Goal: Information Seeking & Learning: Stay updated

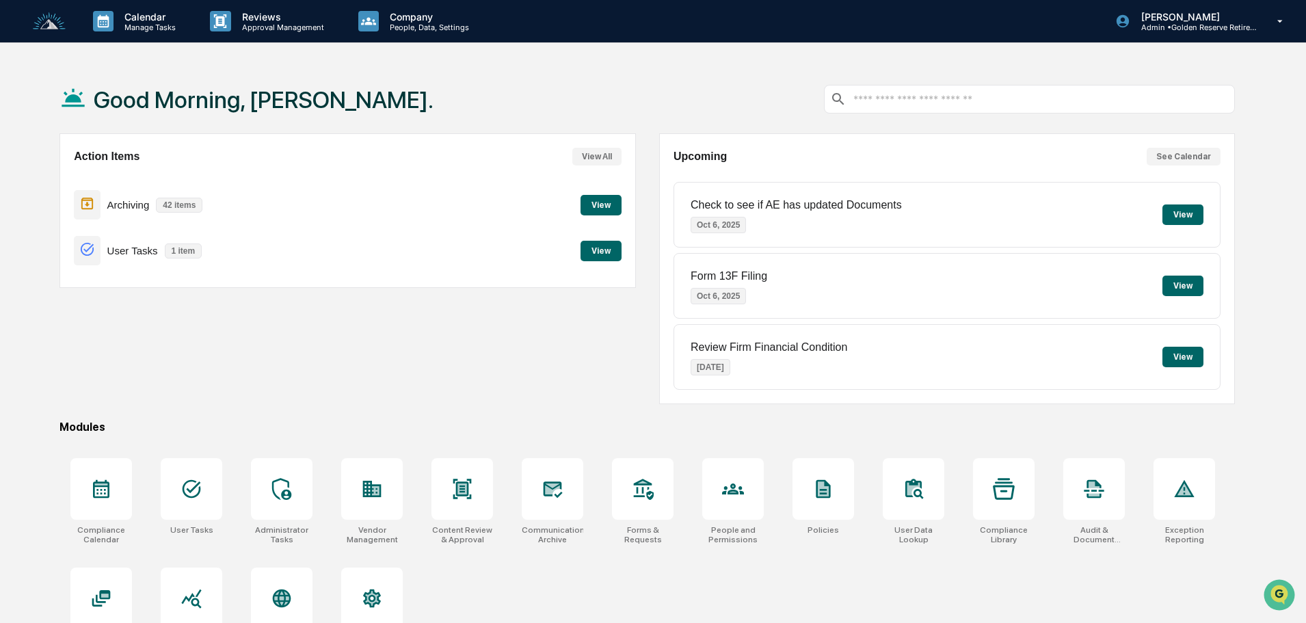
click at [602, 204] on button "View" at bounding box center [601, 205] width 41 height 21
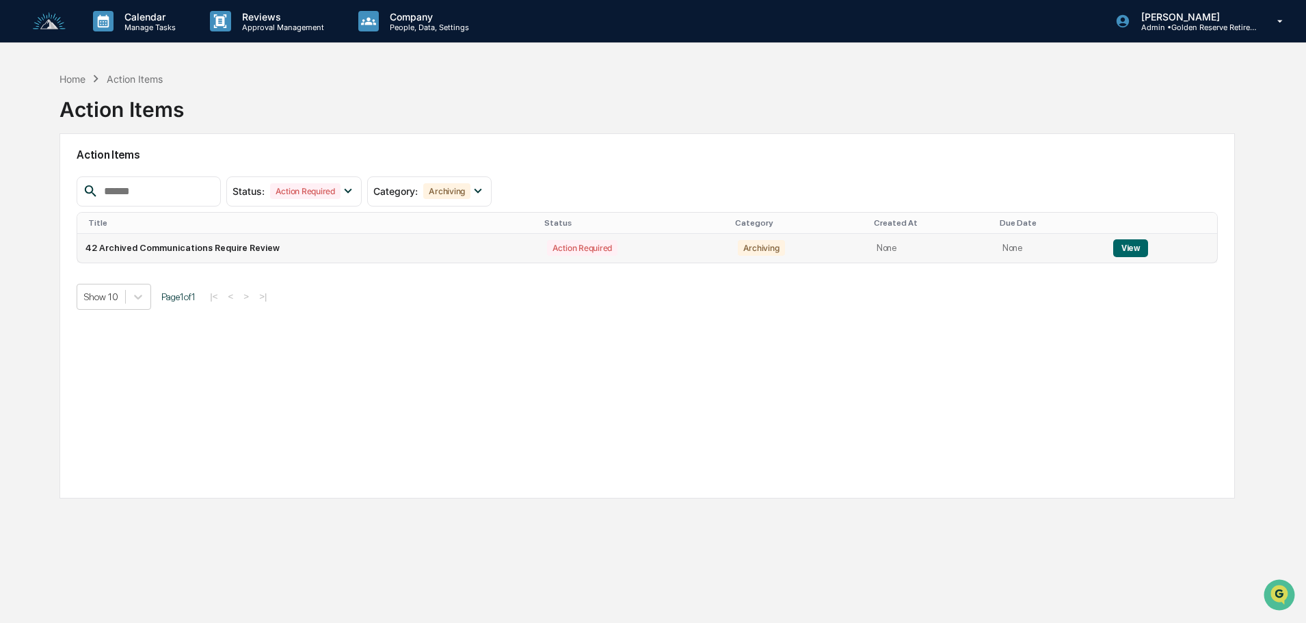
click at [1125, 252] on button "View" at bounding box center [1131, 248] width 35 height 18
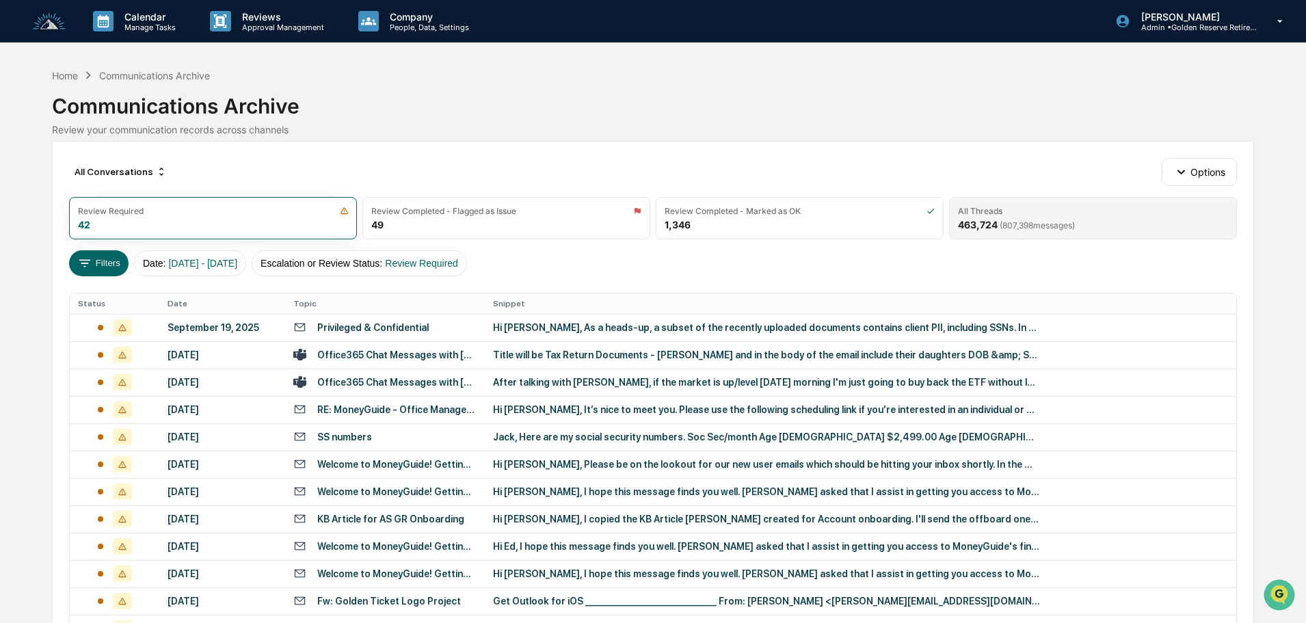
click at [1086, 219] on div "All Threads 463,724 ( 807,398 messages)" at bounding box center [1093, 218] width 288 height 42
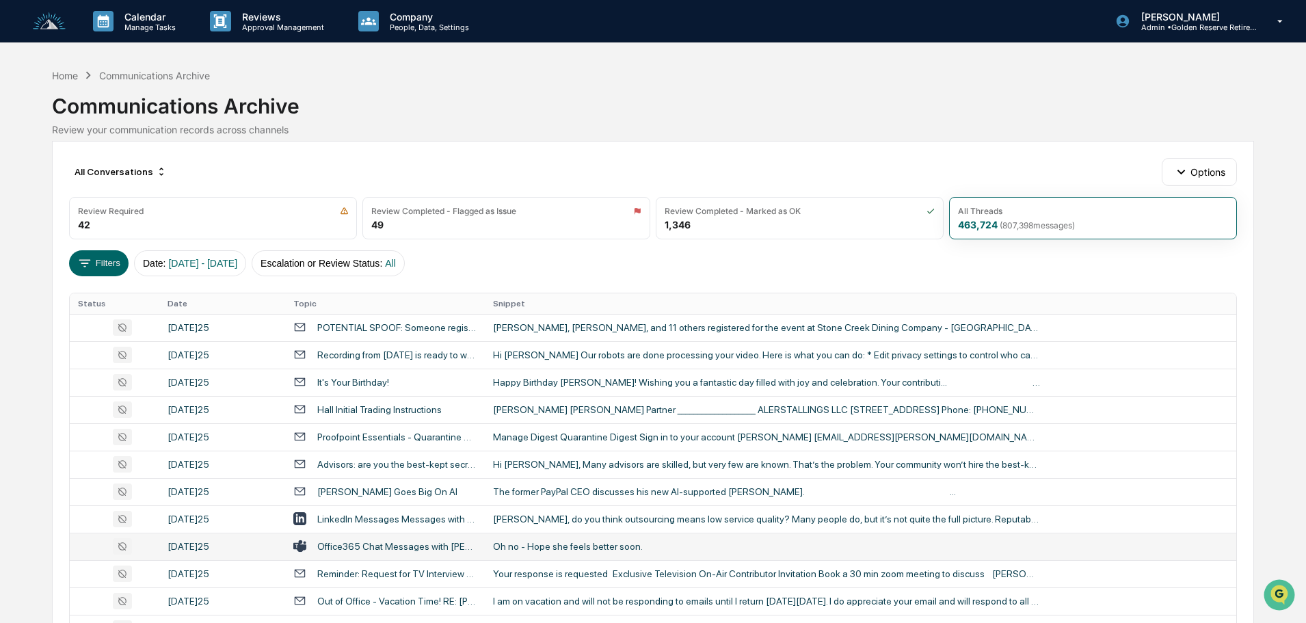
click at [563, 547] on div "Oh no - Hope she feels better soon." at bounding box center [766, 546] width 547 height 11
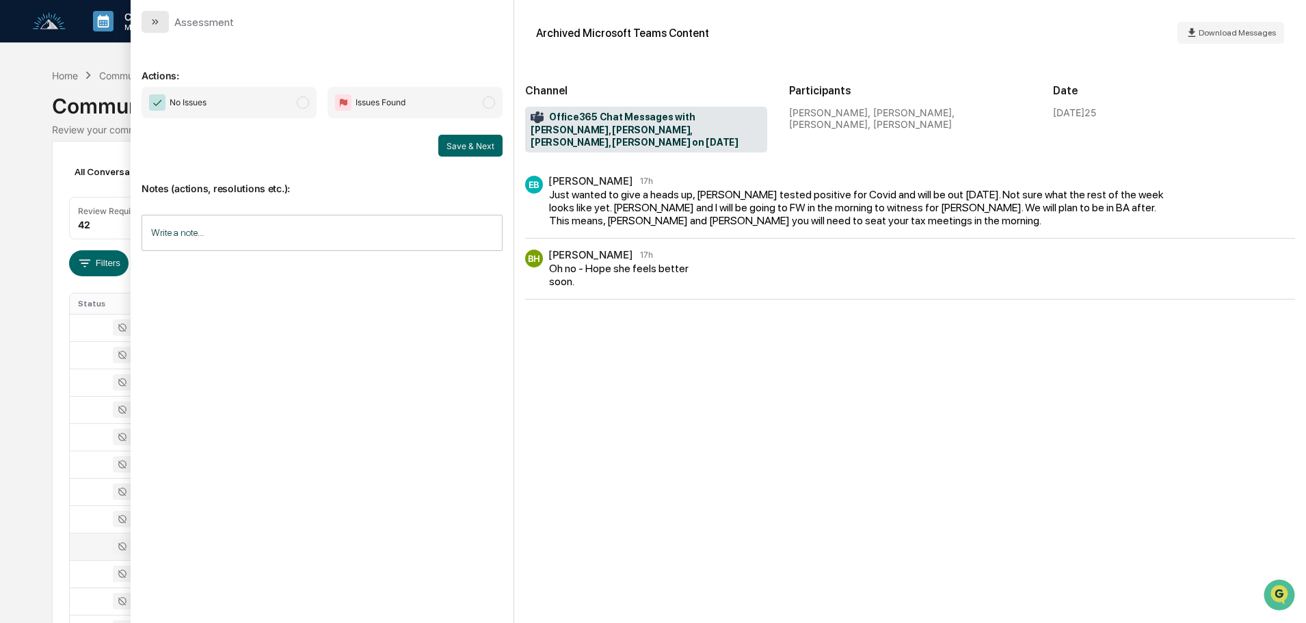
click at [157, 14] on button "modal" at bounding box center [155, 22] width 27 height 22
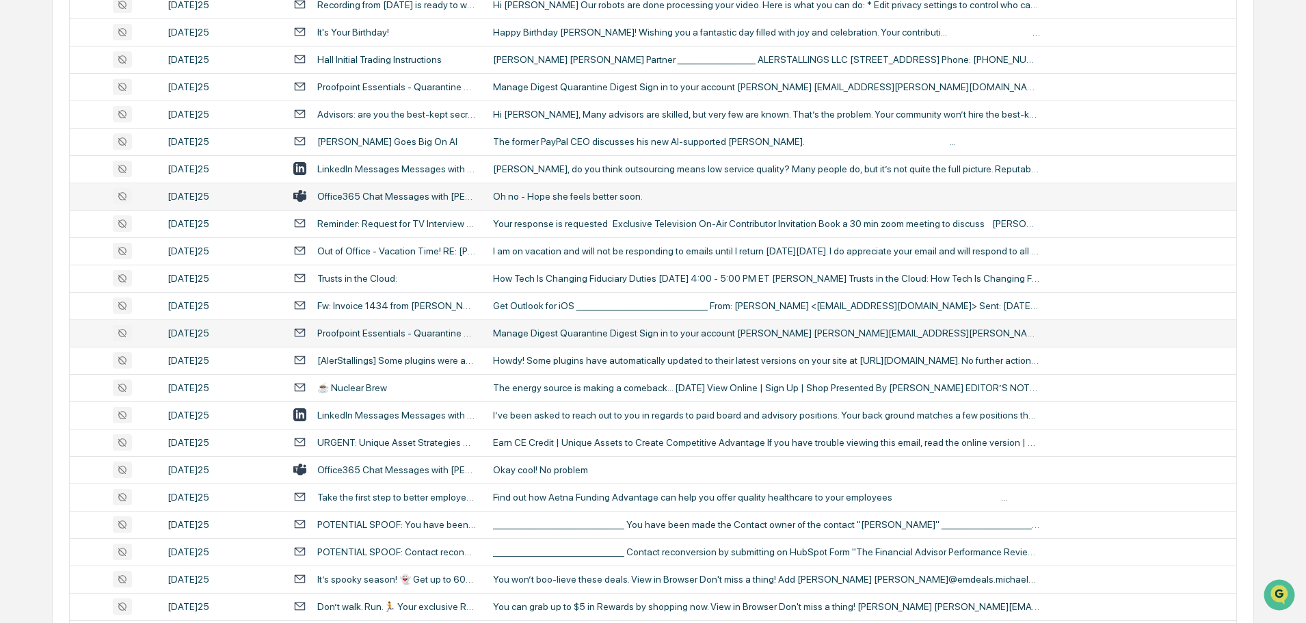
scroll to position [453, 0]
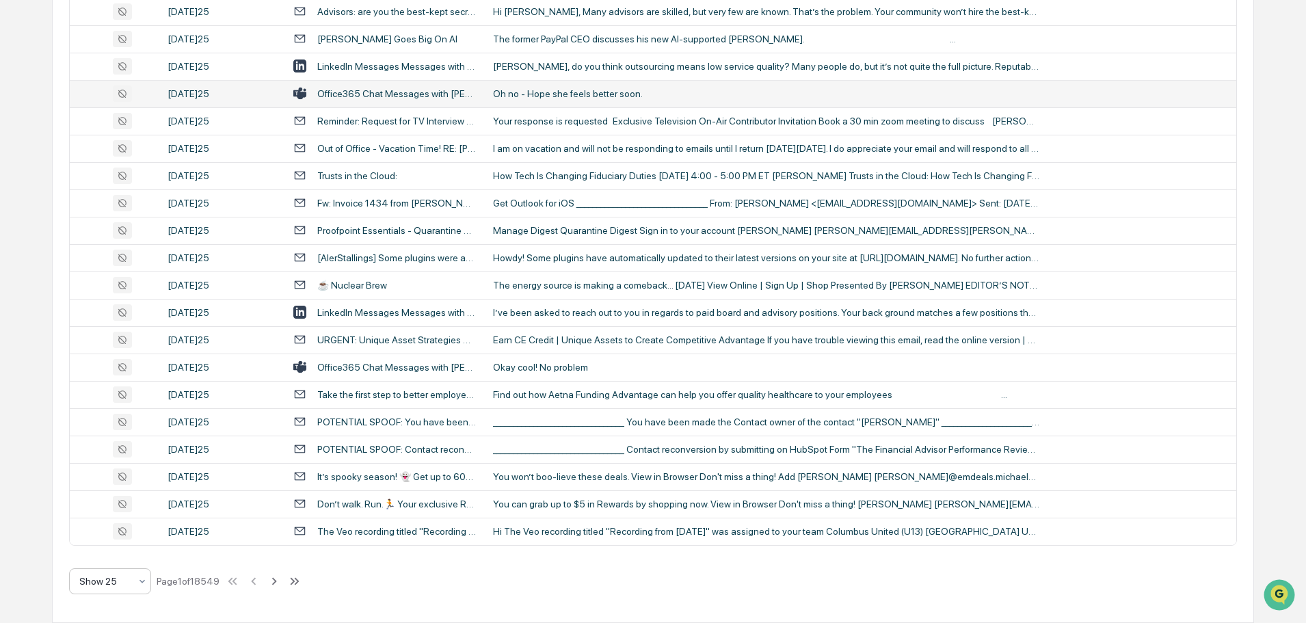
click at [116, 582] on div at bounding box center [104, 582] width 51 height 14
click at [105, 552] on div "Show 100" at bounding box center [110, 545] width 81 height 27
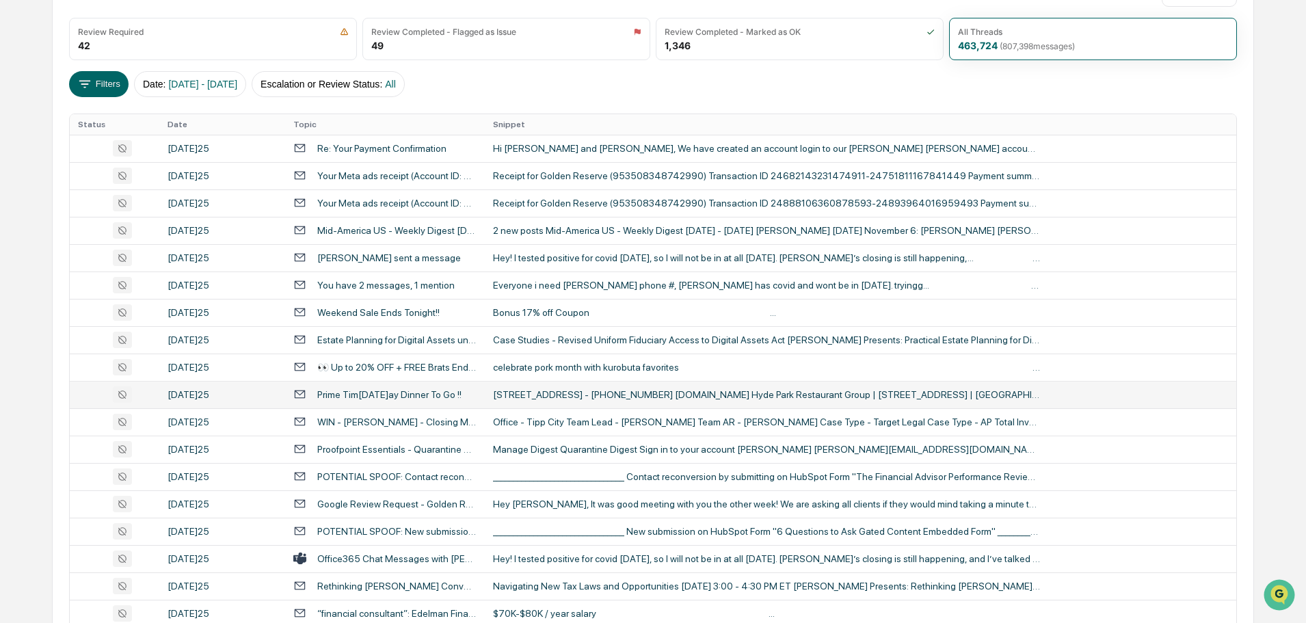
scroll to position [0, 0]
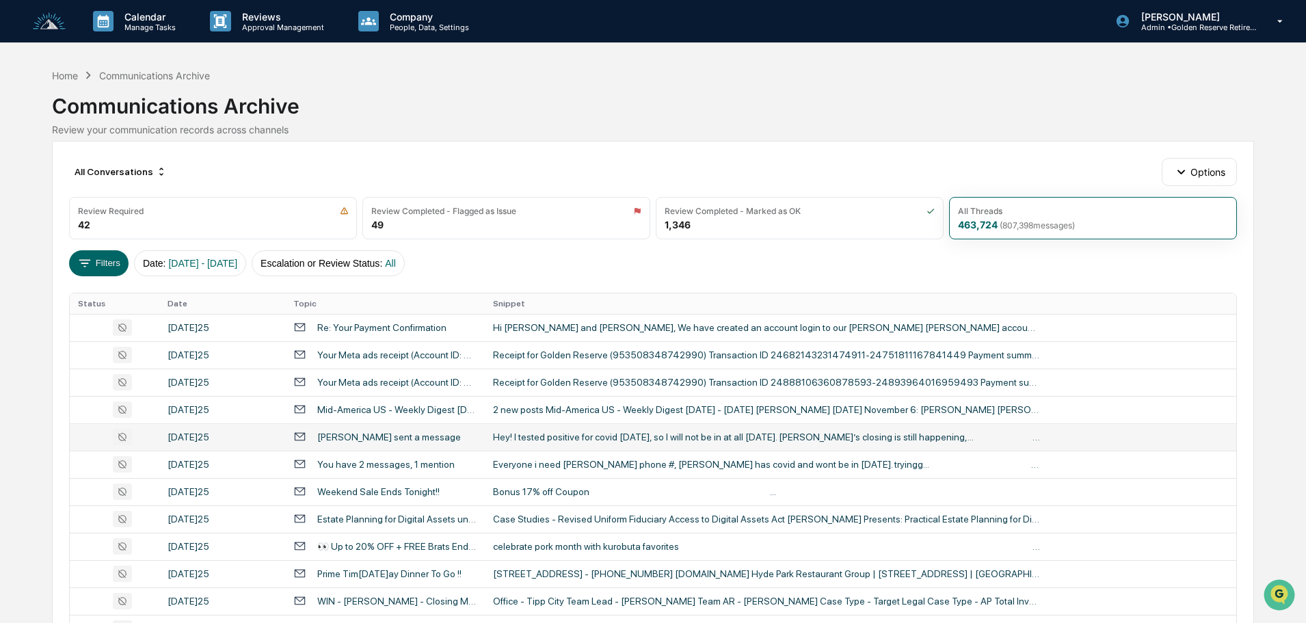
click at [638, 438] on div "Hey! I tested positive for covid today, so I will not be in at all tomorrow. Ca…" at bounding box center [766, 437] width 547 height 11
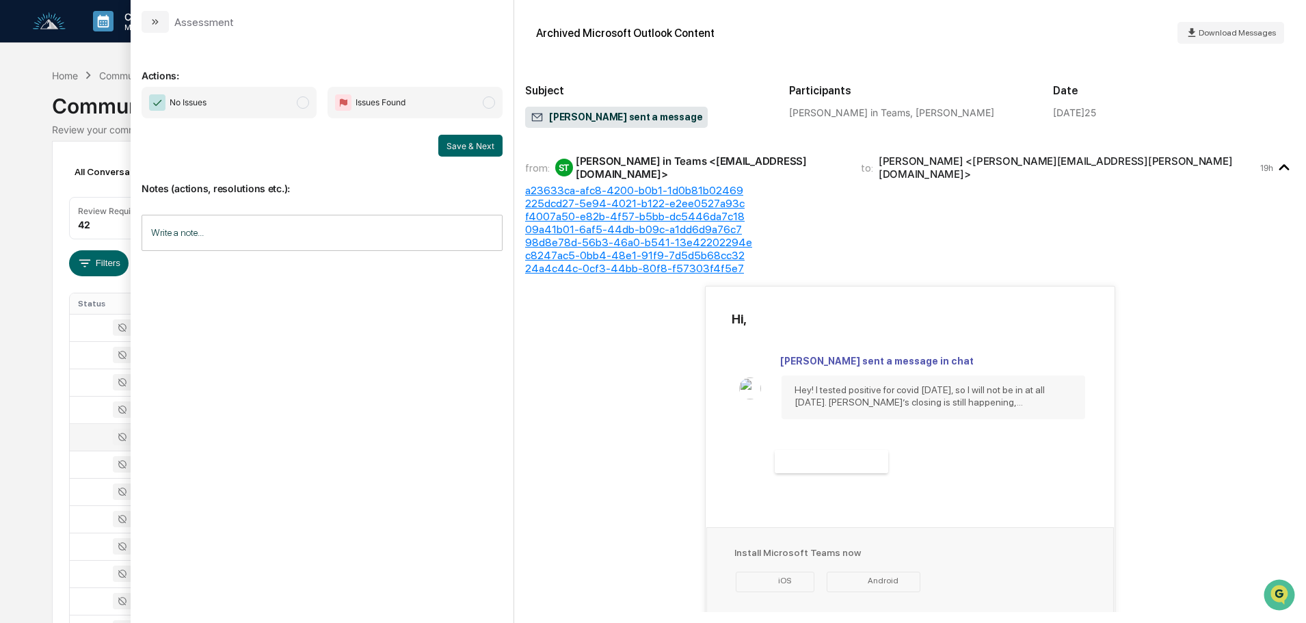
click at [151, 27] on button "modal" at bounding box center [155, 22] width 27 height 22
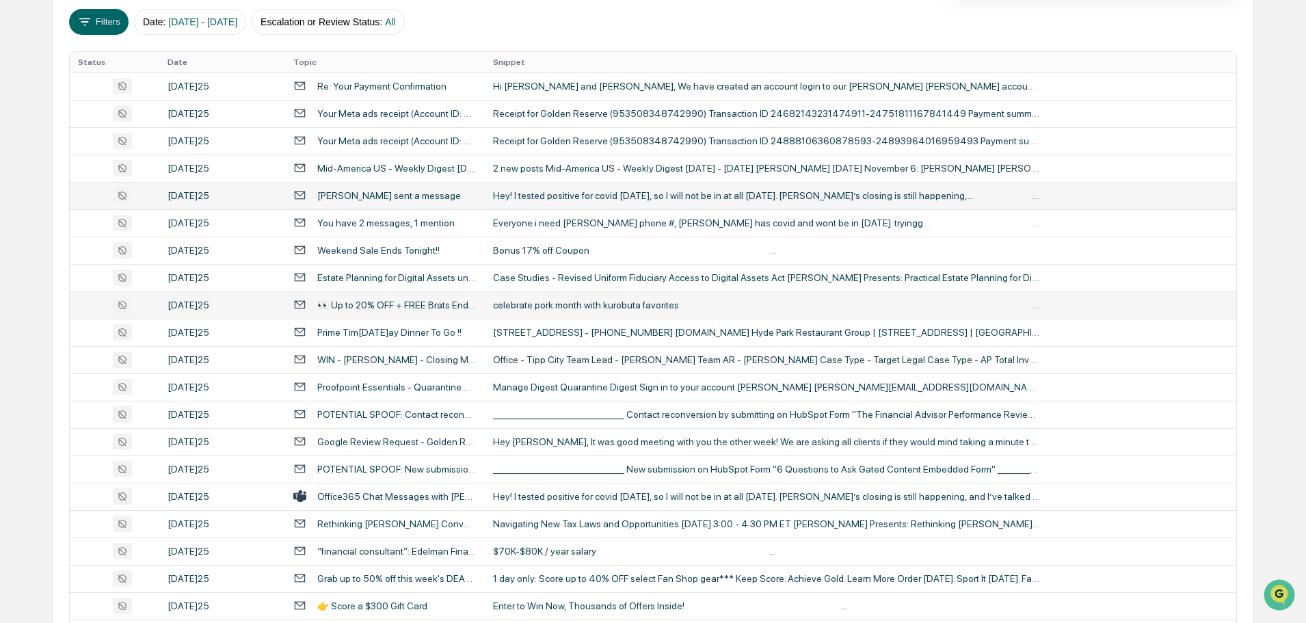
scroll to position [274, 0]
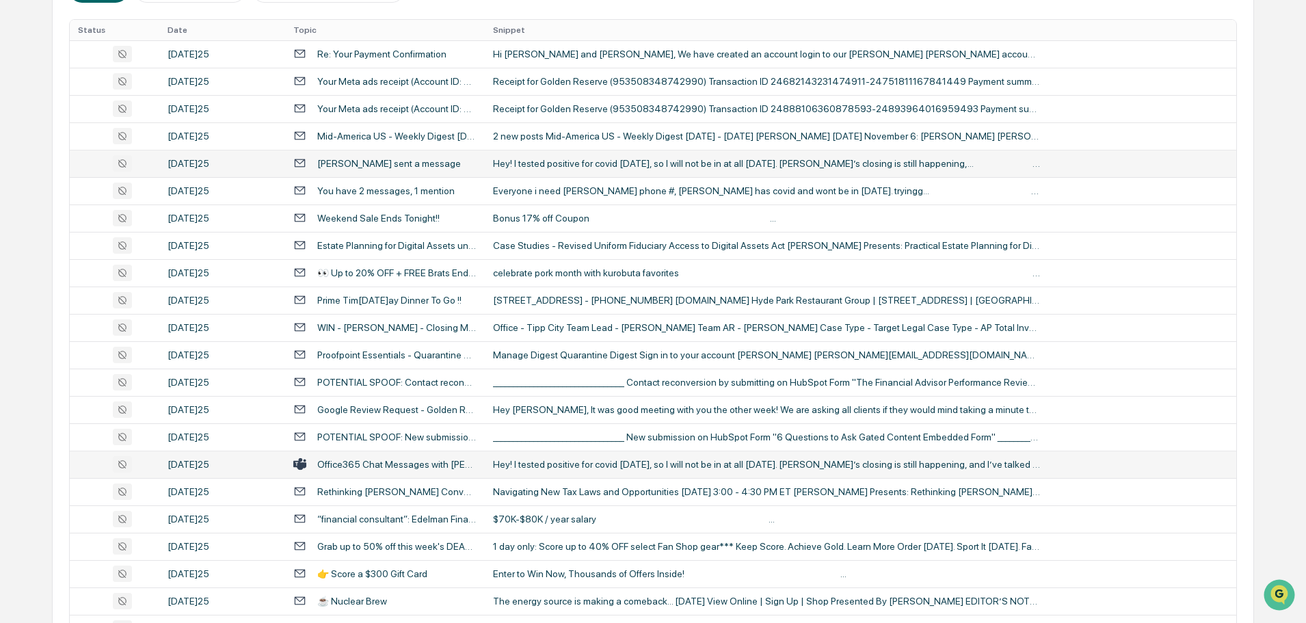
click at [609, 464] on div "Hey! I tested positive for covid today, so I will not be in at all tomorrow. Ca…" at bounding box center [766, 464] width 547 height 11
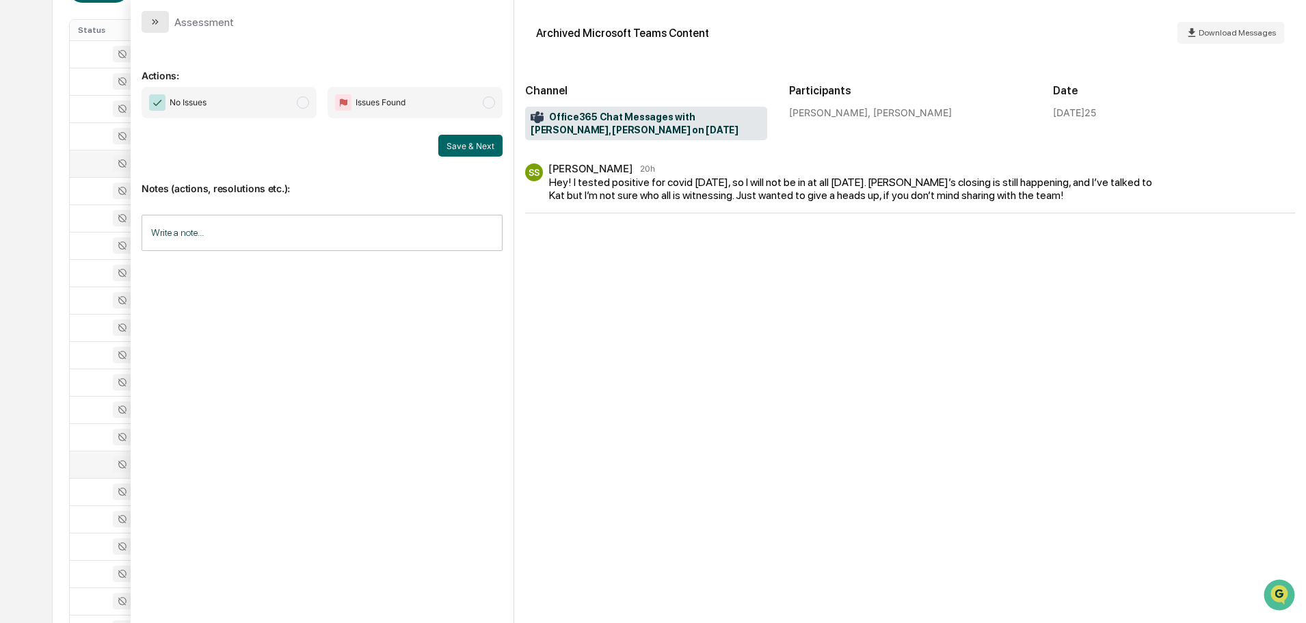
click at [146, 19] on button "modal" at bounding box center [155, 22] width 27 height 22
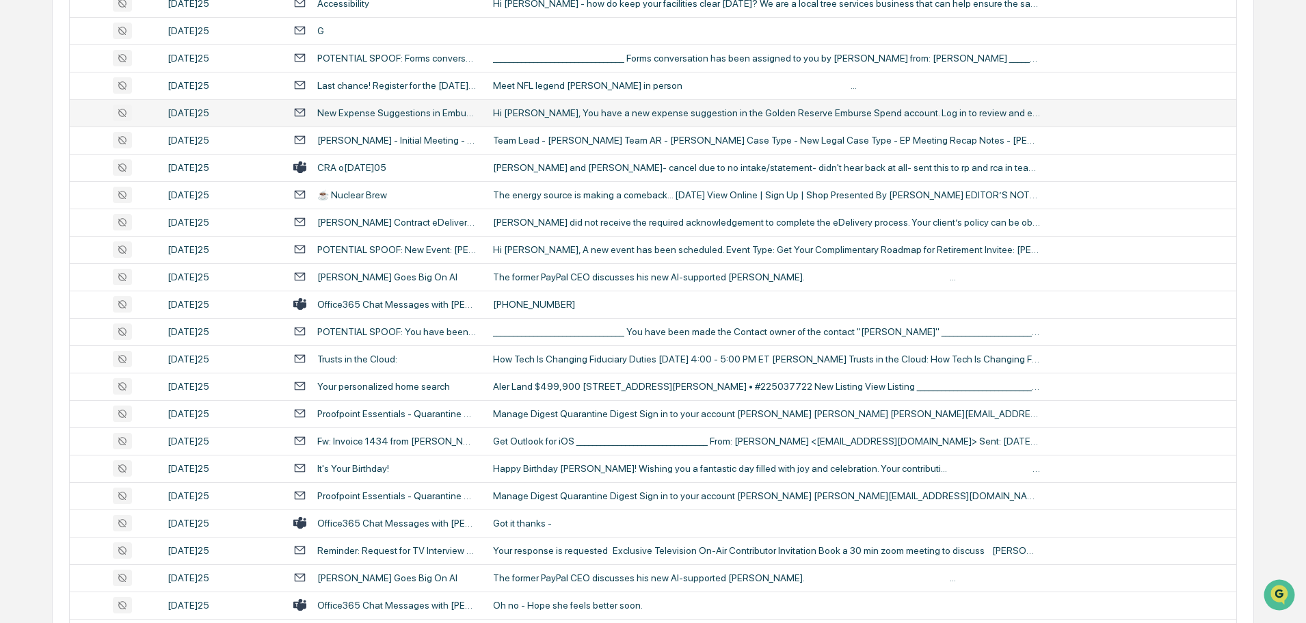
scroll to position [1505, 0]
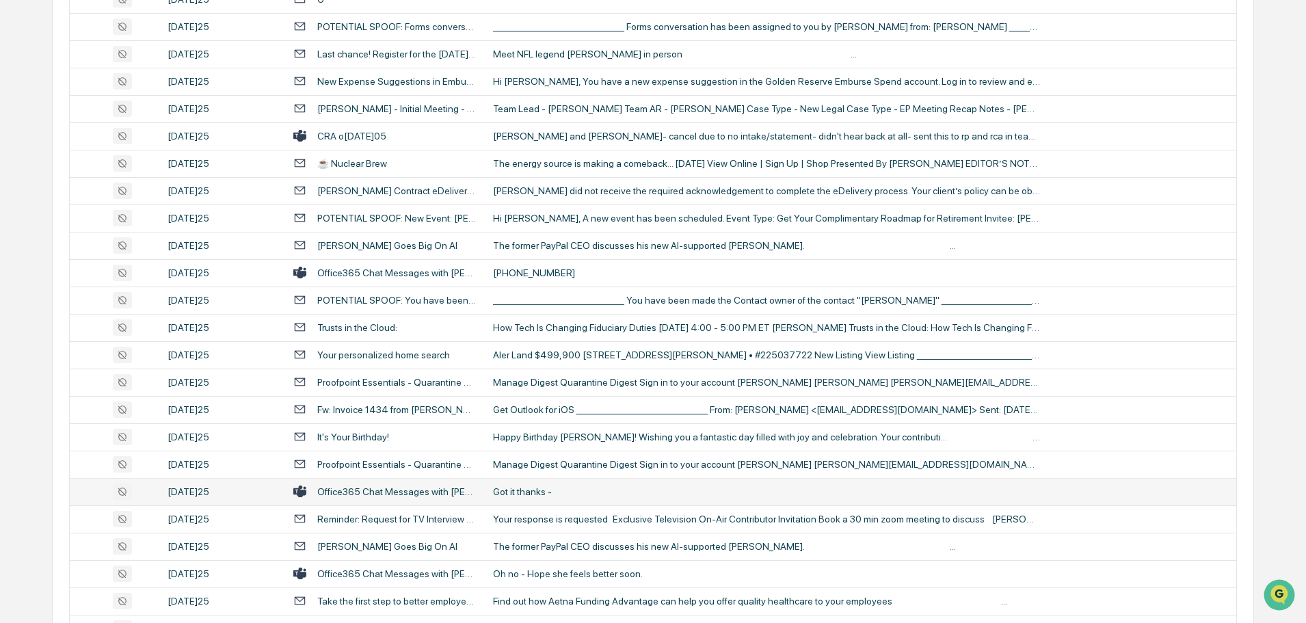
click at [547, 490] on div "Got it thanks -" at bounding box center [766, 491] width 547 height 11
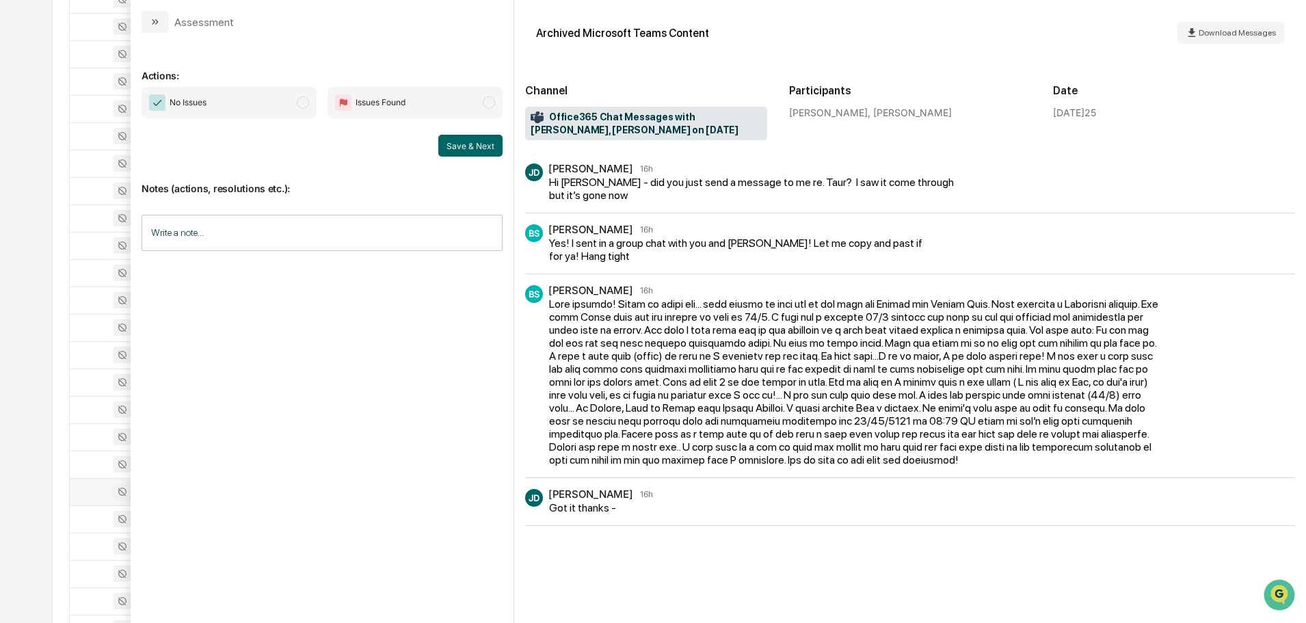
click at [159, 22] on icon "modal" at bounding box center [155, 21] width 11 height 11
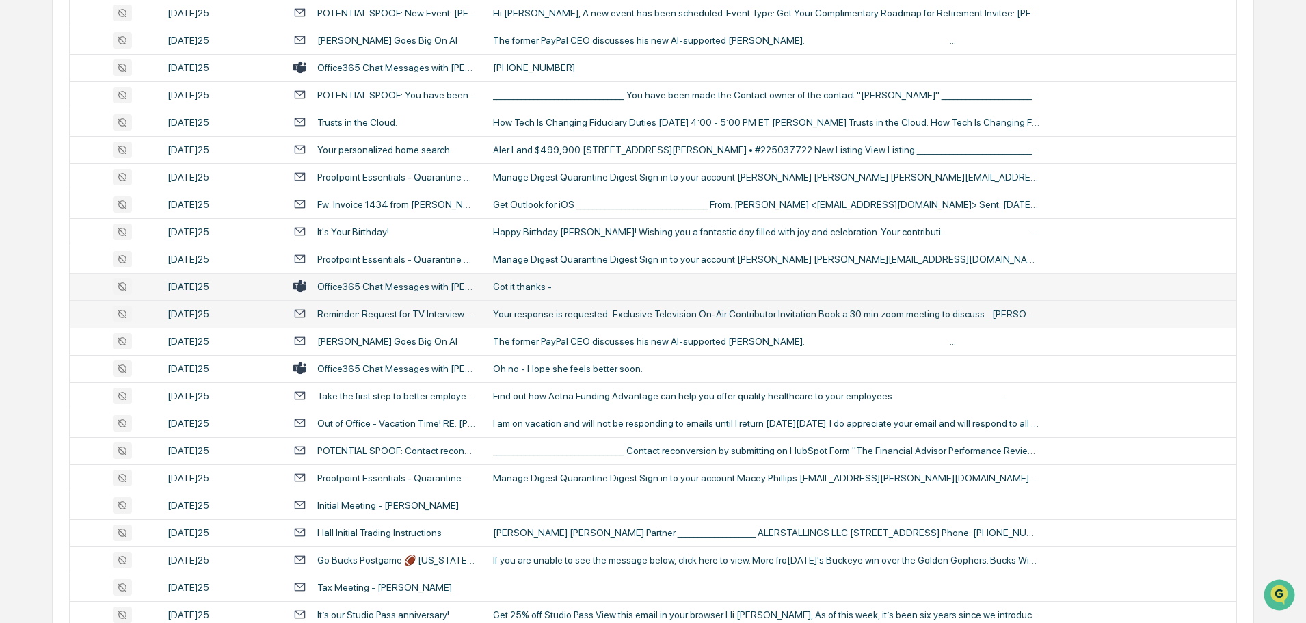
scroll to position [1778, 0]
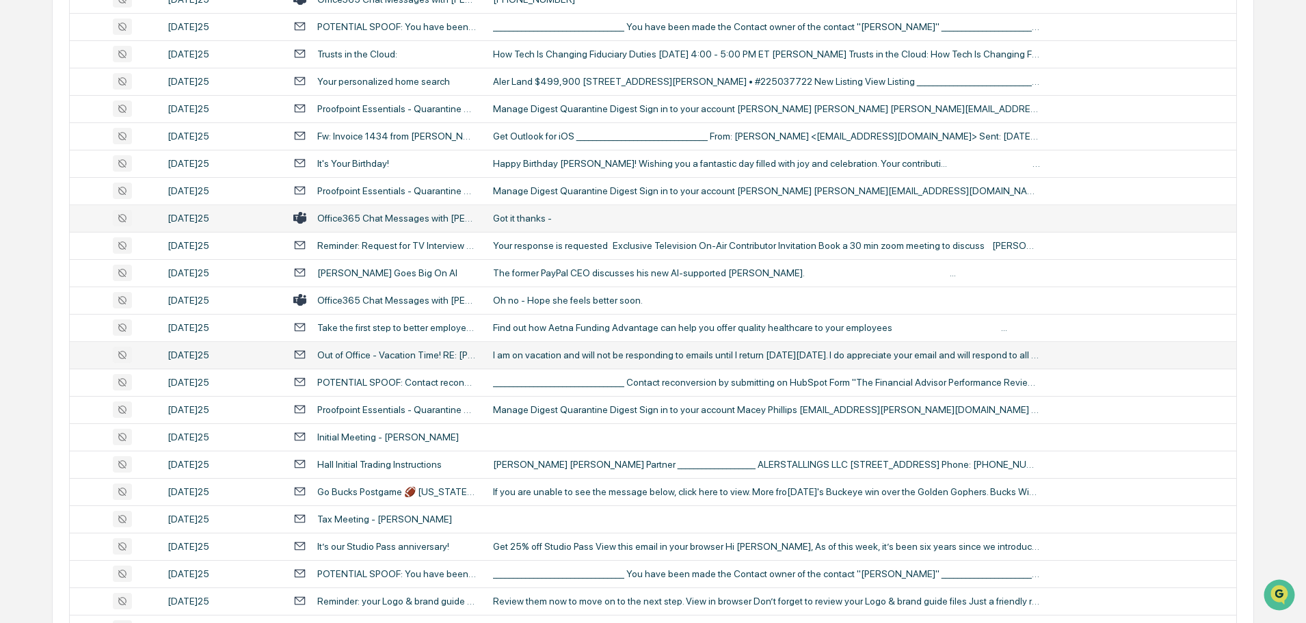
click at [554, 355] on div "I am on vacation and will not be responding to emails until I return on Monday,…" at bounding box center [766, 355] width 547 height 11
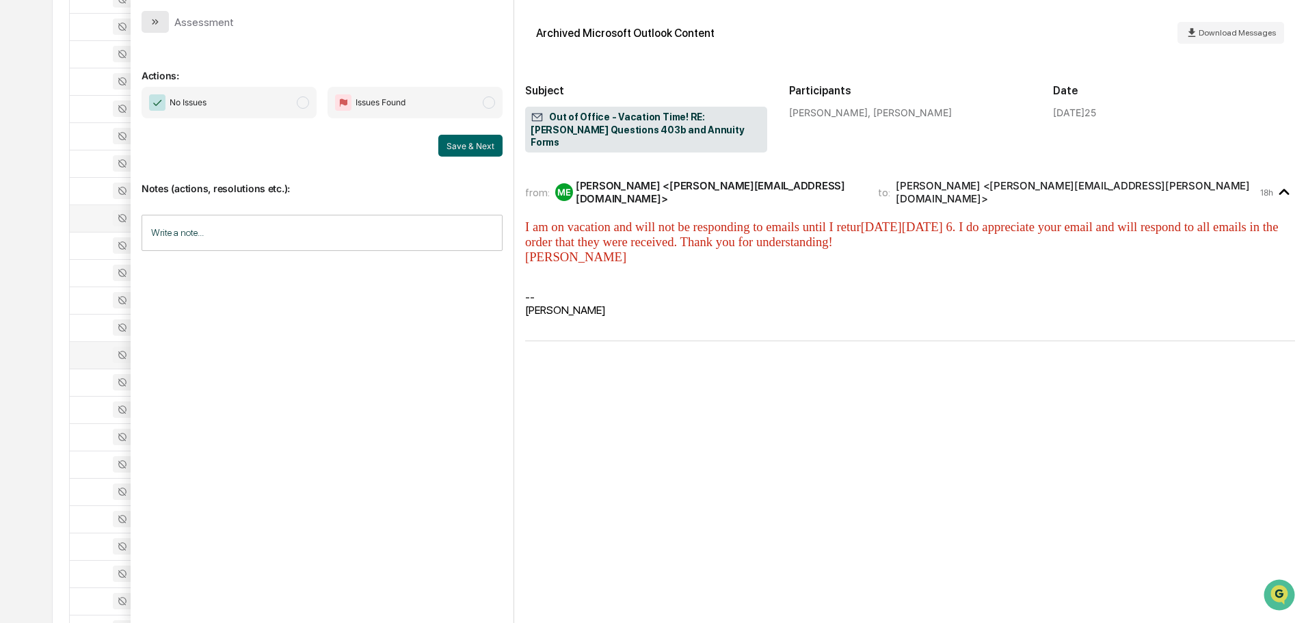
click at [148, 17] on button "modal" at bounding box center [155, 22] width 27 height 22
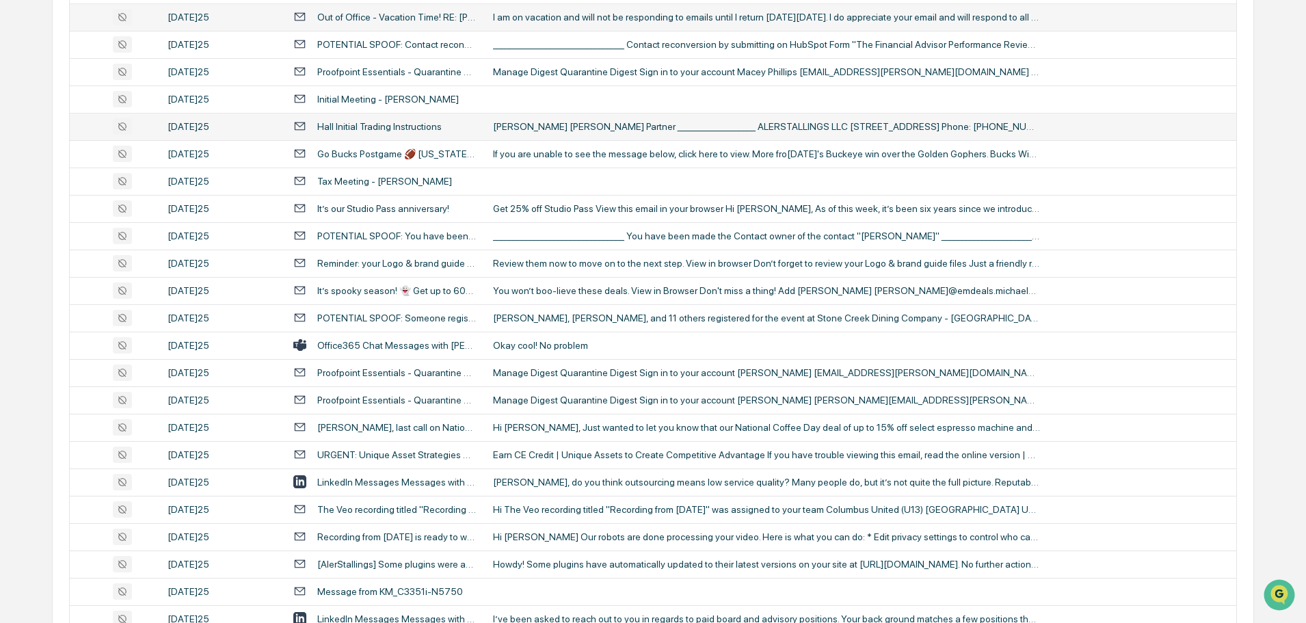
scroll to position [2120, 0]
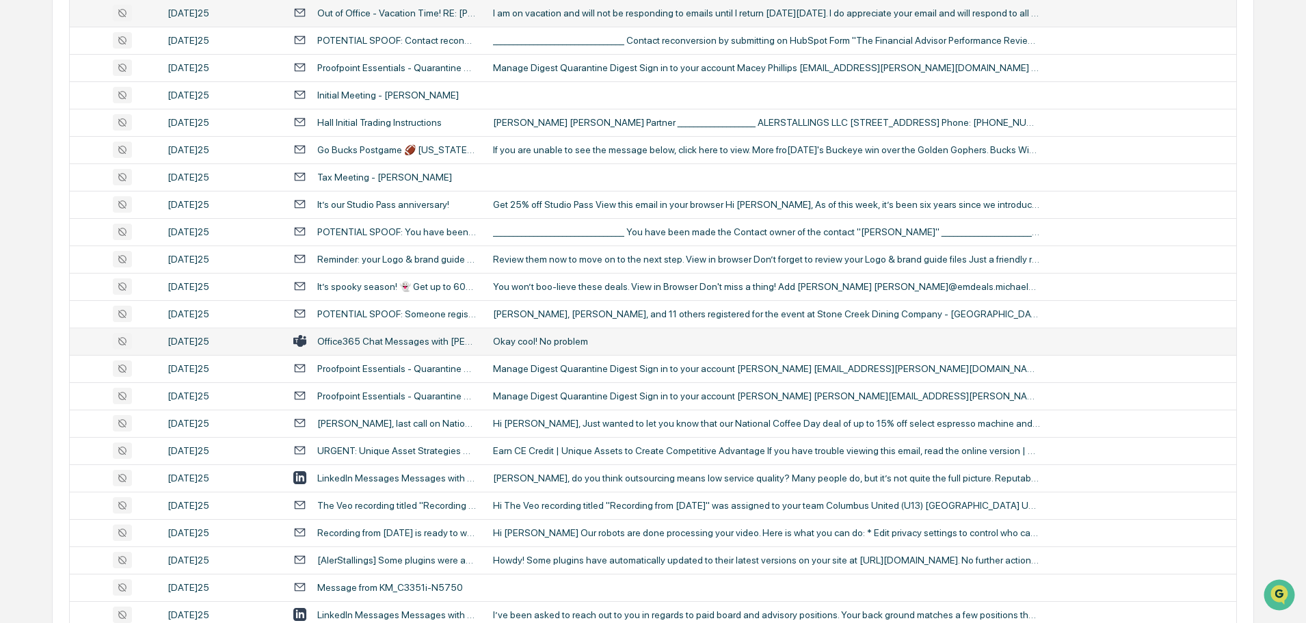
click at [547, 347] on td "Okay cool! No problem" at bounding box center [861, 341] width 752 height 27
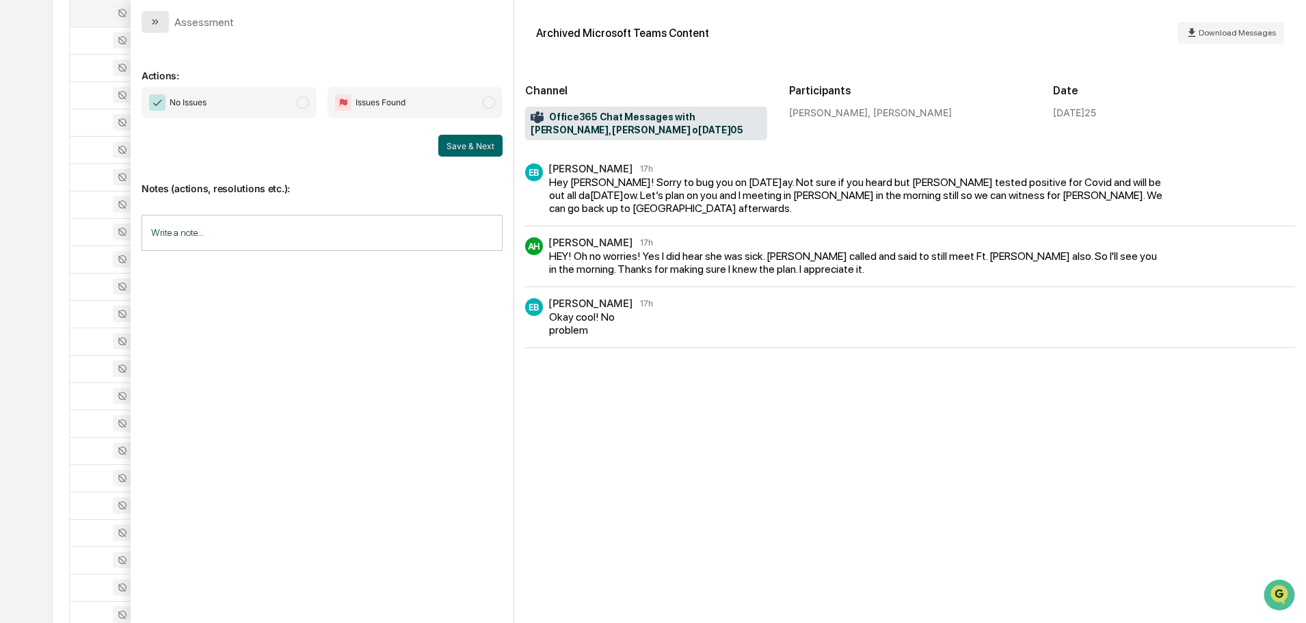
click at [158, 22] on icon "modal" at bounding box center [156, 21] width 3 height 5
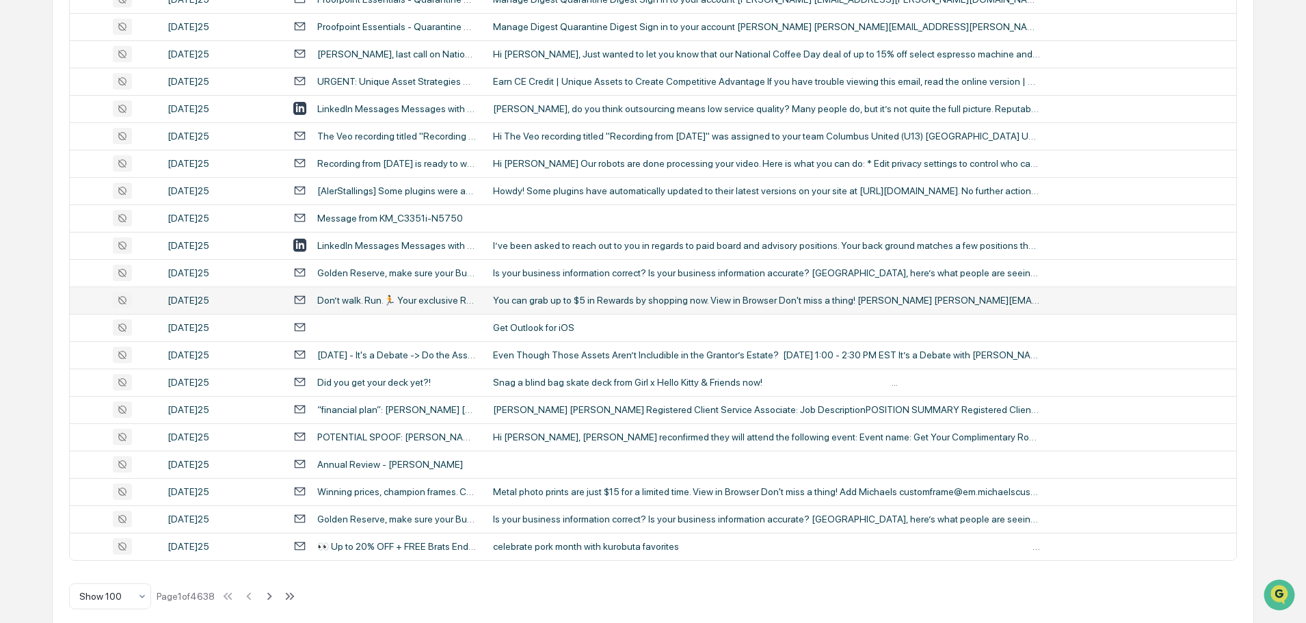
scroll to position [2505, 0]
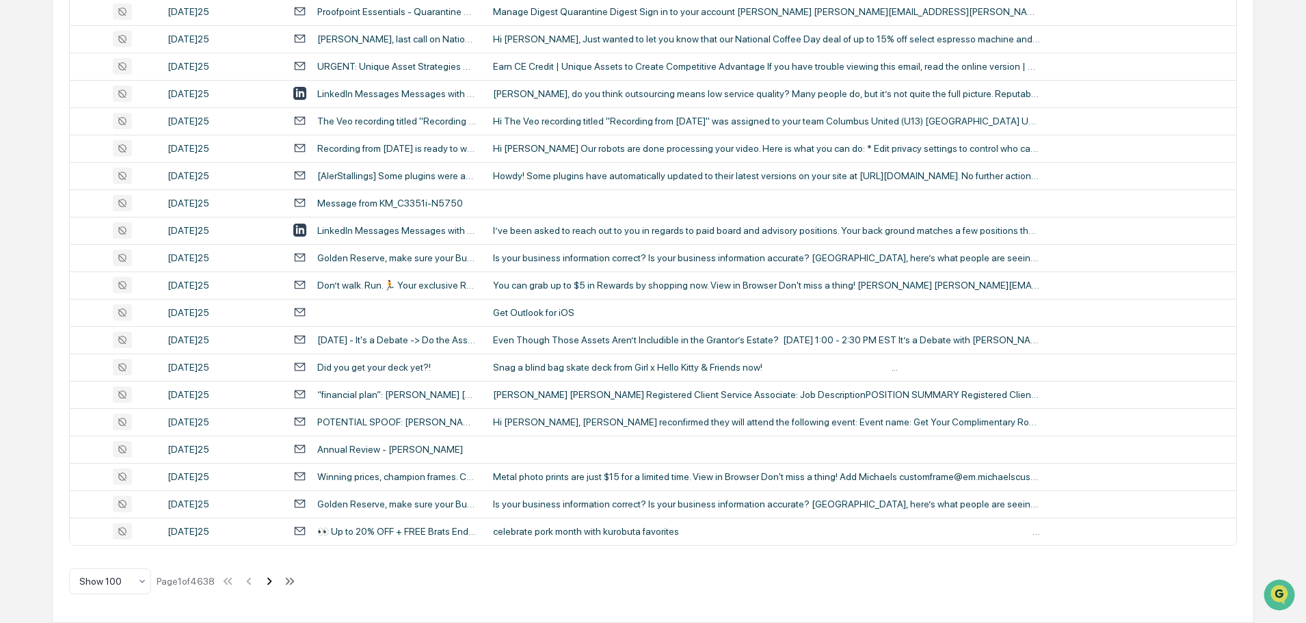
click at [272, 582] on icon at bounding box center [269, 581] width 15 height 15
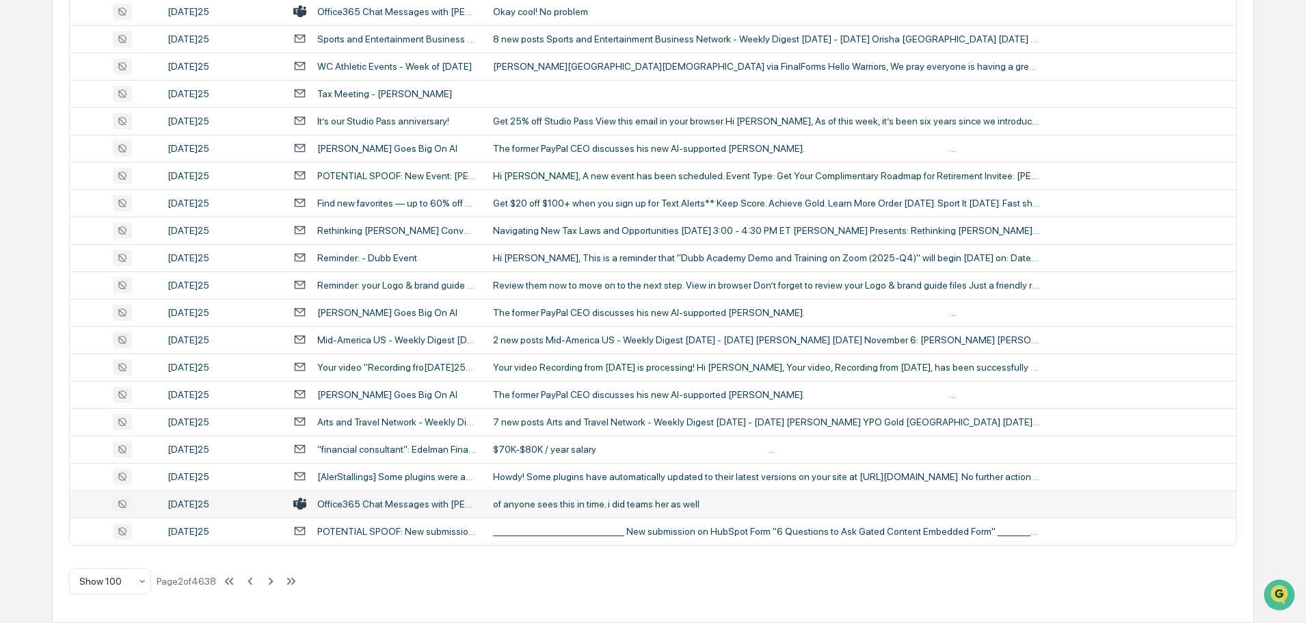
click at [508, 507] on div "of anyone sees this in time. i did teams her as well" at bounding box center [766, 504] width 547 height 11
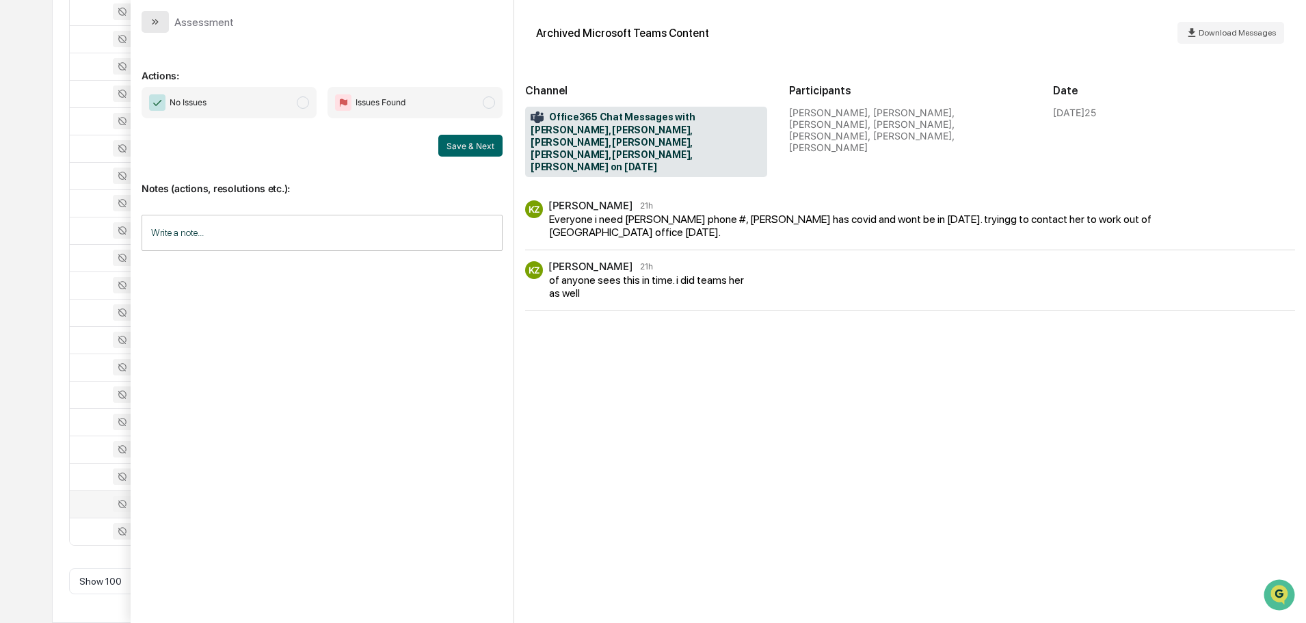
click at [167, 19] on button "modal" at bounding box center [155, 22] width 27 height 22
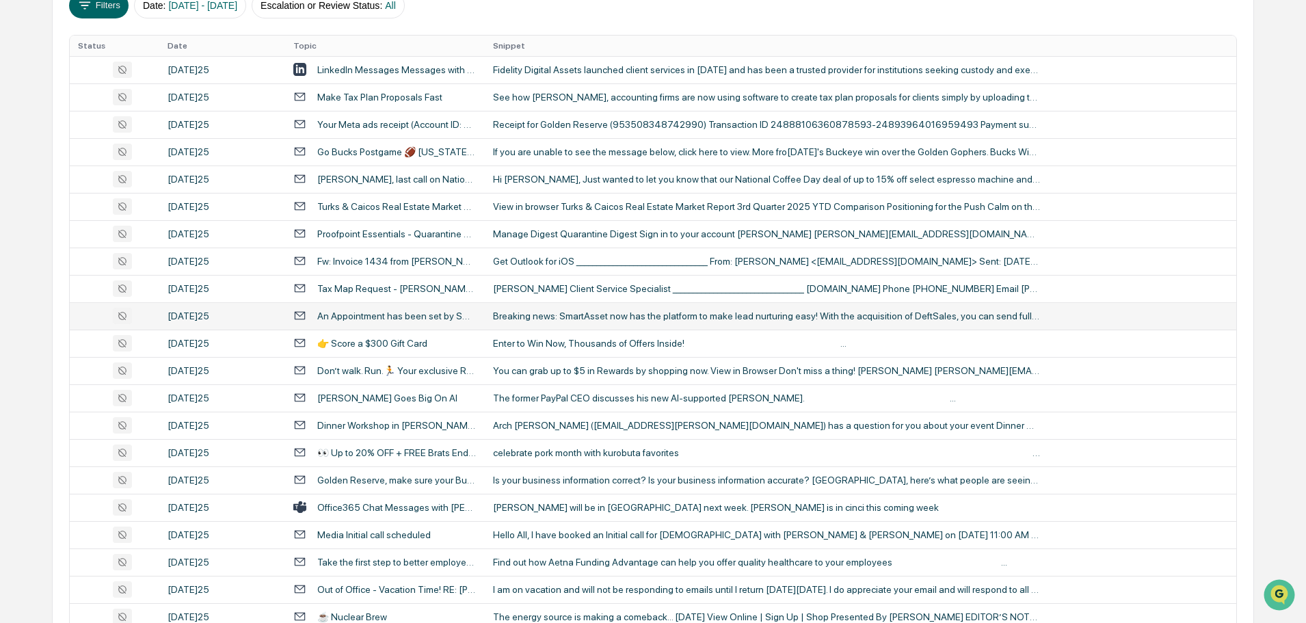
scroll to position [274, 0]
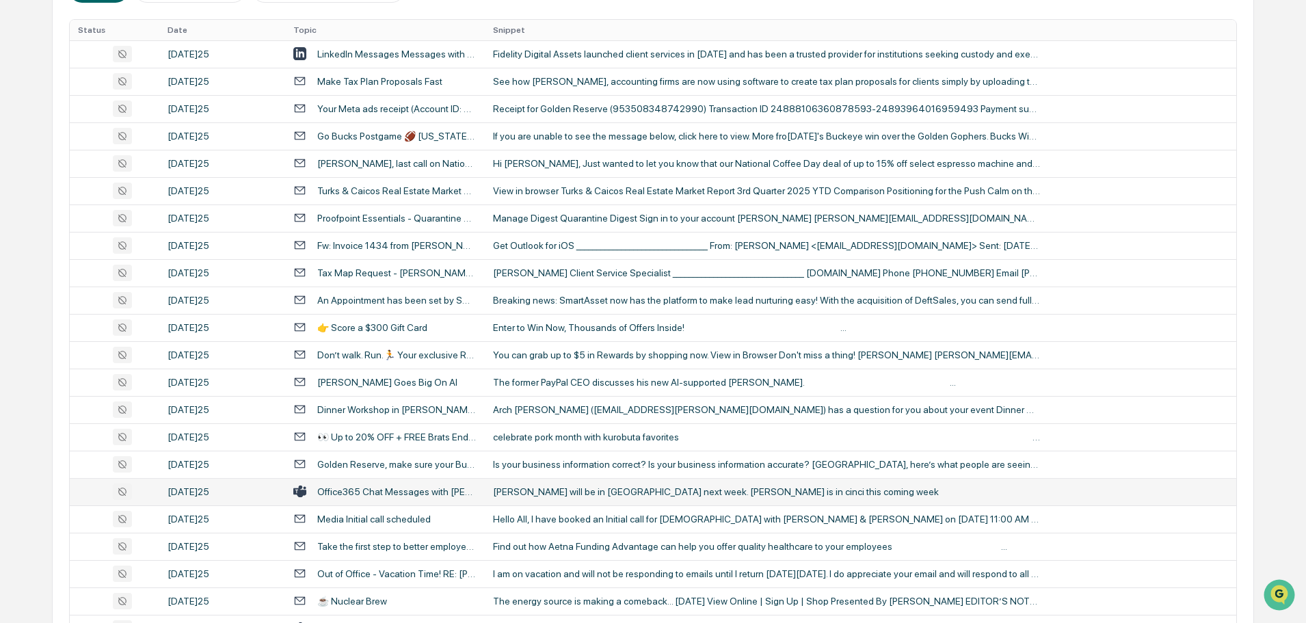
click at [588, 492] on div "shelby will be in dayton next week. alisha is in cinci this coming week" at bounding box center [766, 491] width 547 height 11
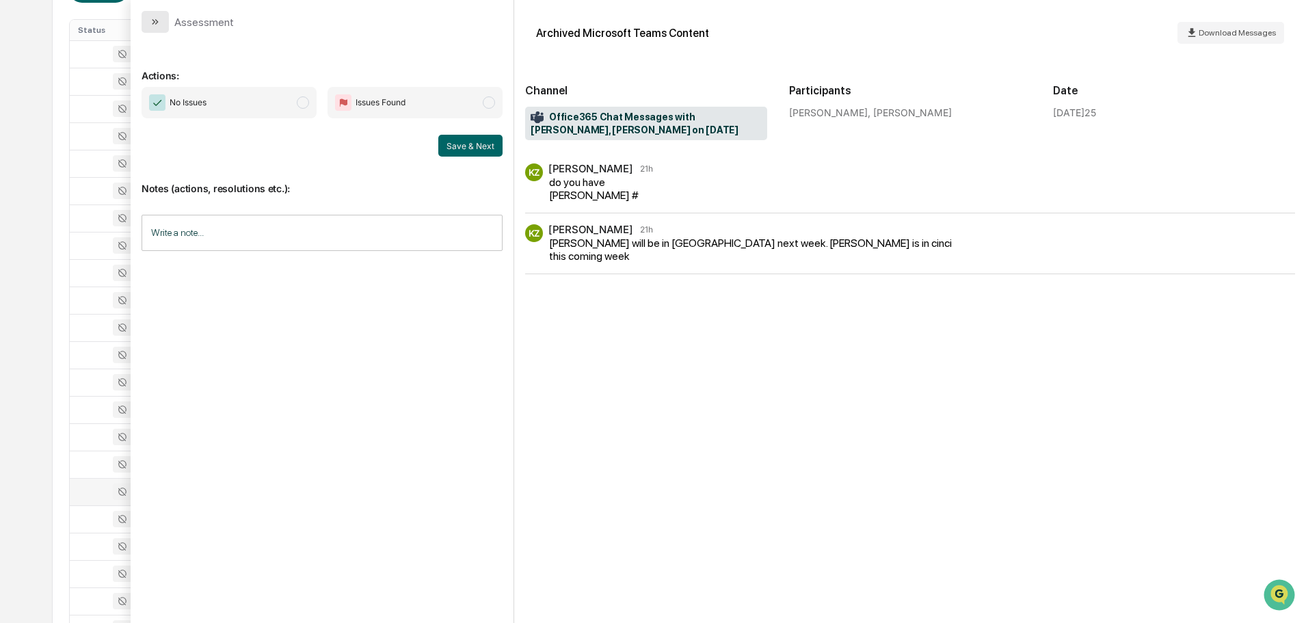
click at [154, 16] on icon "modal" at bounding box center [155, 21] width 11 height 11
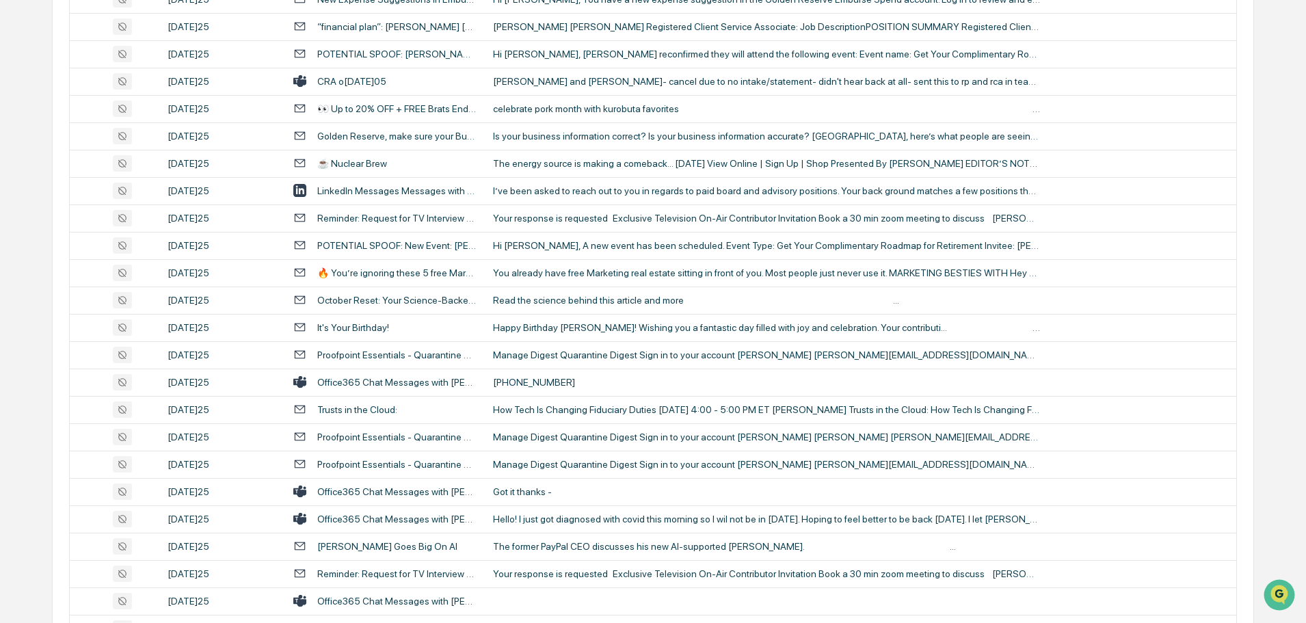
scroll to position [1573, 0]
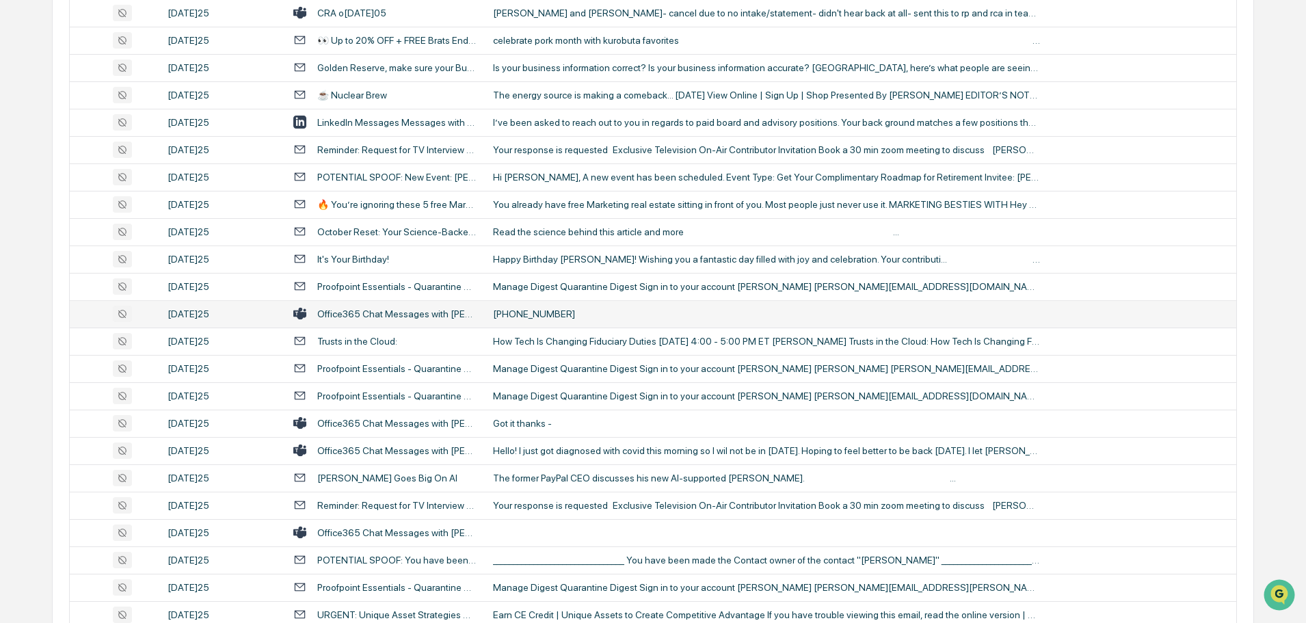
click at [566, 311] on div "(513)649-0072" at bounding box center [766, 313] width 547 height 11
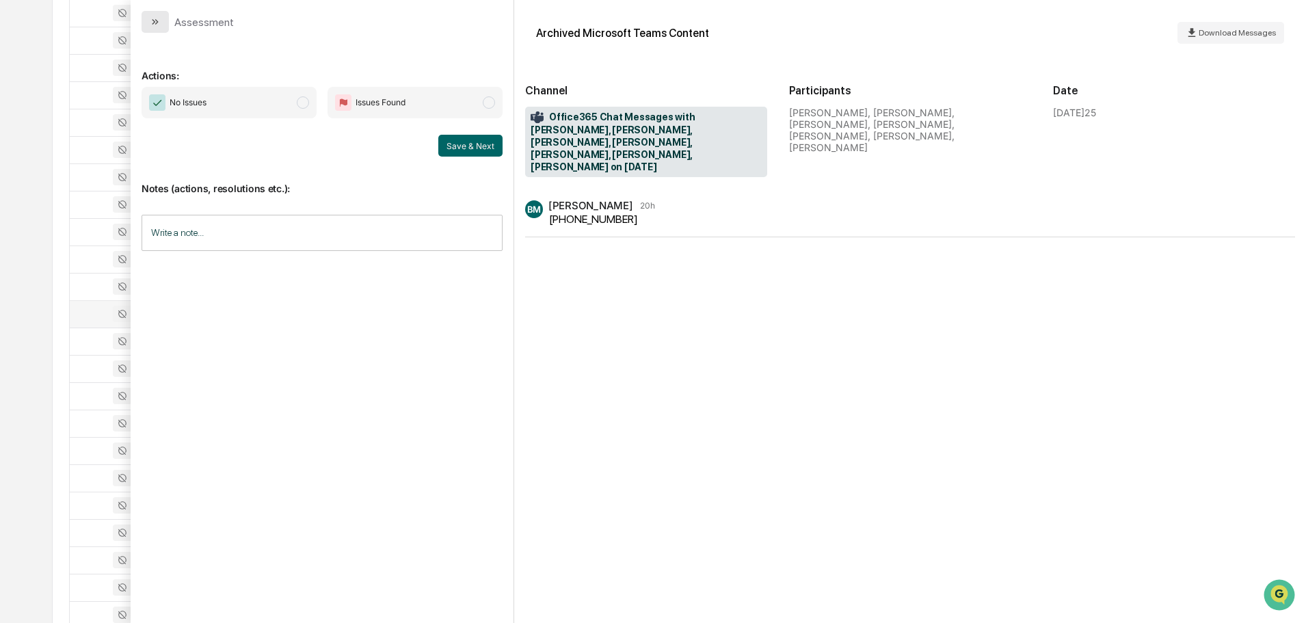
click at [160, 23] on icon "modal" at bounding box center [155, 21] width 11 height 11
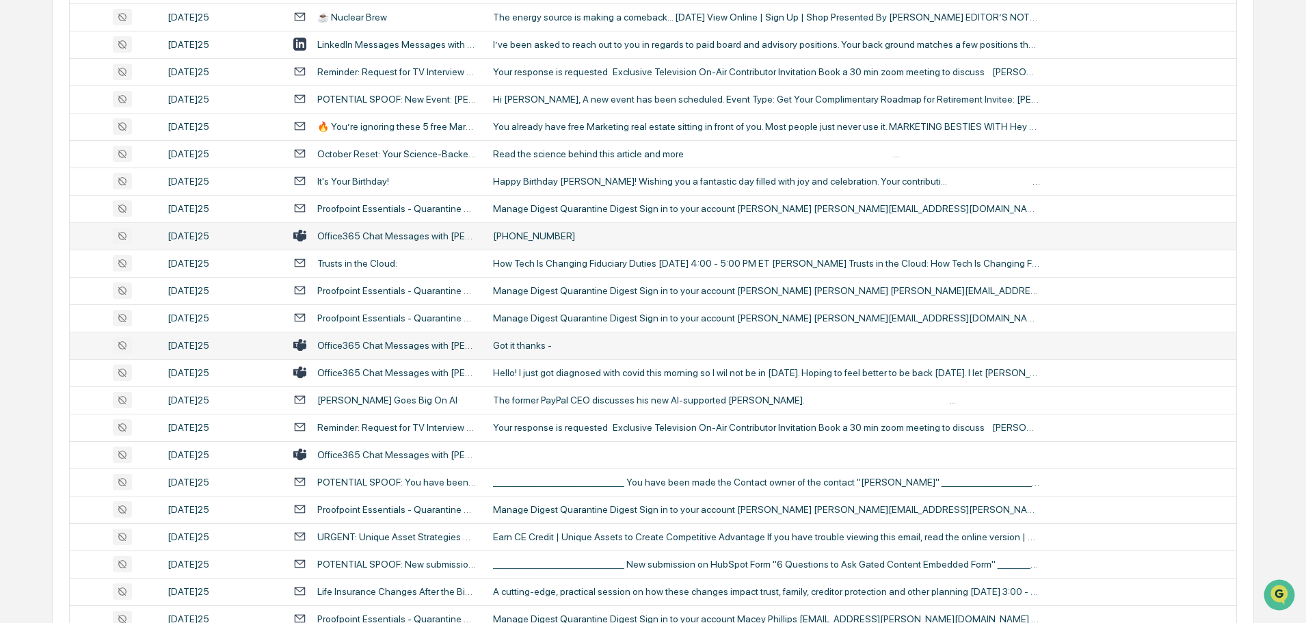
scroll to position [1710, 0]
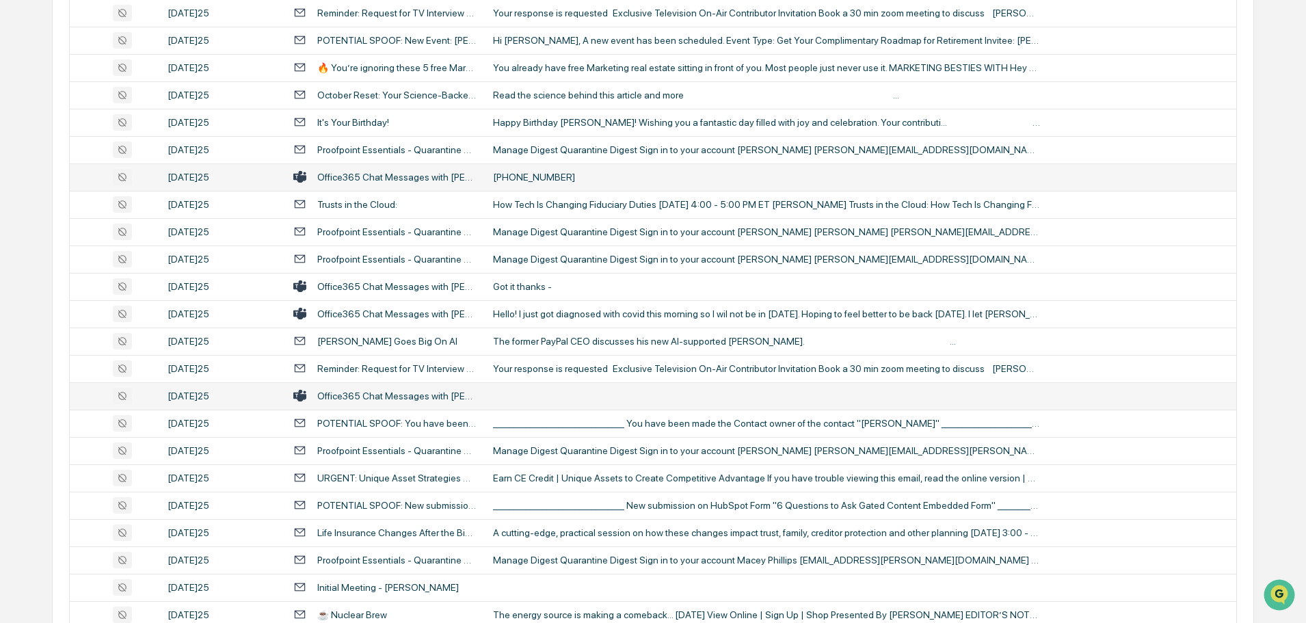
click at [530, 396] on td at bounding box center [861, 395] width 752 height 27
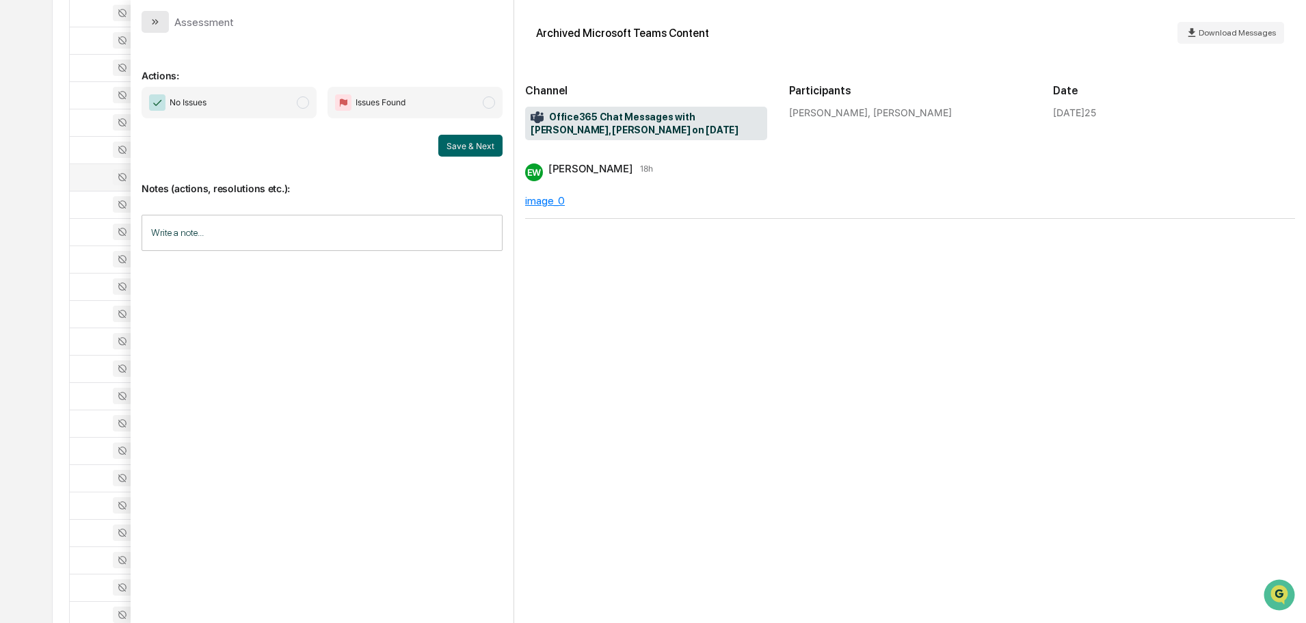
click at [152, 19] on icon "modal" at bounding box center [155, 21] width 11 height 11
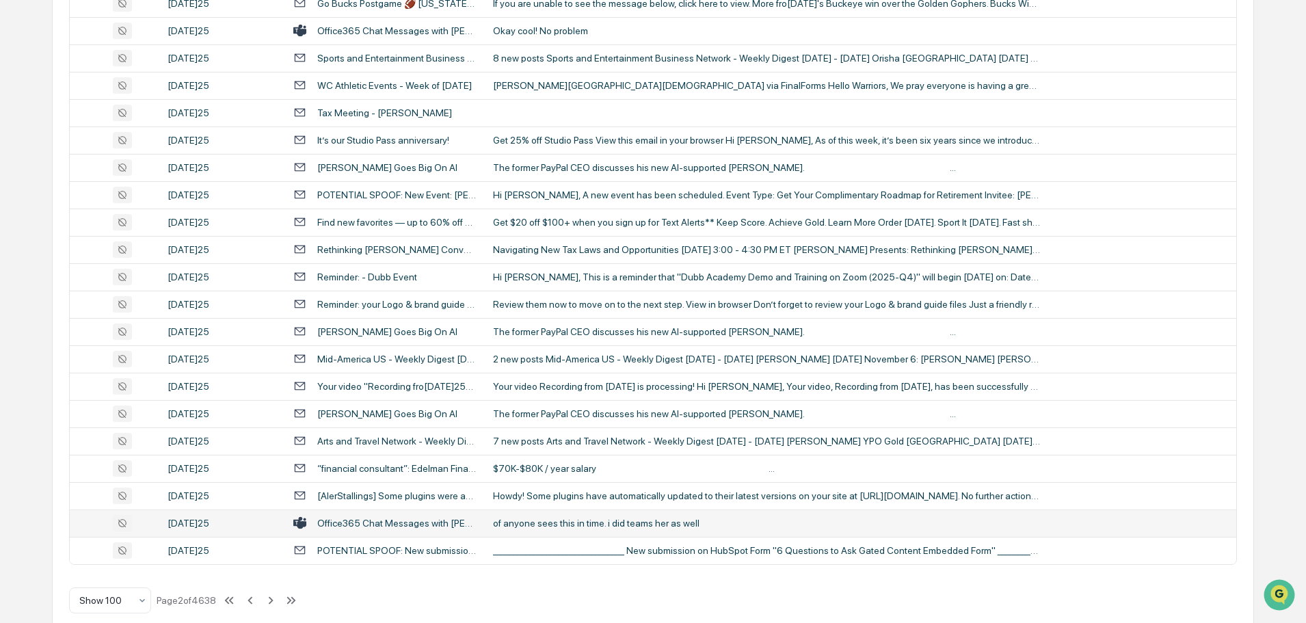
scroll to position [2505, 0]
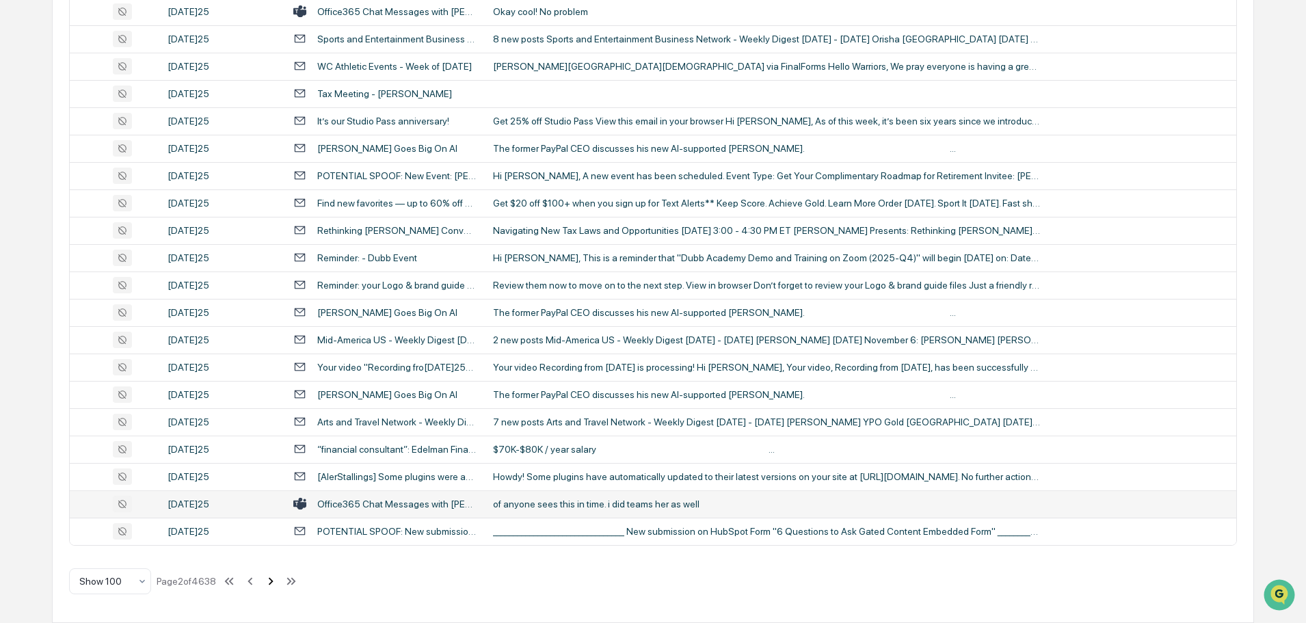
click at [269, 582] on icon at bounding box center [270, 581] width 15 height 15
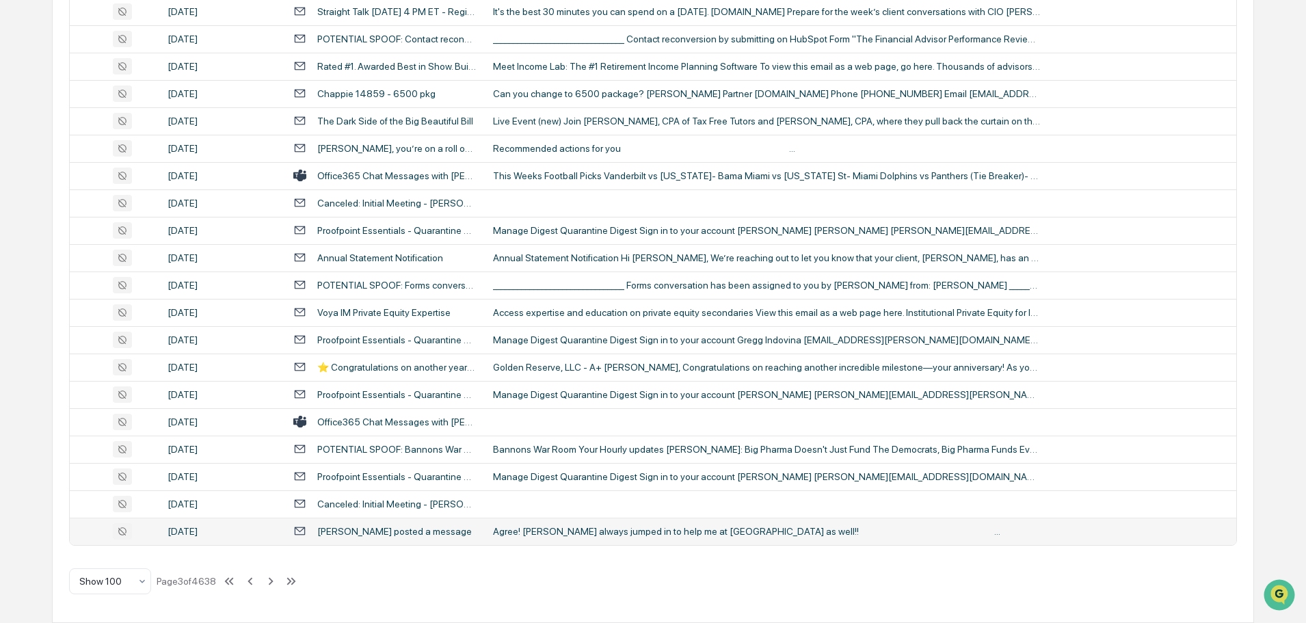
click at [617, 529] on div "Agree! Glenn always jumped in to help me at Bradenton as well!! ‌ ‌ ‌ ‌ ‌ ‌ ‌ ‌…" at bounding box center [766, 531] width 547 height 11
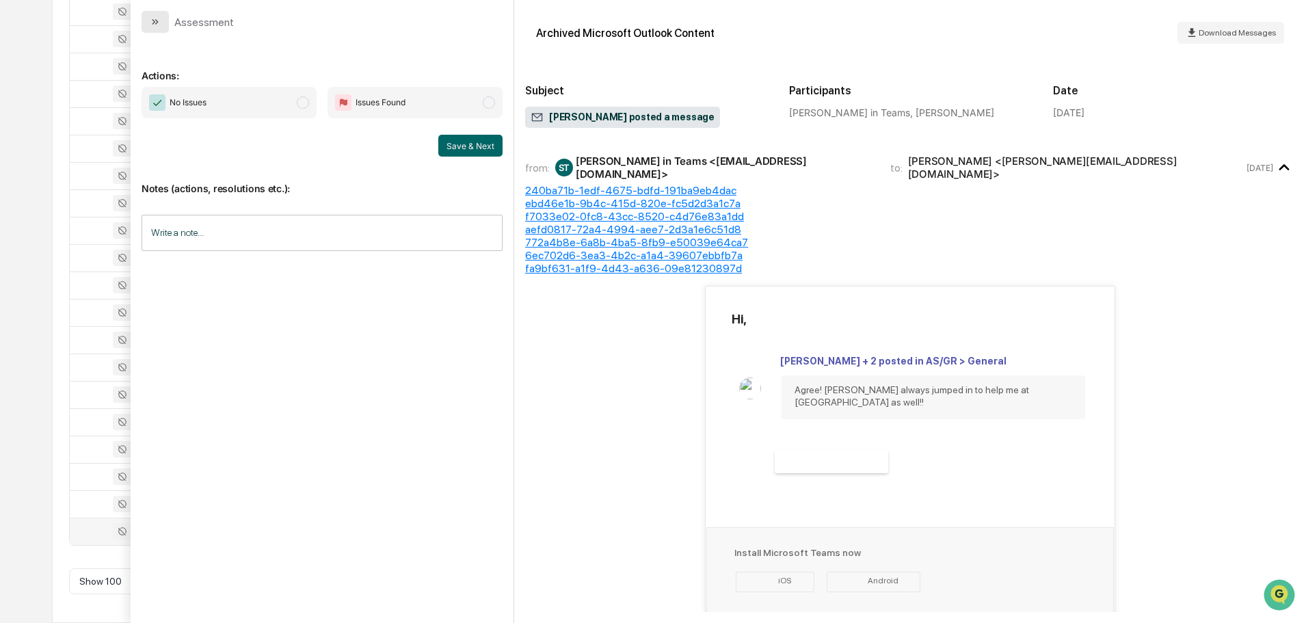
click at [159, 16] on button "modal" at bounding box center [155, 22] width 27 height 22
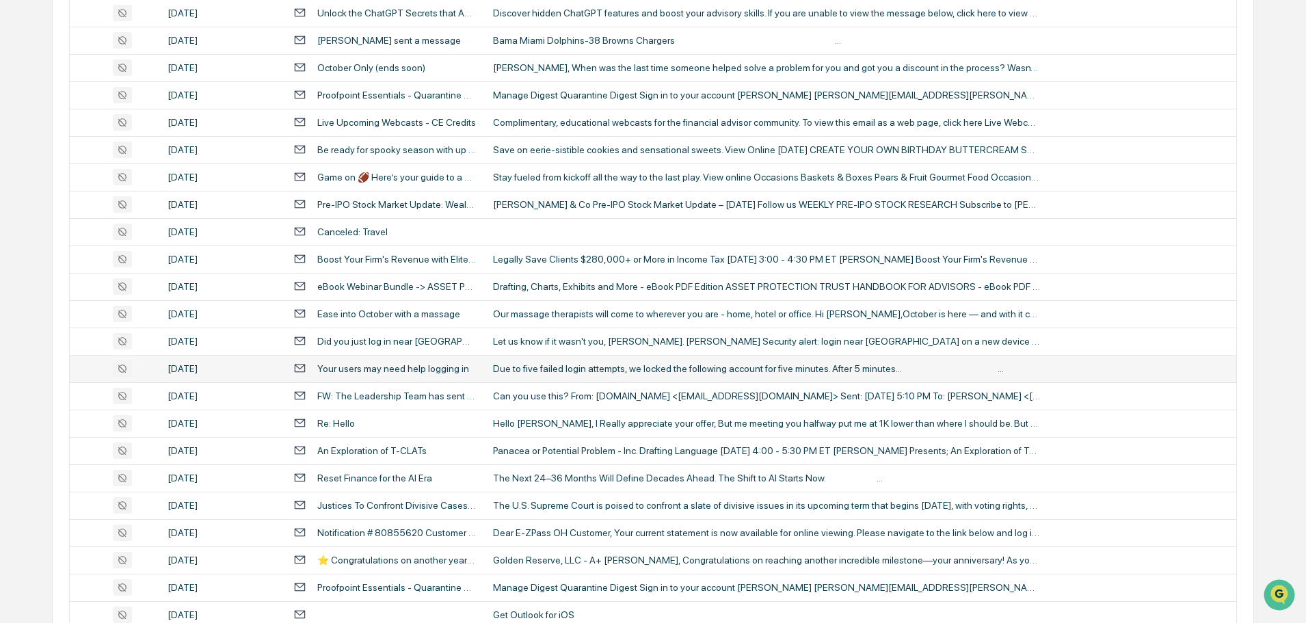
scroll to position [958, 0]
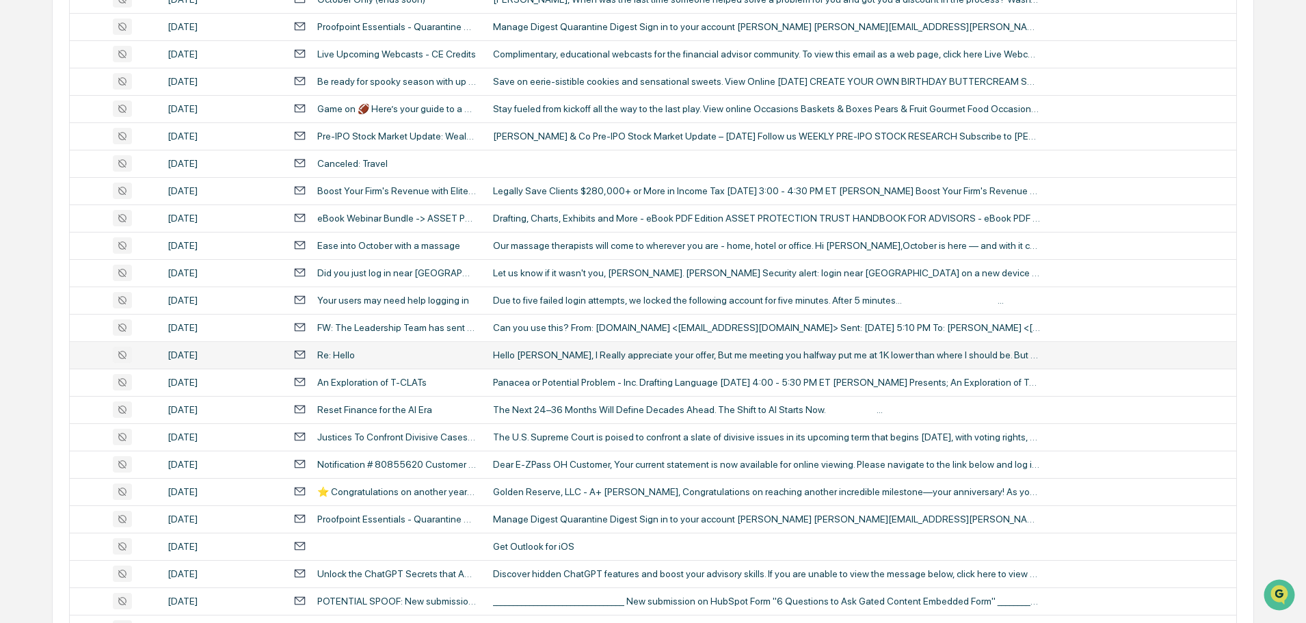
click at [581, 359] on div "Hello Greg, I Really appreciate your offer, But me meeting you halfway put me a…" at bounding box center [766, 355] width 547 height 11
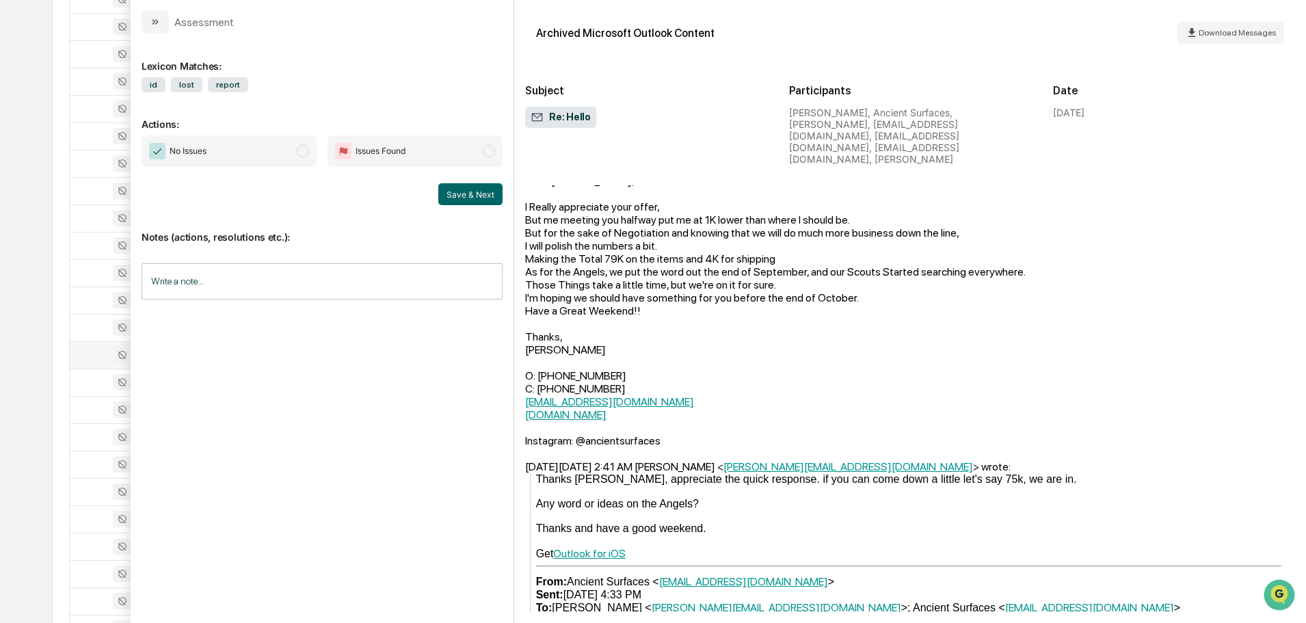
scroll to position [1915, 0]
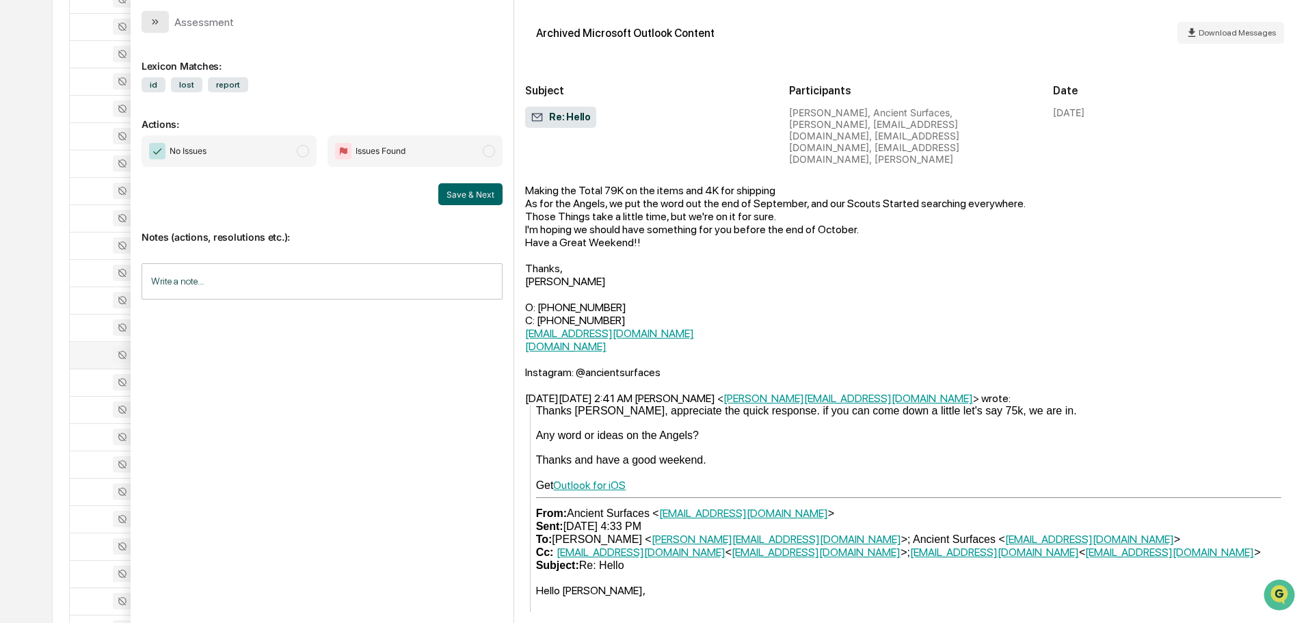
click at [159, 26] on icon "modal" at bounding box center [155, 21] width 11 height 11
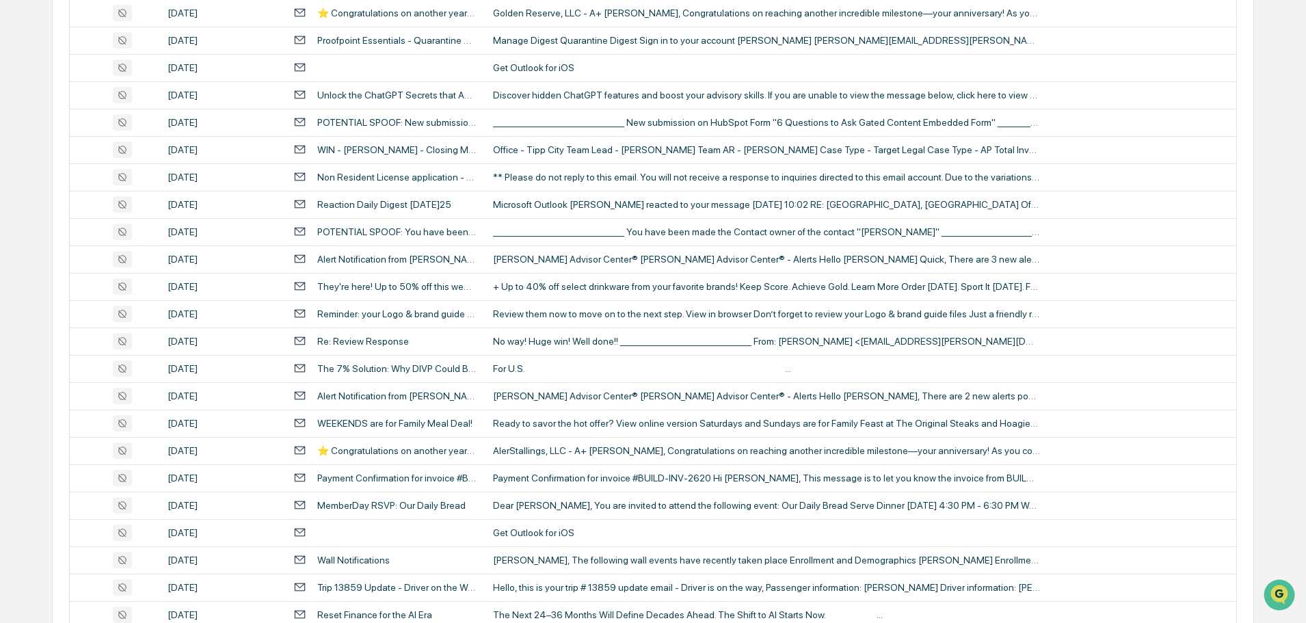
scroll to position [1505, 0]
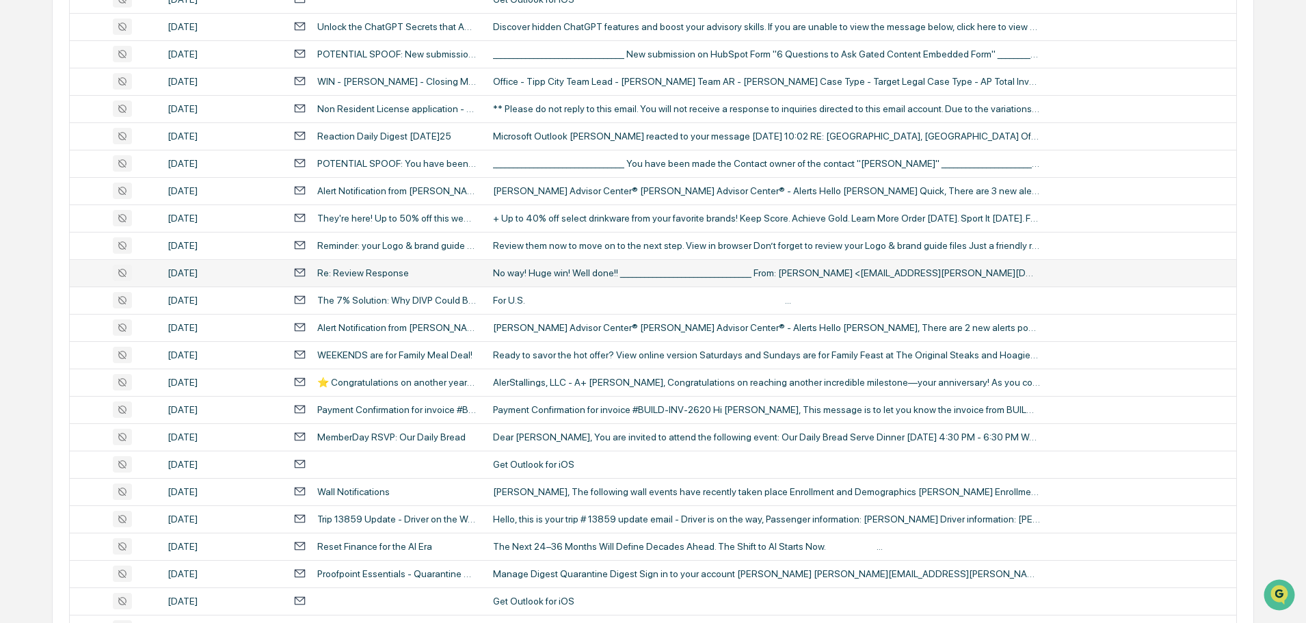
click at [591, 277] on div "No way! Huge win! Well done!! ________________________________ From: Bree Keele…" at bounding box center [766, 272] width 547 height 11
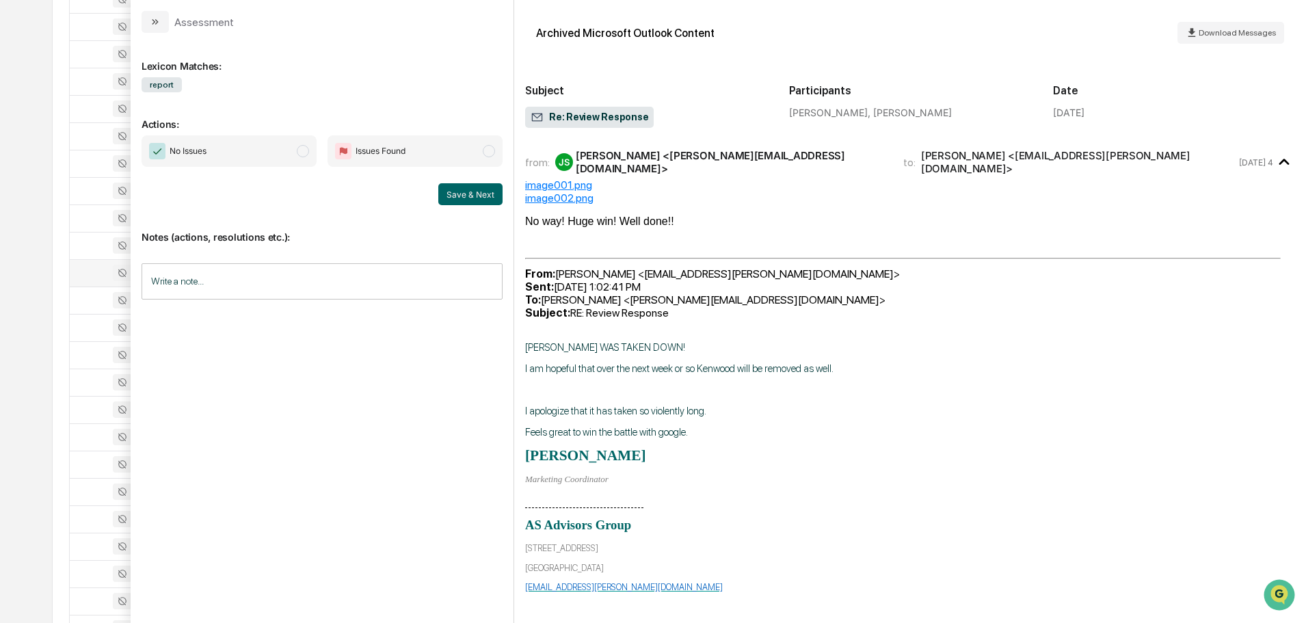
scroll to position [77, 0]
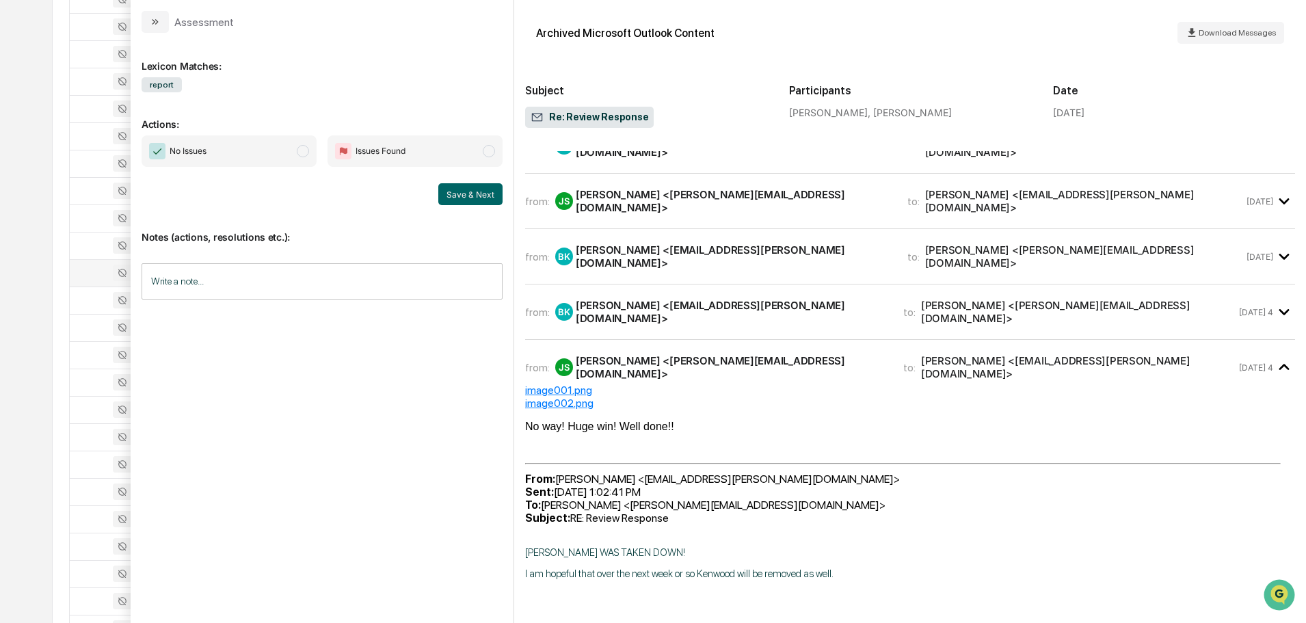
click at [170, 21] on div "Assessment" at bounding box center [188, 22] width 92 height 22
click at [160, 23] on icon "modal" at bounding box center [155, 21] width 11 height 11
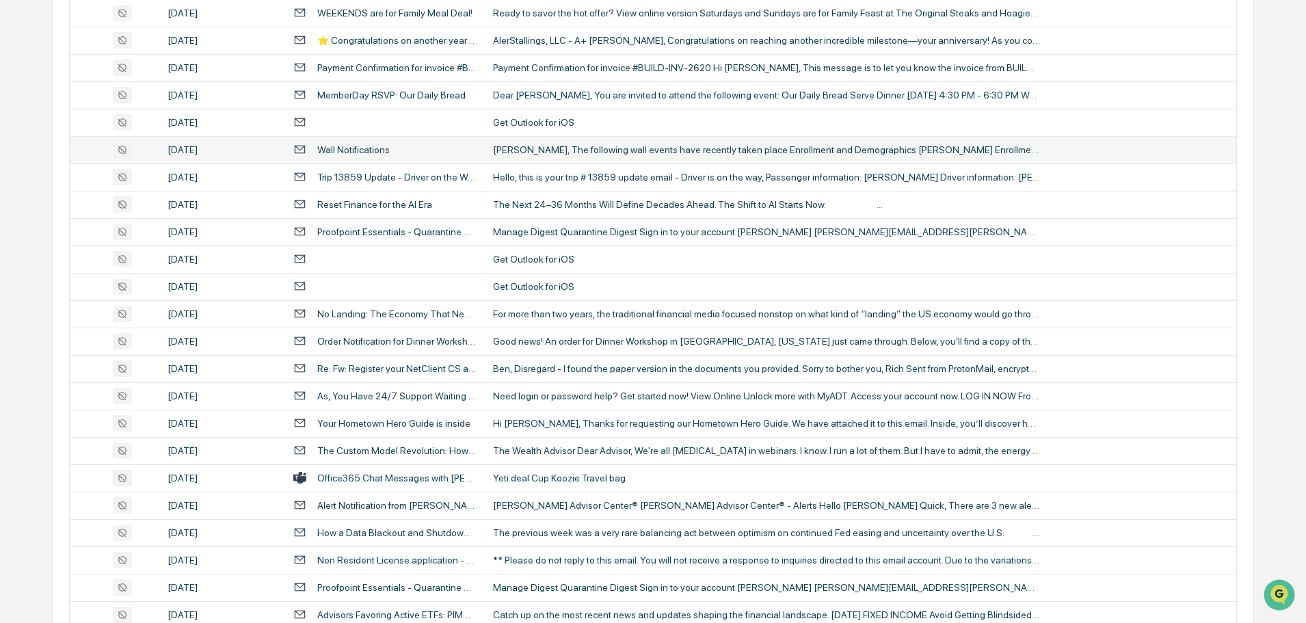
scroll to position [1915, 0]
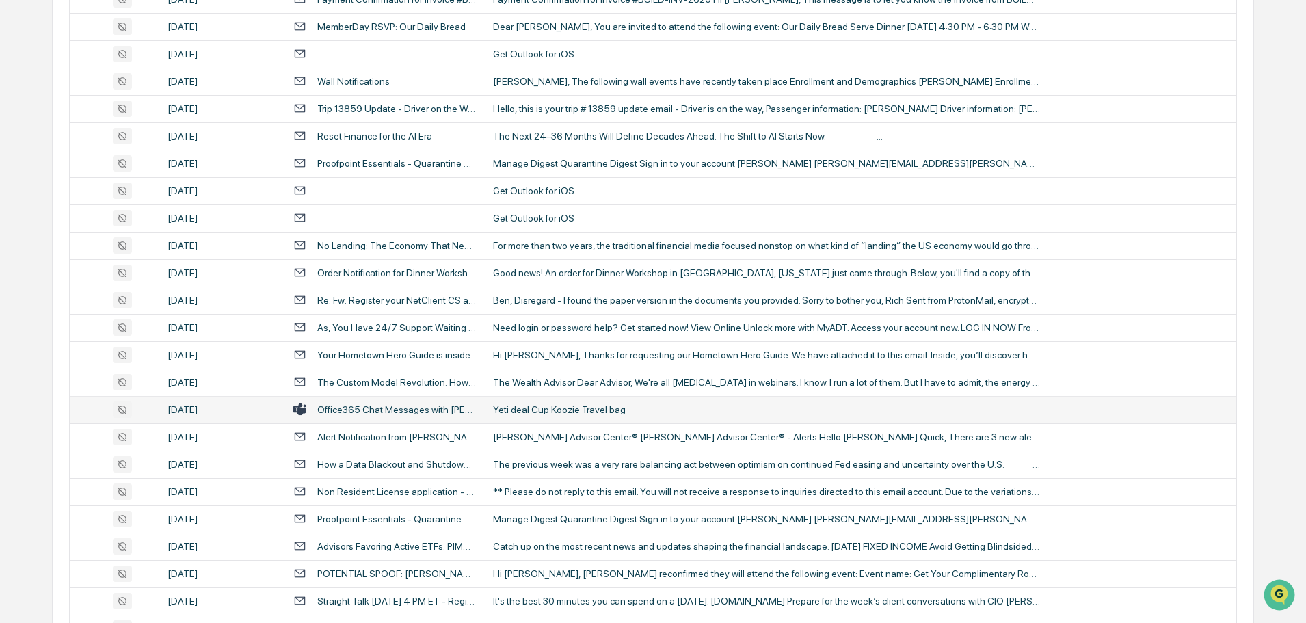
click at [538, 409] on div "Yeti deal Cup Koozie Travel bag" at bounding box center [766, 409] width 547 height 11
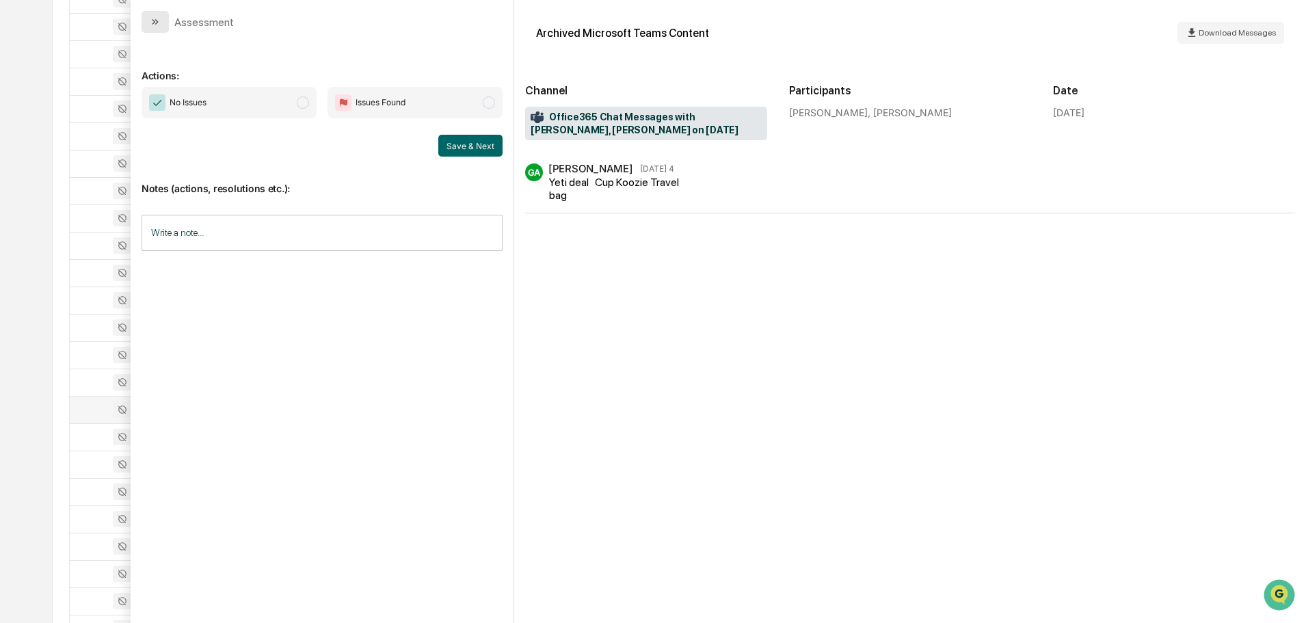
click at [152, 21] on icon "modal" at bounding box center [155, 21] width 11 height 11
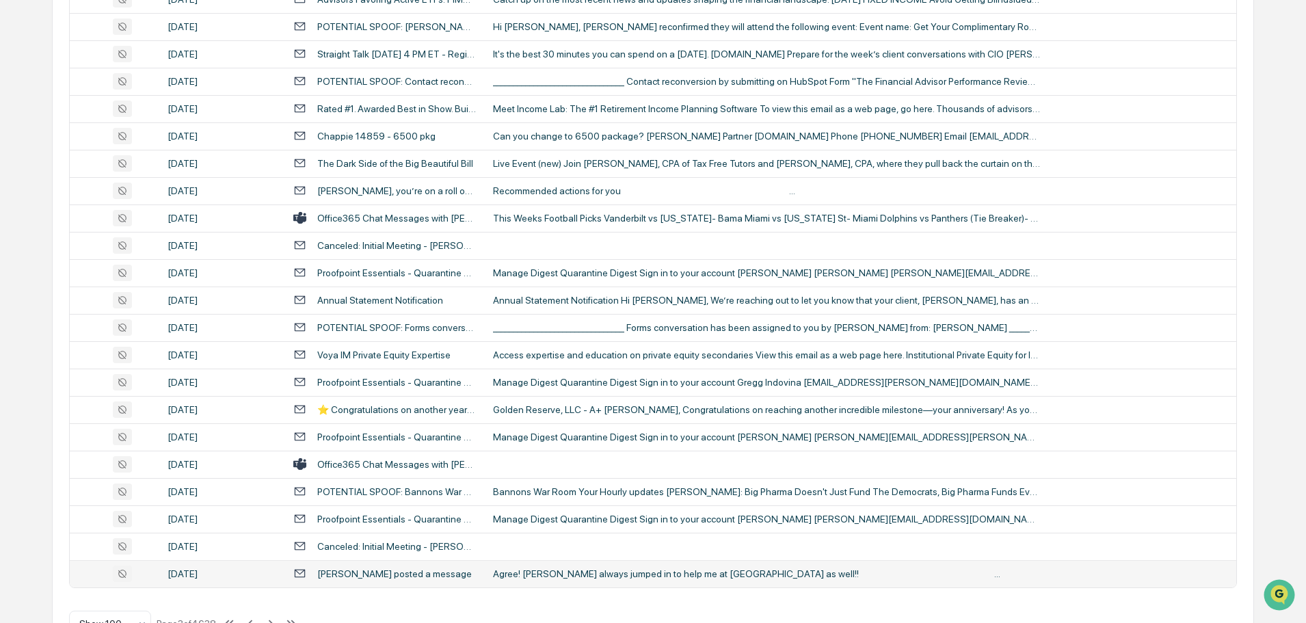
scroll to position [2505, 0]
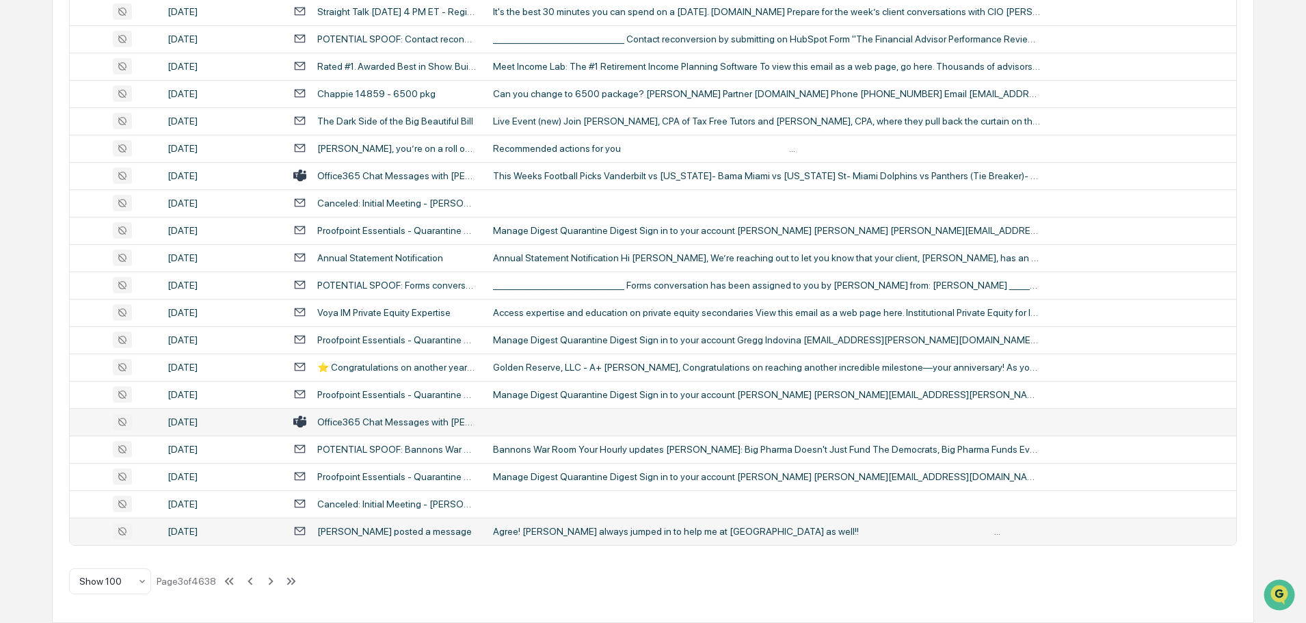
click at [545, 421] on td at bounding box center [861, 421] width 752 height 27
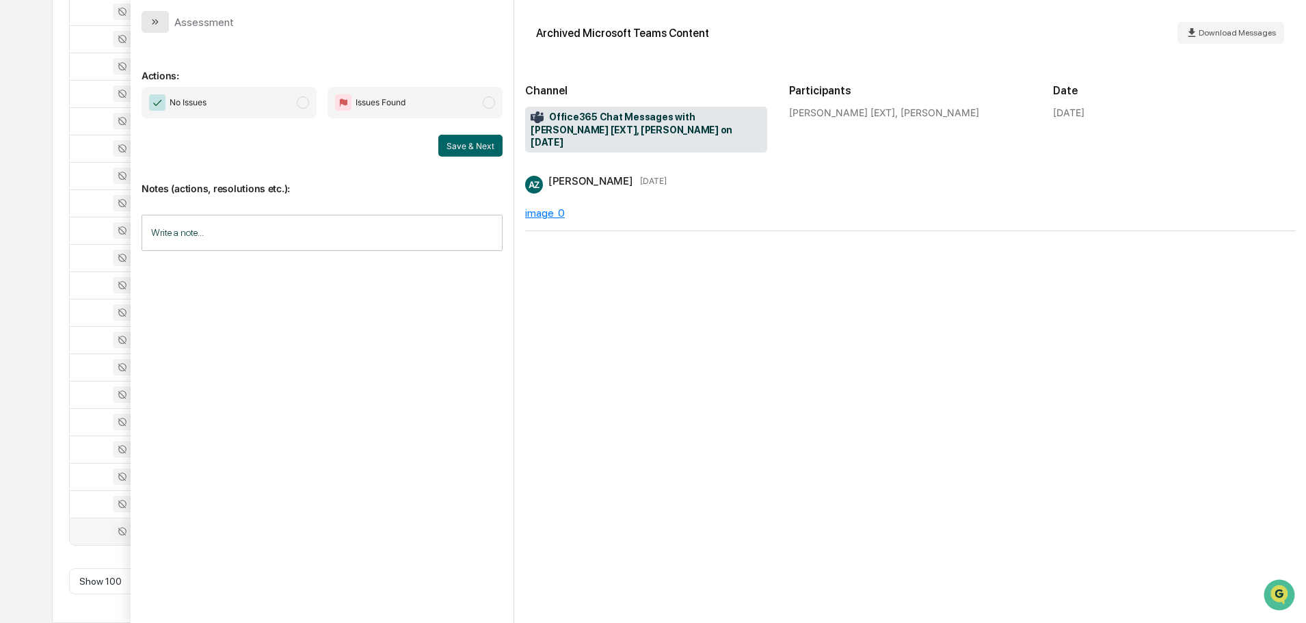
click at [162, 19] on button "modal" at bounding box center [155, 22] width 27 height 22
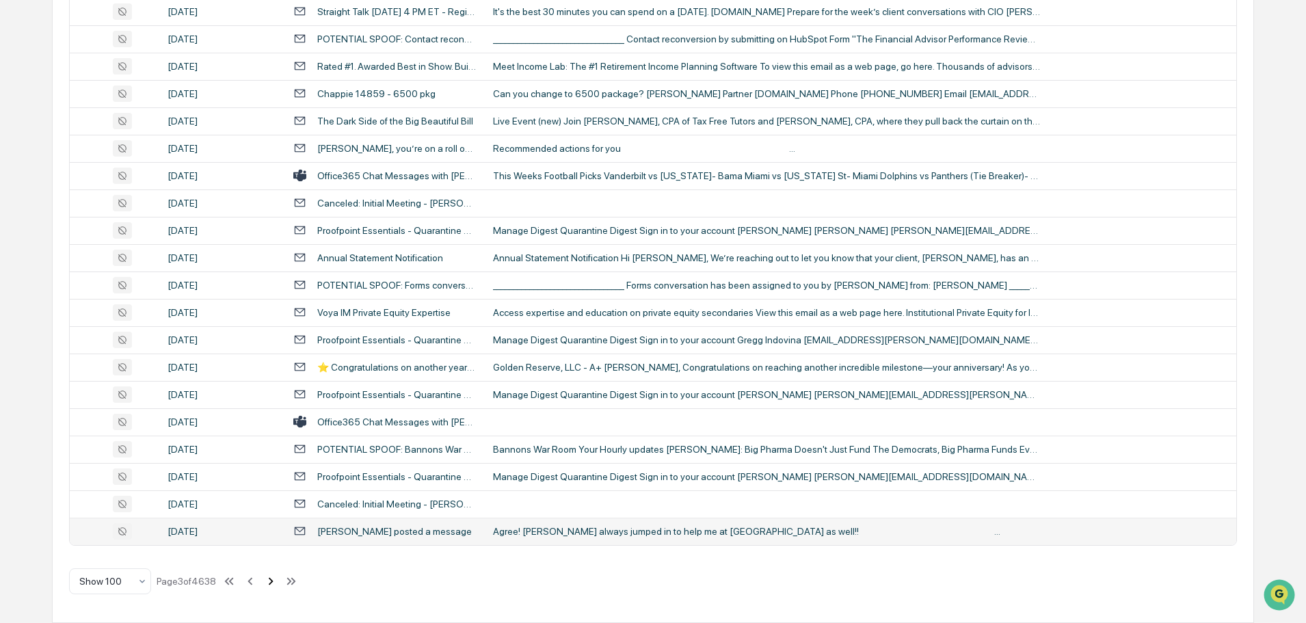
click at [274, 586] on icon at bounding box center [270, 581] width 15 height 15
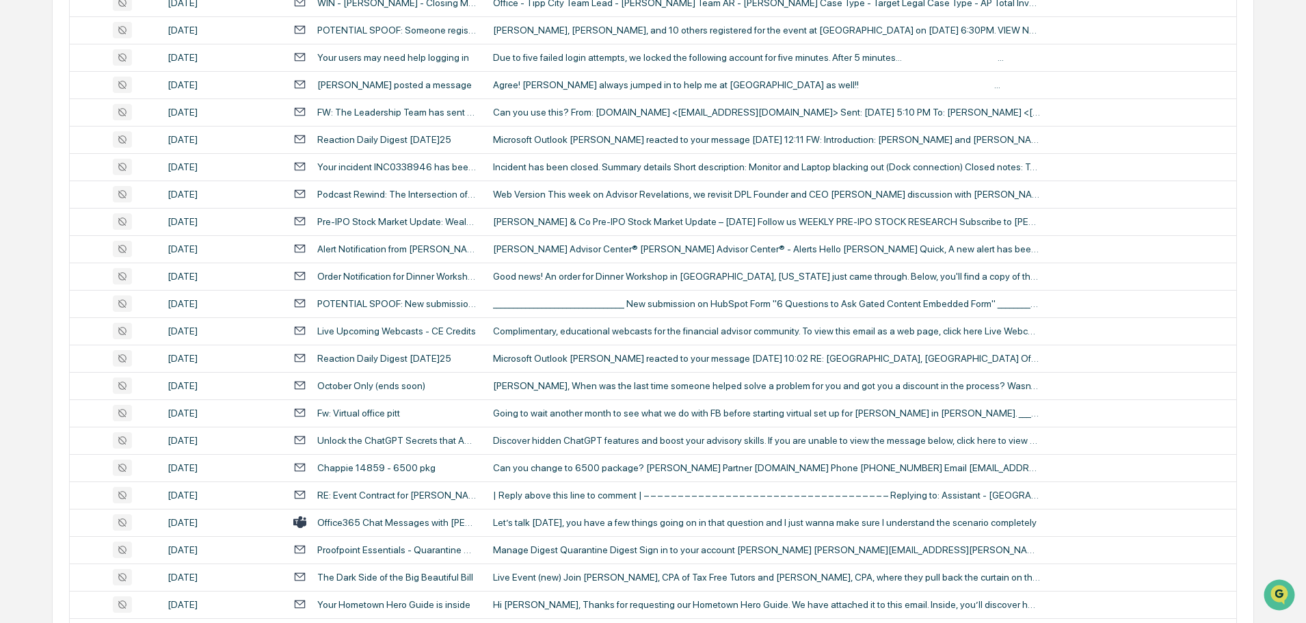
scroll to position [2026, 0]
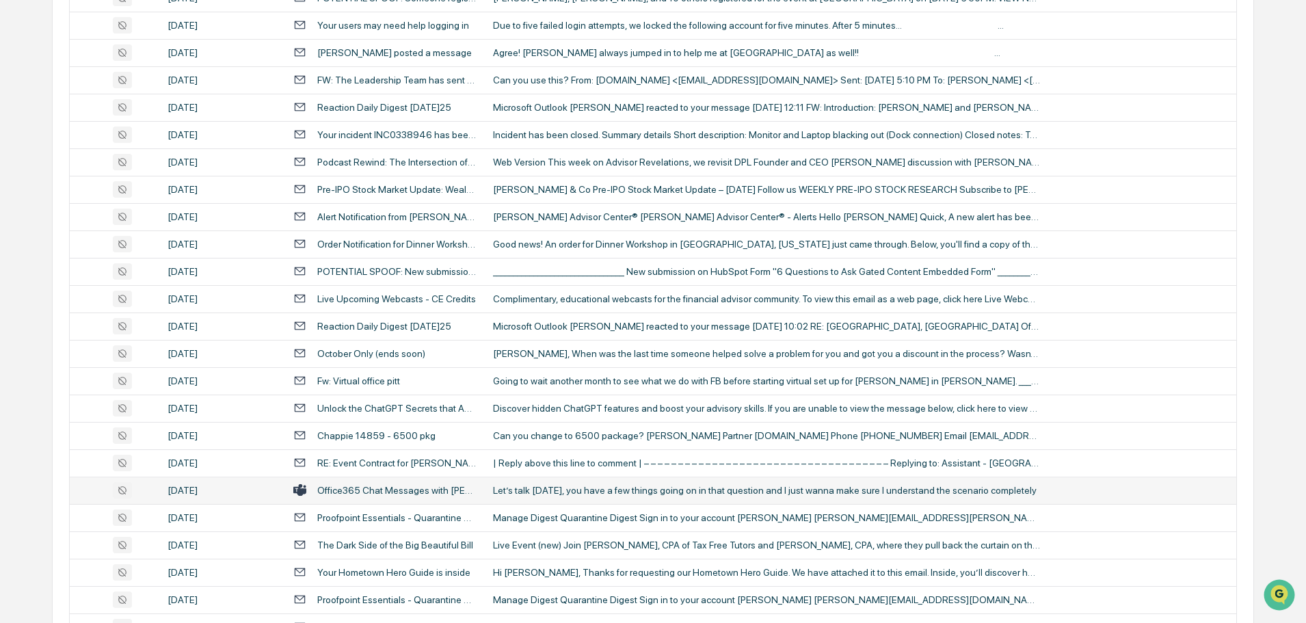
click at [590, 495] on div "Let’s talk on Monday, you have a few things going on in that question and I jus…" at bounding box center [766, 490] width 547 height 11
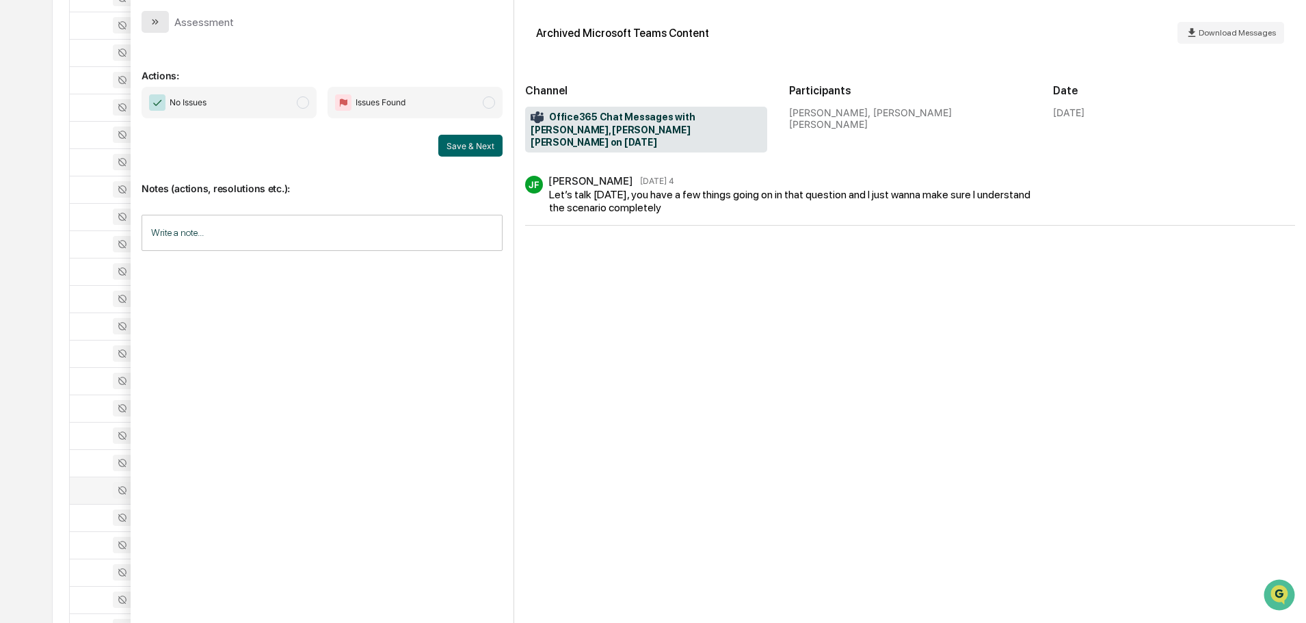
click at [157, 20] on icon "modal" at bounding box center [155, 21] width 11 height 11
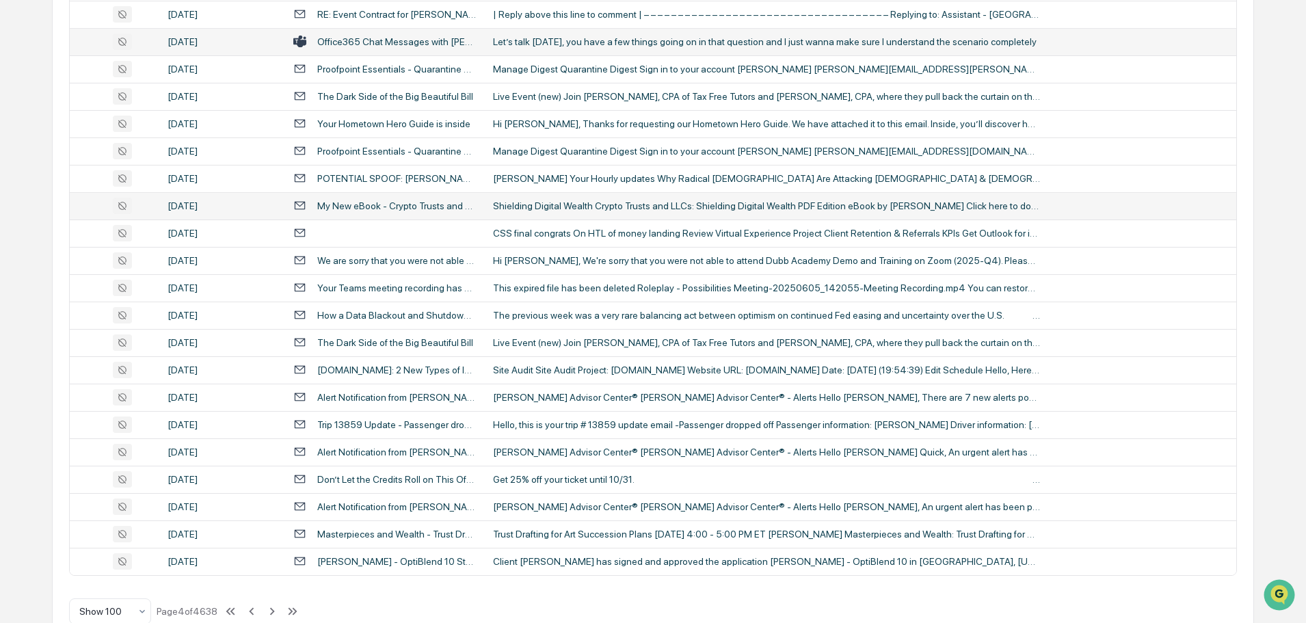
scroll to position [2505, 0]
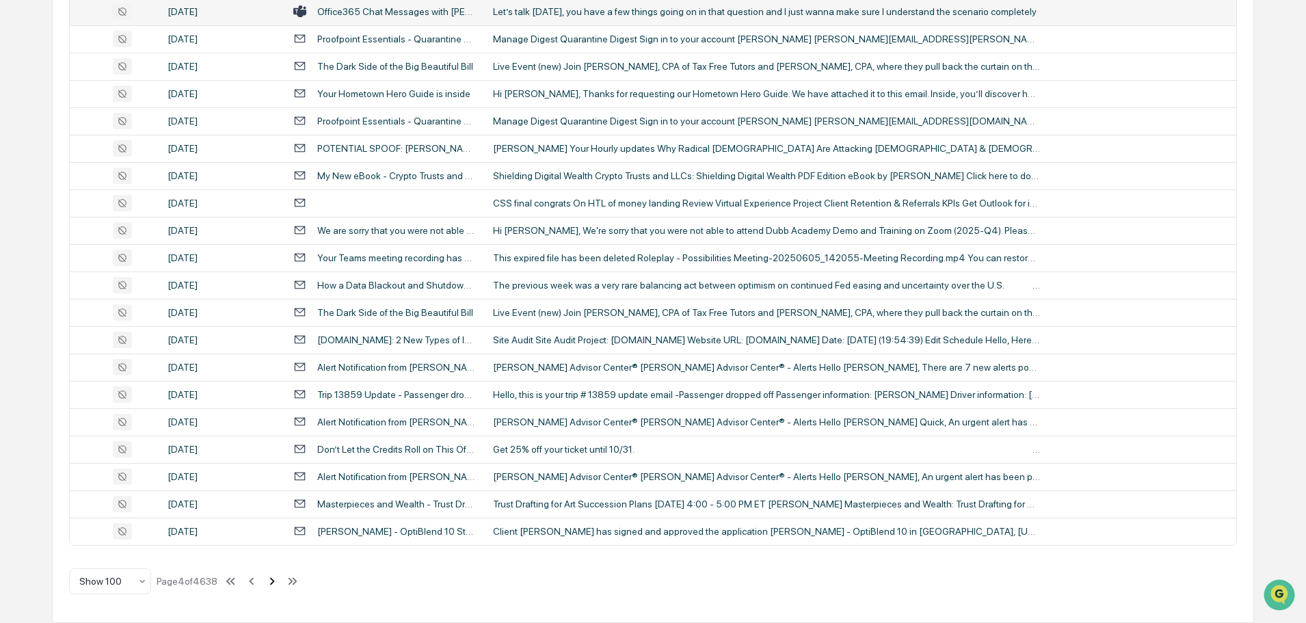
click at [271, 583] on icon at bounding box center [272, 581] width 15 height 15
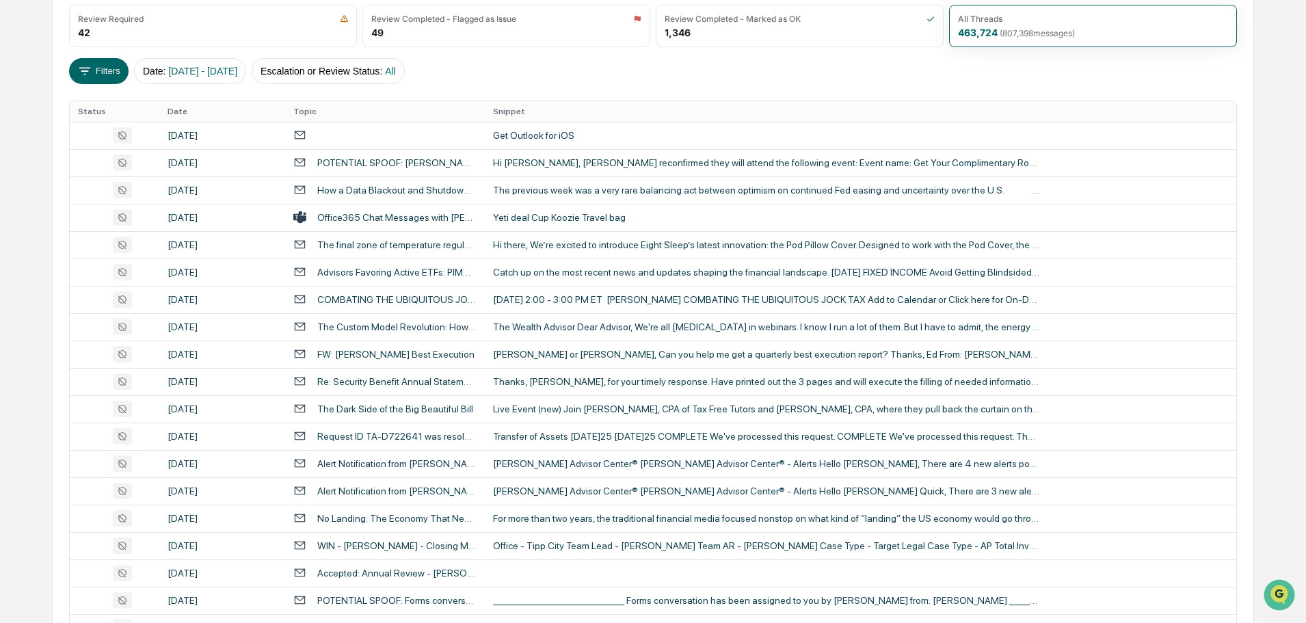
scroll to position [42, 0]
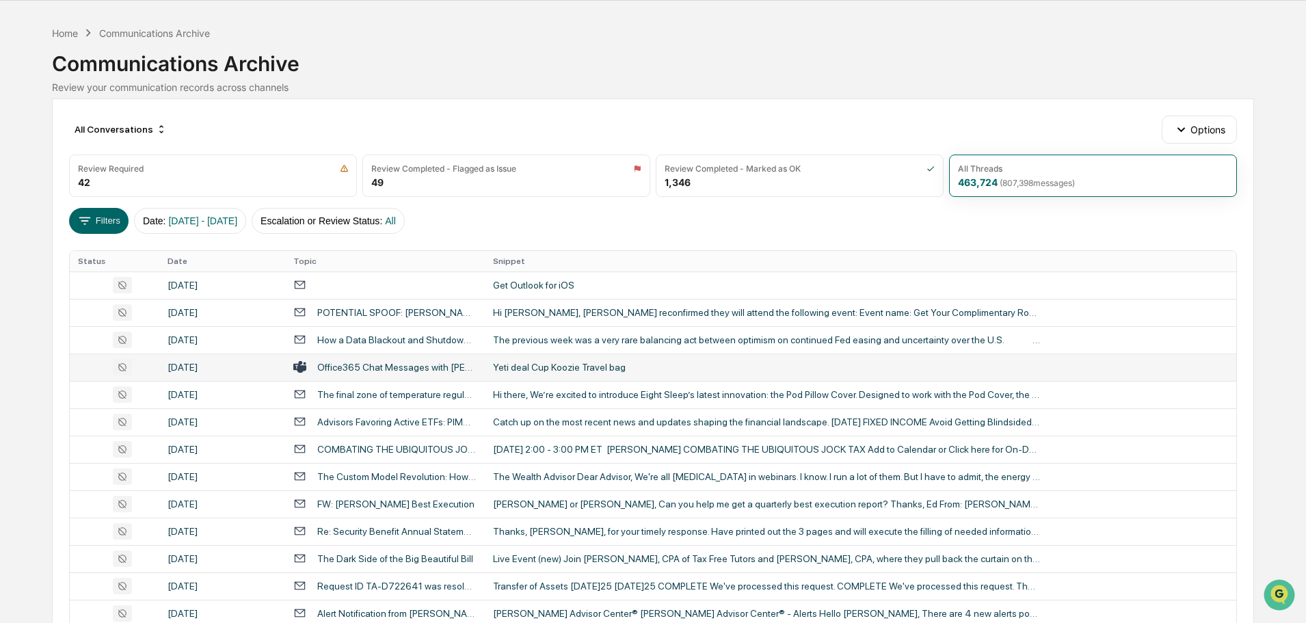
click at [573, 365] on div "Yeti deal Cup Koozie Travel bag" at bounding box center [766, 367] width 547 height 11
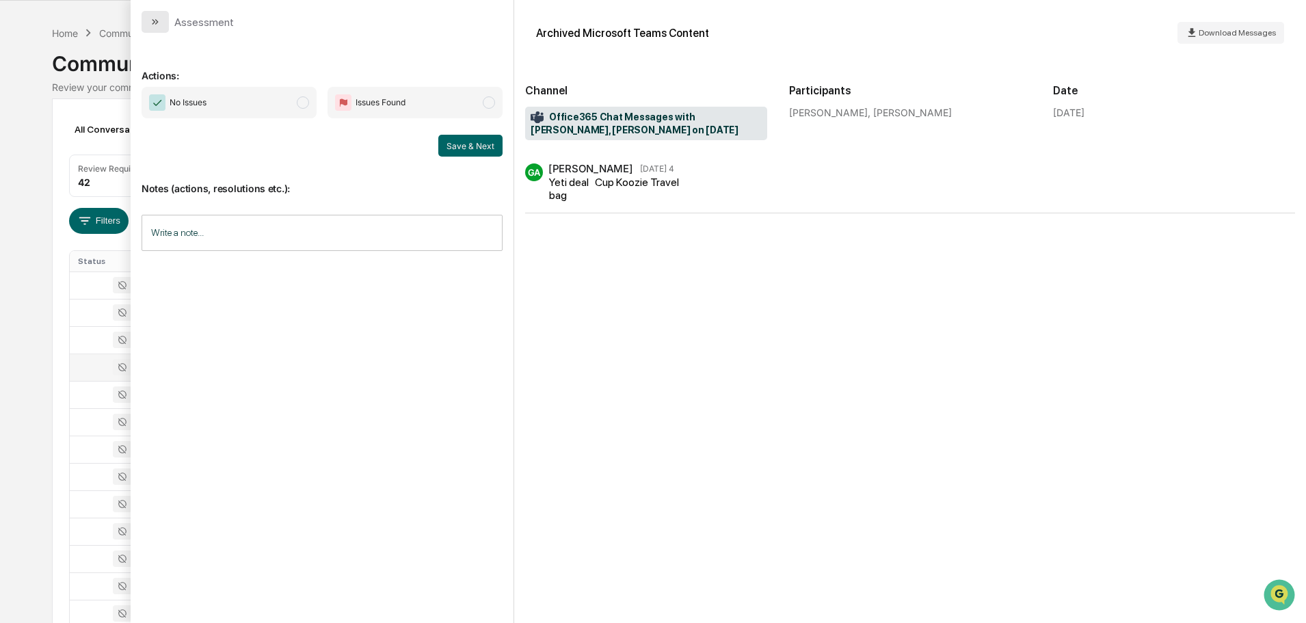
click at [156, 16] on icon "modal" at bounding box center [155, 21] width 11 height 11
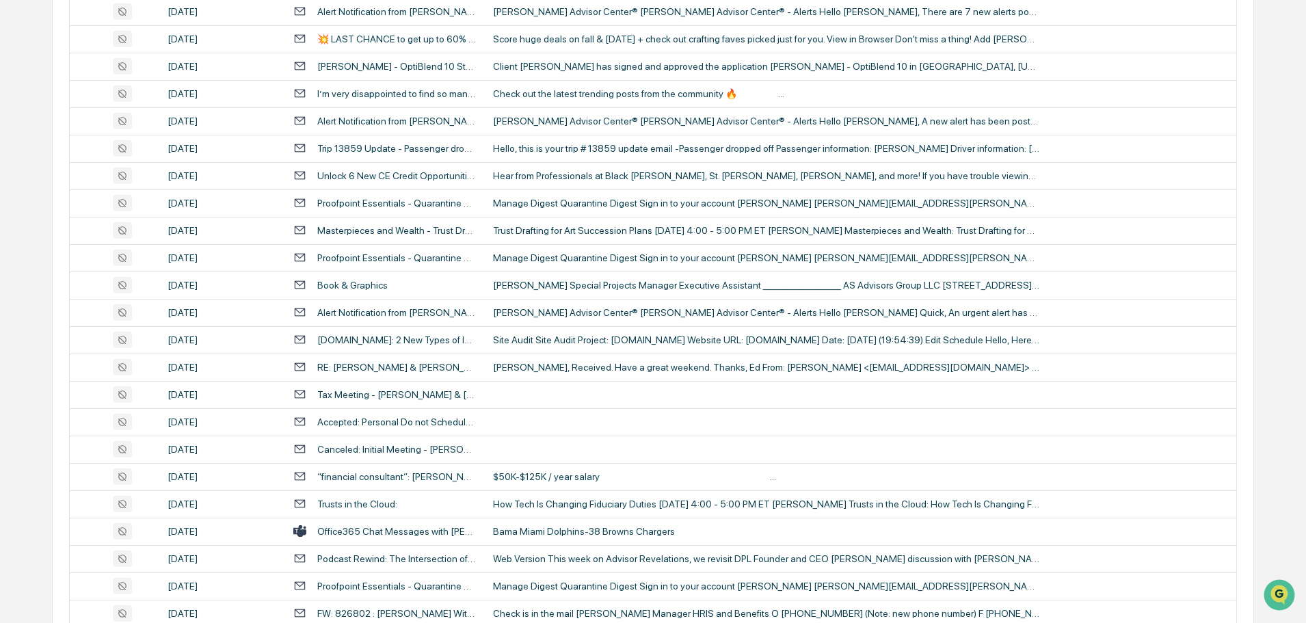
scroll to position [2026, 0]
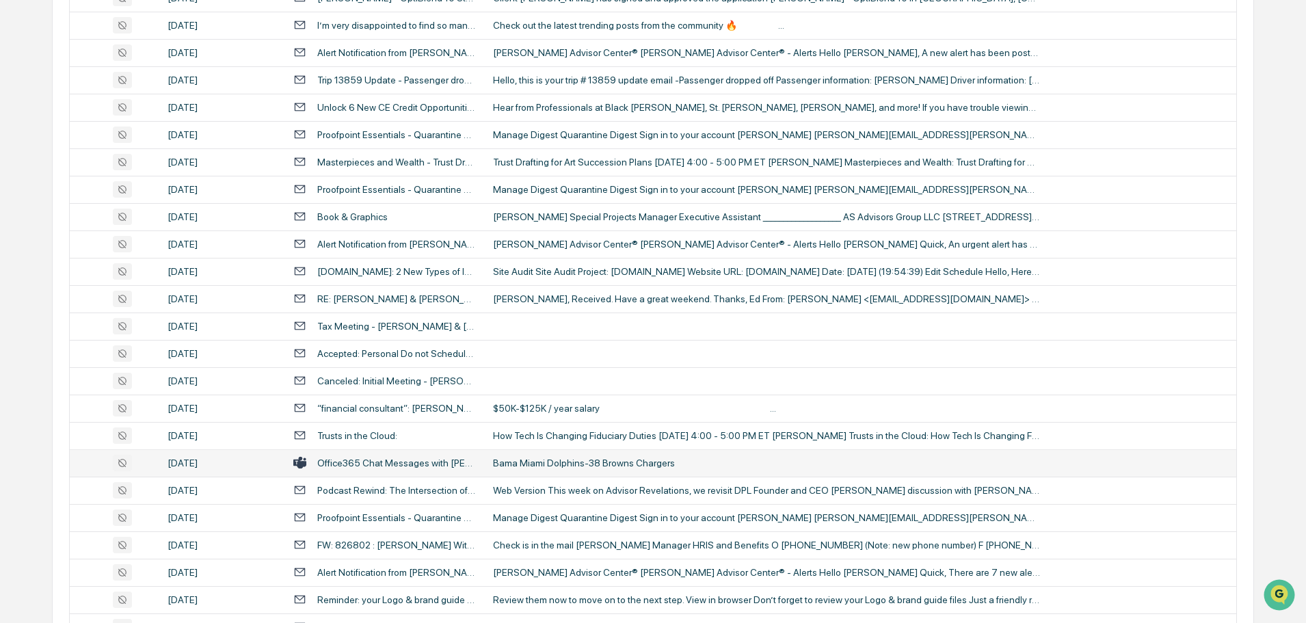
click at [560, 466] on div "Bama Miami Dolphins-38 Browns Chargers" at bounding box center [766, 463] width 547 height 11
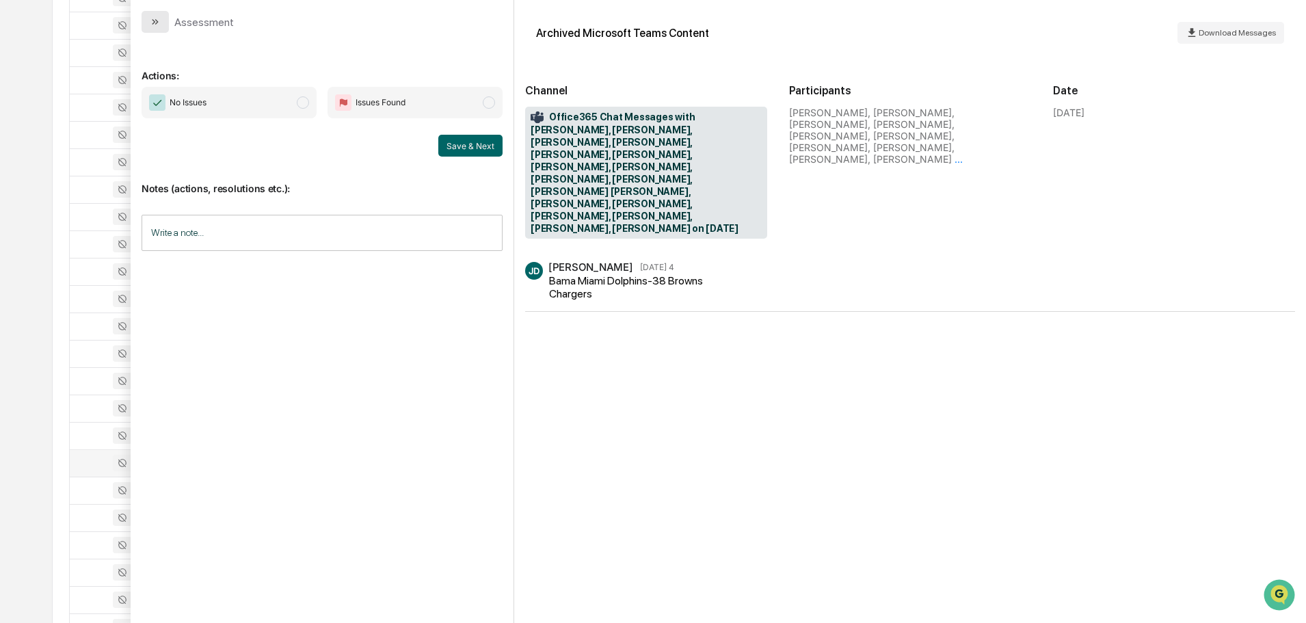
click at [164, 20] on button "modal" at bounding box center [155, 22] width 27 height 22
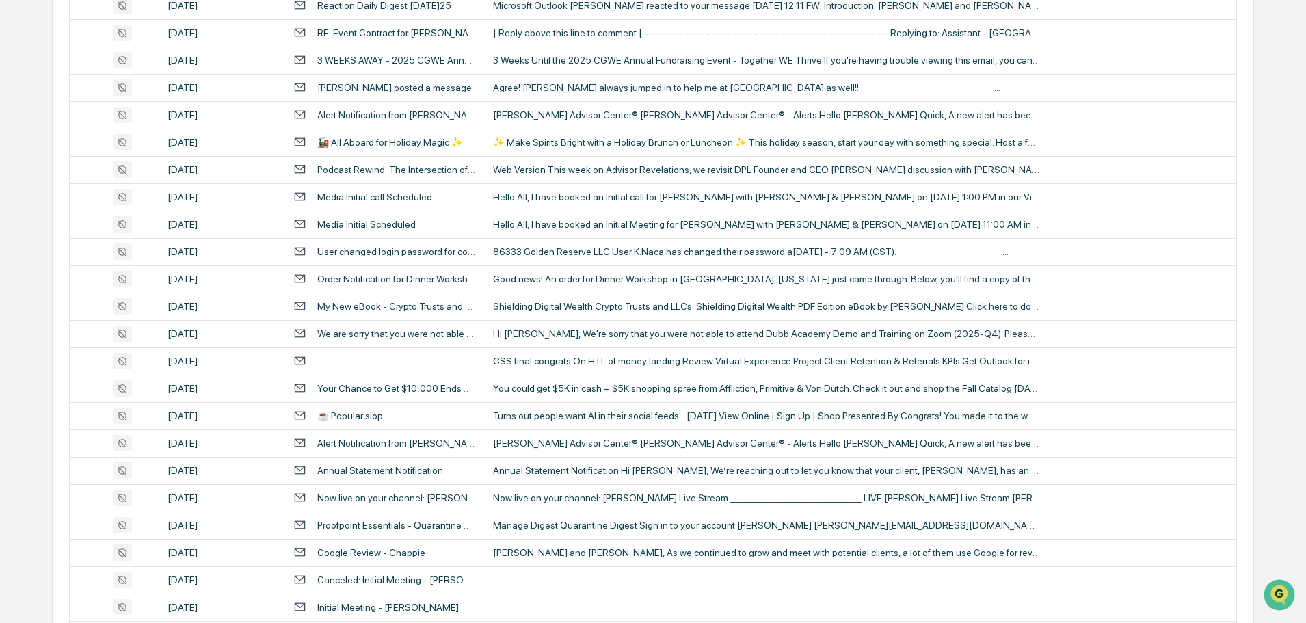
scroll to position [1274, 0]
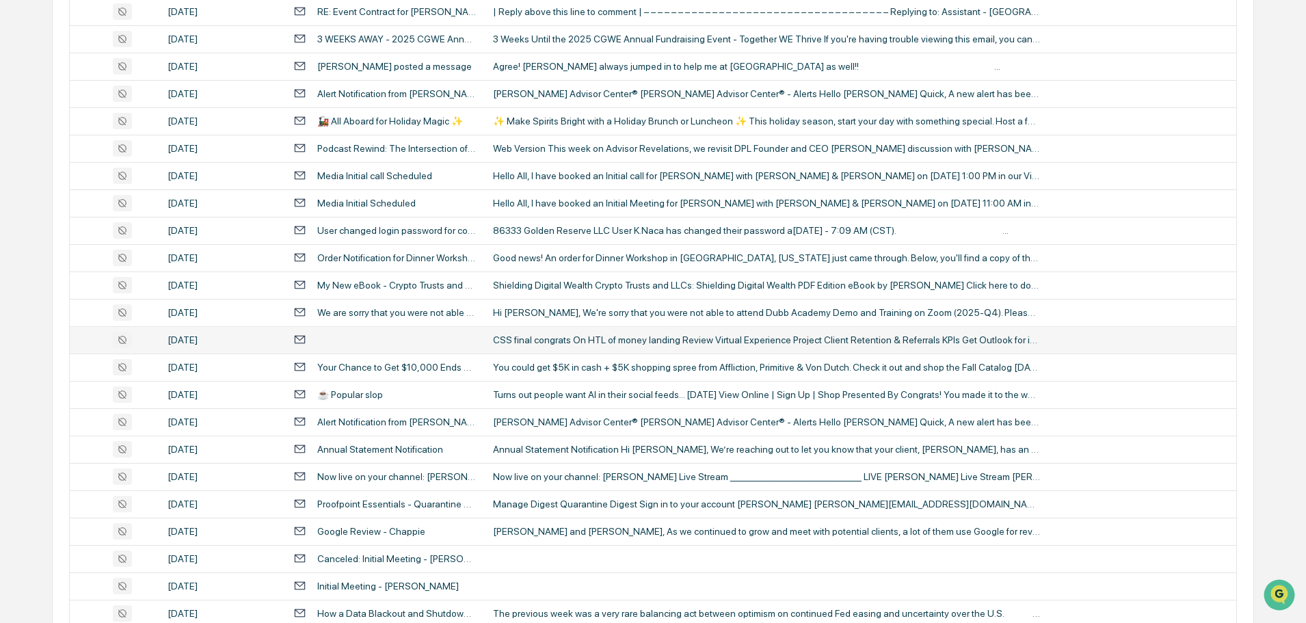
click at [588, 340] on div "CSS final congrats On HTL of money landing Review Virtual Experience Project Cl…" at bounding box center [766, 339] width 547 height 11
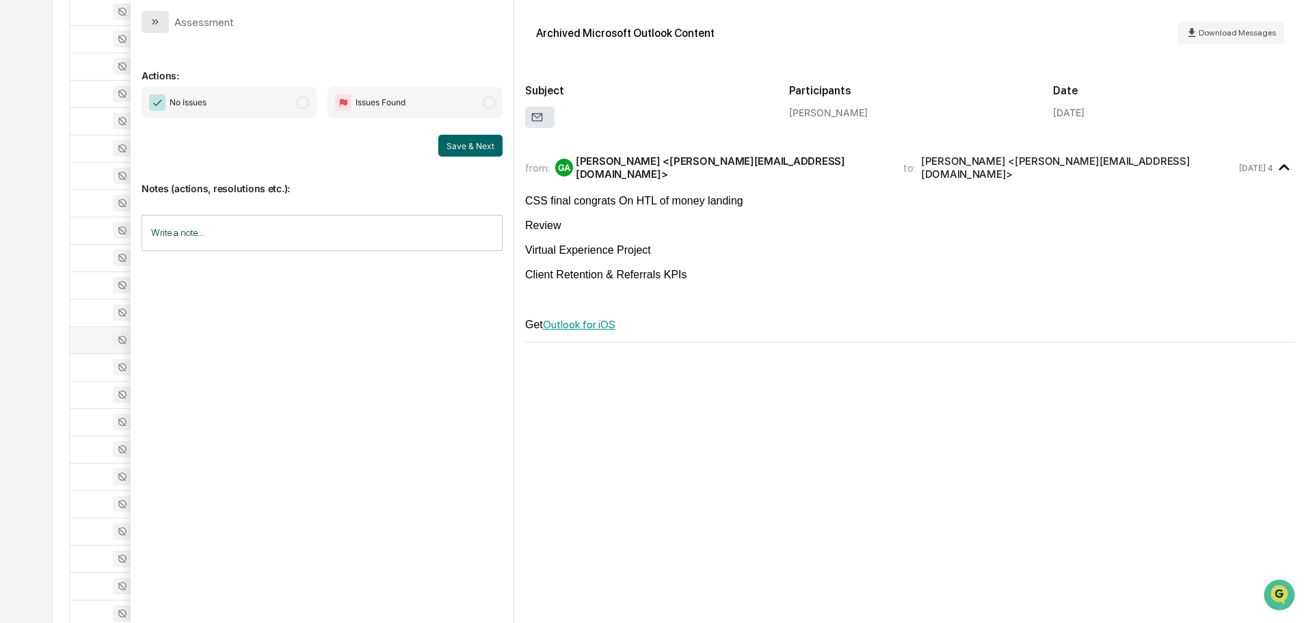
click at [168, 16] on button "modal" at bounding box center [155, 22] width 27 height 22
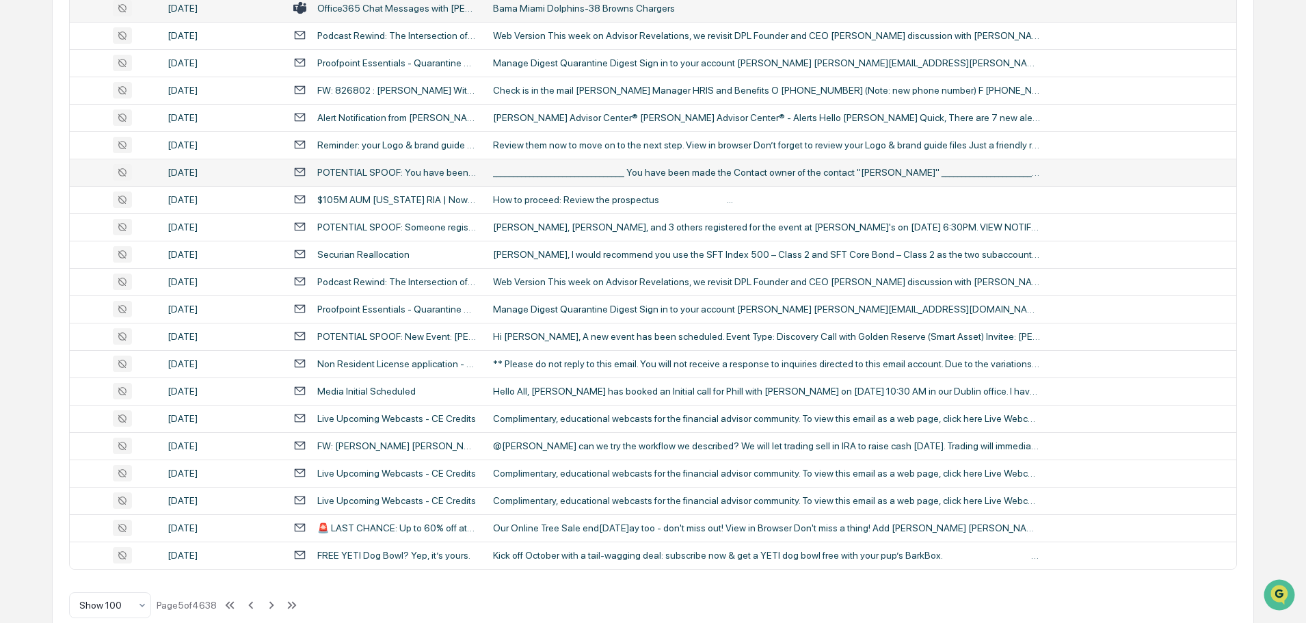
scroll to position [2505, 0]
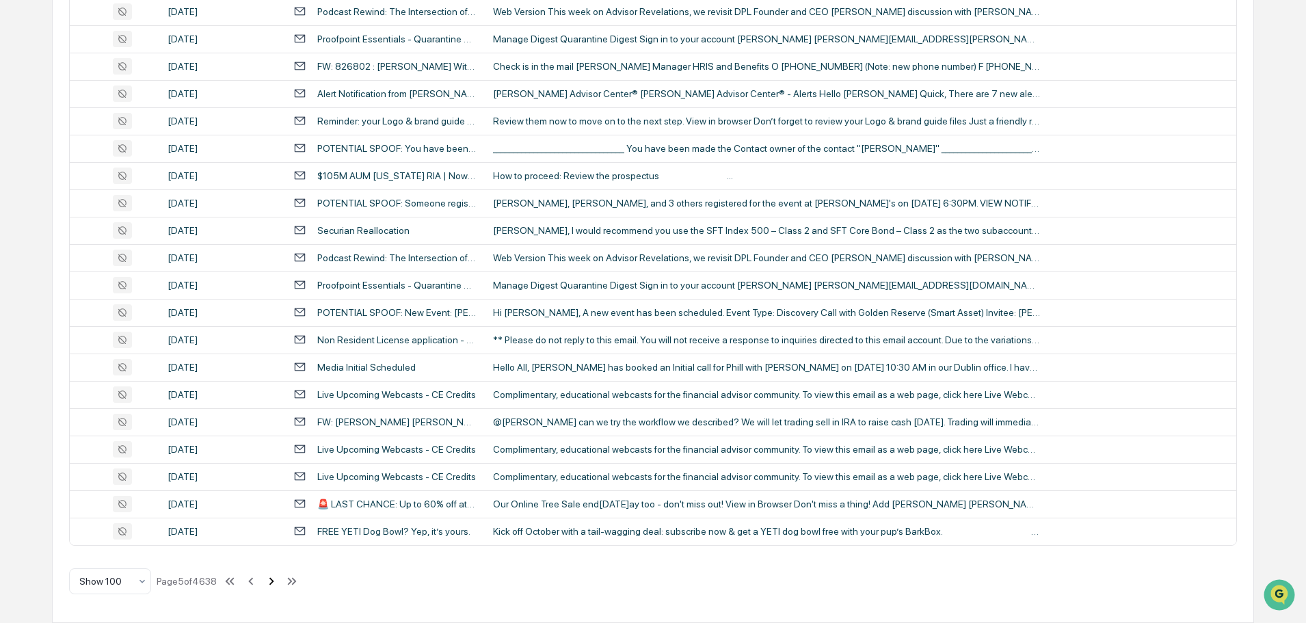
click at [273, 578] on icon at bounding box center [271, 581] width 5 height 8
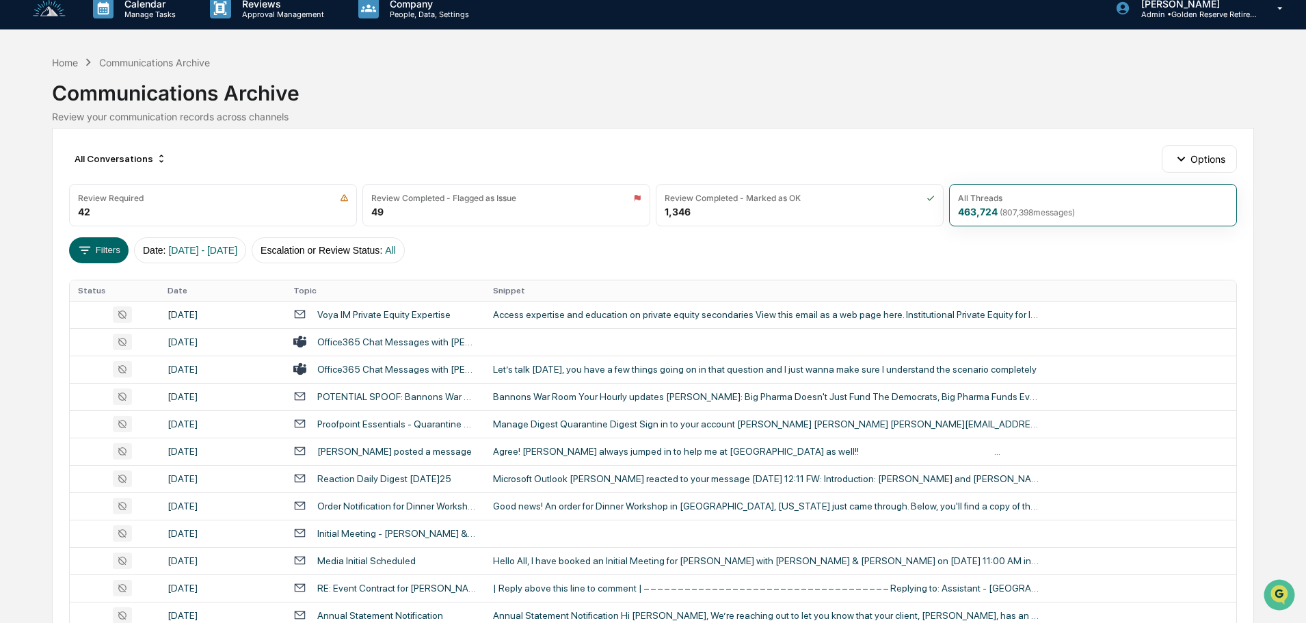
scroll to position [0, 0]
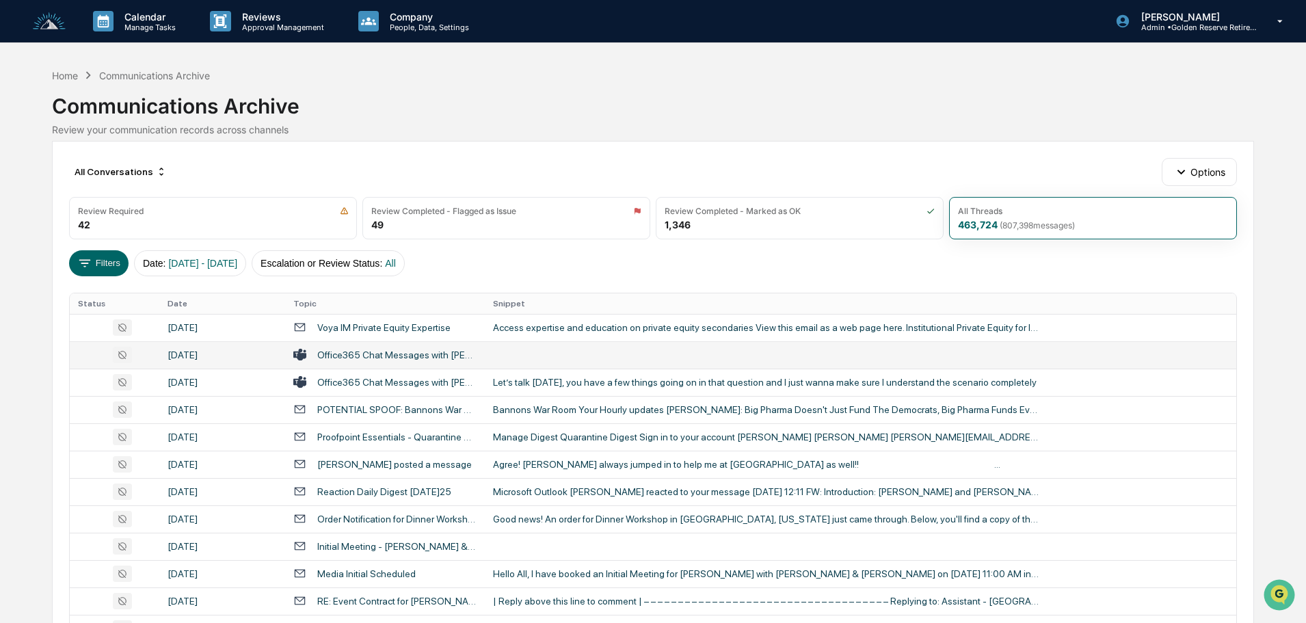
click at [557, 359] on td at bounding box center [861, 354] width 752 height 27
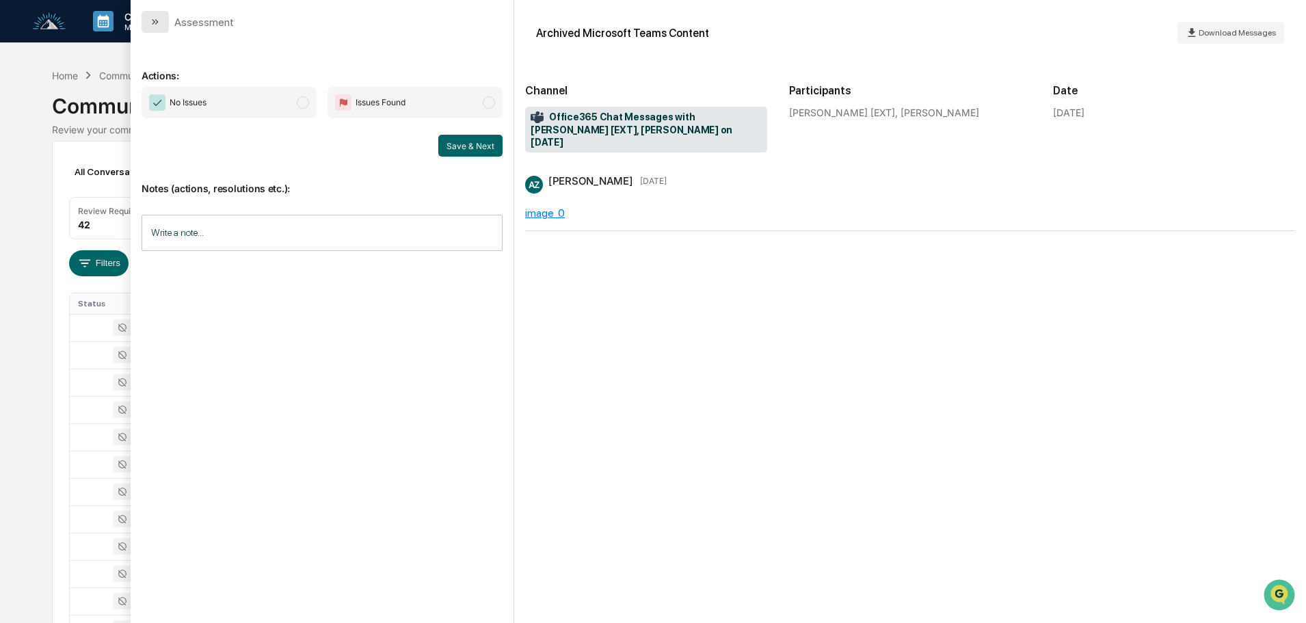
click at [159, 23] on icon "modal" at bounding box center [155, 21] width 11 height 11
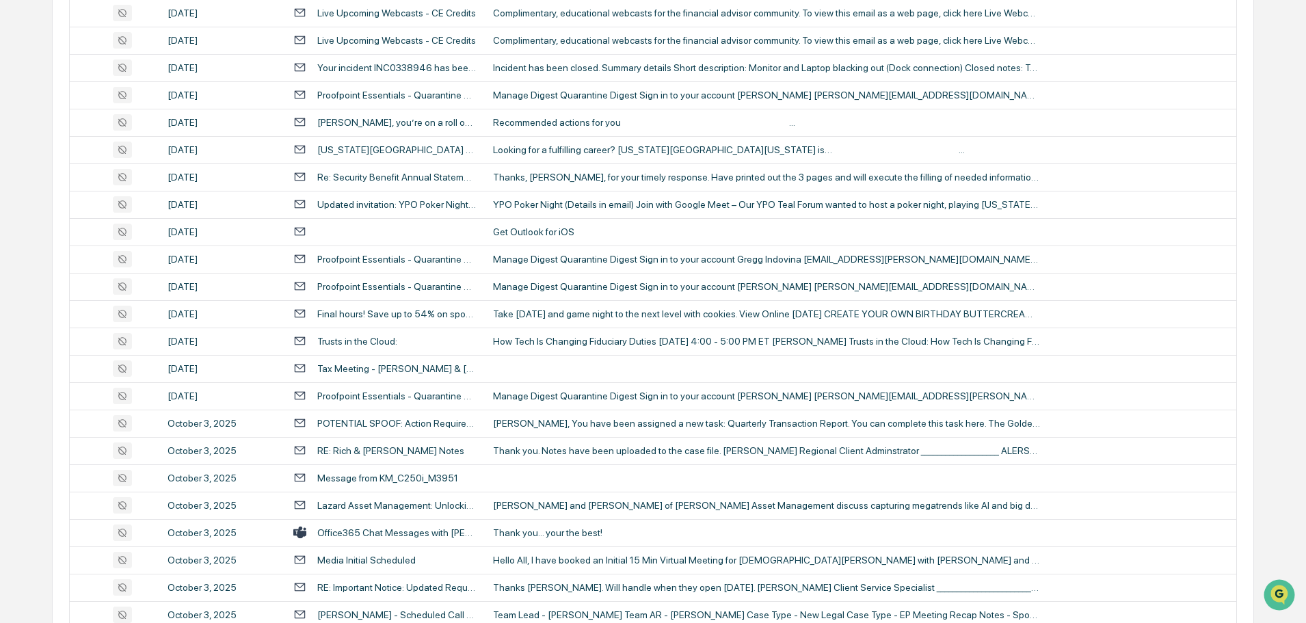
scroll to position [1642, 0]
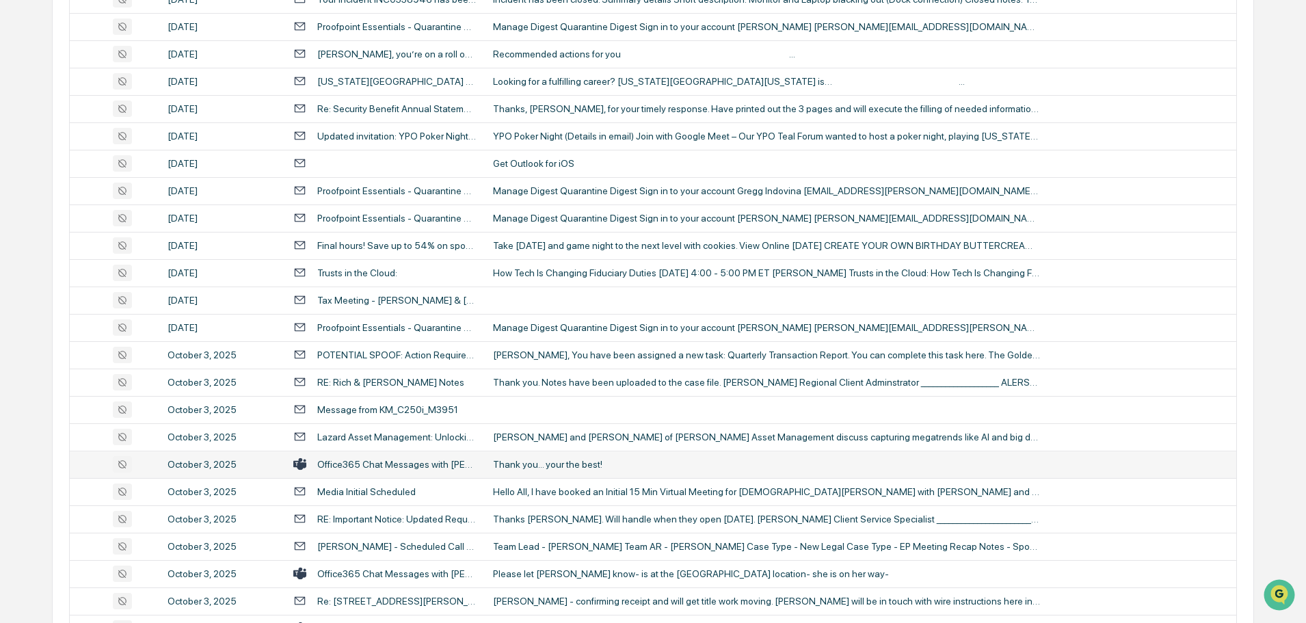
click at [551, 458] on td "Thank you... your the best!" at bounding box center [861, 464] width 752 height 27
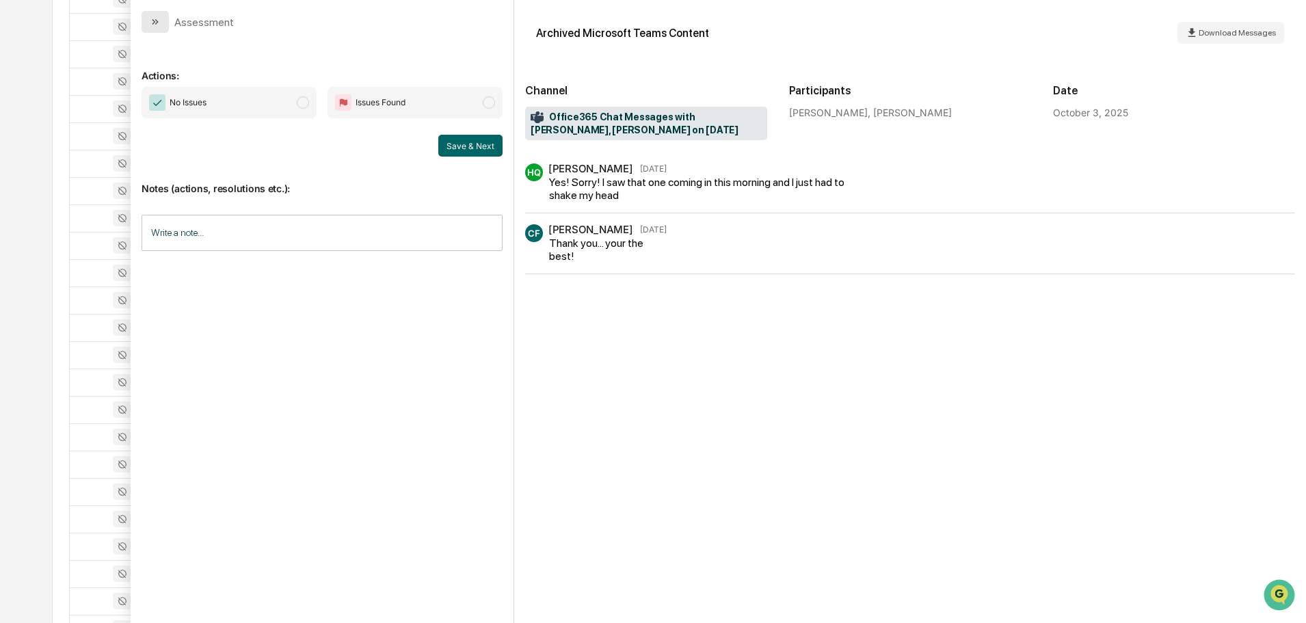
click at [163, 24] on button "modal" at bounding box center [155, 22] width 27 height 22
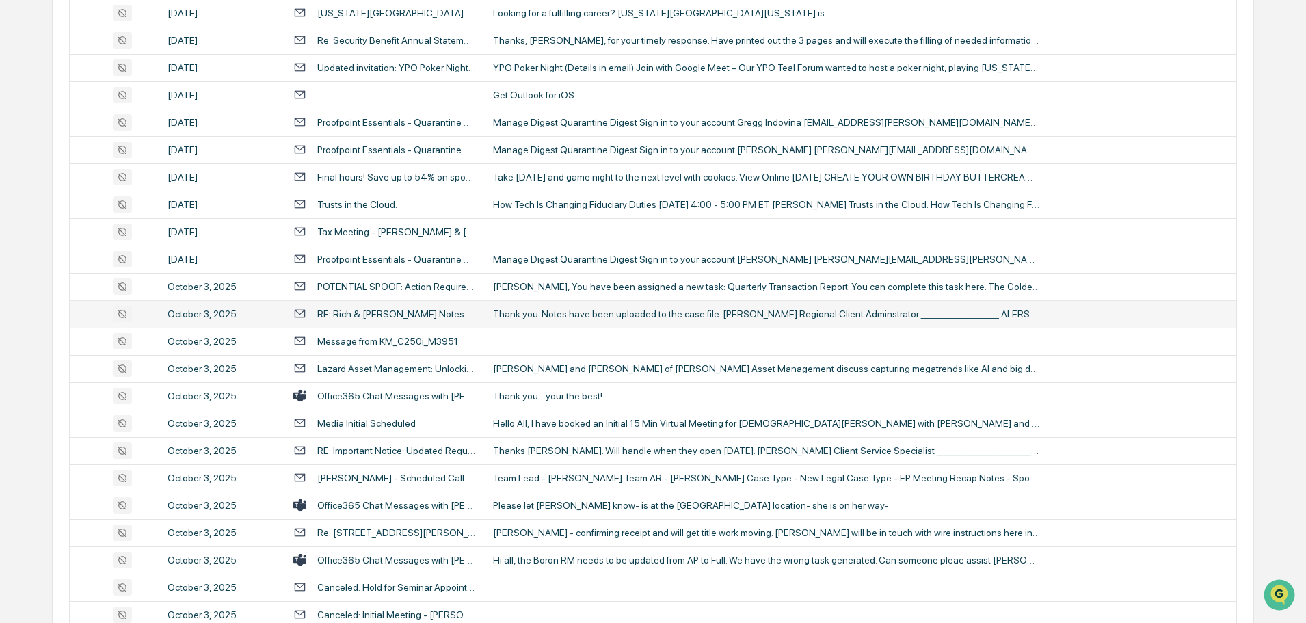
scroll to position [1778, 0]
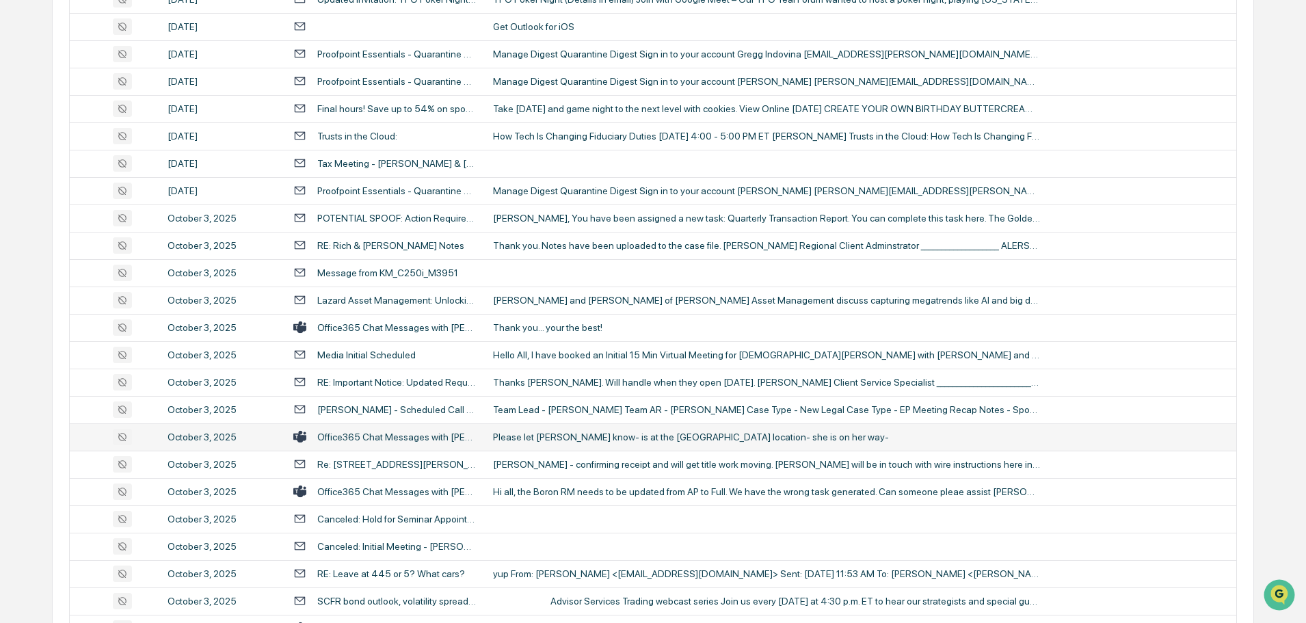
click at [557, 438] on div "Please let Ronda know- is at the Brandenton location- she is on her way-" at bounding box center [766, 437] width 547 height 11
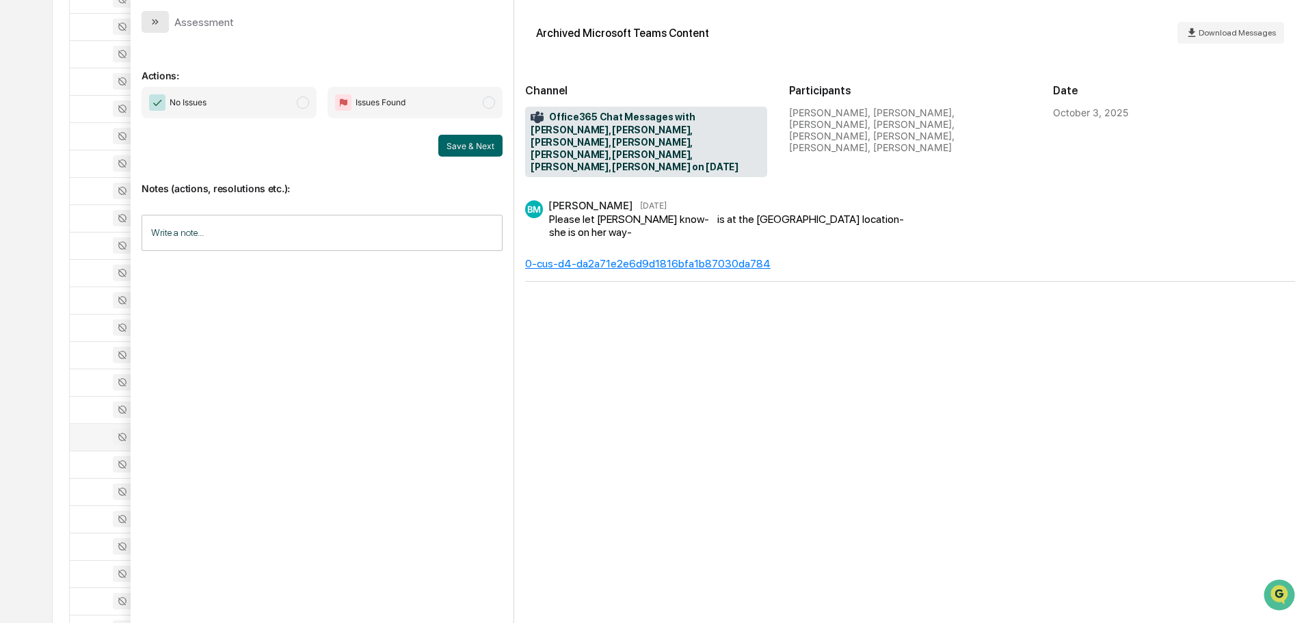
click at [155, 23] on icon "modal" at bounding box center [155, 21] width 11 height 11
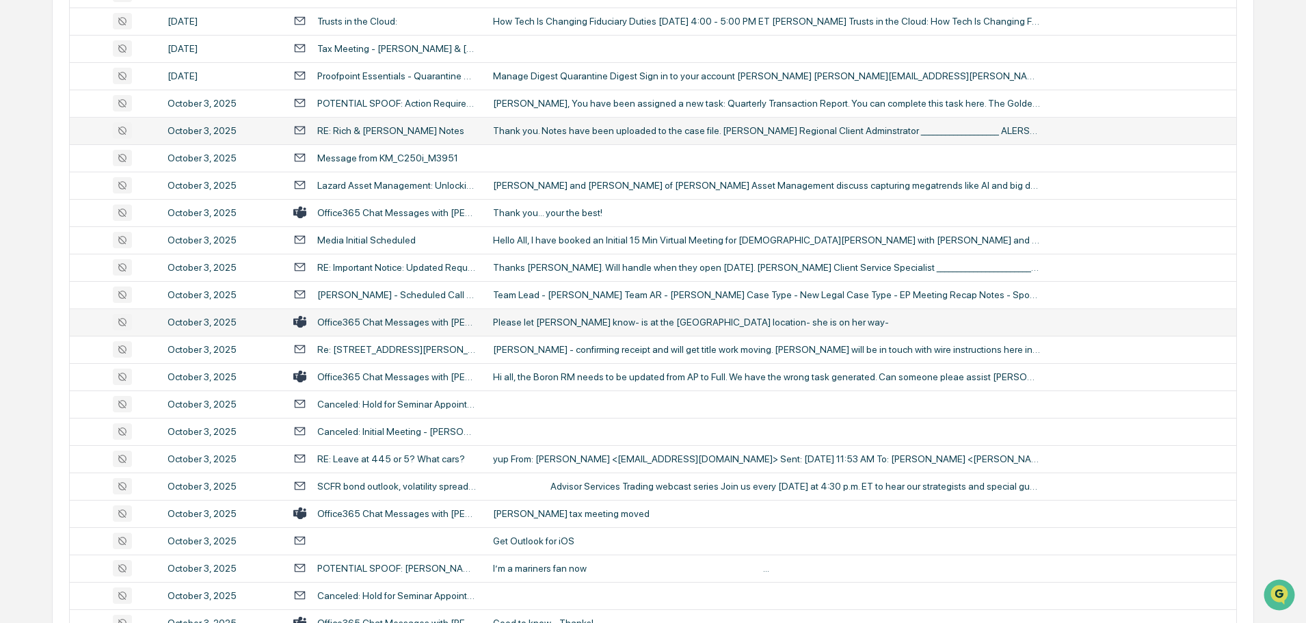
scroll to position [1915, 0]
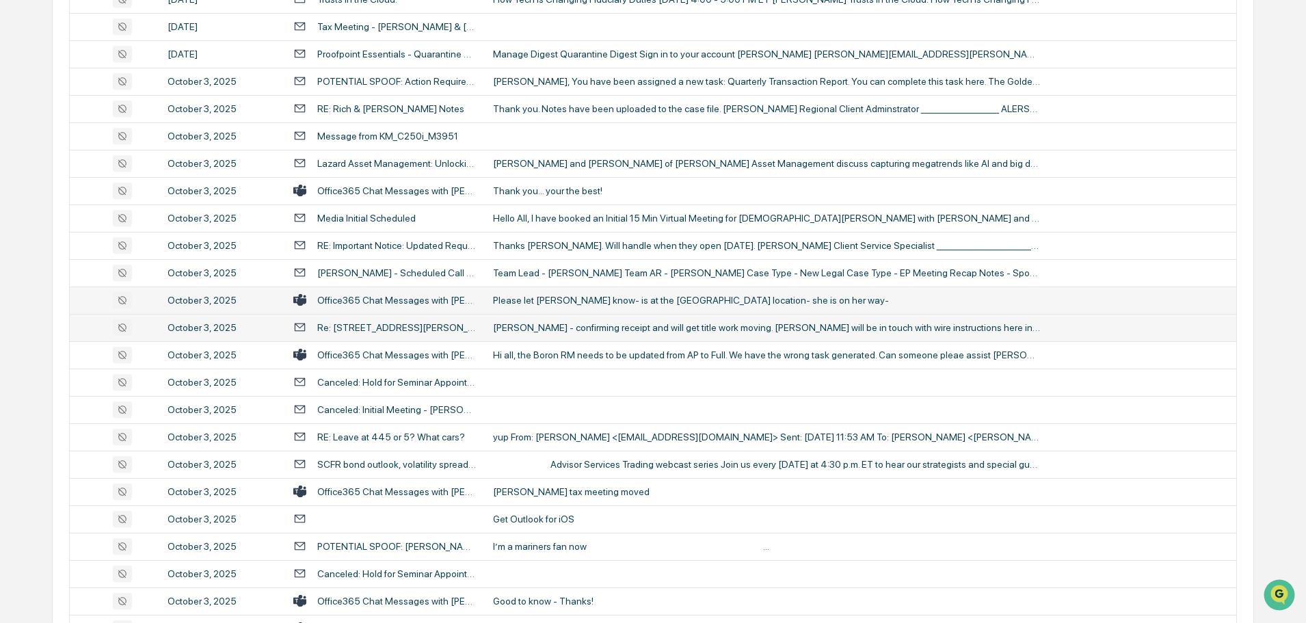
click at [572, 333] on td "Brian - confirming receipt and will get title work moving. Caitlin will be in t…" at bounding box center [861, 327] width 752 height 27
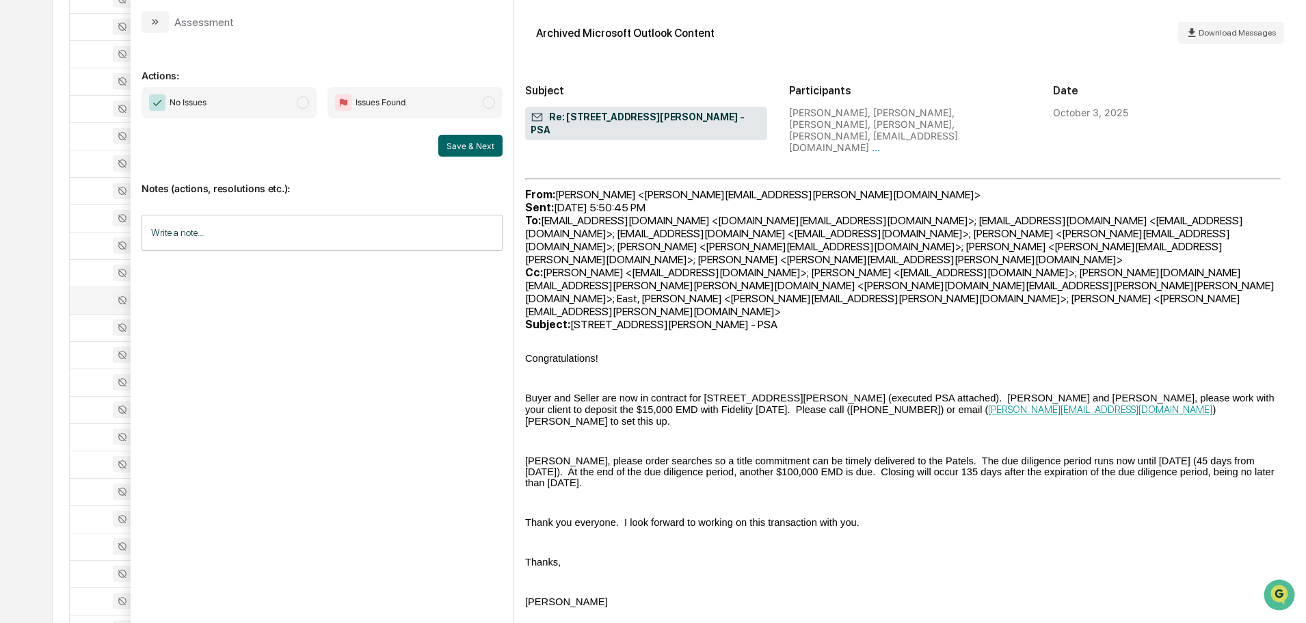
scroll to position [886, 0]
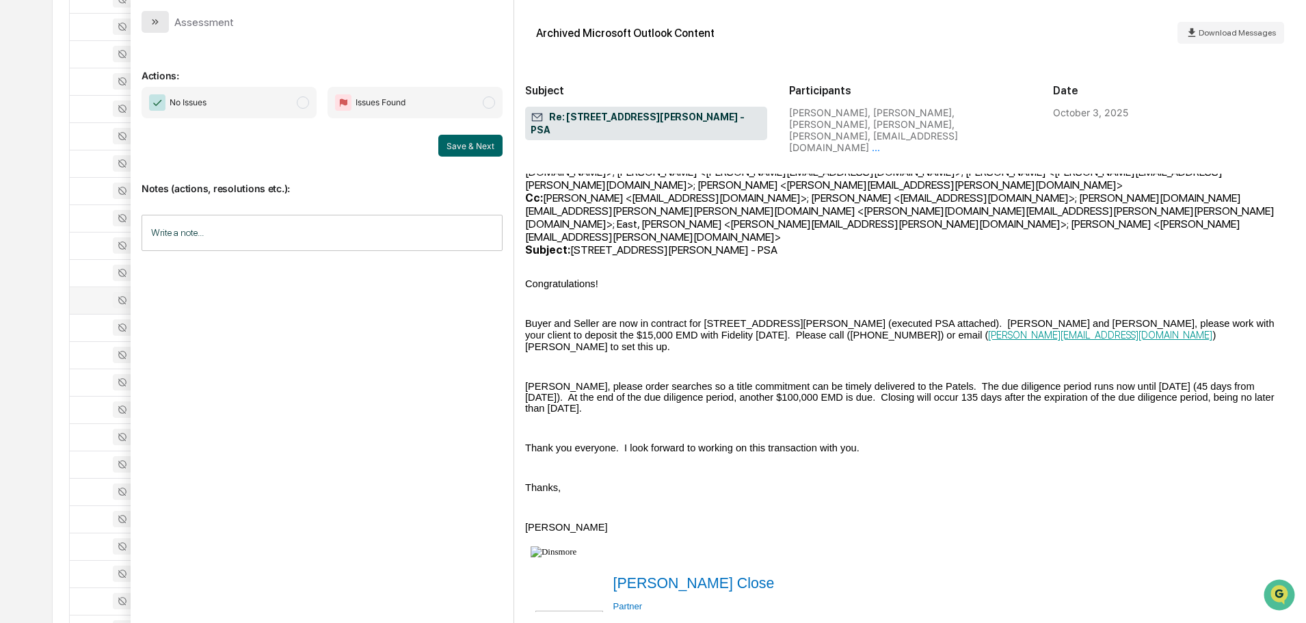
click at [159, 22] on icon "modal" at bounding box center [155, 21] width 11 height 11
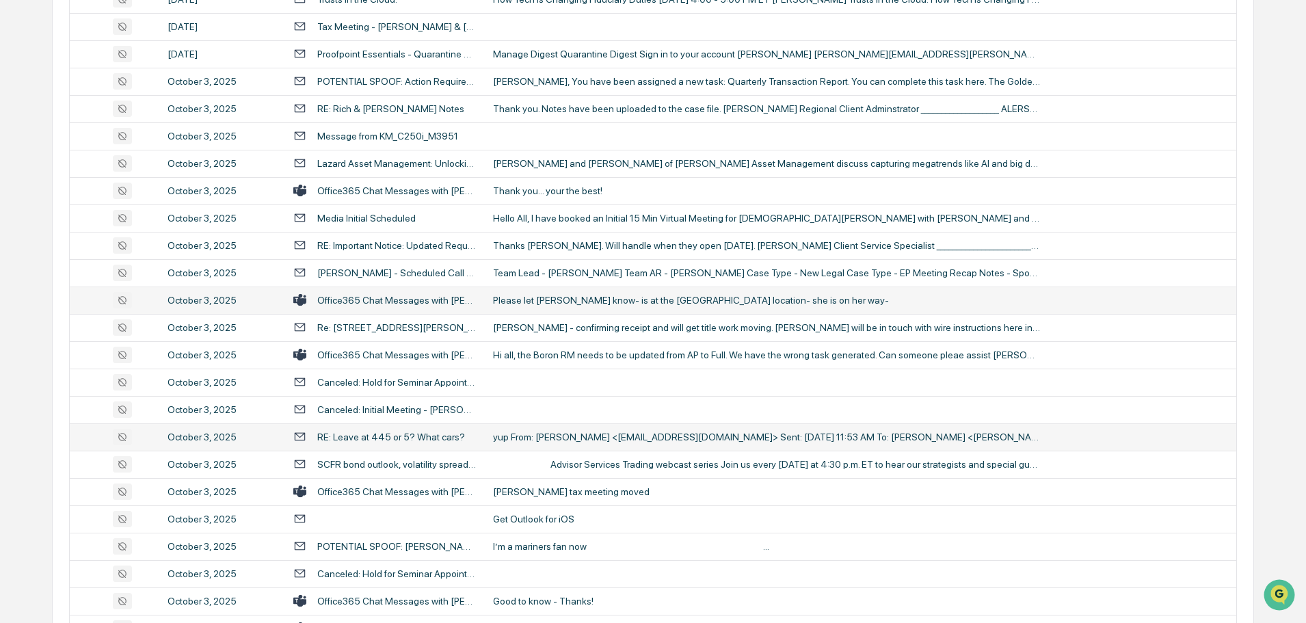
click at [531, 440] on div "yup From: [PERSON_NAME] <[EMAIL_ADDRESS][DOMAIN_NAME]> Sent: [DATE] 11:53 AM To…" at bounding box center [766, 437] width 547 height 11
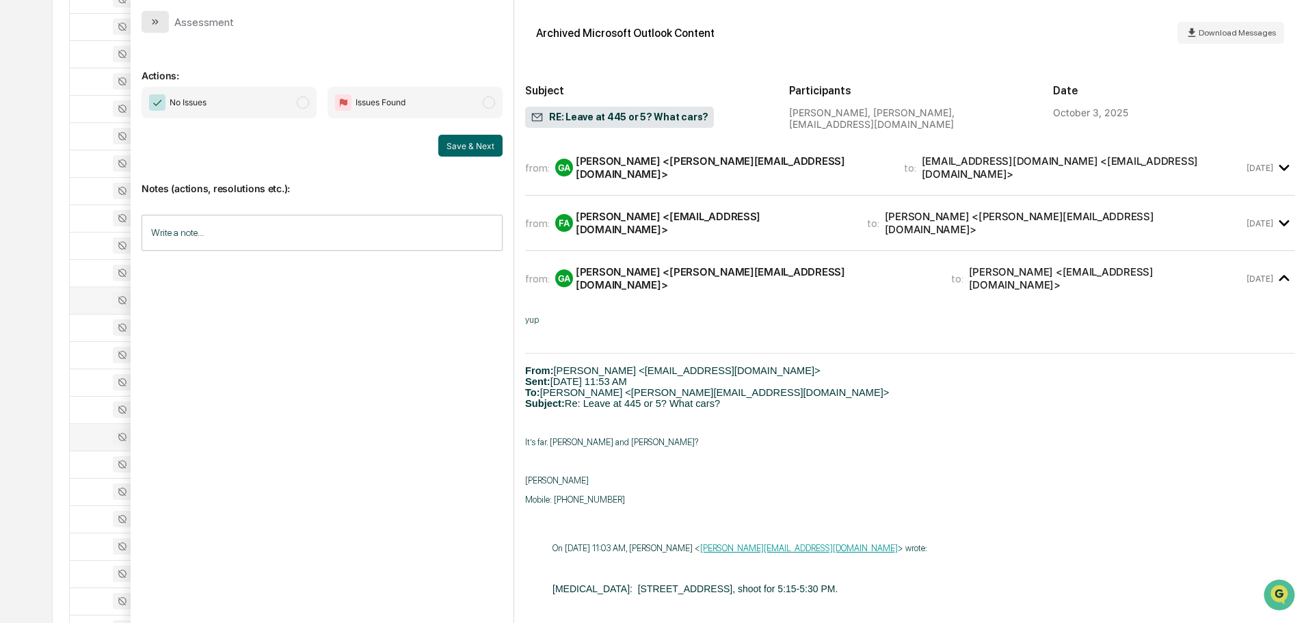
click at [152, 16] on icon "modal" at bounding box center [155, 21] width 11 height 11
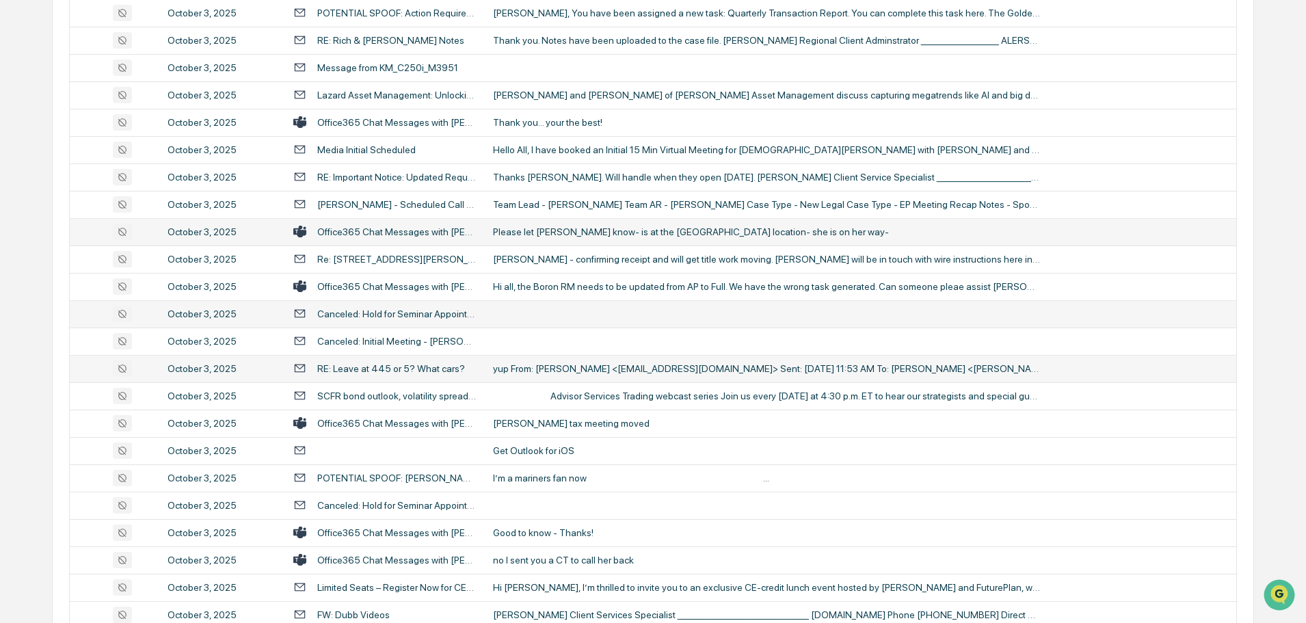
scroll to position [2052, 0]
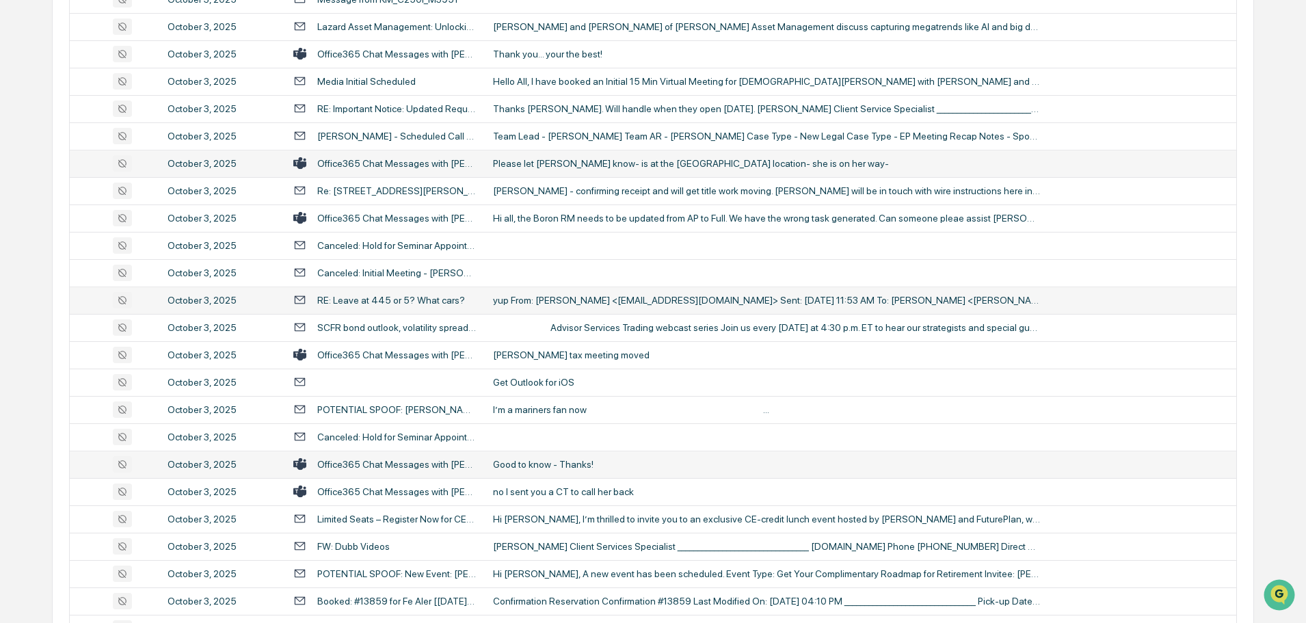
click at [536, 462] on div "Good to know - Thanks!" at bounding box center [766, 464] width 547 height 11
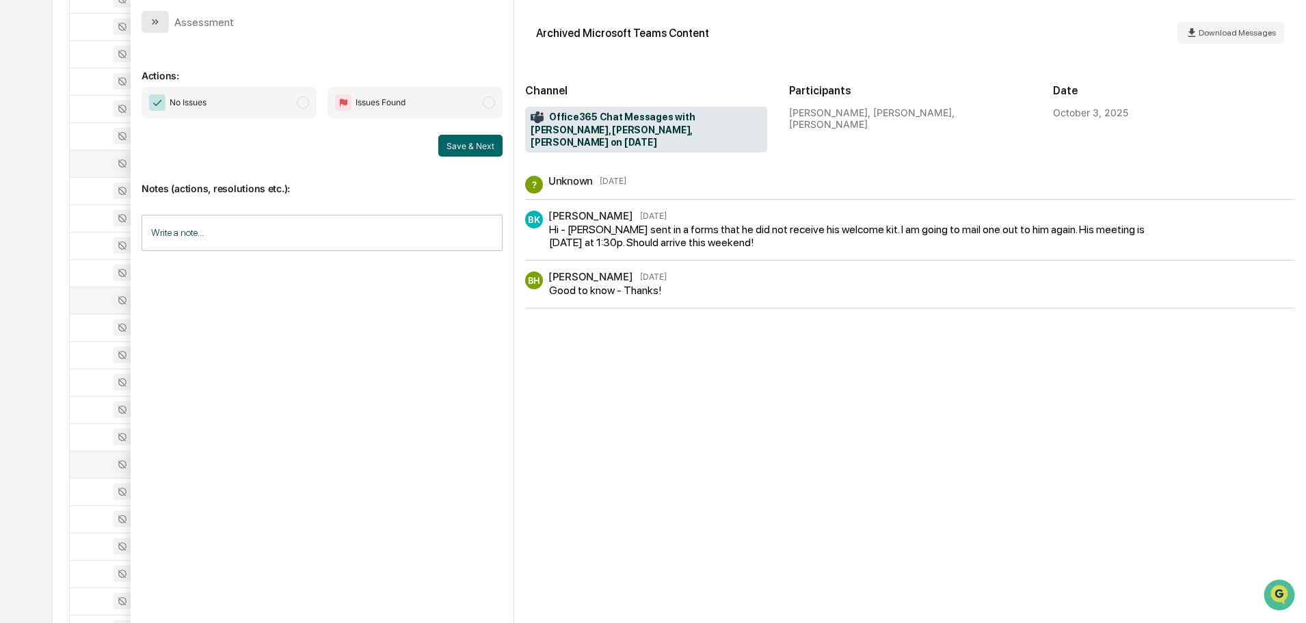
click at [161, 18] on button "modal" at bounding box center [155, 22] width 27 height 22
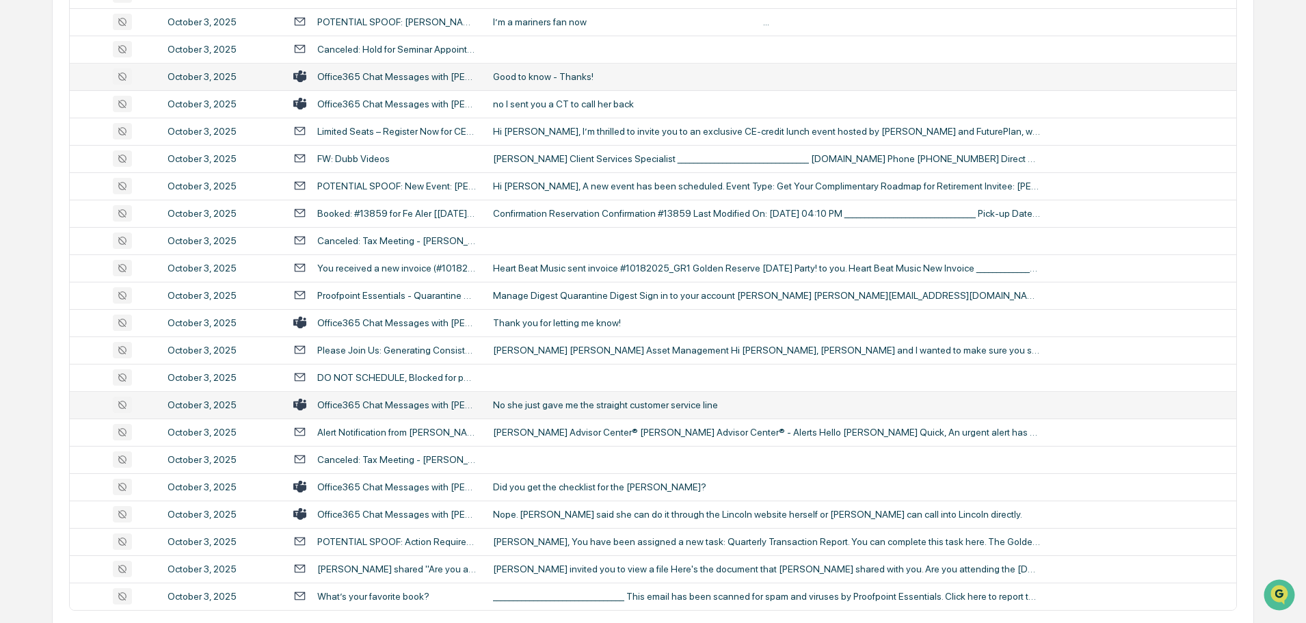
scroll to position [2462, 0]
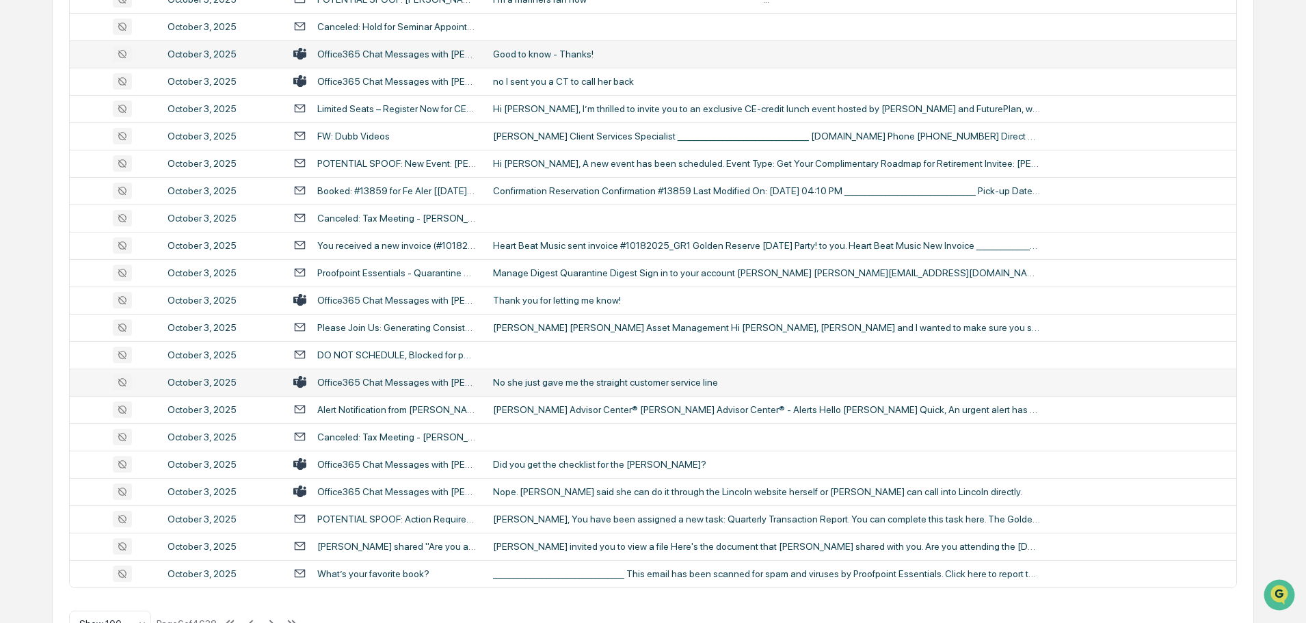
click at [558, 385] on div "No she just gave me the straight customer service line" at bounding box center [766, 382] width 547 height 11
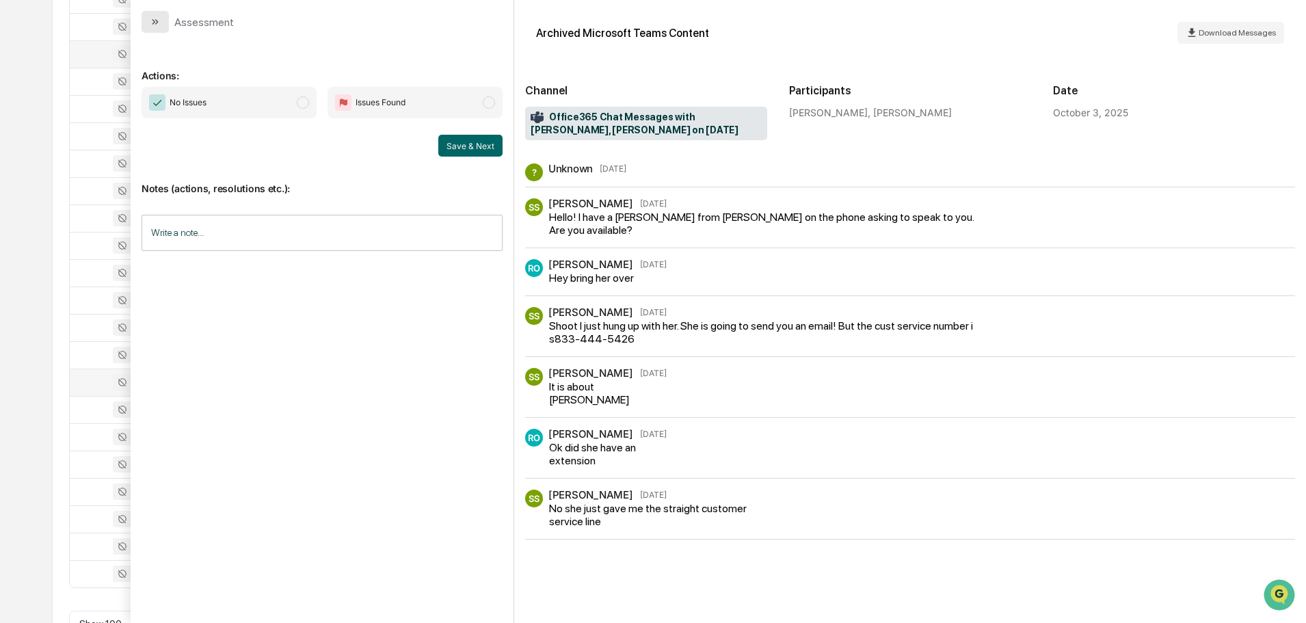
click at [156, 25] on icon "modal" at bounding box center [155, 21] width 11 height 11
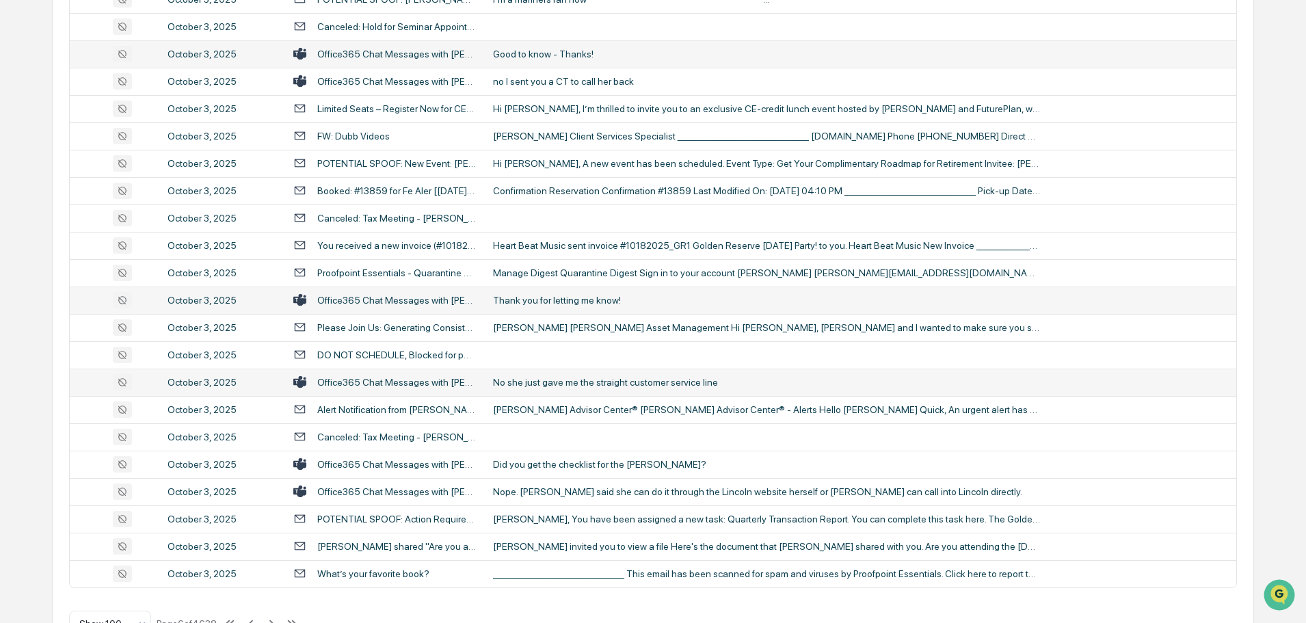
scroll to position [2505, 0]
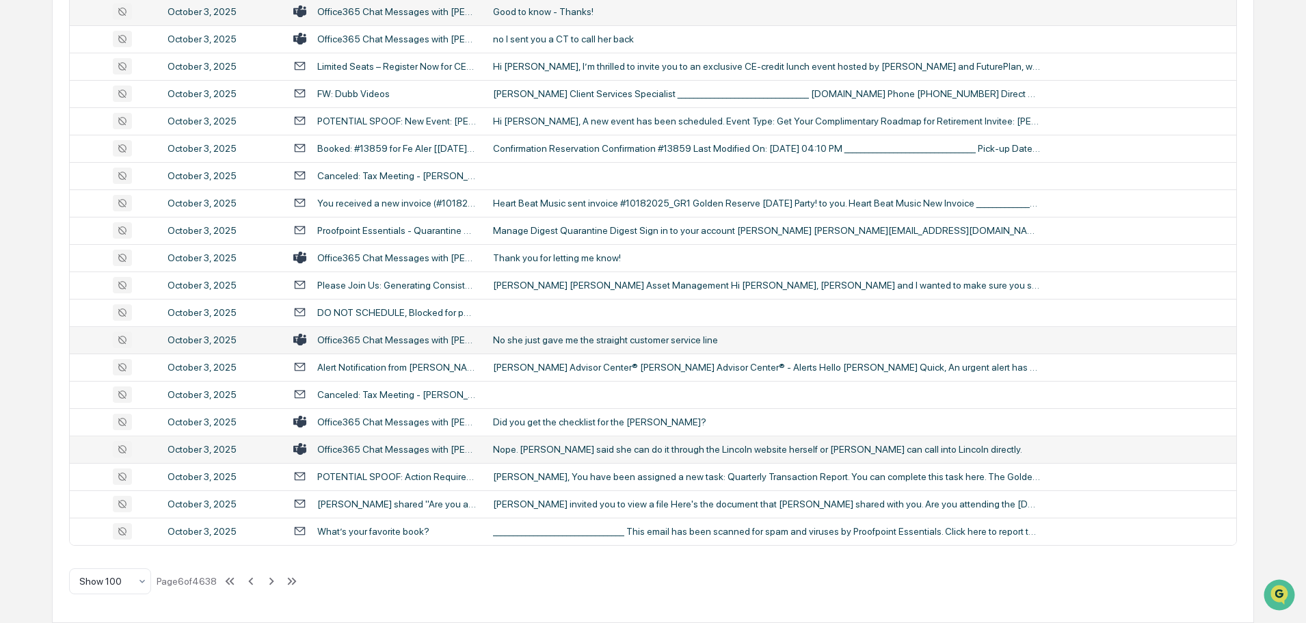
click at [557, 452] on div "Nope. [PERSON_NAME] said she can do it through the Lincoln website herself or […" at bounding box center [766, 449] width 547 height 11
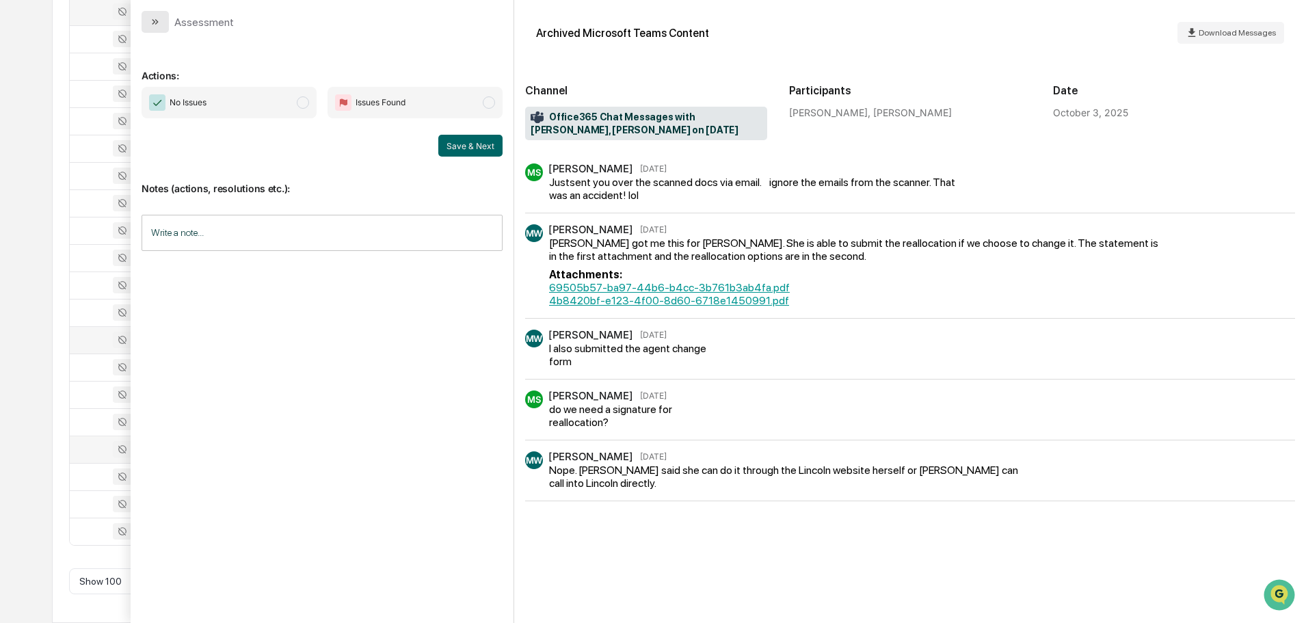
click at [159, 21] on icon "modal" at bounding box center [155, 21] width 11 height 11
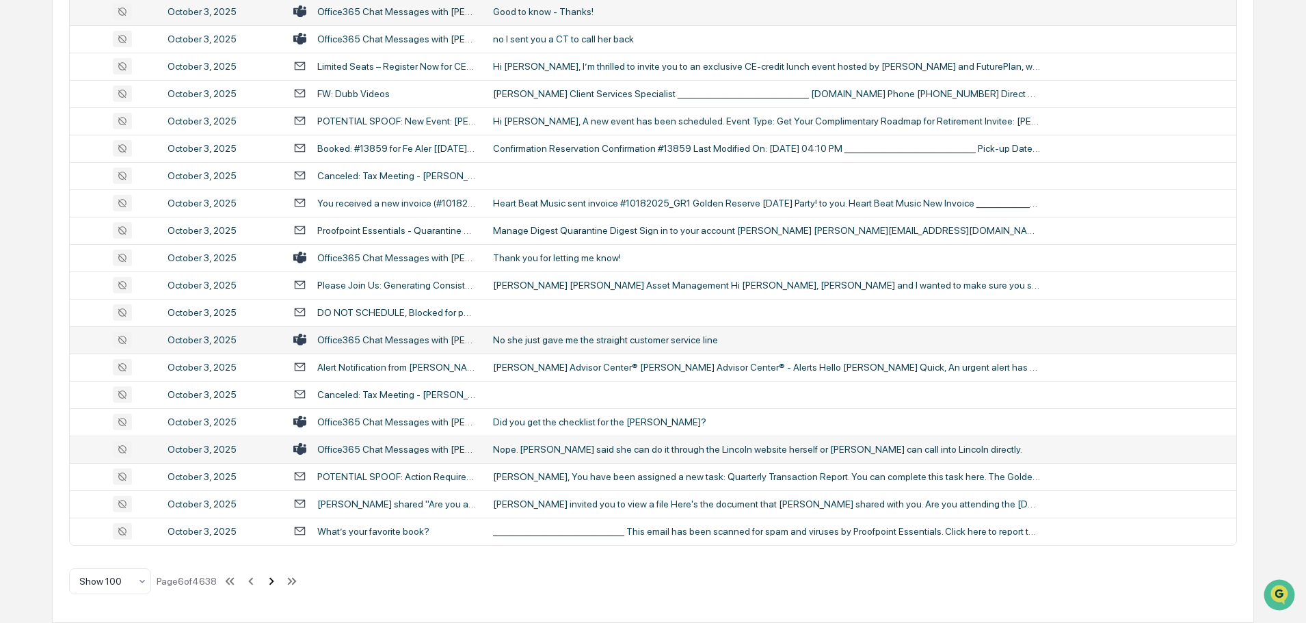
click at [273, 583] on icon at bounding box center [271, 581] width 15 height 15
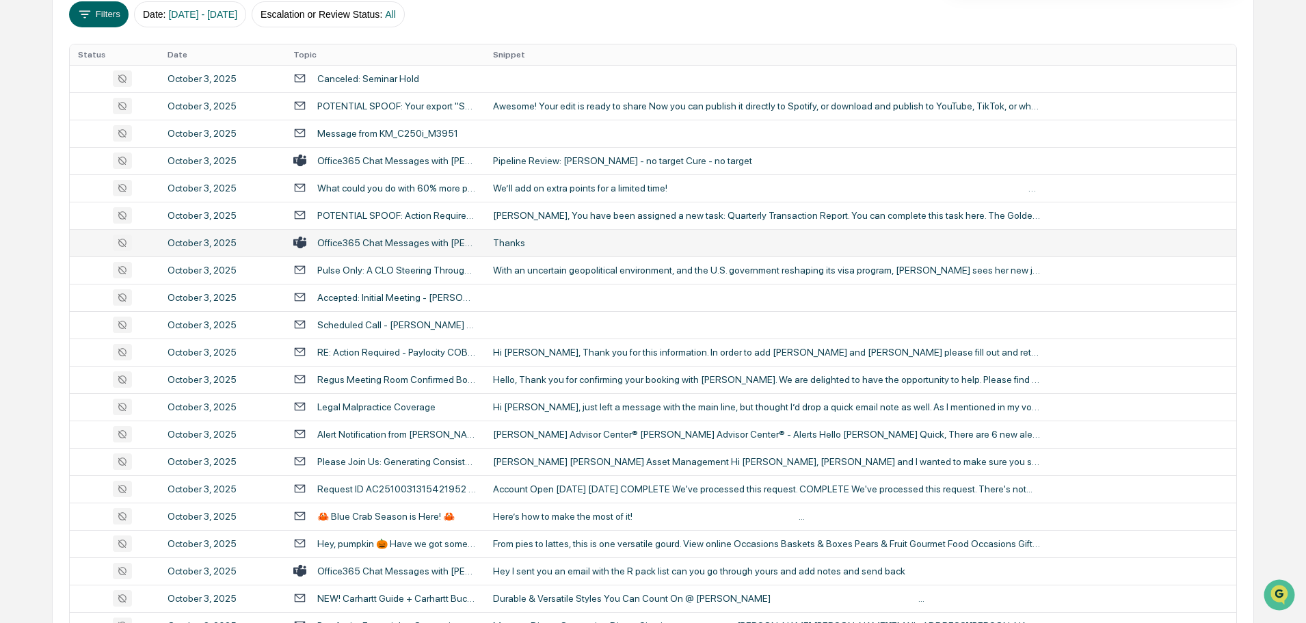
scroll to position [274, 0]
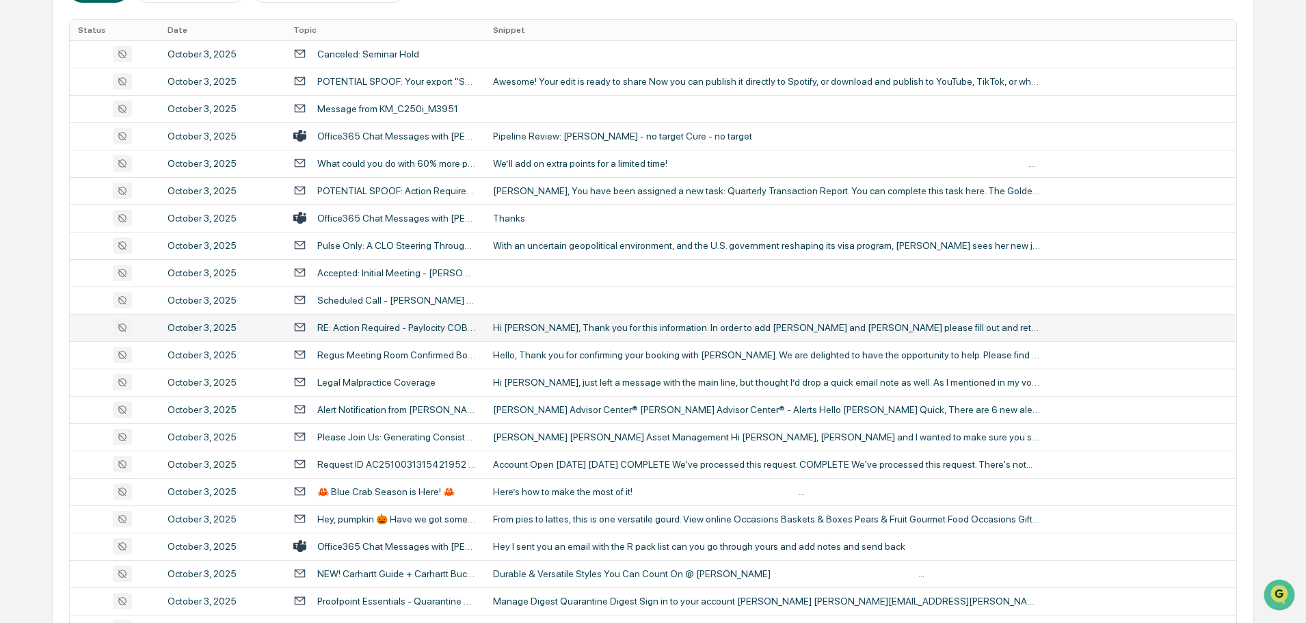
click at [573, 328] on div "Hi Charles, Thank you for this information. In order to add Brandon and Nicole …" at bounding box center [766, 327] width 547 height 11
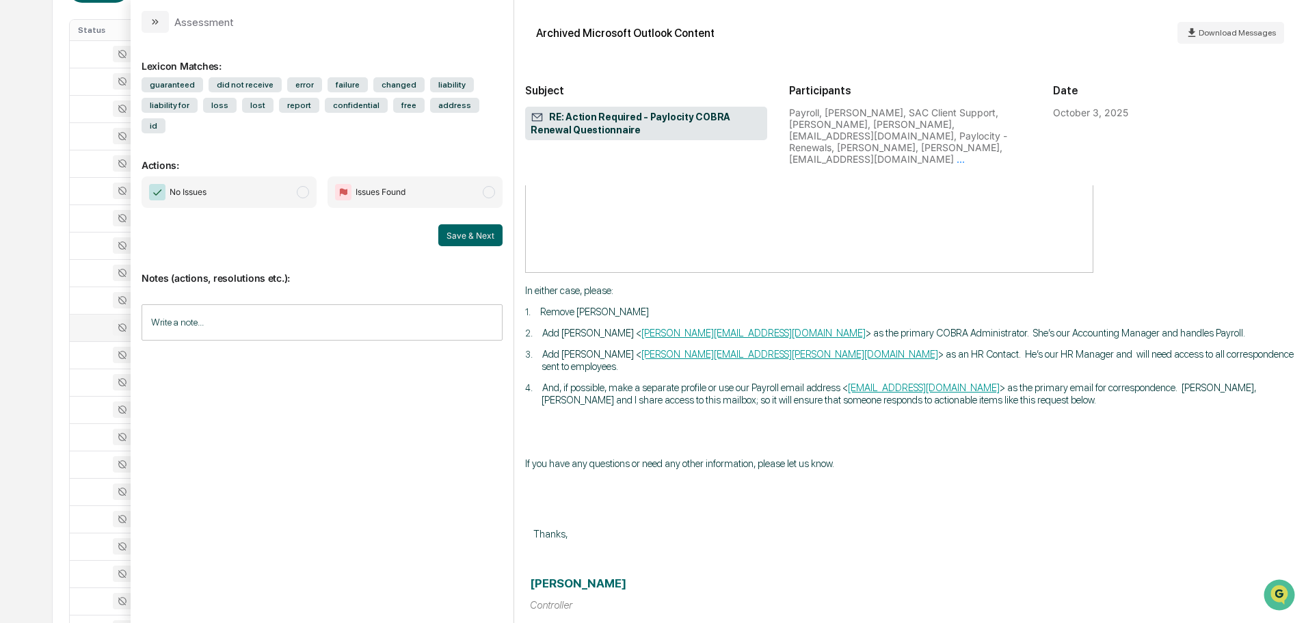
scroll to position [1642, 0]
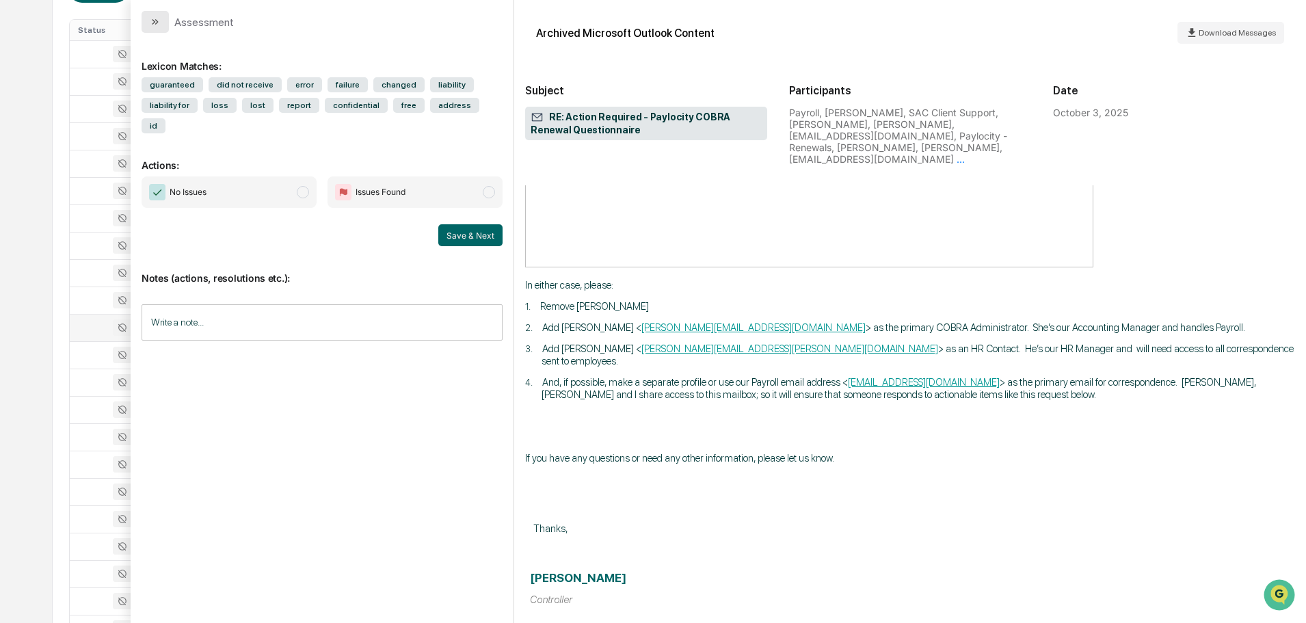
click at [165, 19] on button "modal" at bounding box center [155, 22] width 27 height 22
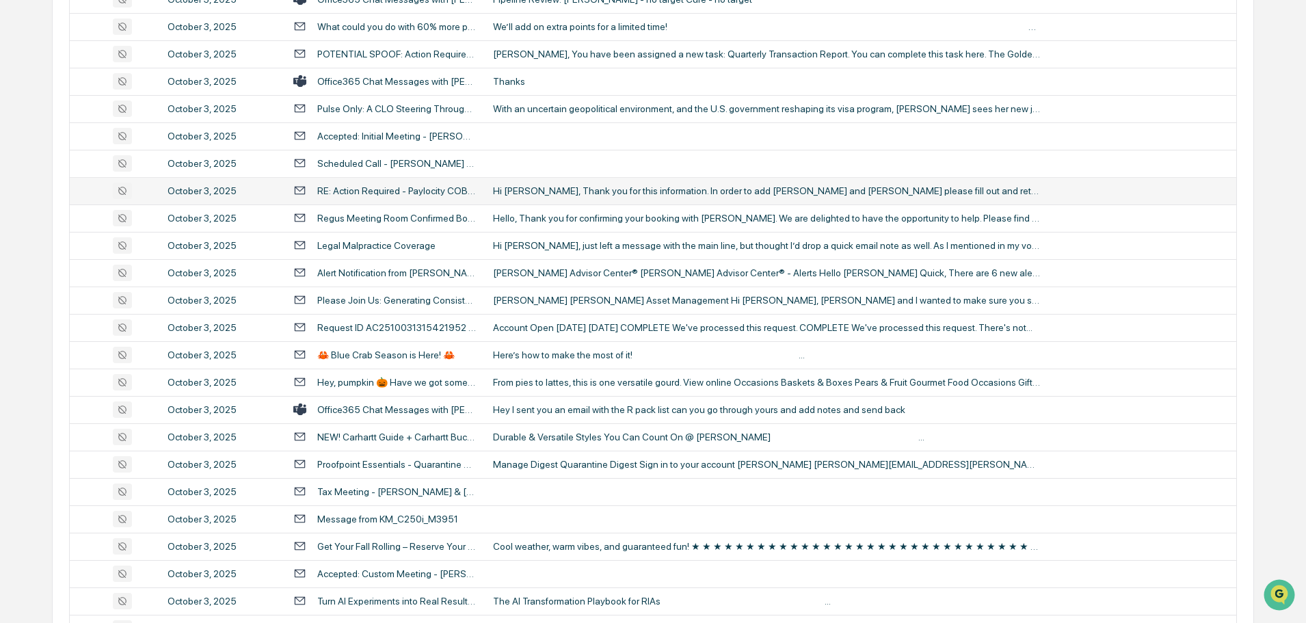
scroll to position [479, 0]
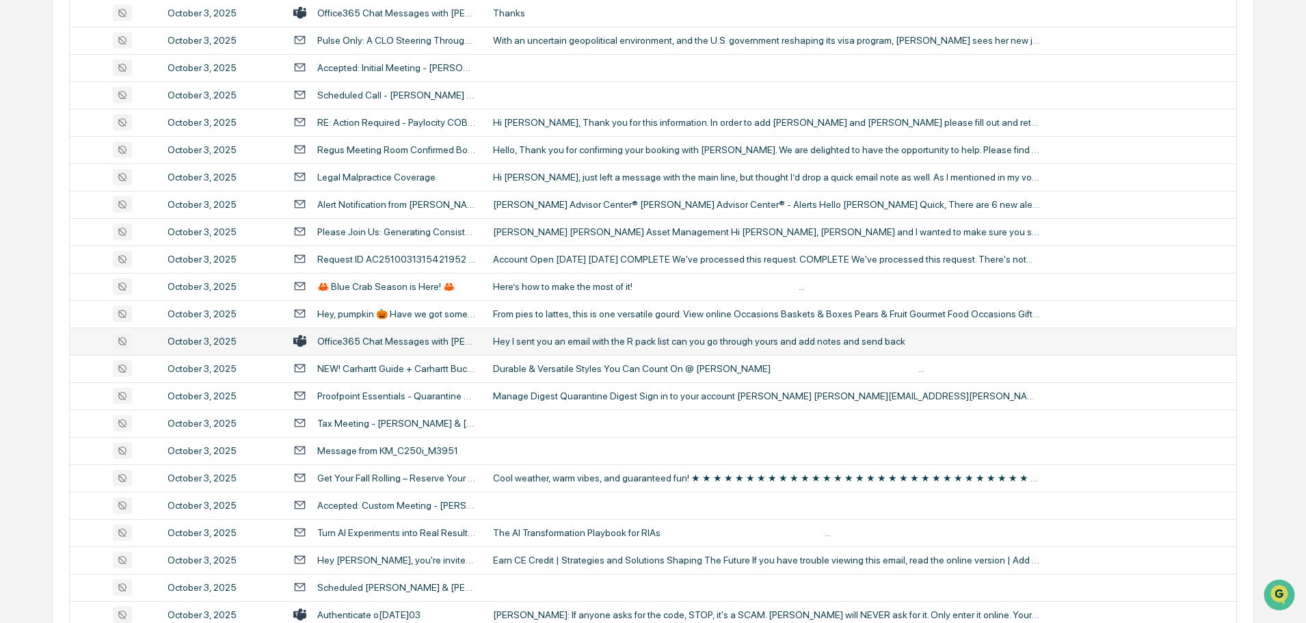
click at [585, 342] on div "Hey I sent you an email with the R pack list can you go through yours and add n…" at bounding box center [766, 341] width 547 height 11
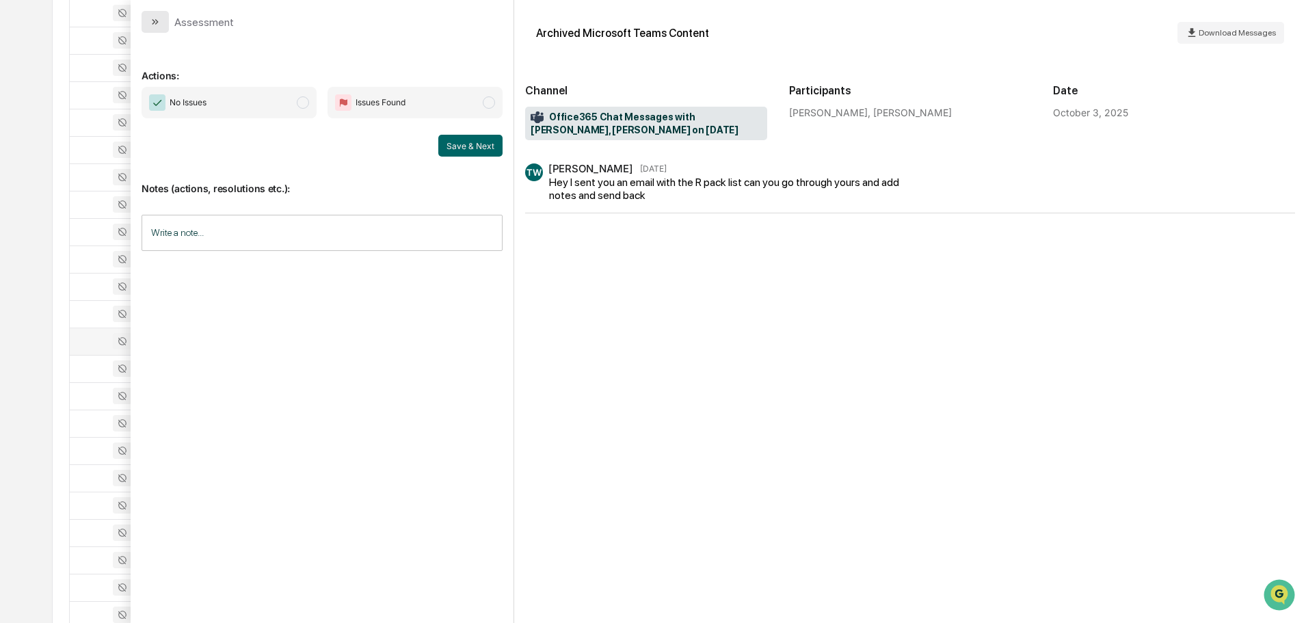
click at [156, 12] on button "modal" at bounding box center [155, 22] width 27 height 22
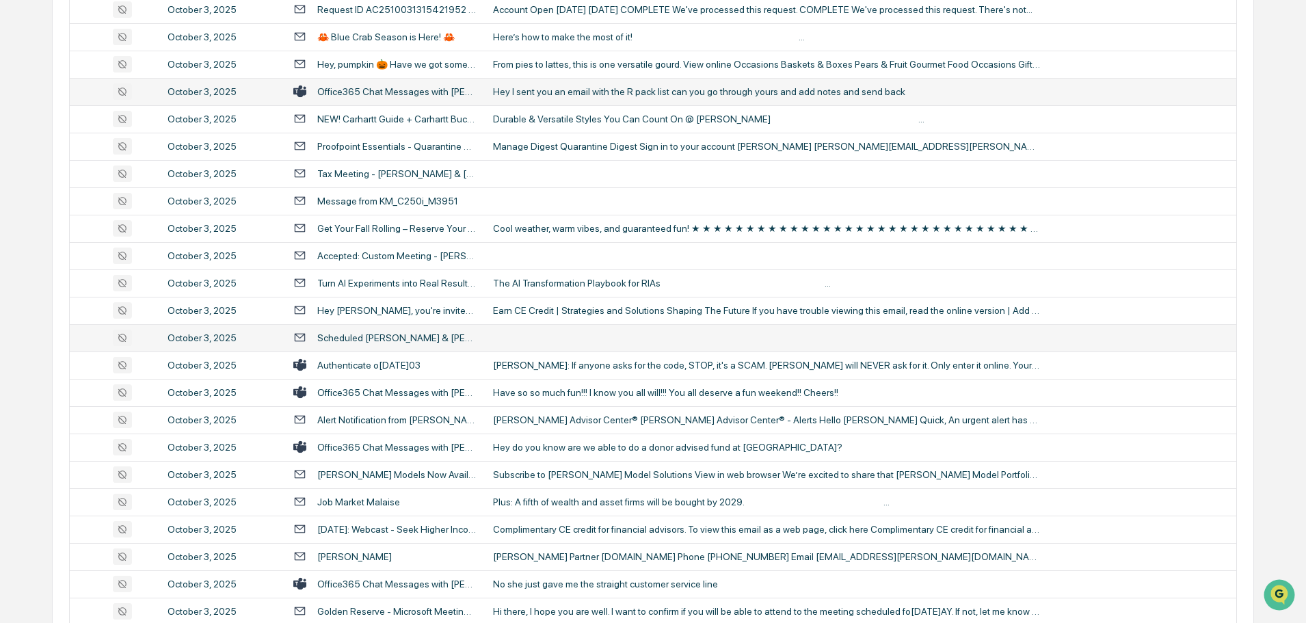
scroll to position [752, 0]
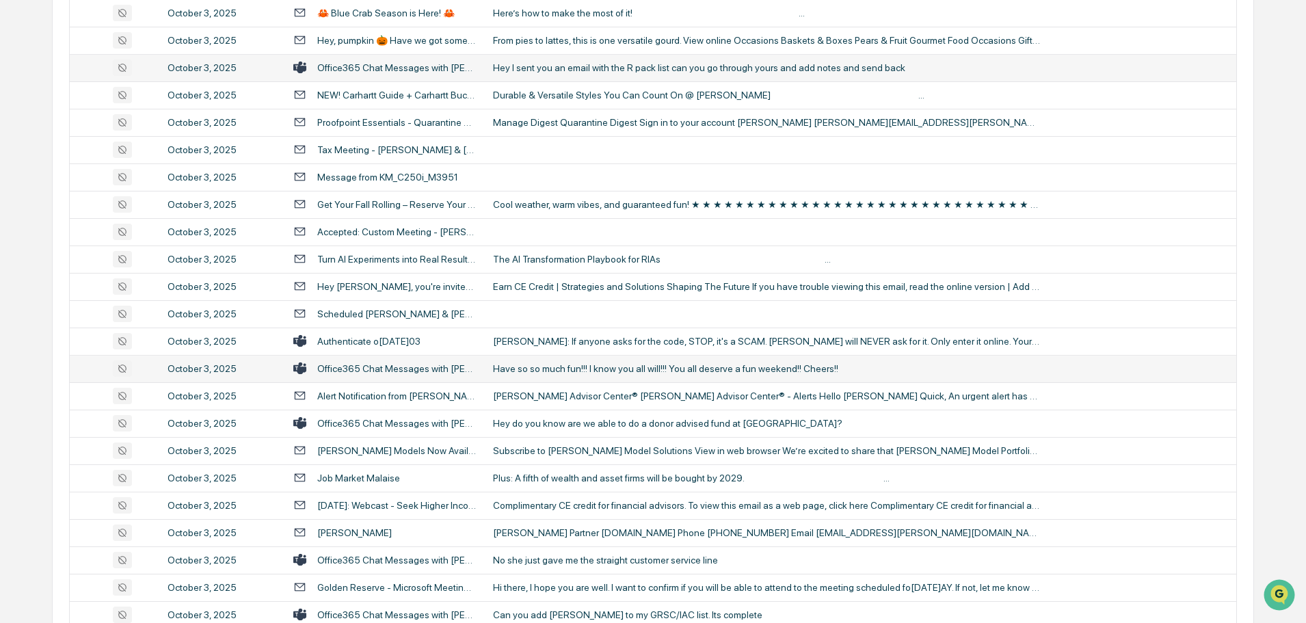
click at [564, 373] on div "Have so so much fun!!! I know you all will!!! You all deserve a fun weekend!! C…" at bounding box center [766, 368] width 547 height 11
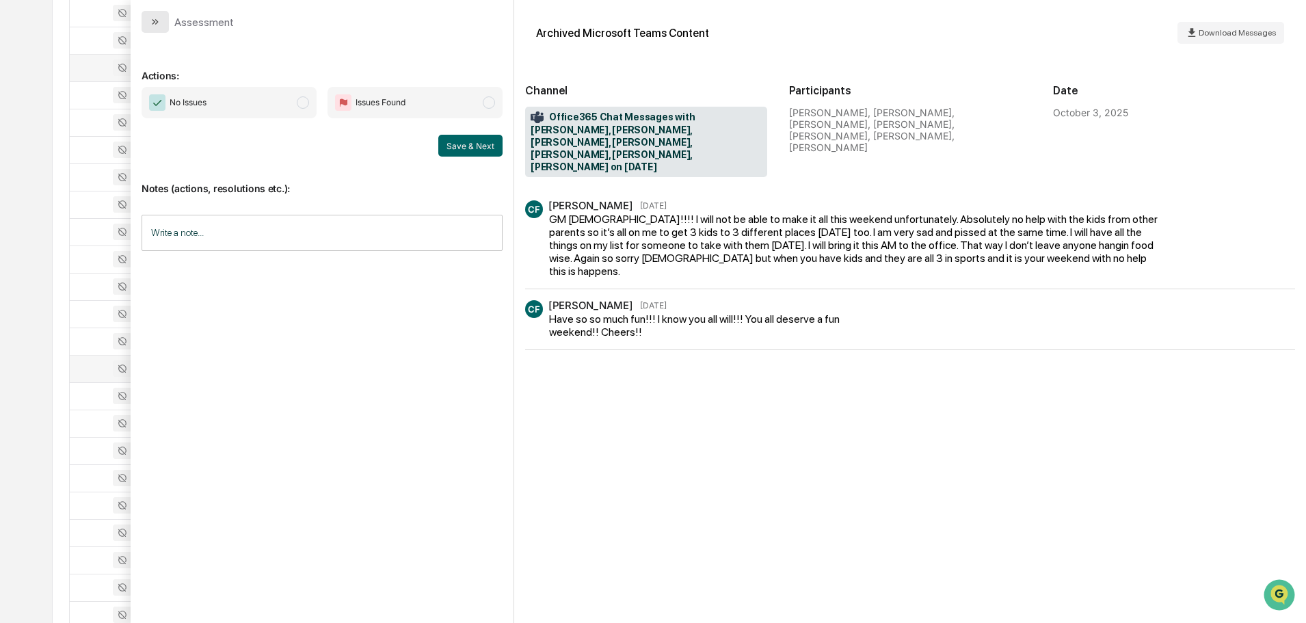
click at [161, 23] on button "modal" at bounding box center [155, 22] width 27 height 22
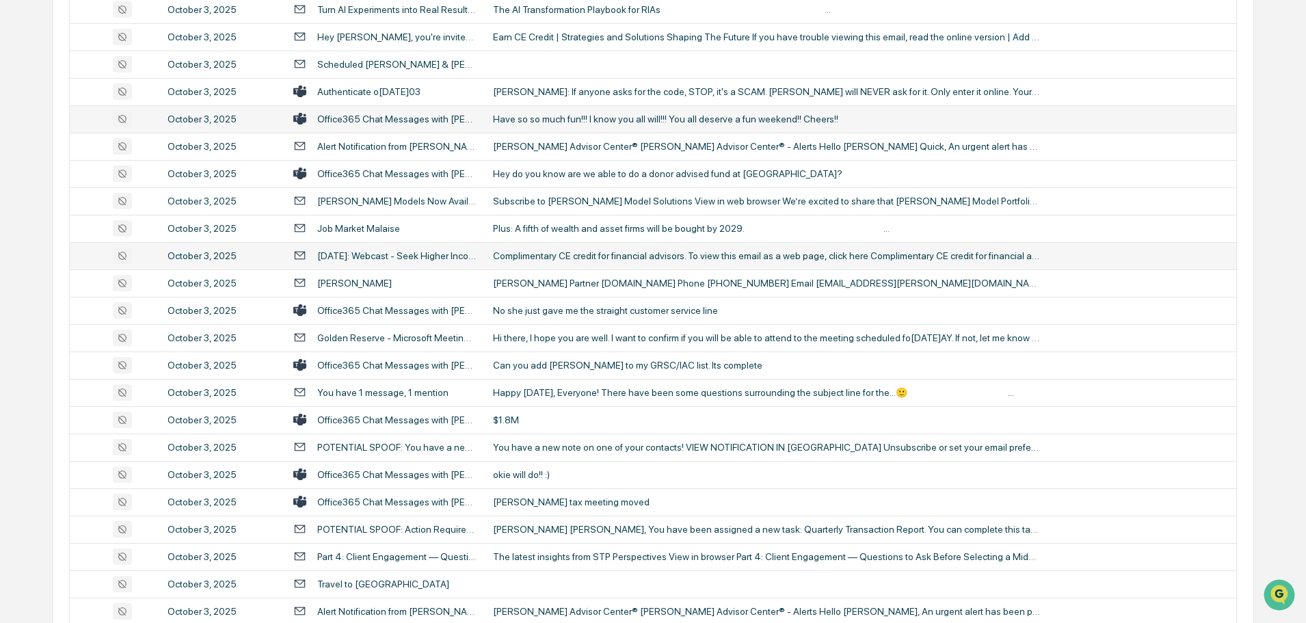
scroll to position [1026, 0]
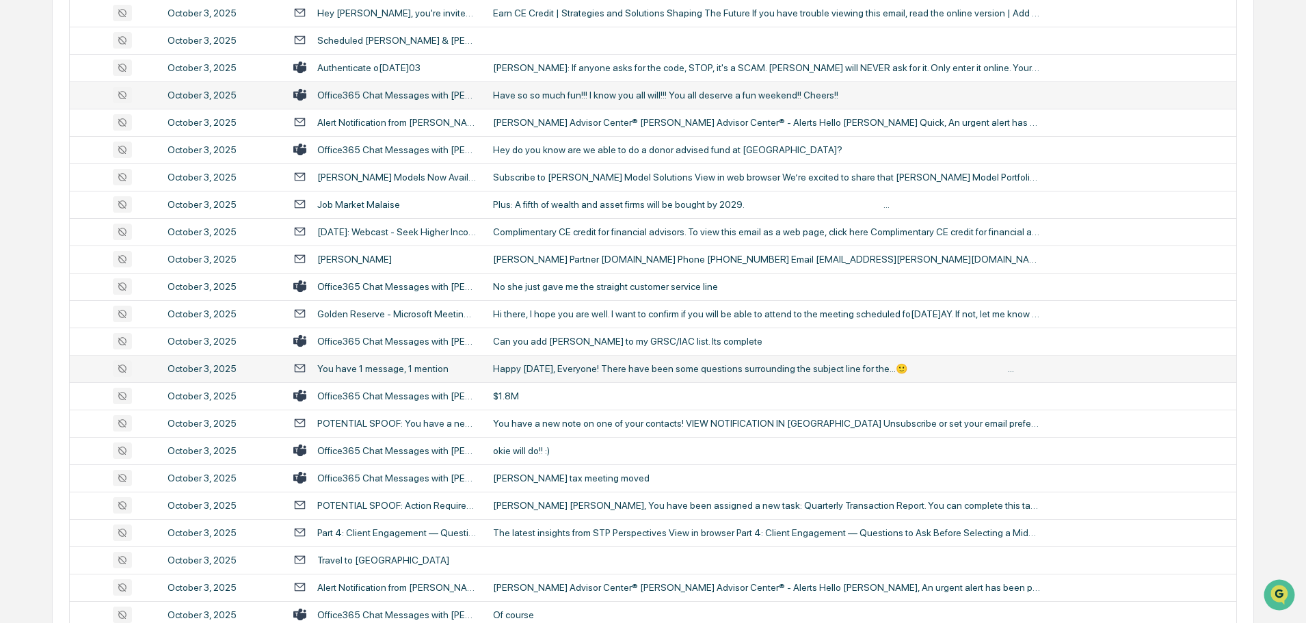
click at [575, 373] on div "Happy [DATE], Everyone! There have been some questions surrounding the subject …" at bounding box center [766, 368] width 547 height 11
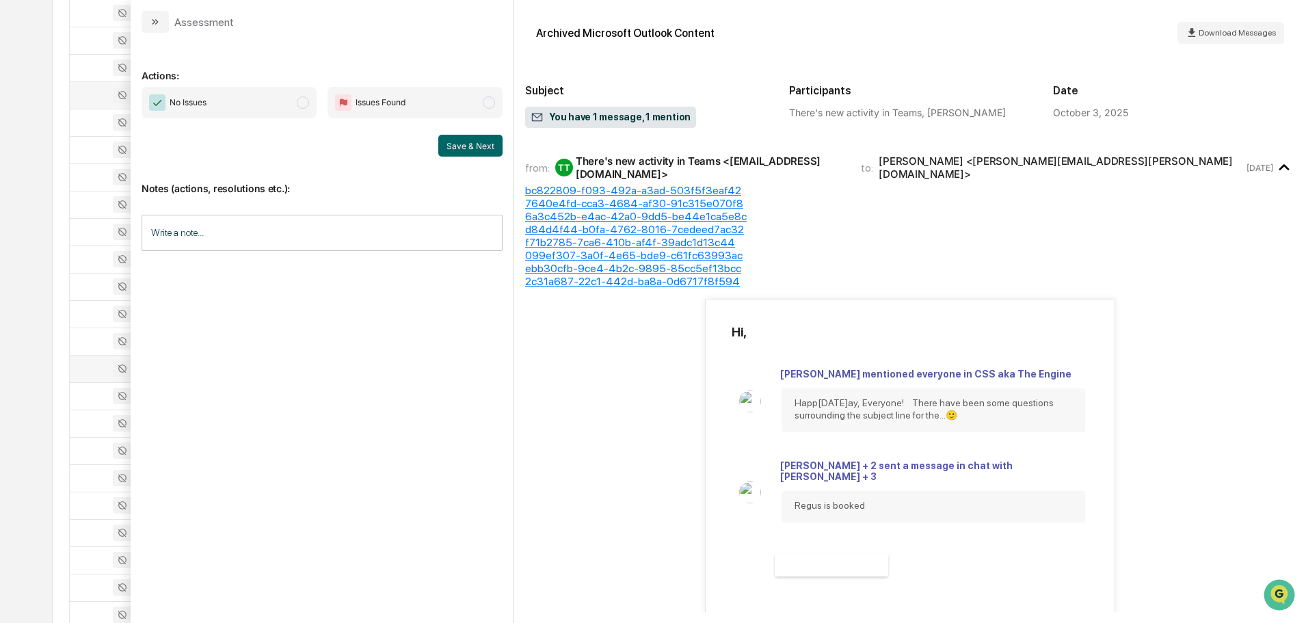
click at [153, 23] on icon "modal" at bounding box center [155, 21] width 11 height 11
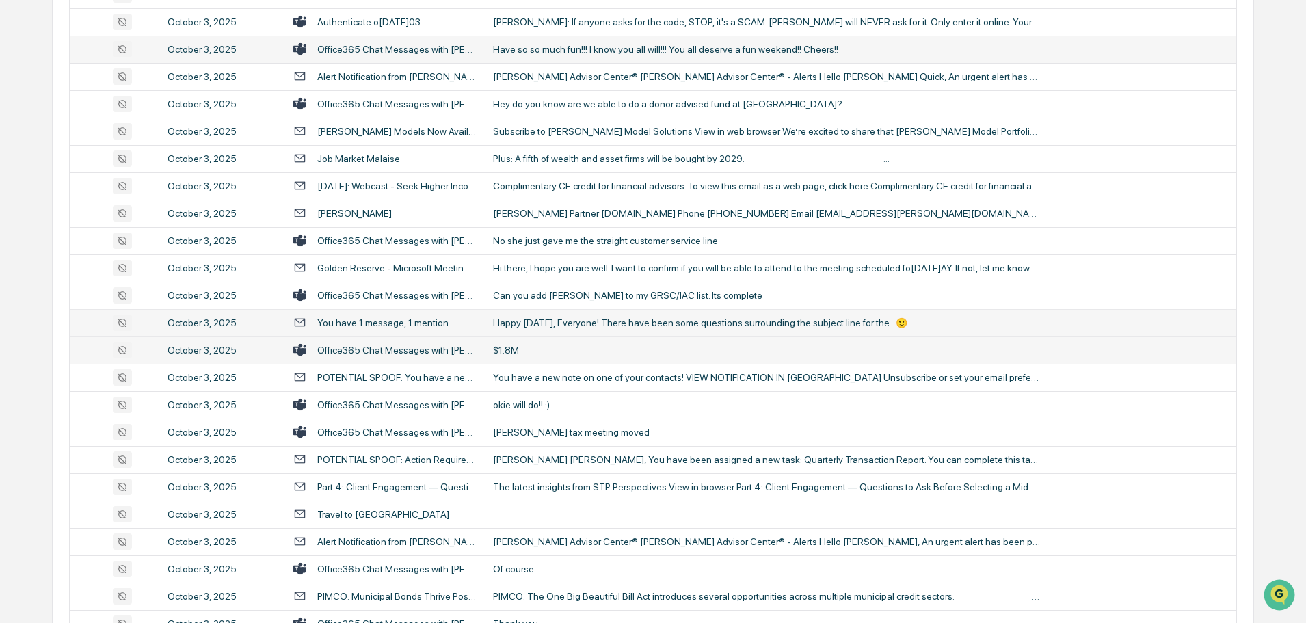
scroll to position [1094, 0]
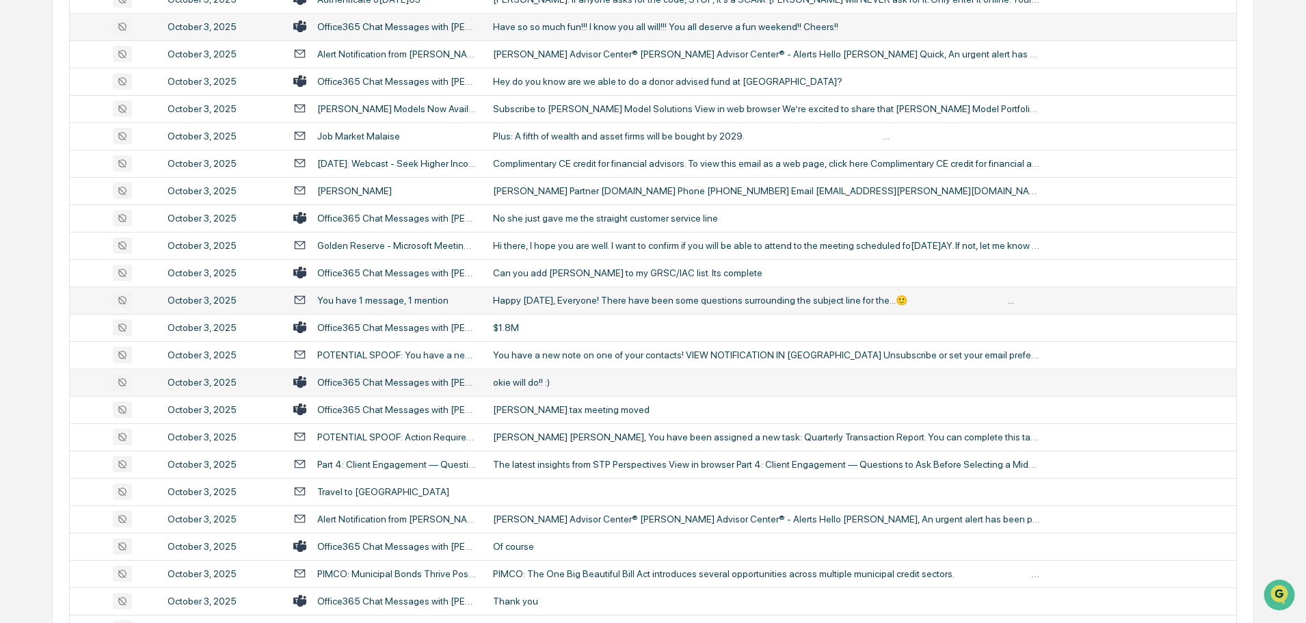
click at [548, 382] on div "okie will do!! :)" at bounding box center [766, 382] width 547 height 11
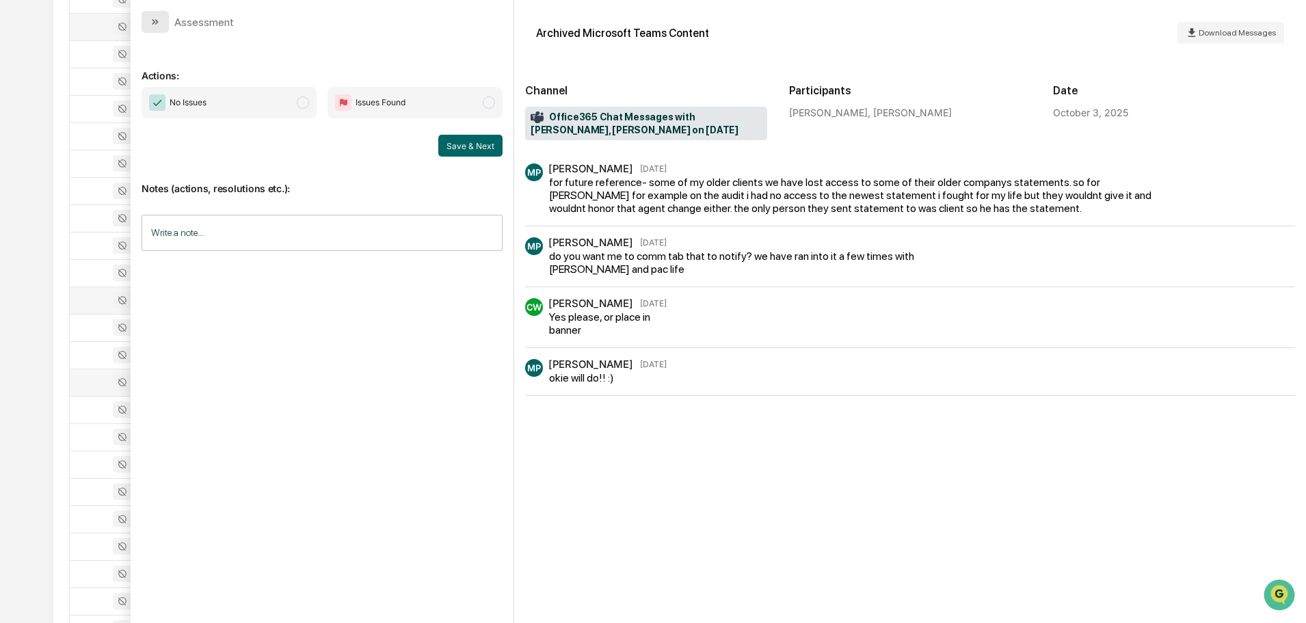
click at [153, 26] on icon "modal" at bounding box center [155, 21] width 11 height 11
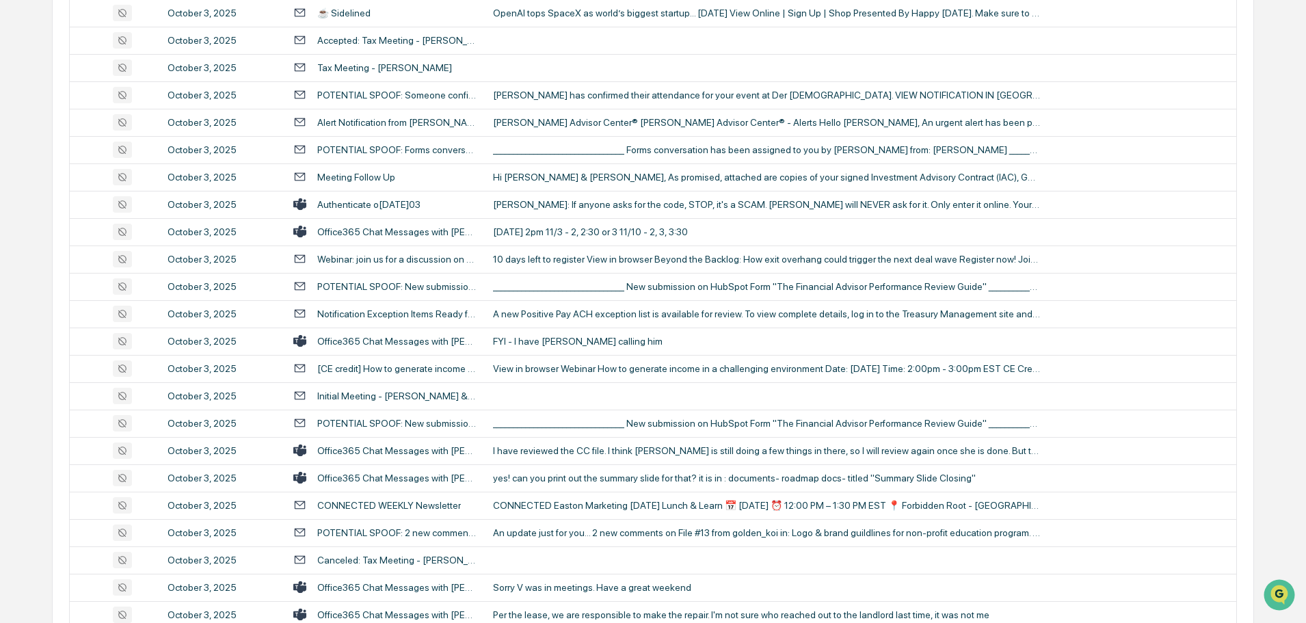
scroll to position [1778, 0]
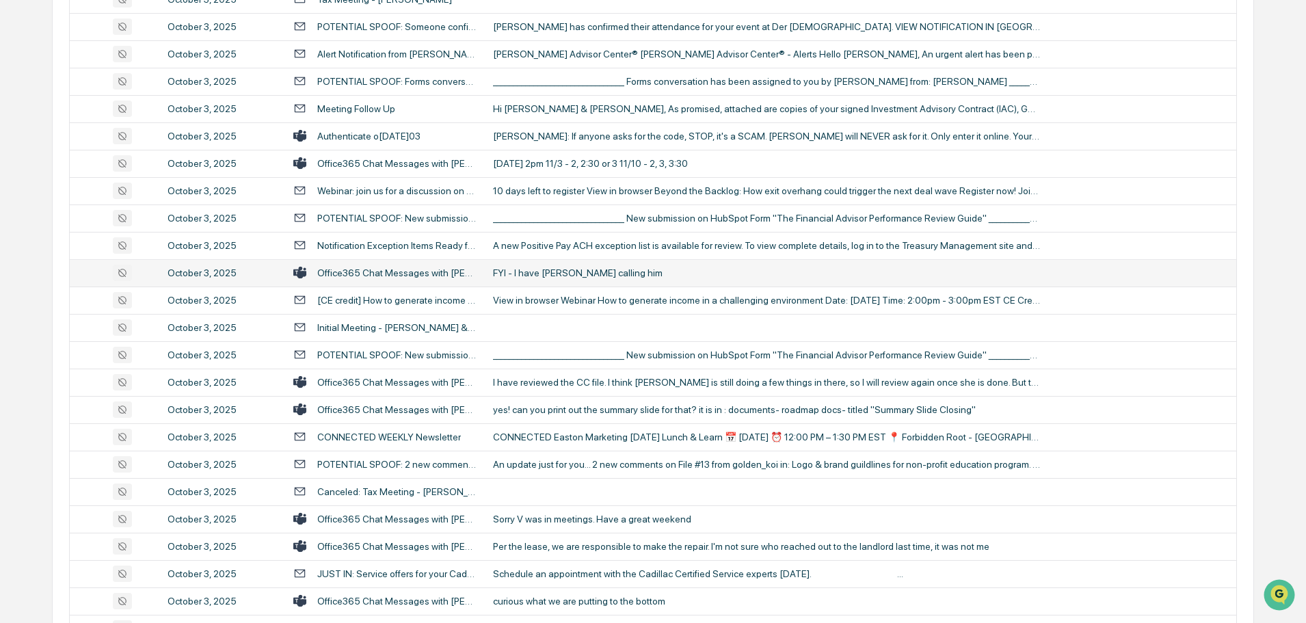
click at [561, 280] on td "FYI - I have [PERSON_NAME] calling him" at bounding box center [861, 272] width 752 height 27
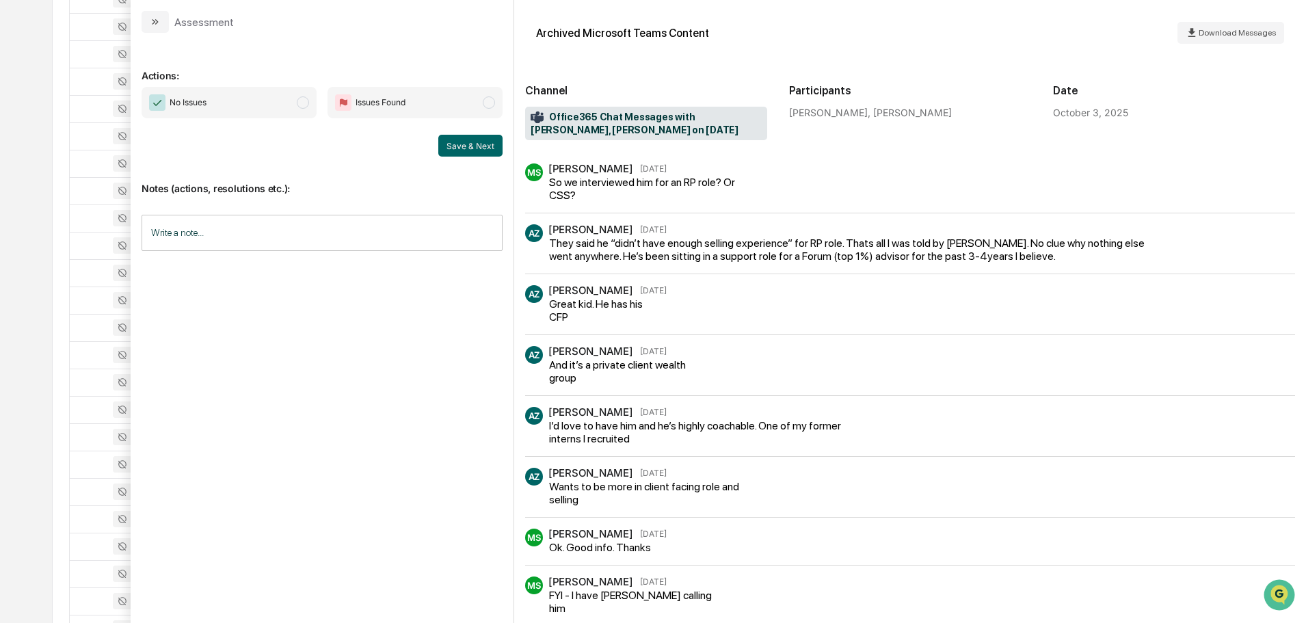
click at [159, 24] on icon "modal" at bounding box center [155, 21] width 11 height 11
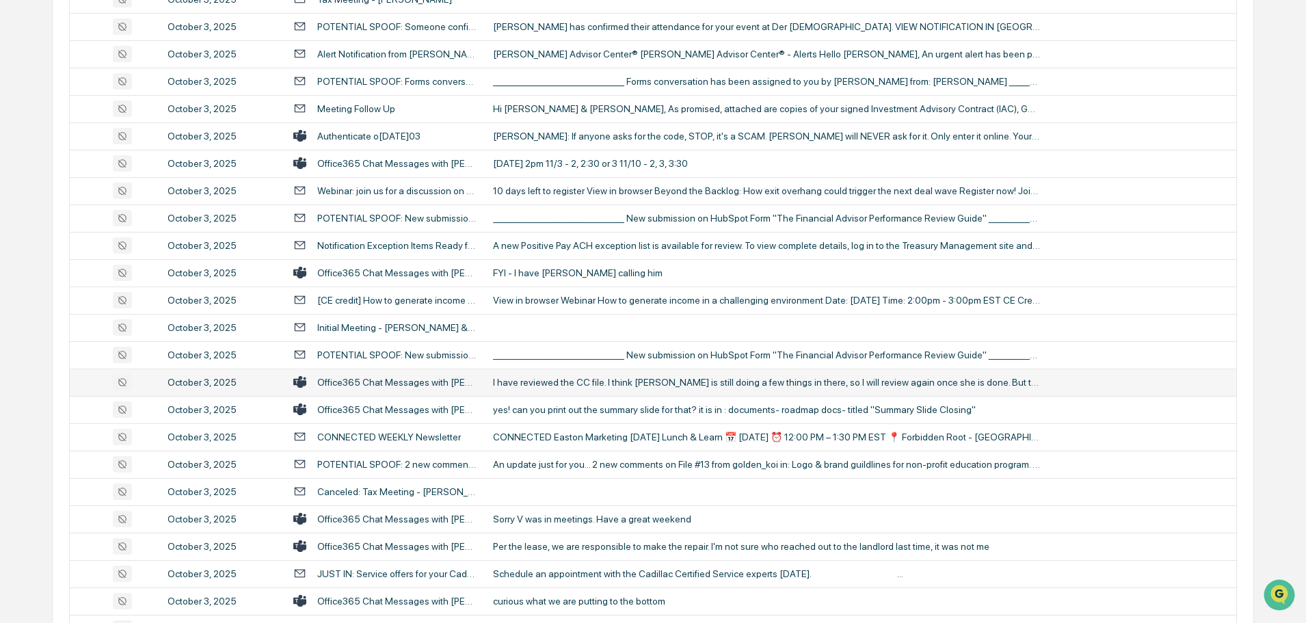
click at [553, 384] on div "I have reviewed the CC file. I think [PERSON_NAME] is still doing a few things …" at bounding box center [766, 382] width 547 height 11
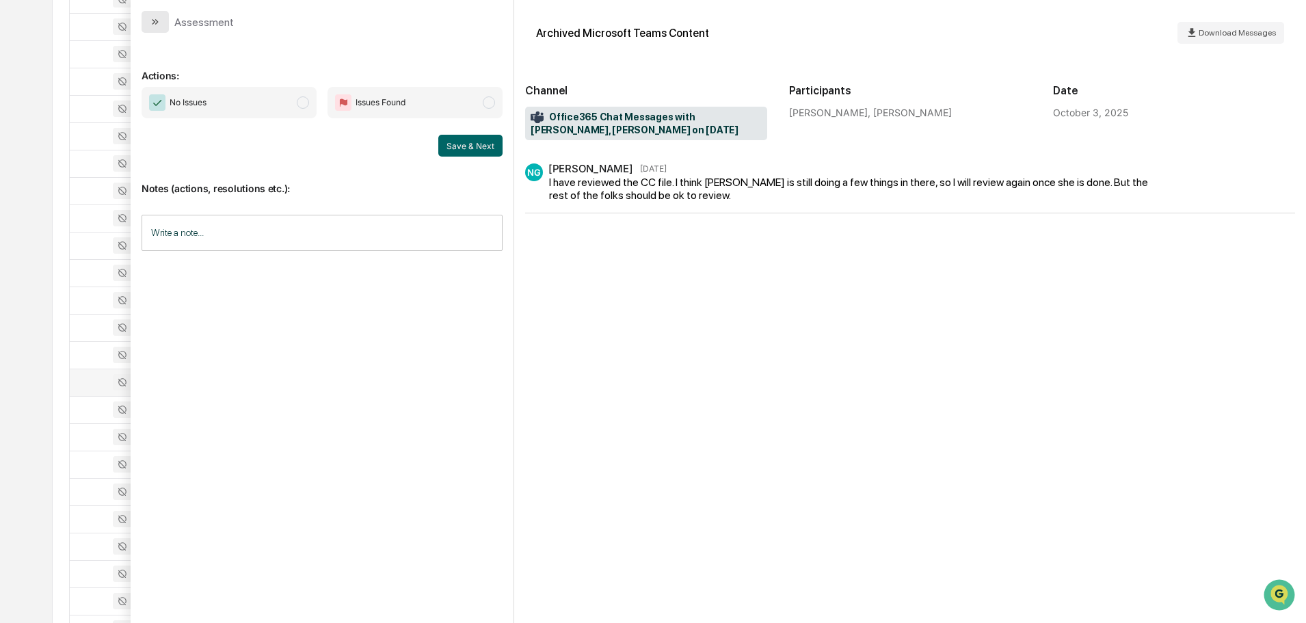
click at [163, 22] on button "modal" at bounding box center [155, 22] width 27 height 22
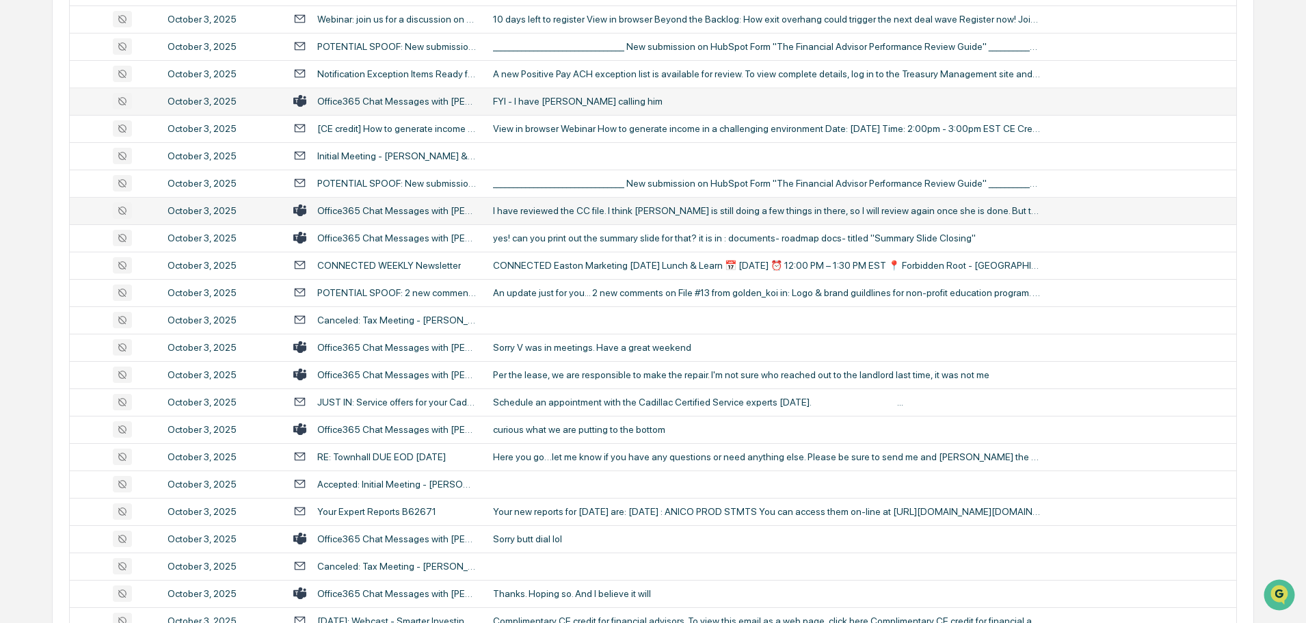
scroll to position [1984, 0]
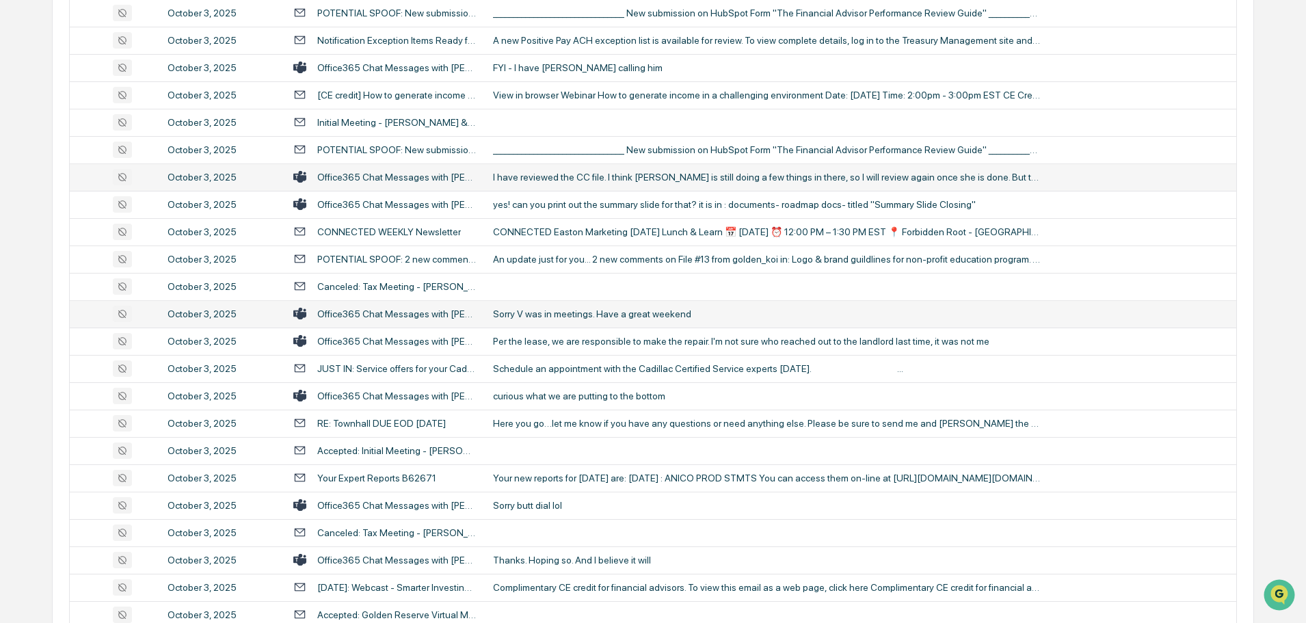
click at [546, 319] on div "Sorry V was in meetings. Have a great weekend" at bounding box center [766, 313] width 547 height 11
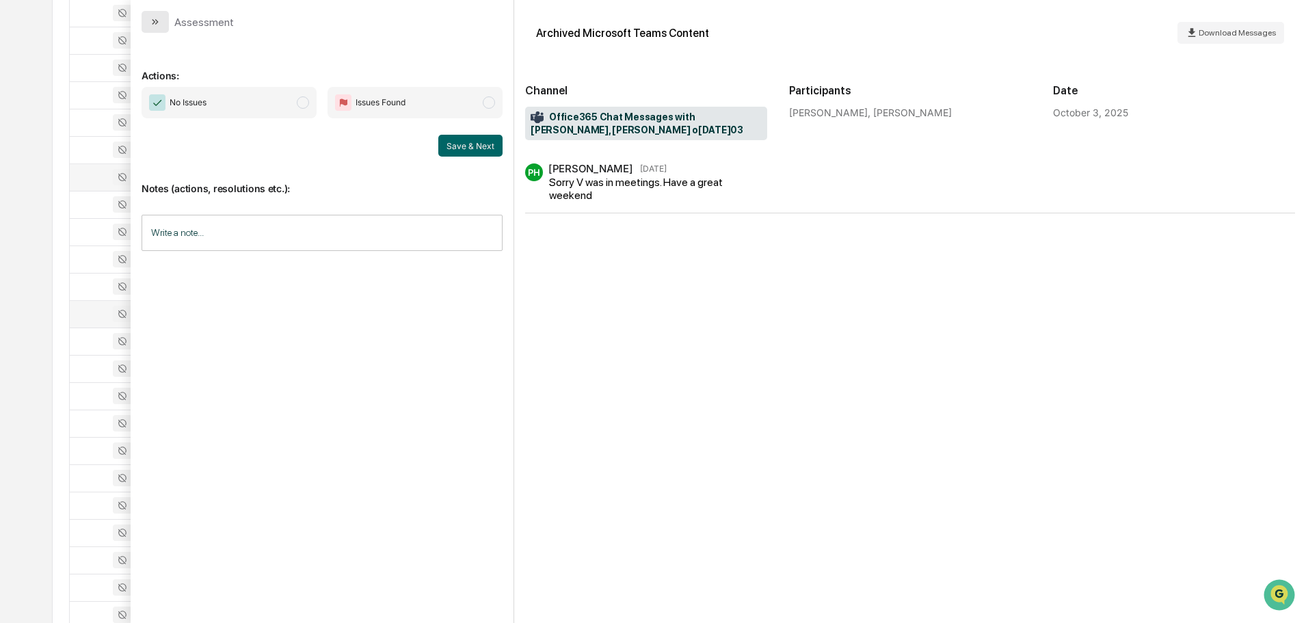
click at [153, 16] on icon "modal" at bounding box center [155, 21] width 11 height 11
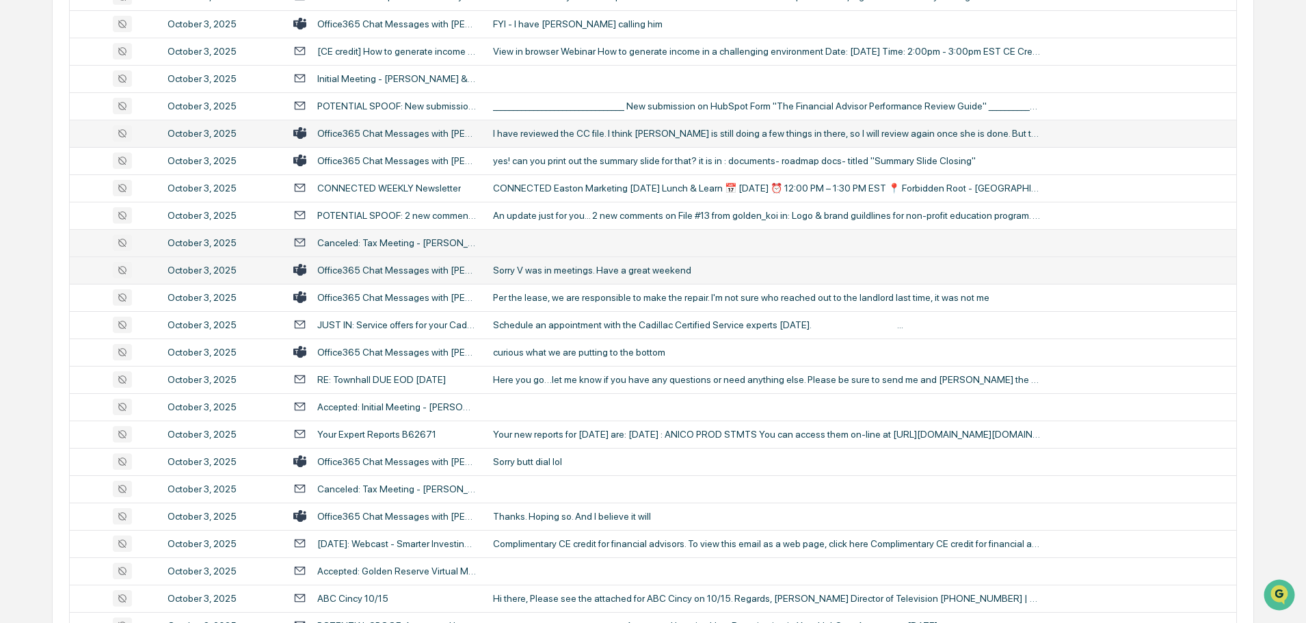
scroll to position [2052, 0]
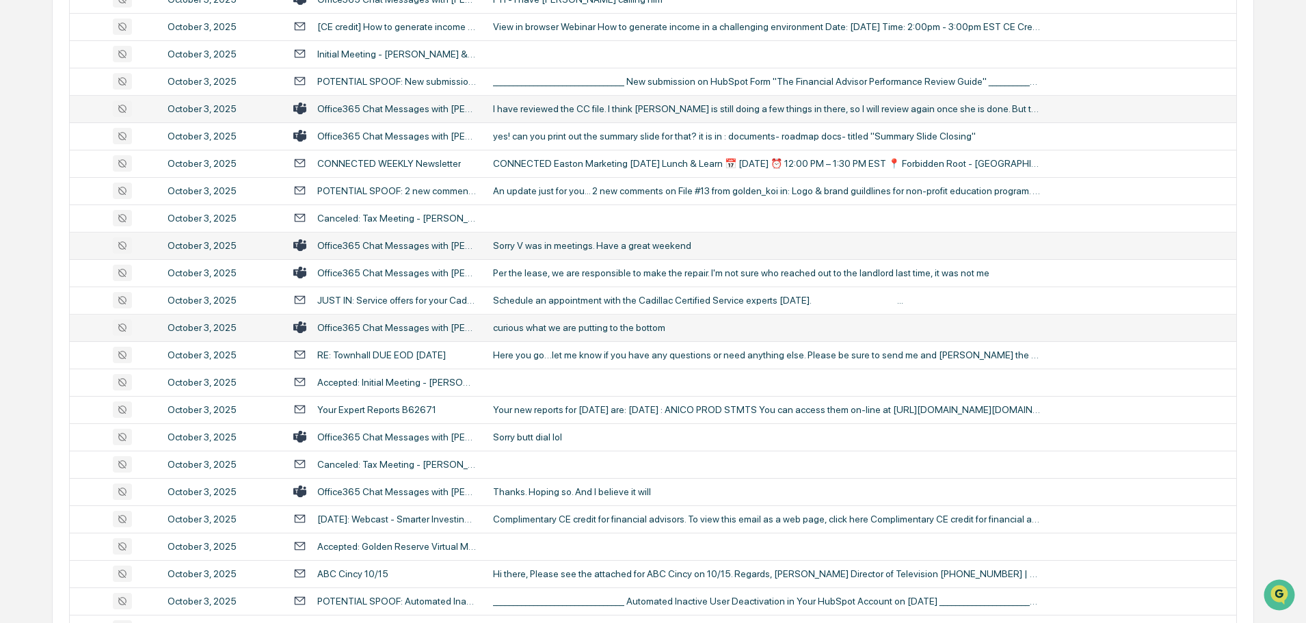
click at [565, 323] on div "curious what we are putting to the bottom" at bounding box center [766, 327] width 547 height 11
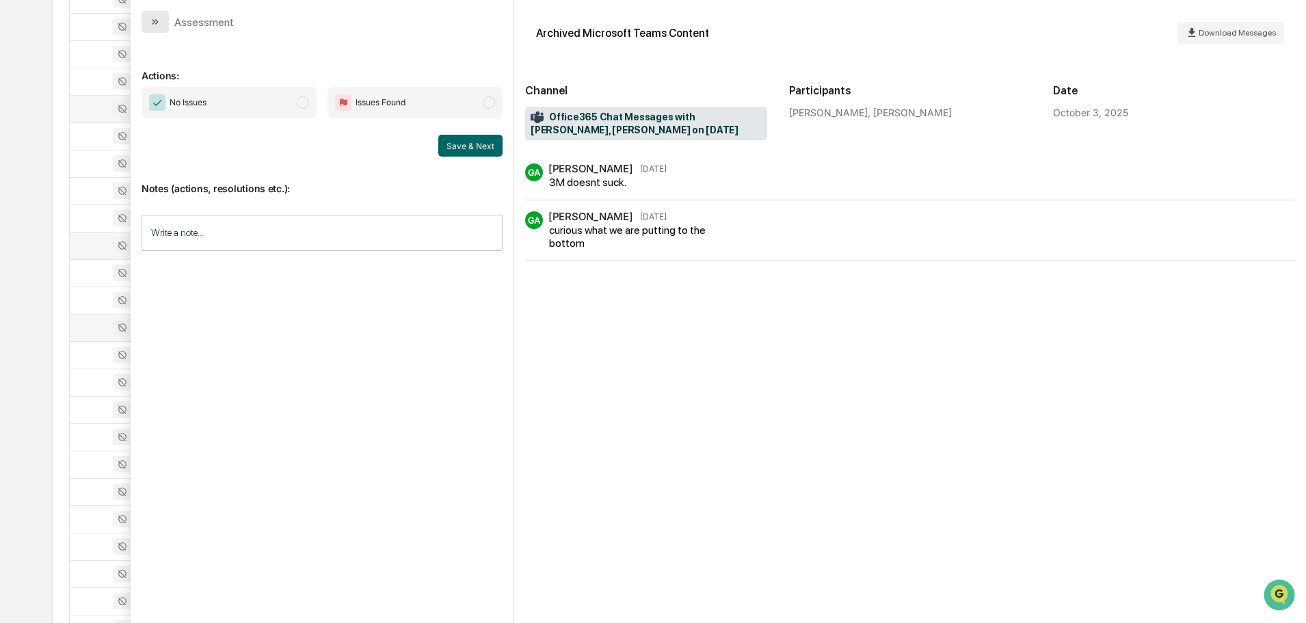
click at [153, 25] on icon "modal" at bounding box center [155, 21] width 11 height 11
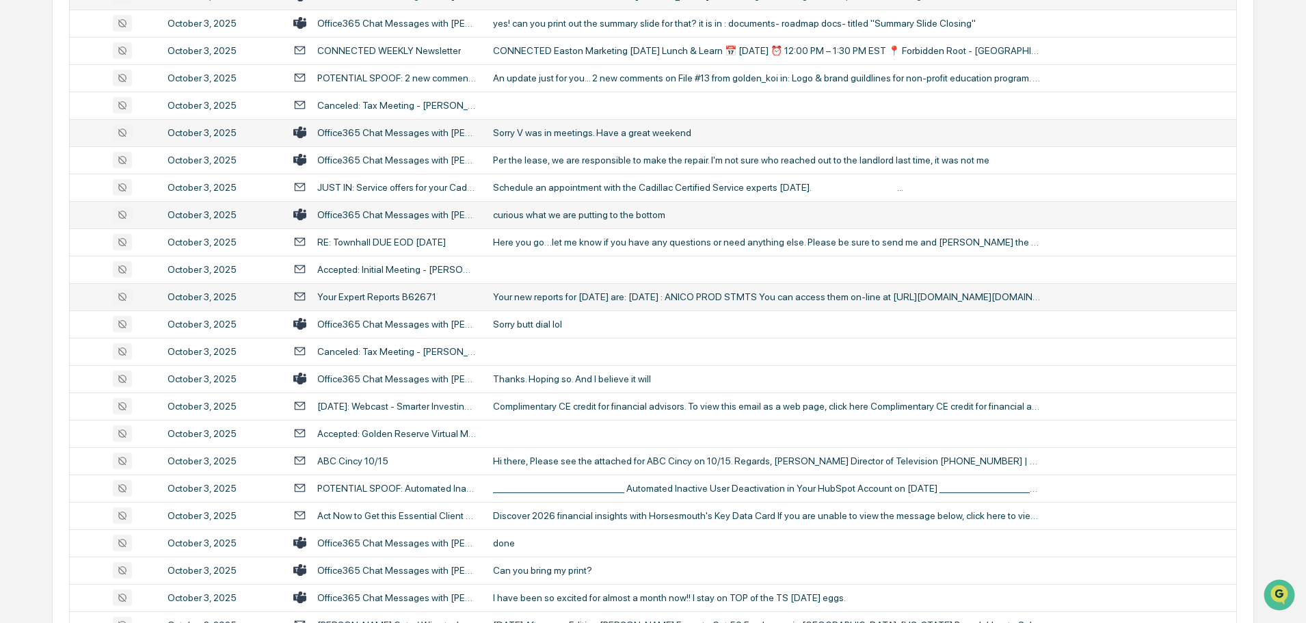
scroll to position [2189, 0]
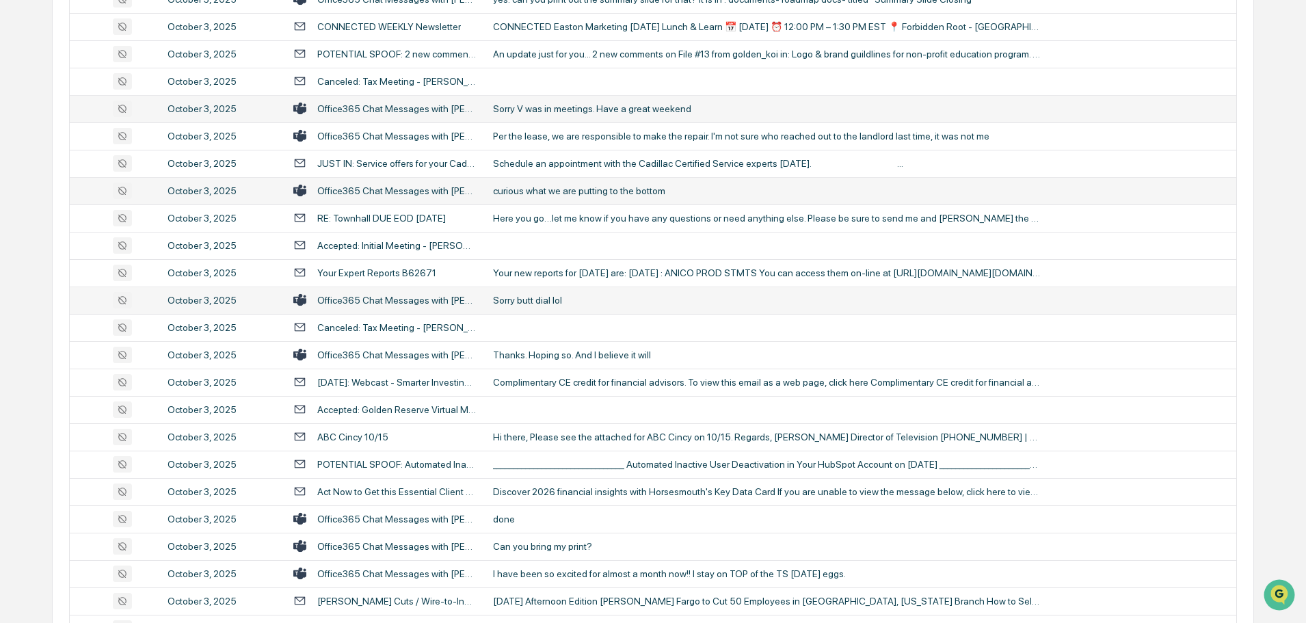
click at [551, 306] on td "Sorry butt dial lol" at bounding box center [861, 300] width 752 height 27
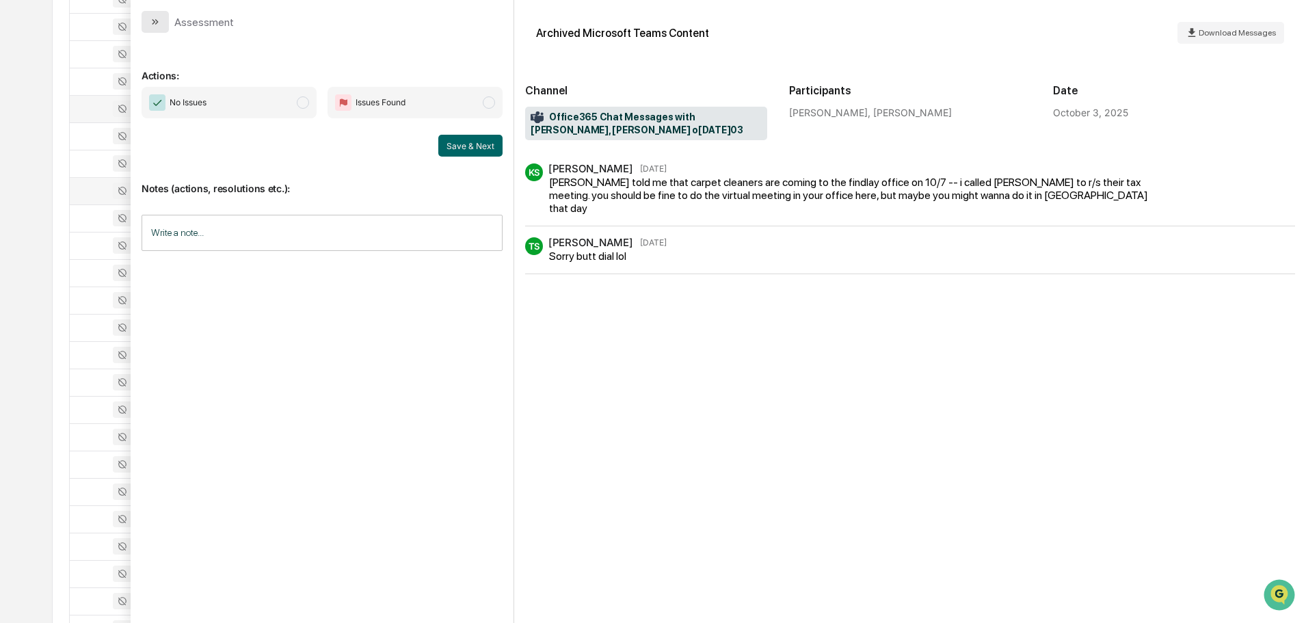
click at [149, 18] on button "modal" at bounding box center [155, 22] width 27 height 22
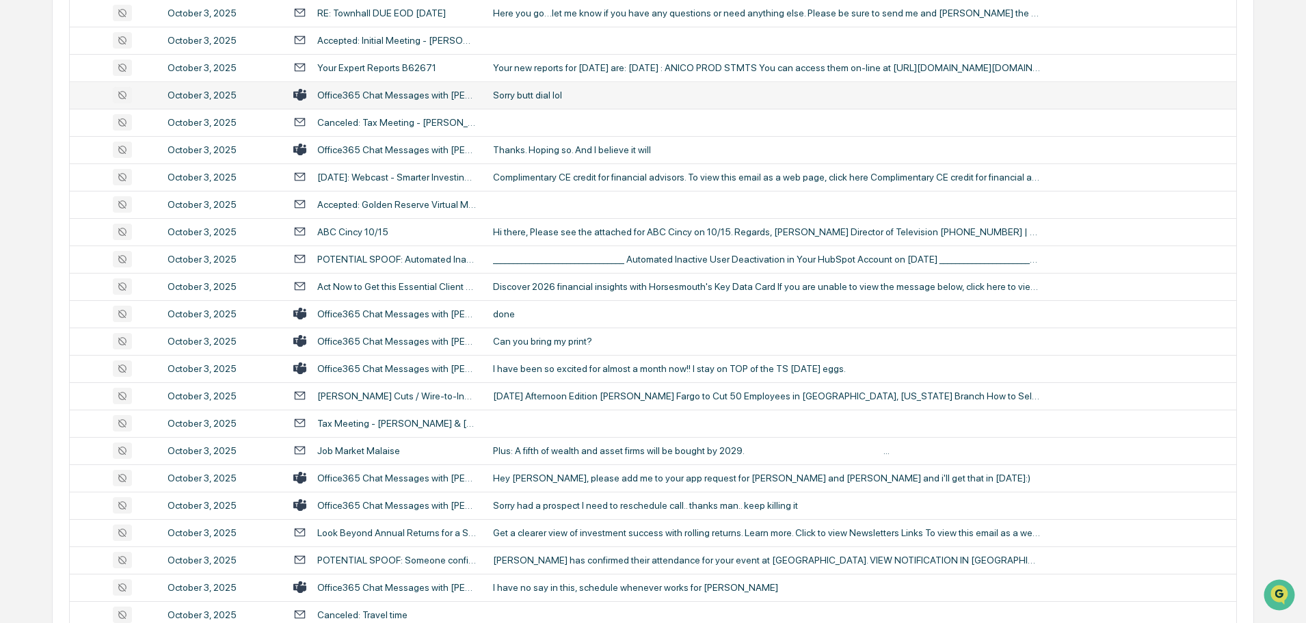
scroll to position [2462, 0]
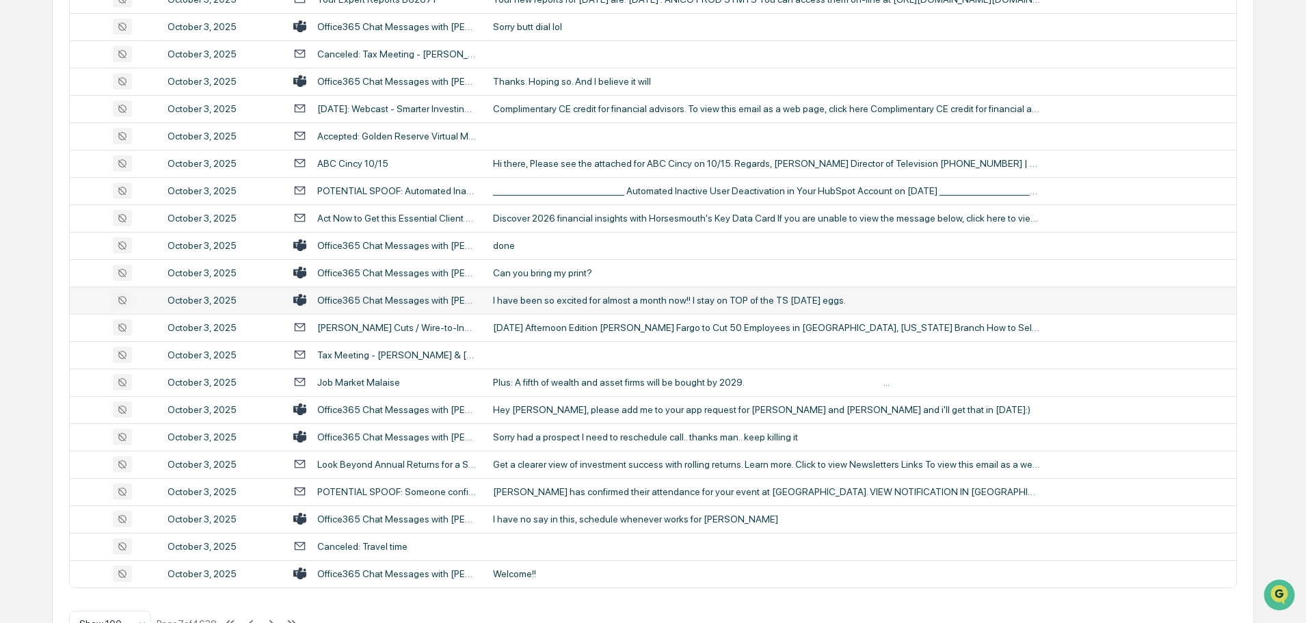
click at [591, 299] on div "I have been so excited for almost a month now!! I stay on TOP of the TS [DATE] …" at bounding box center [766, 300] width 547 height 11
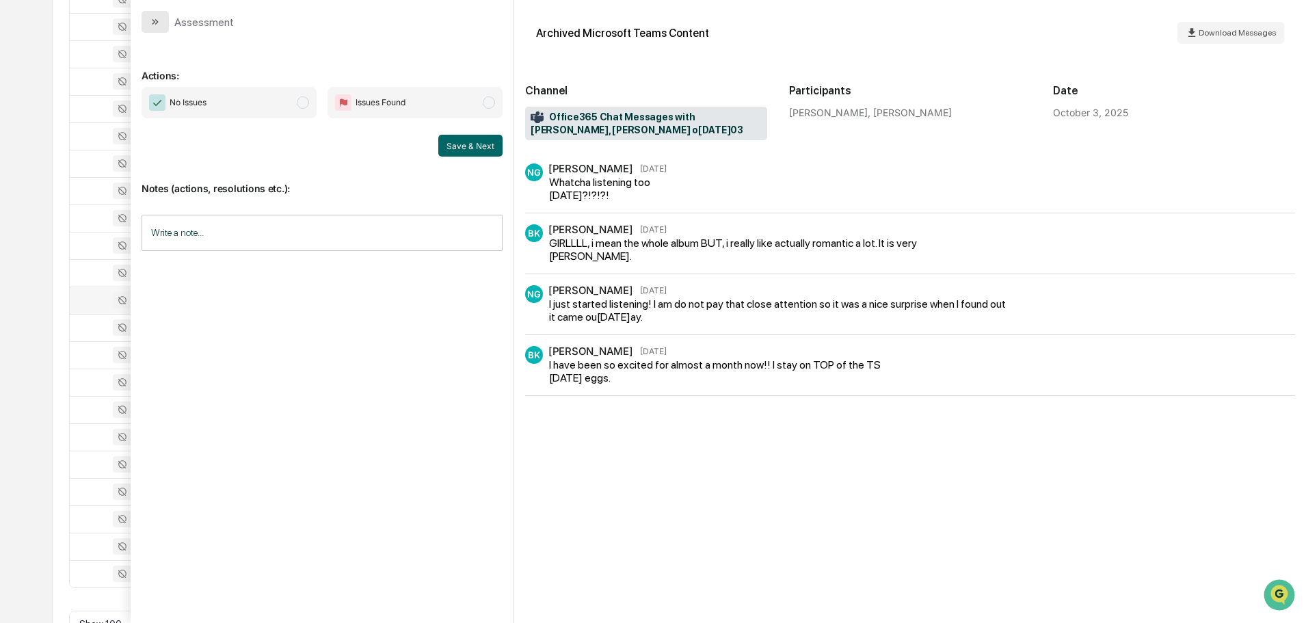
click at [155, 21] on icon "modal" at bounding box center [155, 21] width 11 height 11
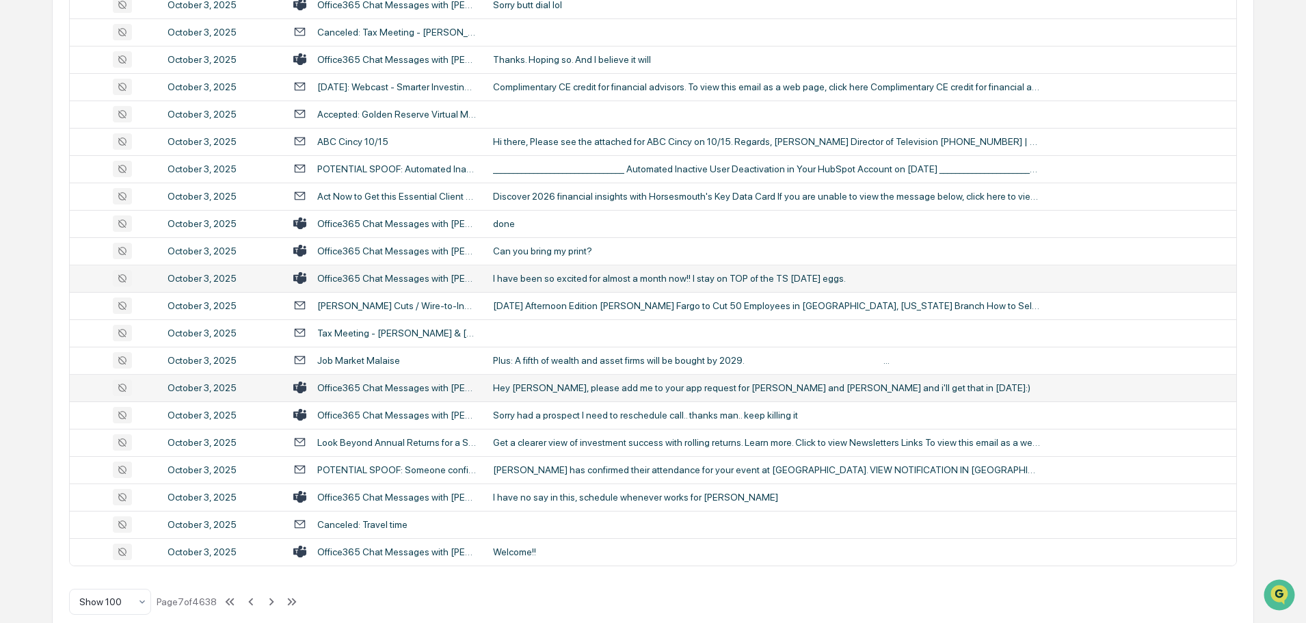
scroll to position [2505, 0]
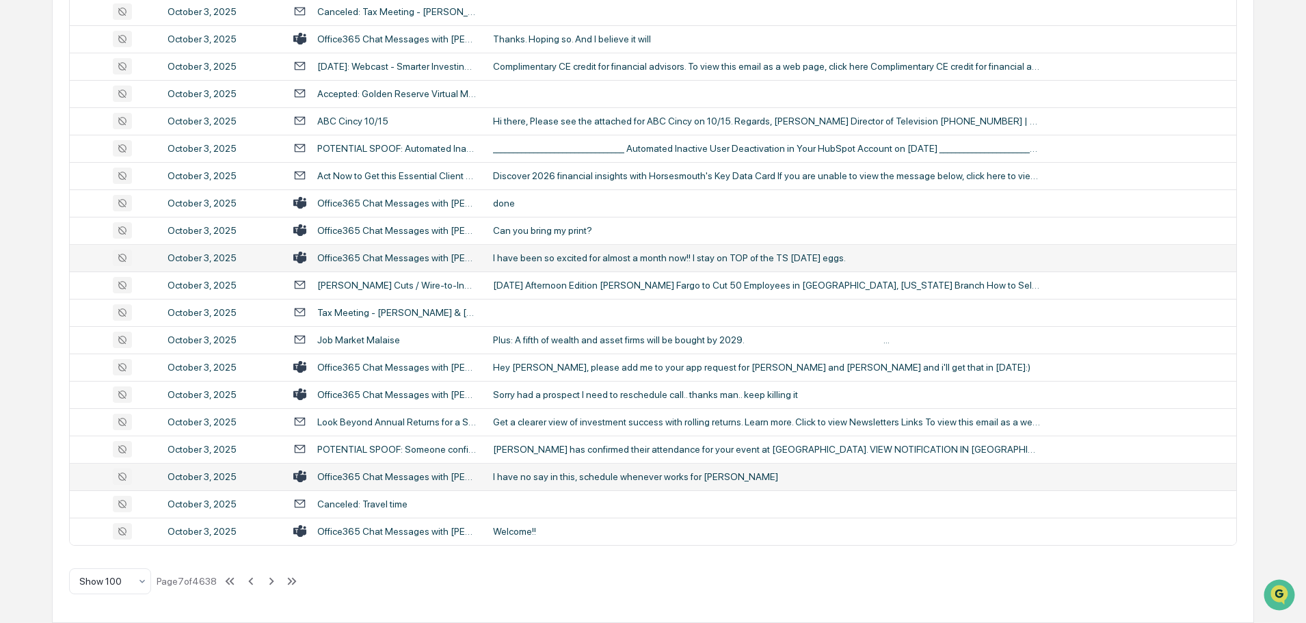
click at [571, 479] on div "I have no say in this, schedule whenever works for [PERSON_NAME]" at bounding box center [766, 476] width 547 height 11
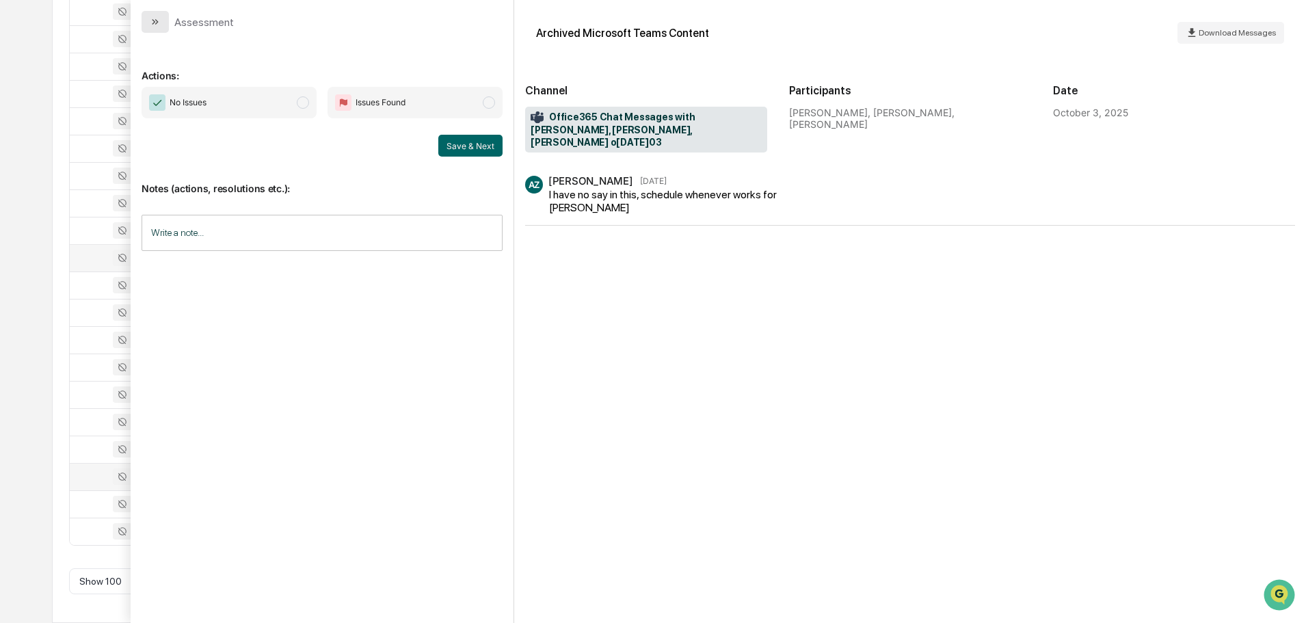
click at [159, 17] on icon "modal" at bounding box center [155, 21] width 11 height 11
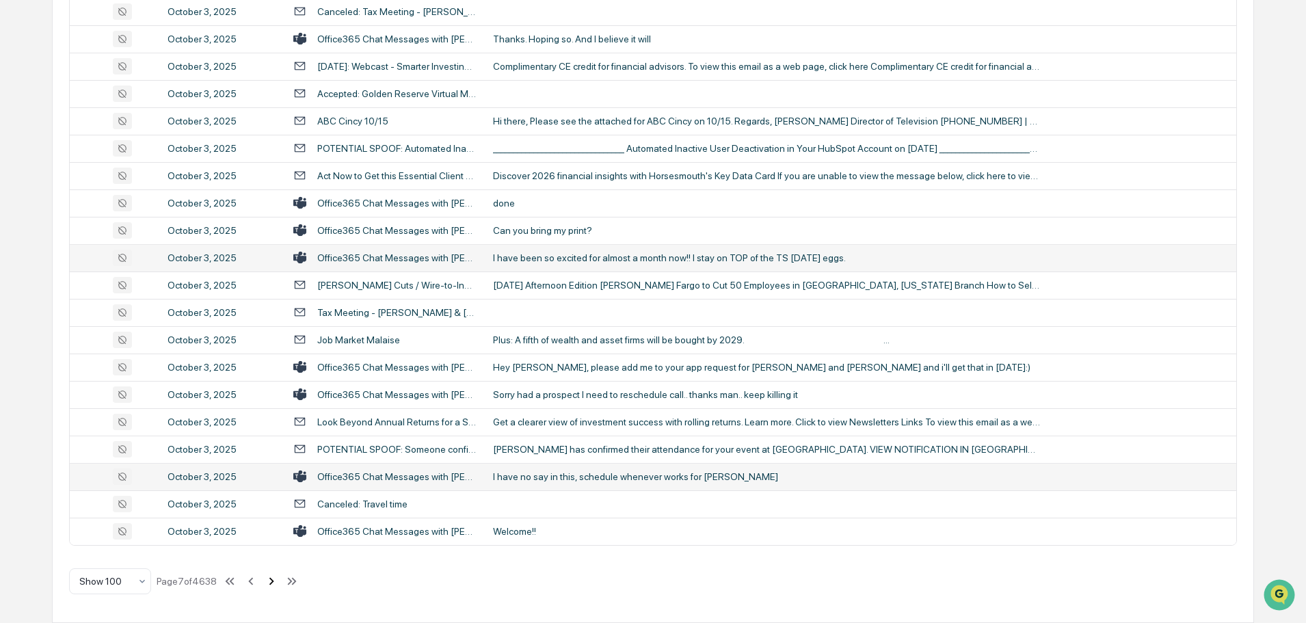
click at [273, 584] on icon at bounding box center [271, 581] width 5 height 8
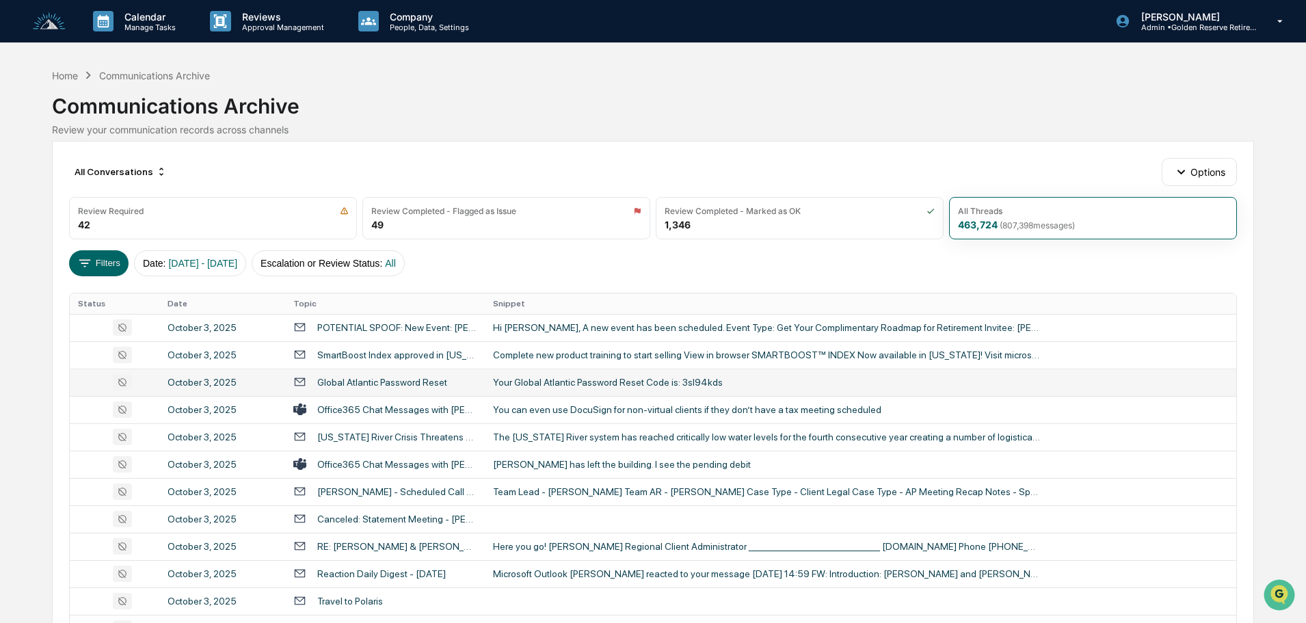
scroll to position [68, 0]
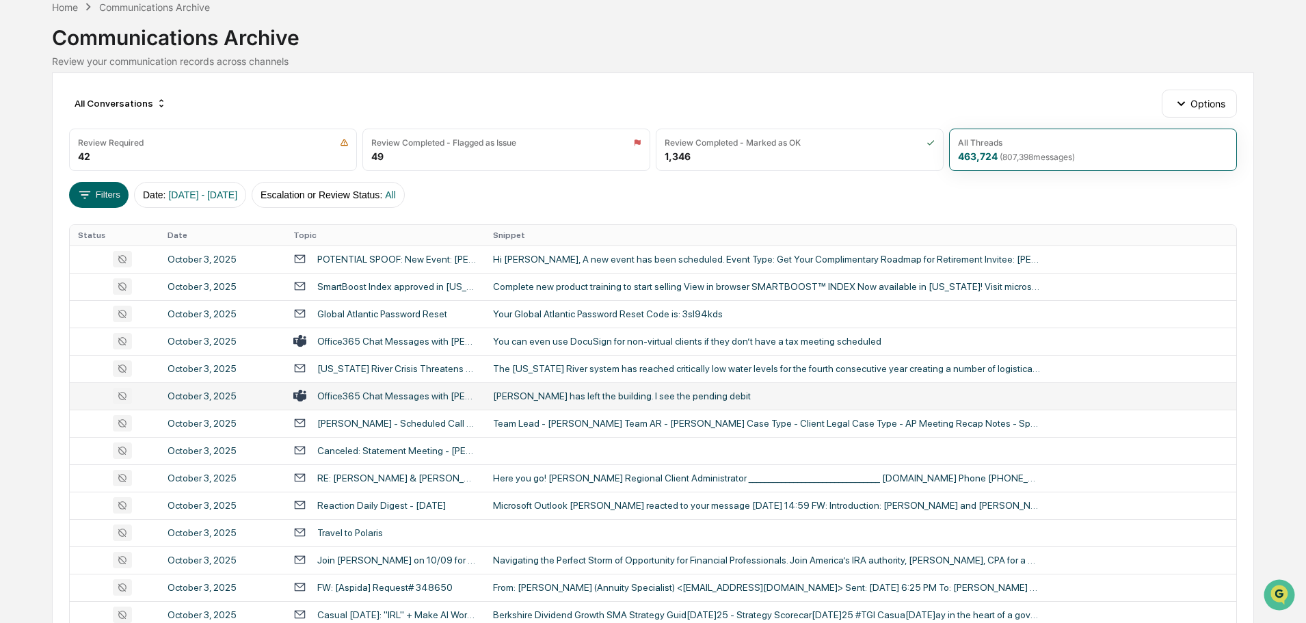
click at [565, 399] on div "Gerber has left the building. I see the pending debit" at bounding box center [766, 396] width 547 height 11
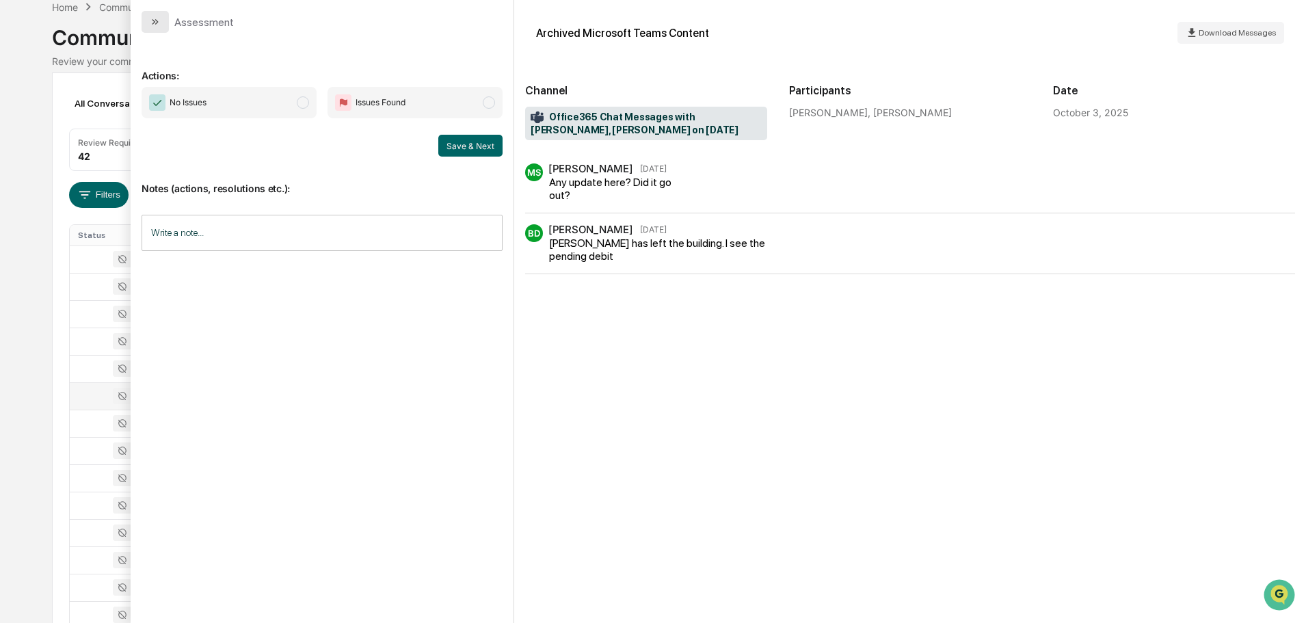
click at [162, 24] on button "modal" at bounding box center [155, 22] width 27 height 22
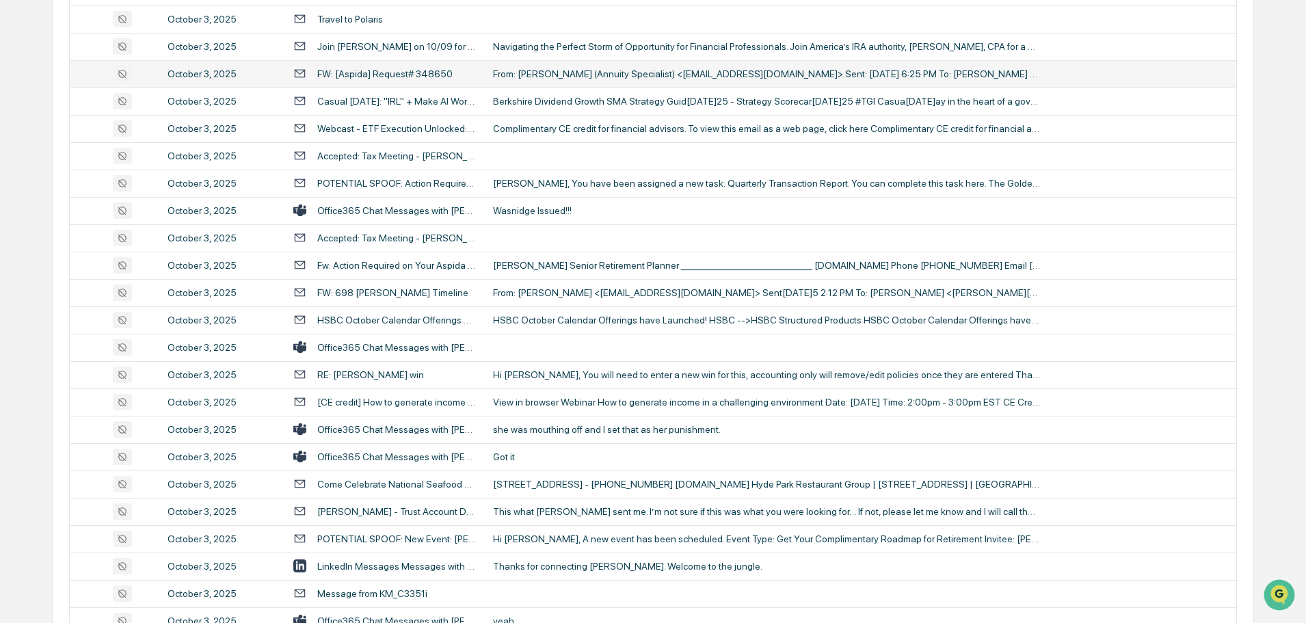
scroll to position [616, 0]
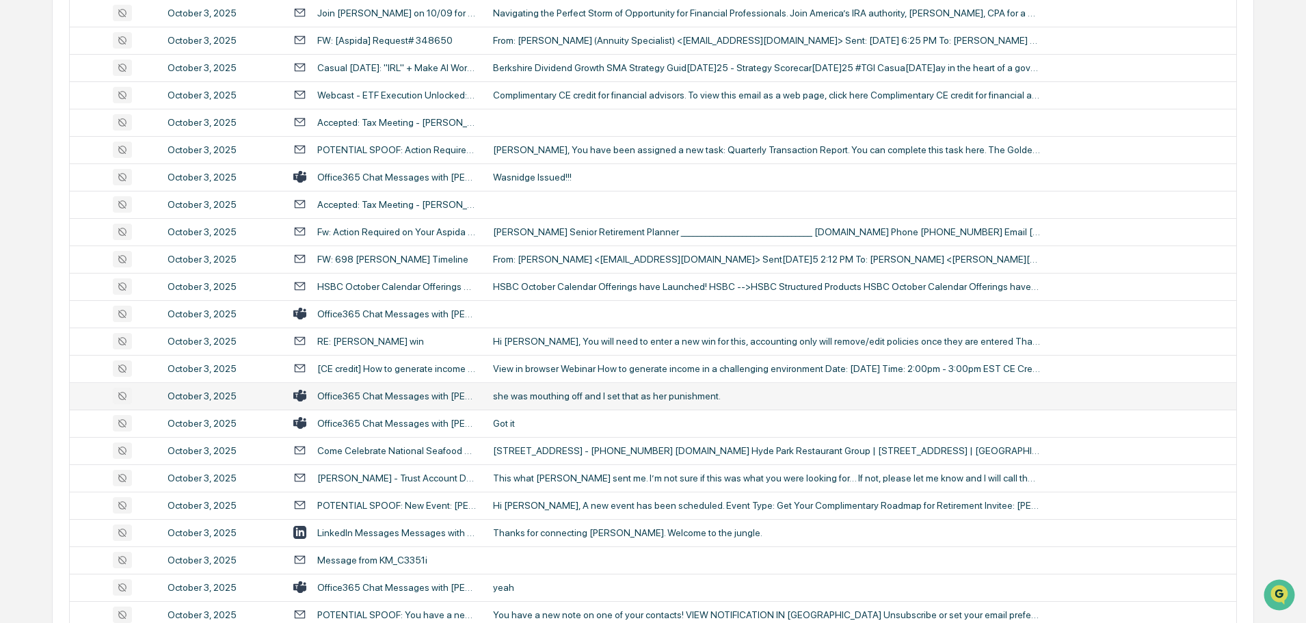
click at [565, 399] on div "she was mouthing off and I set that as her punishment." at bounding box center [766, 396] width 547 height 11
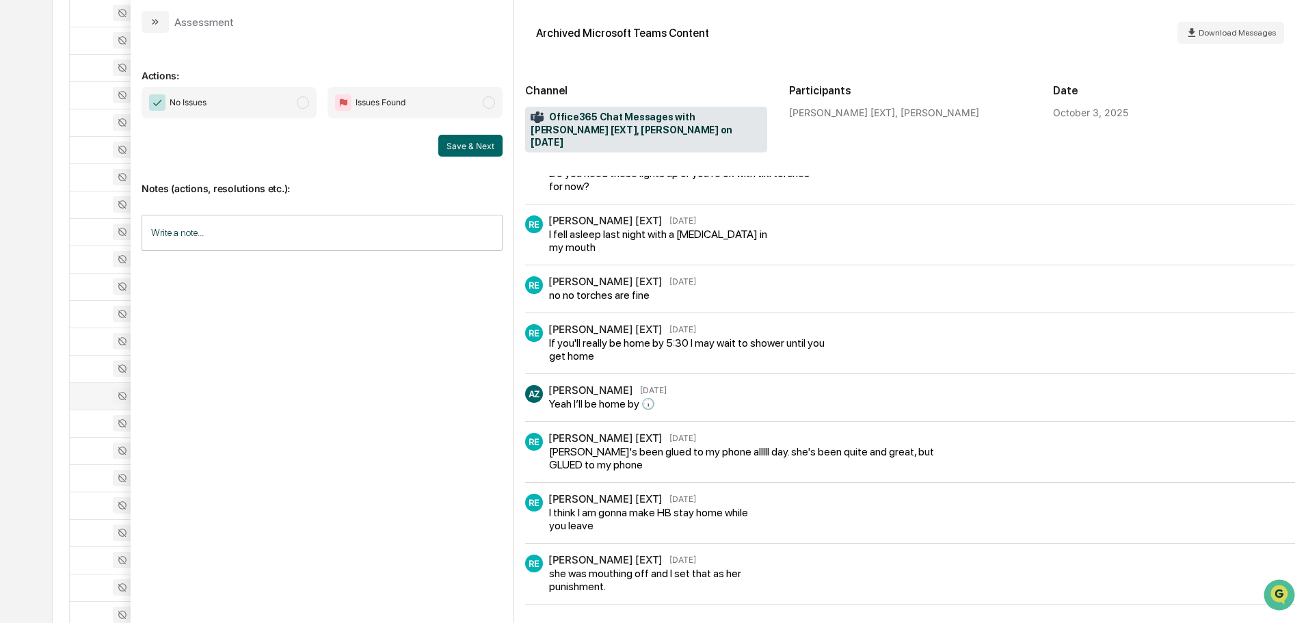
scroll to position [279, 0]
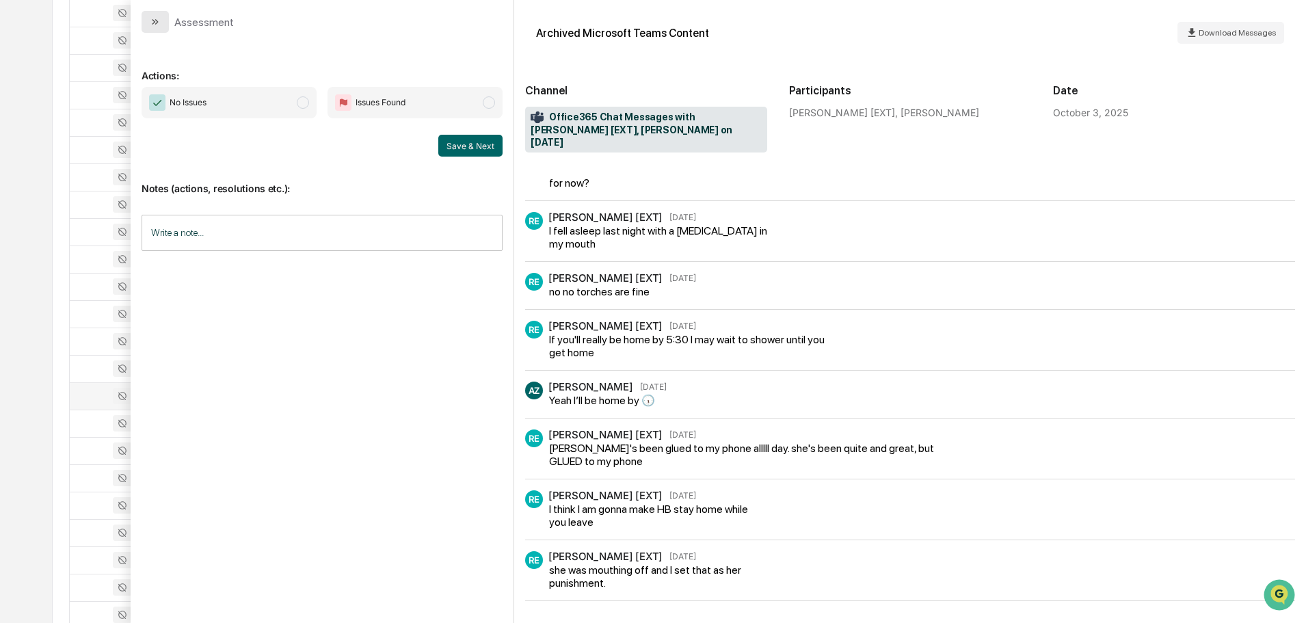
click at [157, 30] on button "modal" at bounding box center [155, 22] width 27 height 22
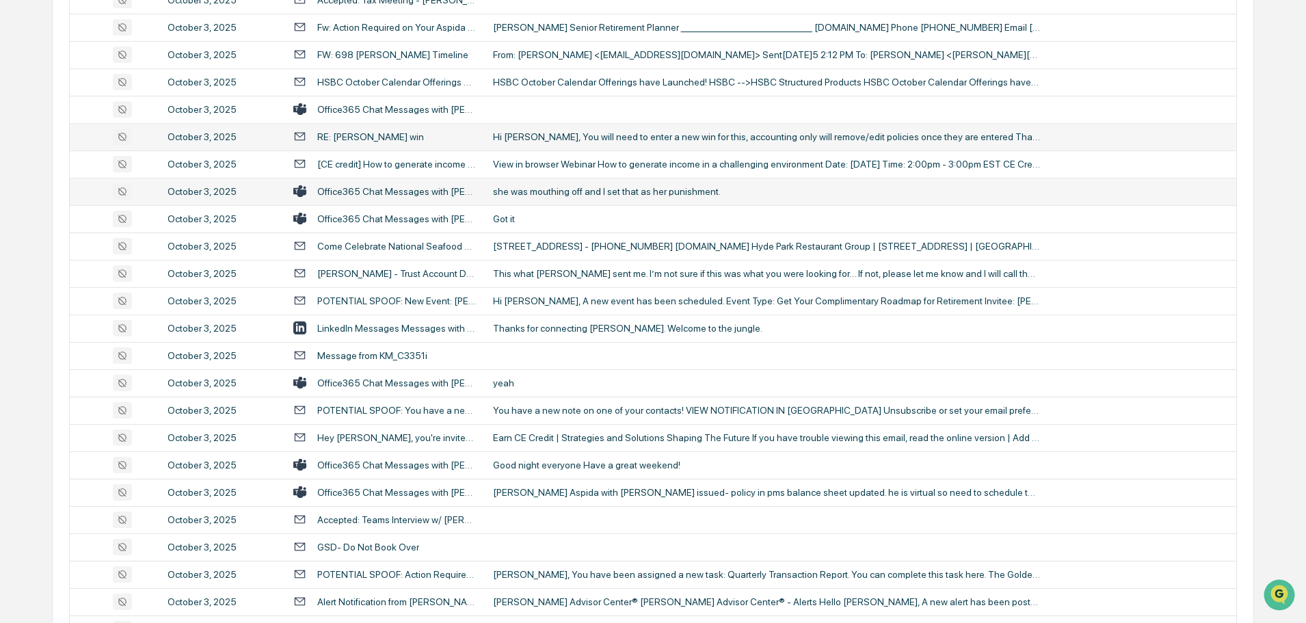
scroll to position [821, 0]
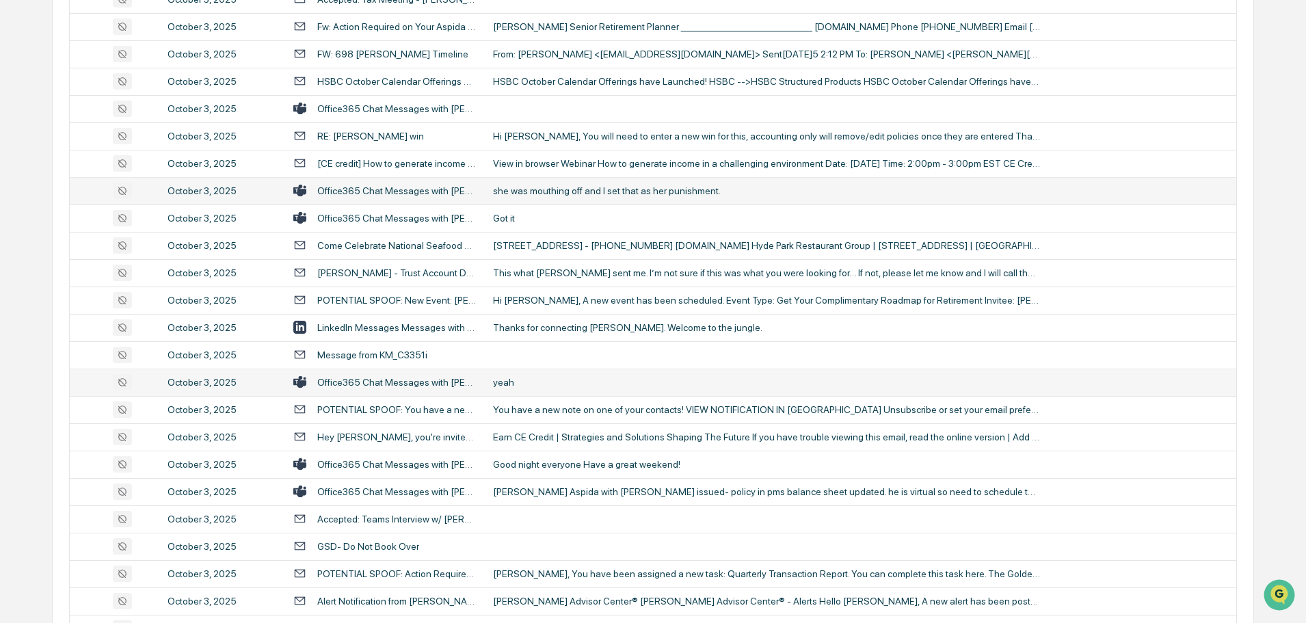
click at [551, 384] on div "yeah" at bounding box center [766, 382] width 547 height 11
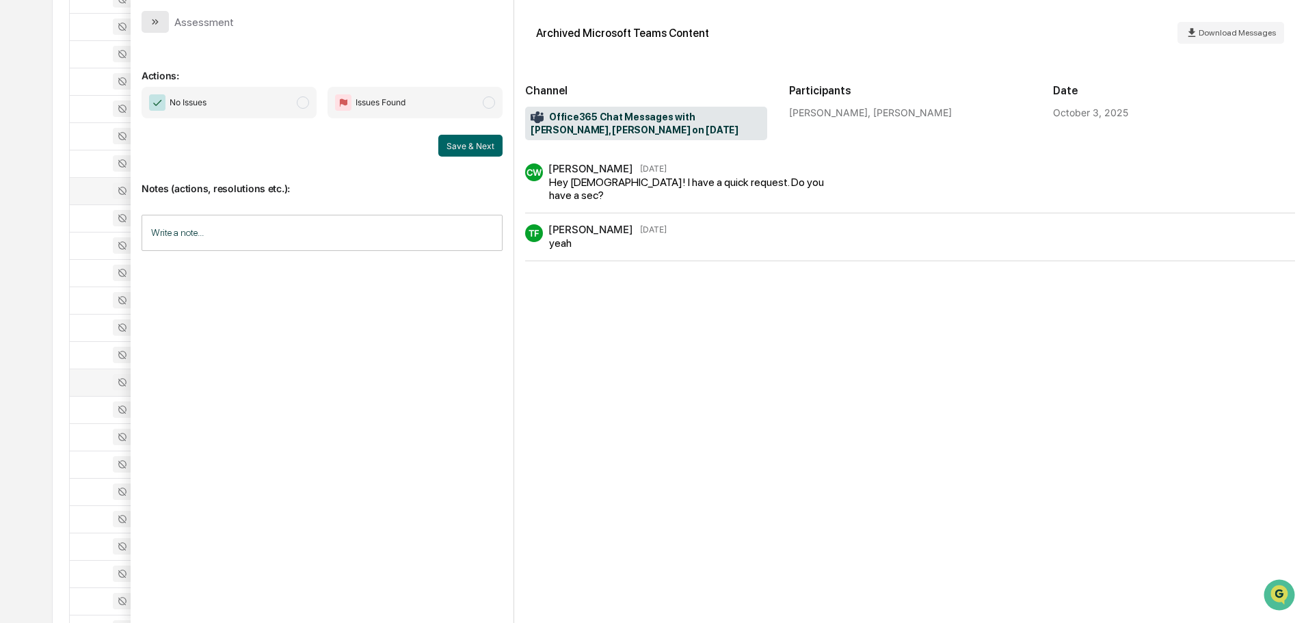
click at [152, 22] on icon "modal" at bounding box center [155, 21] width 11 height 11
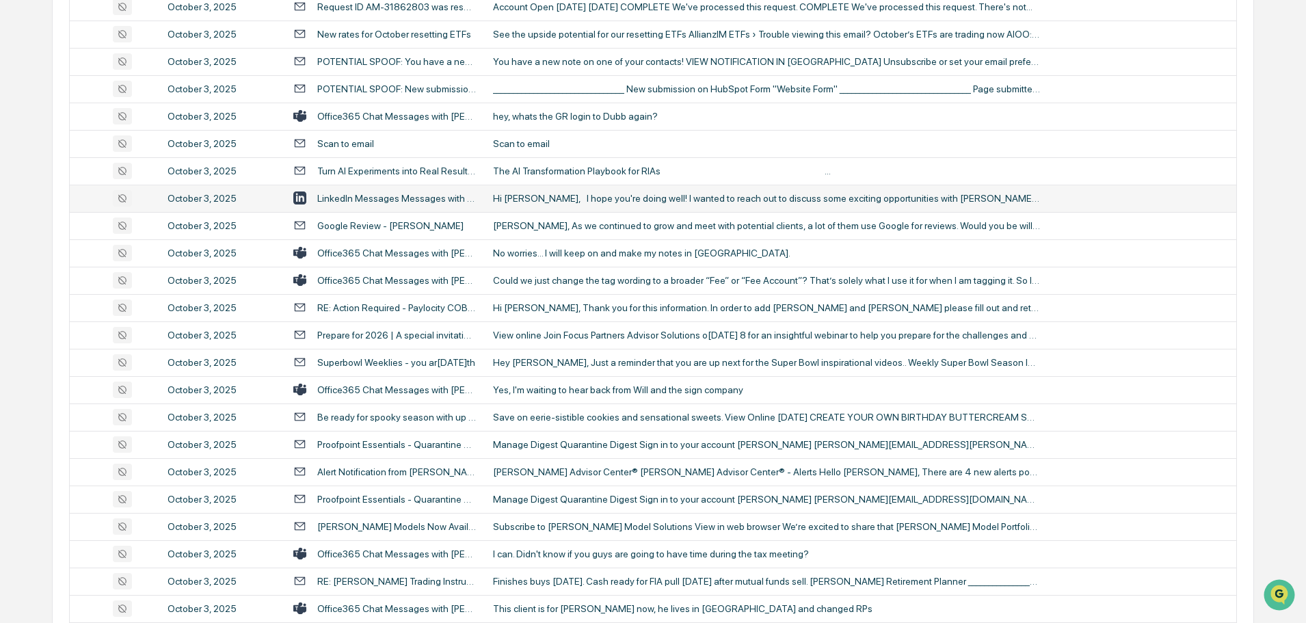
scroll to position [1573, 0]
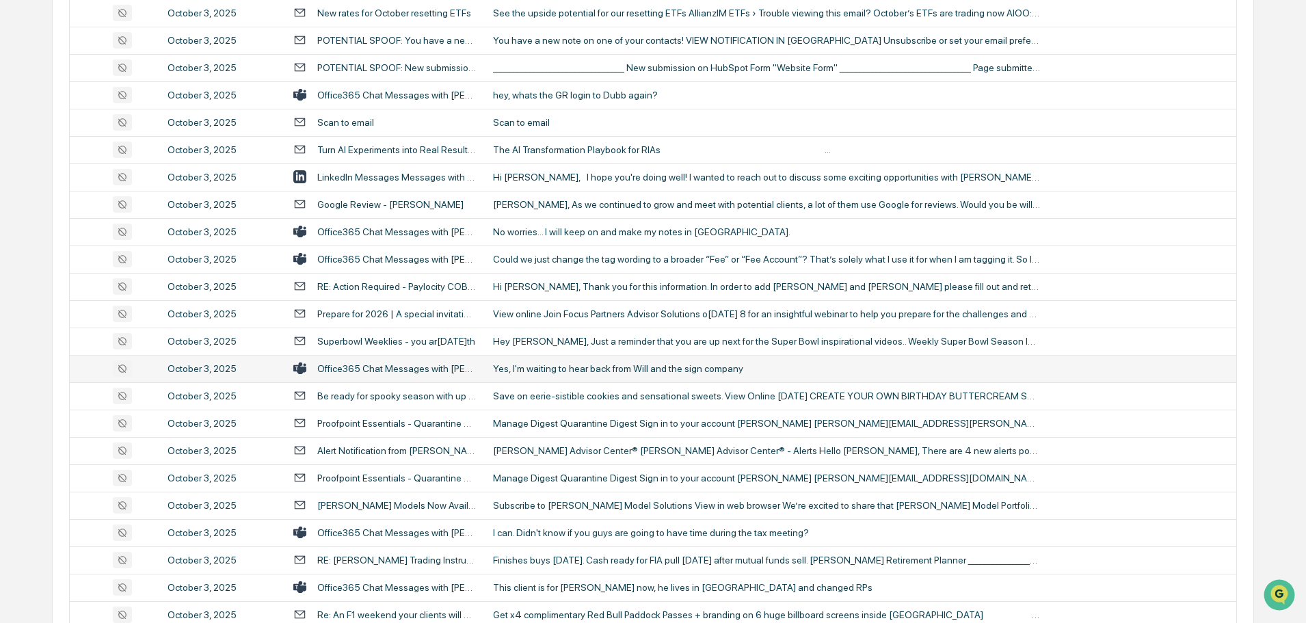
click at [548, 364] on div "Yes, I'm waiting to hear back from Will and the sign company" at bounding box center [766, 368] width 547 height 11
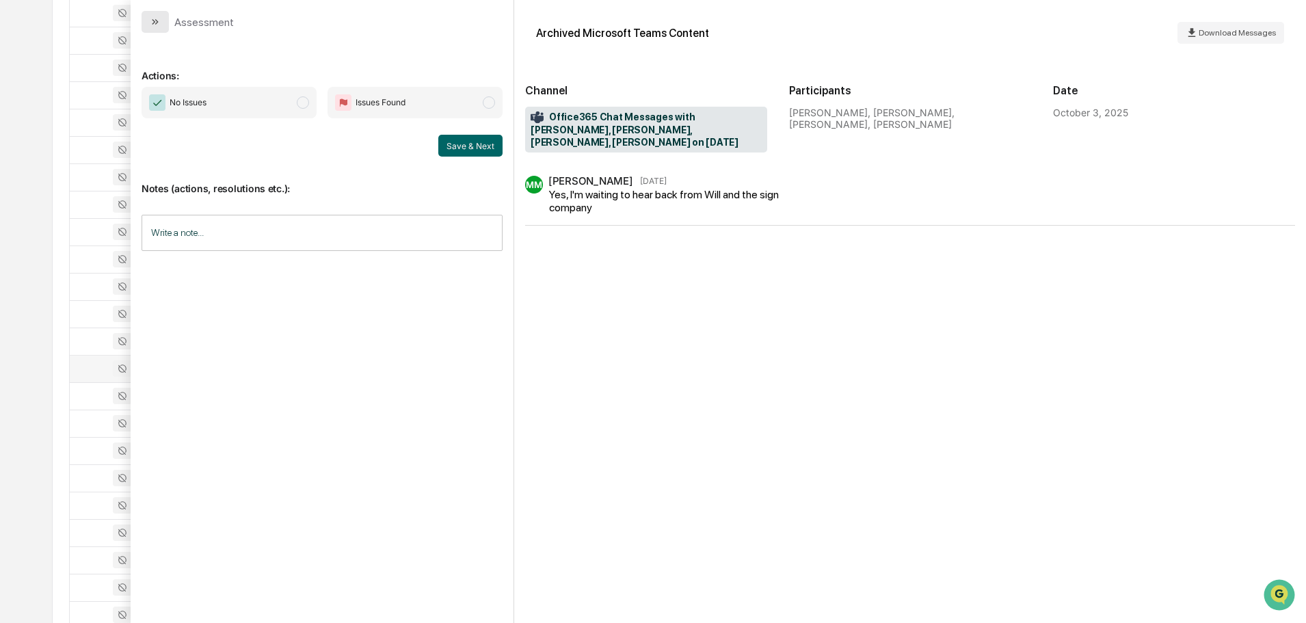
click at [162, 26] on button "modal" at bounding box center [155, 22] width 27 height 22
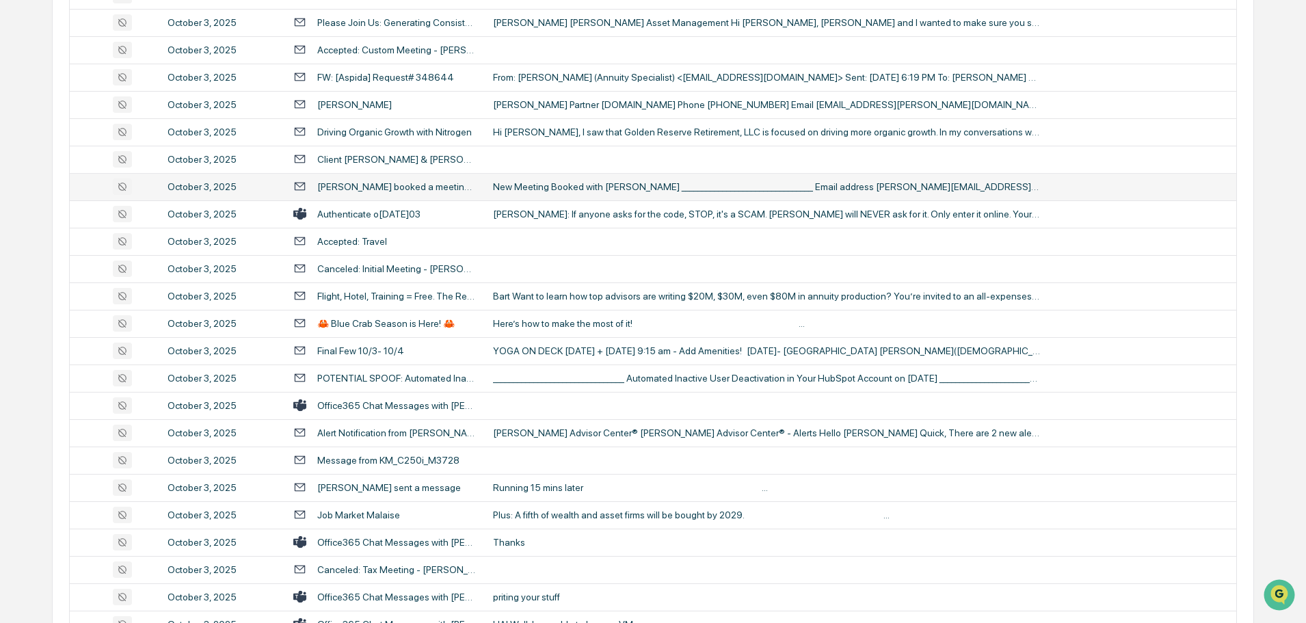
scroll to position [2326, 0]
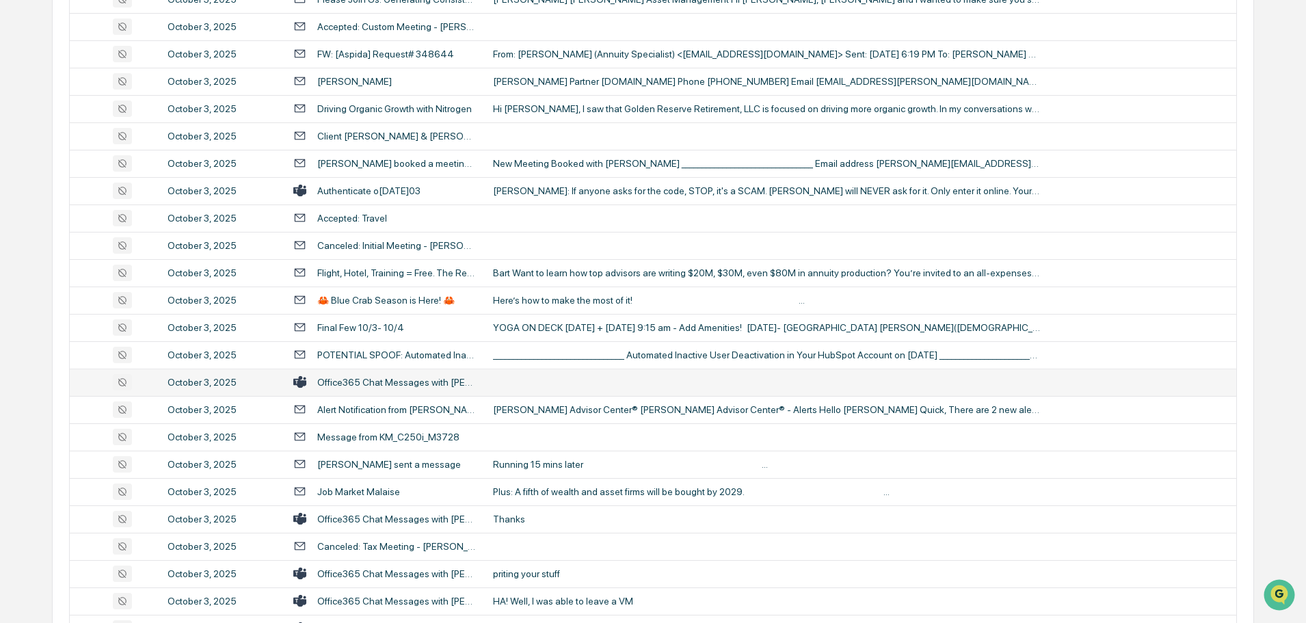
click at [545, 380] on td at bounding box center [861, 382] width 752 height 27
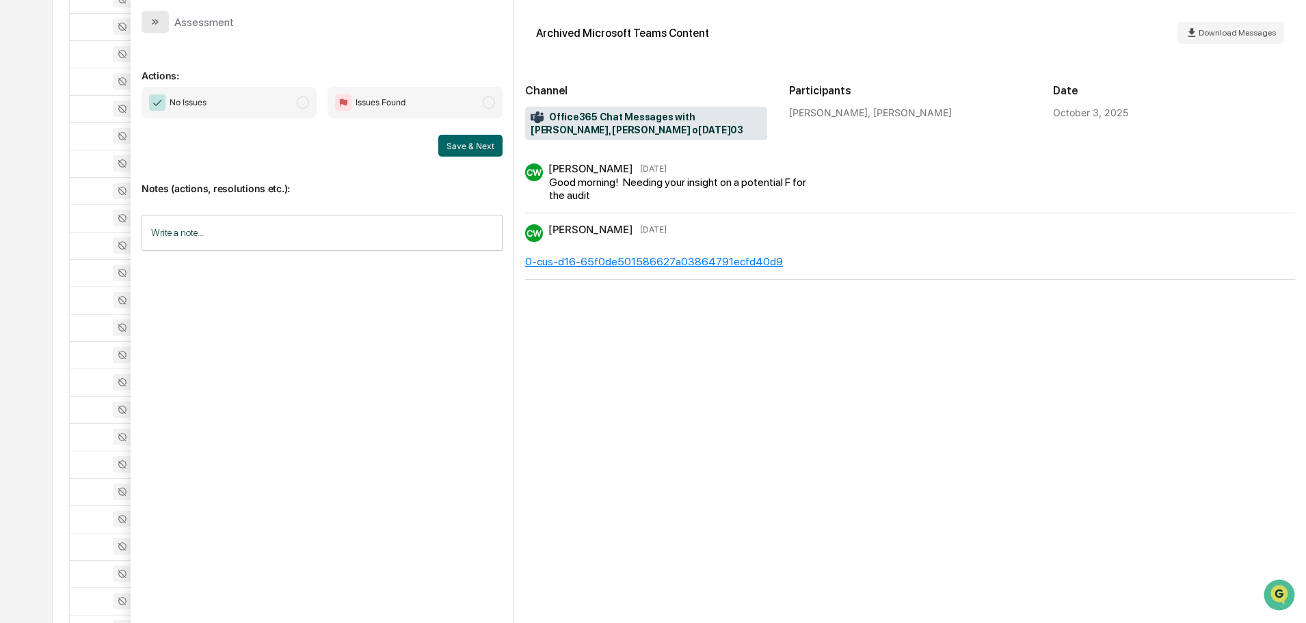
click at [158, 21] on icon "modal" at bounding box center [155, 21] width 11 height 11
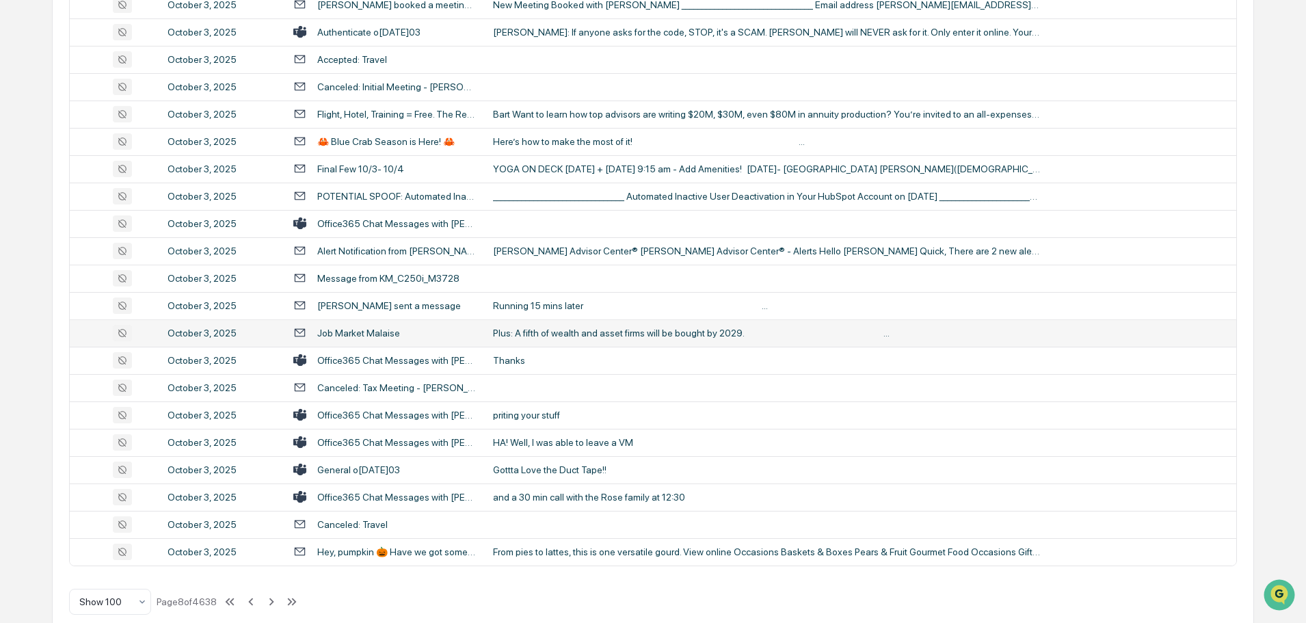
scroll to position [2505, 0]
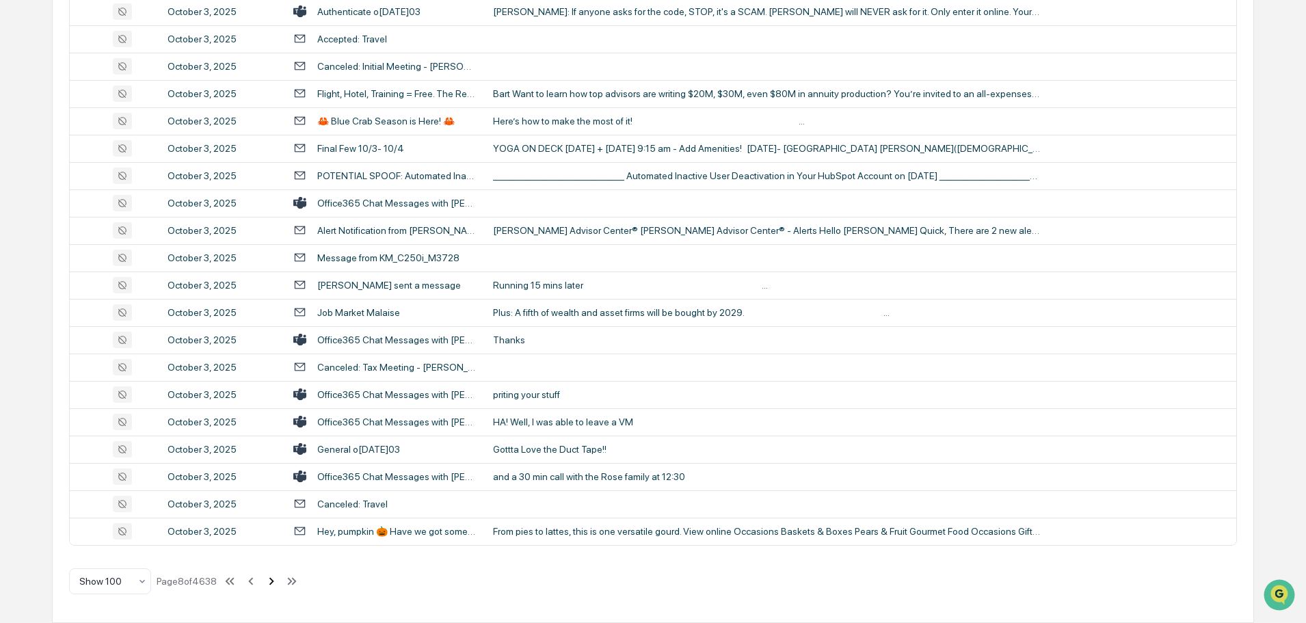
click at [272, 581] on icon at bounding box center [271, 581] width 15 height 15
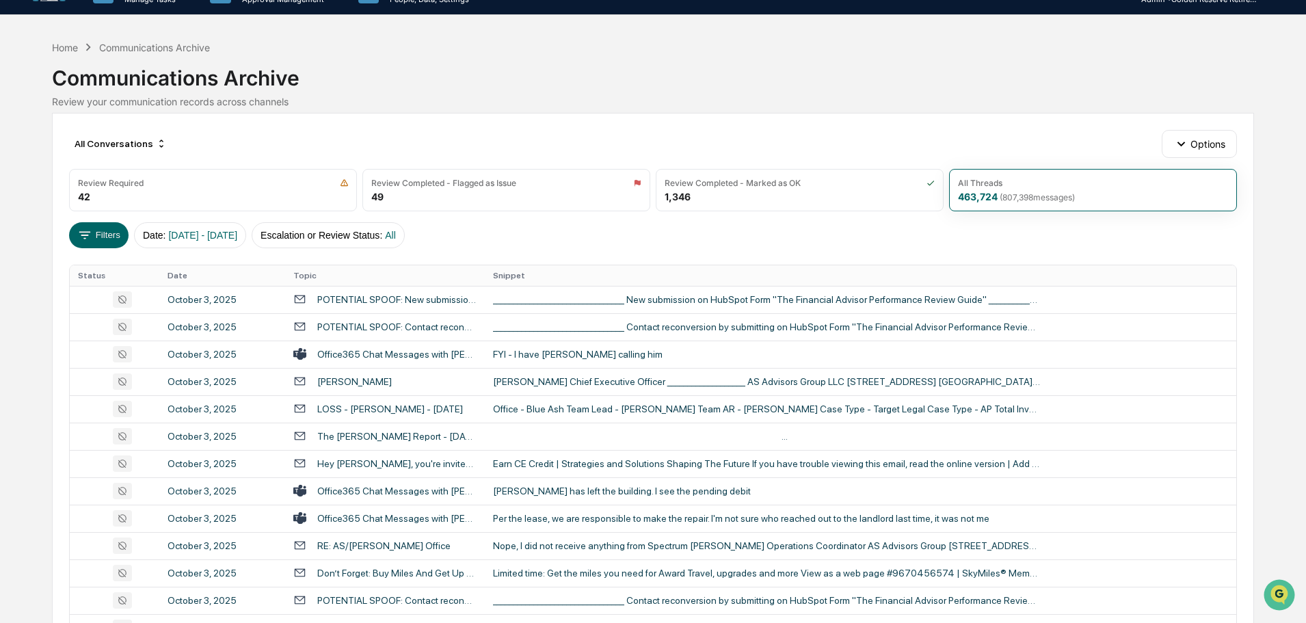
scroll to position [0, 0]
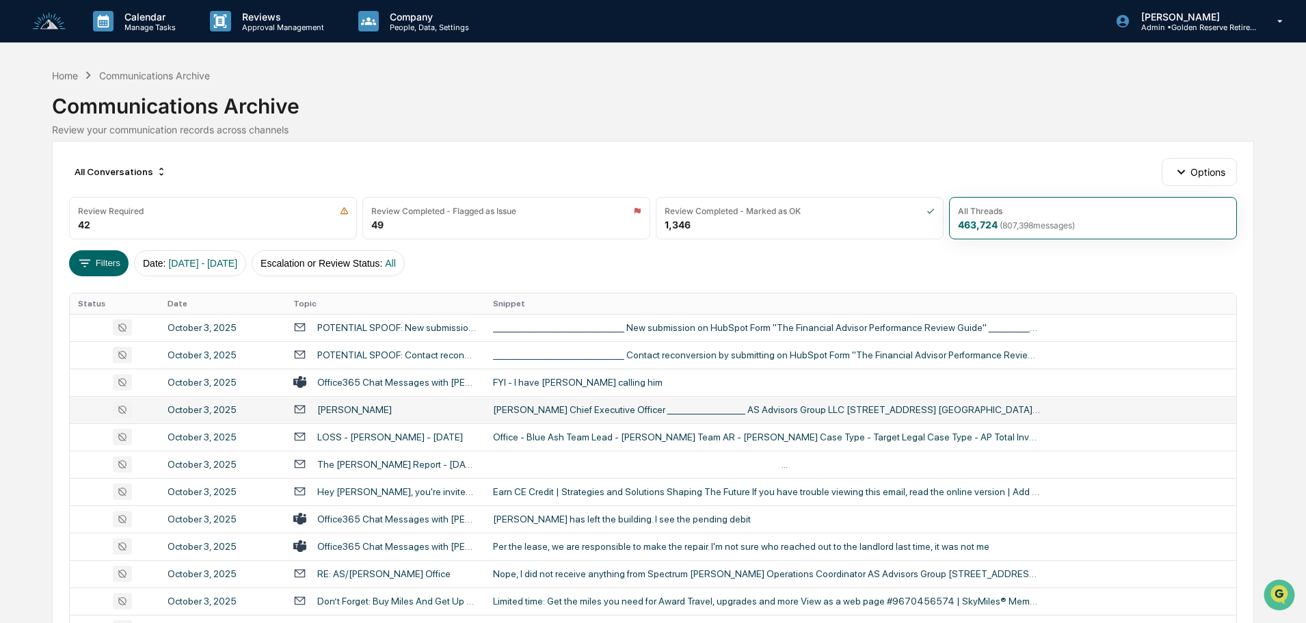
click at [529, 410] on div "[PERSON_NAME] Chief Executive Officer ___________________ AS Advisors Group LLC…" at bounding box center [766, 409] width 547 height 11
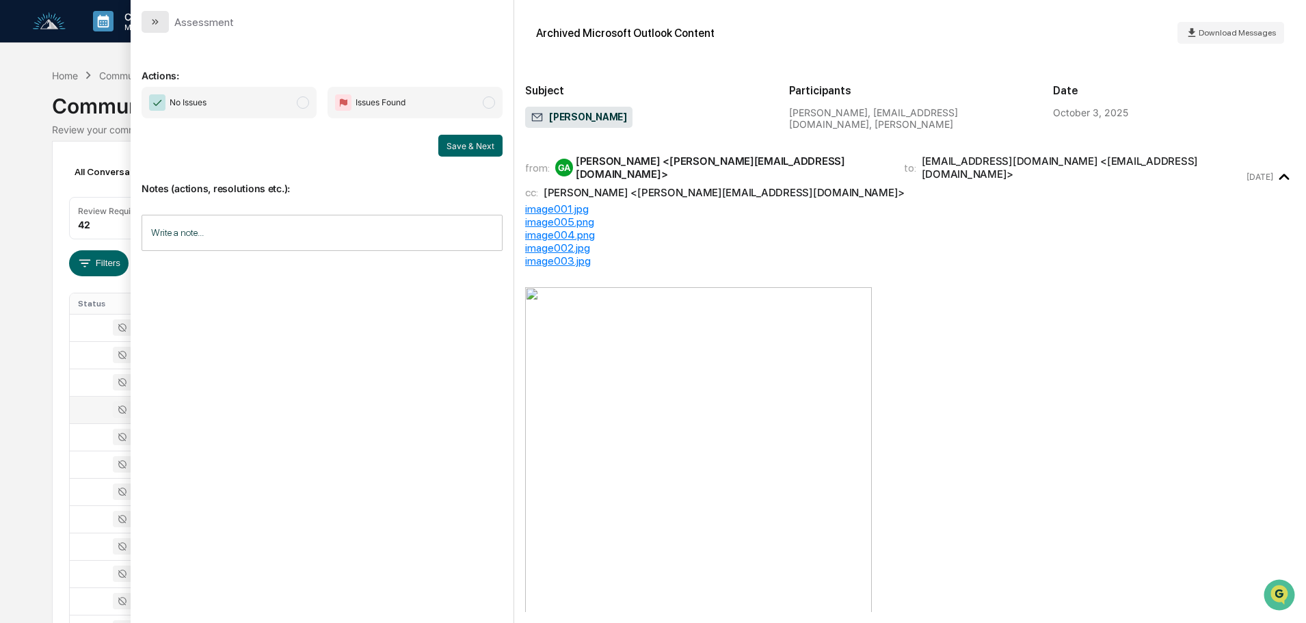
click at [165, 24] on button "modal" at bounding box center [155, 22] width 27 height 22
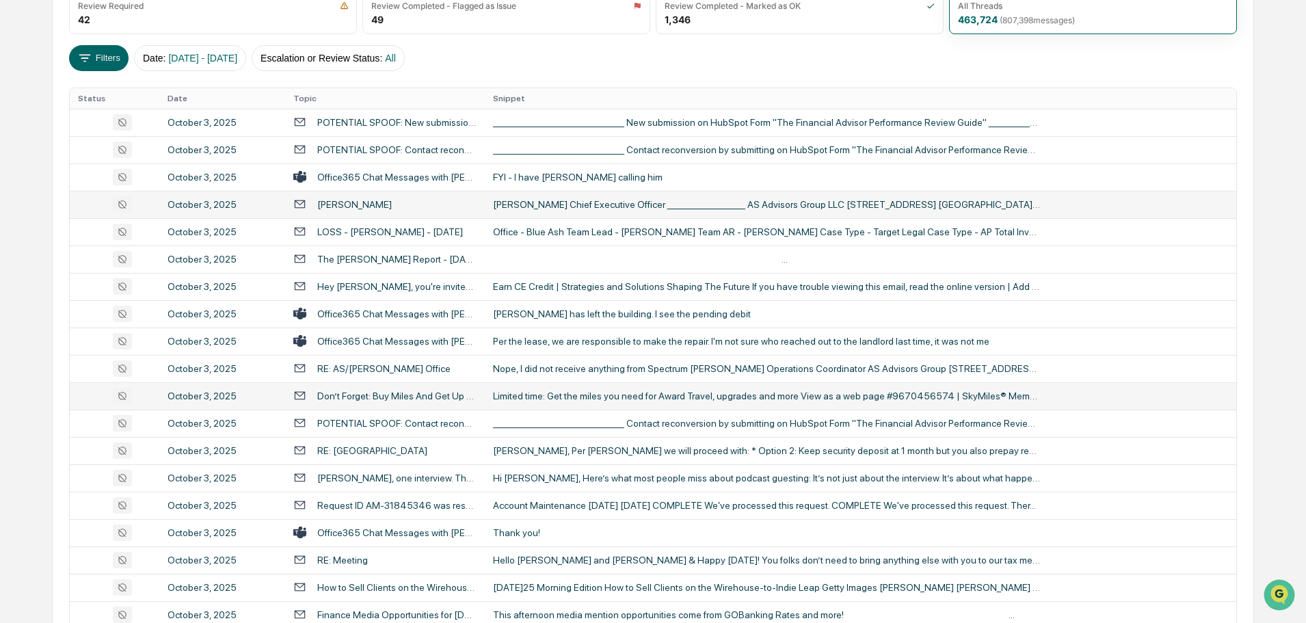
scroll to position [274, 0]
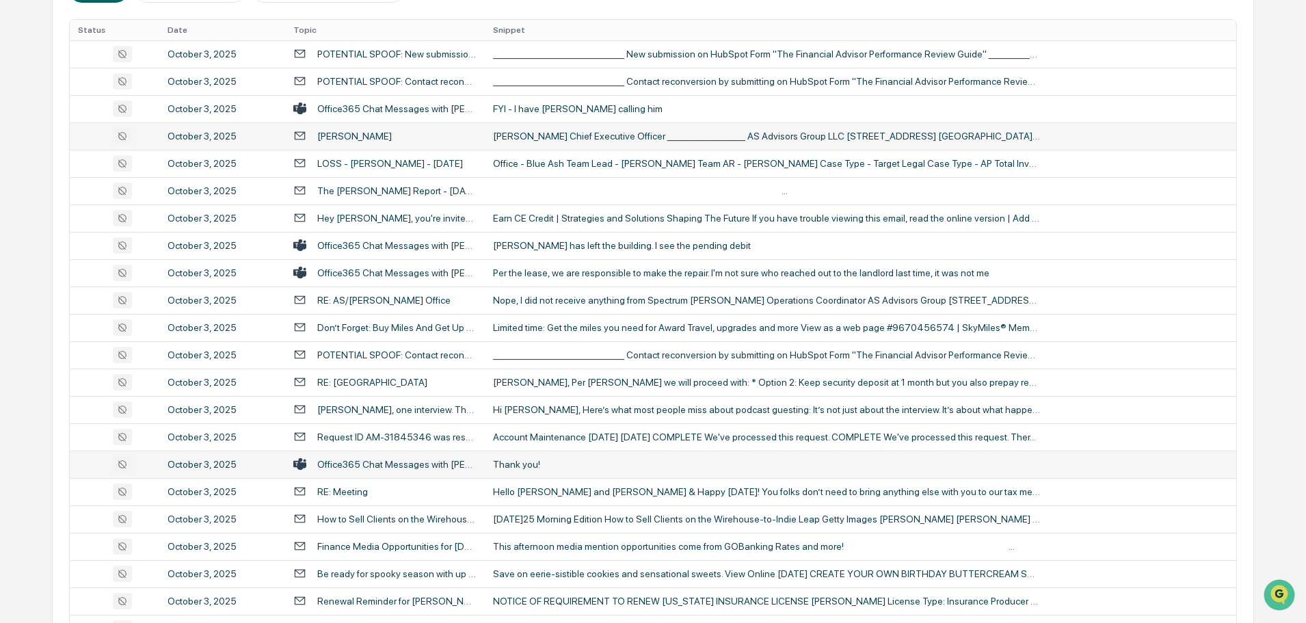
click at [554, 466] on div "Thank you!" at bounding box center [766, 464] width 547 height 11
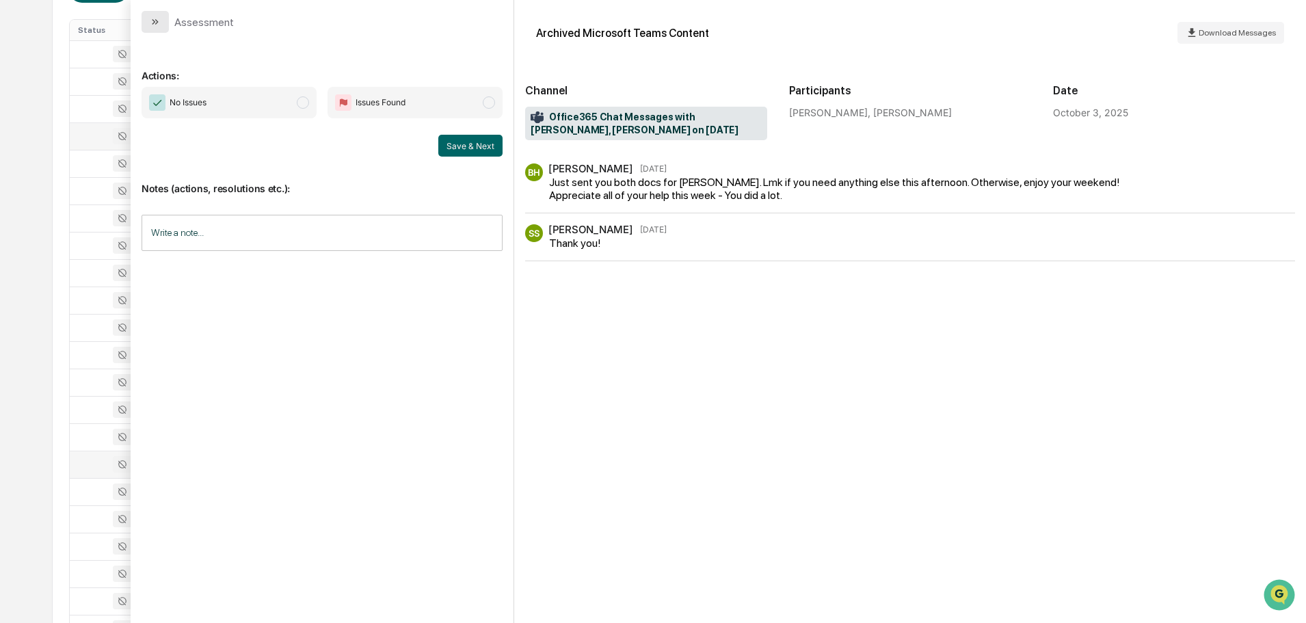
click at [153, 25] on icon "modal" at bounding box center [155, 21] width 11 height 11
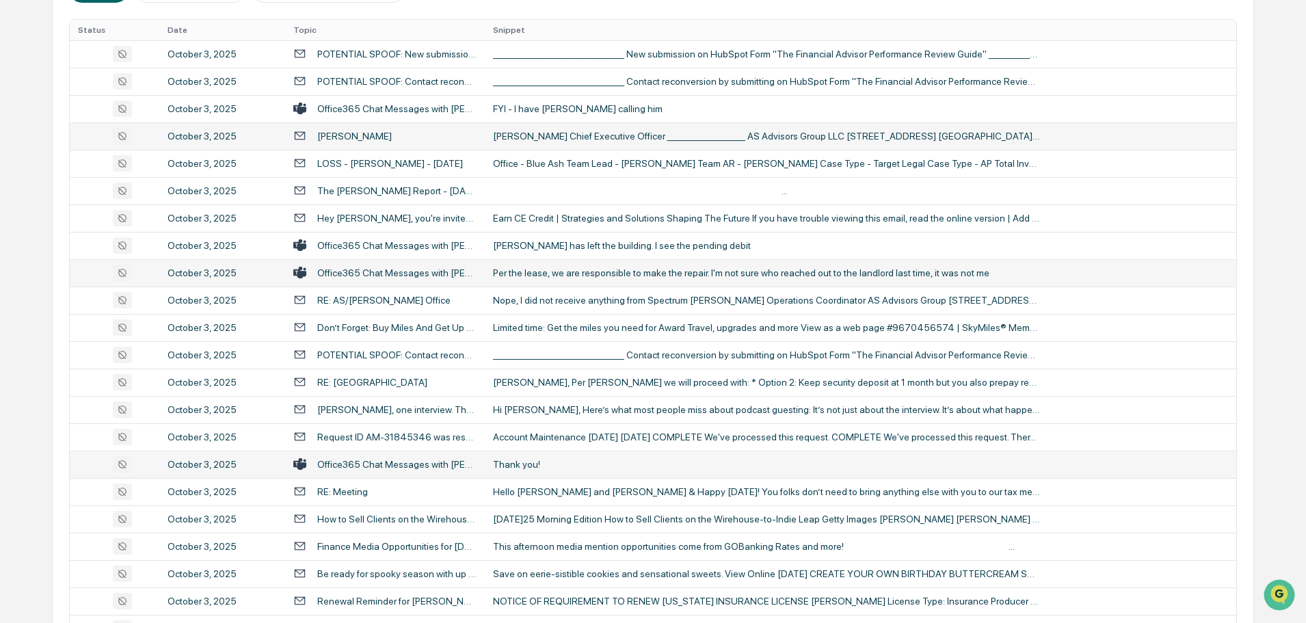
click at [622, 269] on div "Per the lease, we are responsible to make the repair. I'm not sure who reached …" at bounding box center [766, 272] width 547 height 11
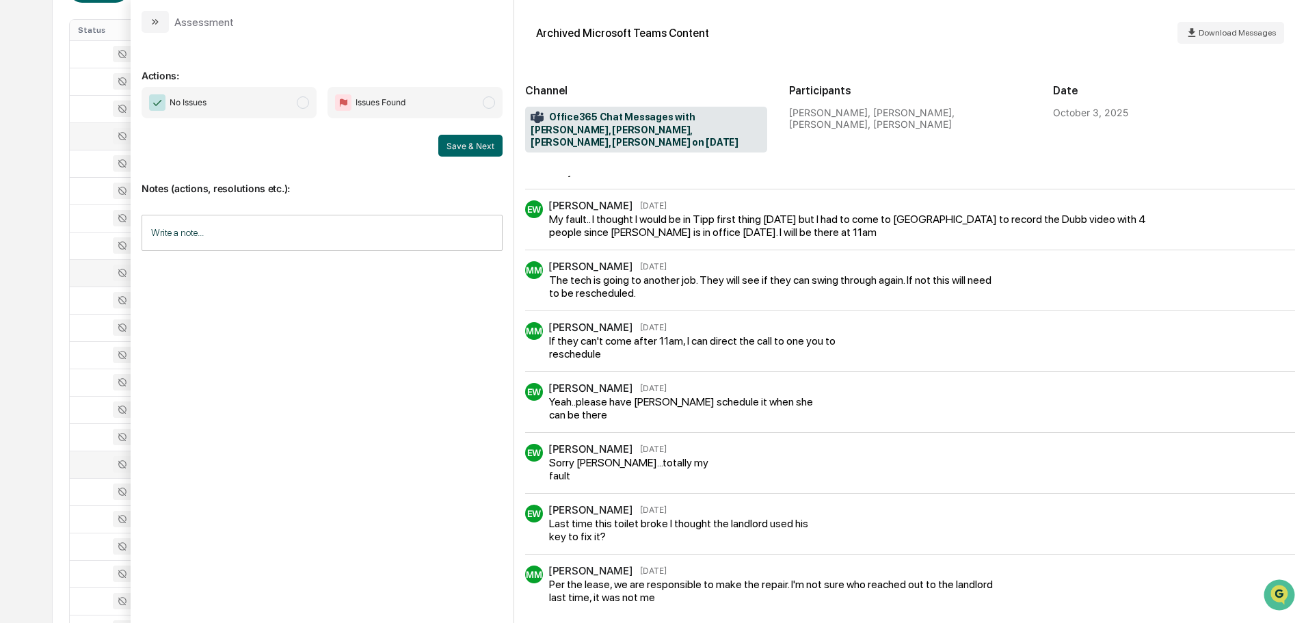
scroll to position [591, 0]
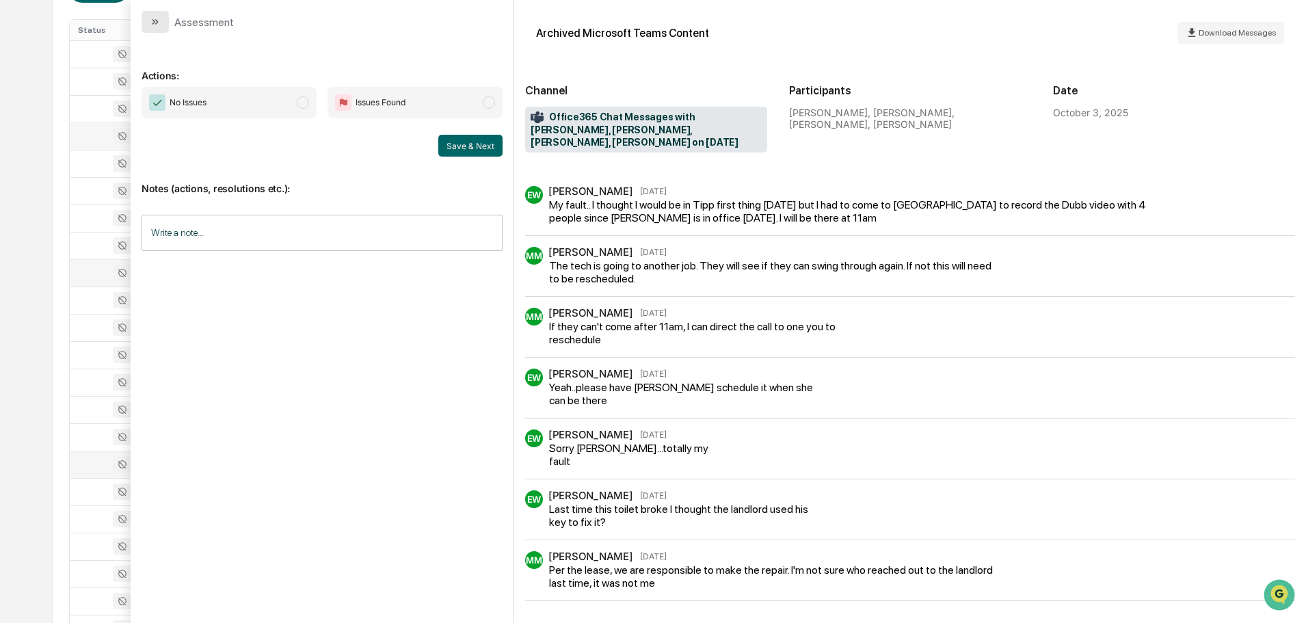
click at [155, 21] on icon "modal" at bounding box center [153, 21] width 3 height 5
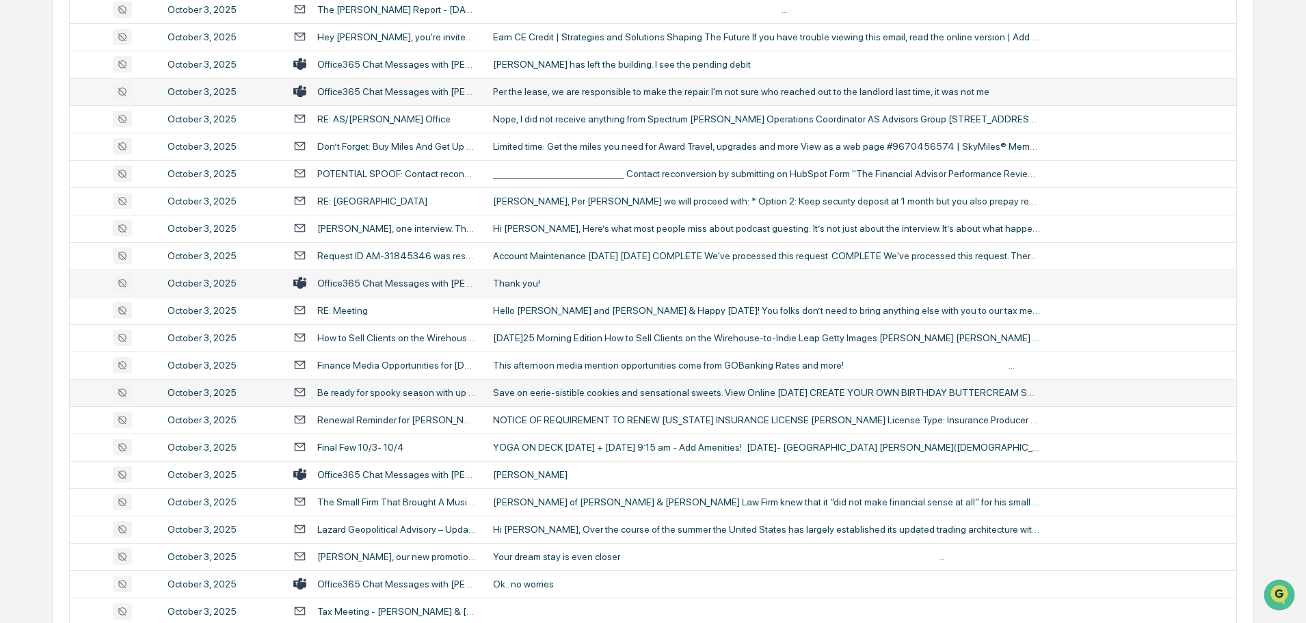
scroll to position [479, 0]
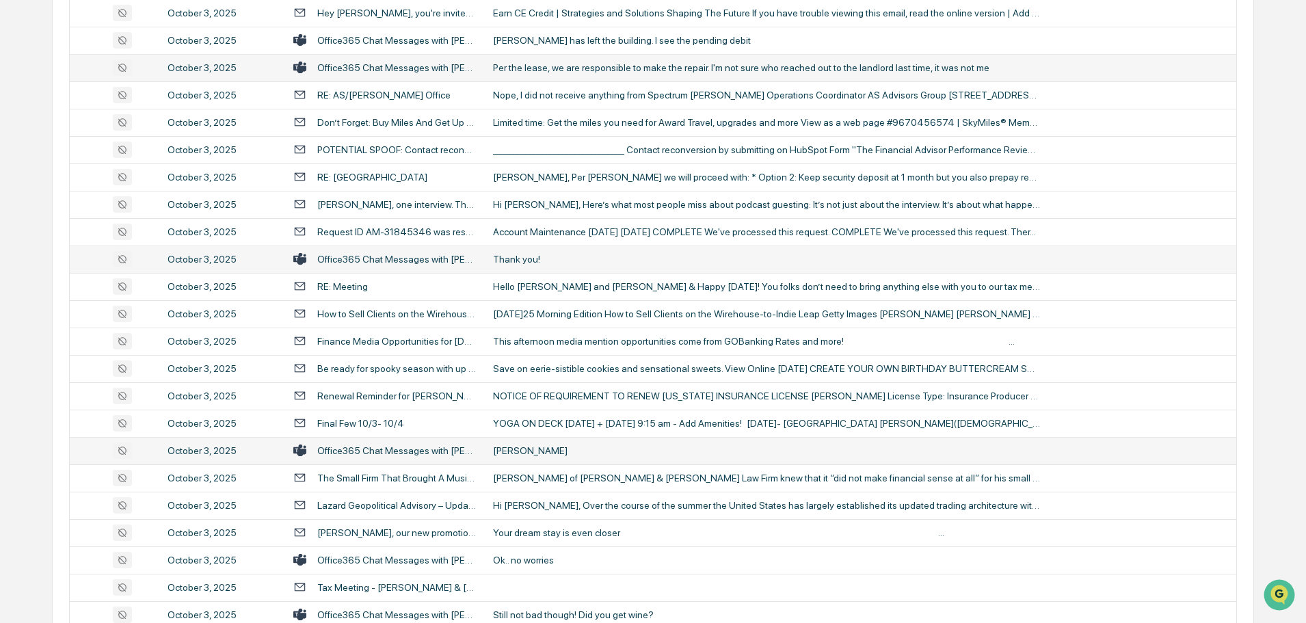
click at [550, 449] on div "[PERSON_NAME]" at bounding box center [766, 450] width 547 height 11
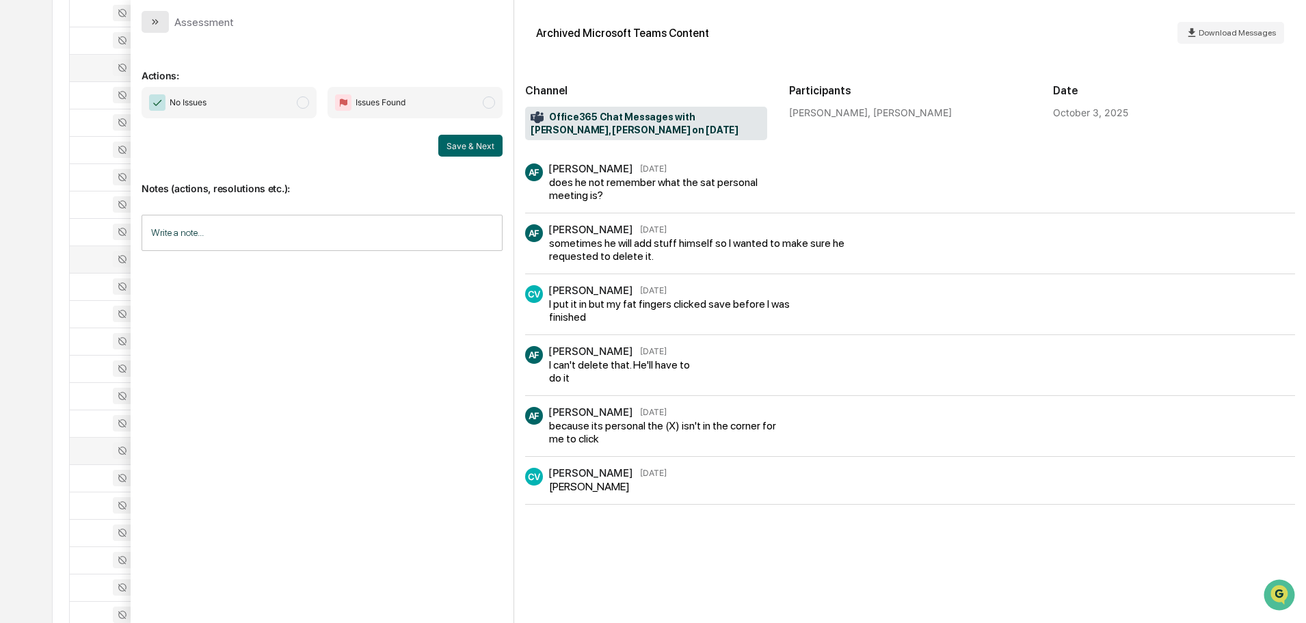
click at [157, 25] on icon "modal" at bounding box center [155, 21] width 11 height 11
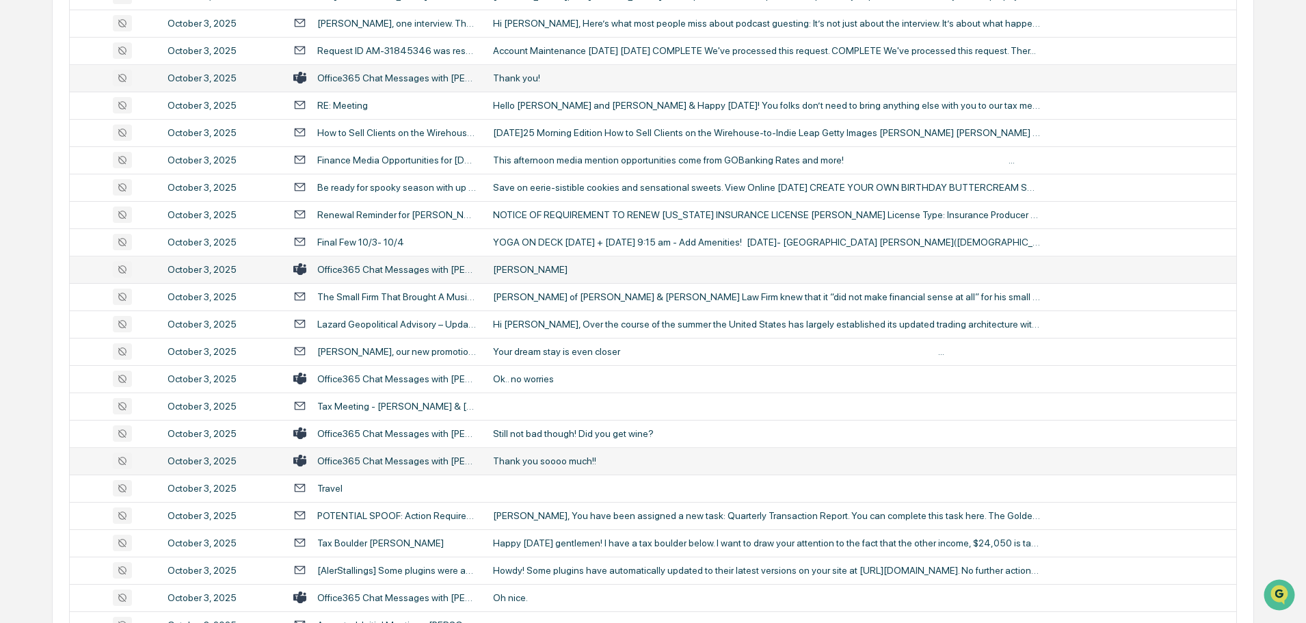
scroll to position [684, 0]
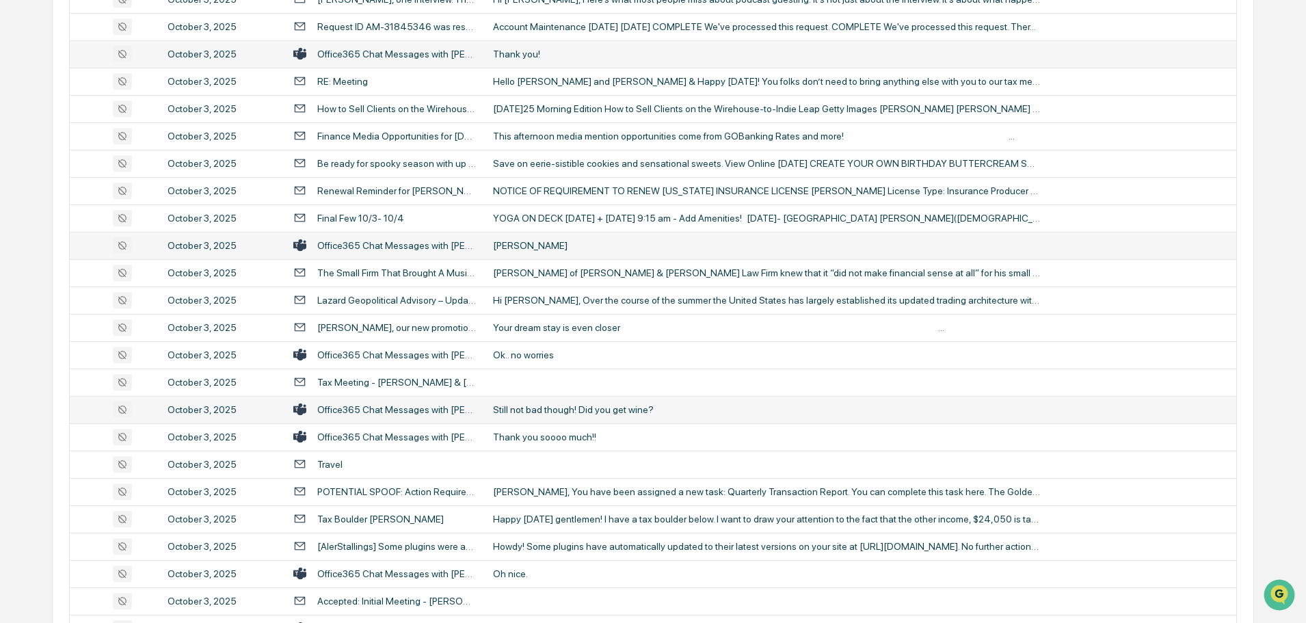
click at [588, 410] on div "Still not bad though! Did you get wine?" at bounding box center [766, 409] width 547 height 11
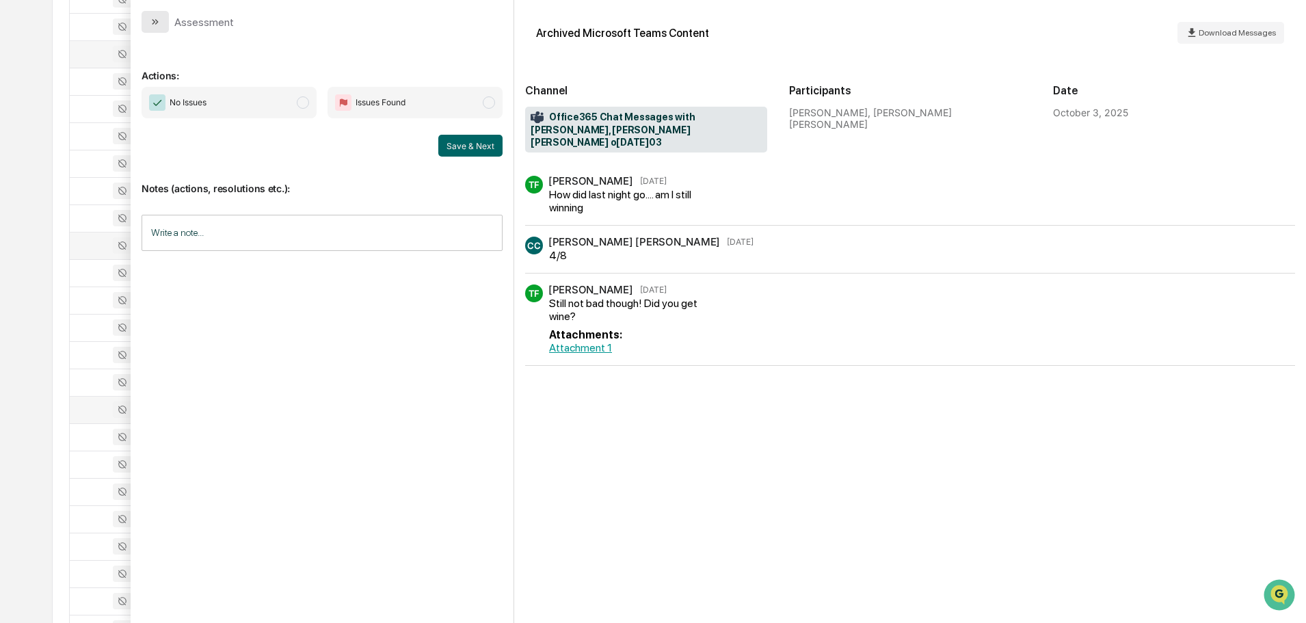
click at [157, 18] on icon "modal" at bounding box center [155, 21] width 11 height 11
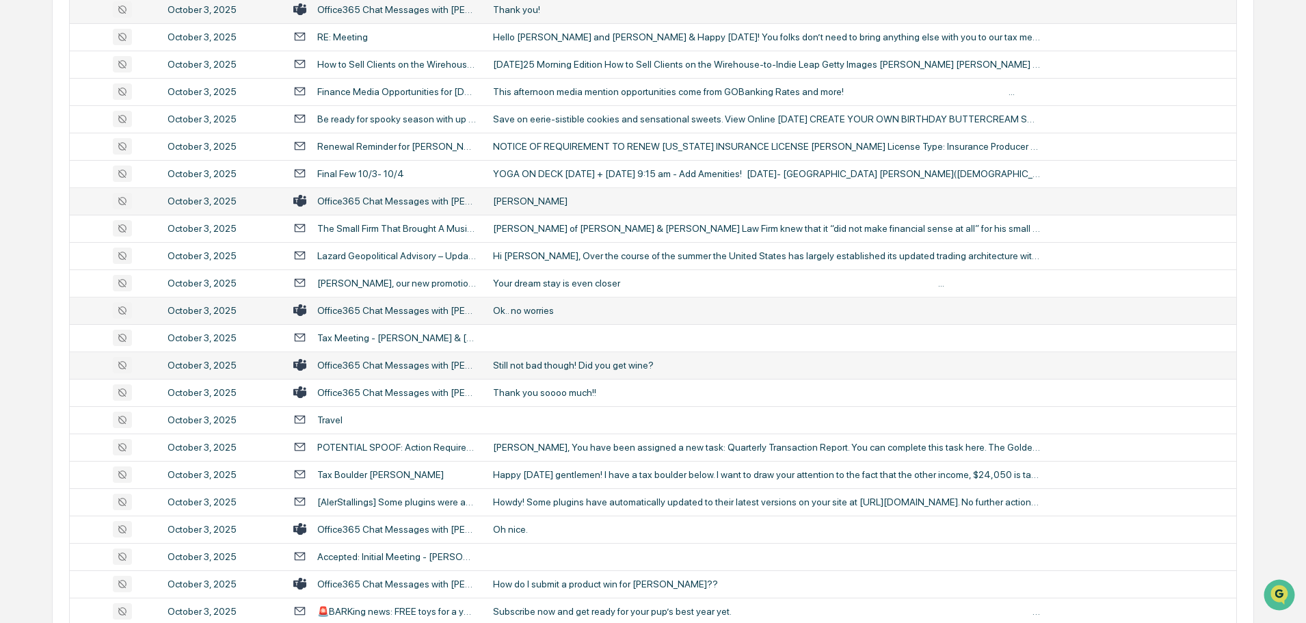
scroll to position [752, 0]
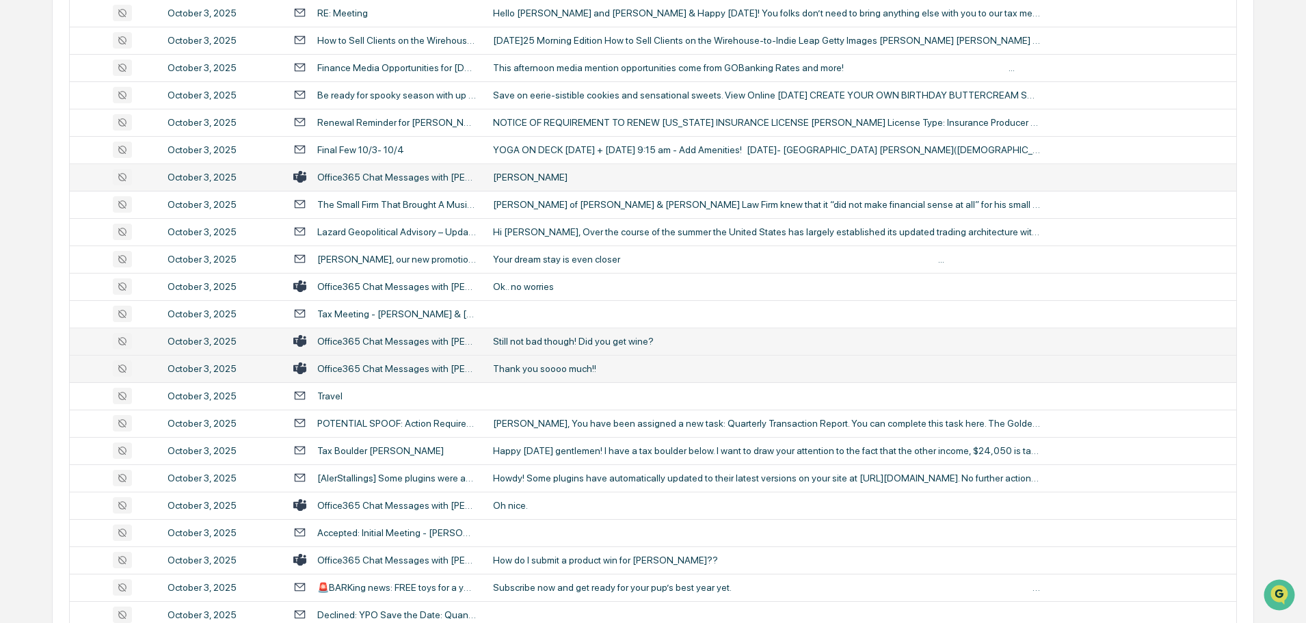
click at [558, 369] on div "Thank you soooo much!!" at bounding box center [766, 368] width 547 height 11
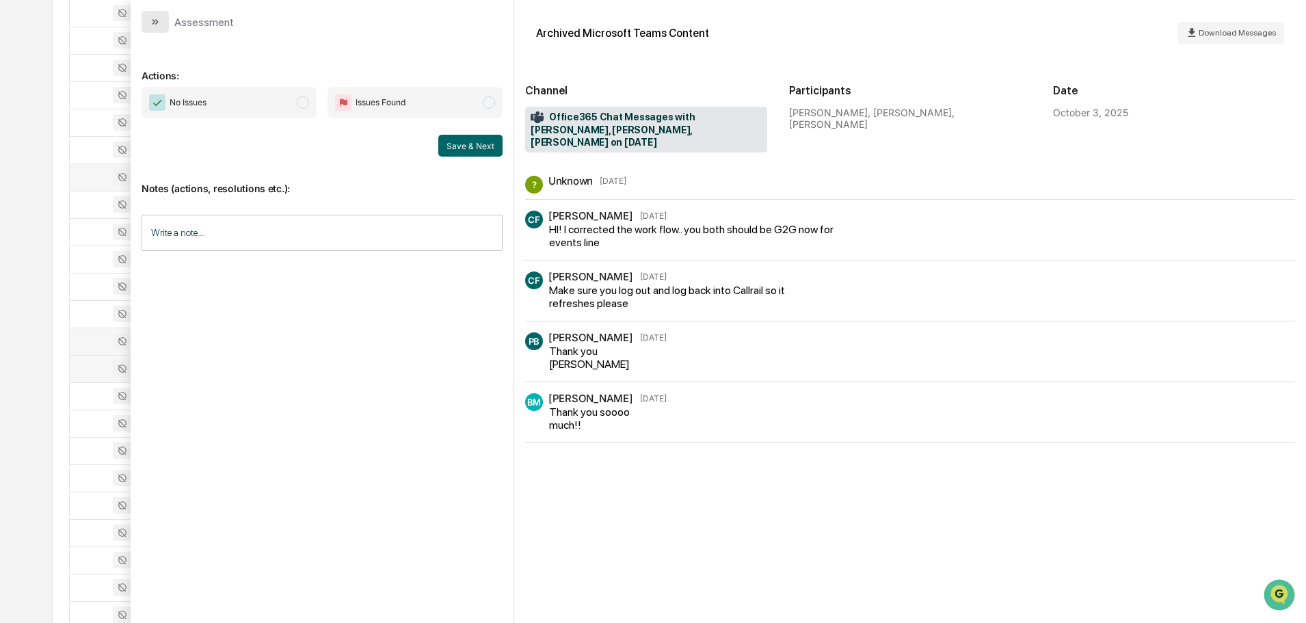
click at [158, 23] on icon "modal" at bounding box center [155, 21] width 11 height 11
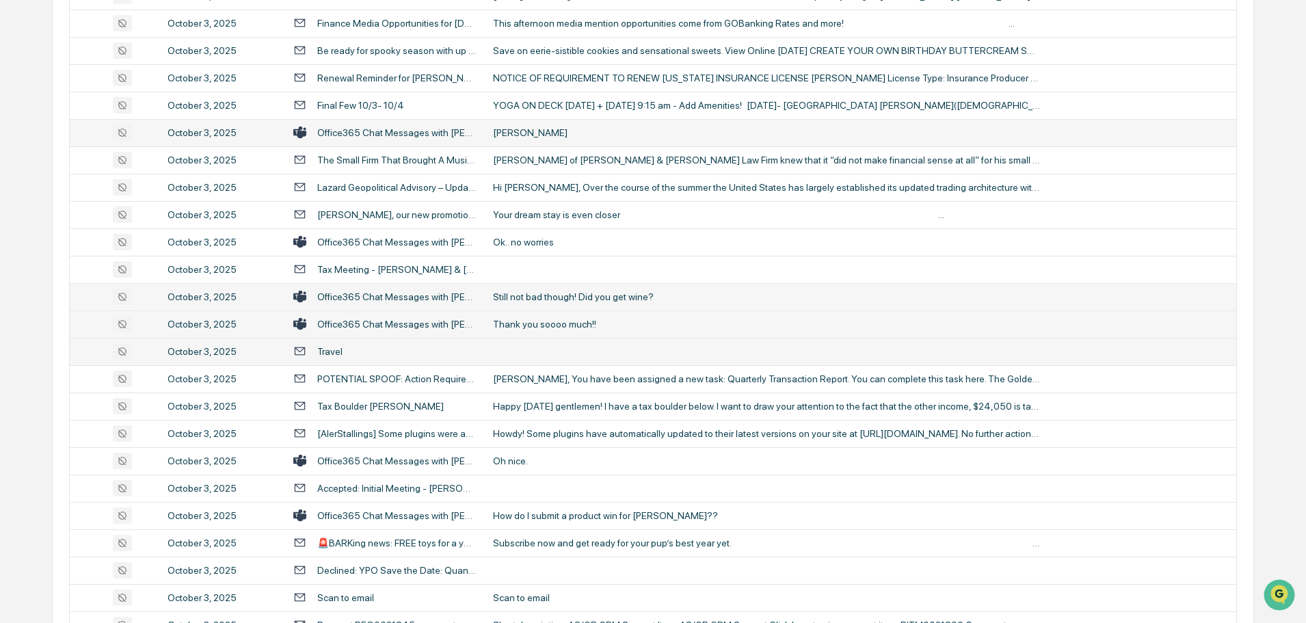
scroll to position [821, 0]
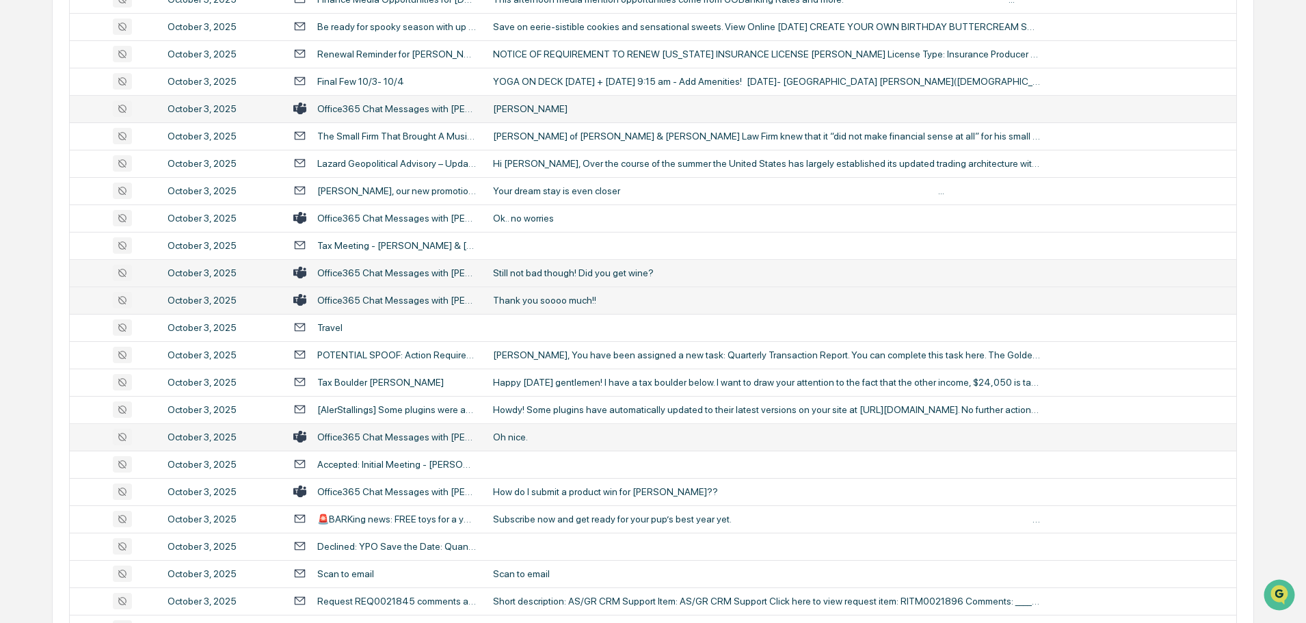
click at [573, 434] on div "Oh nice." at bounding box center [766, 437] width 547 height 11
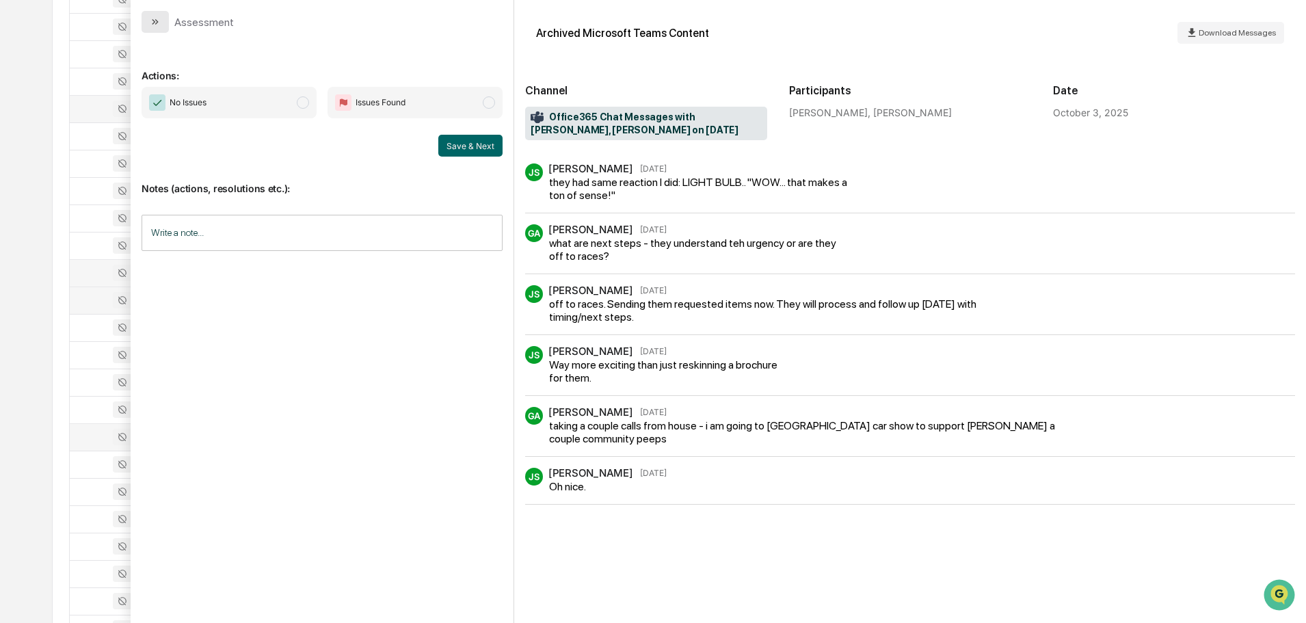
click at [162, 25] on button "modal" at bounding box center [155, 22] width 27 height 22
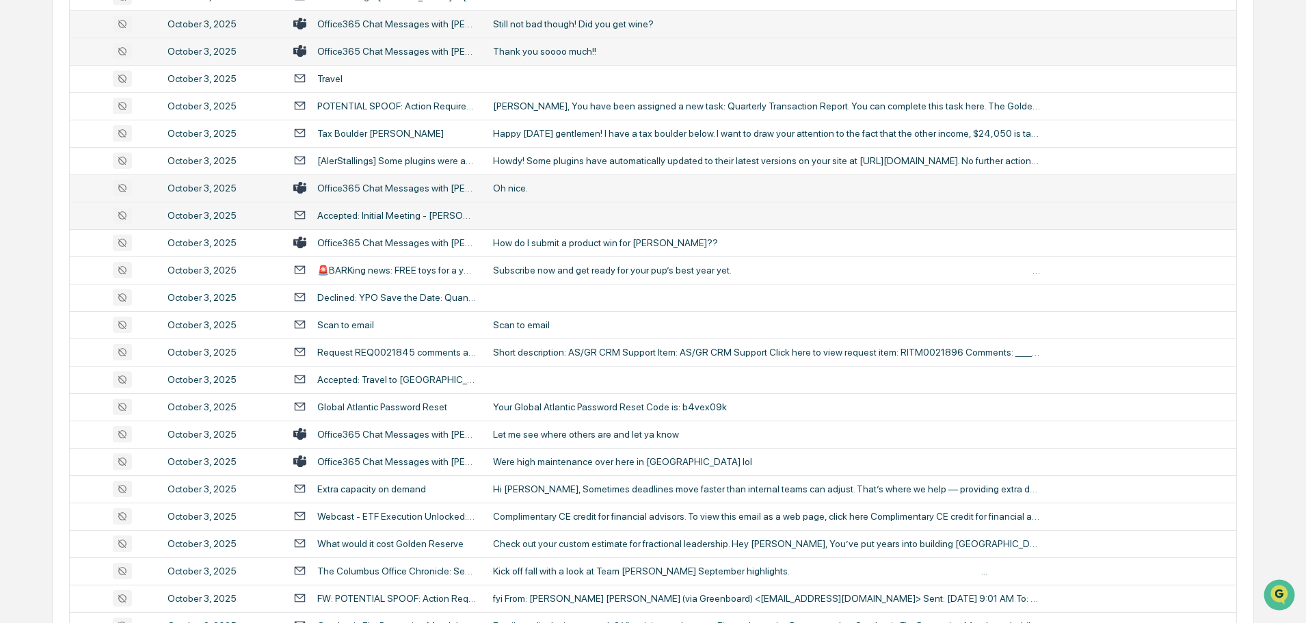
scroll to position [1094, 0]
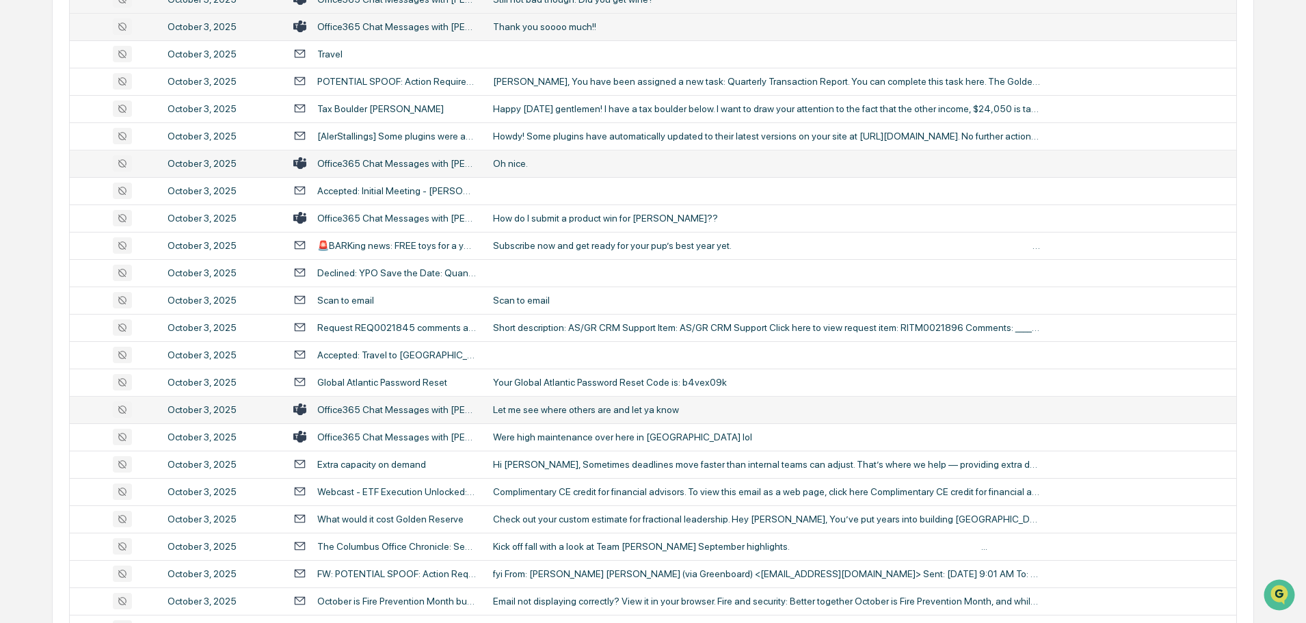
click at [579, 412] on div "Let me see where others are and let ya know" at bounding box center [766, 409] width 547 height 11
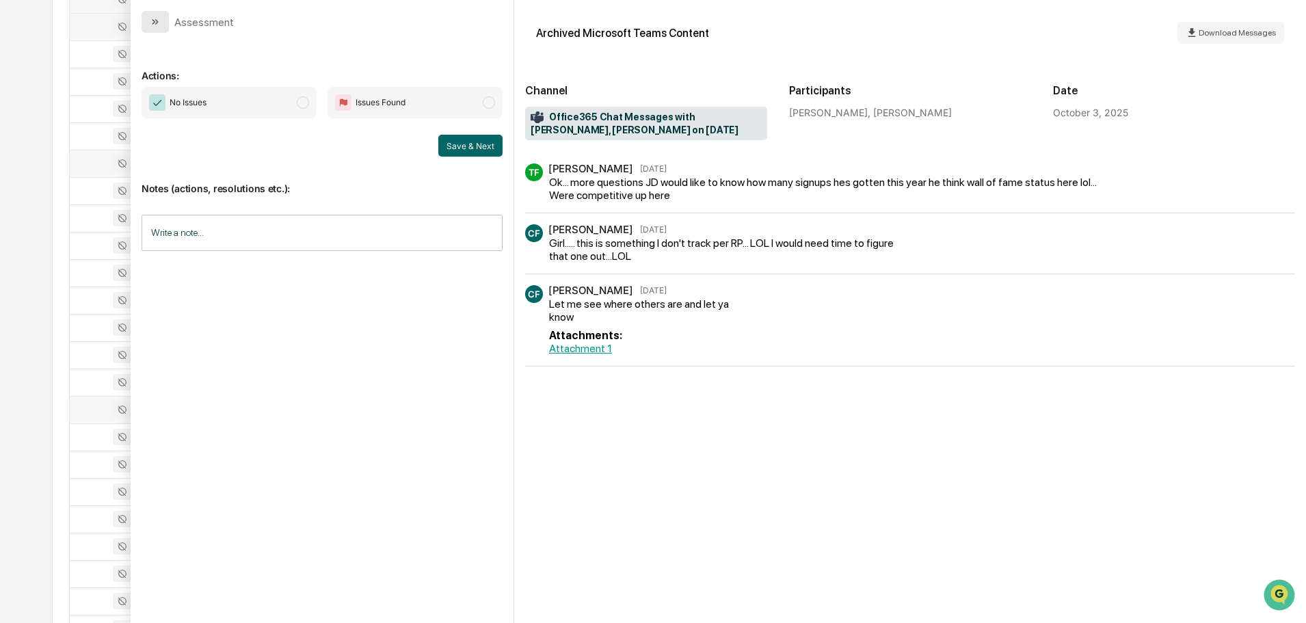
click at [160, 23] on icon "modal" at bounding box center [155, 21] width 11 height 11
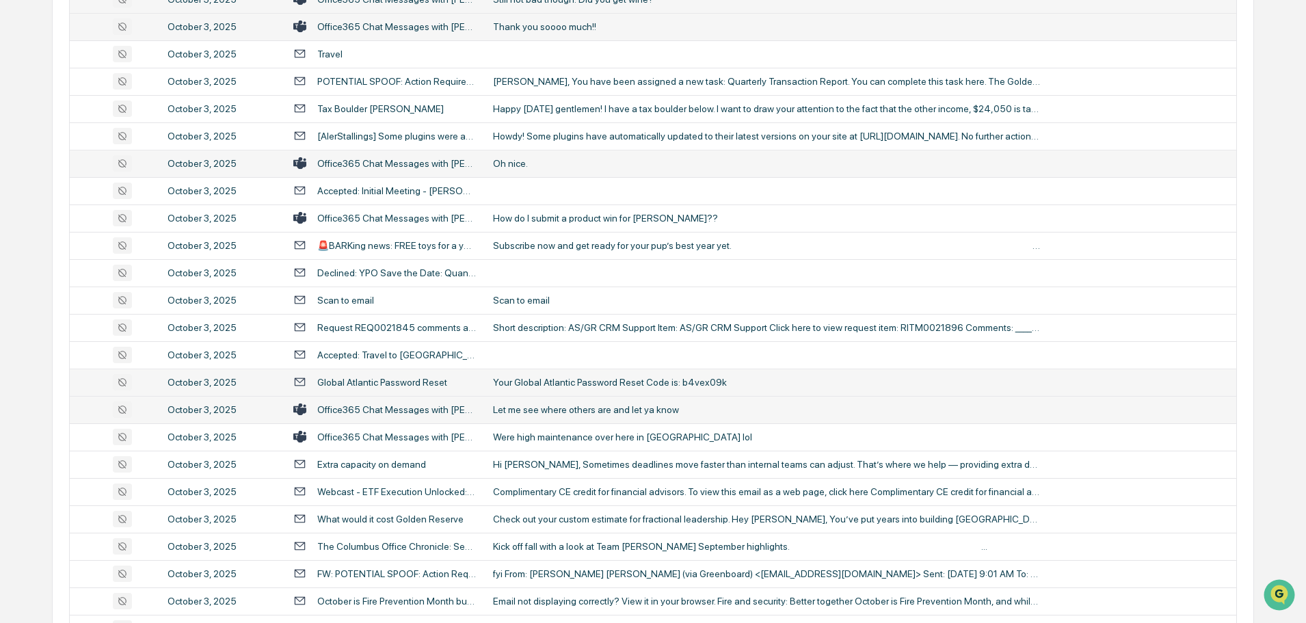
scroll to position [1163, 0]
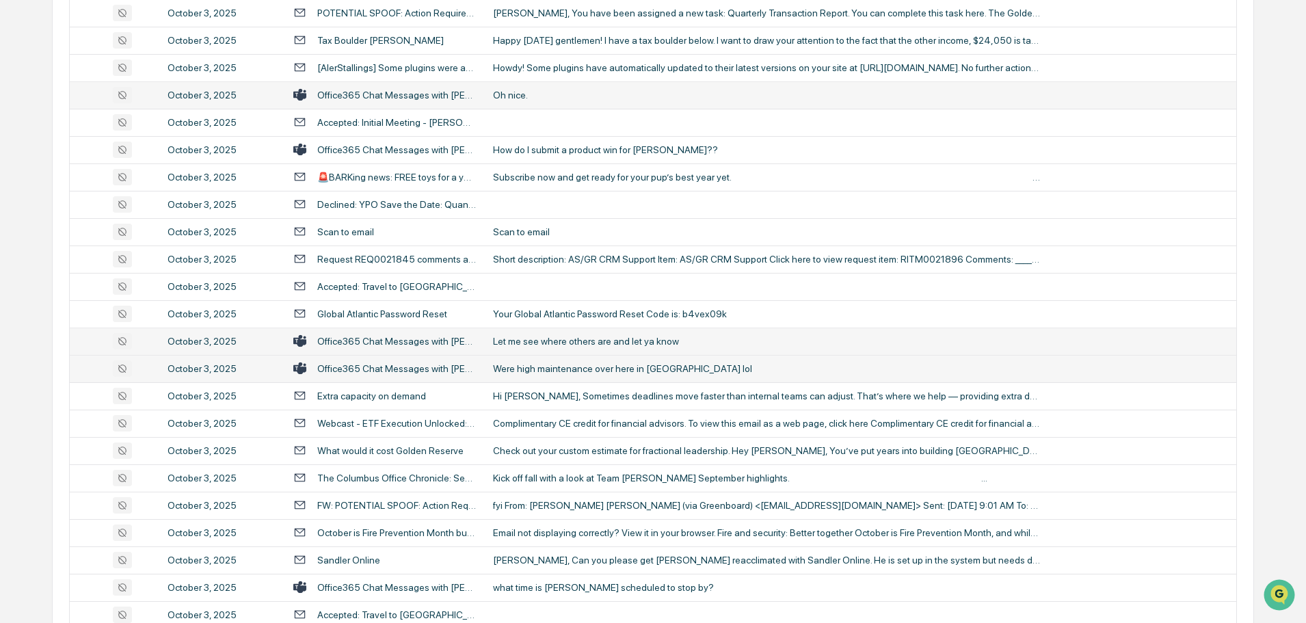
click at [551, 367] on div "Were high maintenance over here in [GEOGRAPHIC_DATA] lol" at bounding box center [766, 368] width 547 height 11
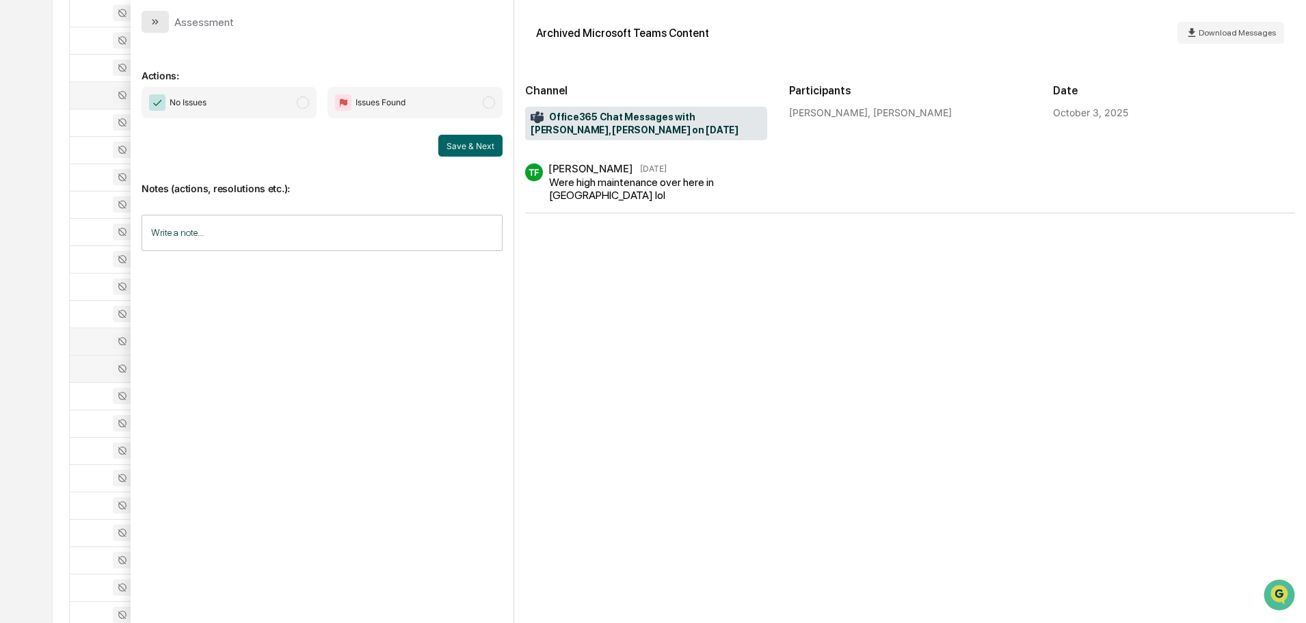
click at [152, 21] on icon "modal" at bounding box center [155, 21] width 11 height 11
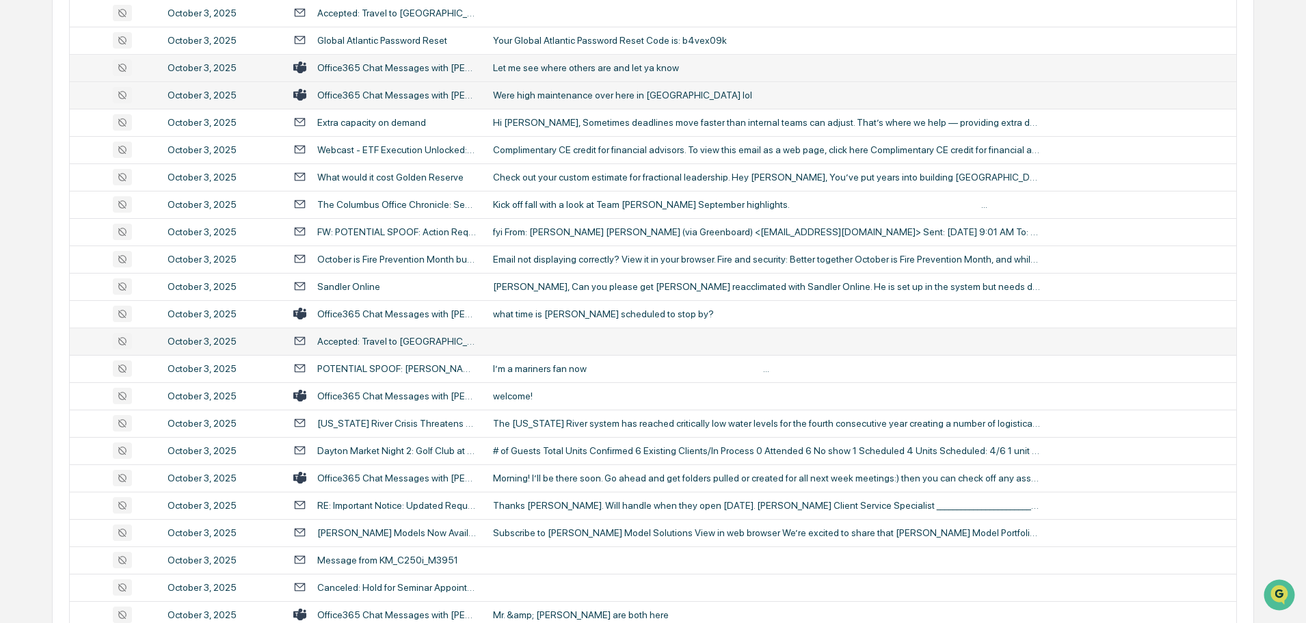
scroll to position [1505, 0]
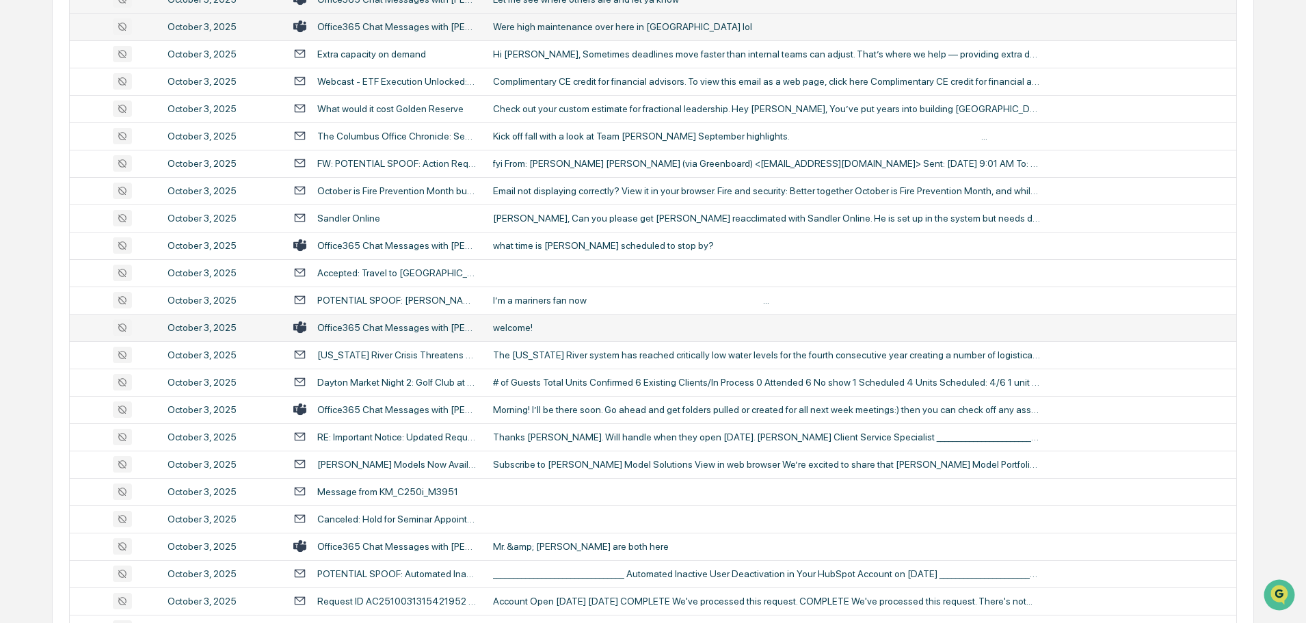
click at [547, 332] on div "welcome!" at bounding box center [766, 327] width 547 height 11
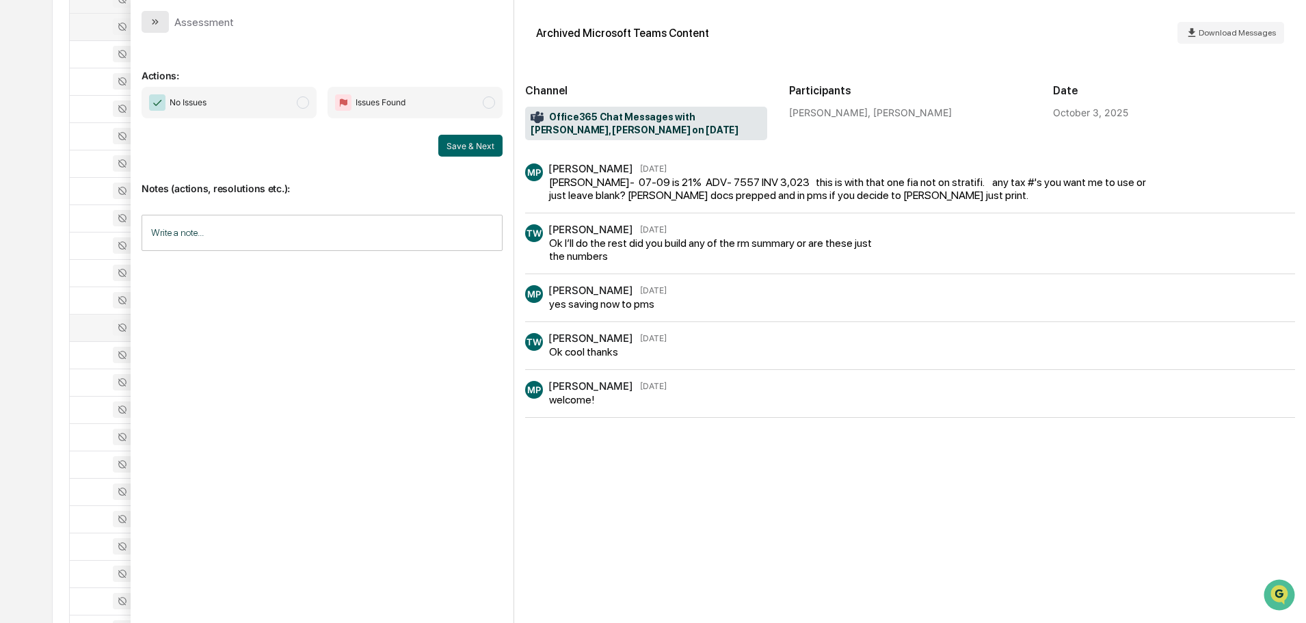
click at [161, 18] on button "modal" at bounding box center [155, 22] width 27 height 22
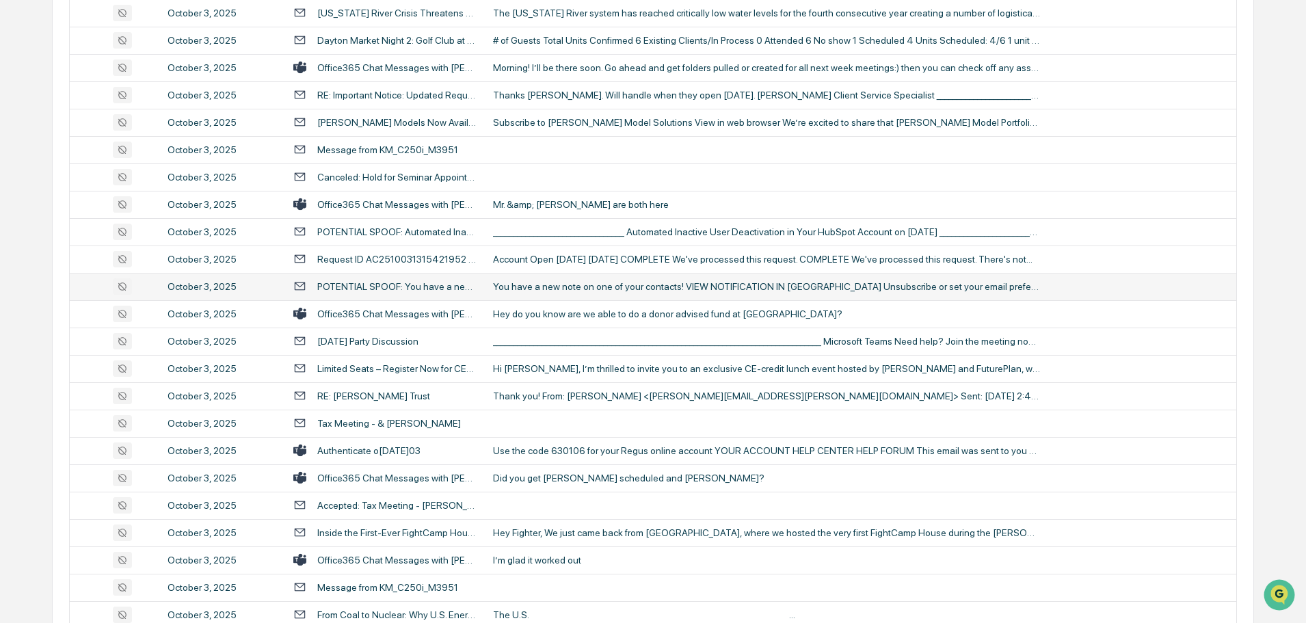
scroll to position [1915, 0]
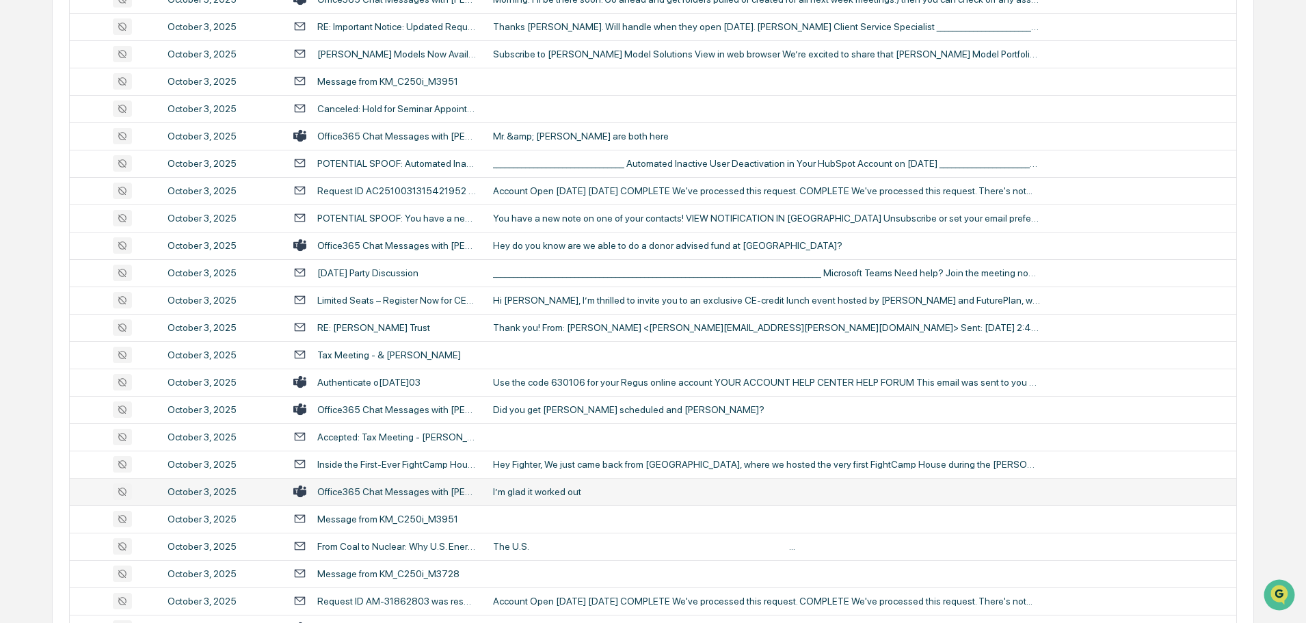
click at [560, 496] on div "I’m glad it worked out" at bounding box center [766, 491] width 547 height 11
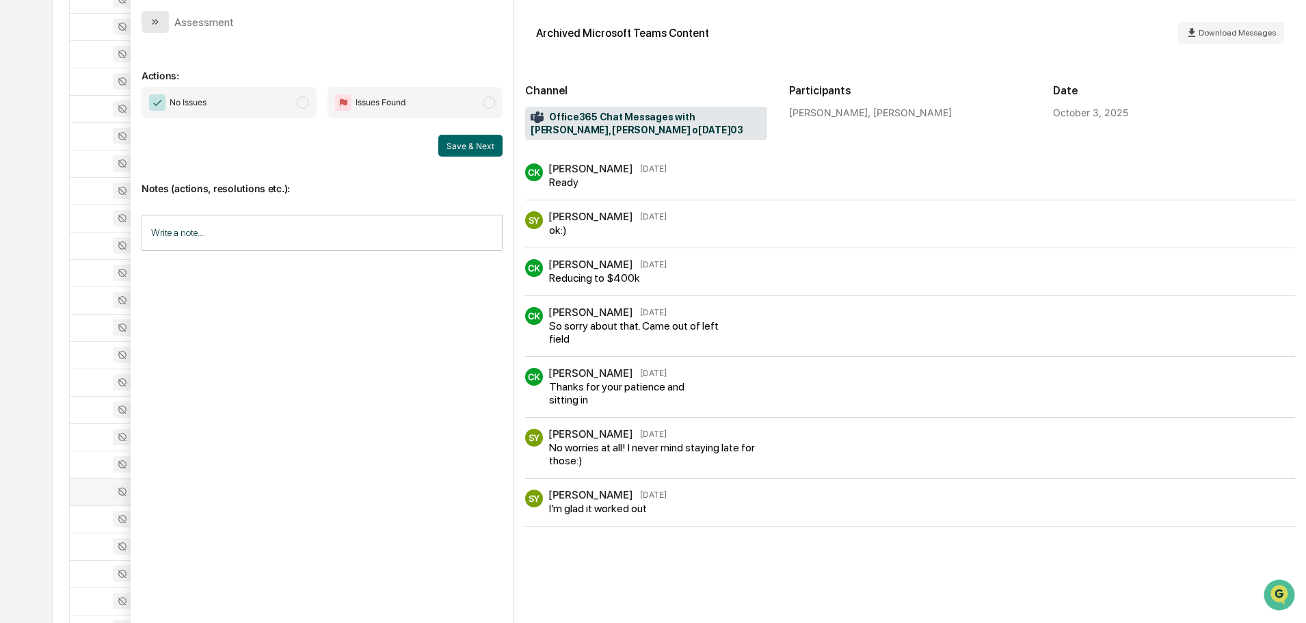
click at [155, 27] on button "modal" at bounding box center [155, 22] width 27 height 22
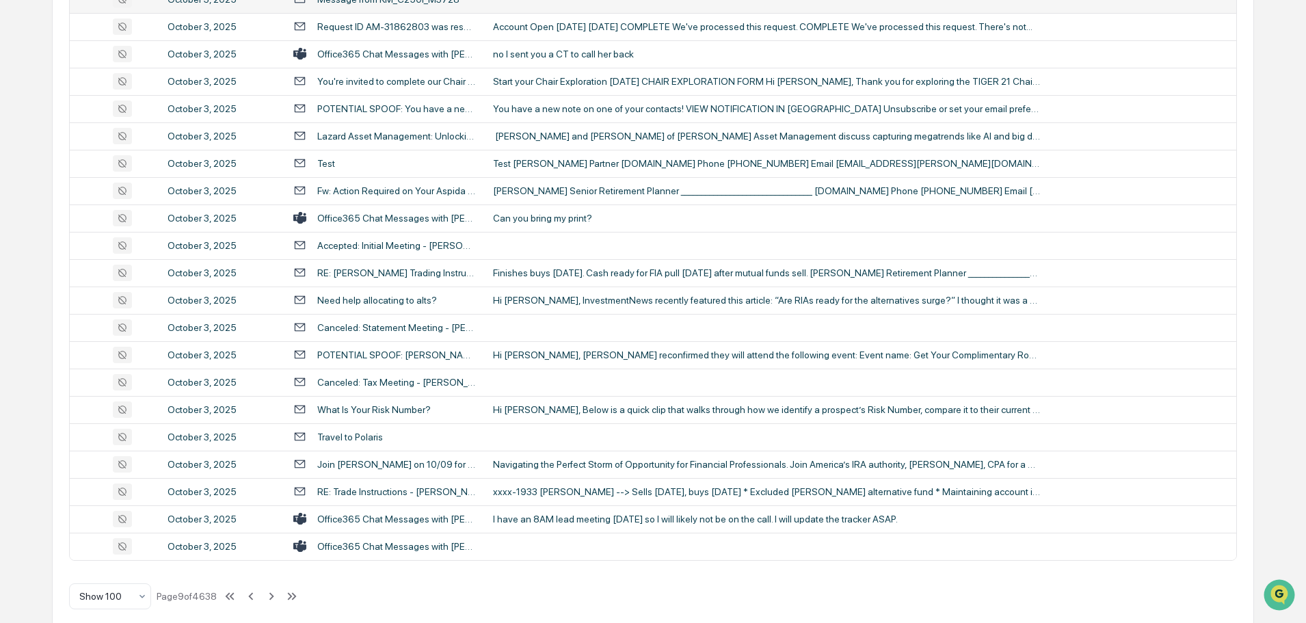
scroll to position [2505, 0]
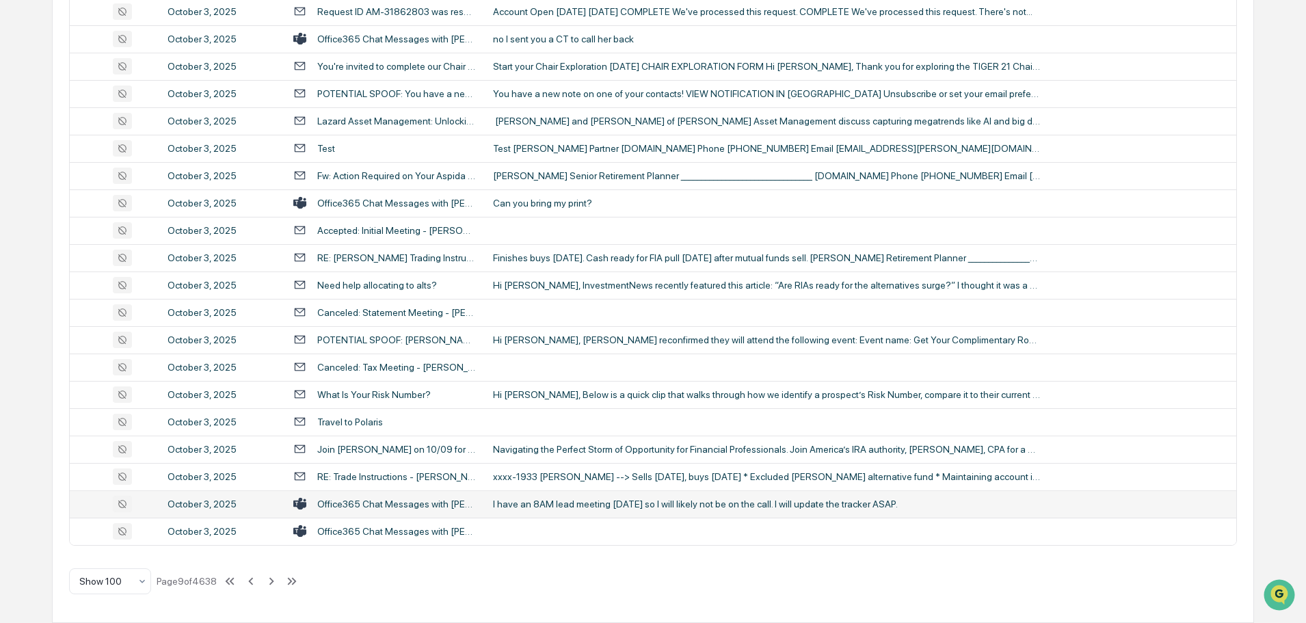
click at [564, 506] on div "I have an 8AM lead meeting [DATE] so I will likely not be on the call. I will u…" at bounding box center [766, 504] width 547 height 11
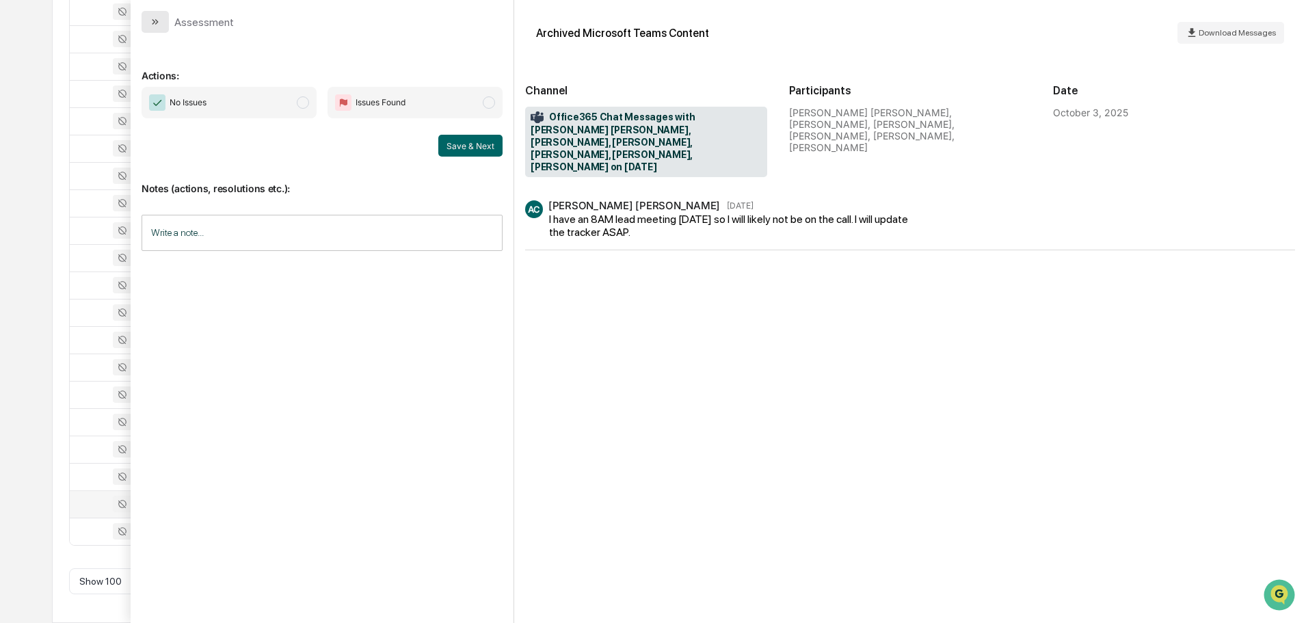
click at [160, 22] on icon "modal" at bounding box center [155, 21] width 11 height 11
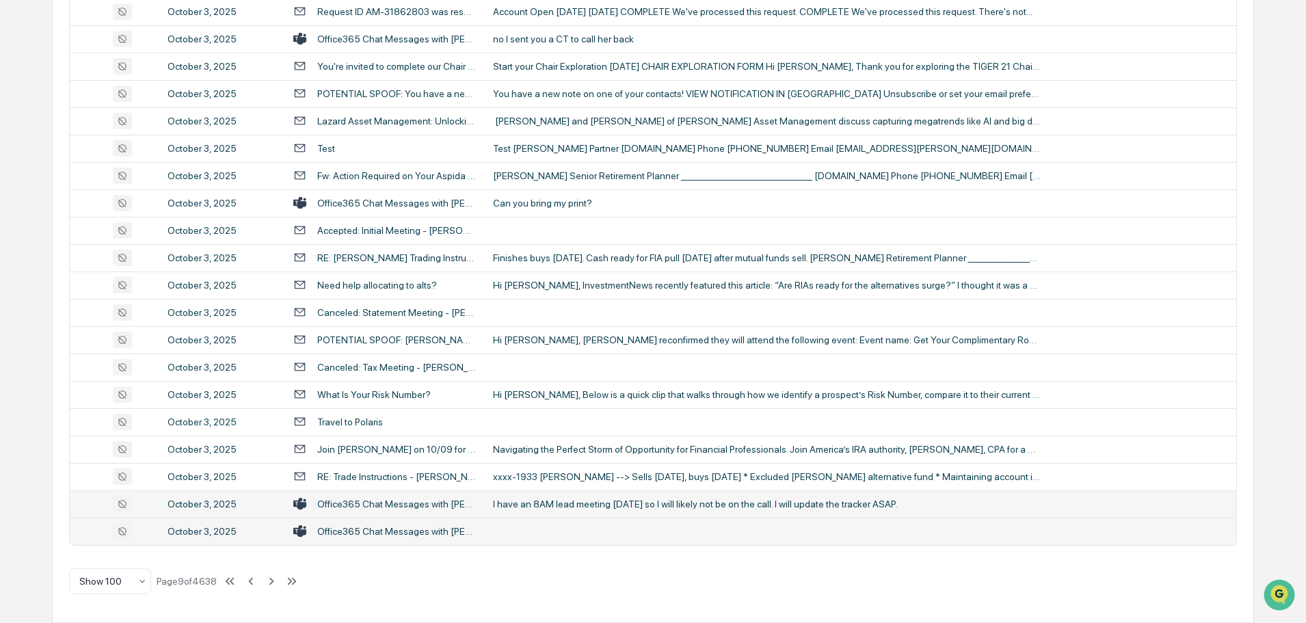
click at [536, 529] on td at bounding box center [861, 531] width 752 height 27
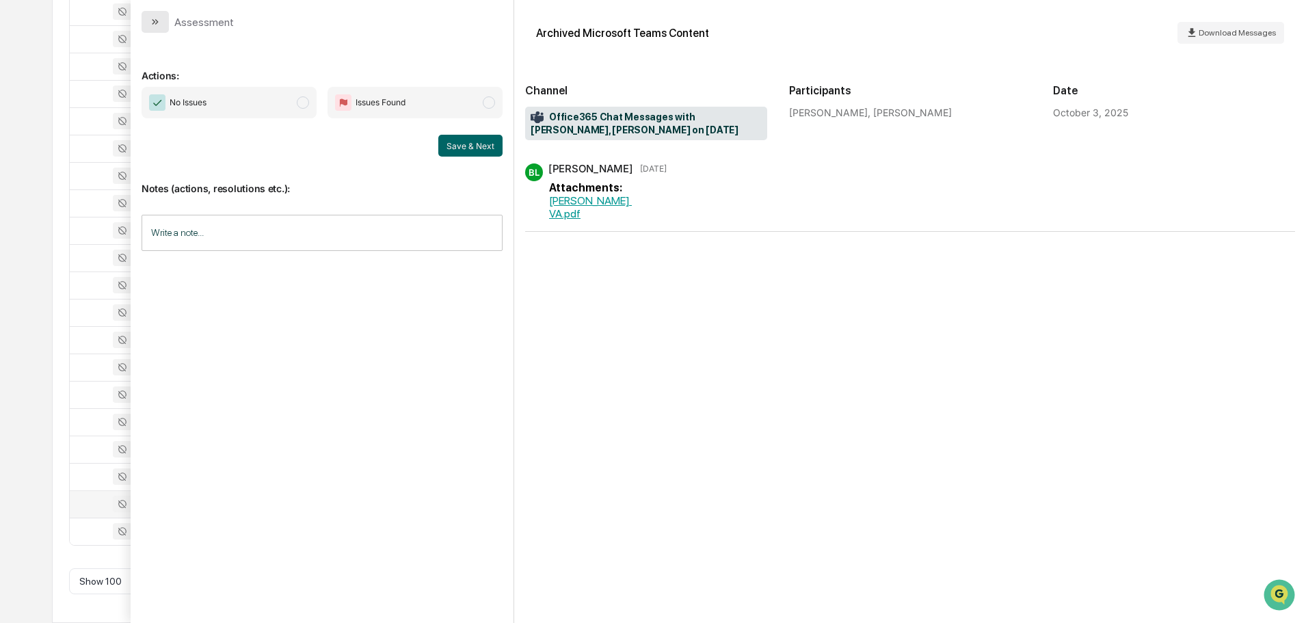
click at [151, 15] on button "modal" at bounding box center [155, 22] width 27 height 22
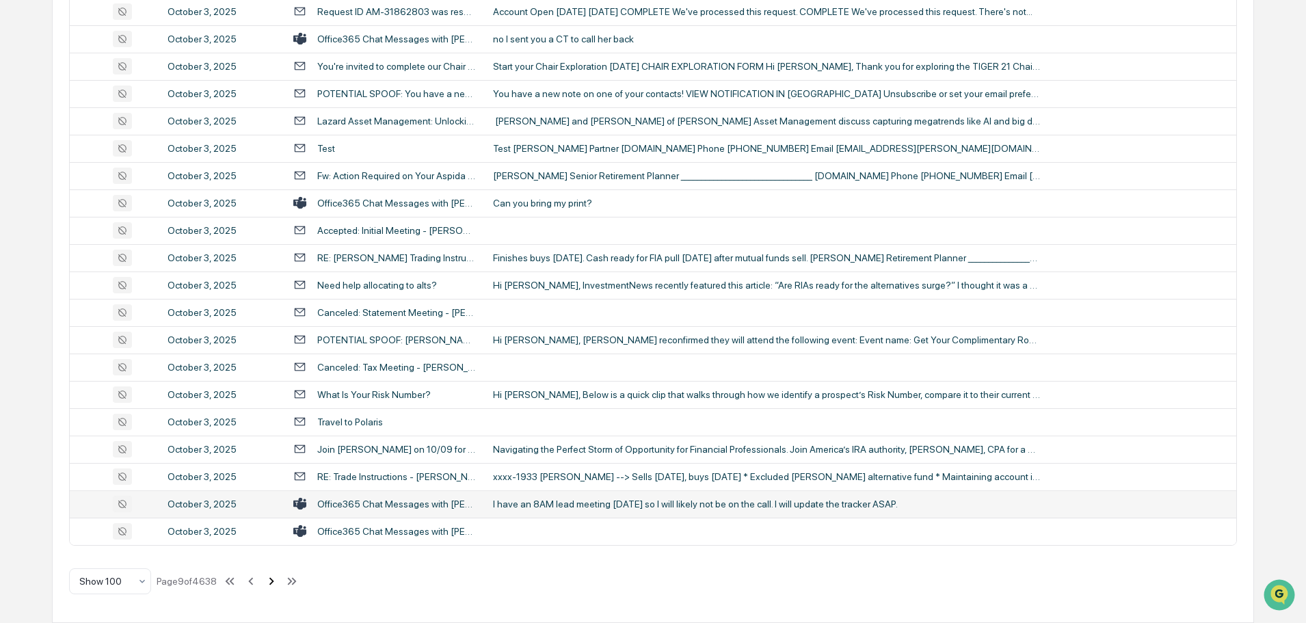
click at [271, 584] on icon at bounding box center [271, 581] width 15 height 15
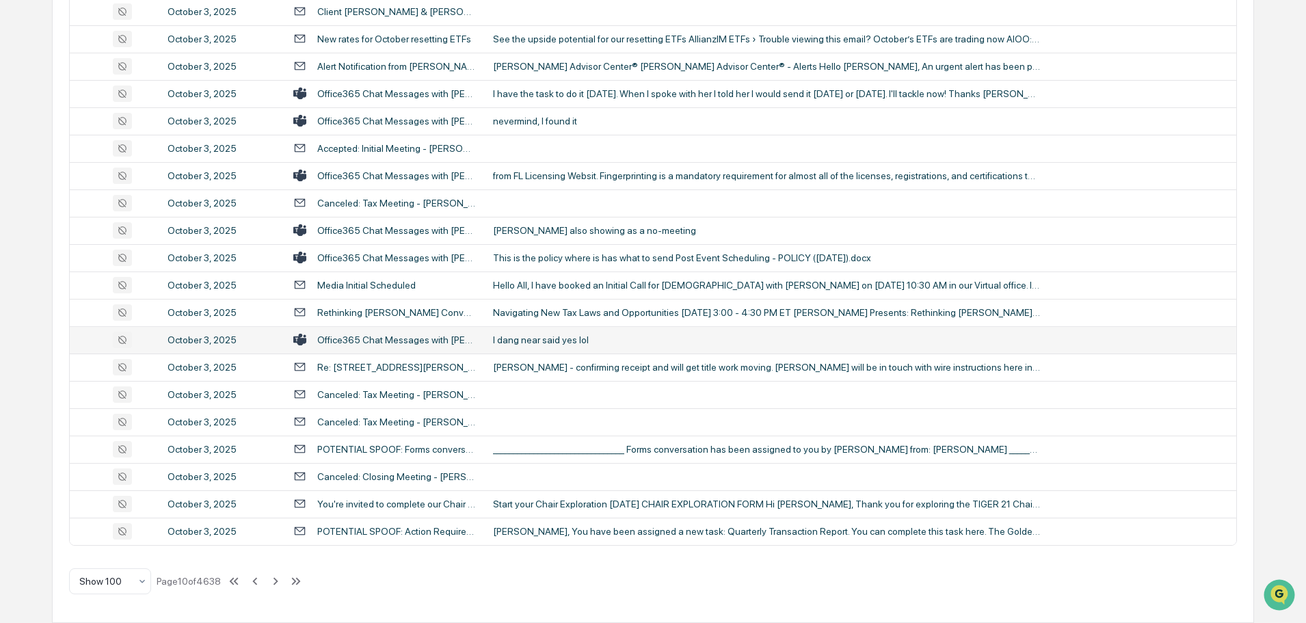
click at [577, 343] on div "I dang near said yes lol" at bounding box center [766, 339] width 547 height 11
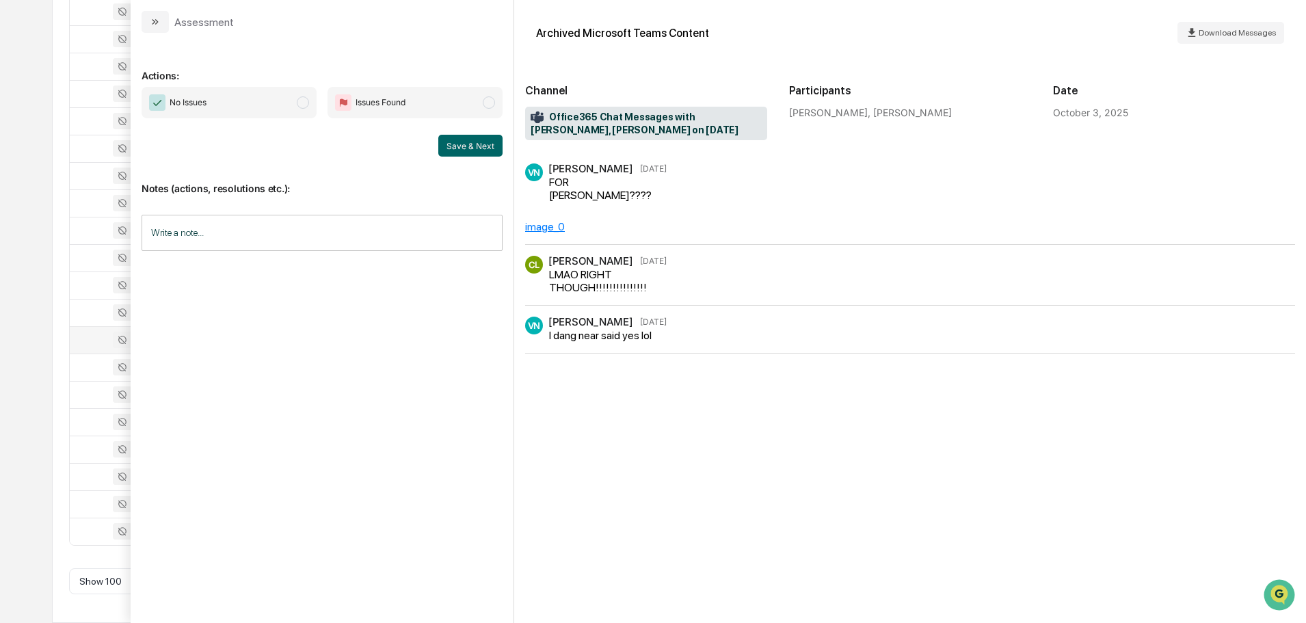
drag, startPoint x: 153, startPoint y: 18, endPoint x: 187, endPoint y: 41, distance: 41.9
click at [153, 17] on icon "modal" at bounding box center [155, 21] width 11 height 11
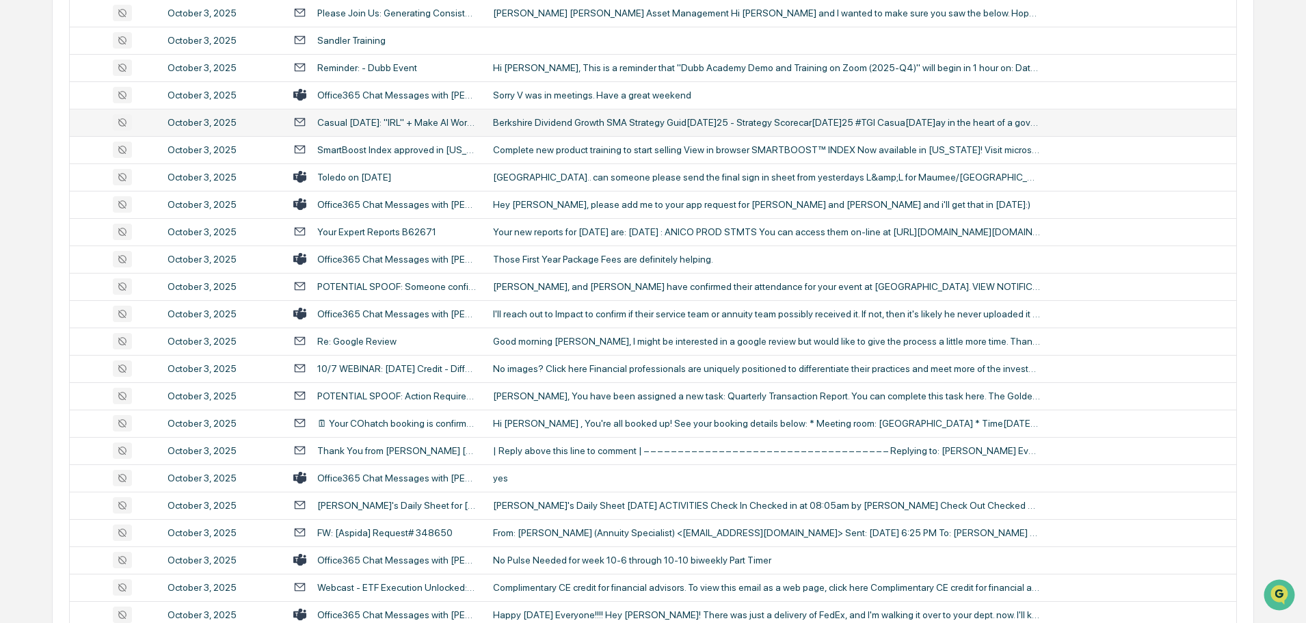
scroll to position [410, 0]
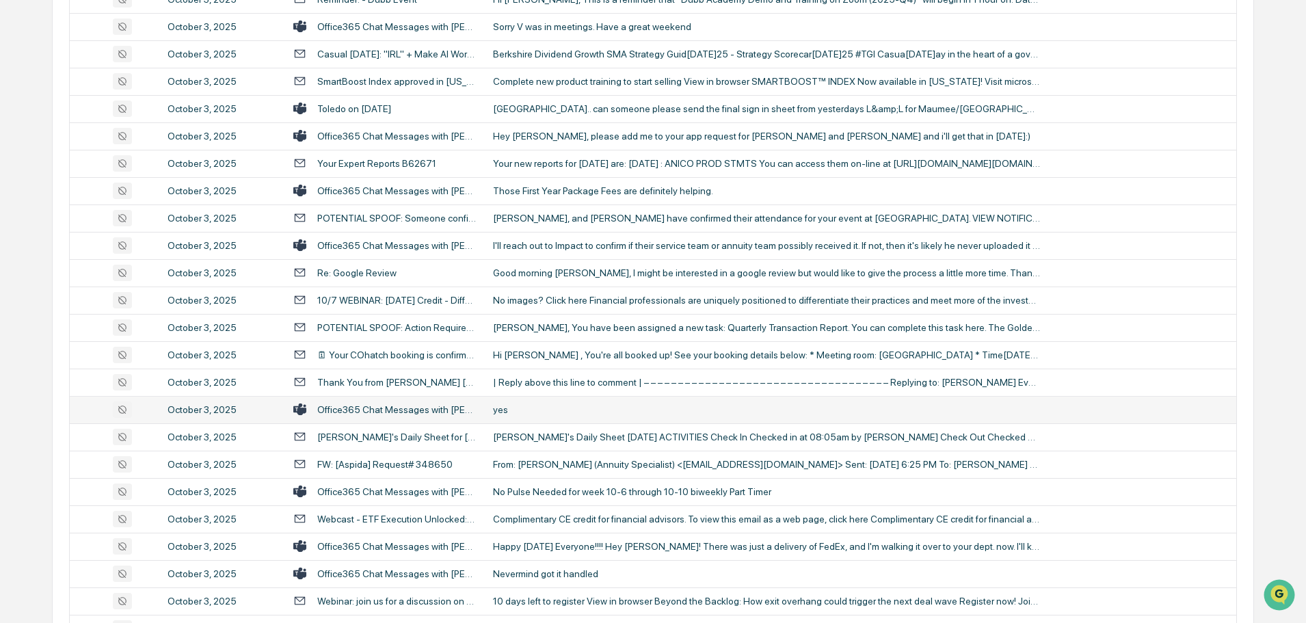
click at [540, 408] on div "yes" at bounding box center [766, 409] width 547 height 11
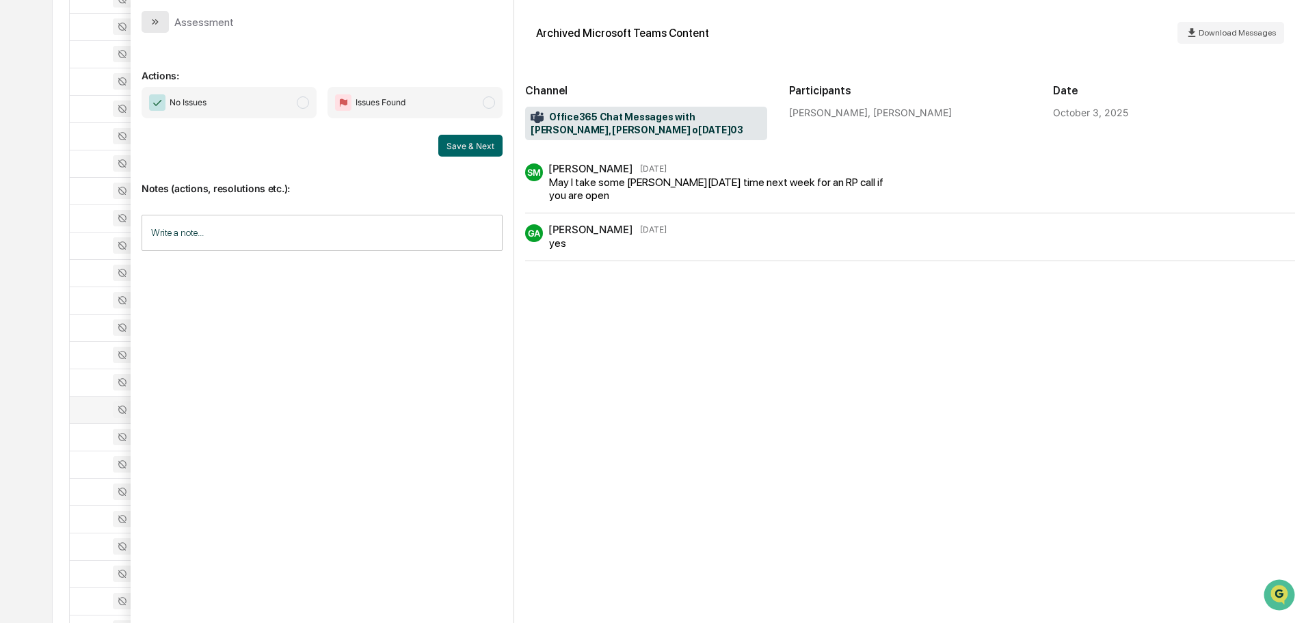
click at [151, 20] on icon "modal" at bounding box center [155, 21] width 11 height 11
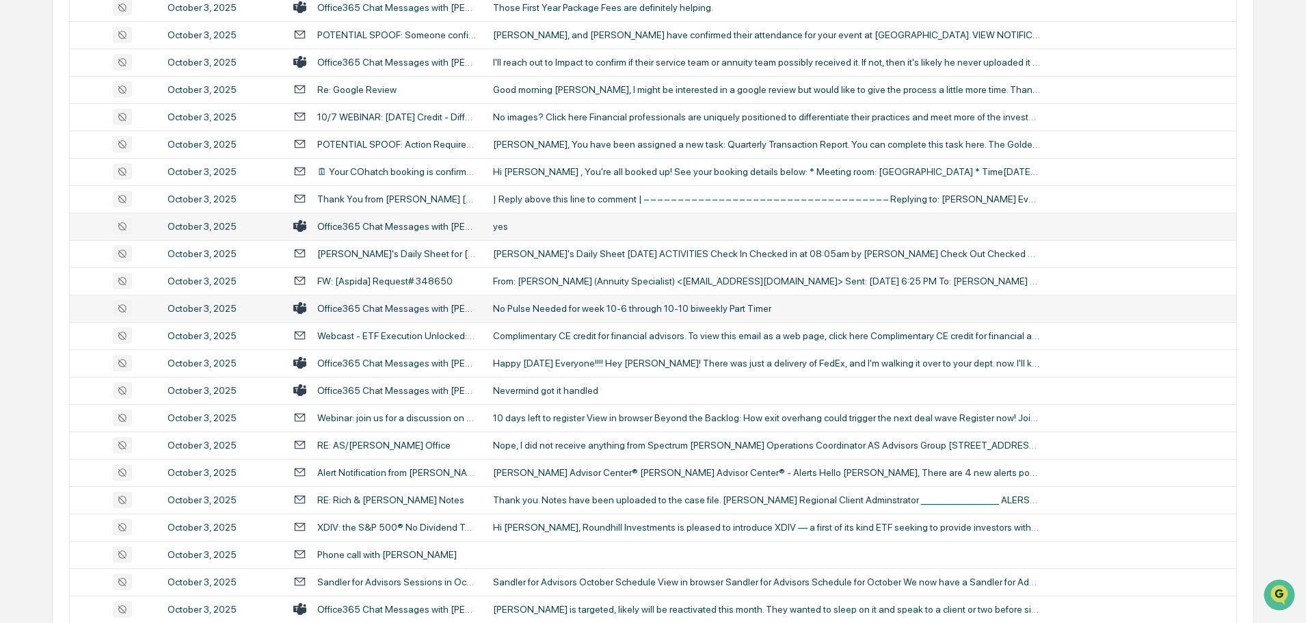
scroll to position [616, 0]
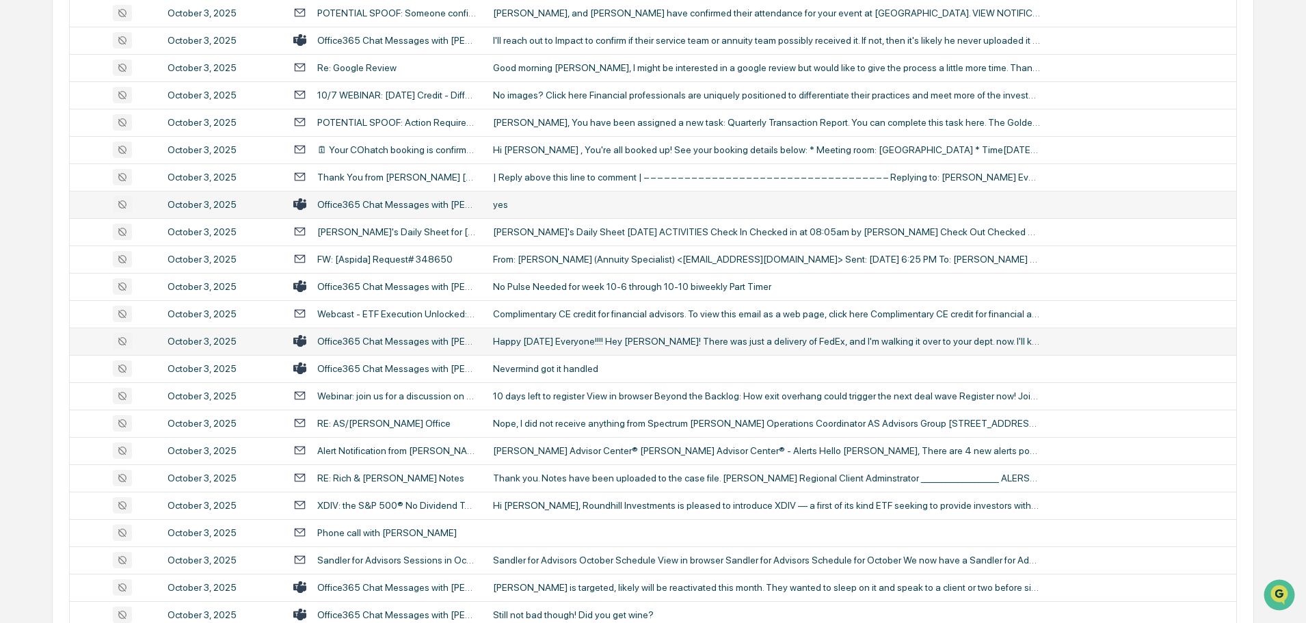
click at [545, 346] on div "Happy [DATE] Everyone!!!! Hey [PERSON_NAME]! There was just a delivery of FedEx…" at bounding box center [766, 341] width 547 height 11
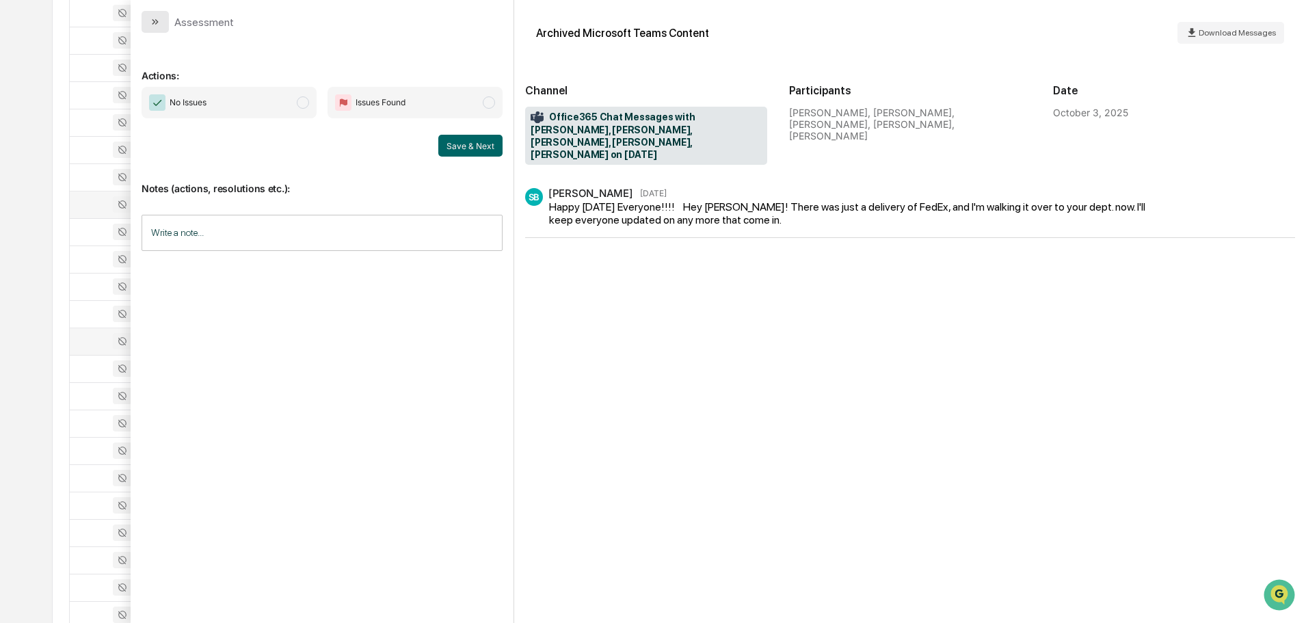
click at [159, 25] on icon "modal" at bounding box center [155, 21] width 11 height 11
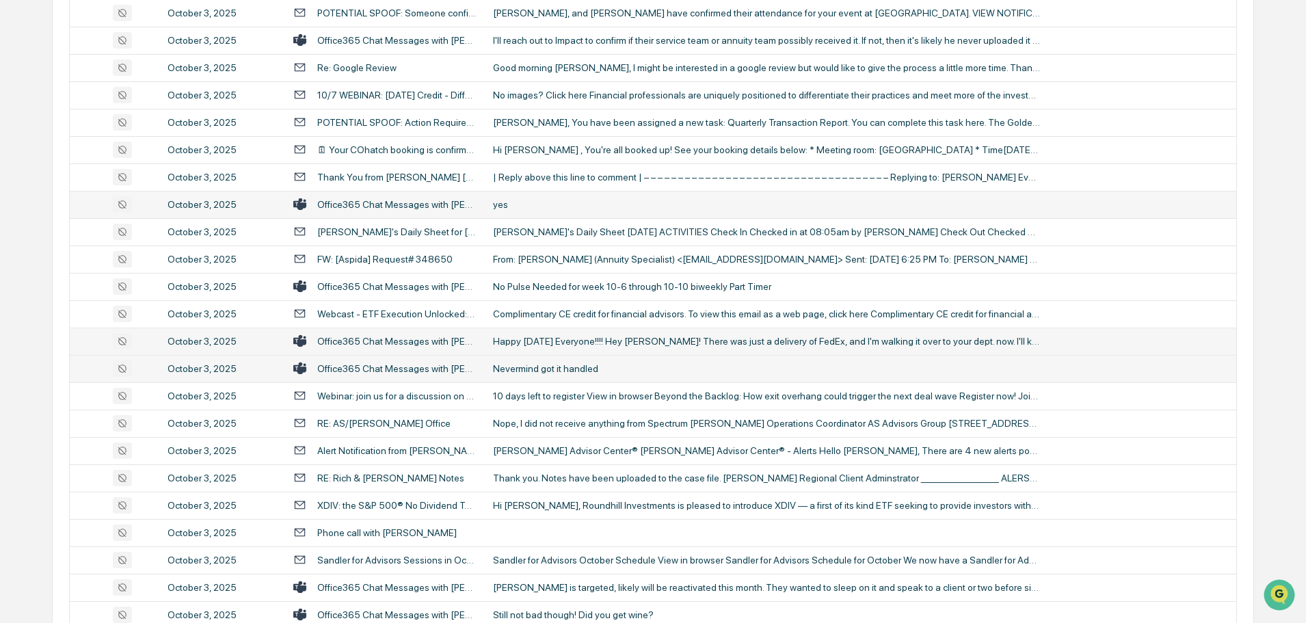
click at [544, 371] on div "Nevermind got it handled" at bounding box center [766, 368] width 547 height 11
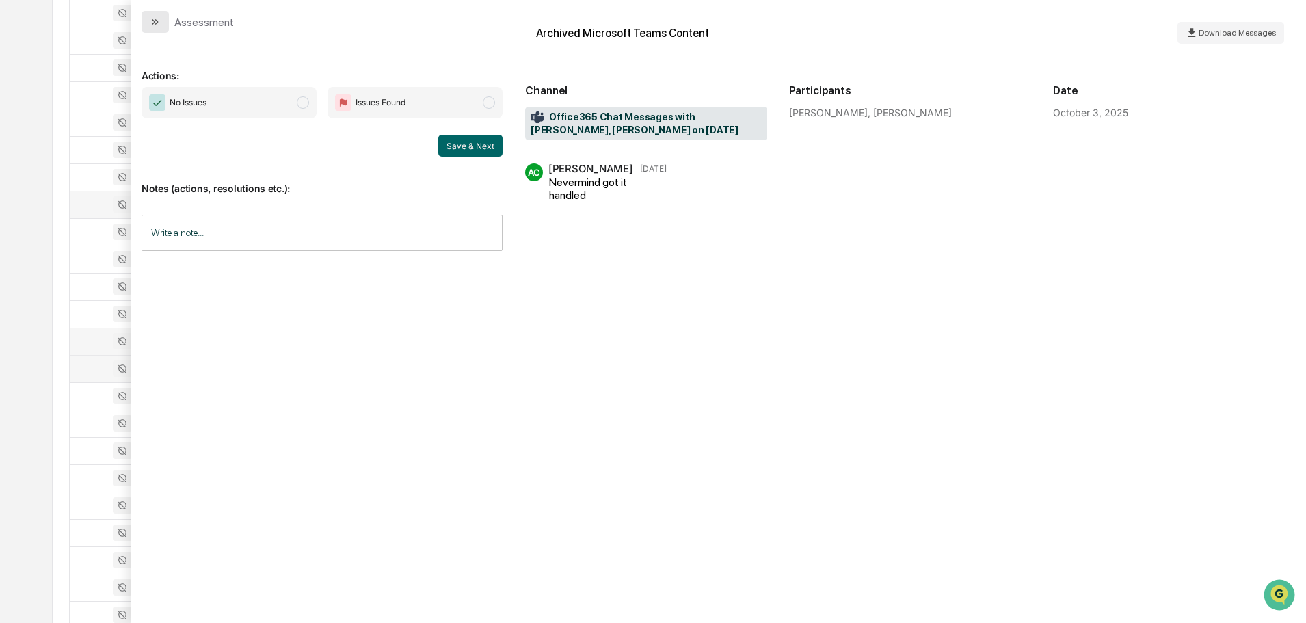
click at [161, 25] on button "modal" at bounding box center [155, 22] width 27 height 22
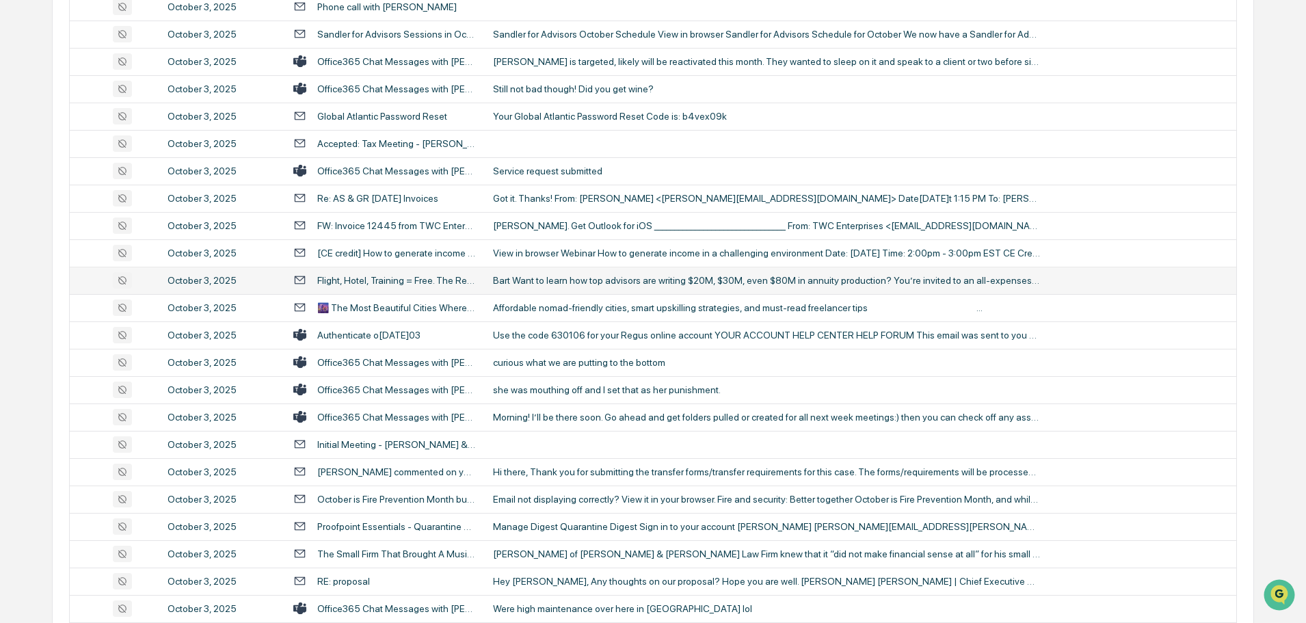
scroll to position [1163, 0]
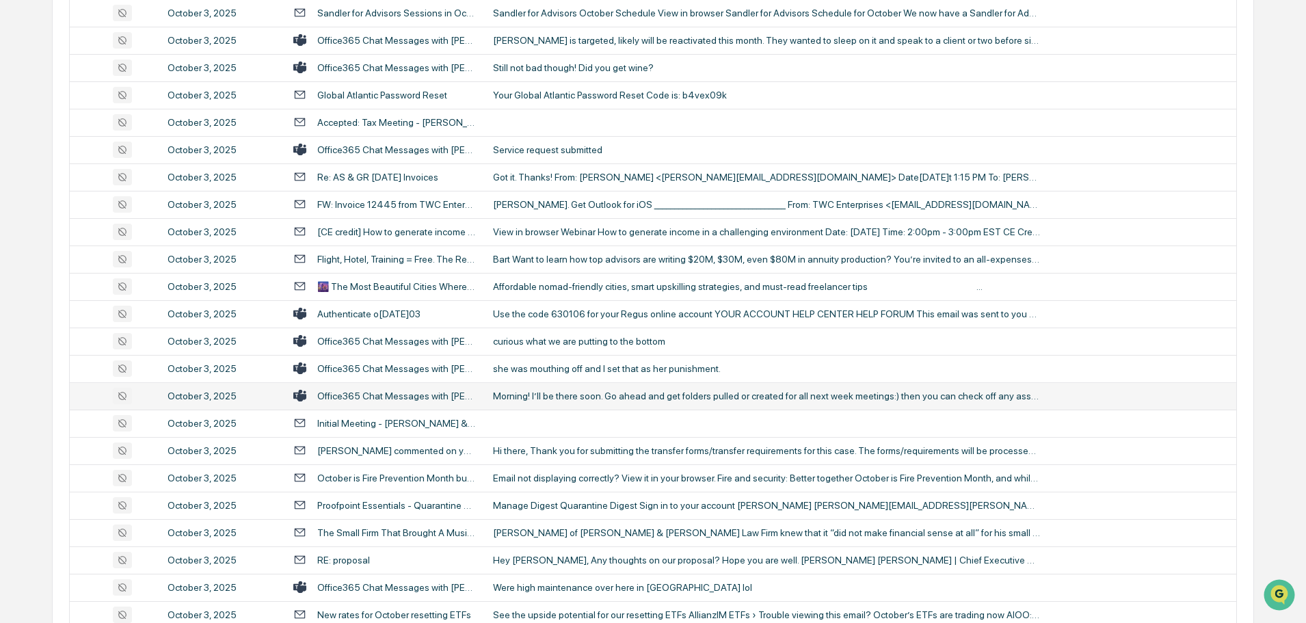
click at [573, 402] on td "Morning! I’ll be there soon. Go ahead and get folders pulled or created for all…" at bounding box center [861, 395] width 752 height 27
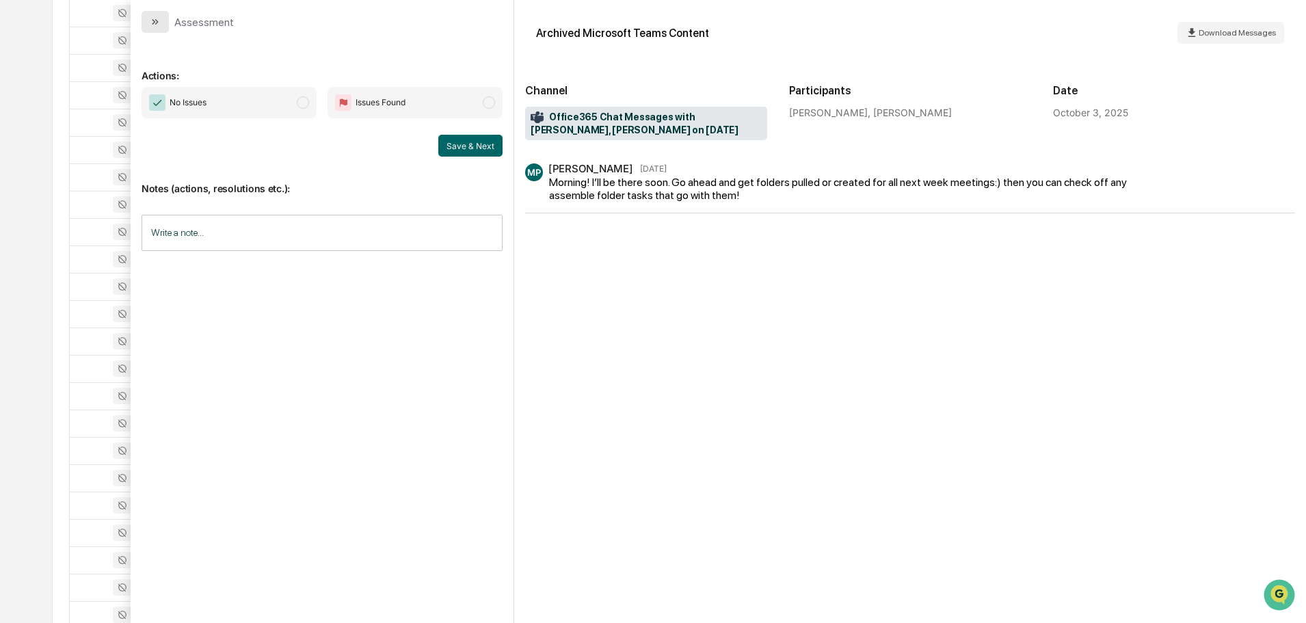
click at [157, 22] on icon "modal" at bounding box center [155, 21] width 11 height 11
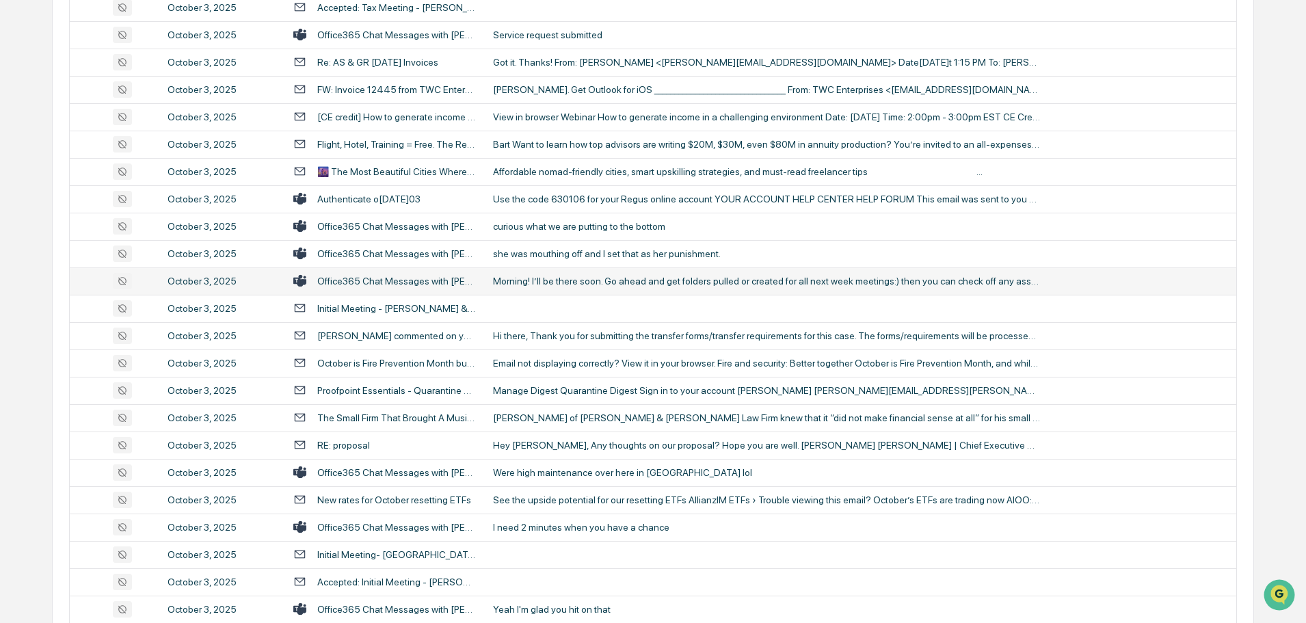
scroll to position [1300, 0]
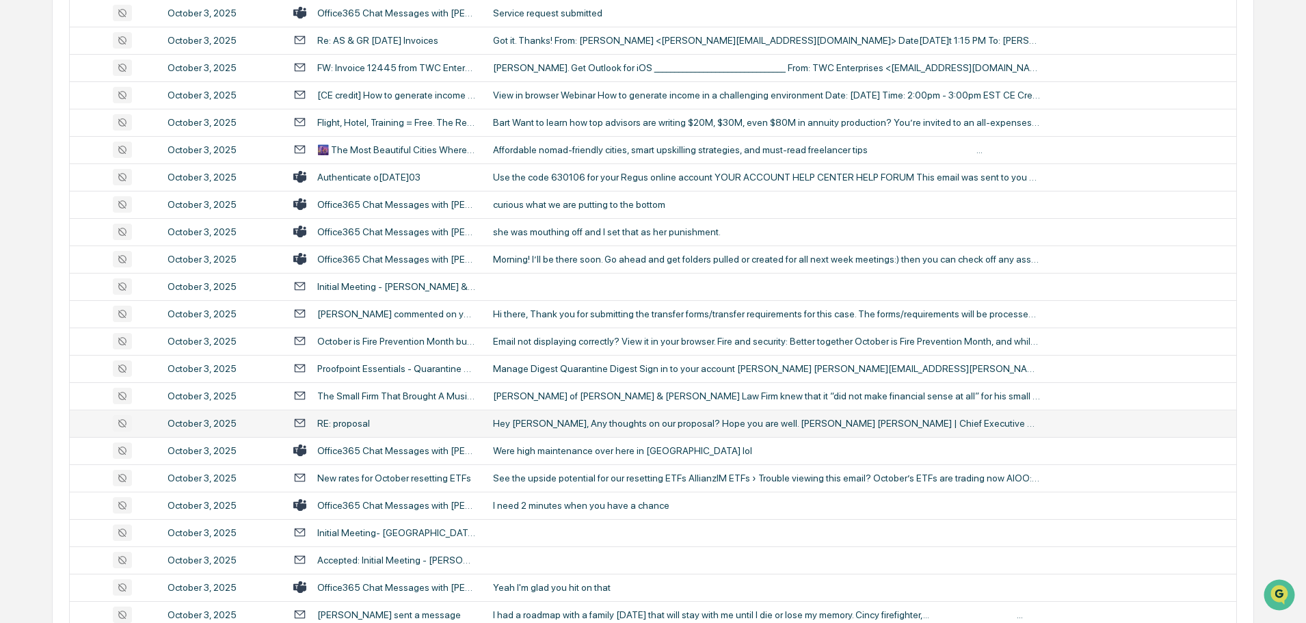
click at [577, 421] on div "Hey [PERSON_NAME], Any thoughts on our proposal? Hope you are well. [PERSON_NAM…" at bounding box center [766, 423] width 547 height 11
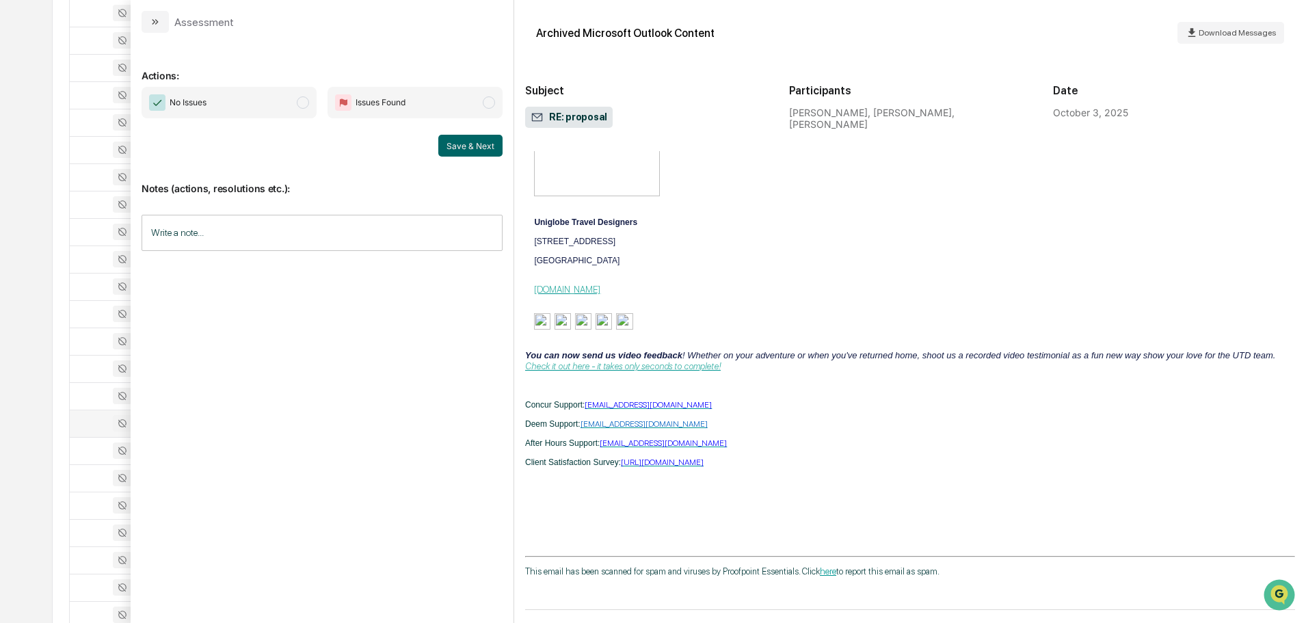
scroll to position [1309, 0]
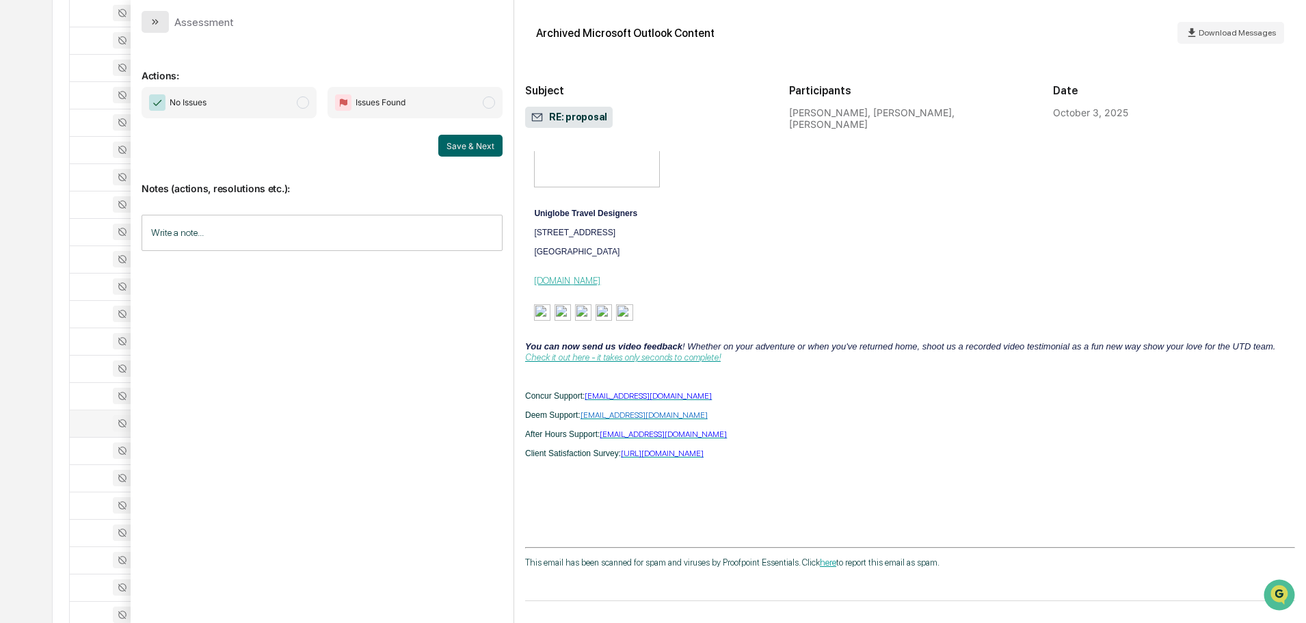
click at [163, 23] on button "modal" at bounding box center [155, 22] width 27 height 22
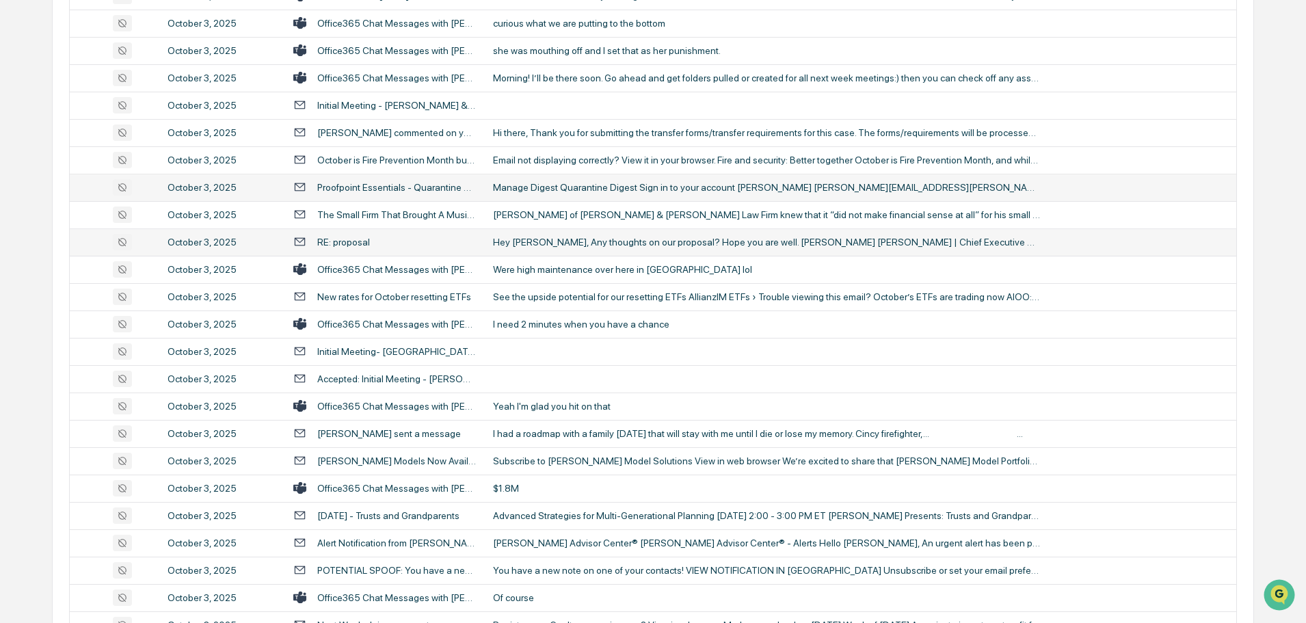
scroll to position [1505, 0]
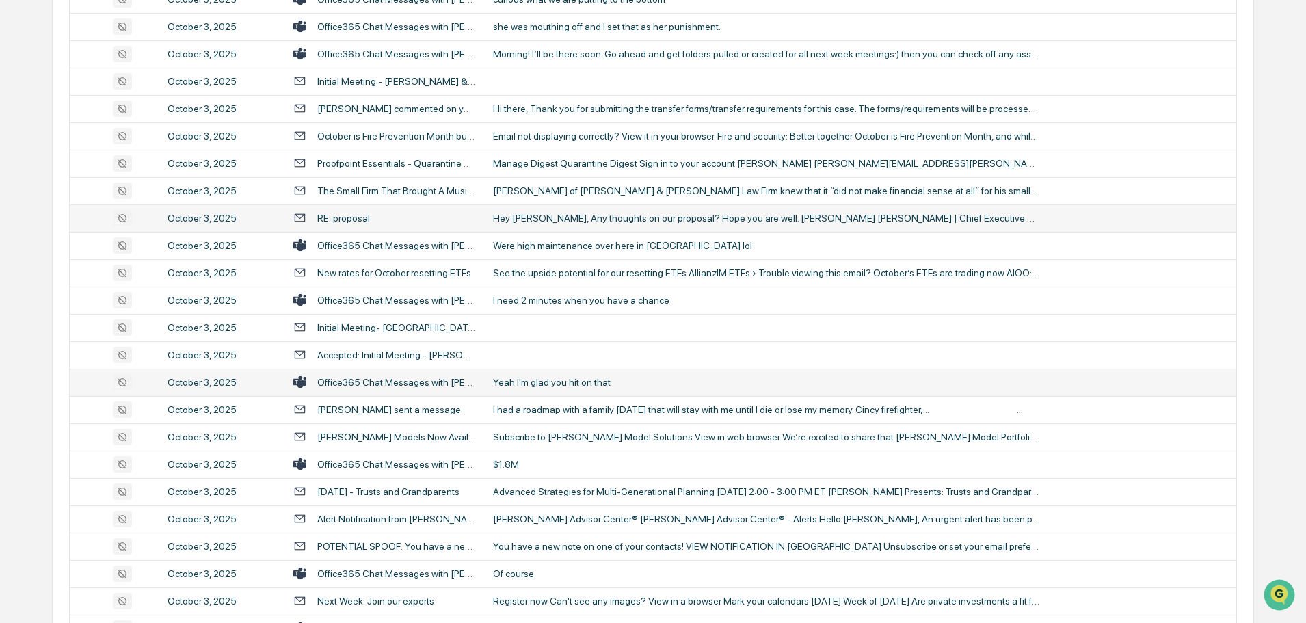
click at [551, 383] on div "Yeah I'm glad you hit on that" at bounding box center [766, 382] width 547 height 11
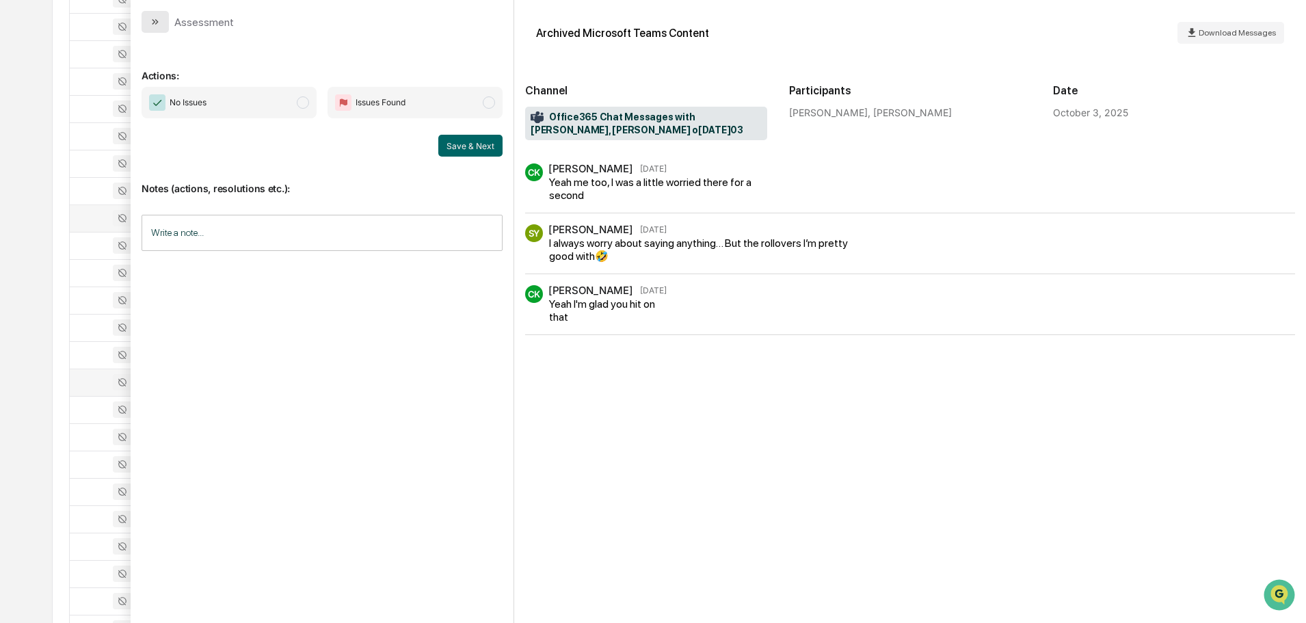
click at [163, 26] on button "modal" at bounding box center [155, 22] width 27 height 22
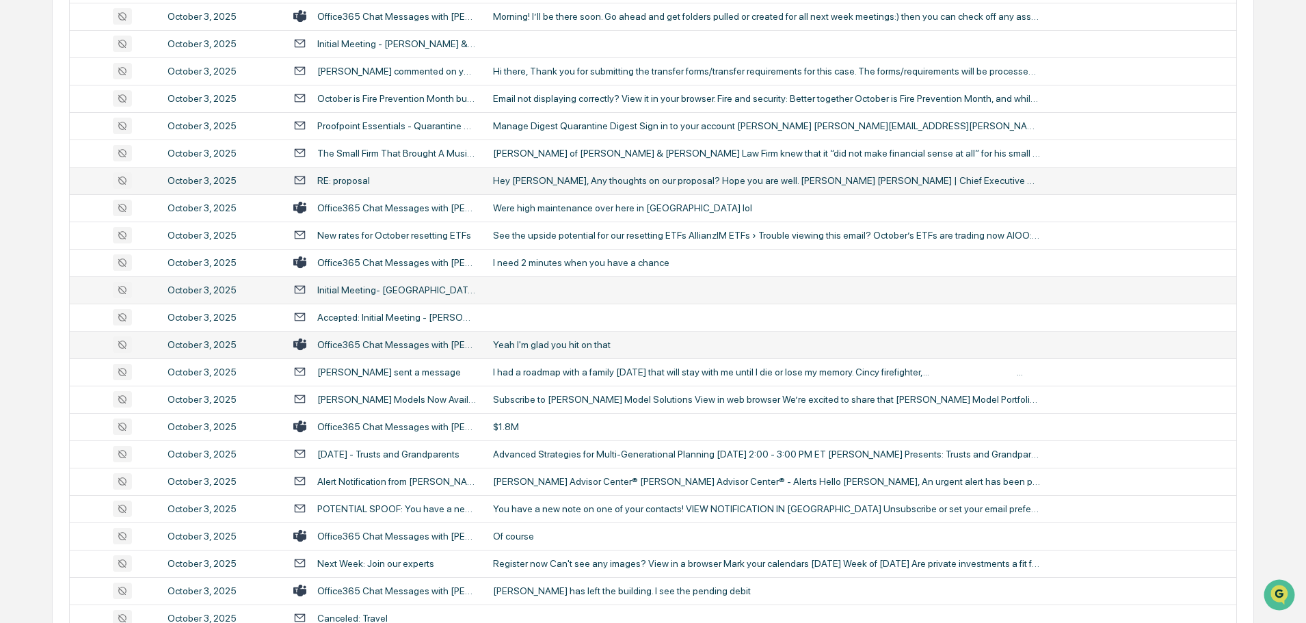
scroll to position [1573, 0]
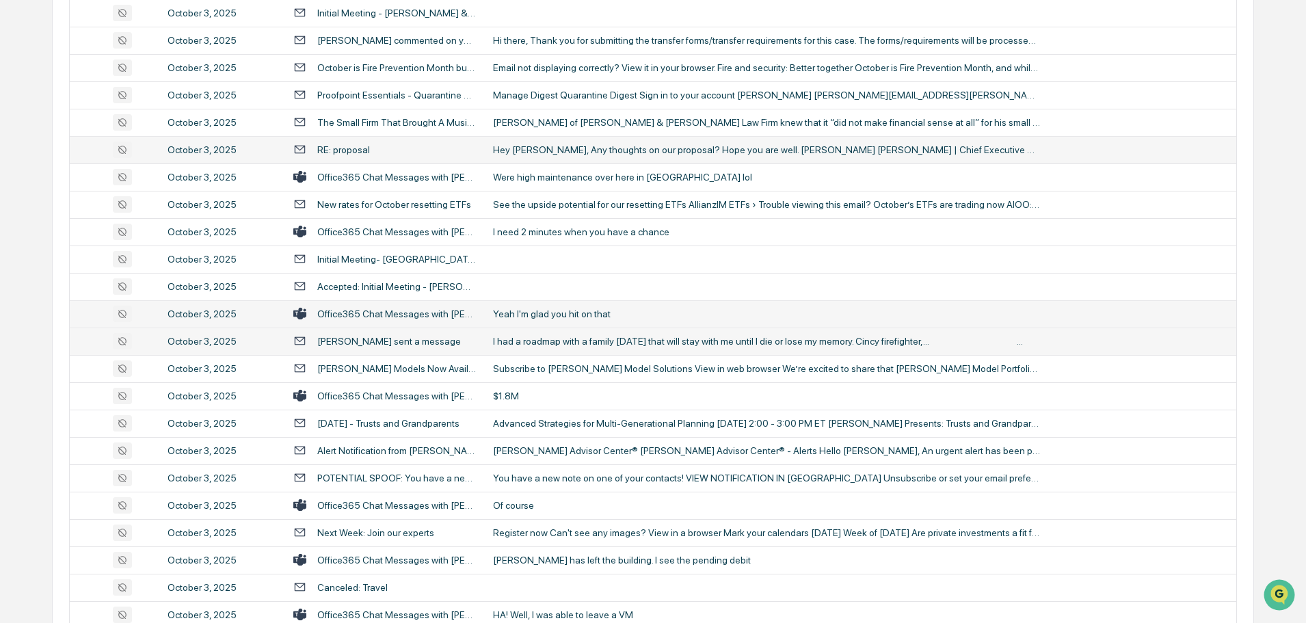
click at [560, 347] on td "I had a roadmap with a family [DATE] that will stay with me until I die or lose…" at bounding box center [861, 341] width 752 height 27
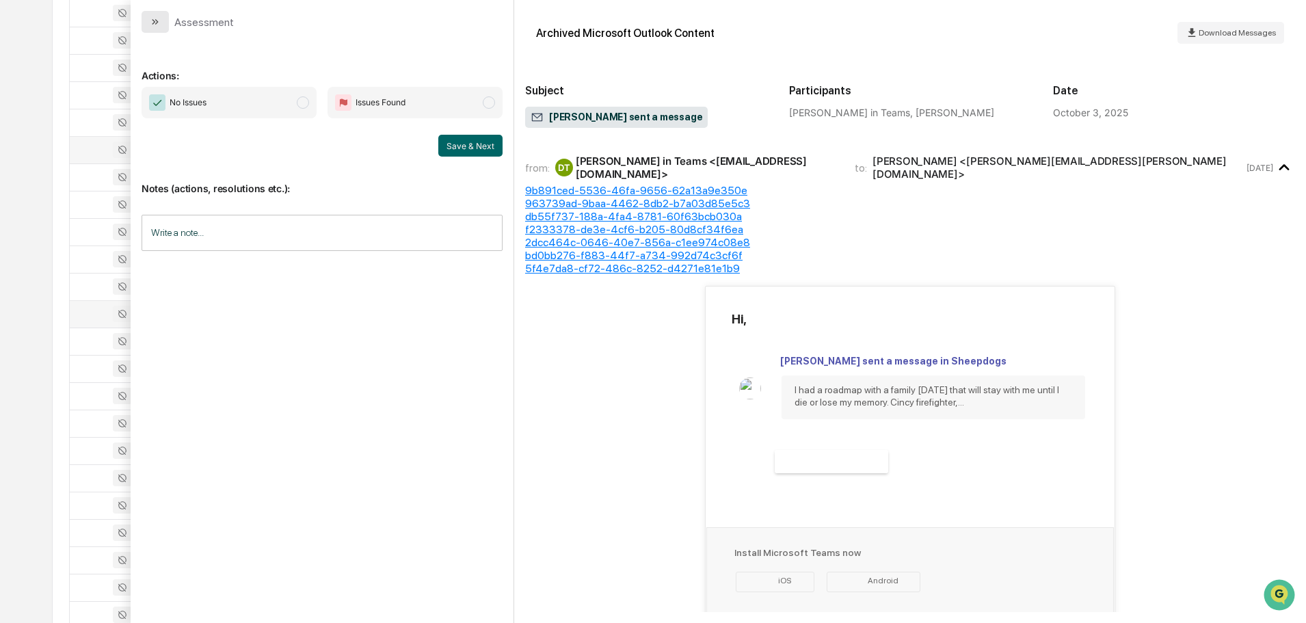
click at [166, 22] on button "modal" at bounding box center [155, 22] width 27 height 22
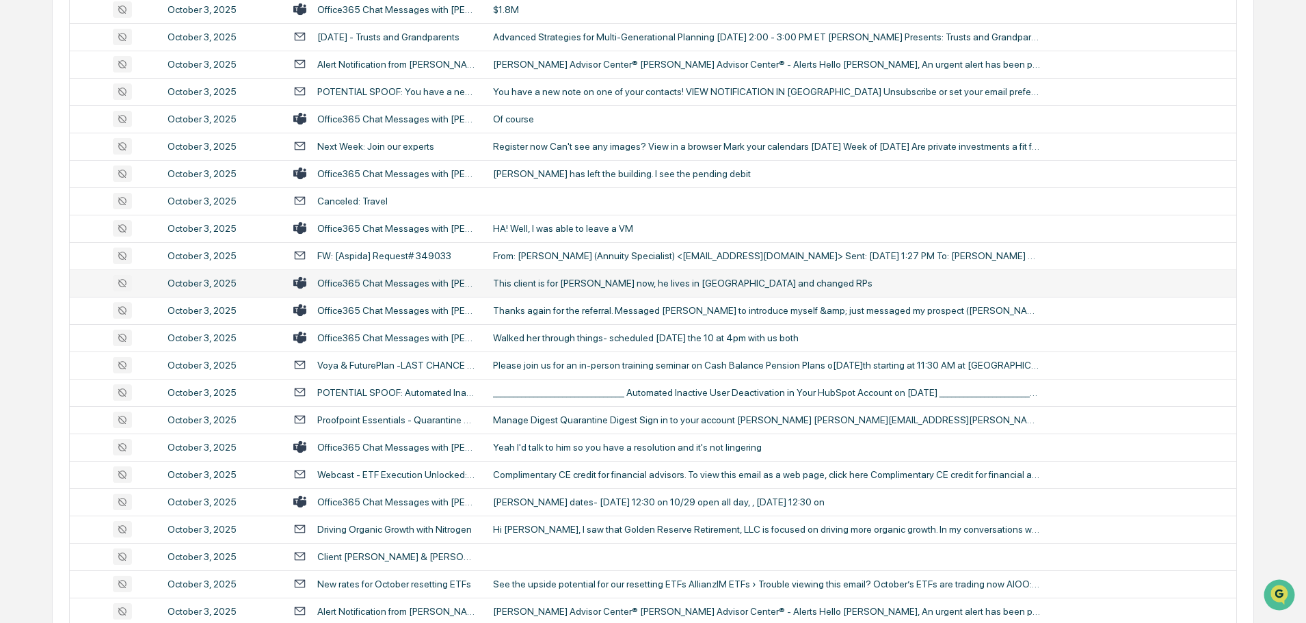
scroll to position [1984, 0]
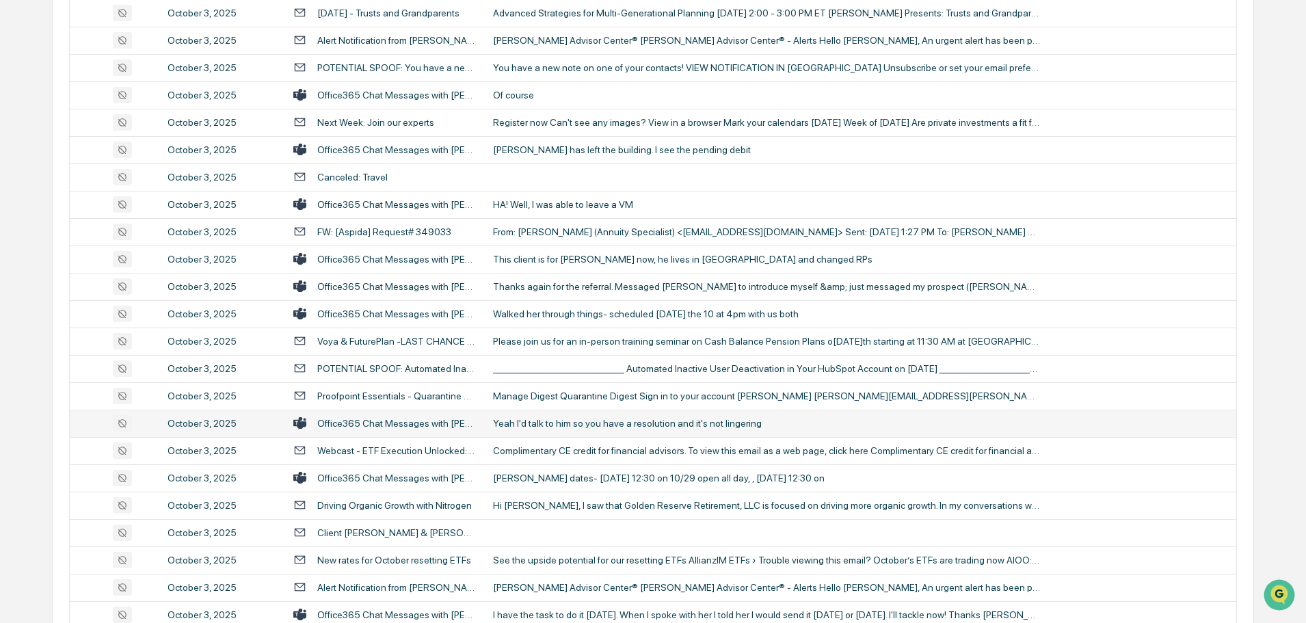
click at [568, 424] on div "Yeah I'd talk to him so you have a resolution and it's not lingering" at bounding box center [766, 423] width 547 height 11
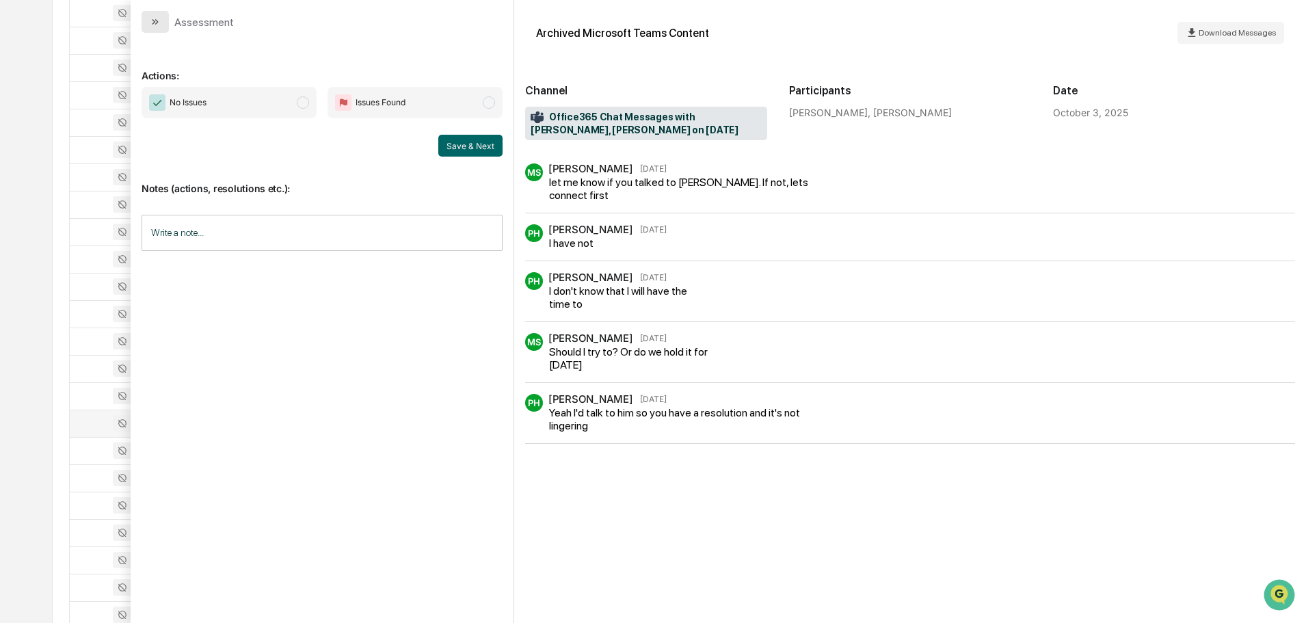
click at [156, 21] on icon "modal" at bounding box center [156, 21] width 3 height 5
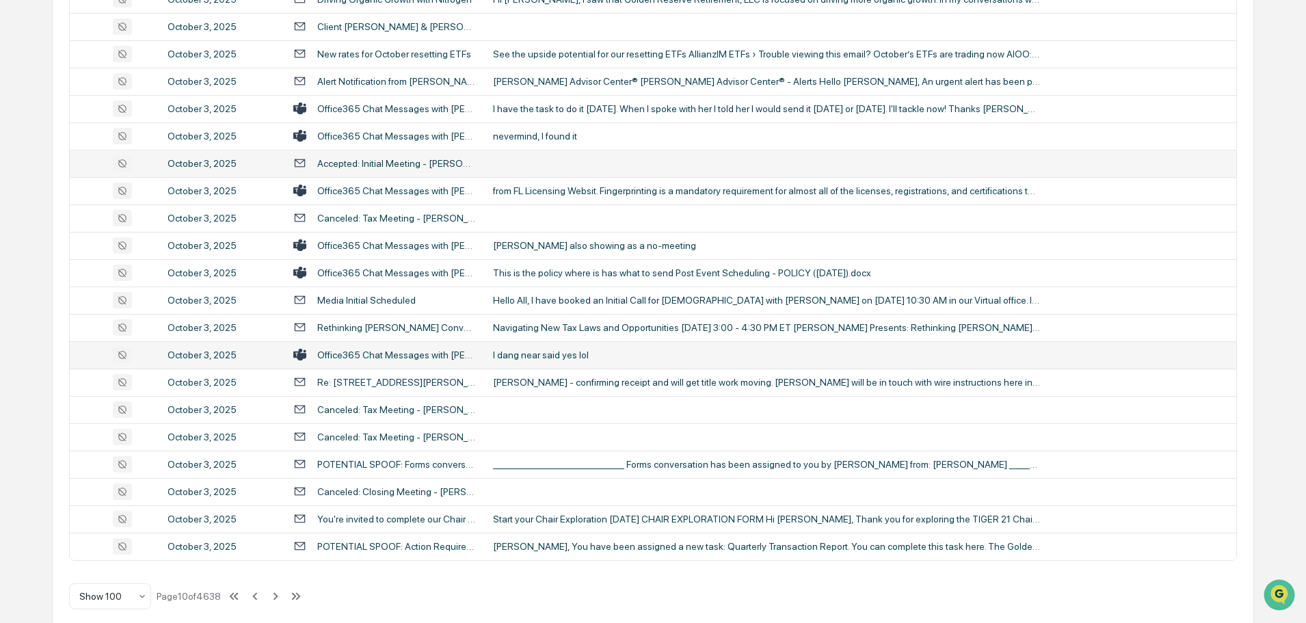
scroll to position [2505, 0]
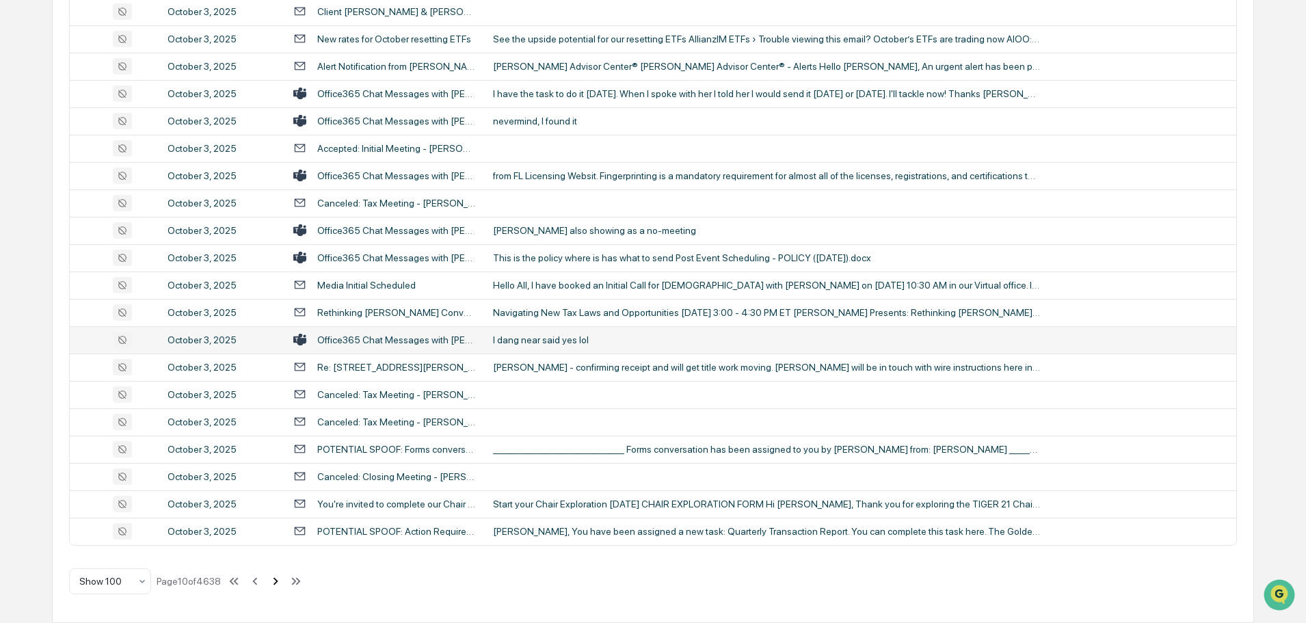
click at [274, 583] on icon at bounding box center [275, 581] width 15 height 15
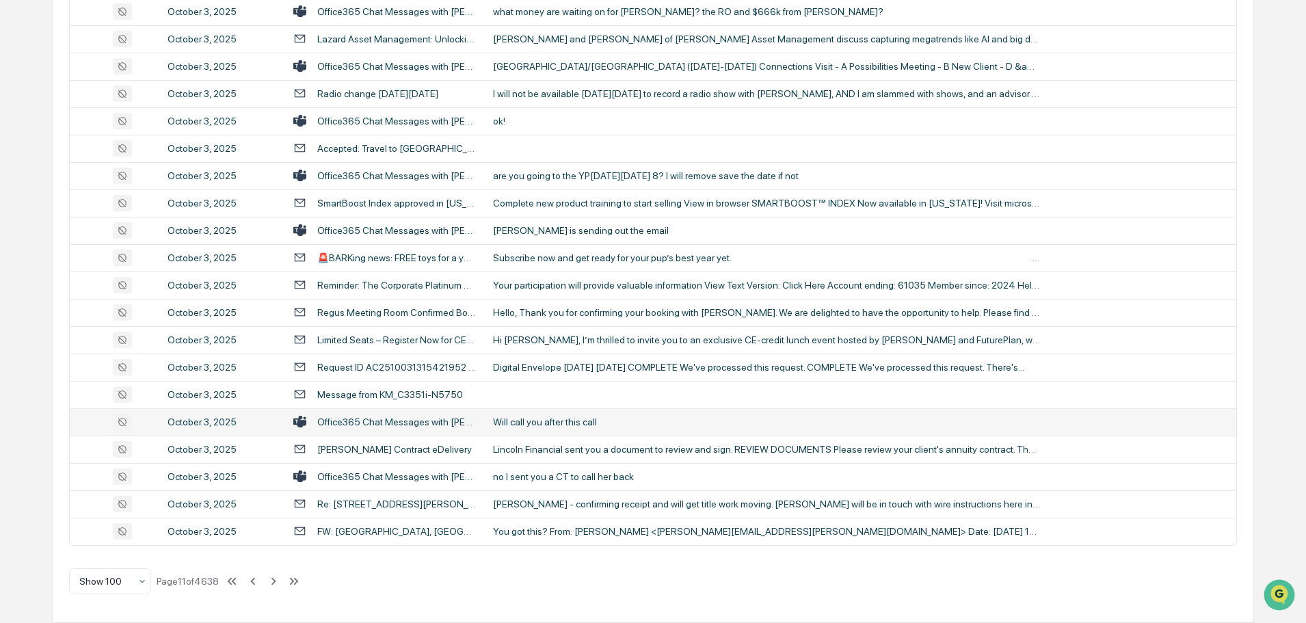
click at [562, 422] on div "Will call you after this call" at bounding box center [766, 422] width 547 height 11
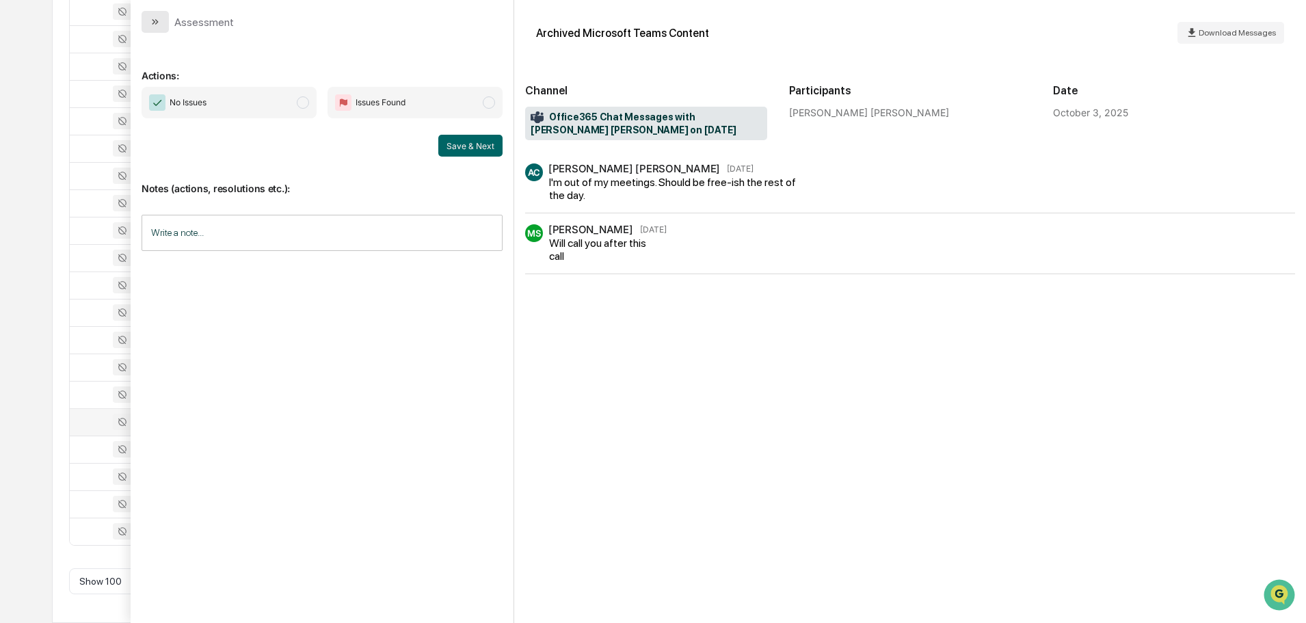
click at [161, 20] on button "modal" at bounding box center [155, 22] width 27 height 22
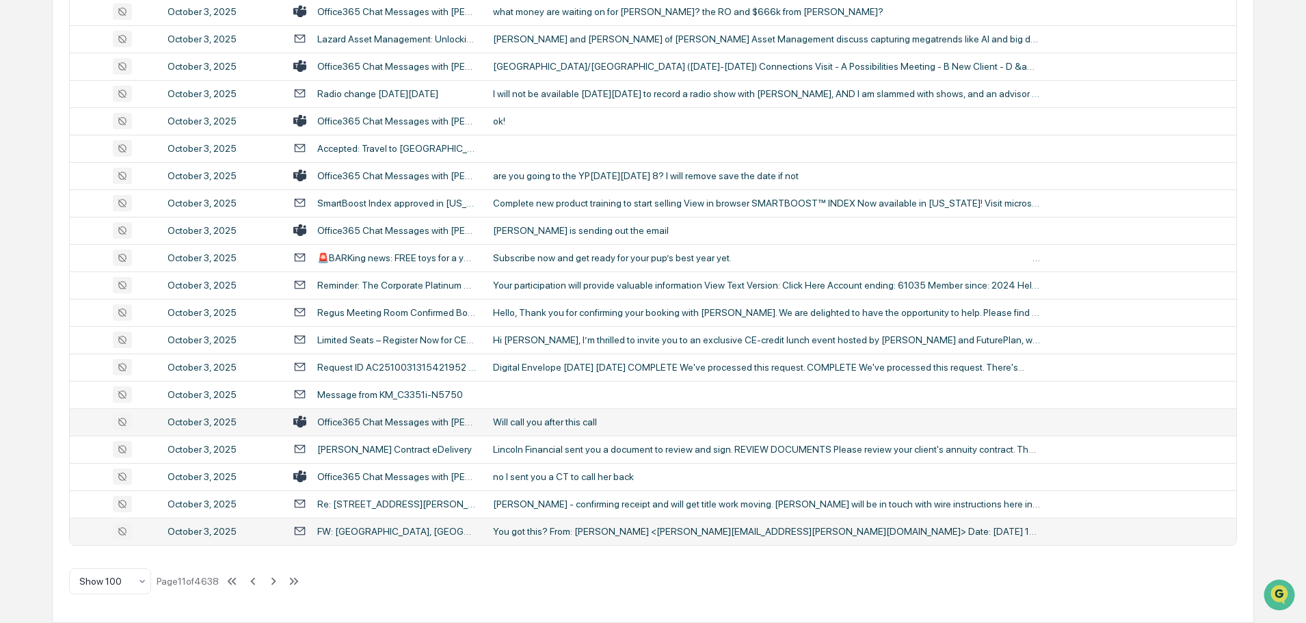
click at [533, 532] on div "You got this? From: Alicia Fellure <alicia.fellure@asadvisorsgroup.com> Date: T…" at bounding box center [766, 531] width 547 height 11
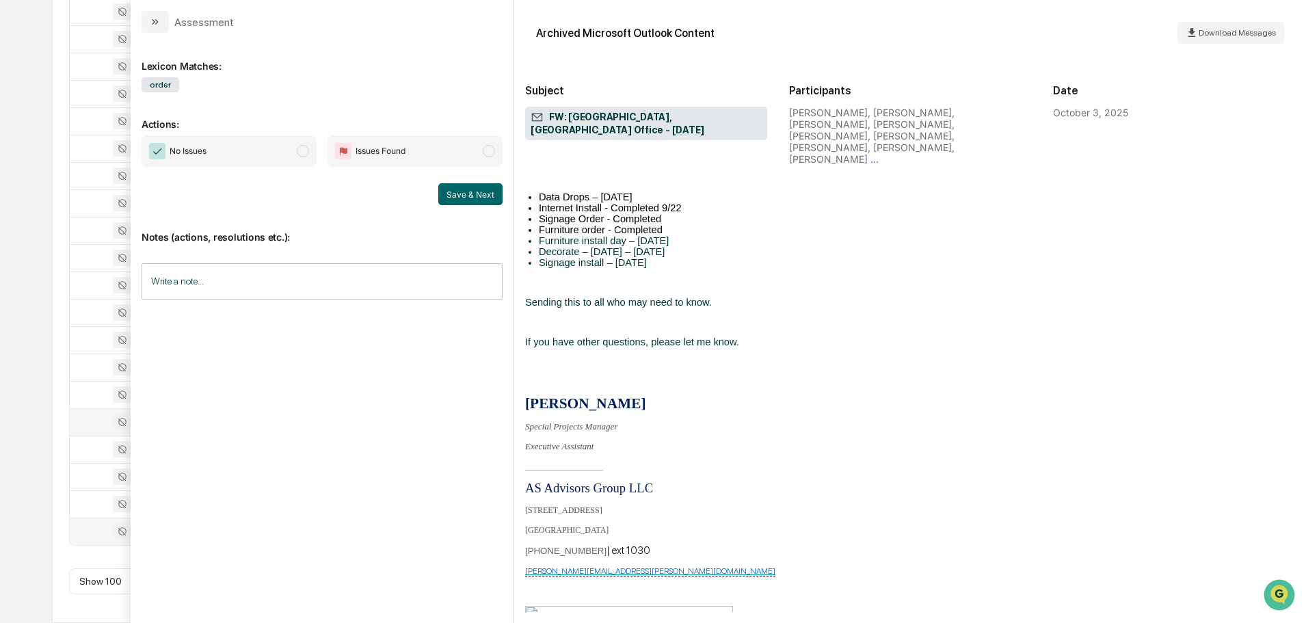
scroll to position [2462, 0]
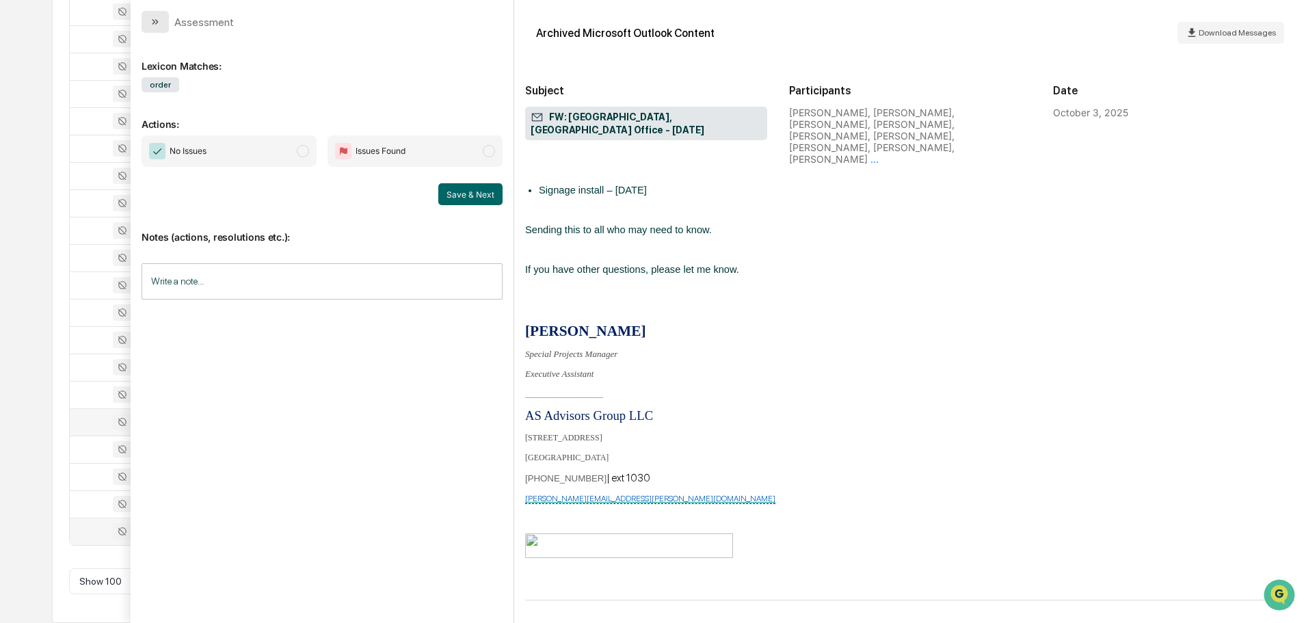
click at [154, 23] on icon "modal" at bounding box center [153, 21] width 3 height 5
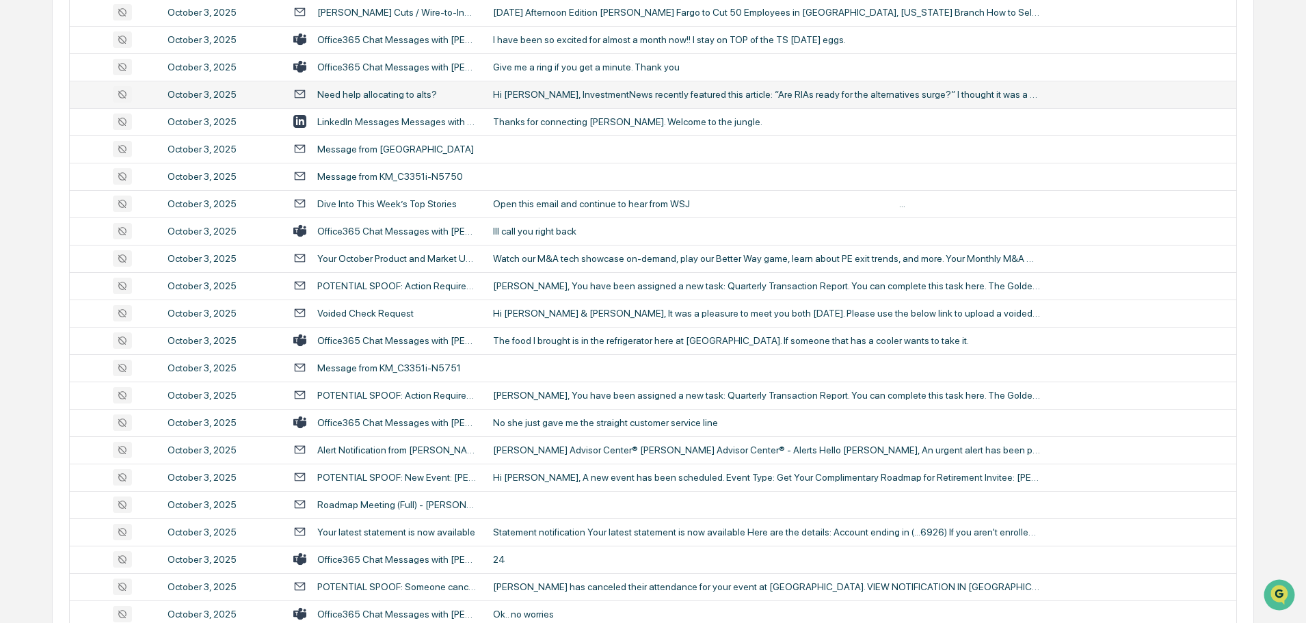
scroll to position [863, 0]
click at [606, 337] on div "The food I brought is in the refrigerator here at Bradenton. If someone that ha…" at bounding box center [766, 339] width 547 height 11
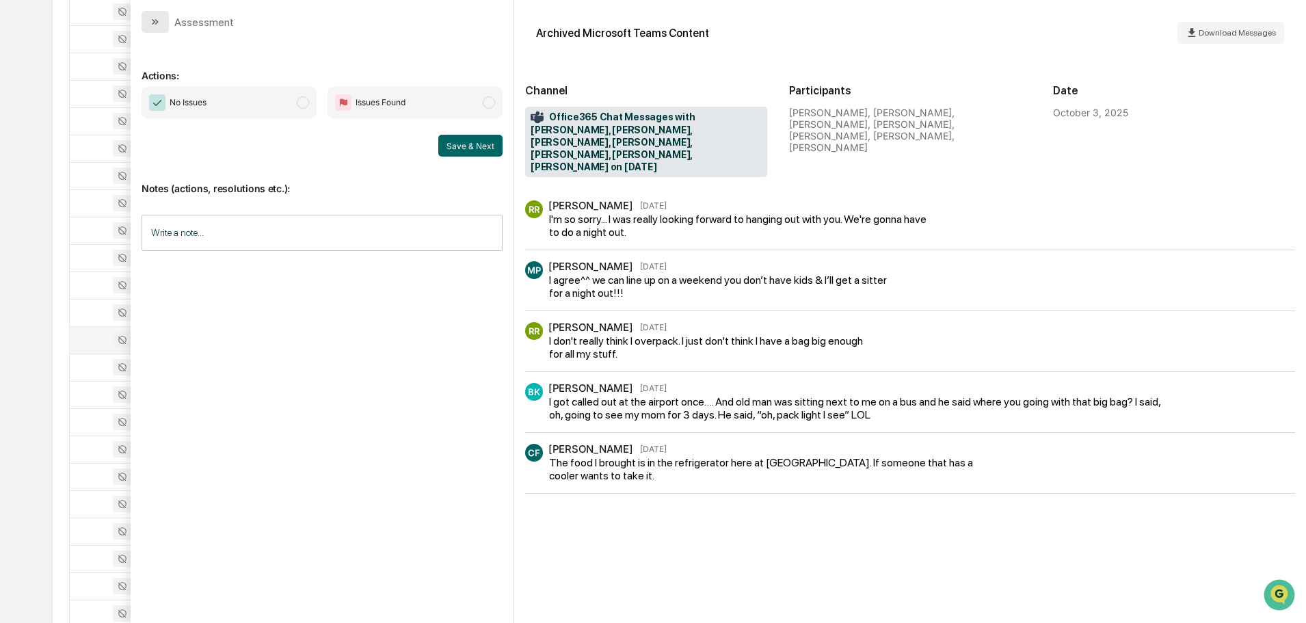
click at [156, 22] on icon "modal" at bounding box center [155, 21] width 11 height 11
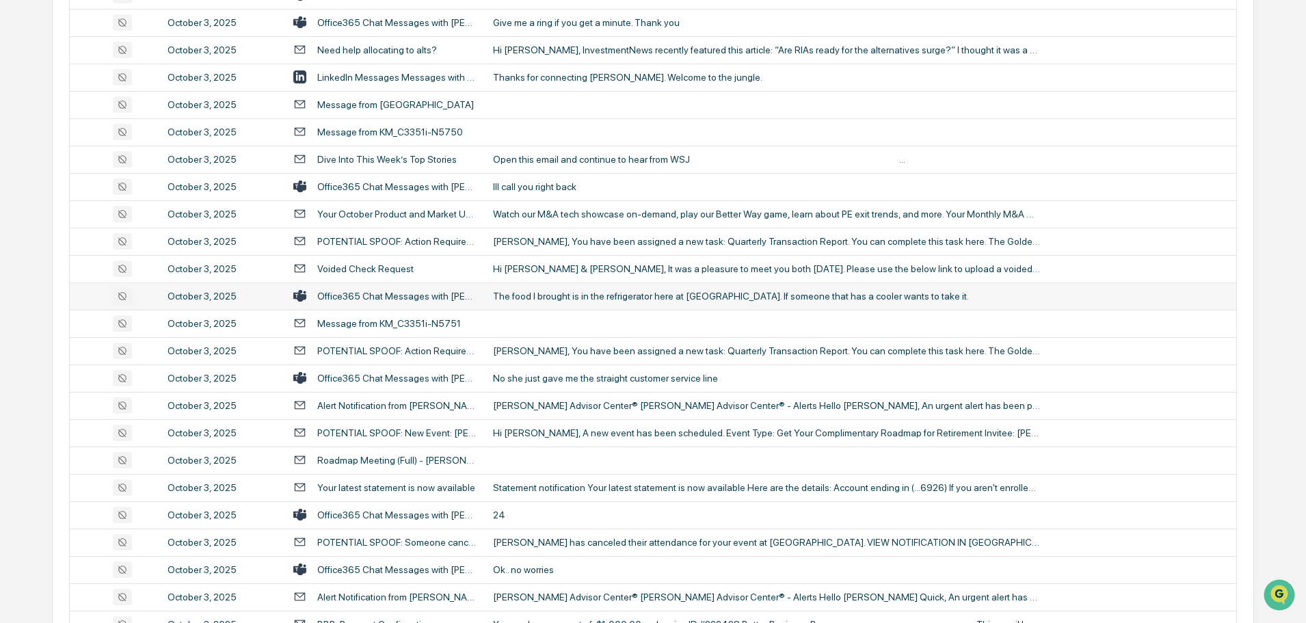
scroll to position [932, 0]
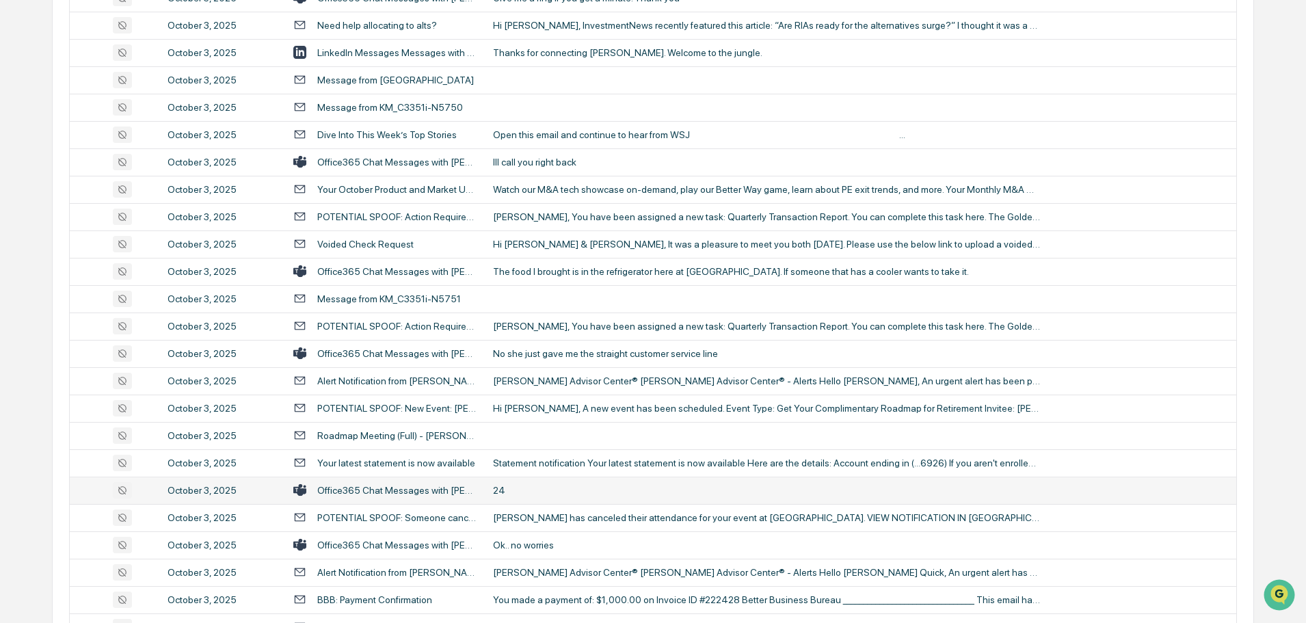
click at [566, 485] on div "24" at bounding box center [766, 490] width 547 height 11
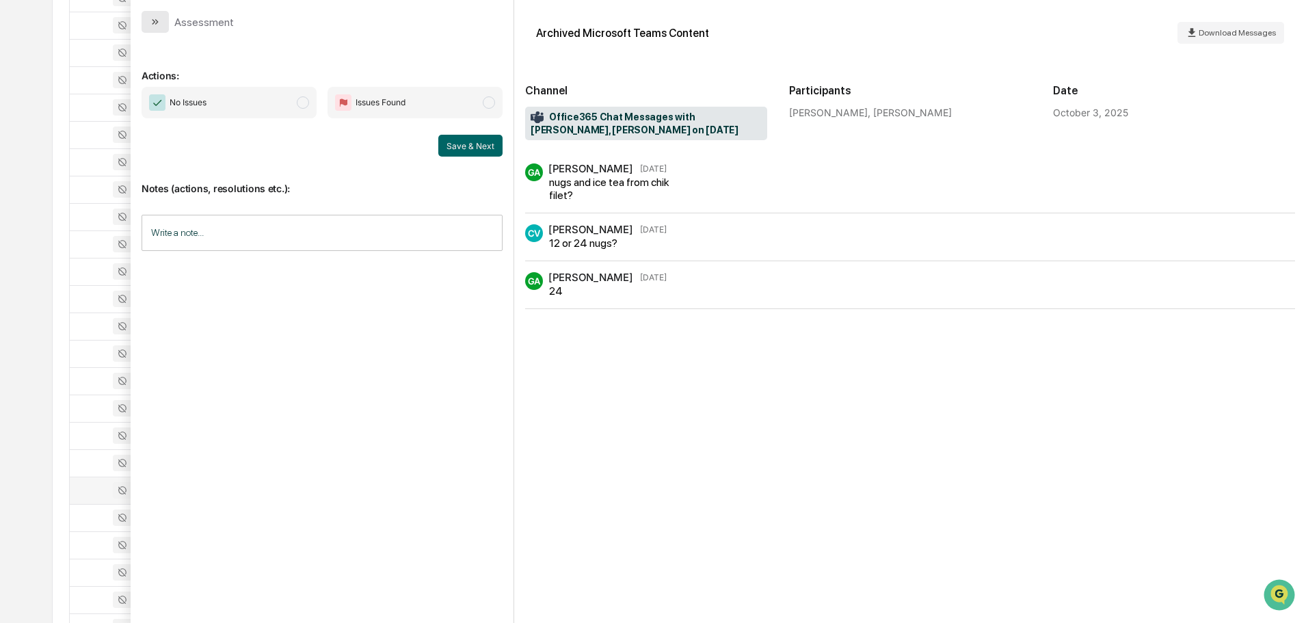
click at [158, 21] on icon "modal" at bounding box center [155, 21] width 11 height 11
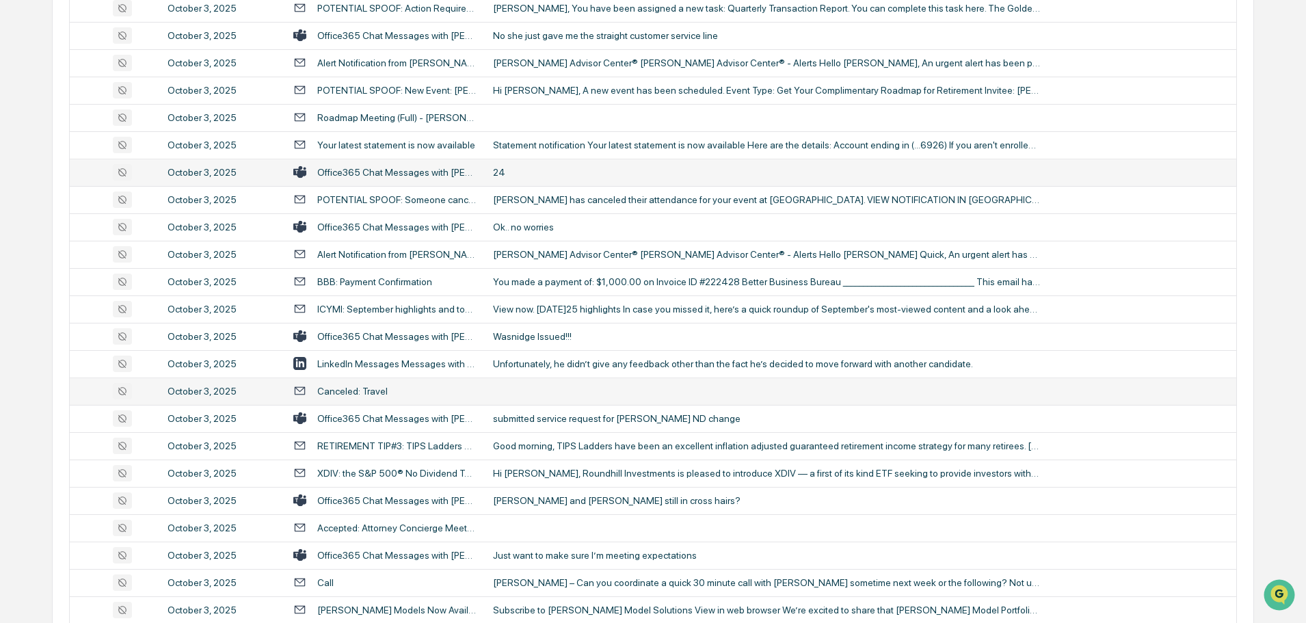
scroll to position [1274, 0]
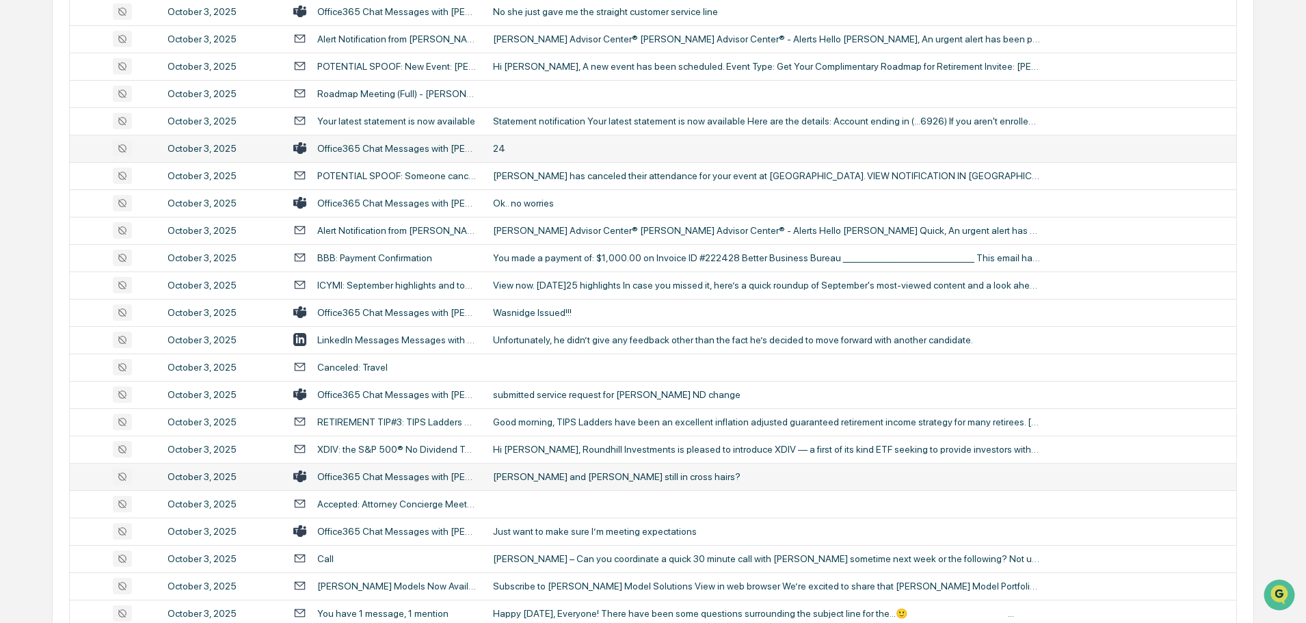
click at [608, 478] on div "Tonya and ANdrew still in cross hairs?" at bounding box center [766, 476] width 547 height 11
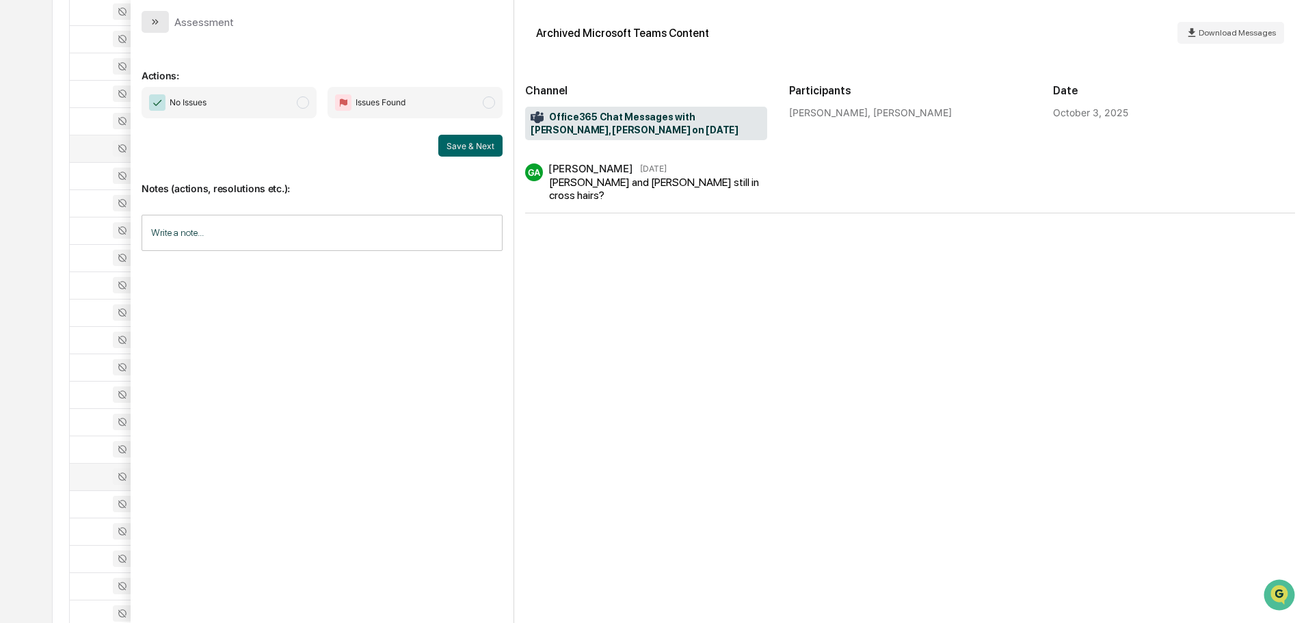
click at [157, 24] on icon "modal" at bounding box center [155, 21] width 11 height 11
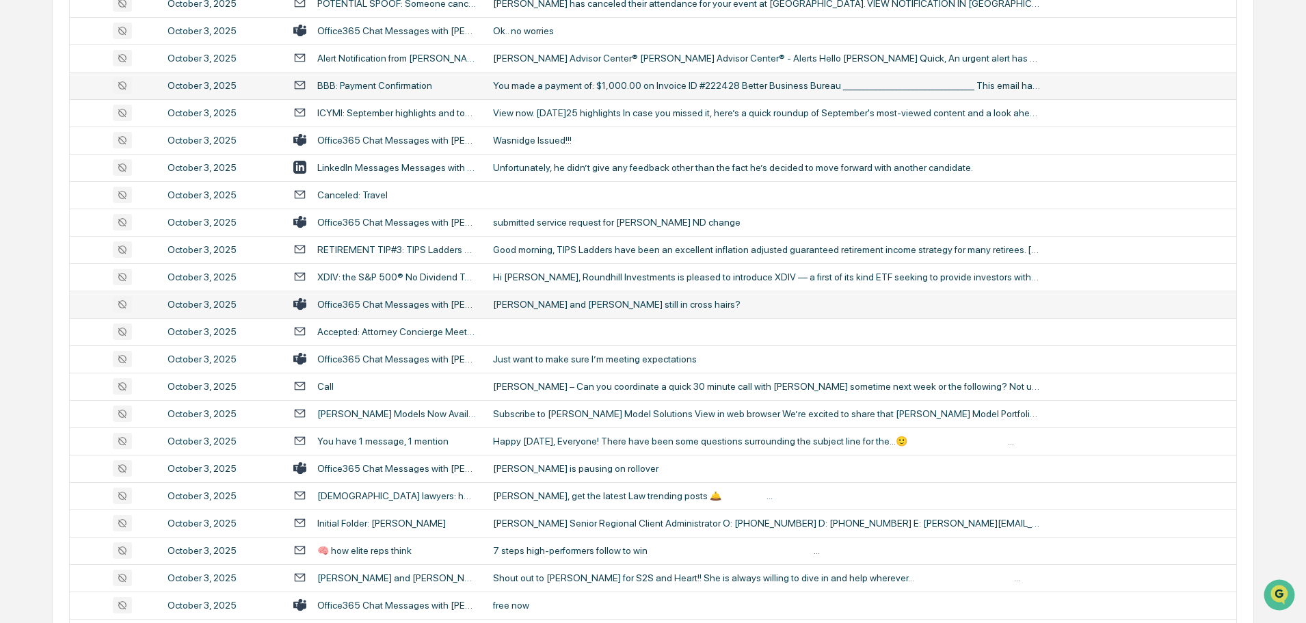
scroll to position [1479, 0]
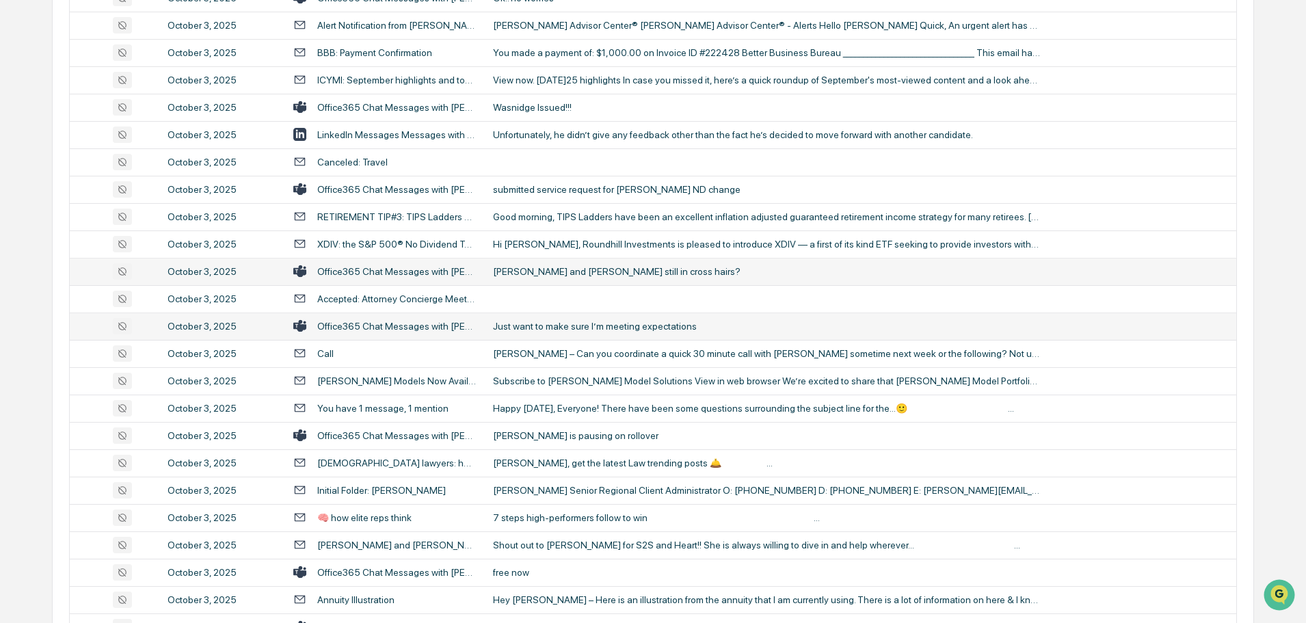
click at [573, 332] on td "Just want to make sure I’m meeting expectations" at bounding box center [861, 326] width 752 height 27
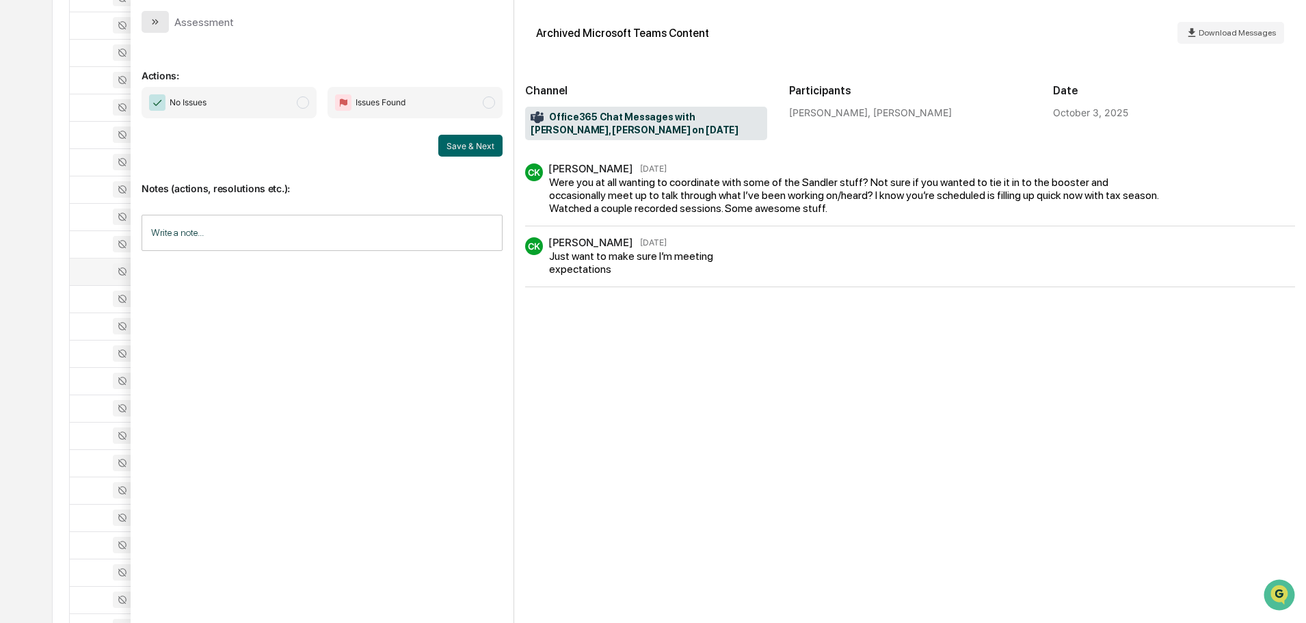
click at [166, 22] on button "modal" at bounding box center [155, 22] width 27 height 22
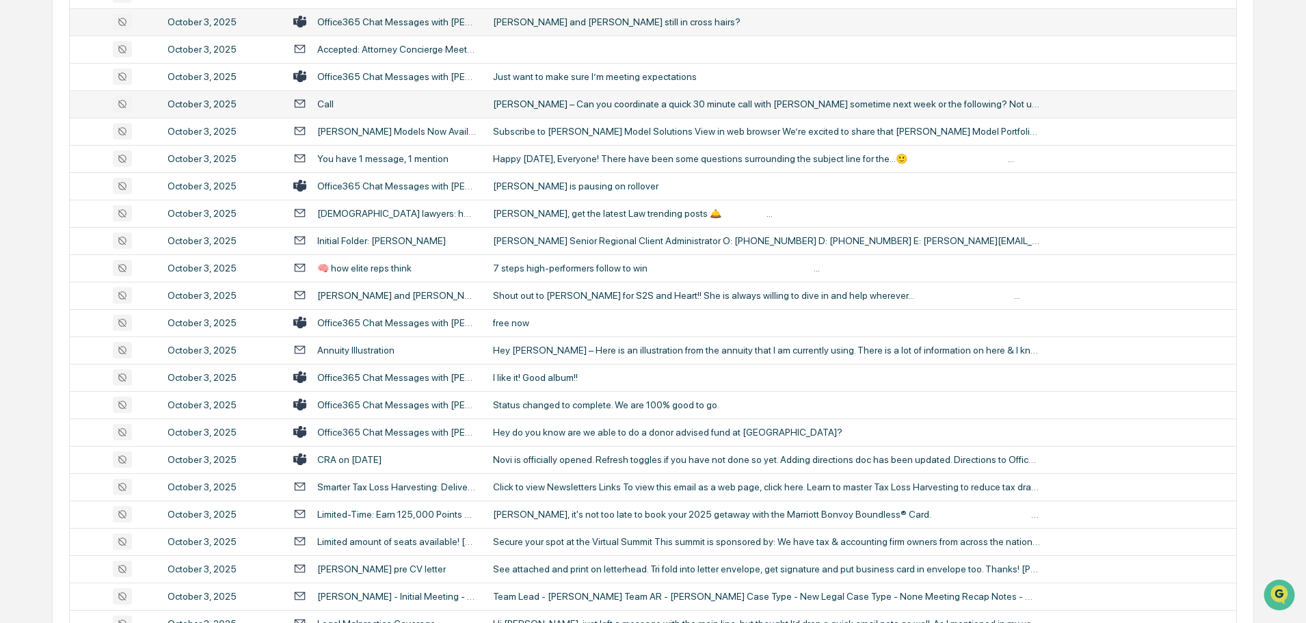
scroll to position [1752, 0]
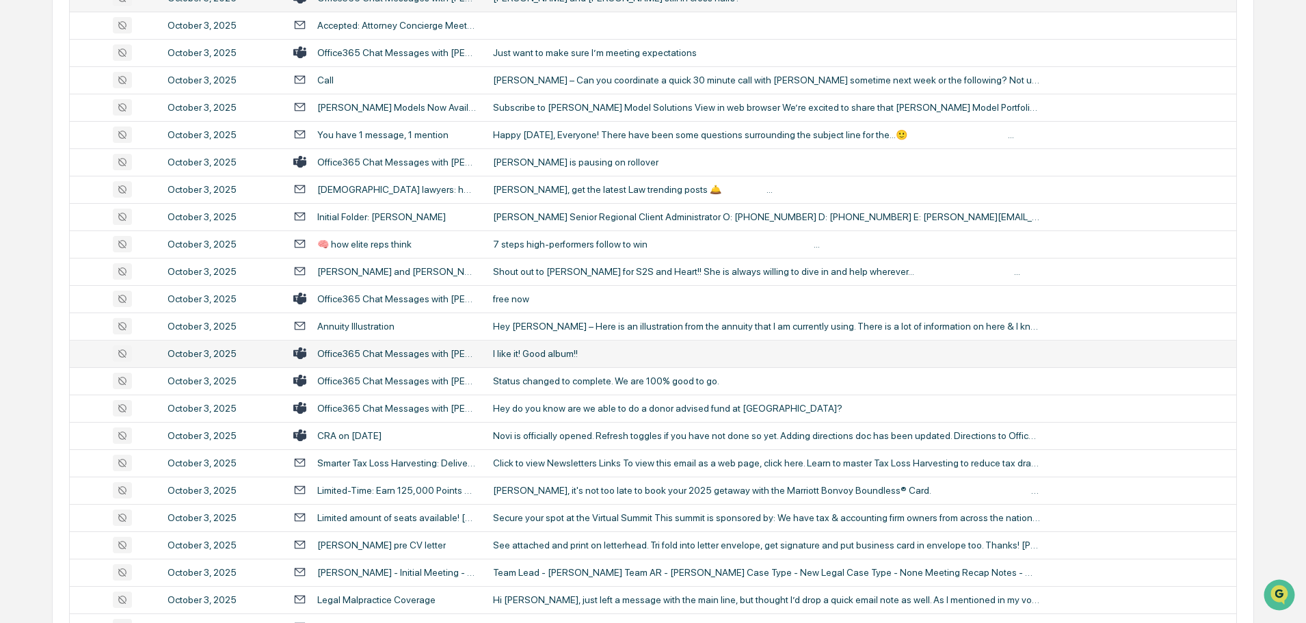
click at [555, 354] on div "I like it! Good album!!" at bounding box center [766, 353] width 547 height 11
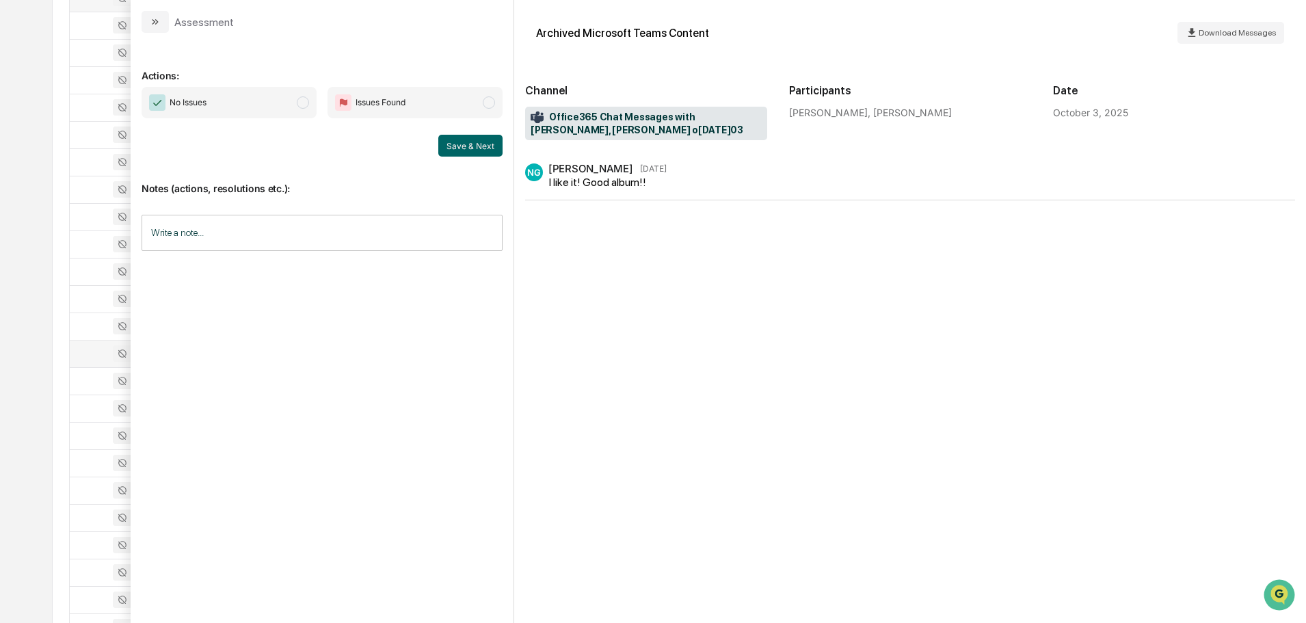
click at [162, 17] on button "modal" at bounding box center [155, 22] width 27 height 22
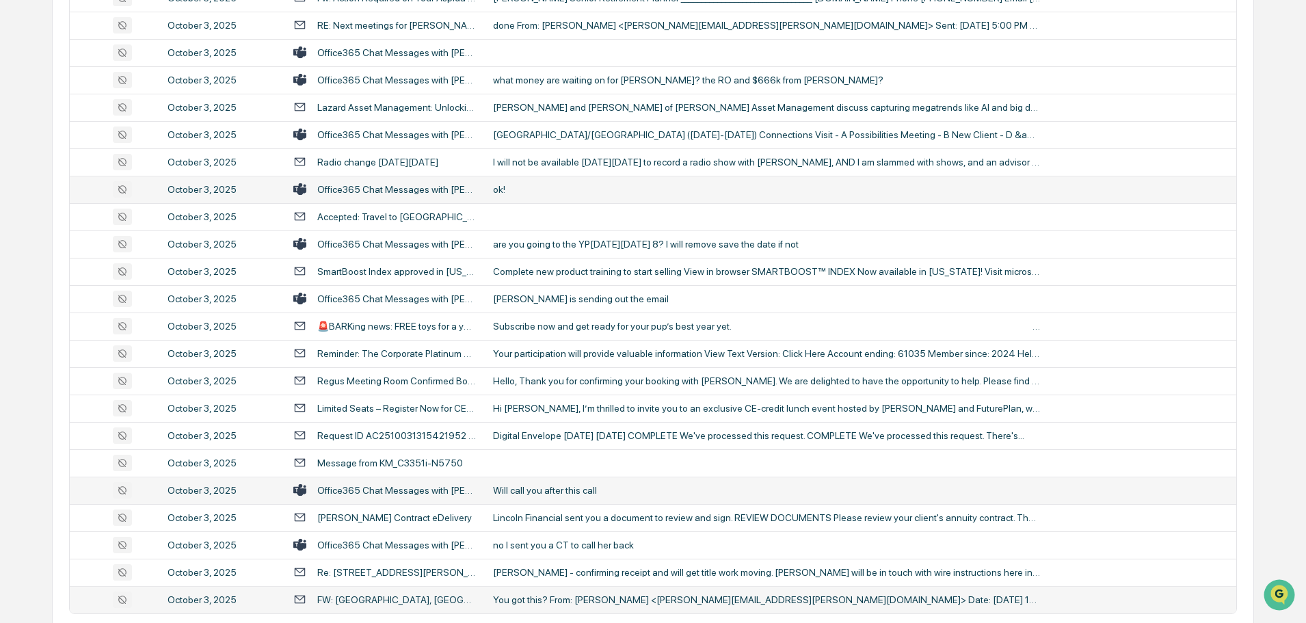
scroll to position [2505, 0]
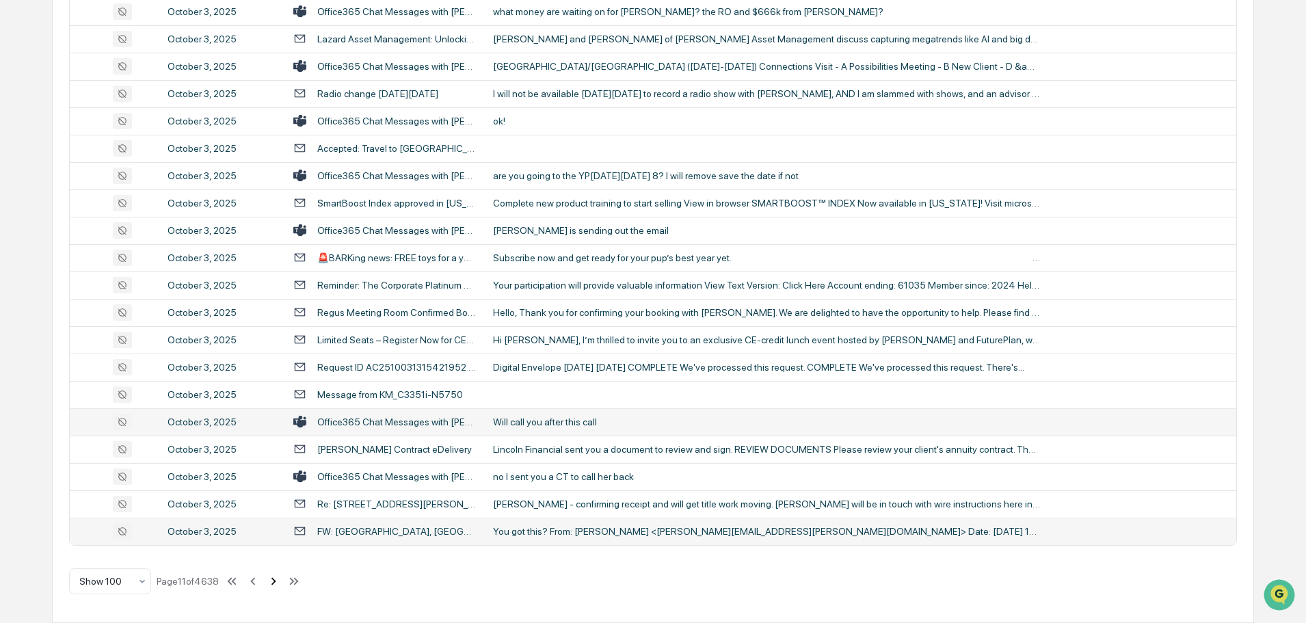
click at [274, 580] on icon at bounding box center [273, 581] width 15 height 15
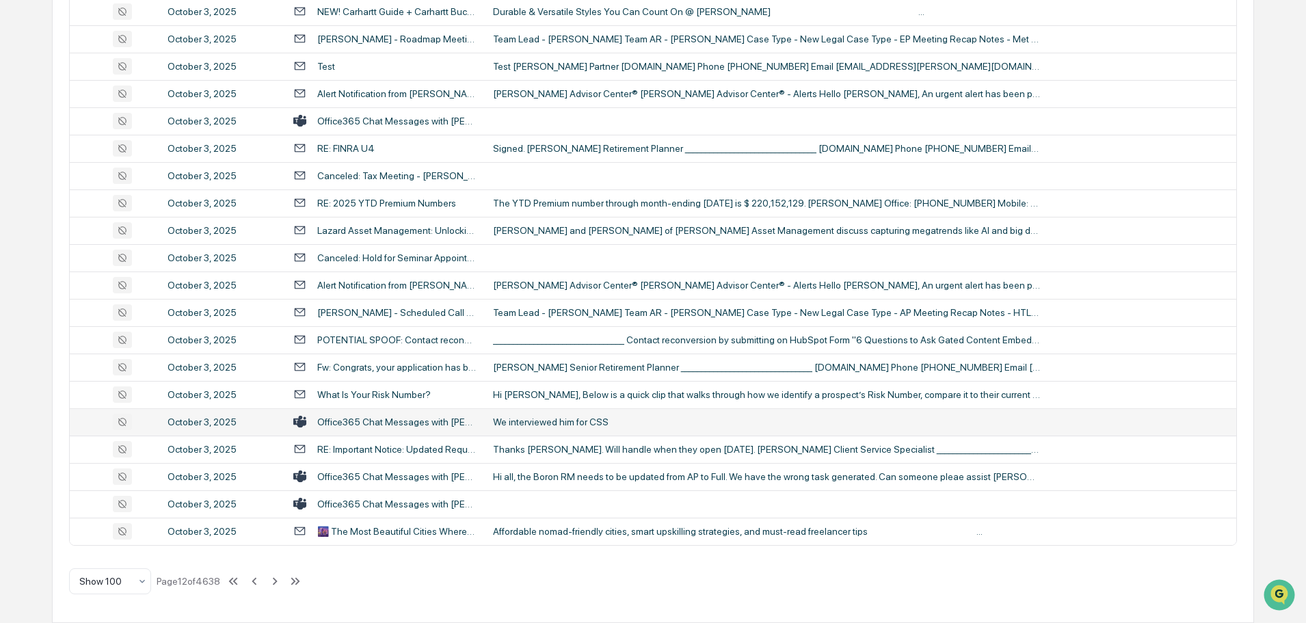
click at [605, 427] on td "We interviewed him for CSS" at bounding box center [861, 421] width 752 height 27
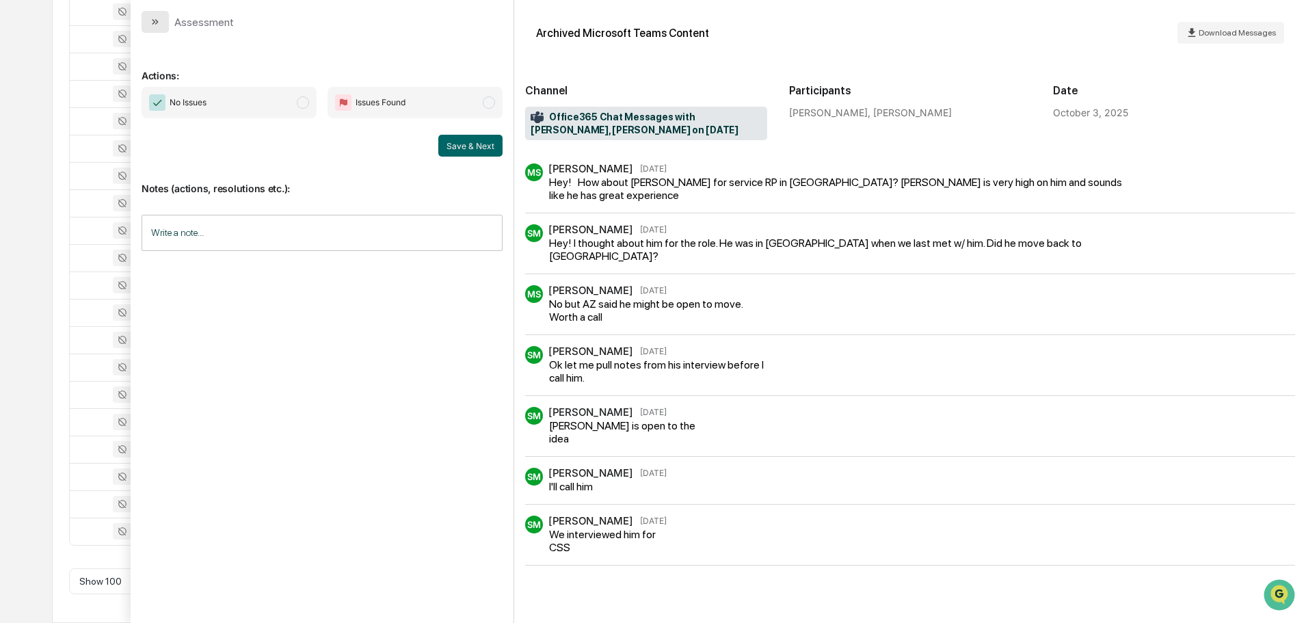
click at [147, 15] on button "modal" at bounding box center [155, 22] width 27 height 22
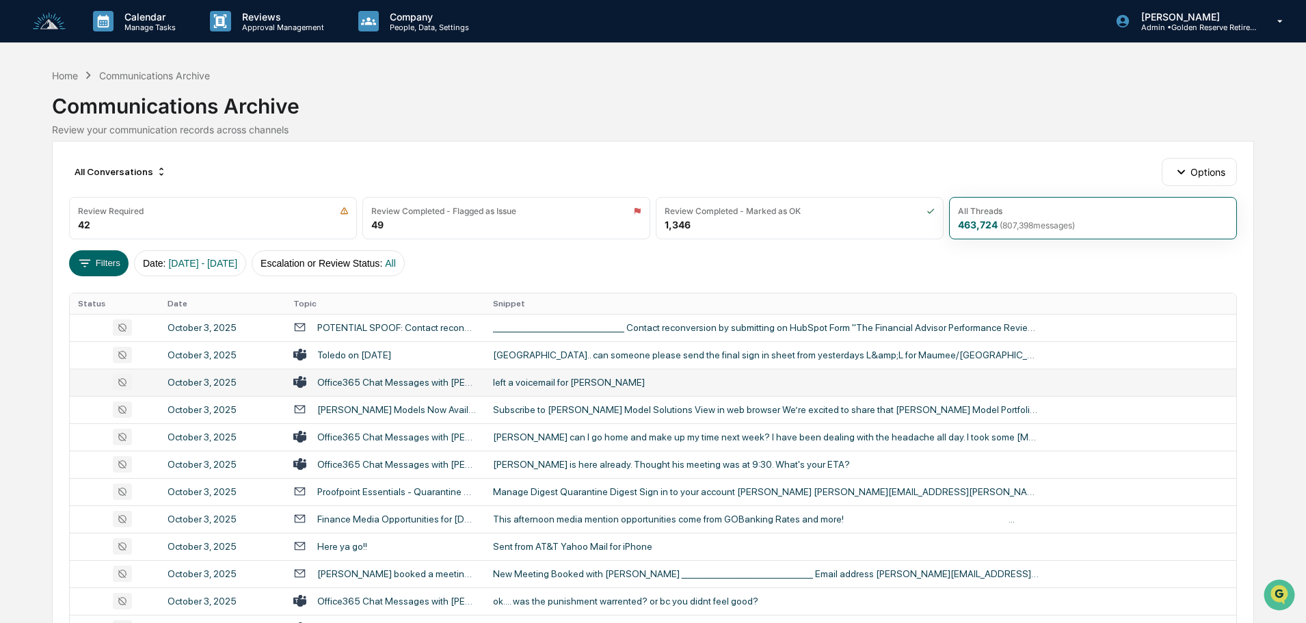
scroll to position [68, 0]
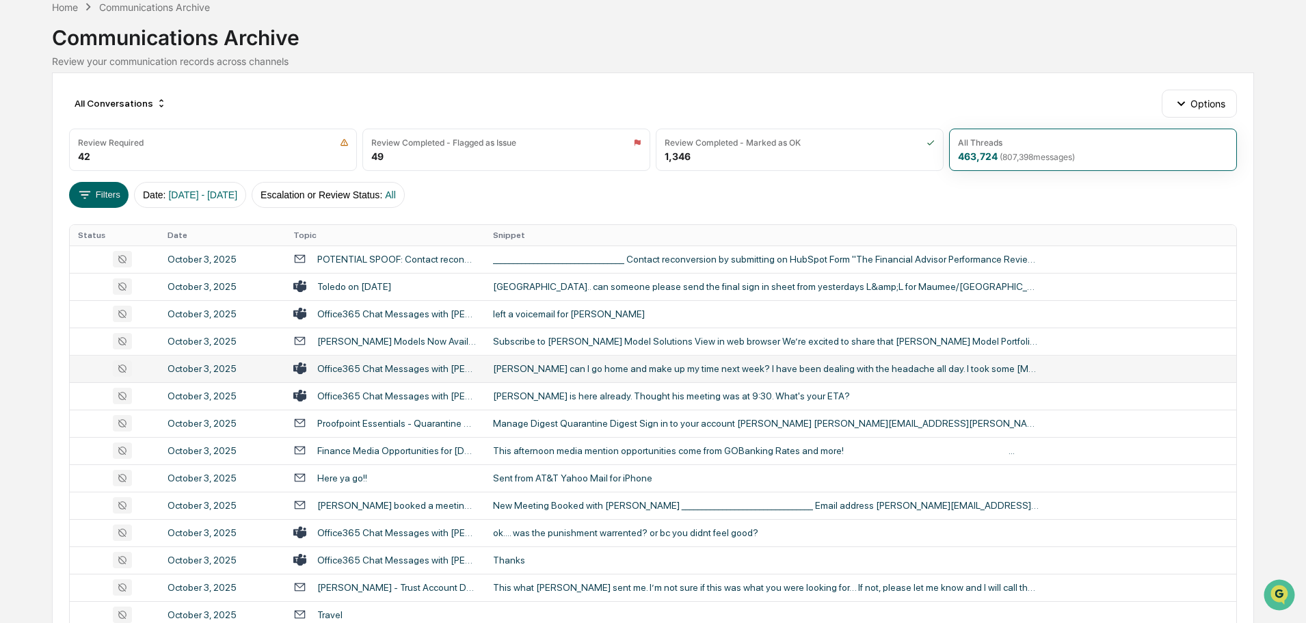
click at [617, 373] on div "[PERSON_NAME] can I go home and make up my time next week? I have been dealing …" at bounding box center [766, 368] width 547 height 11
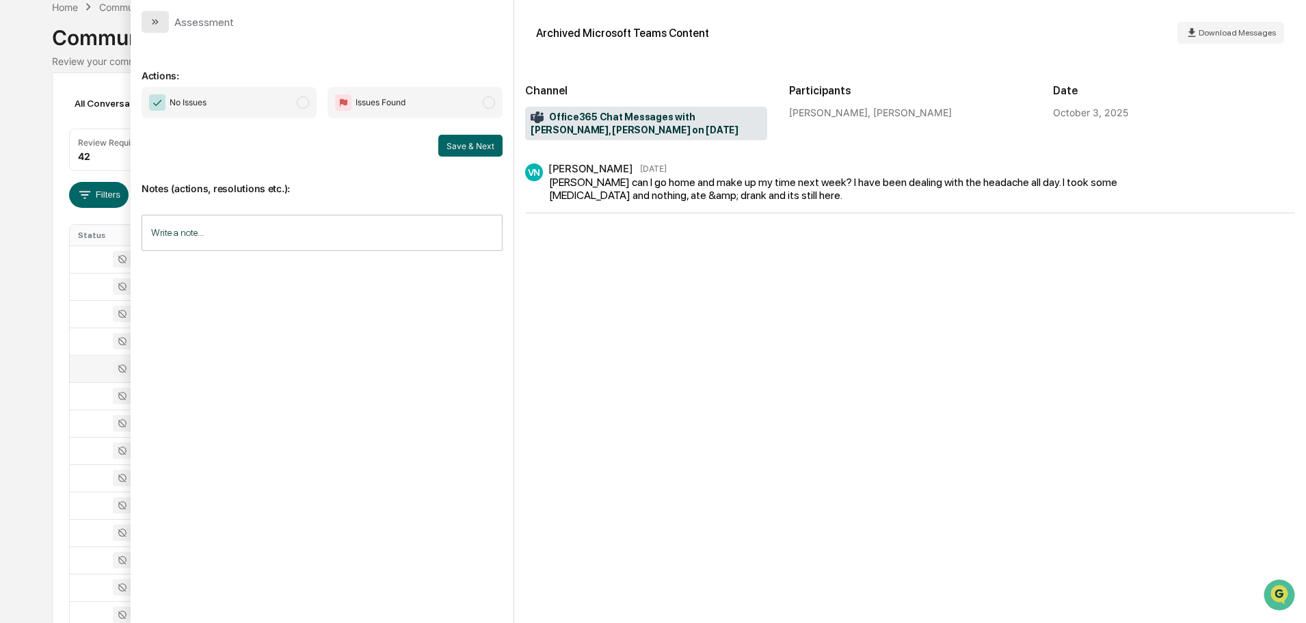
click at [150, 27] on icon "modal" at bounding box center [155, 21] width 11 height 11
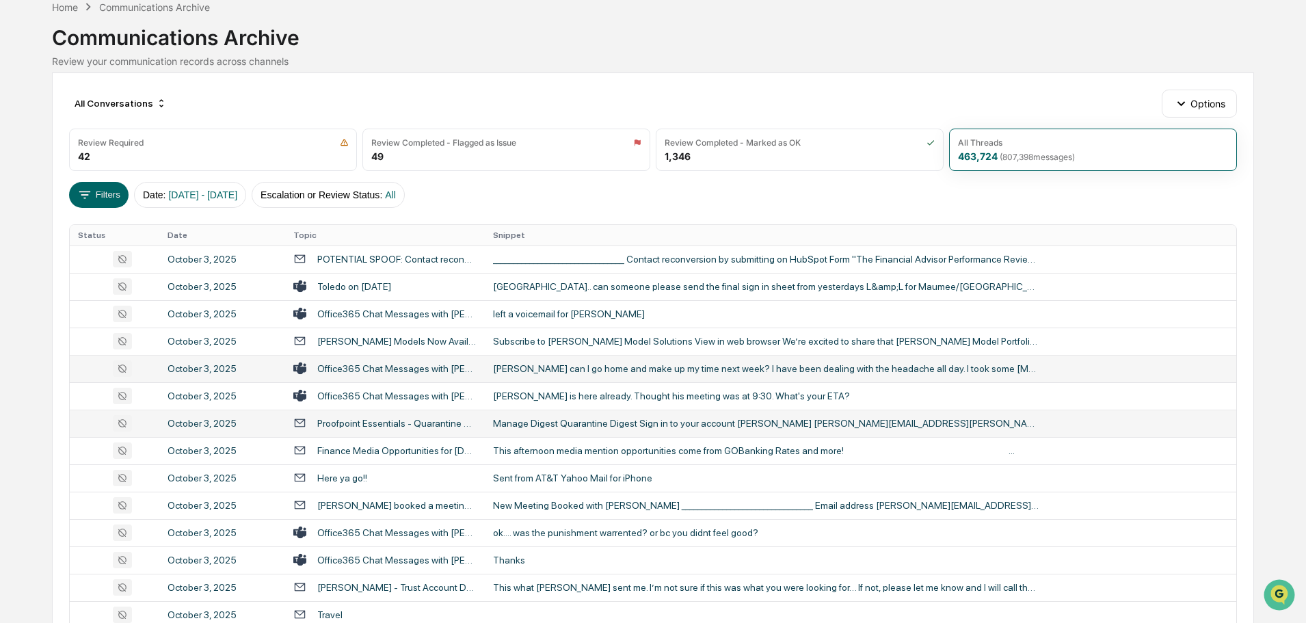
scroll to position [137, 0]
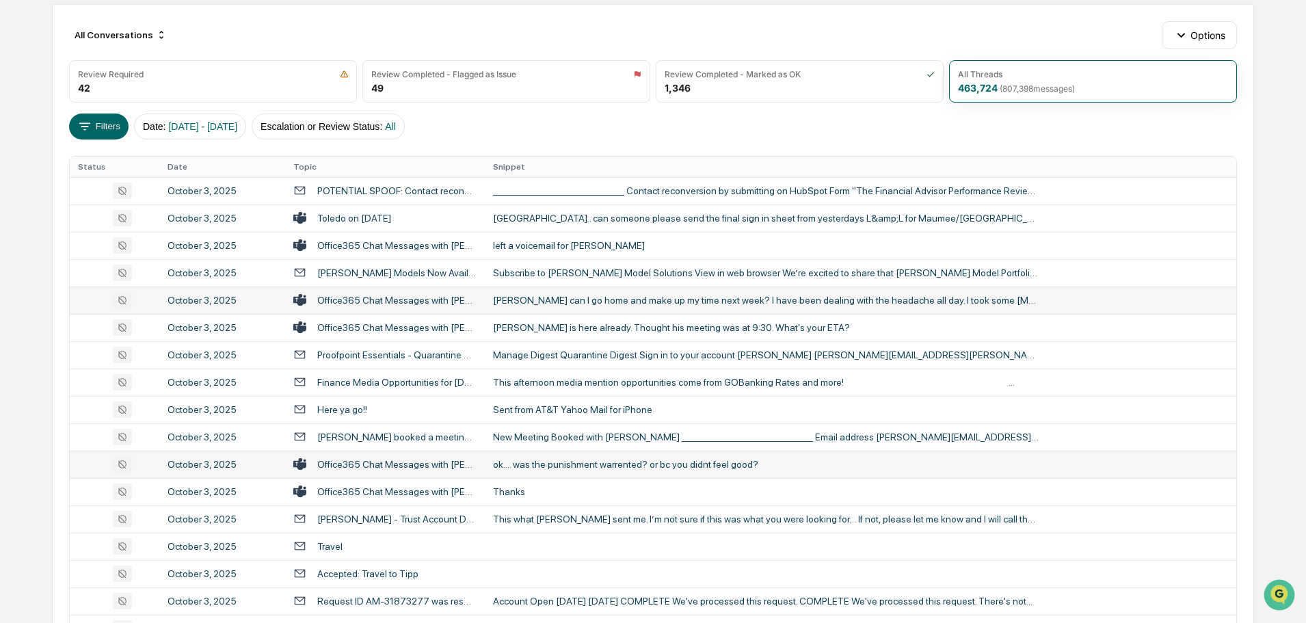
click at [592, 466] on div "ok.... was the punishment warrented? or bc you didnt feel good?" at bounding box center [766, 464] width 547 height 11
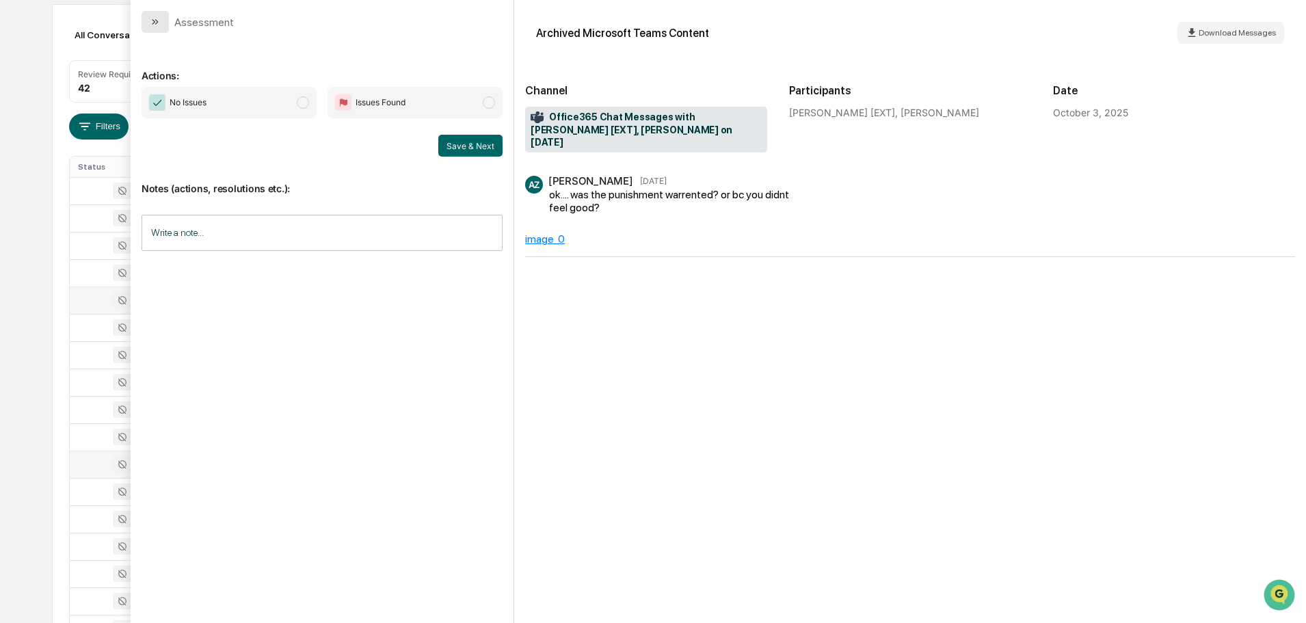
click at [160, 25] on icon "modal" at bounding box center [155, 21] width 11 height 11
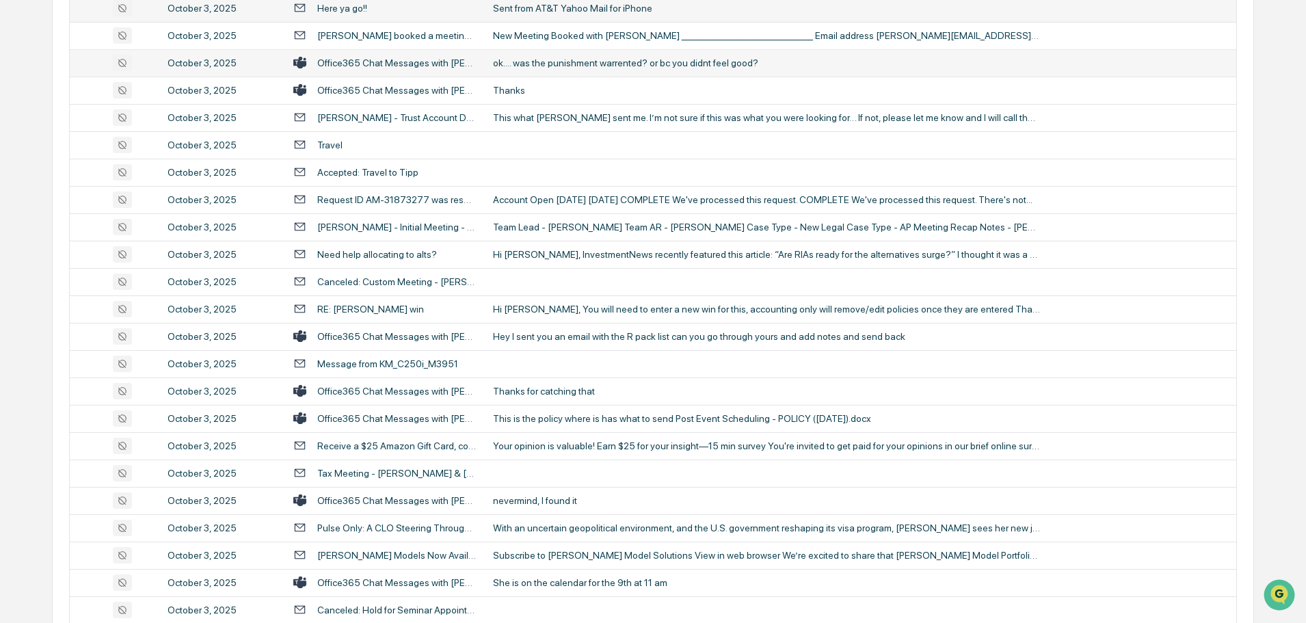
scroll to position [547, 0]
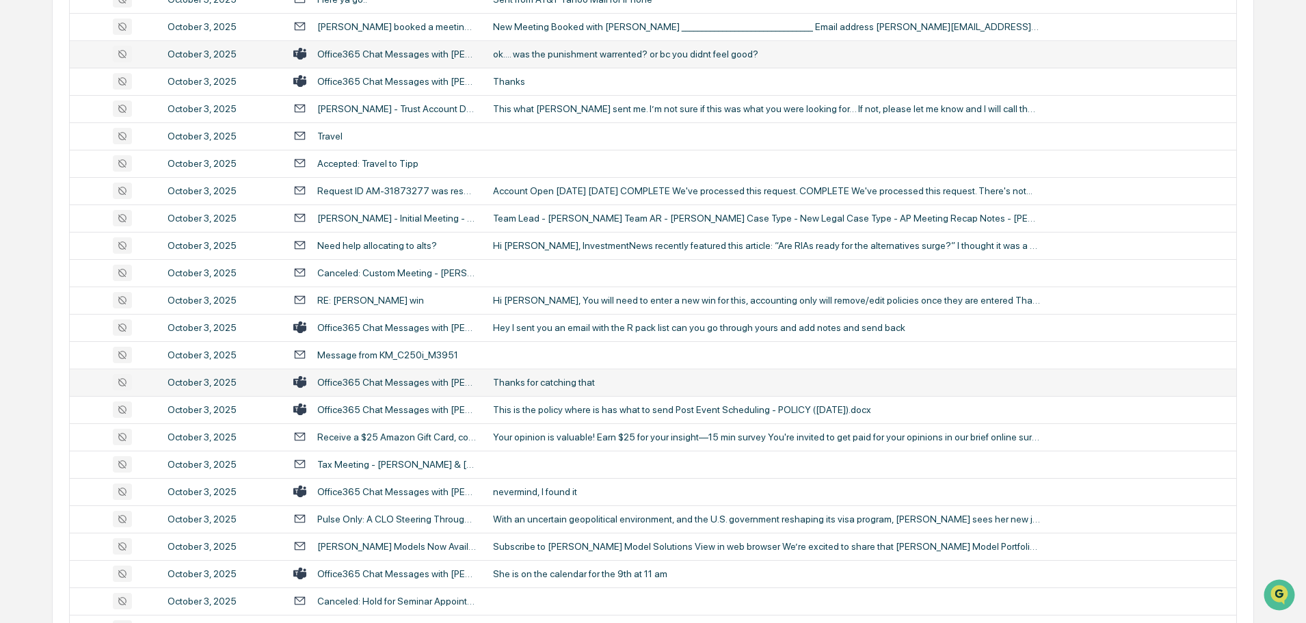
click at [584, 389] on td "Thanks for catching that" at bounding box center [861, 382] width 752 height 27
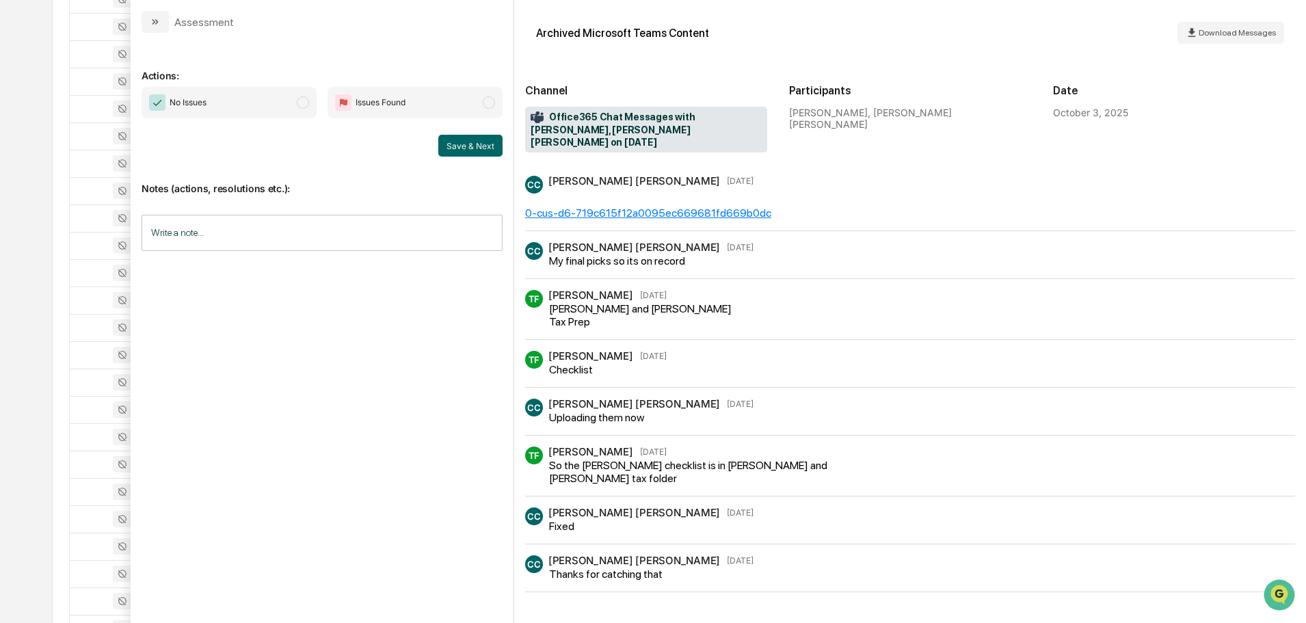
scroll to position [5, 0]
click at [156, 23] on icon "modal" at bounding box center [155, 21] width 11 height 11
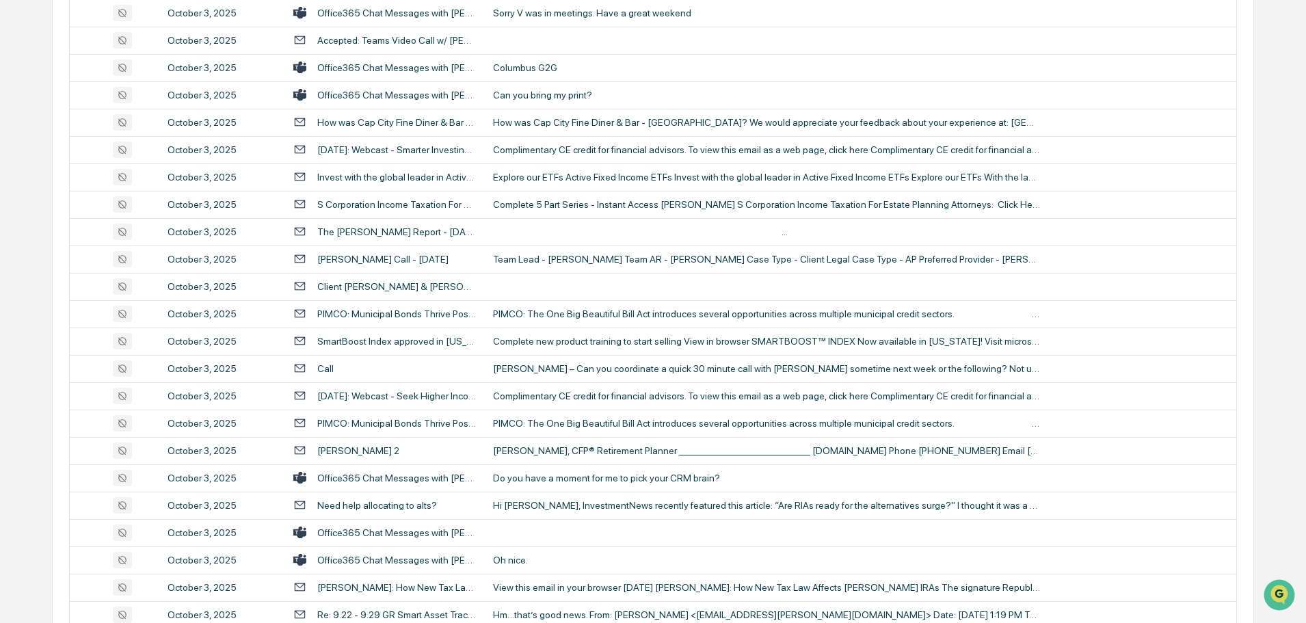
scroll to position [1368, 0]
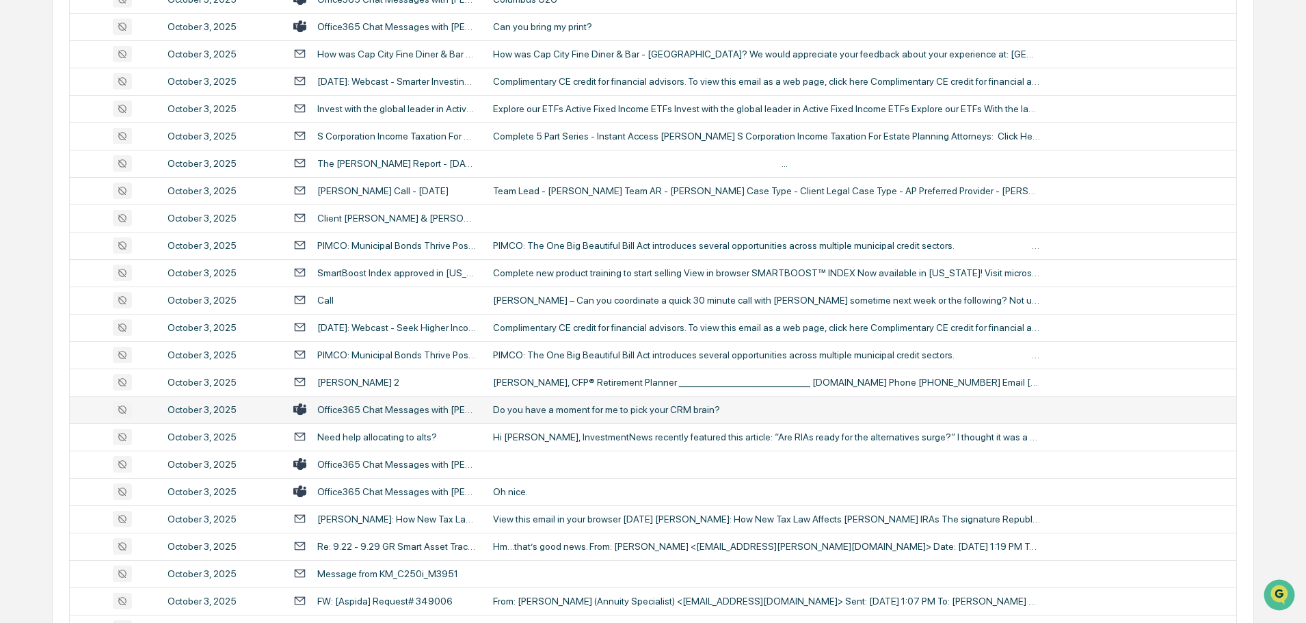
click at [585, 409] on div "Do you have a moment for me to pick your CRM brain?" at bounding box center [766, 409] width 547 height 11
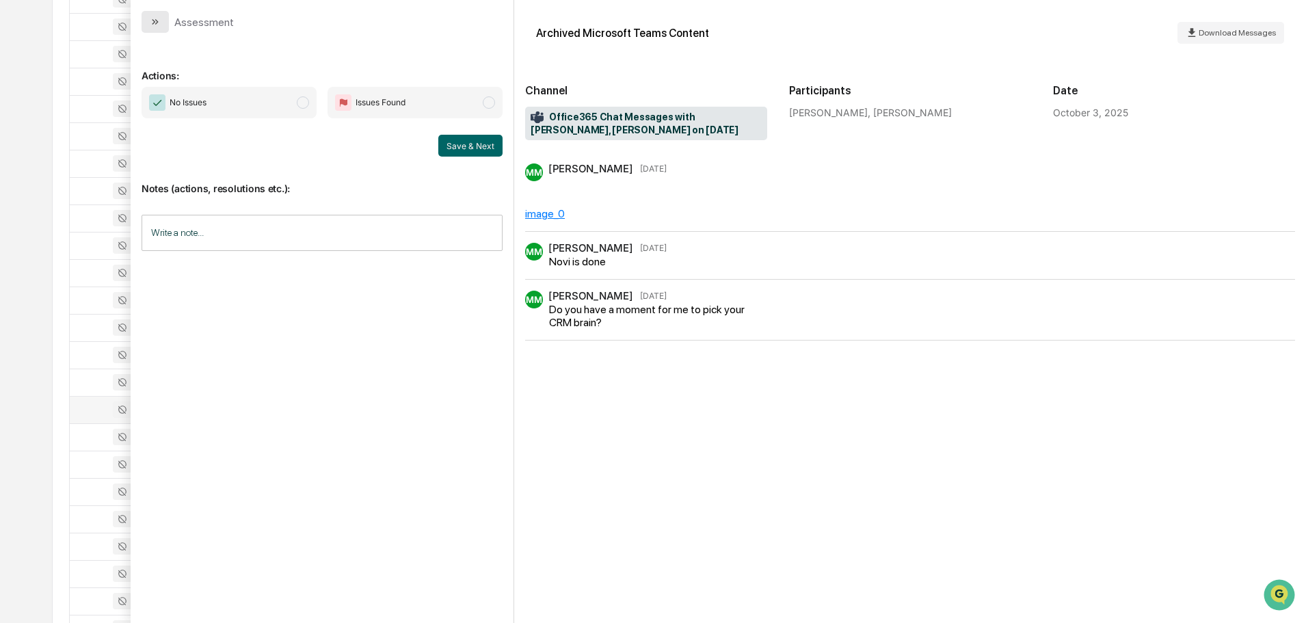
click at [150, 23] on icon "modal" at bounding box center [155, 21] width 11 height 11
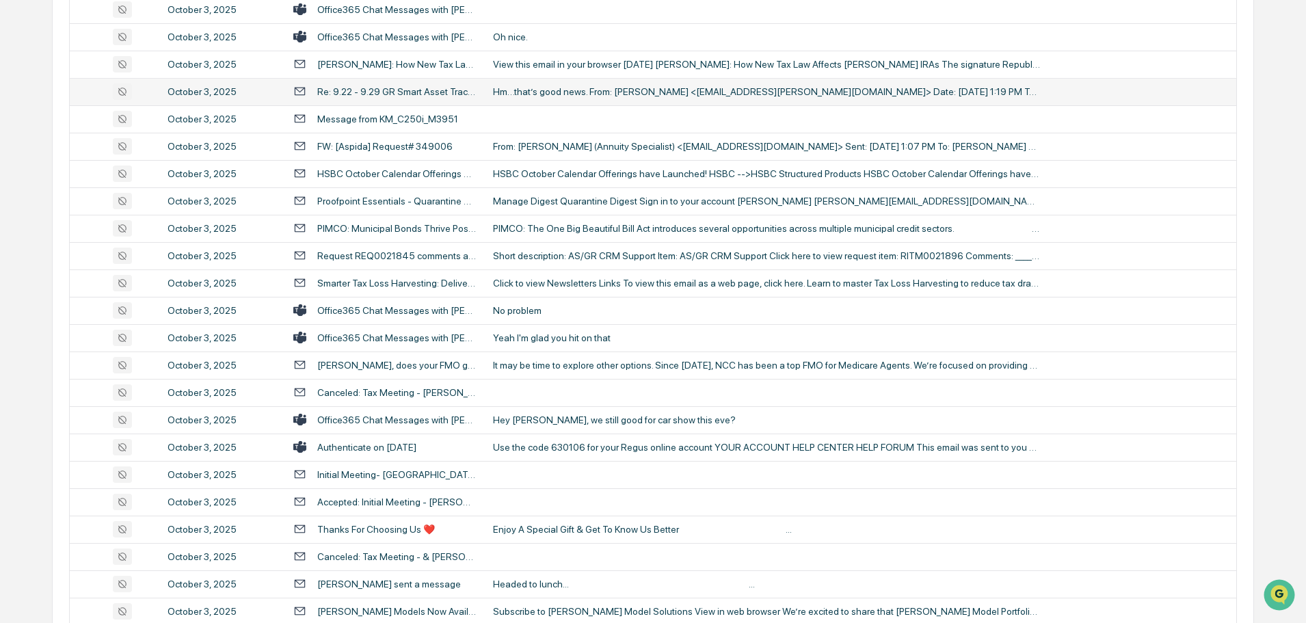
scroll to position [1847, 0]
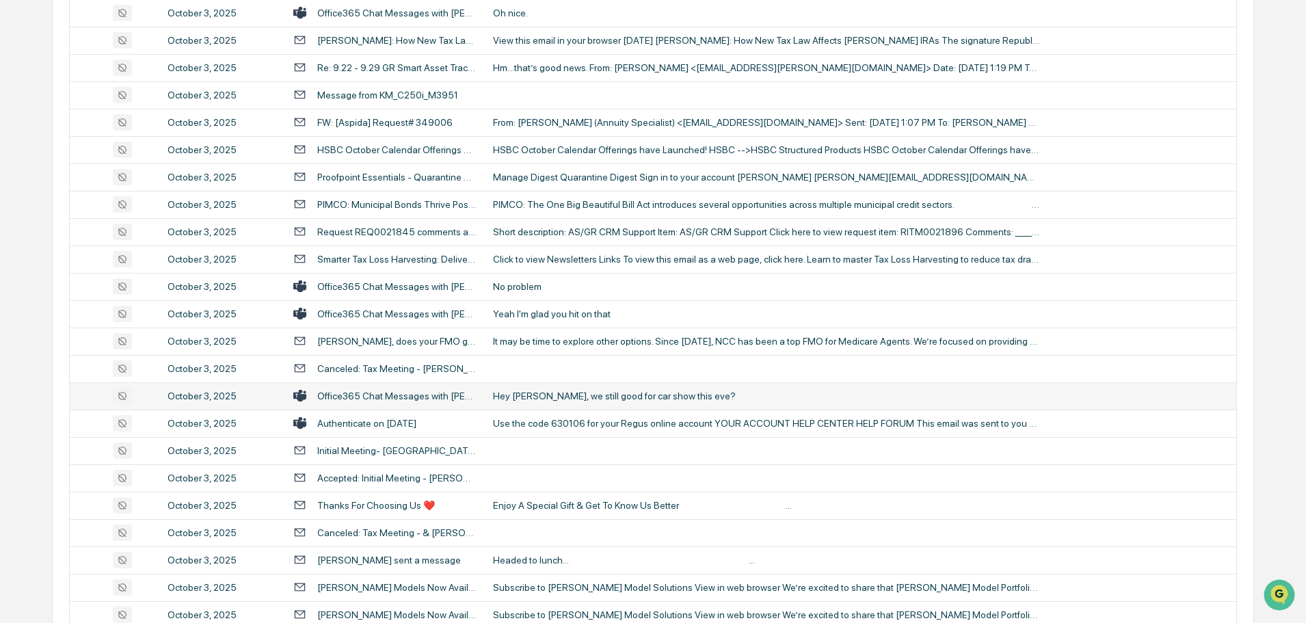
click at [560, 400] on div "Hey [PERSON_NAME], we still good for car show this eve?" at bounding box center [766, 396] width 547 height 11
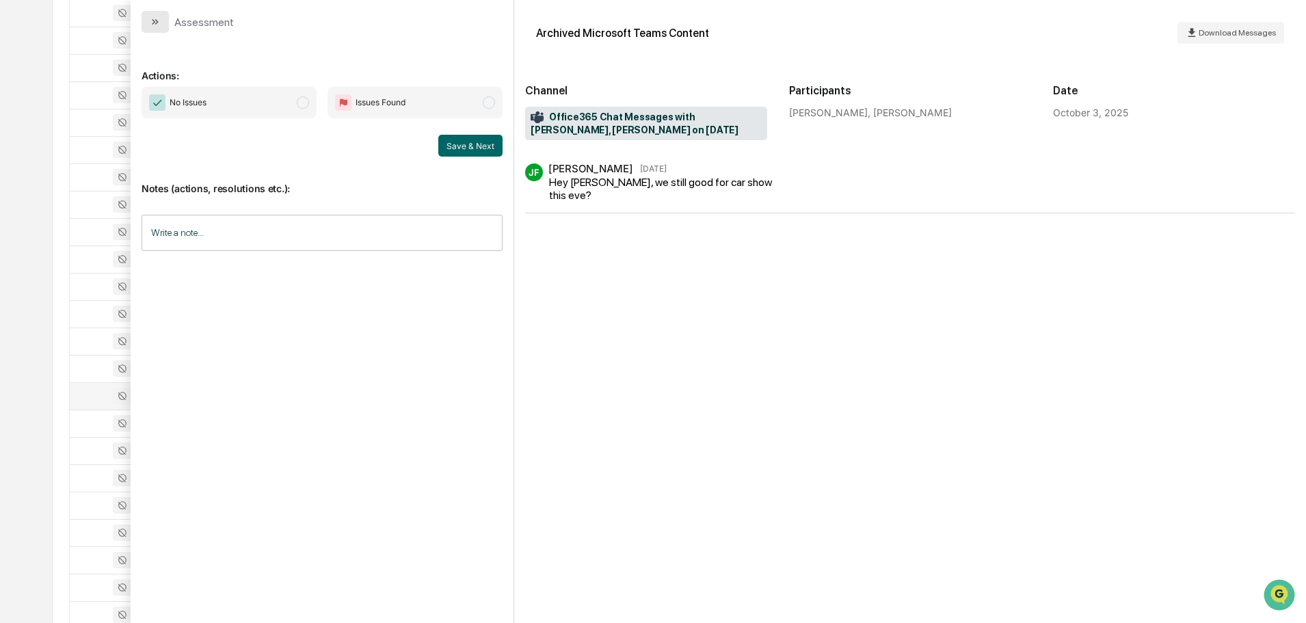
click at [148, 23] on button "modal" at bounding box center [155, 22] width 27 height 22
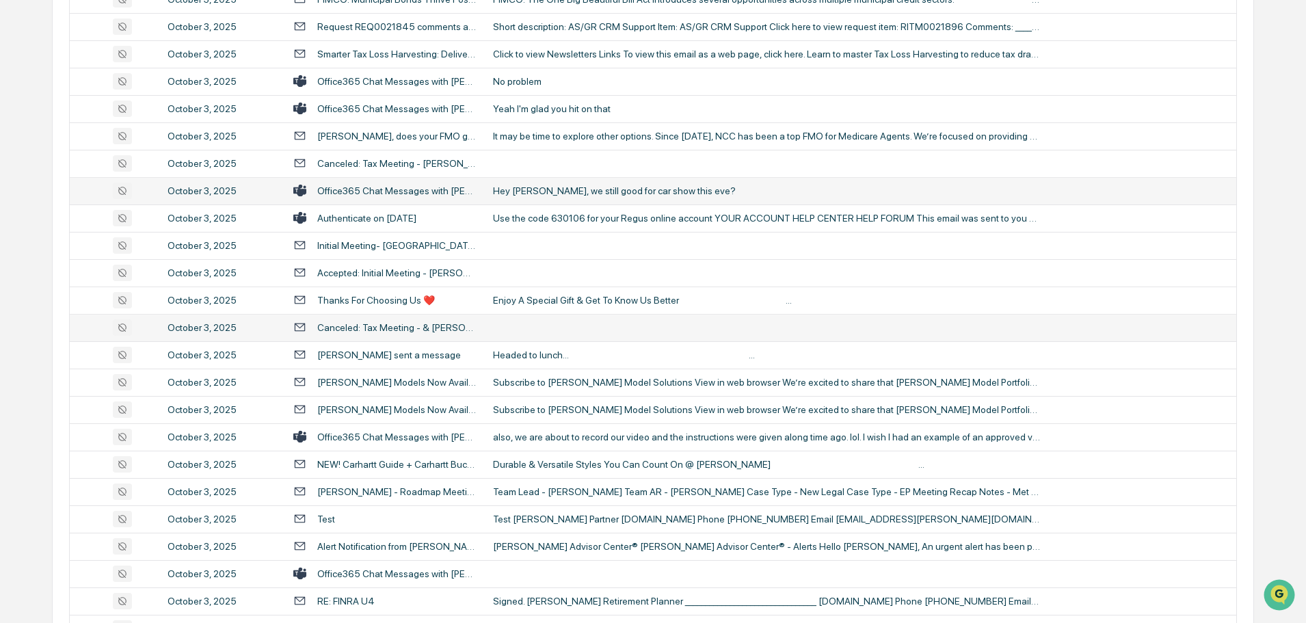
scroll to position [2120, 0]
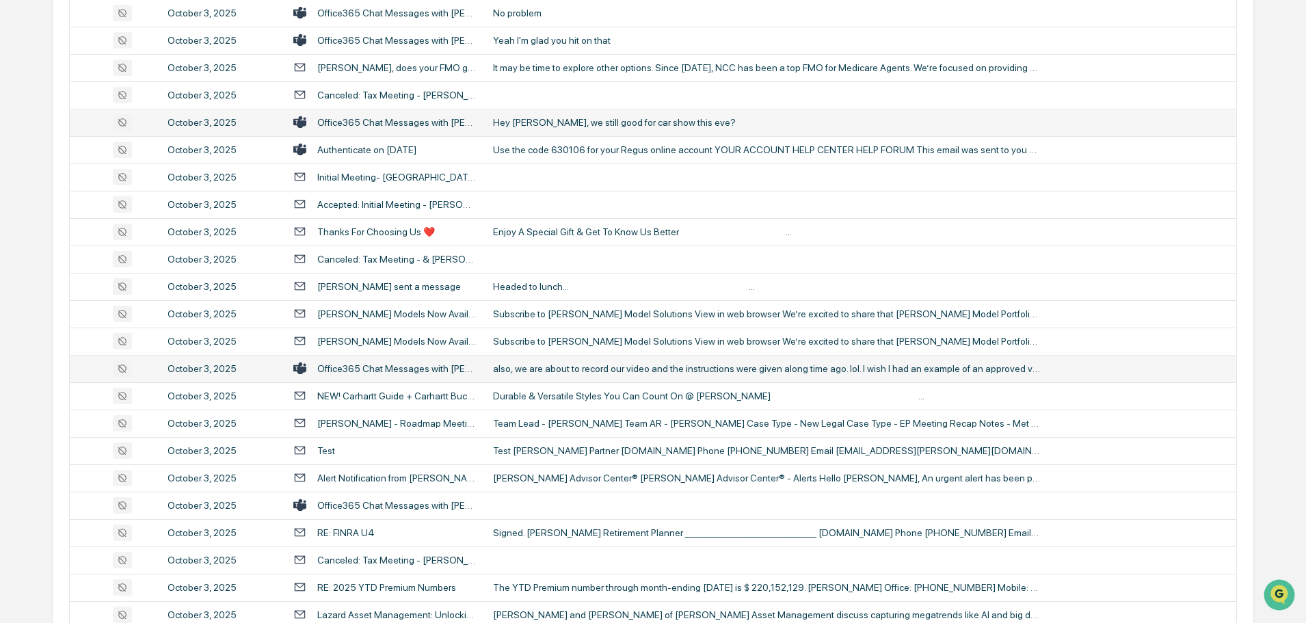
click at [555, 371] on div "also, we are about to record our video and the instructions were given along ti…" at bounding box center [766, 368] width 547 height 11
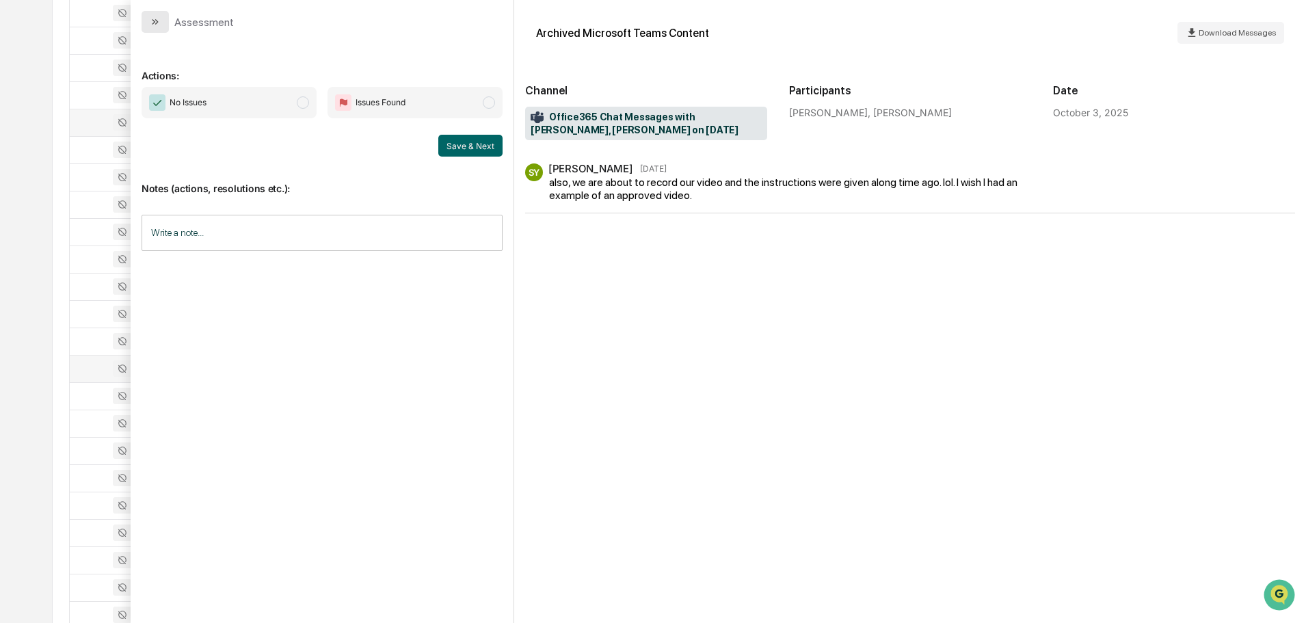
click at [163, 22] on button "modal" at bounding box center [155, 22] width 27 height 22
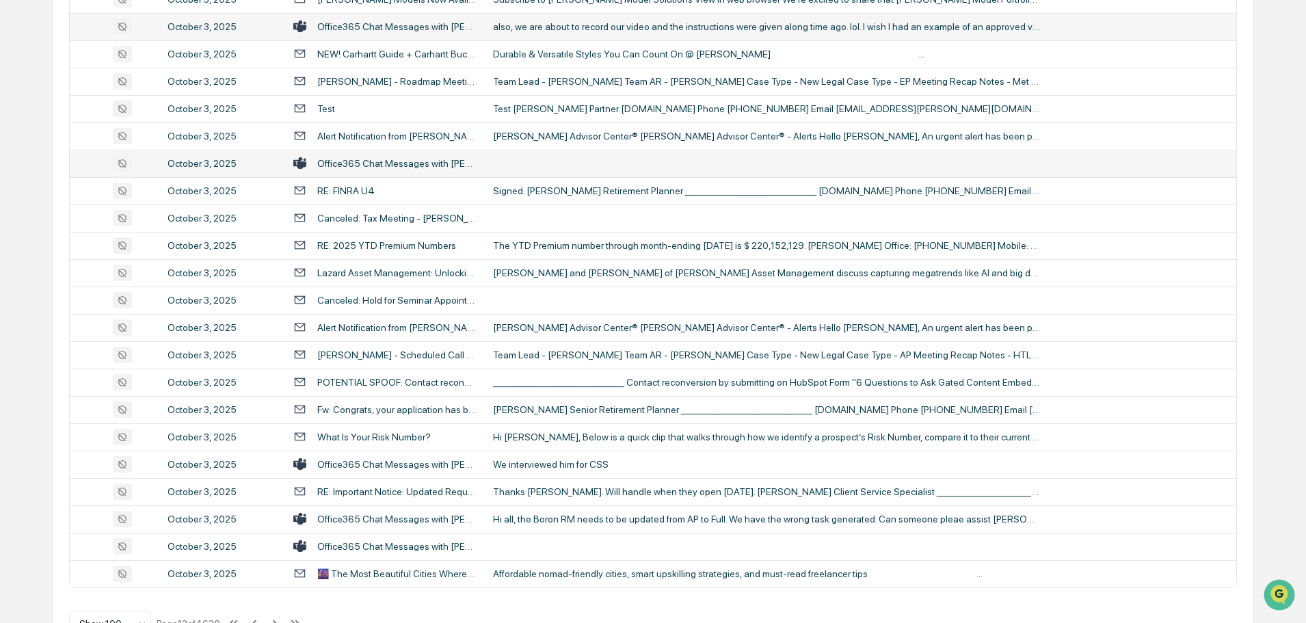
scroll to position [2505, 0]
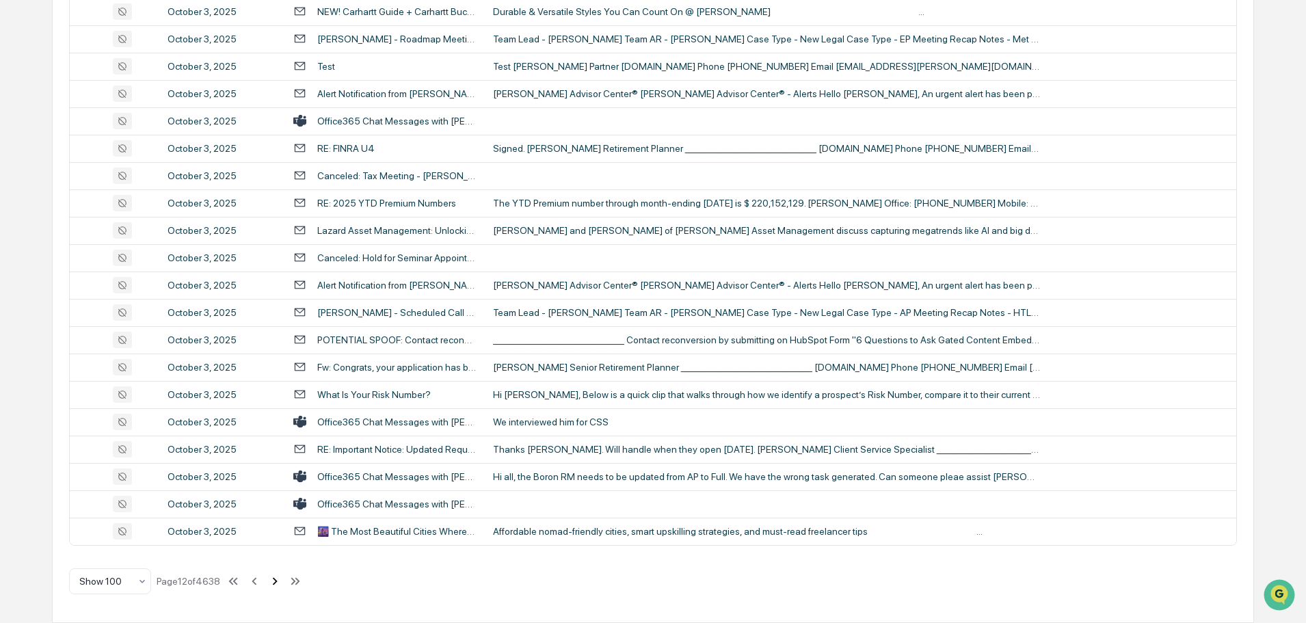
click at [274, 583] on icon at bounding box center [274, 581] width 15 height 15
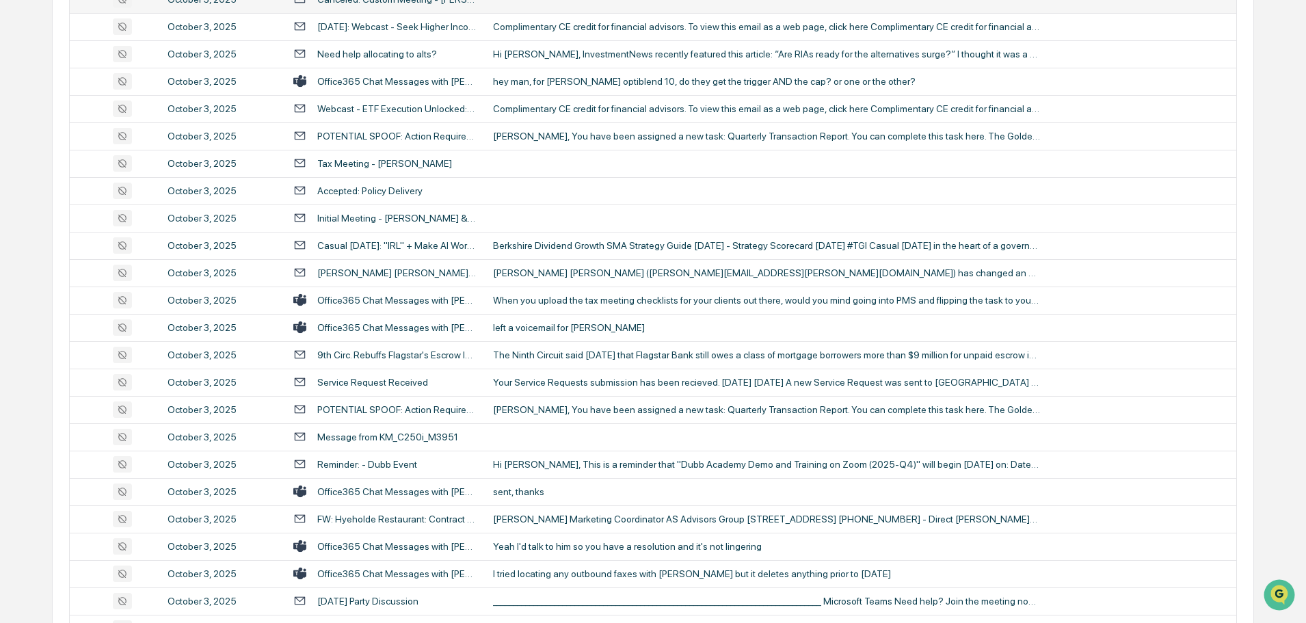
scroll to position [616, 0]
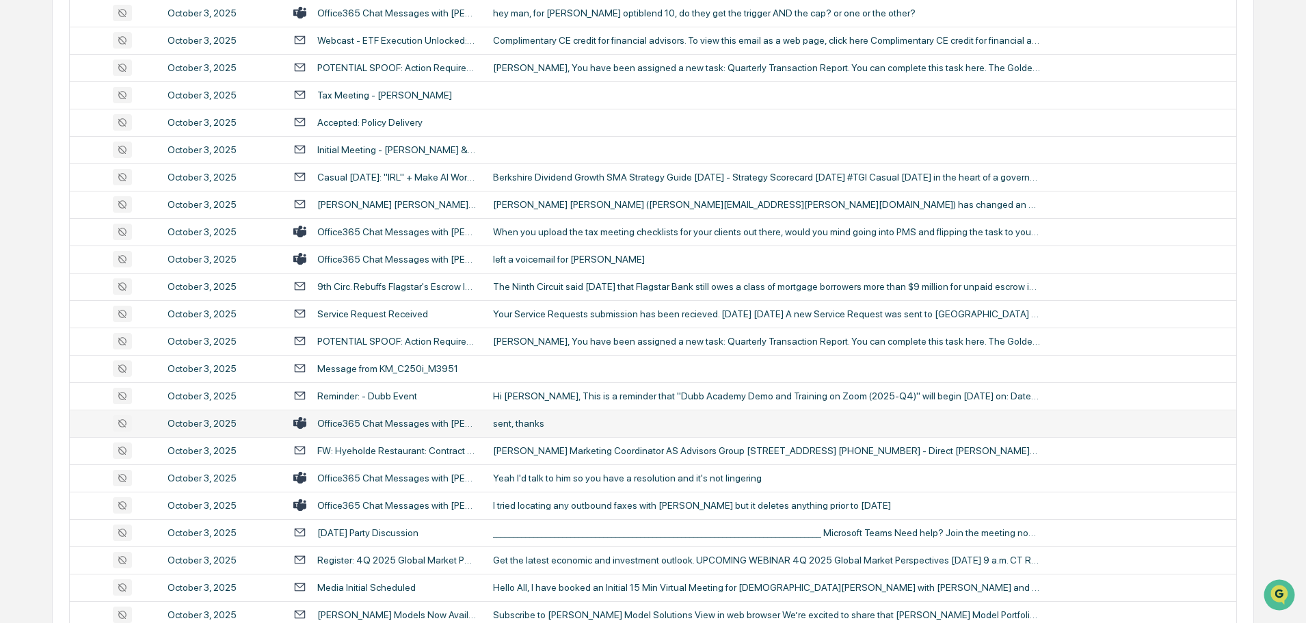
click at [534, 425] on div "sent, thanks" at bounding box center [766, 423] width 547 height 11
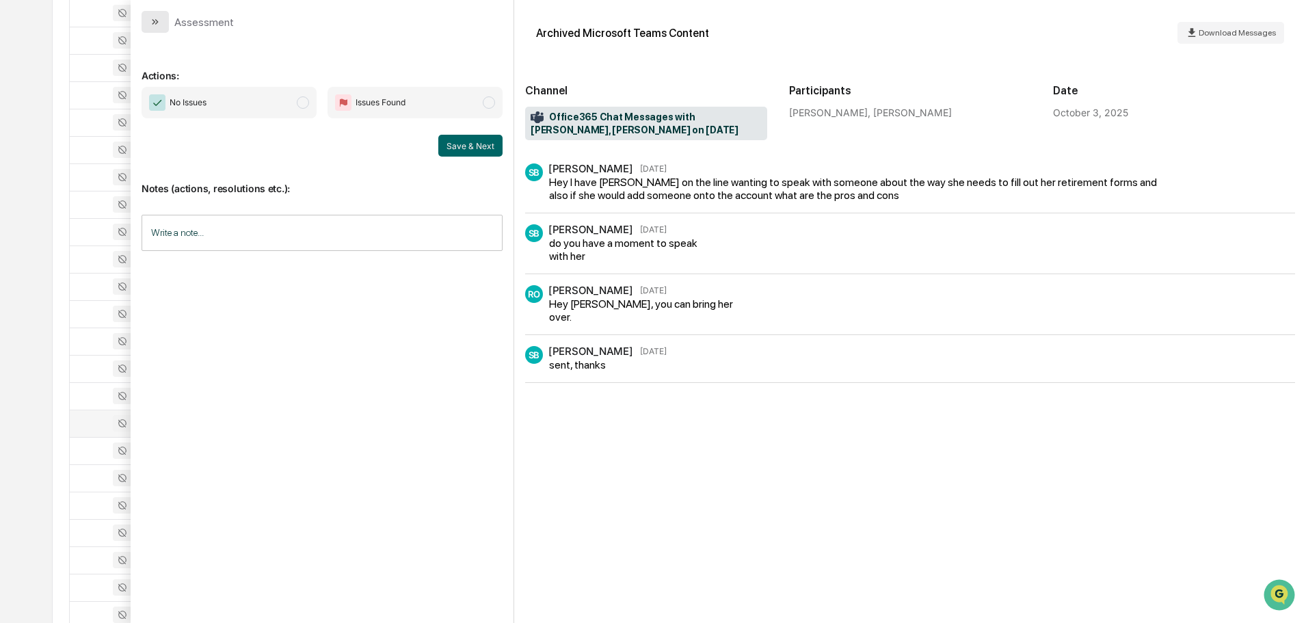
click at [164, 25] on button "modal" at bounding box center [155, 22] width 27 height 22
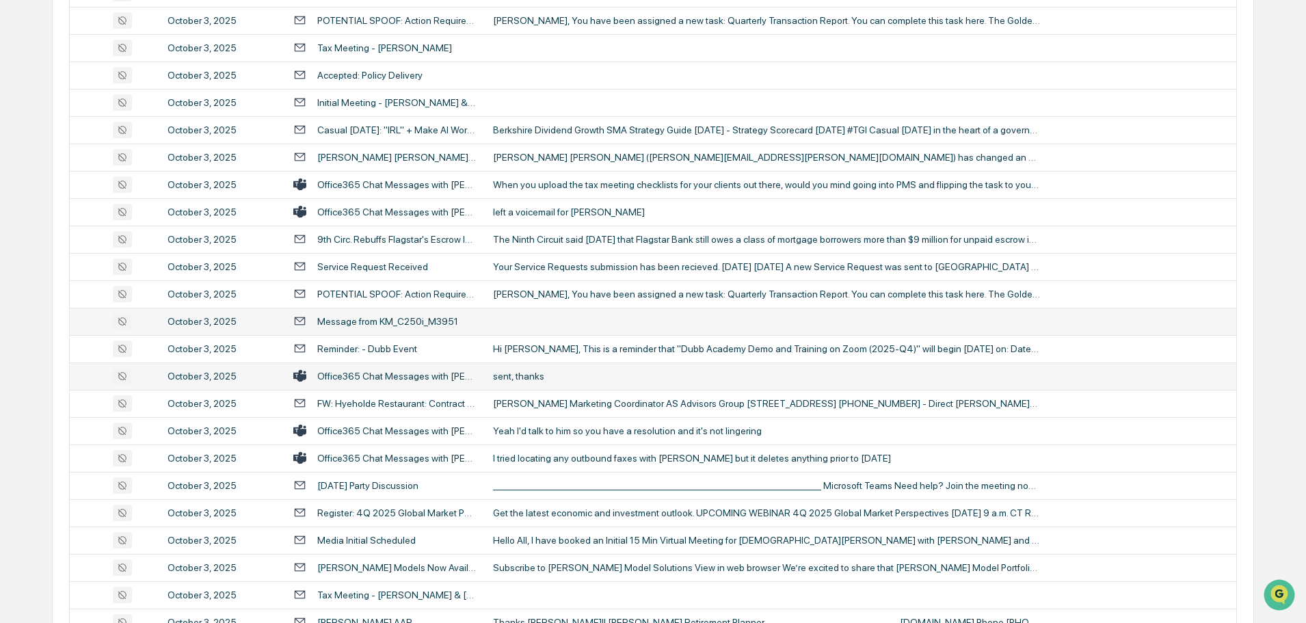
scroll to position [684, 0]
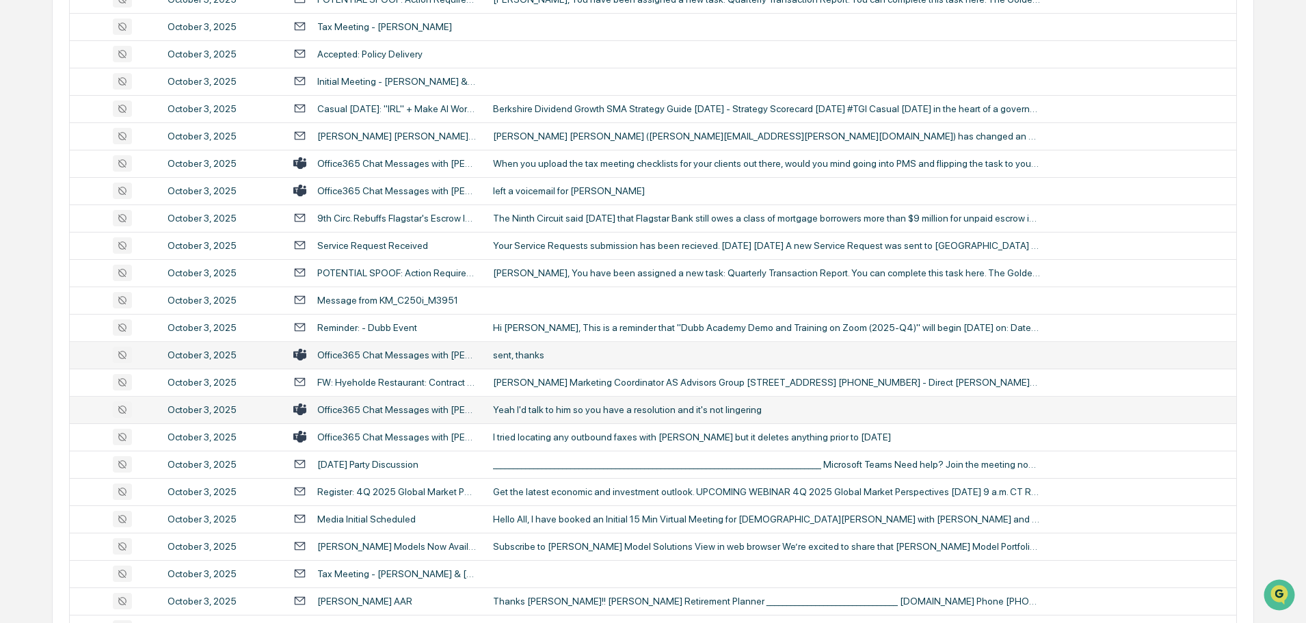
click at [610, 411] on div "Yeah I'd talk to him so you have a resolution and it's not lingering" at bounding box center [766, 409] width 547 height 11
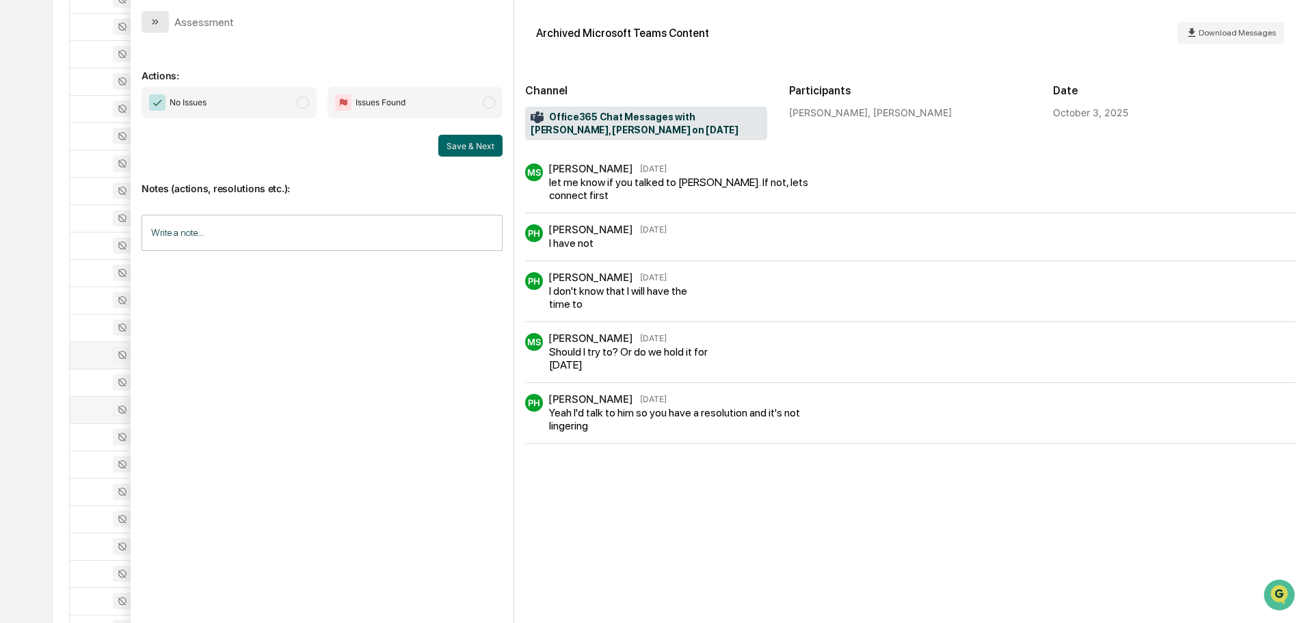
click at [161, 25] on button "modal" at bounding box center [155, 22] width 27 height 22
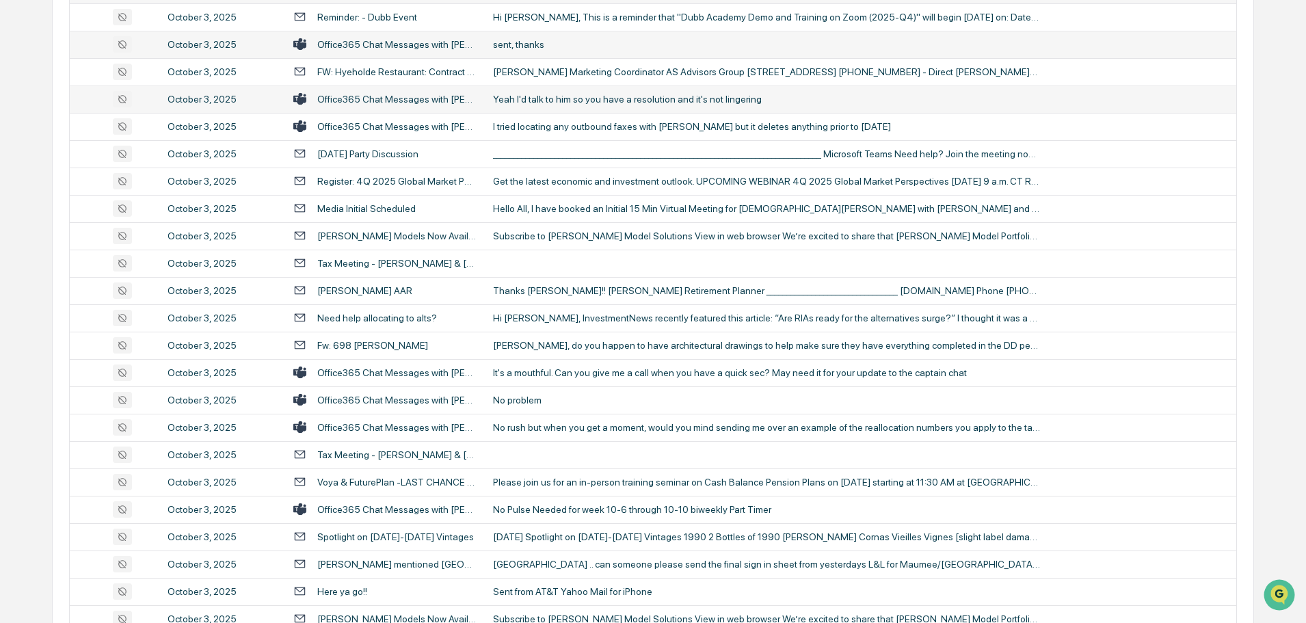
scroll to position [1026, 0]
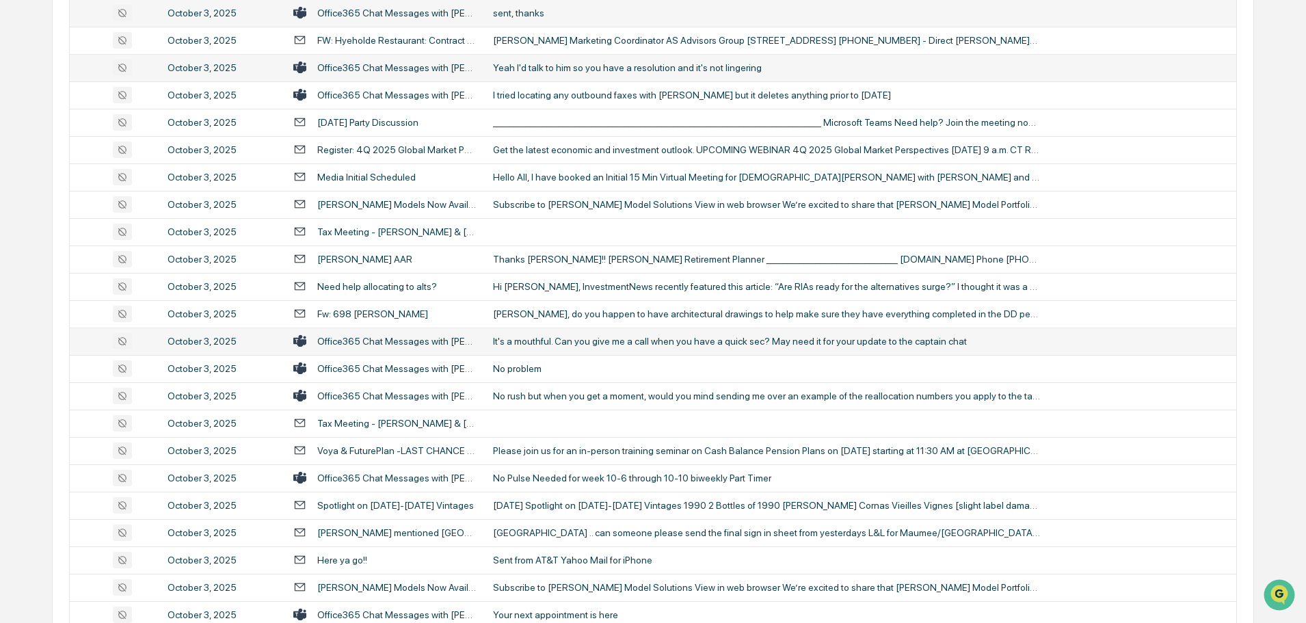
click at [577, 337] on div "It's a mouthful. Can you give me a call when you have a quick sec? May need it …" at bounding box center [766, 341] width 547 height 11
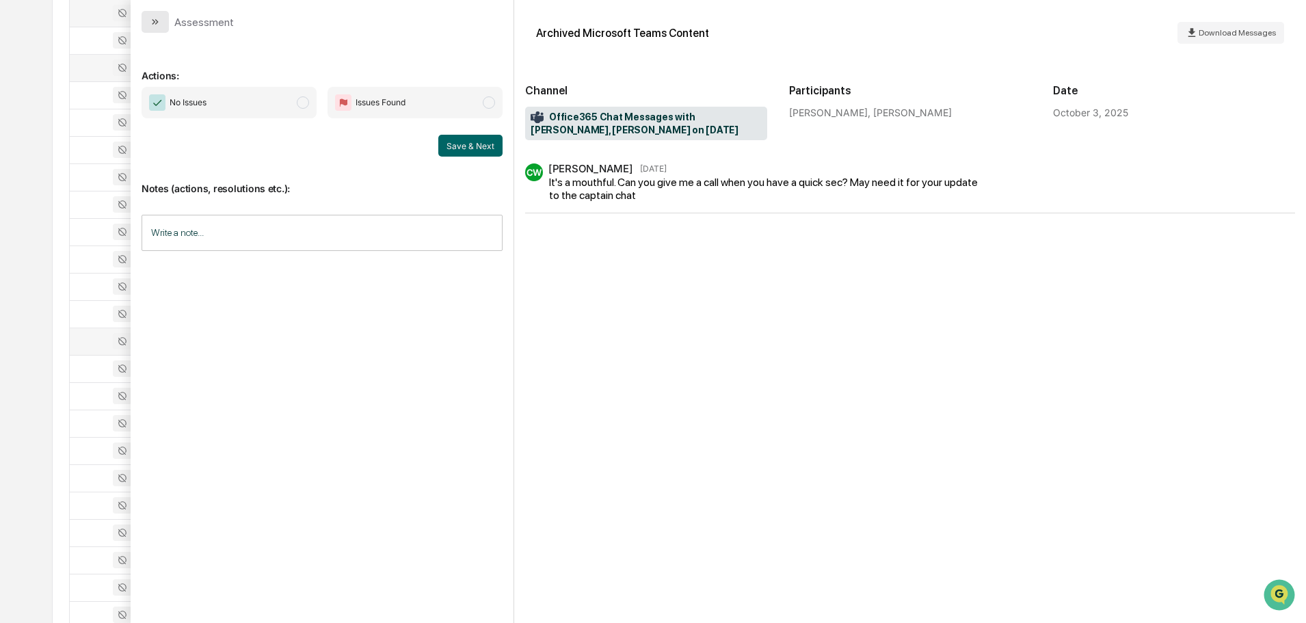
click at [159, 25] on icon "modal" at bounding box center [155, 21] width 11 height 11
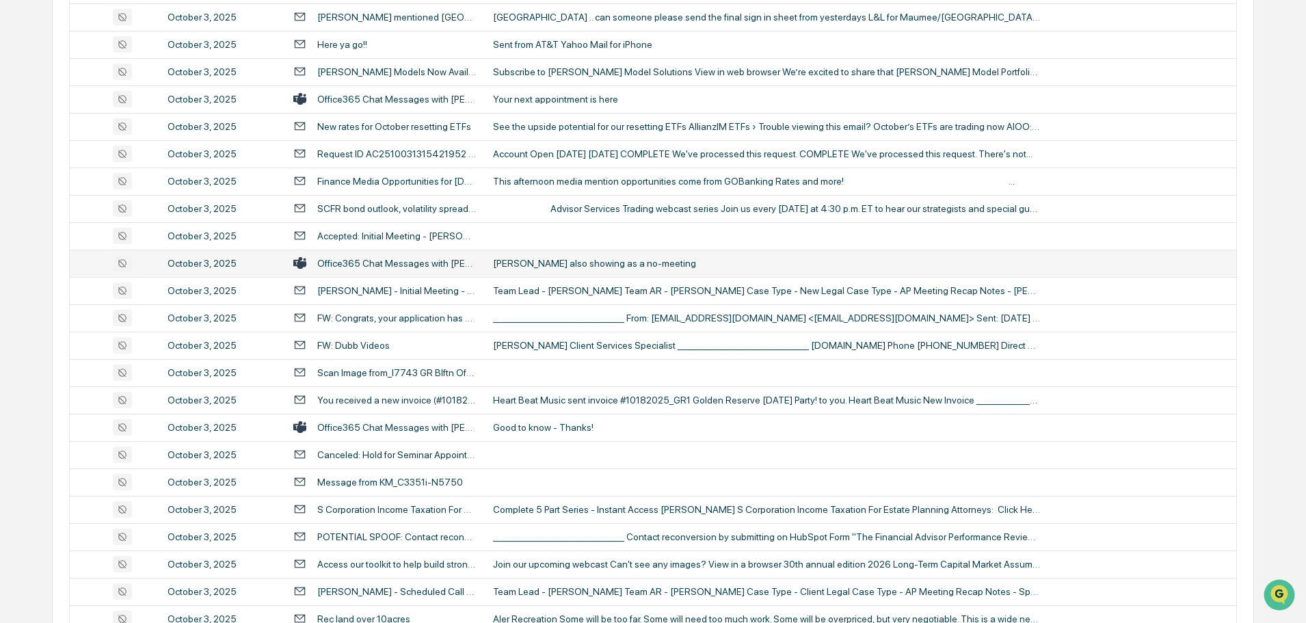
scroll to position [1573, 0]
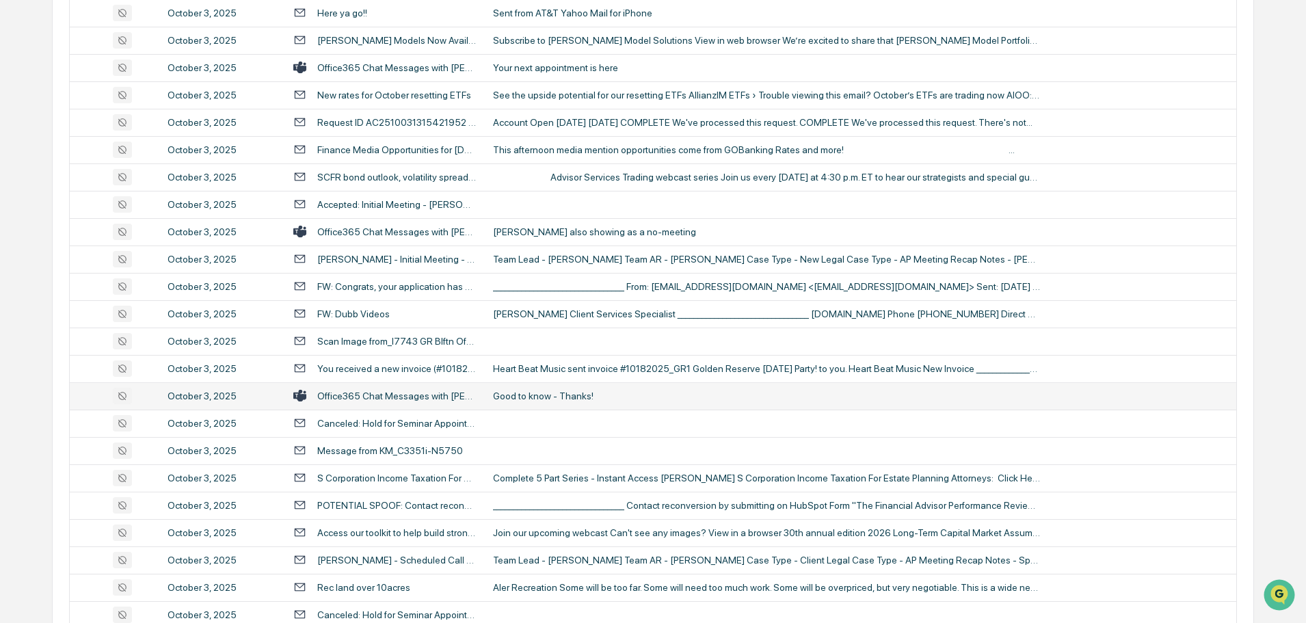
click at [538, 403] on td "Good to know - Thanks!" at bounding box center [861, 395] width 752 height 27
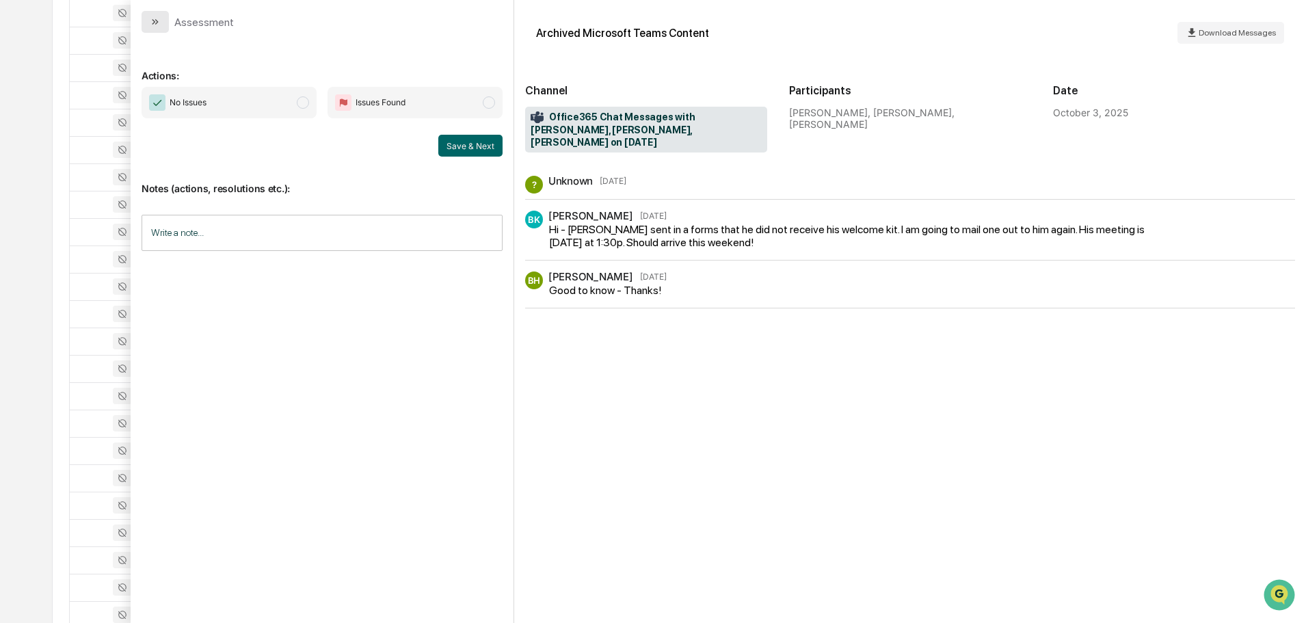
click at [159, 17] on icon "modal" at bounding box center [155, 21] width 11 height 11
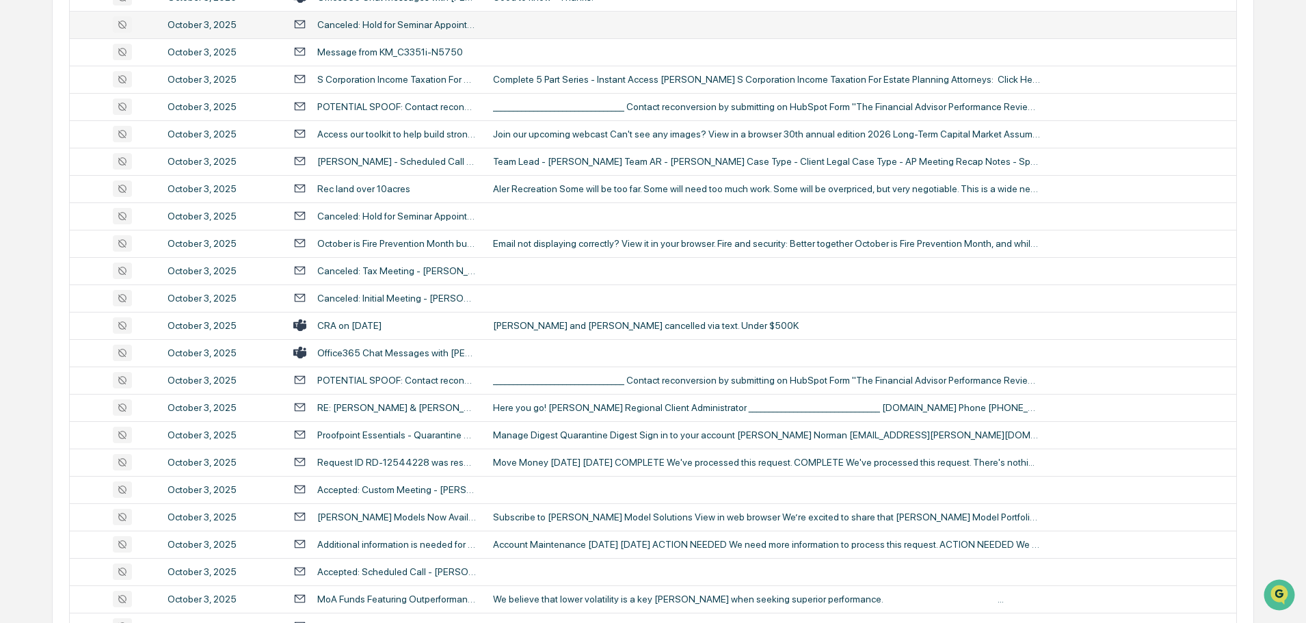
scroll to position [1984, 0]
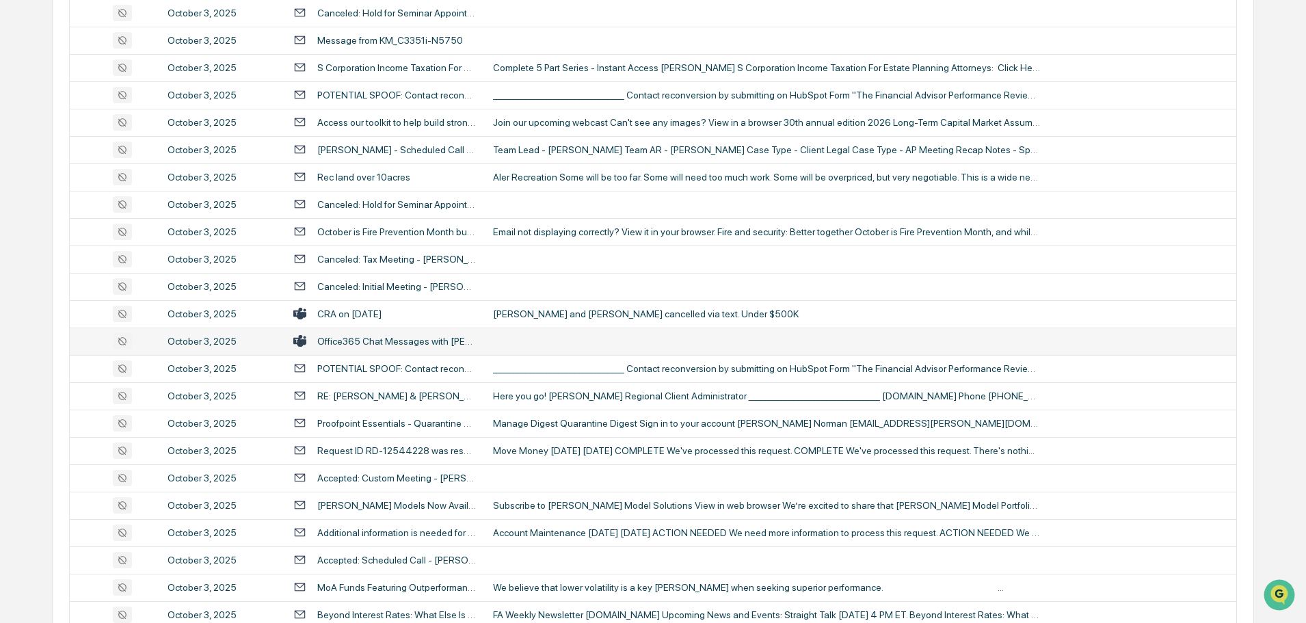
click at [553, 331] on td at bounding box center [861, 341] width 752 height 27
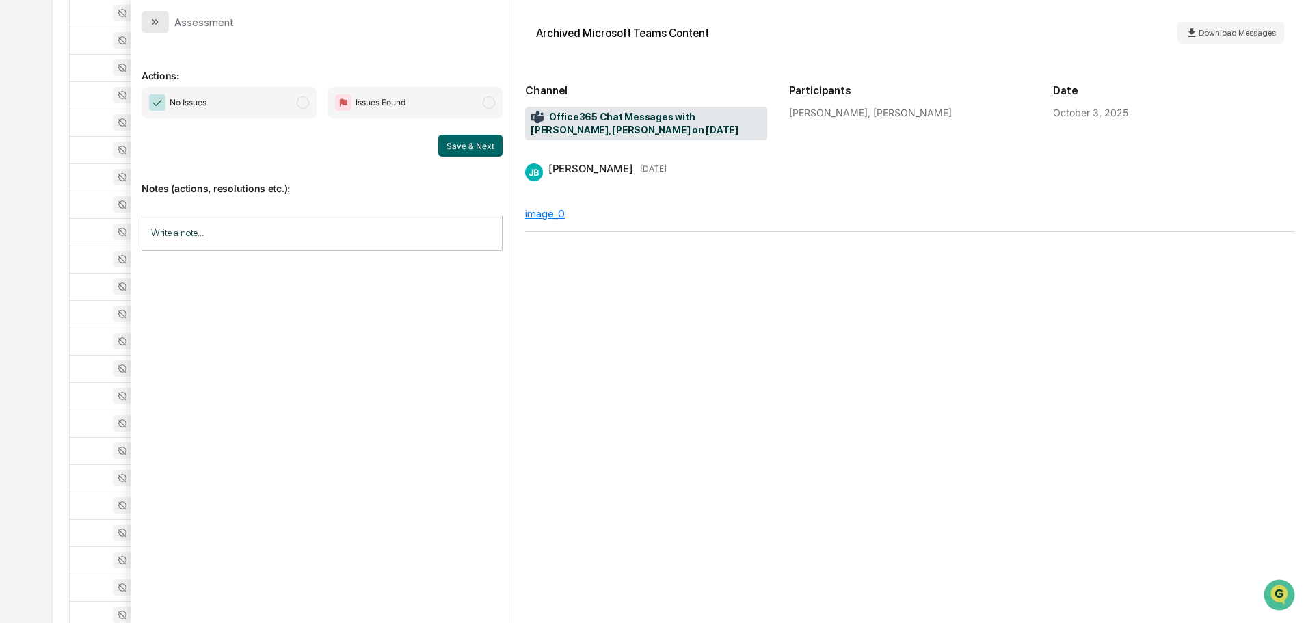
click at [150, 29] on button "modal" at bounding box center [155, 22] width 27 height 22
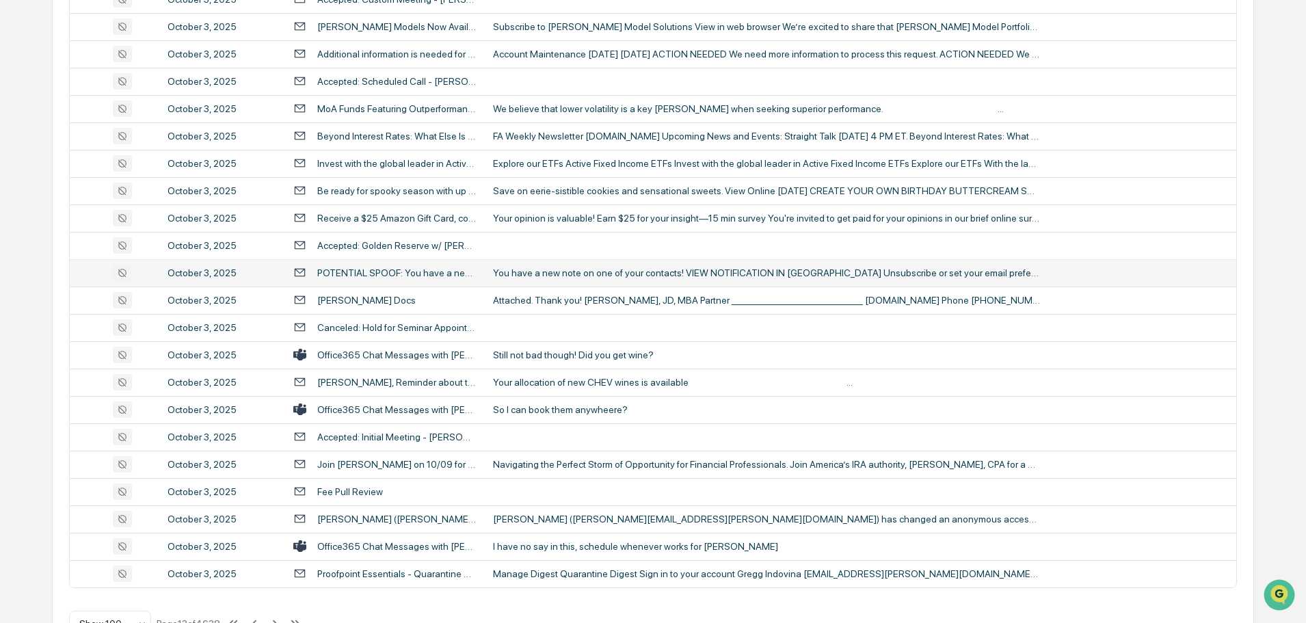
scroll to position [2505, 0]
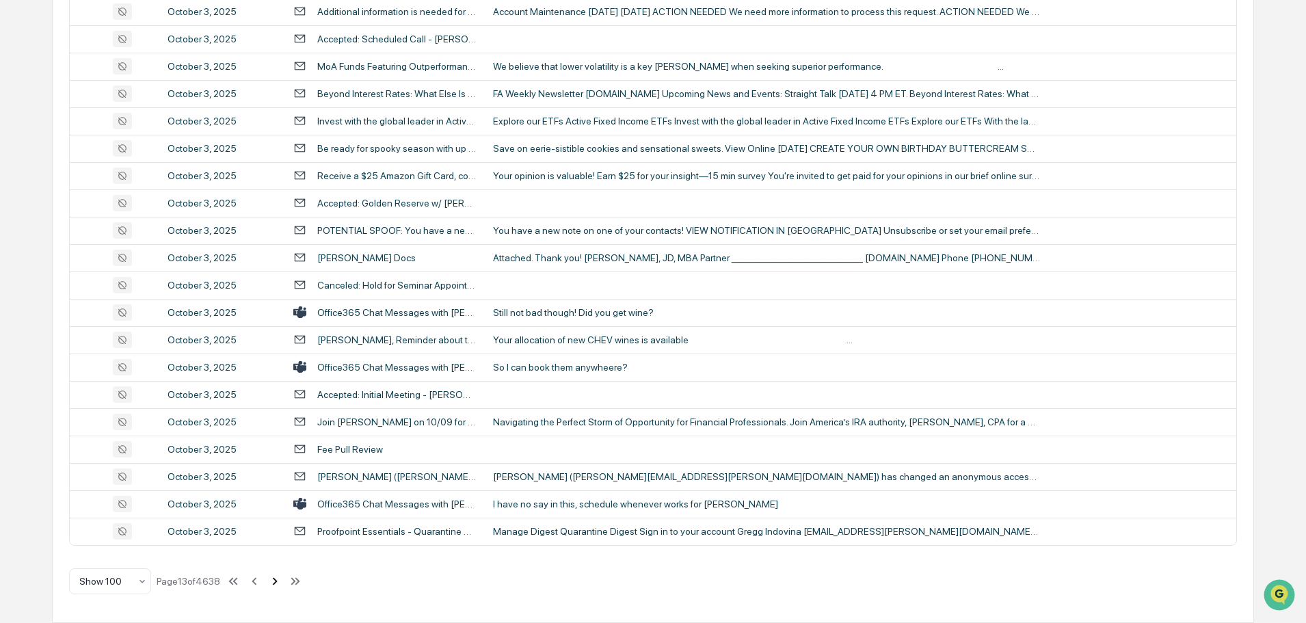
click at [272, 586] on icon at bounding box center [274, 581] width 15 height 15
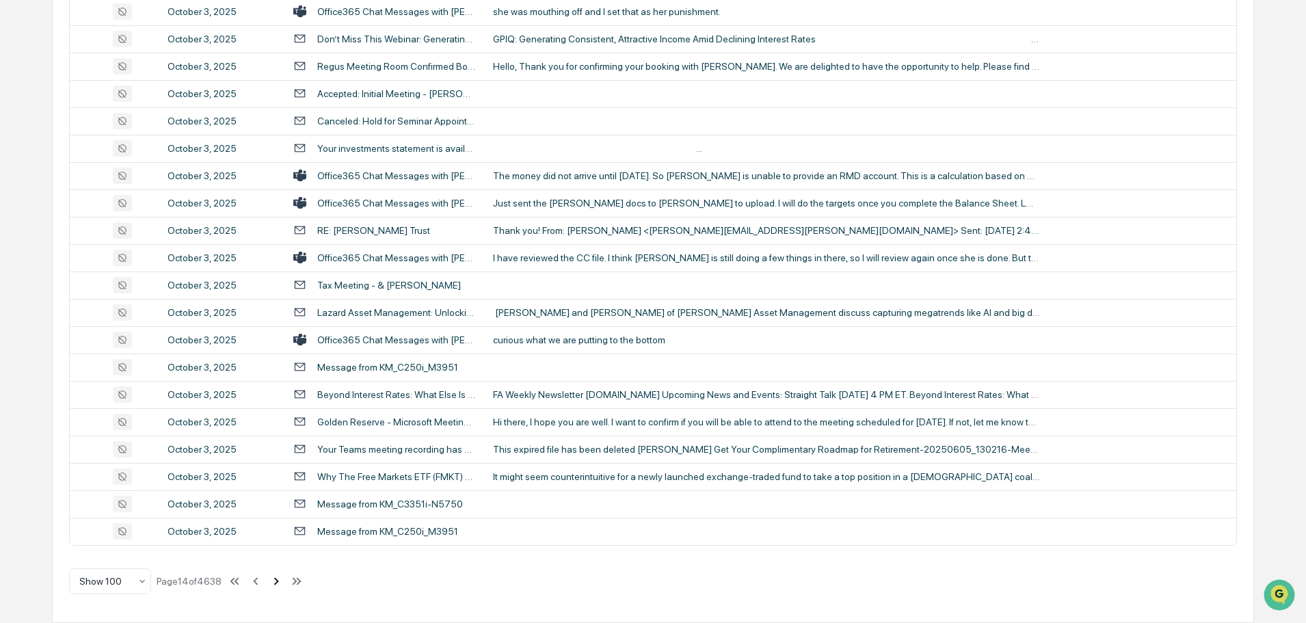
click at [274, 582] on icon at bounding box center [276, 581] width 15 height 15
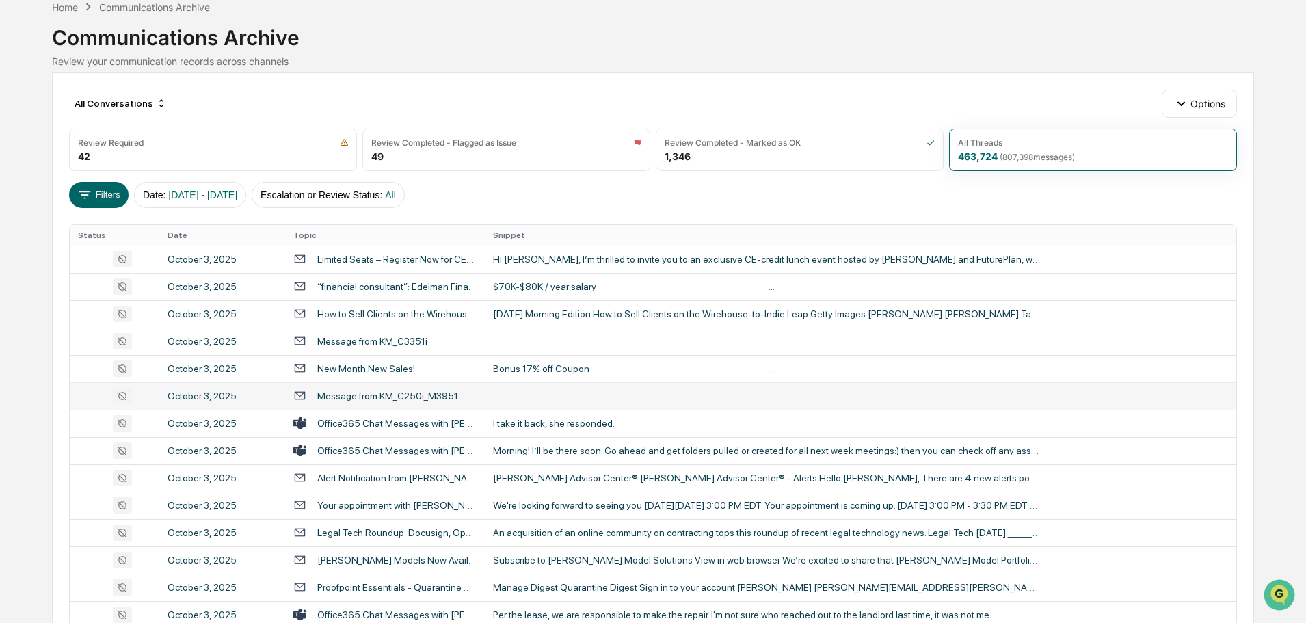
scroll to position [137, 0]
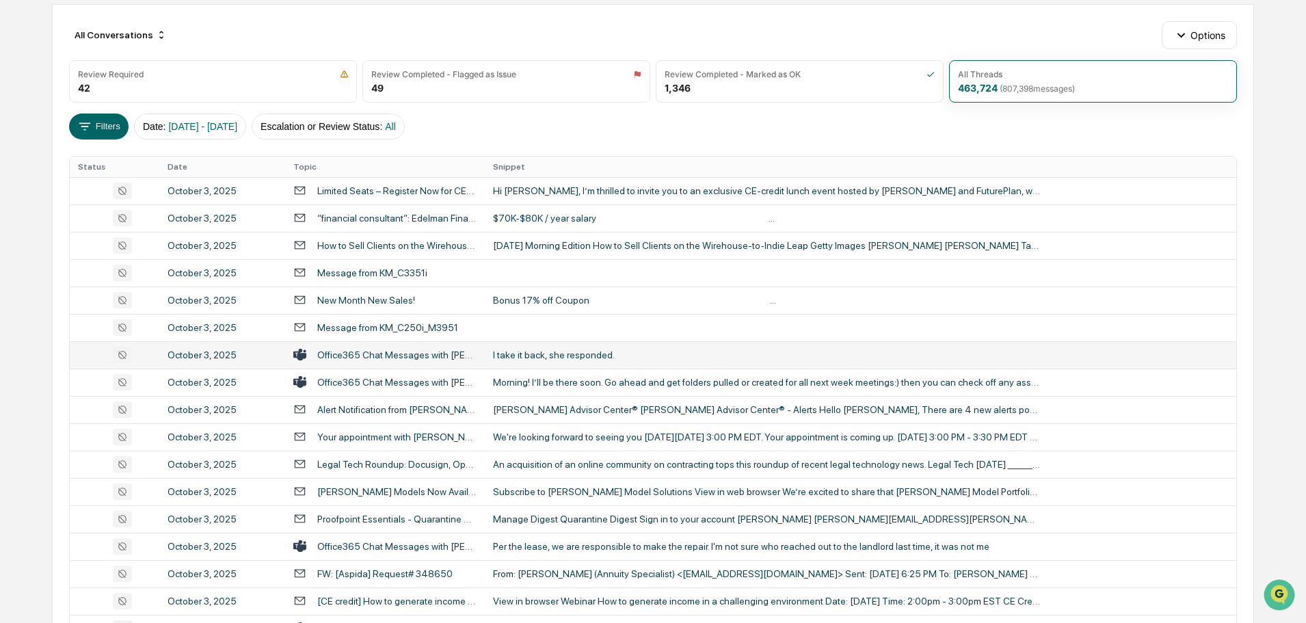
click at [579, 356] on div "I take it back, she responded." at bounding box center [766, 355] width 547 height 11
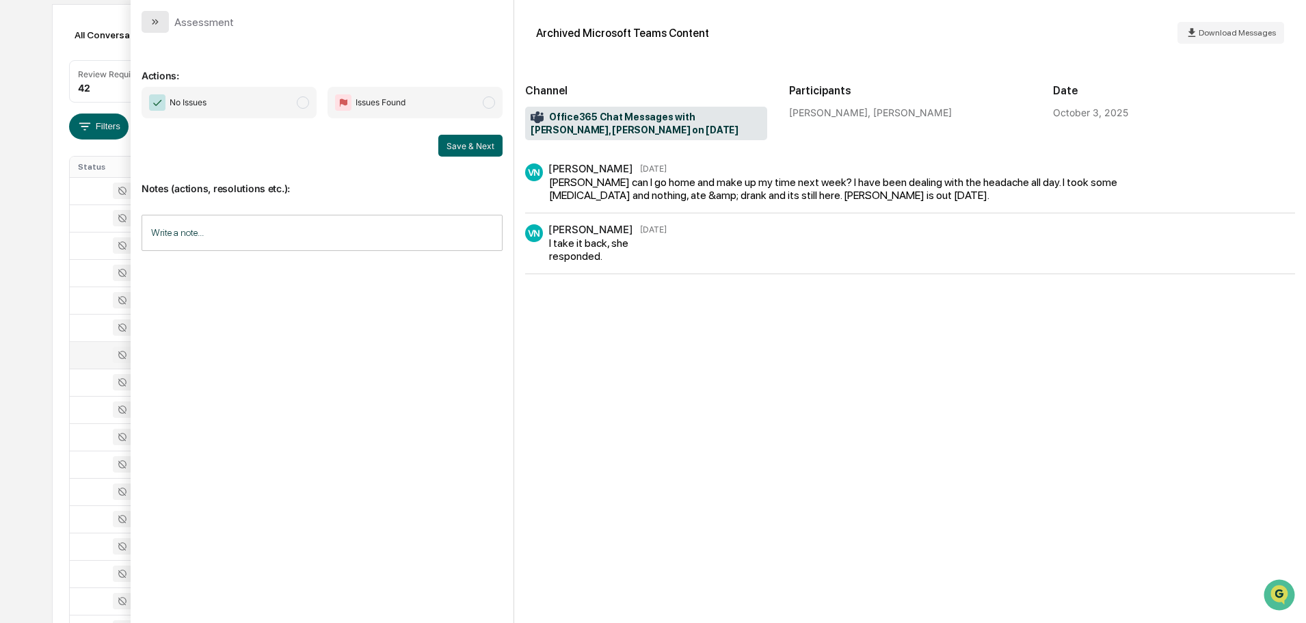
click at [163, 16] on button "modal" at bounding box center [155, 22] width 27 height 22
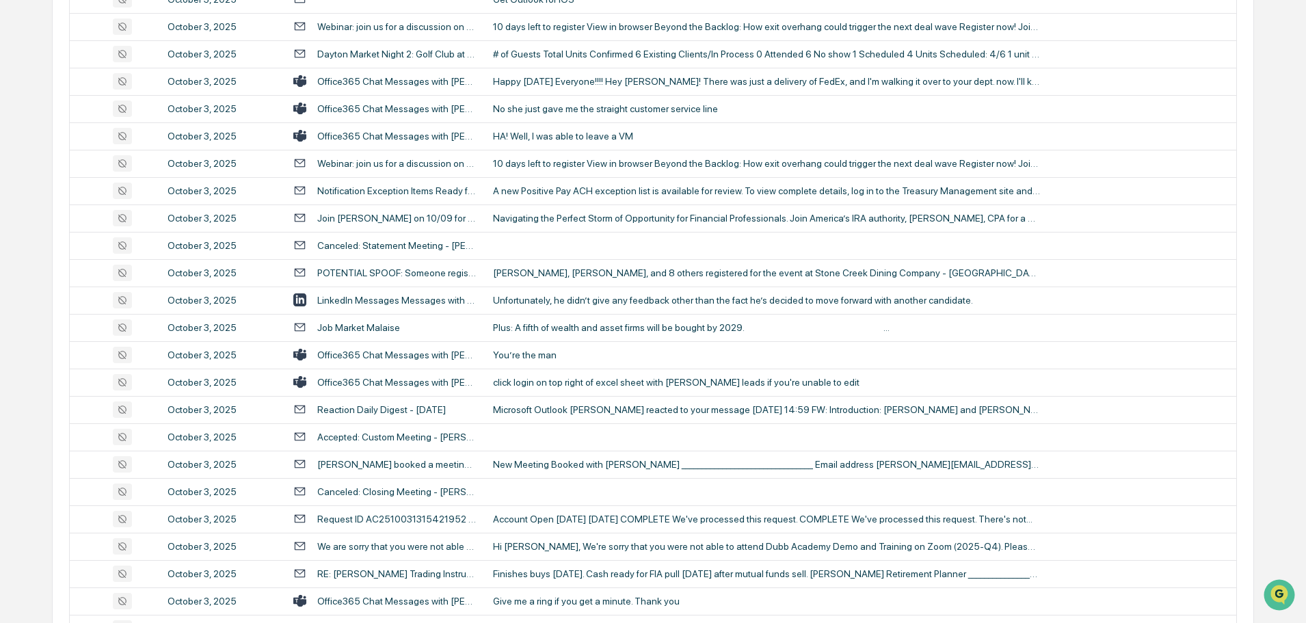
scroll to position [1163, 0]
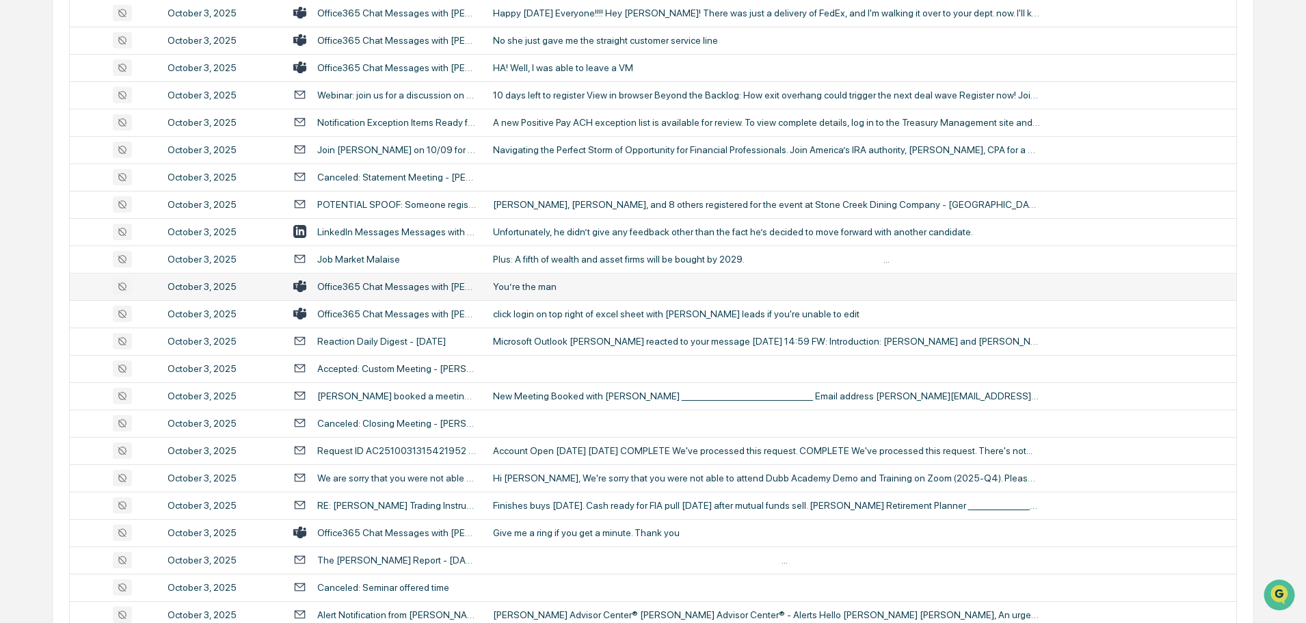
click at [592, 289] on div "You’re the man" at bounding box center [766, 286] width 547 height 11
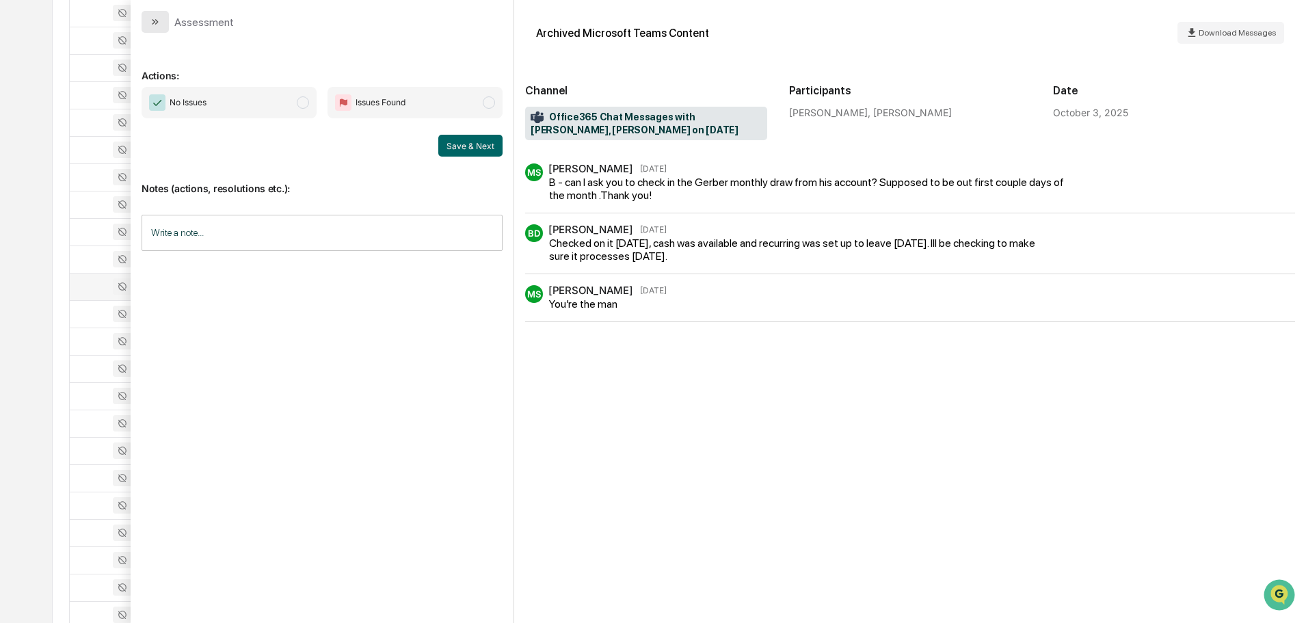
click at [157, 24] on icon "modal" at bounding box center [155, 21] width 11 height 11
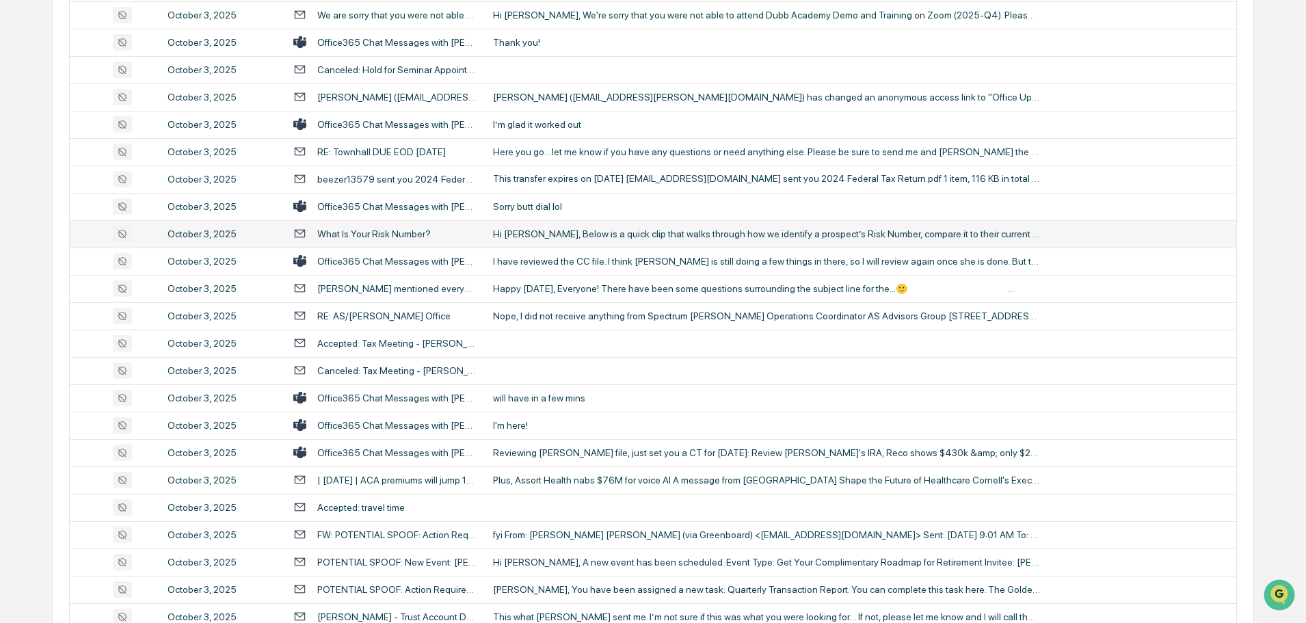
scroll to position [2052, 0]
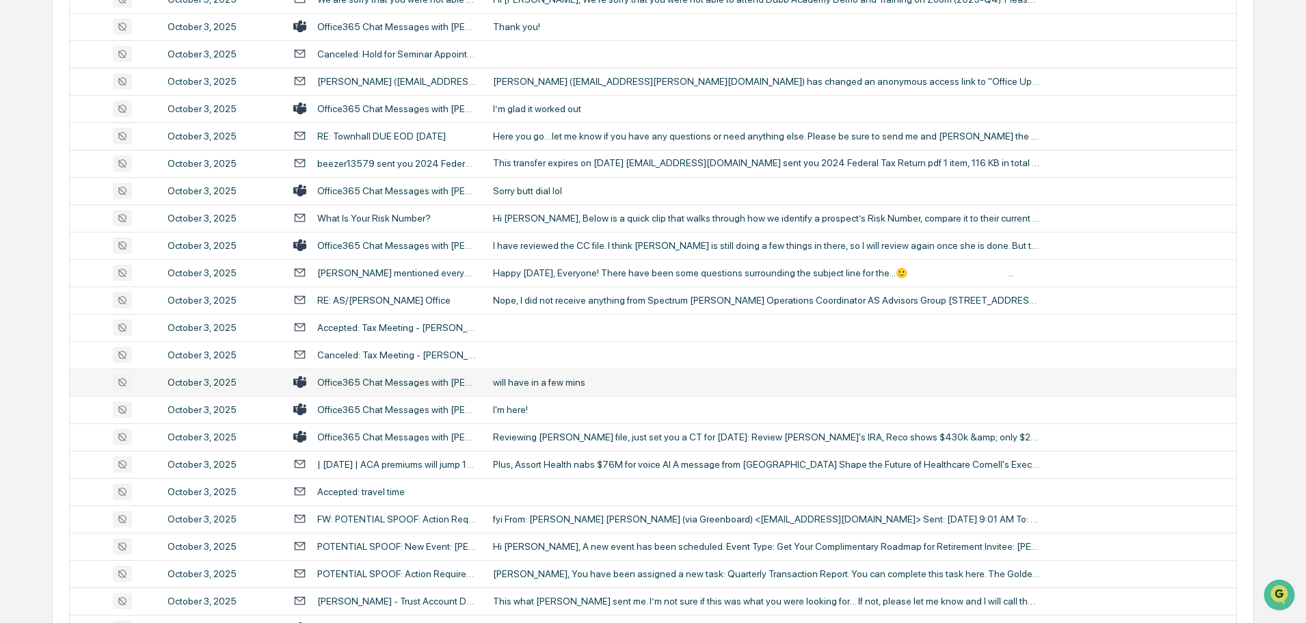
click at [549, 384] on div "will have in a few mins" at bounding box center [766, 382] width 547 height 11
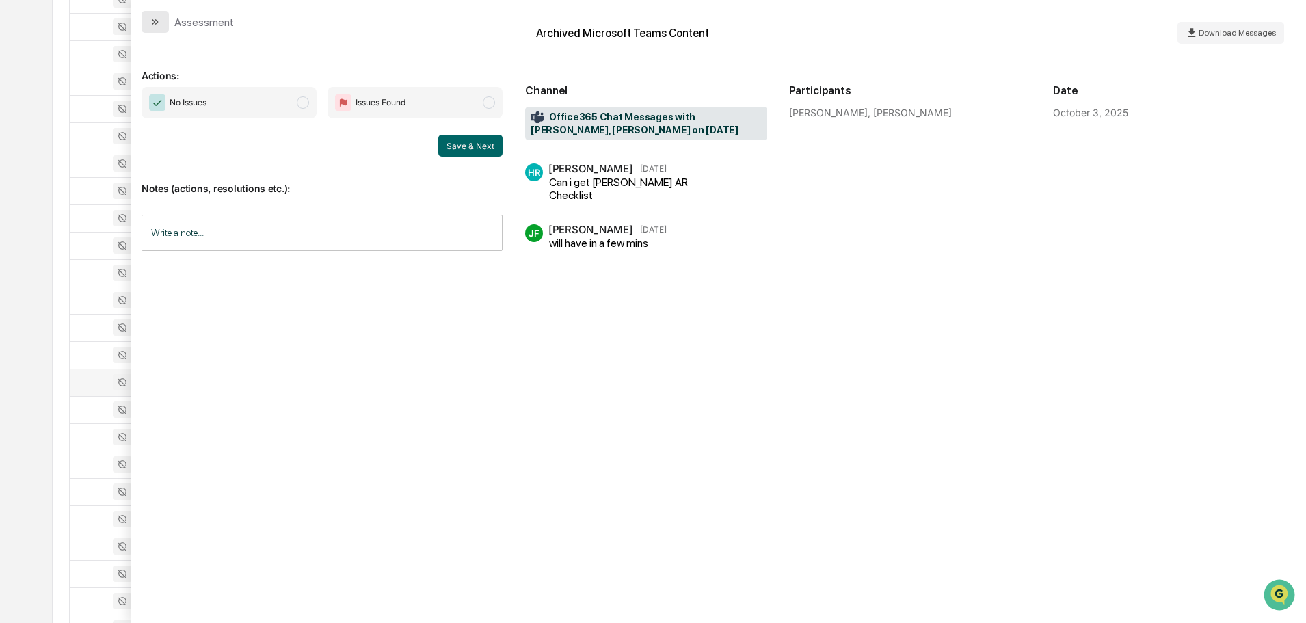
click at [152, 23] on icon "modal" at bounding box center [155, 21] width 11 height 11
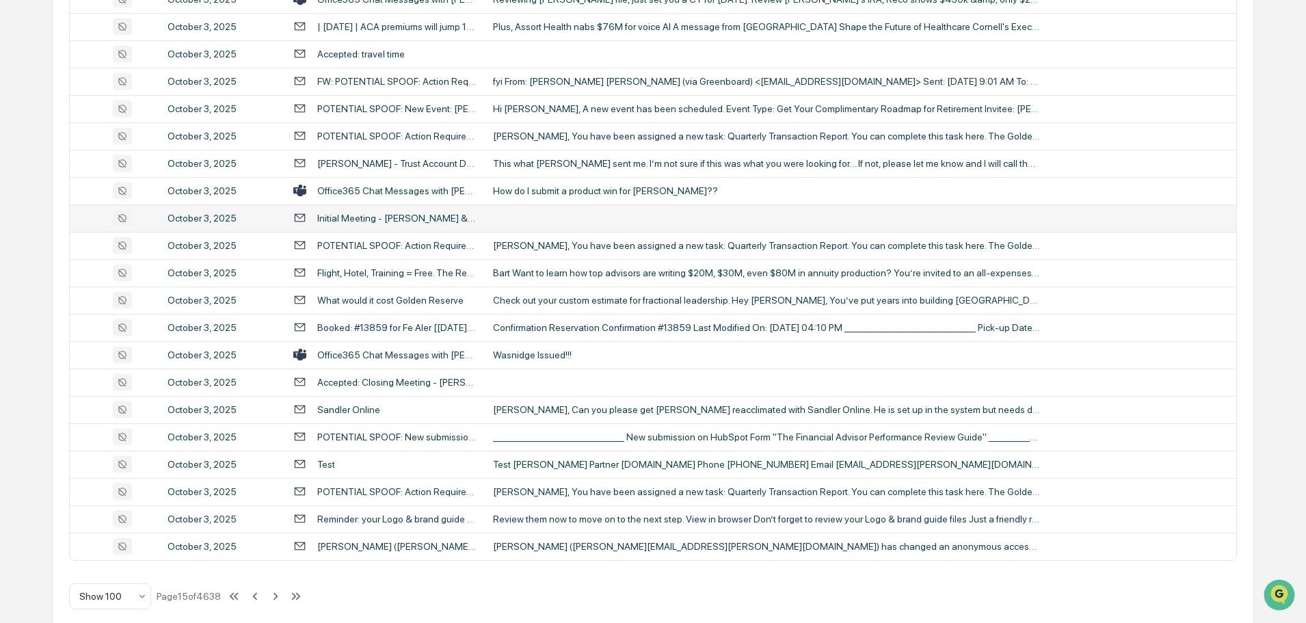
scroll to position [2505, 0]
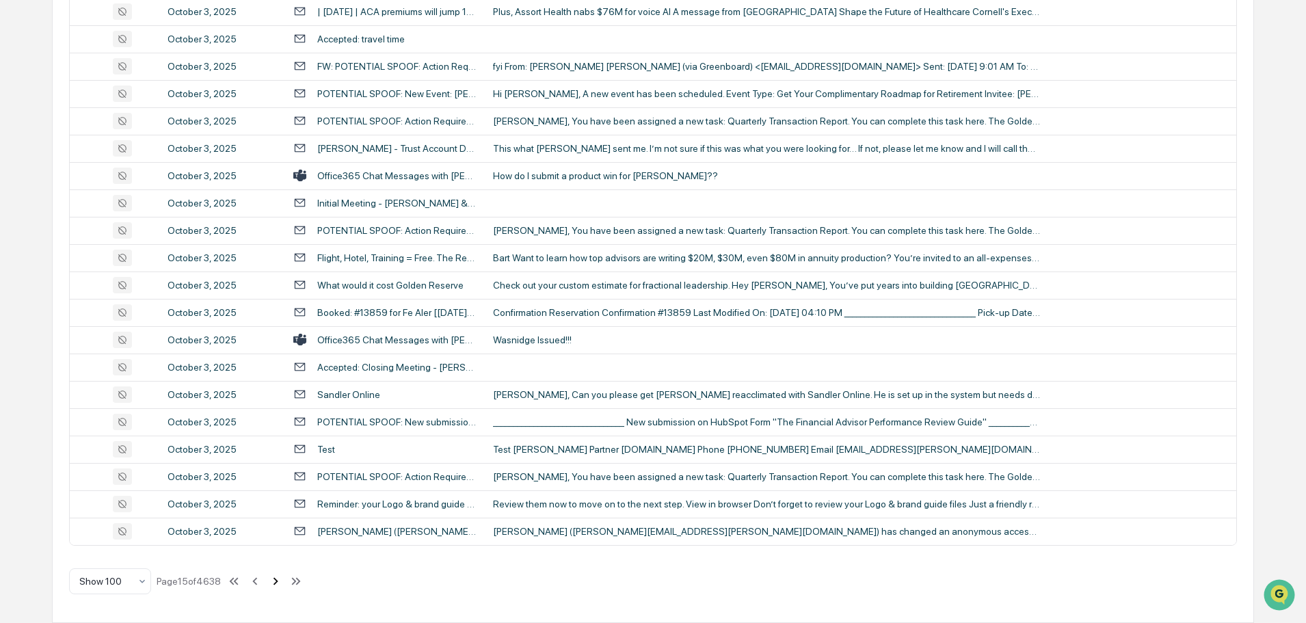
click at [278, 583] on icon at bounding box center [276, 581] width 5 height 8
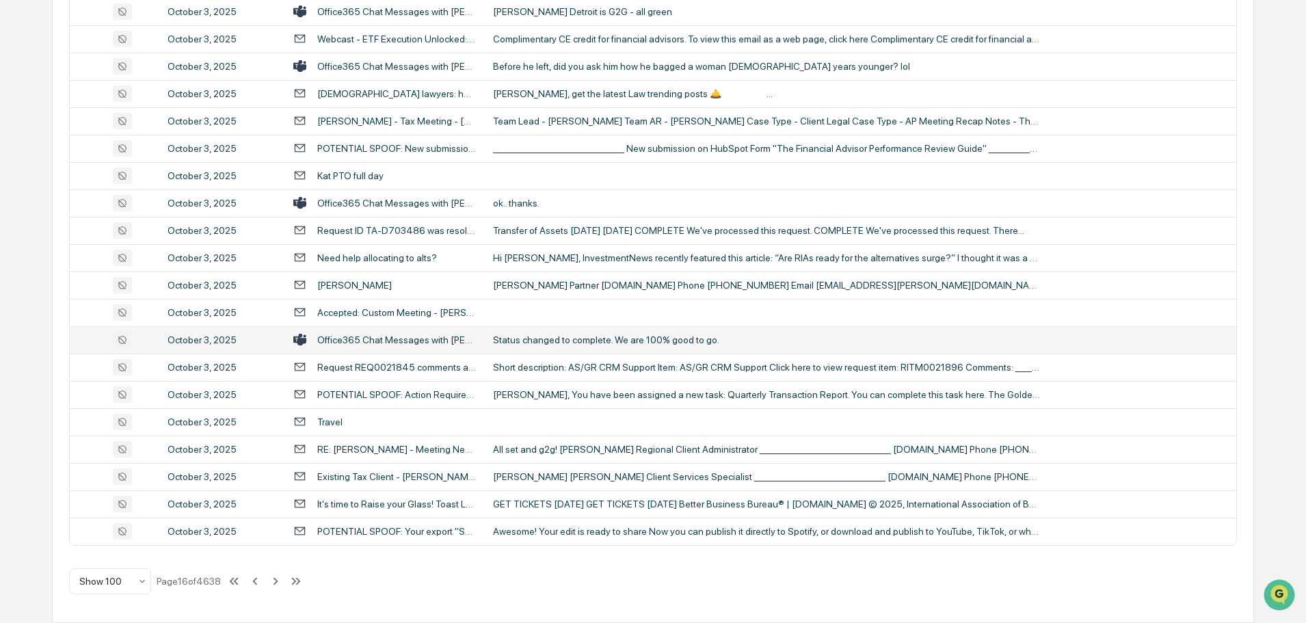
click at [640, 343] on div "Status changed to complete. We are 100% good to go." at bounding box center [766, 339] width 547 height 11
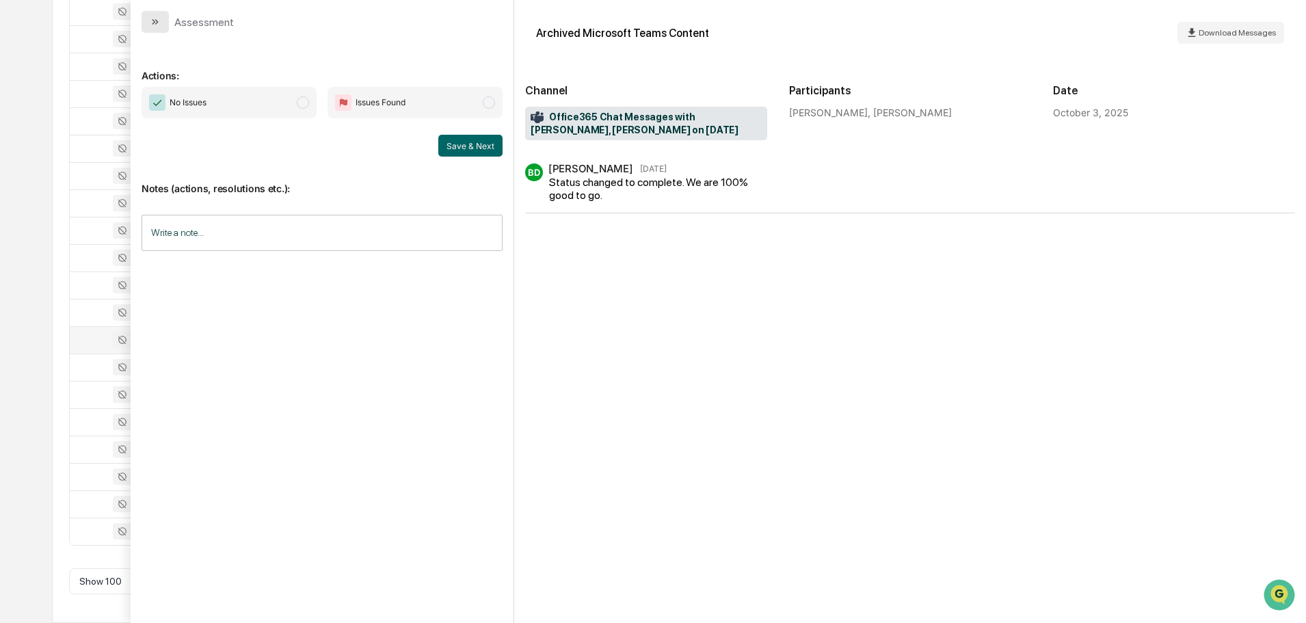
click at [157, 21] on icon "modal" at bounding box center [155, 21] width 11 height 11
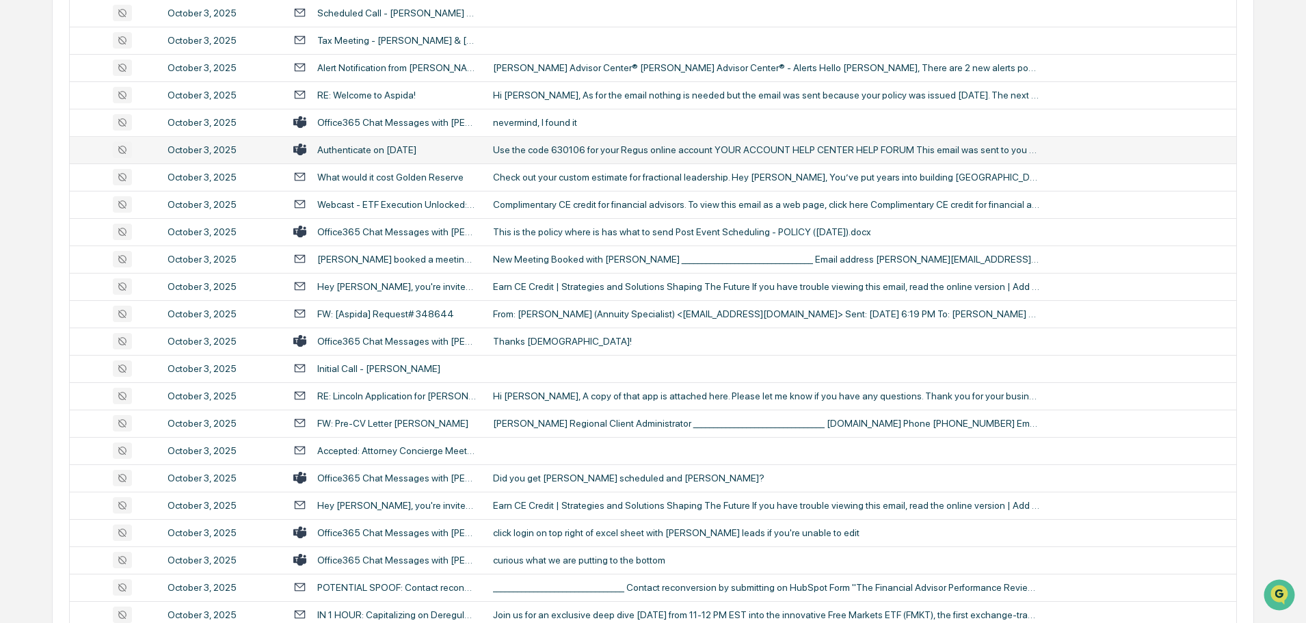
scroll to position [958, 0]
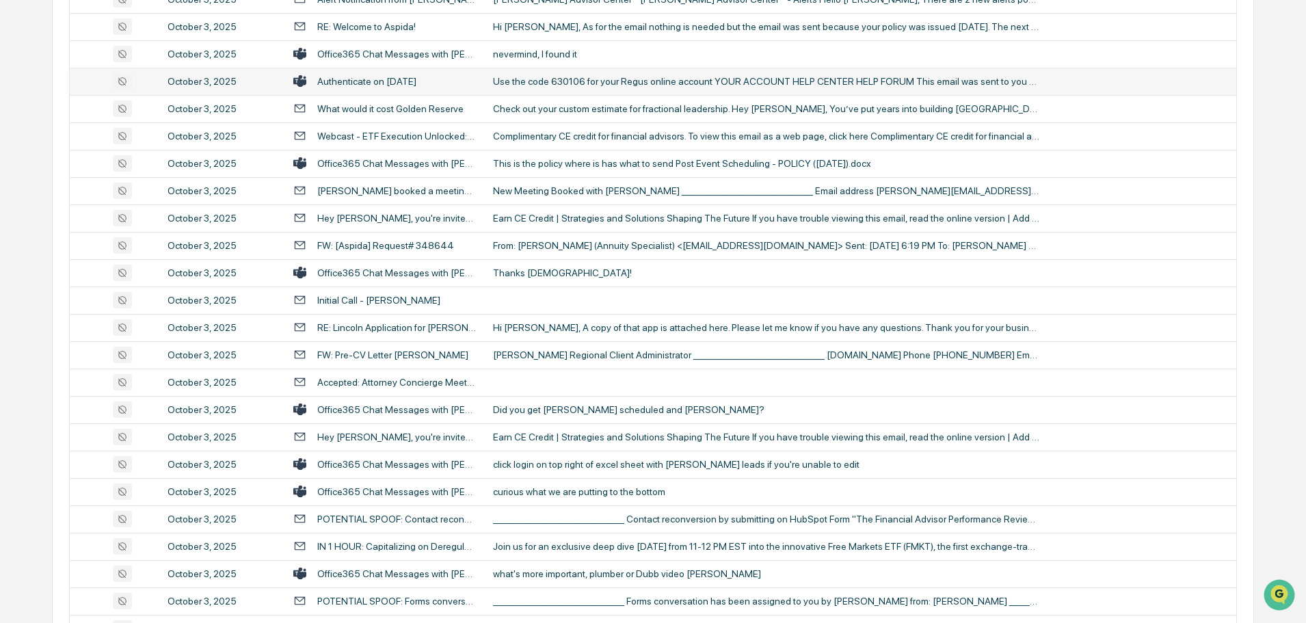
click at [592, 280] on td "Thanks [DEMOGRAPHIC_DATA]!" at bounding box center [861, 272] width 752 height 27
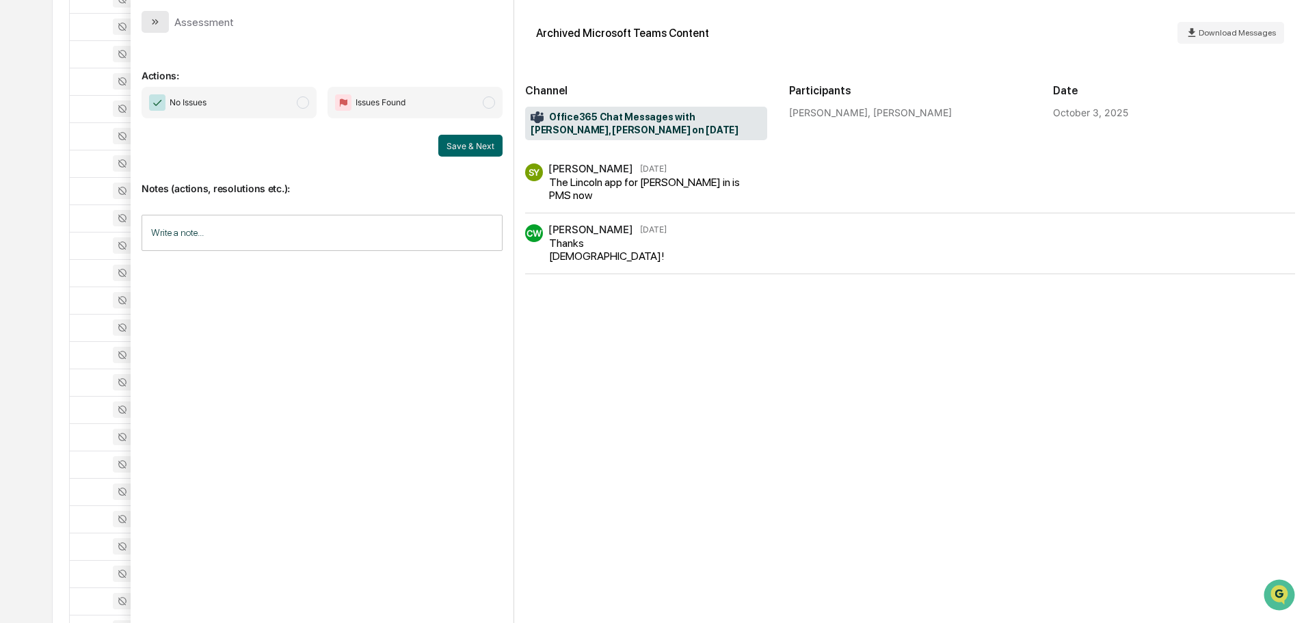
click at [166, 23] on button "modal" at bounding box center [155, 22] width 27 height 22
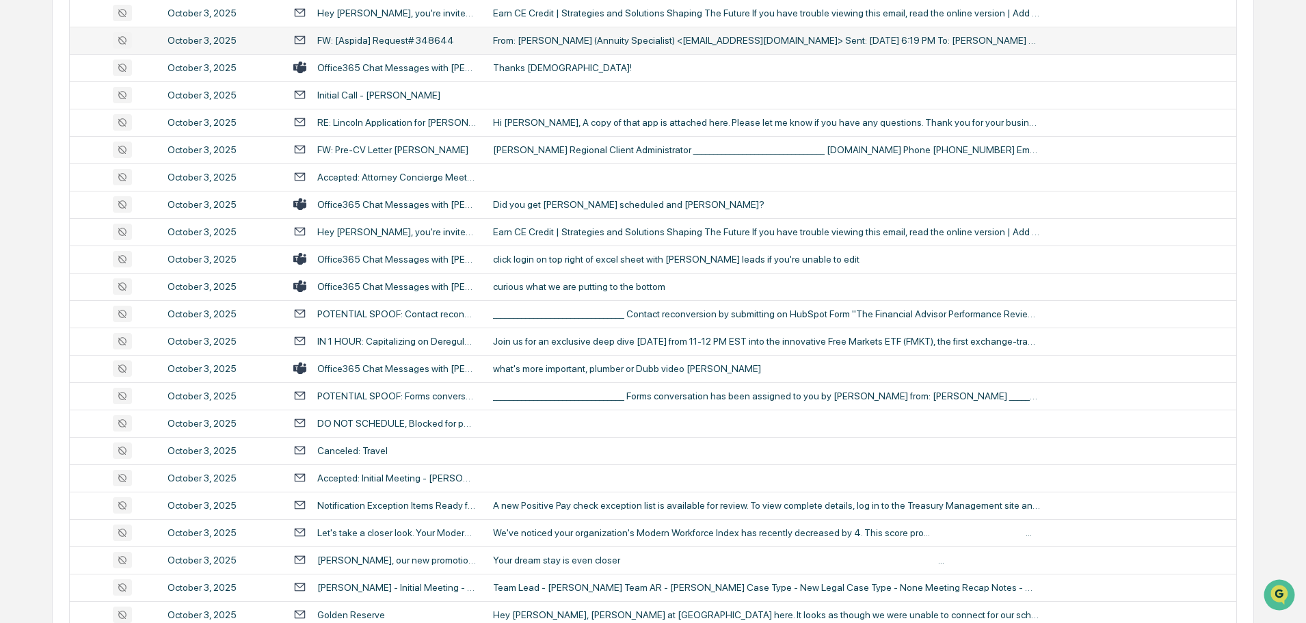
scroll to position [1231, 0]
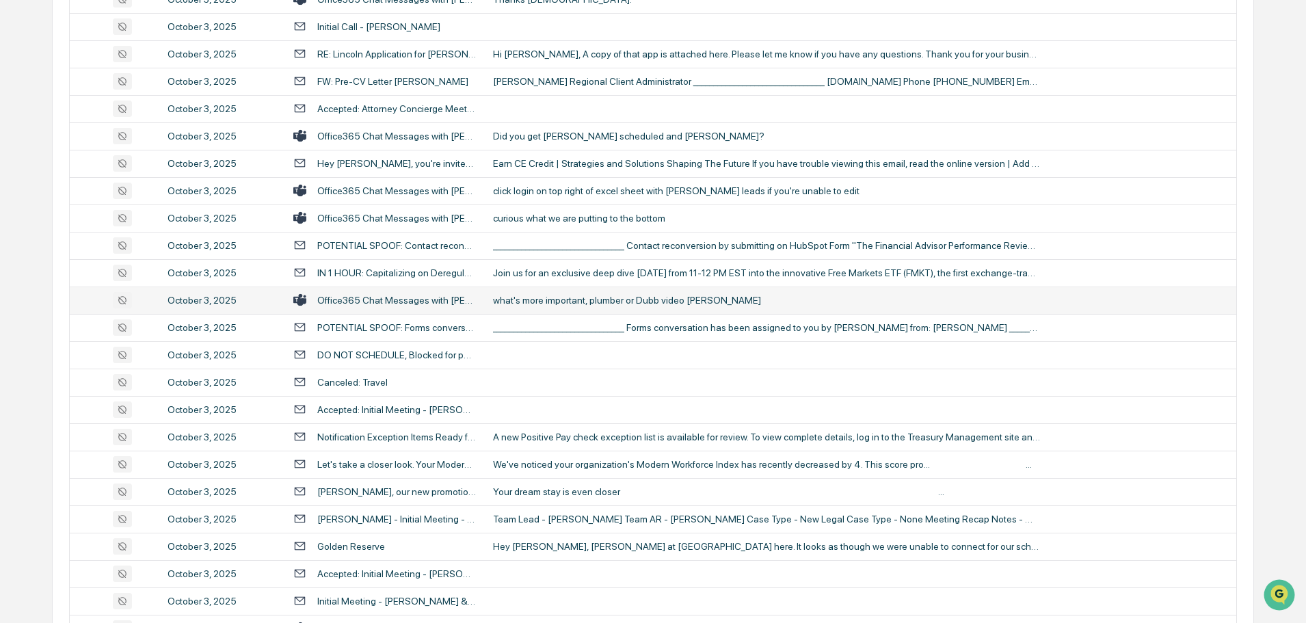
click at [551, 301] on div "what's more important, plumber or Dubb video [PERSON_NAME]" at bounding box center [766, 300] width 547 height 11
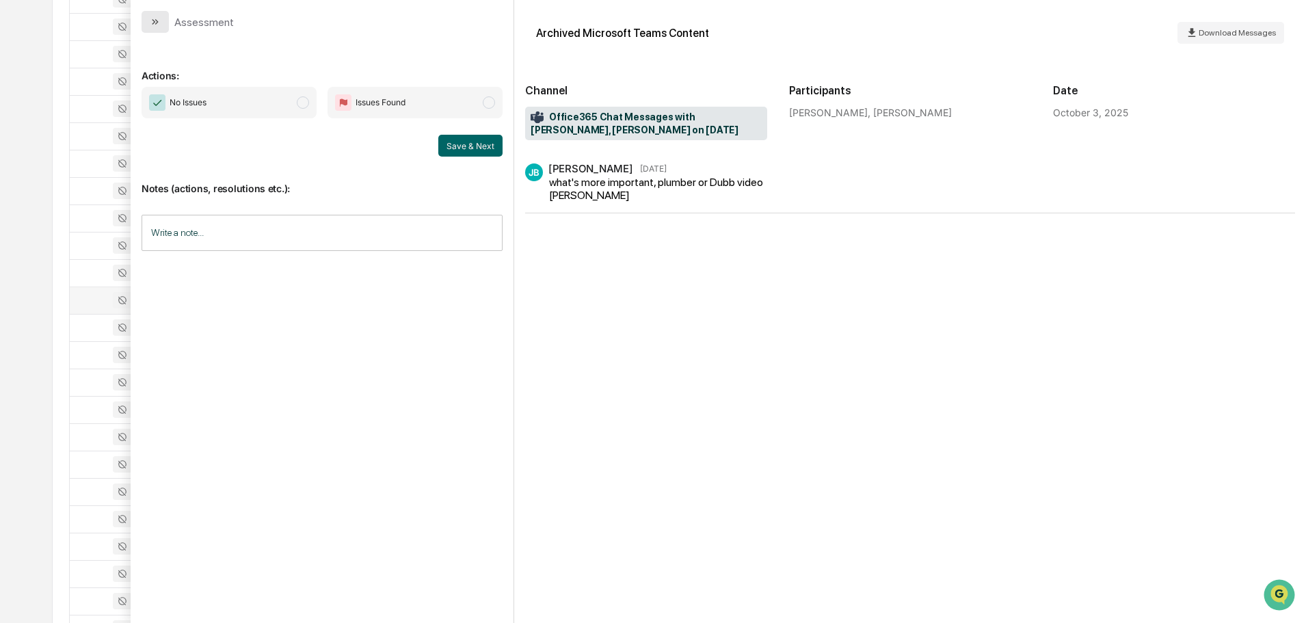
click at [150, 23] on icon "modal" at bounding box center [155, 21] width 11 height 11
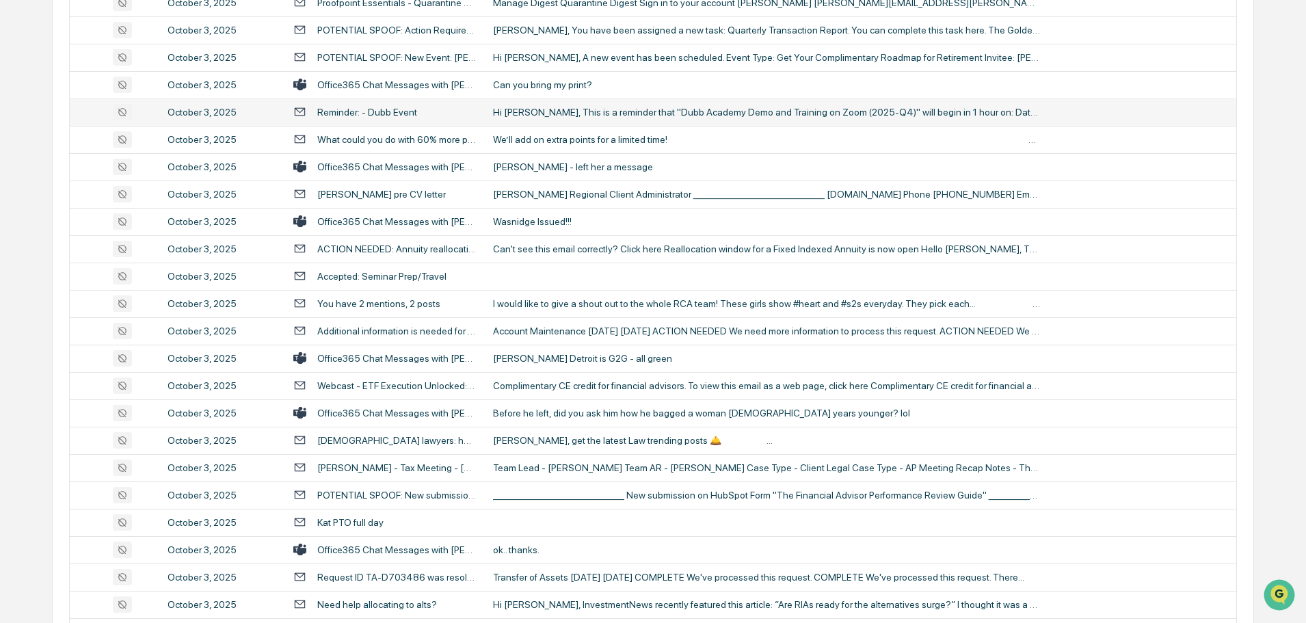
scroll to position [2189, 0]
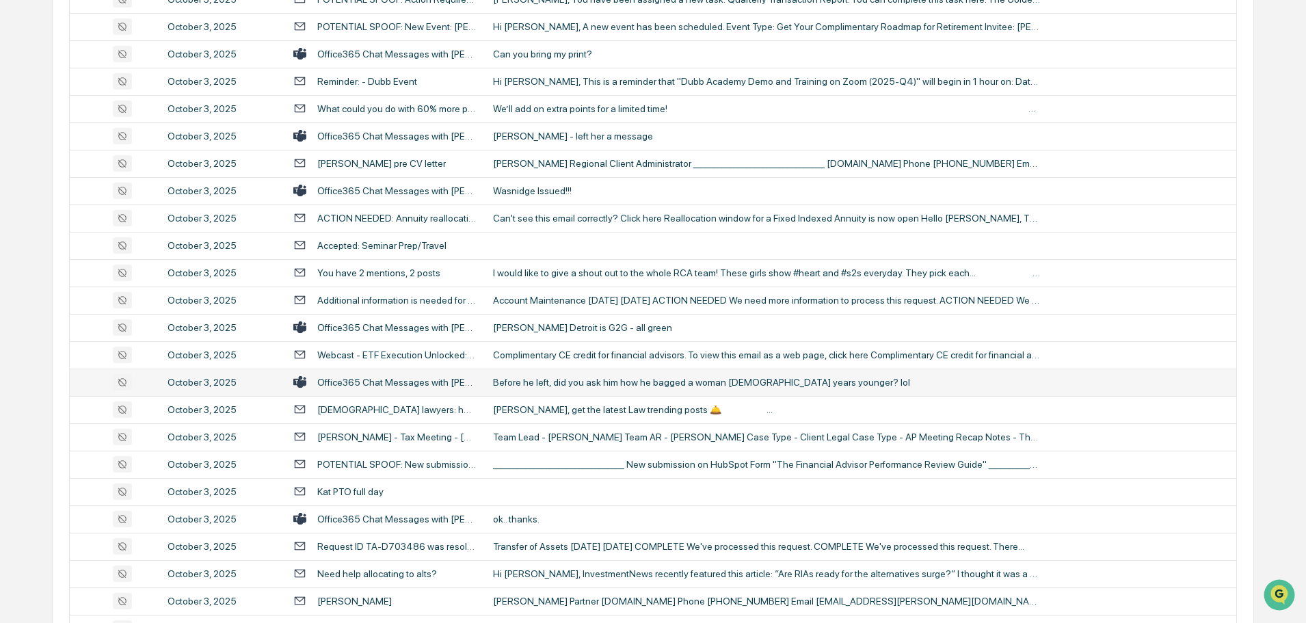
click at [594, 382] on div "Before he left, did you ask him how he bagged a woman [DEMOGRAPHIC_DATA] years …" at bounding box center [766, 382] width 547 height 11
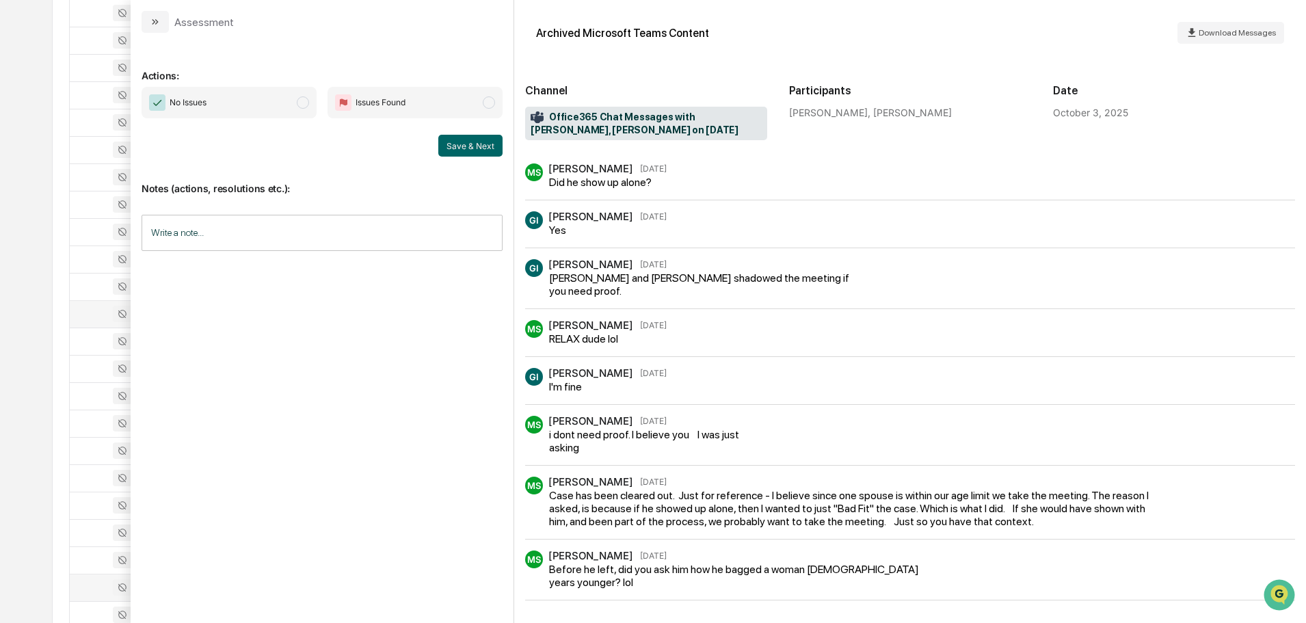
click at [163, 18] on button "modal" at bounding box center [155, 22] width 27 height 22
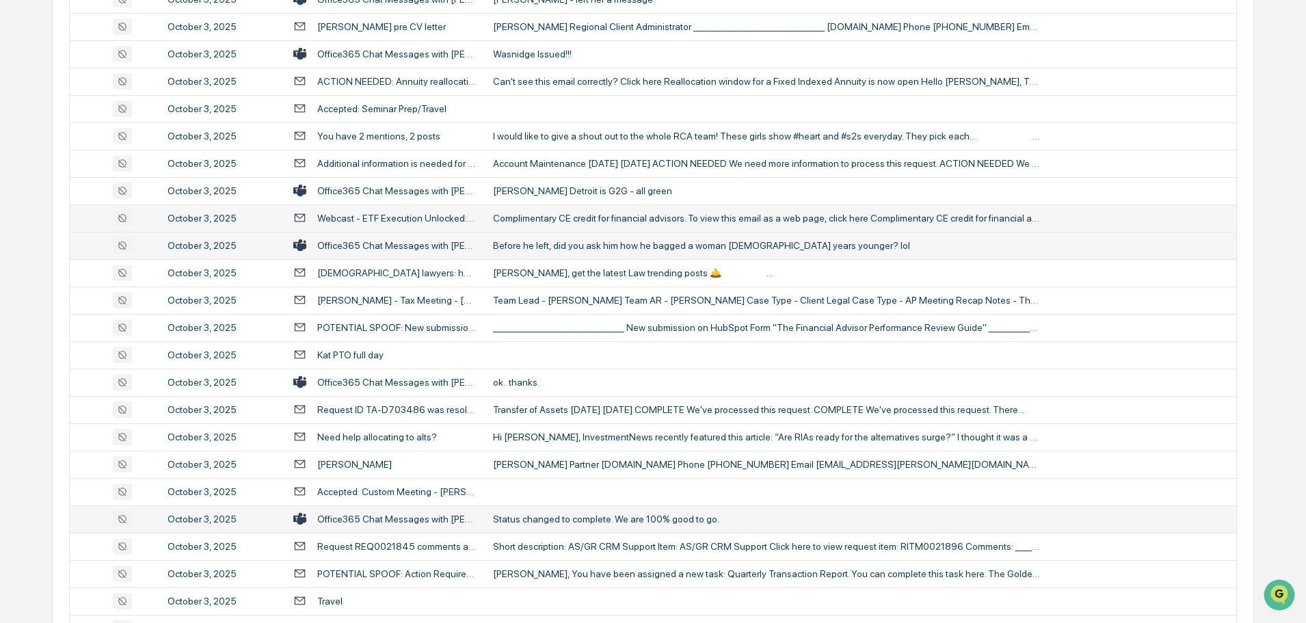
scroll to position [2394, 0]
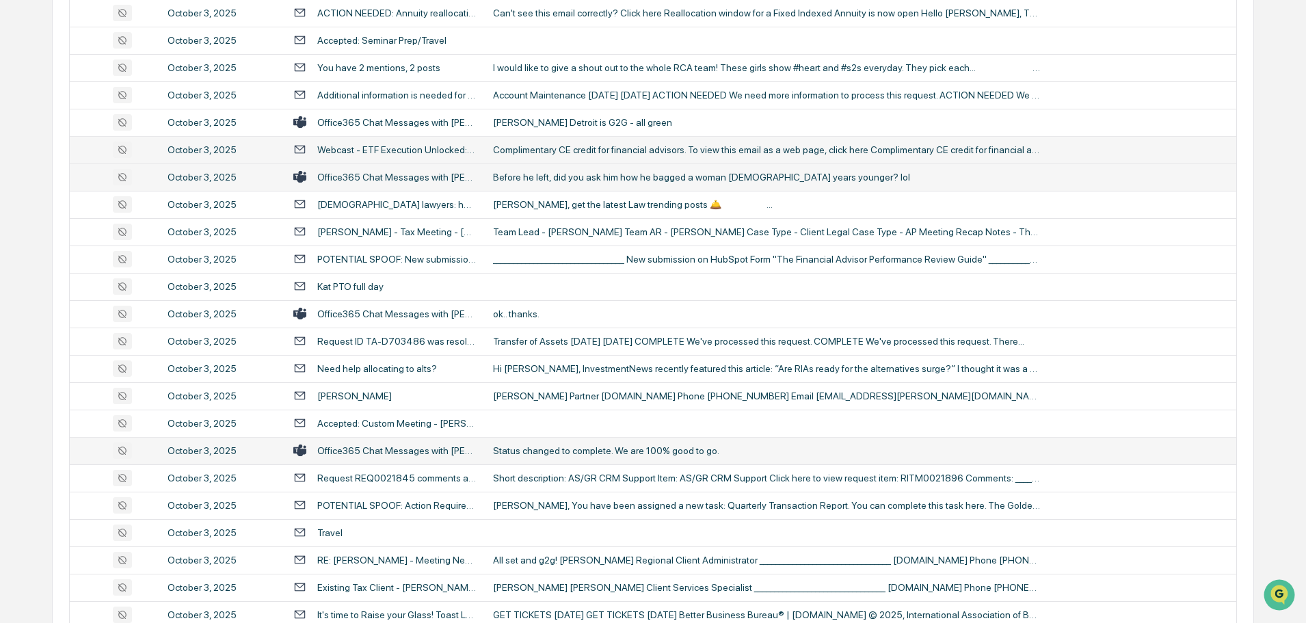
click at [573, 287] on td at bounding box center [861, 286] width 752 height 27
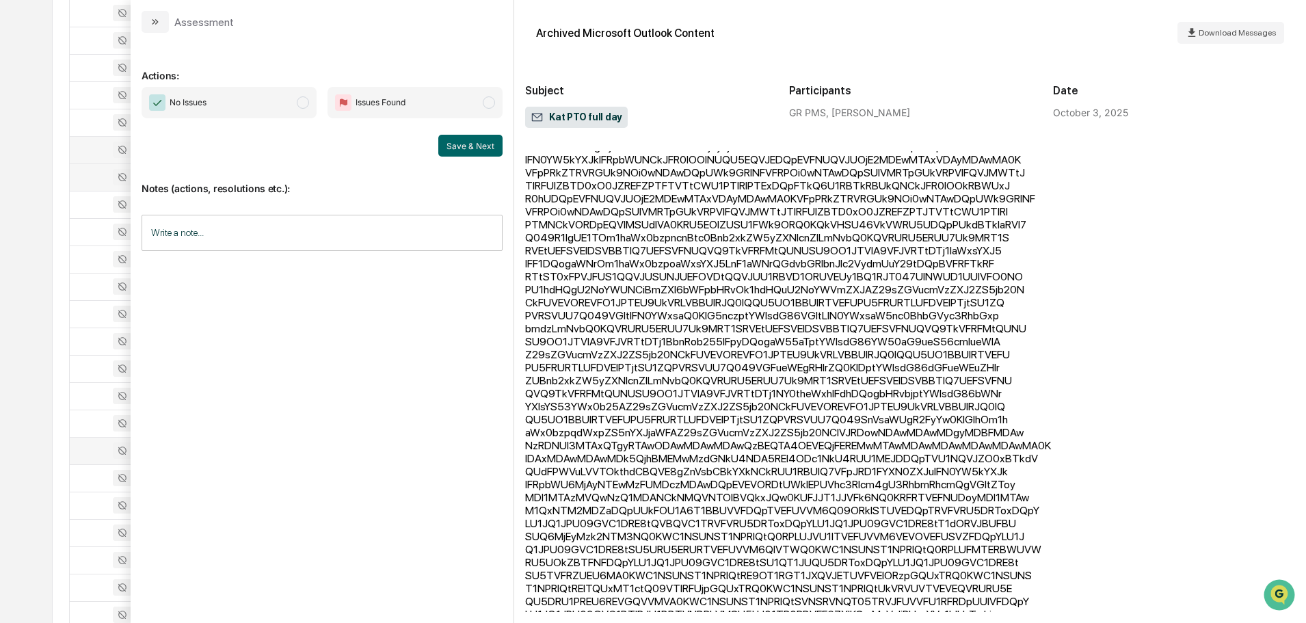
scroll to position [1148, 0]
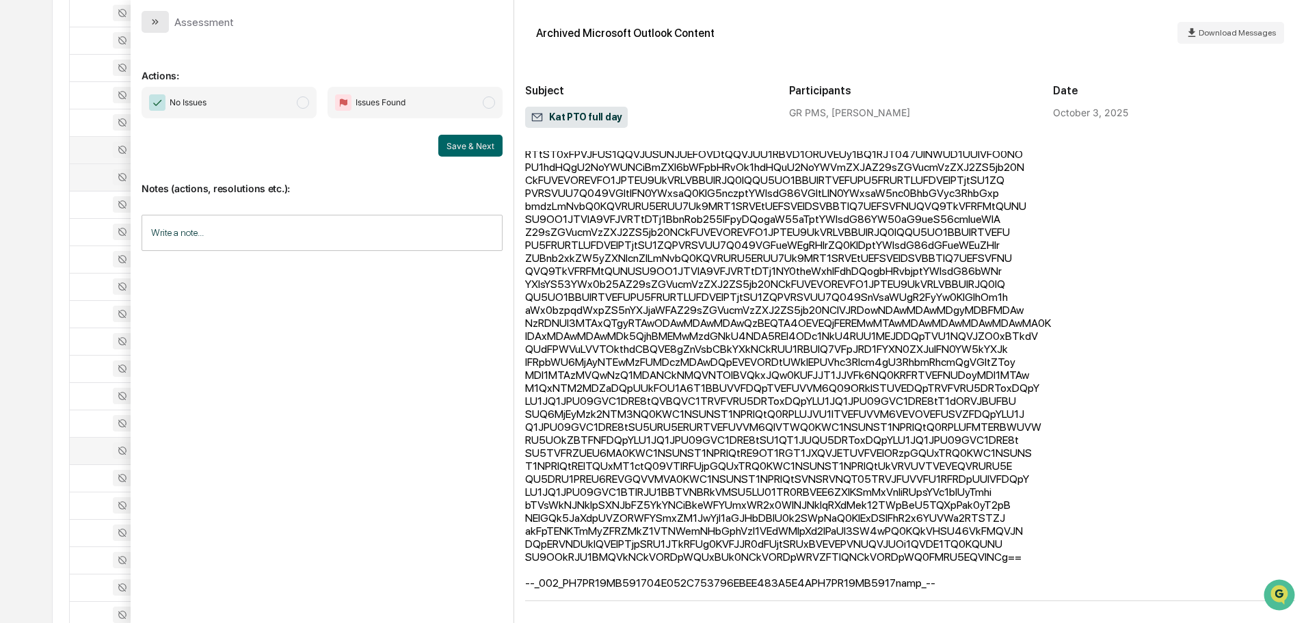
click at [155, 21] on icon "modal" at bounding box center [155, 21] width 11 height 11
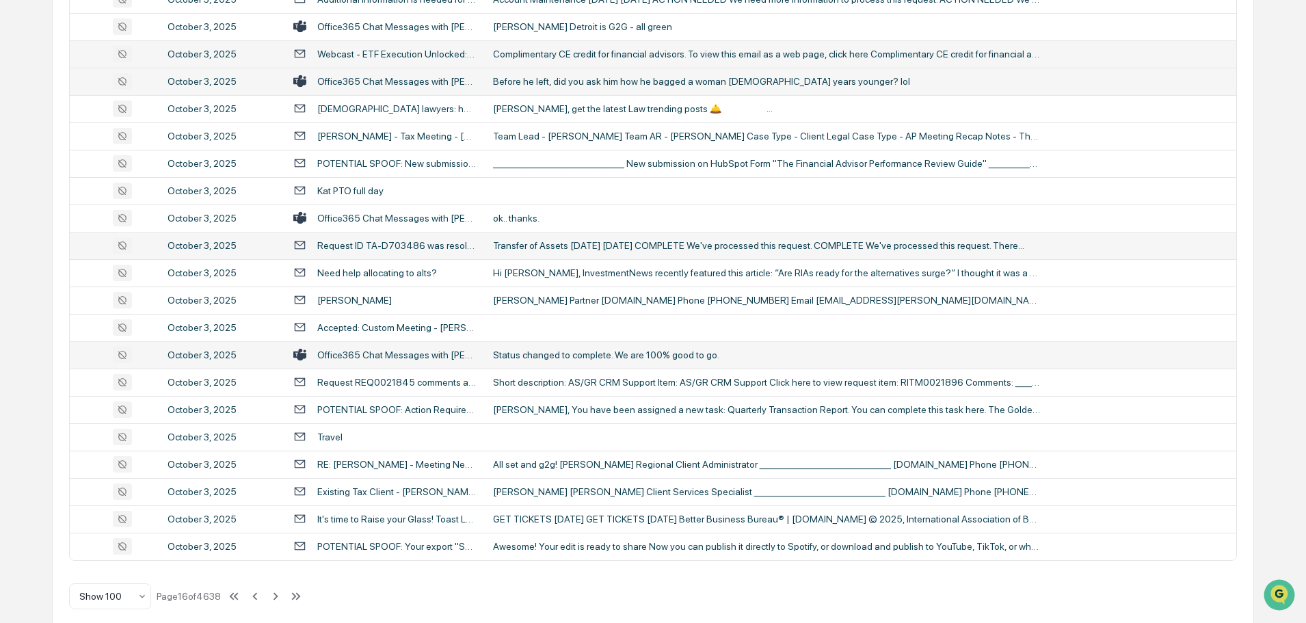
scroll to position [2505, 0]
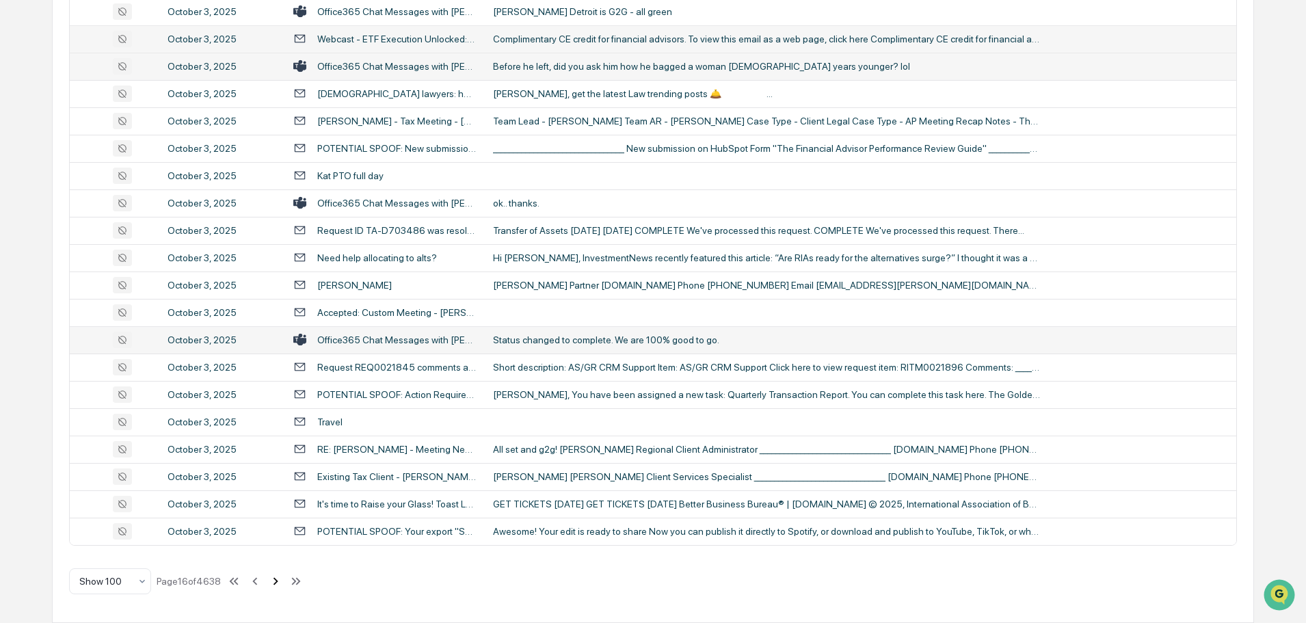
click at [277, 581] on icon at bounding box center [275, 581] width 15 height 15
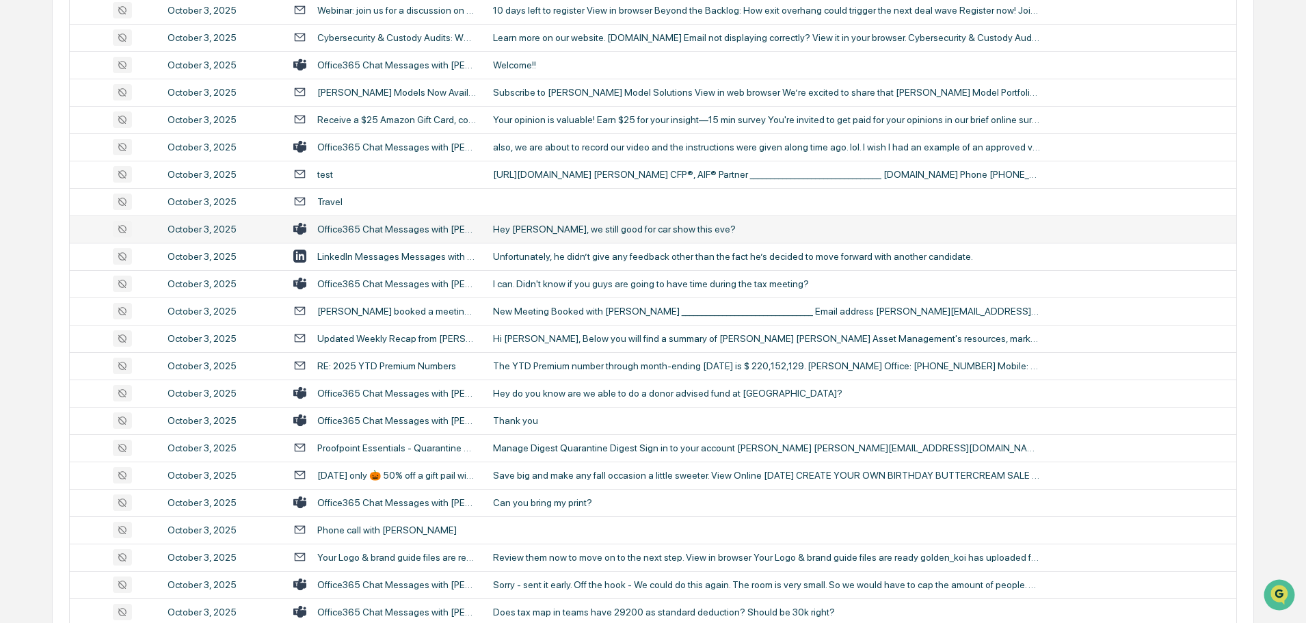
scroll to position [616, 0]
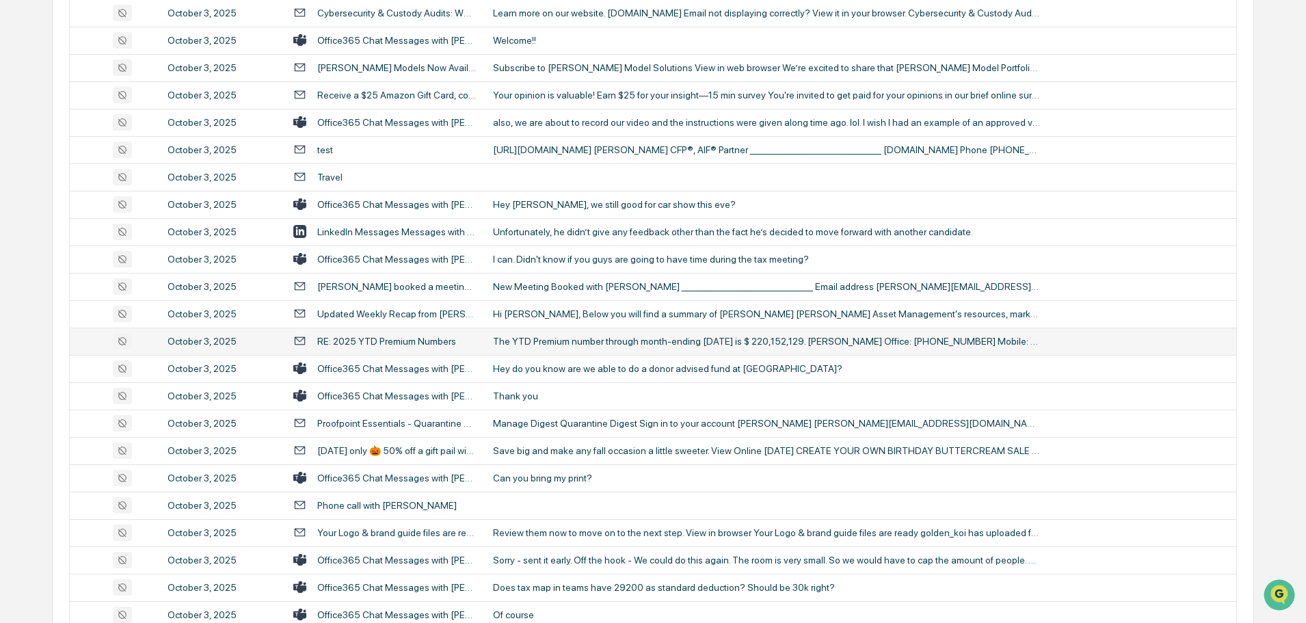
click at [607, 342] on div "The YTD Premium number through month-ending [DATE] is $ 220,152,129. [PERSON_NA…" at bounding box center [766, 341] width 547 height 11
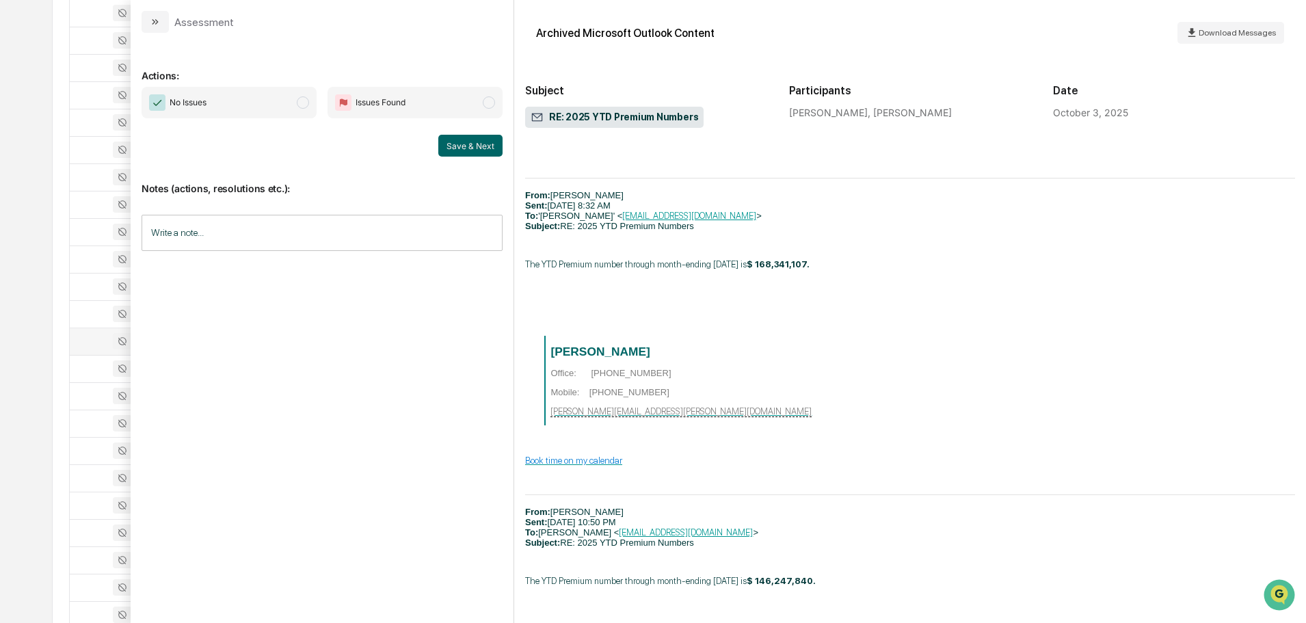
scroll to position [1094, 0]
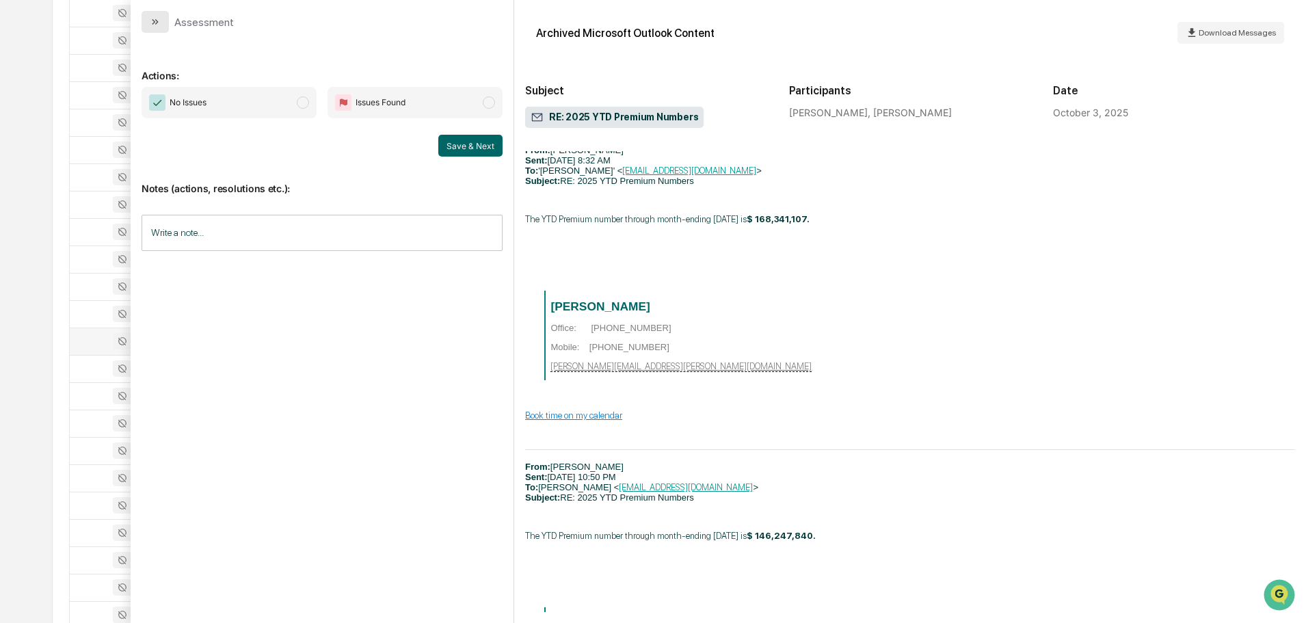
click at [164, 23] on button "modal" at bounding box center [155, 22] width 27 height 22
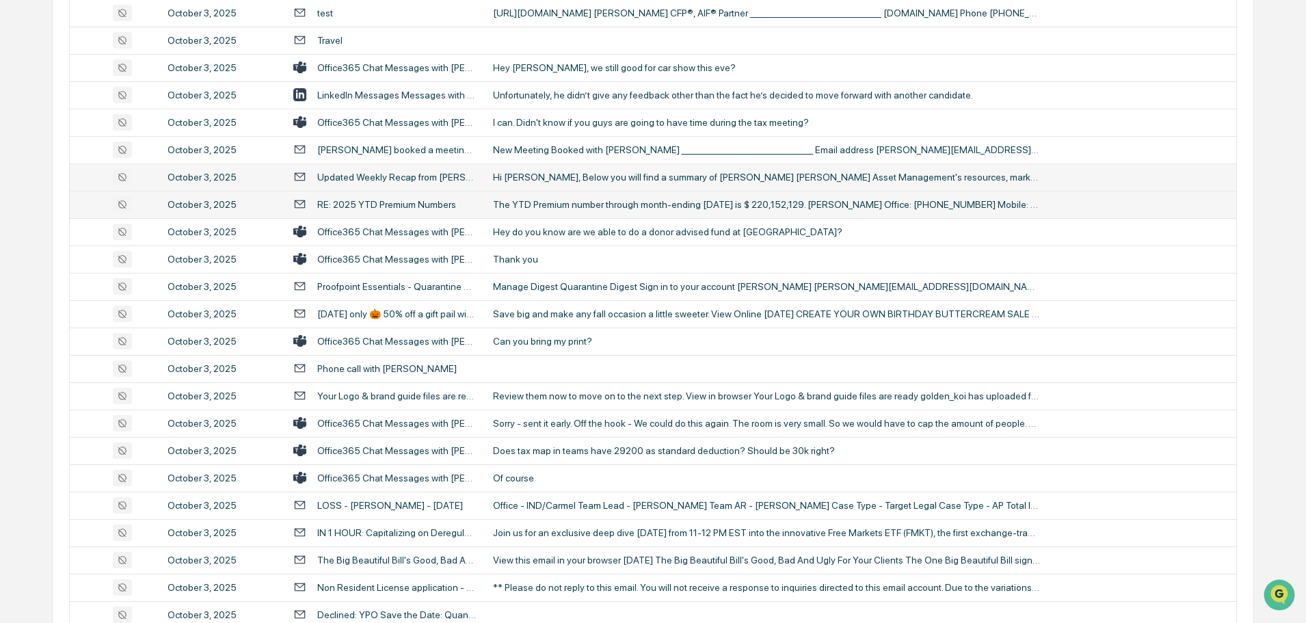
scroll to position [821, 0]
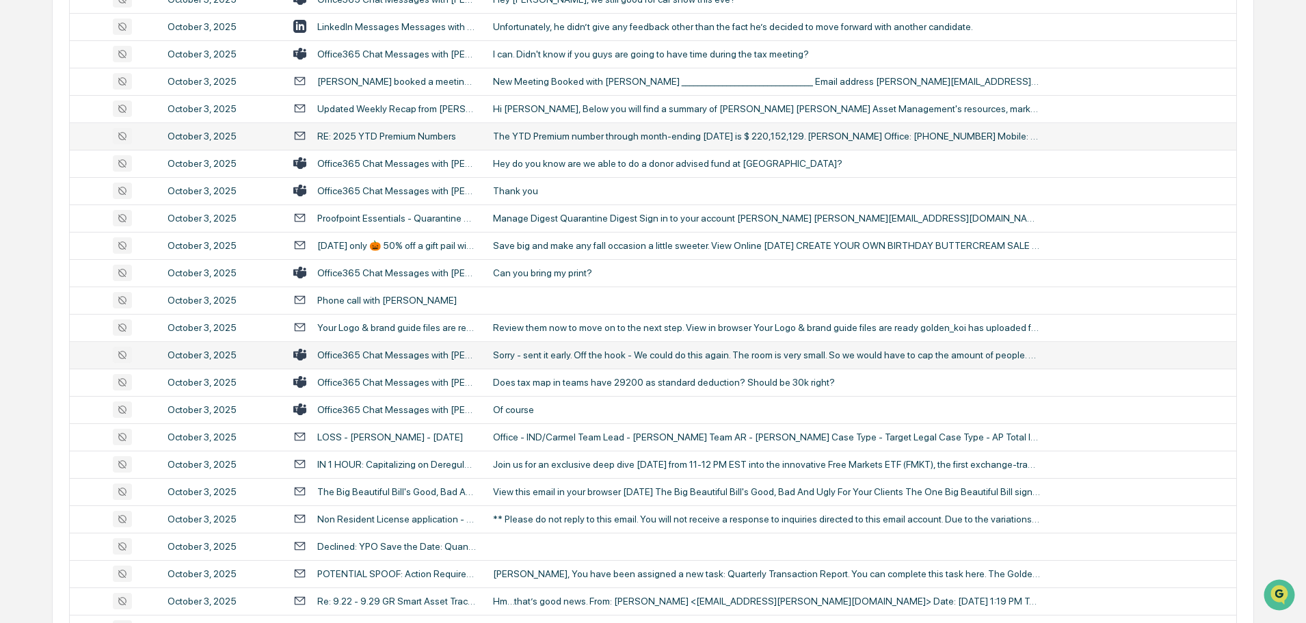
click at [666, 352] on div "Sorry - sent it early. Off the hook - We could do this again. The room is very …" at bounding box center [766, 355] width 547 height 11
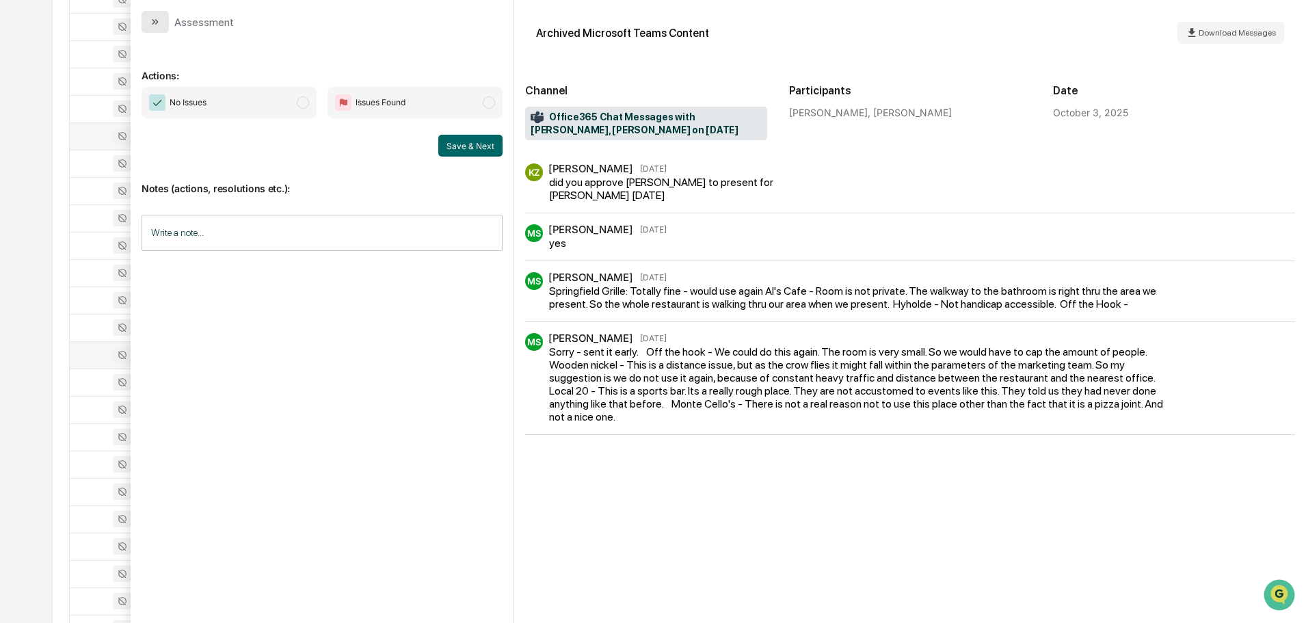
click at [151, 13] on button "modal" at bounding box center [155, 22] width 27 height 22
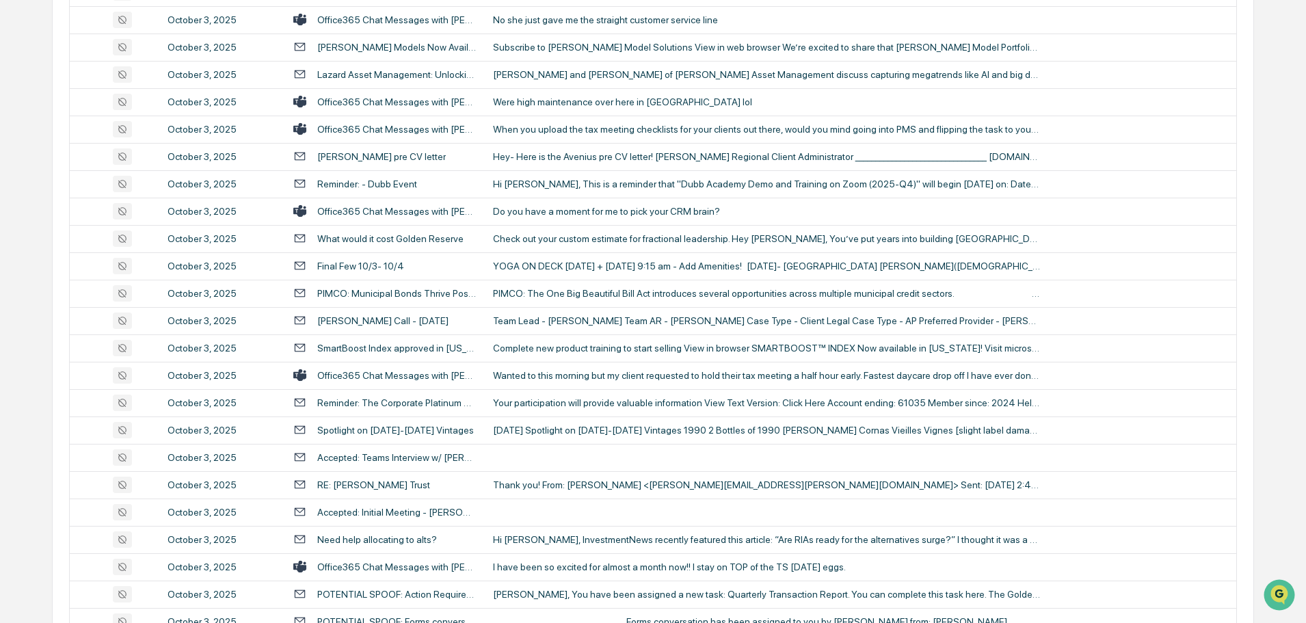
scroll to position [1642, 0]
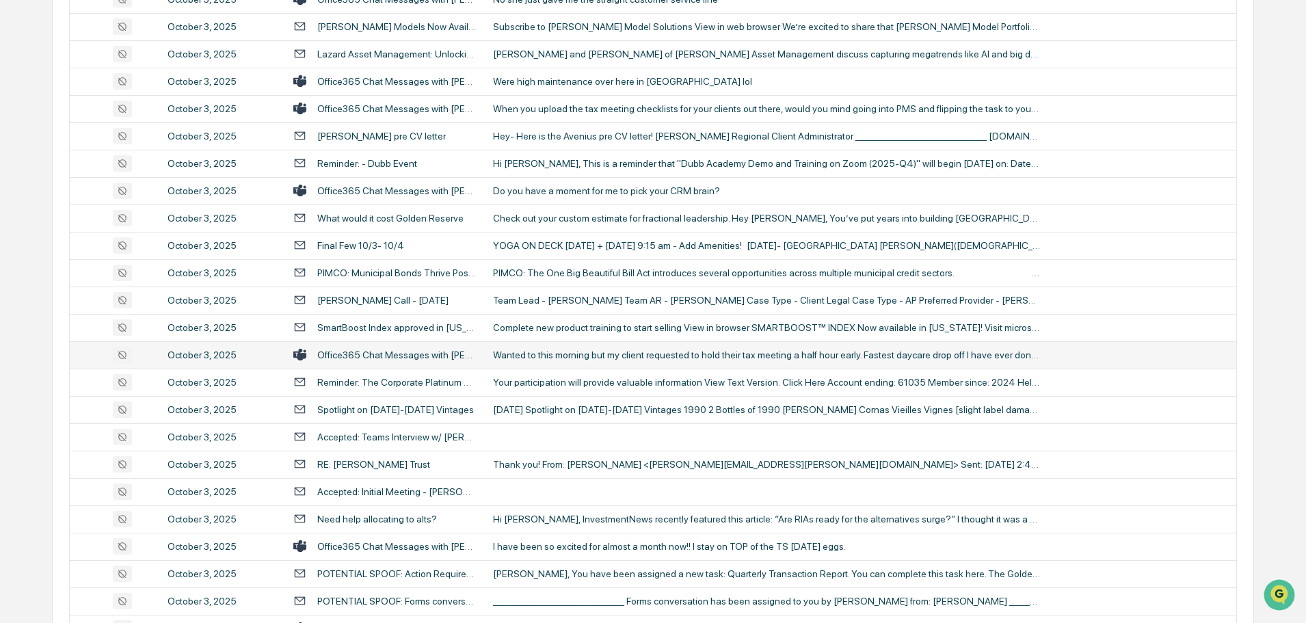
click at [590, 358] on div "Wanted to this morning but my client requested to hold their tax meeting a half…" at bounding box center [766, 355] width 547 height 11
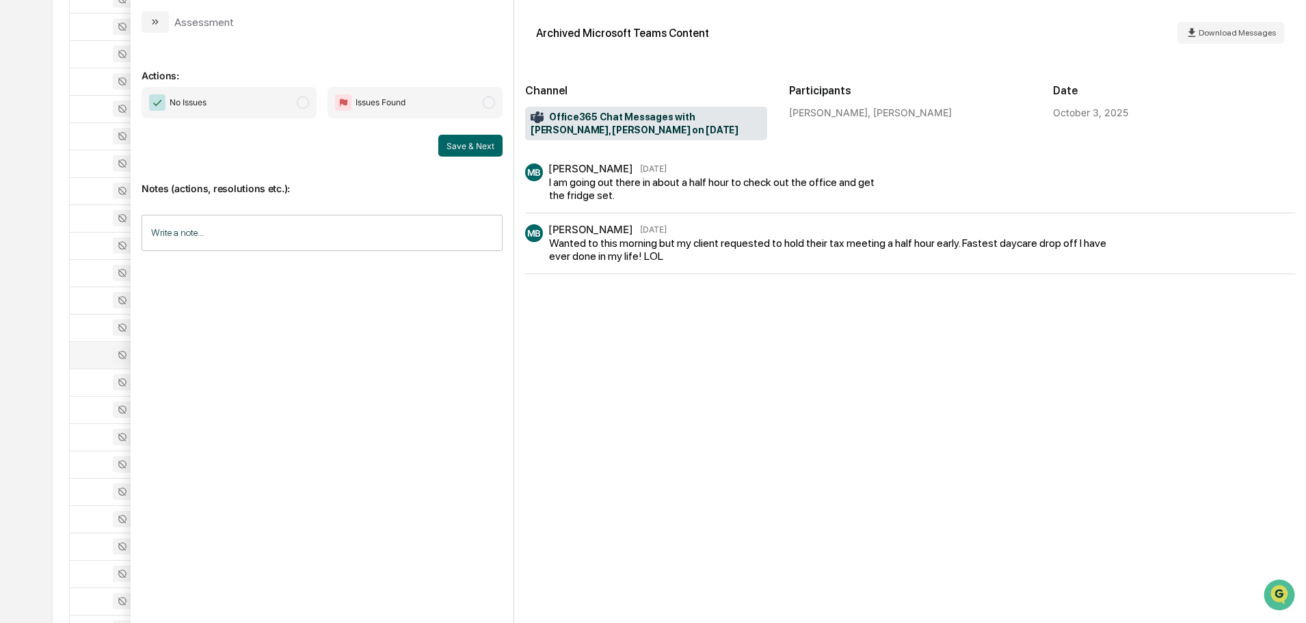
click at [157, 21] on icon "modal" at bounding box center [156, 21] width 3 height 5
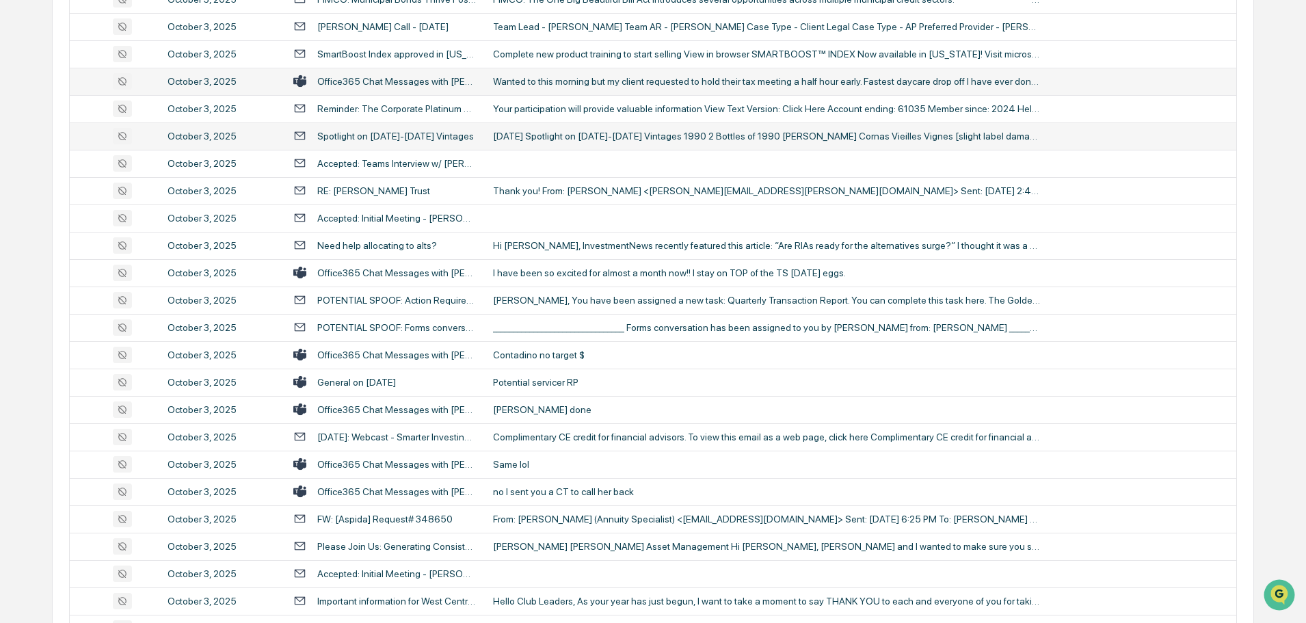
scroll to position [1984, 0]
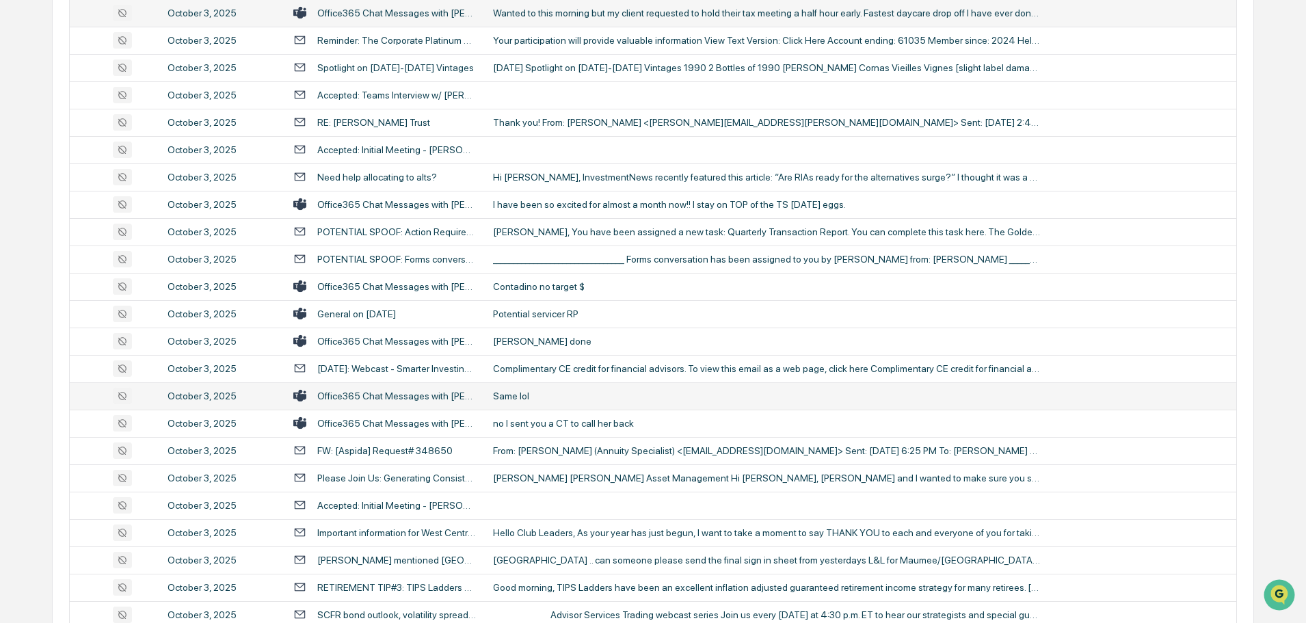
click at [543, 393] on div "Same lol" at bounding box center [766, 396] width 547 height 11
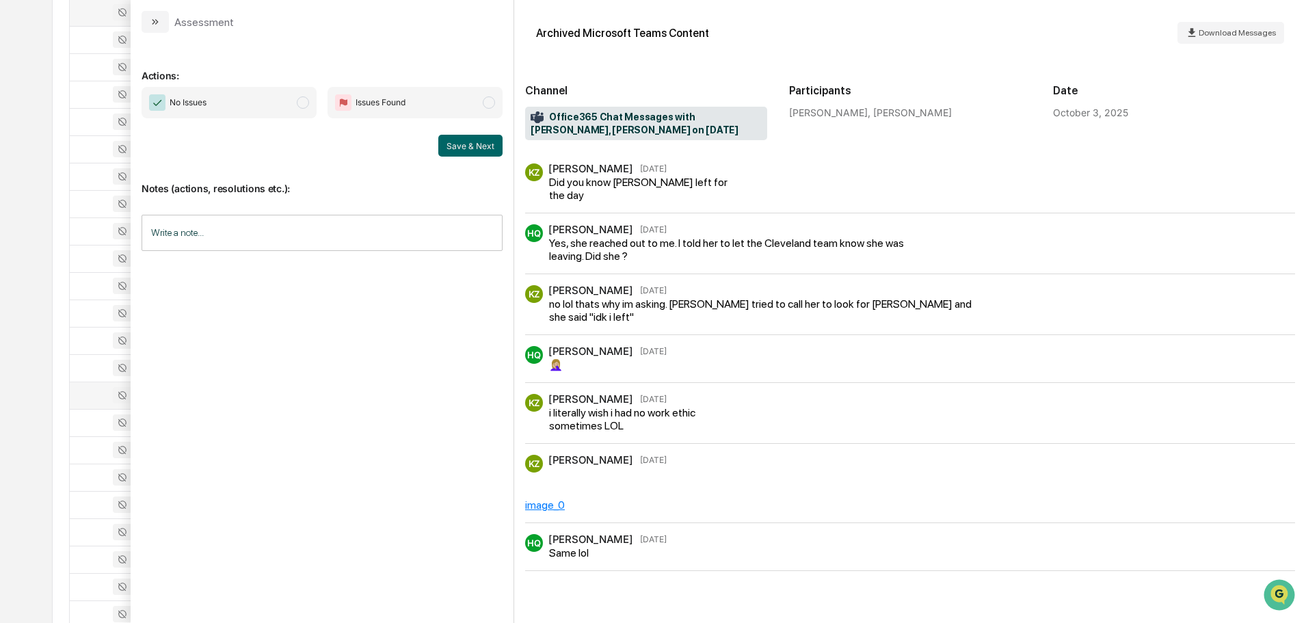
scroll to position [1984, 0]
click at [159, 25] on icon "modal" at bounding box center [155, 21] width 11 height 11
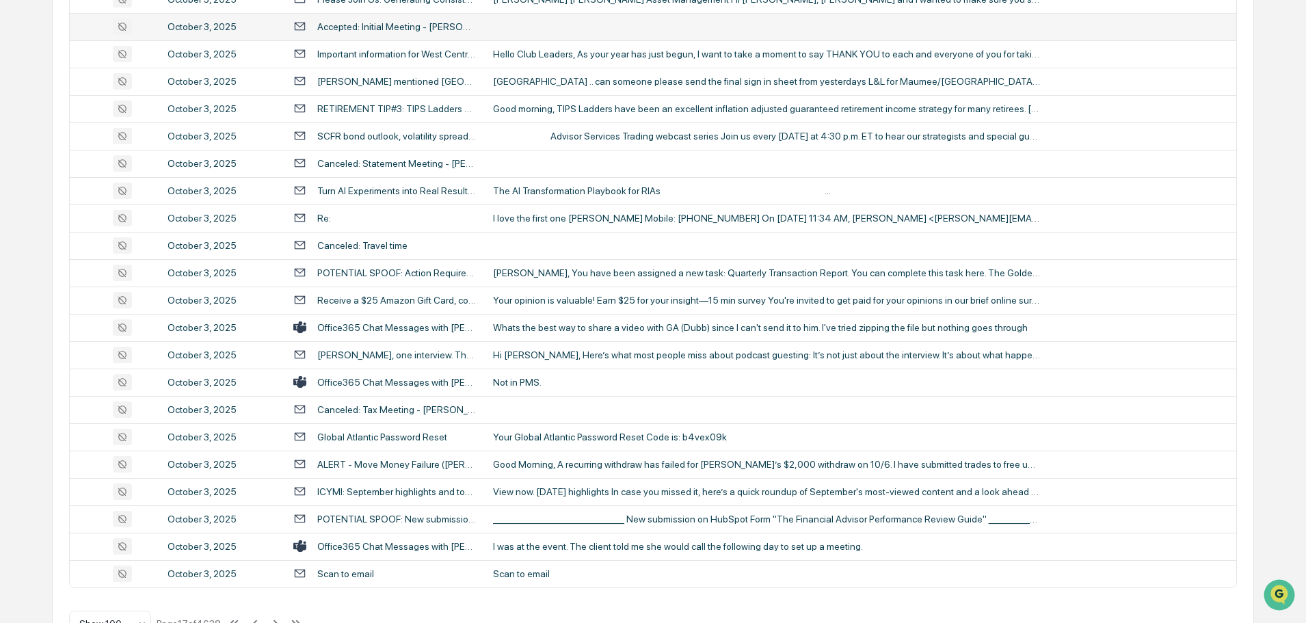
scroll to position [2505, 0]
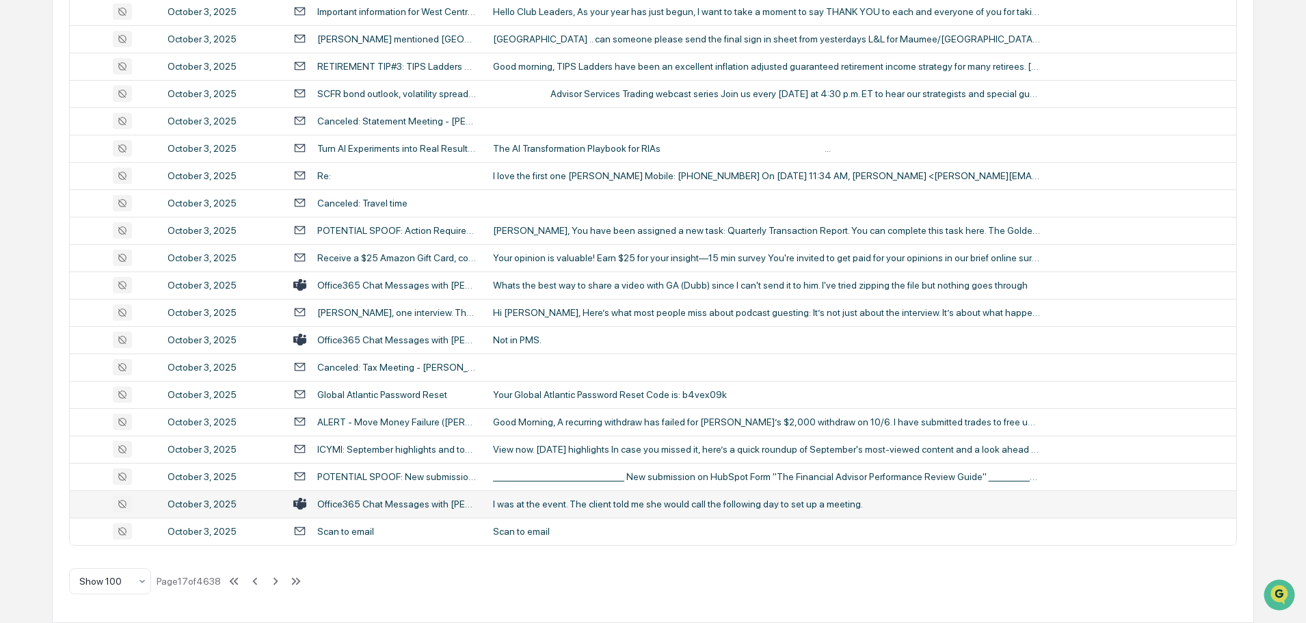
click at [598, 508] on div "I was at the event. The client told me she would call the following day to set …" at bounding box center [766, 504] width 547 height 11
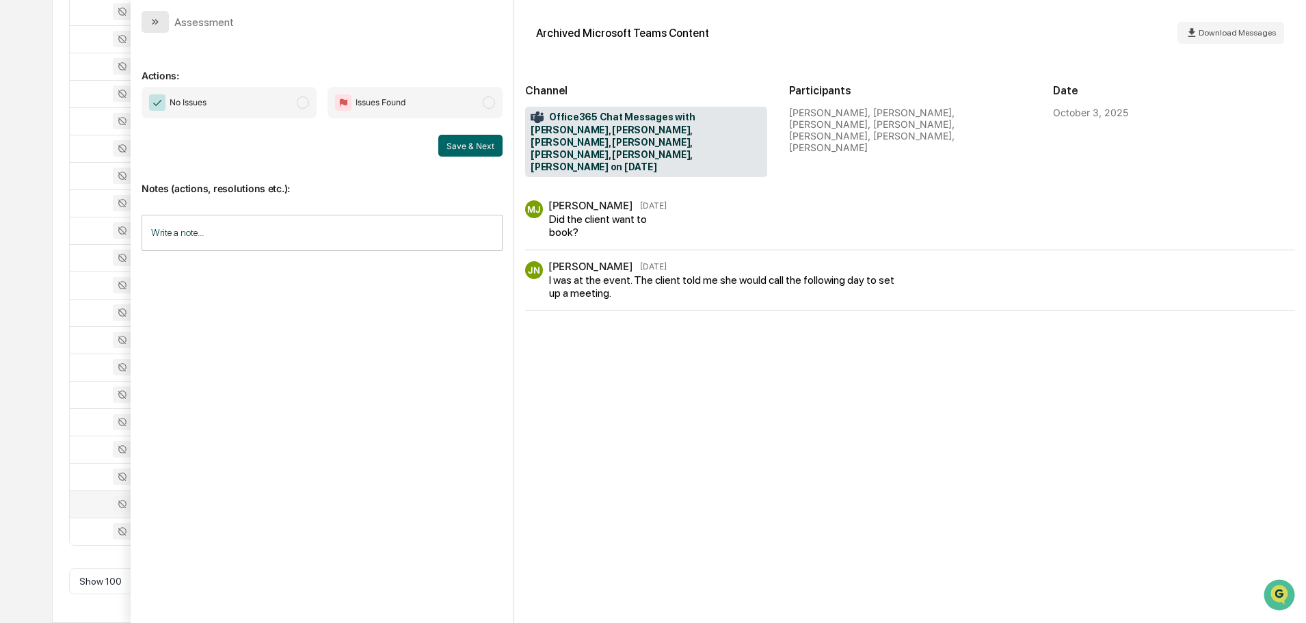
click at [161, 22] on button "modal" at bounding box center [155, 22] width 27 height 22
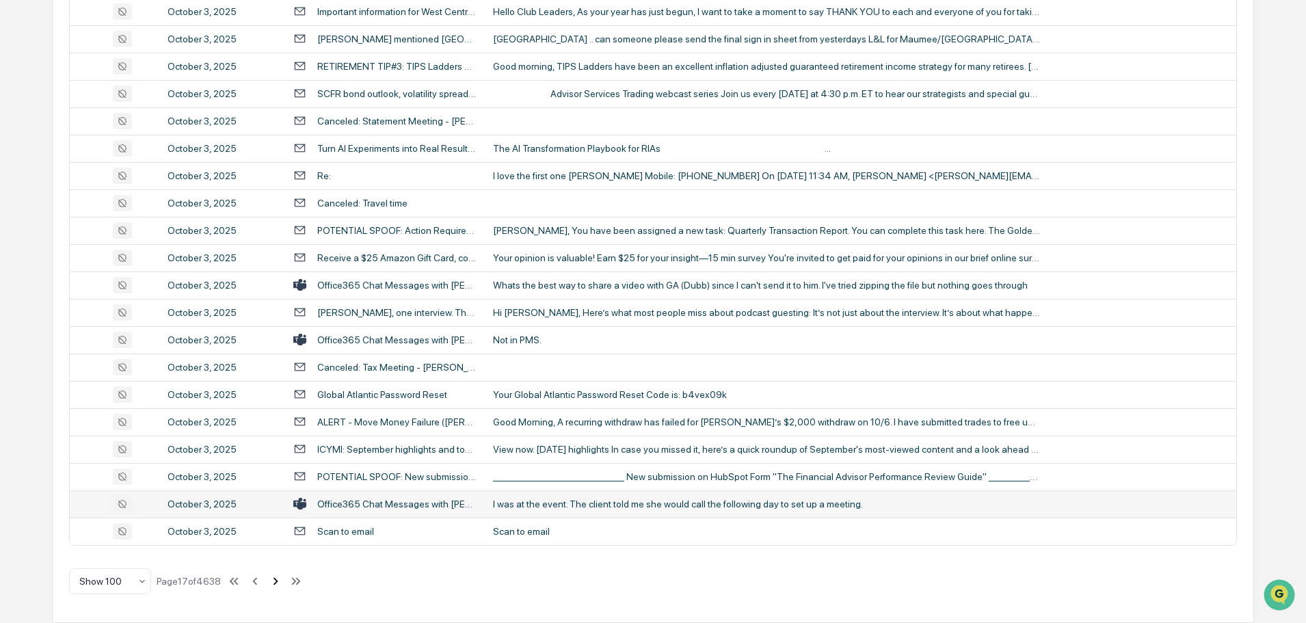
click at [276, 583] on icon at bounding box center [275, 581] width 15 height 15
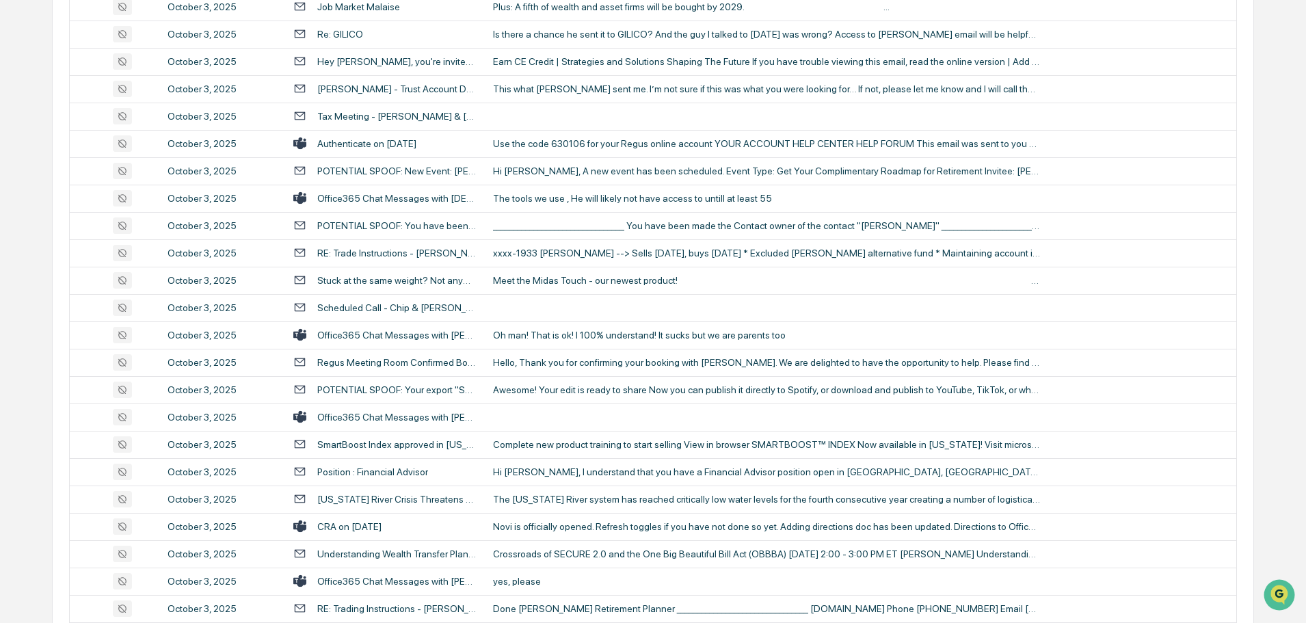
scroll to position [752, 0]
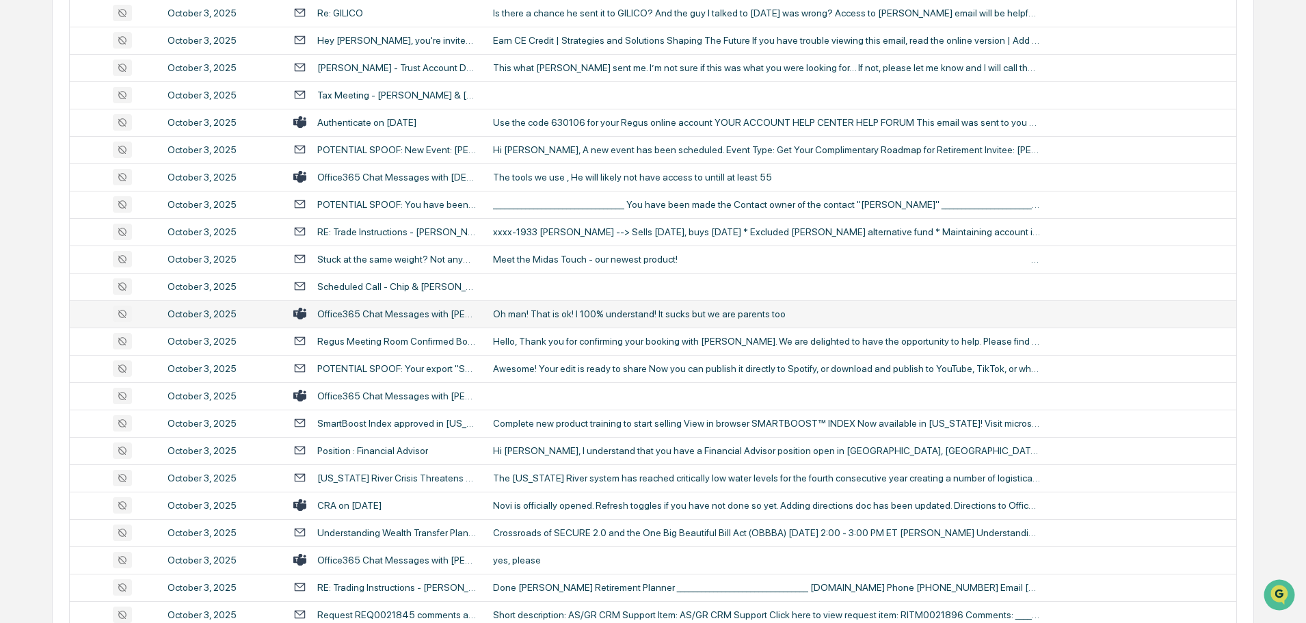
click at [586, 315] on div "Oh man! That is ok! I 100% understand! It sucks but we are parents too" at bounding box center [766, 313] width 547 height 11
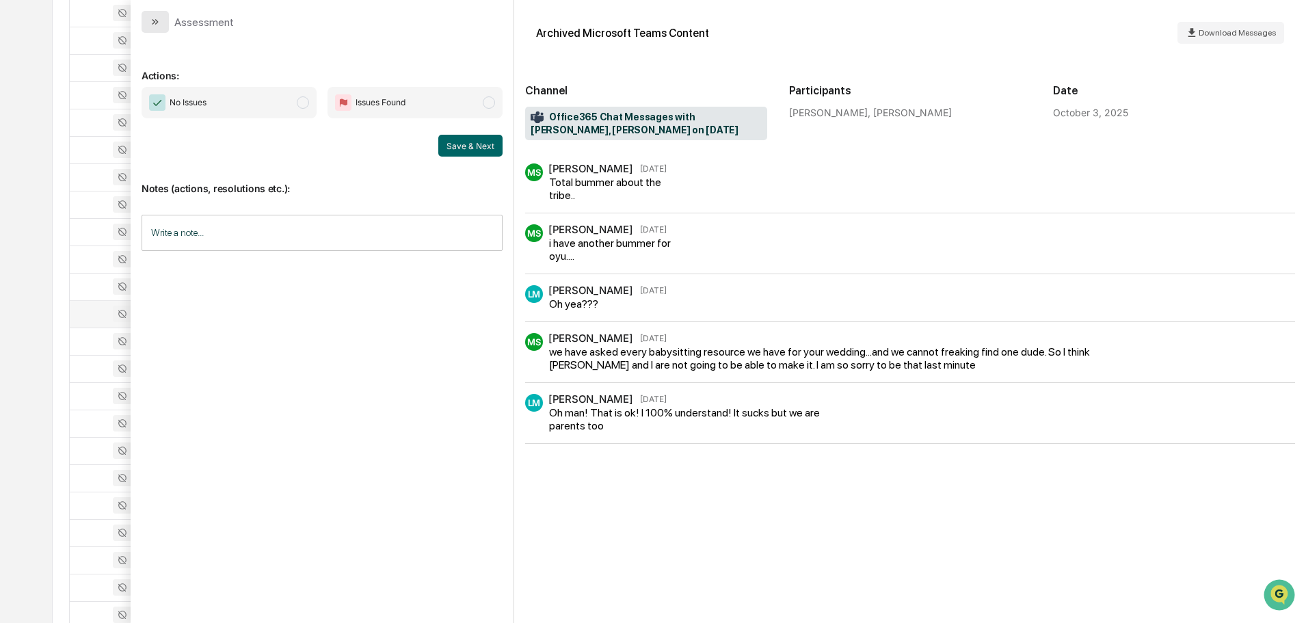
click at [158, 24] on icon "modal" at bounding box center [155, 21] width 11 height 11
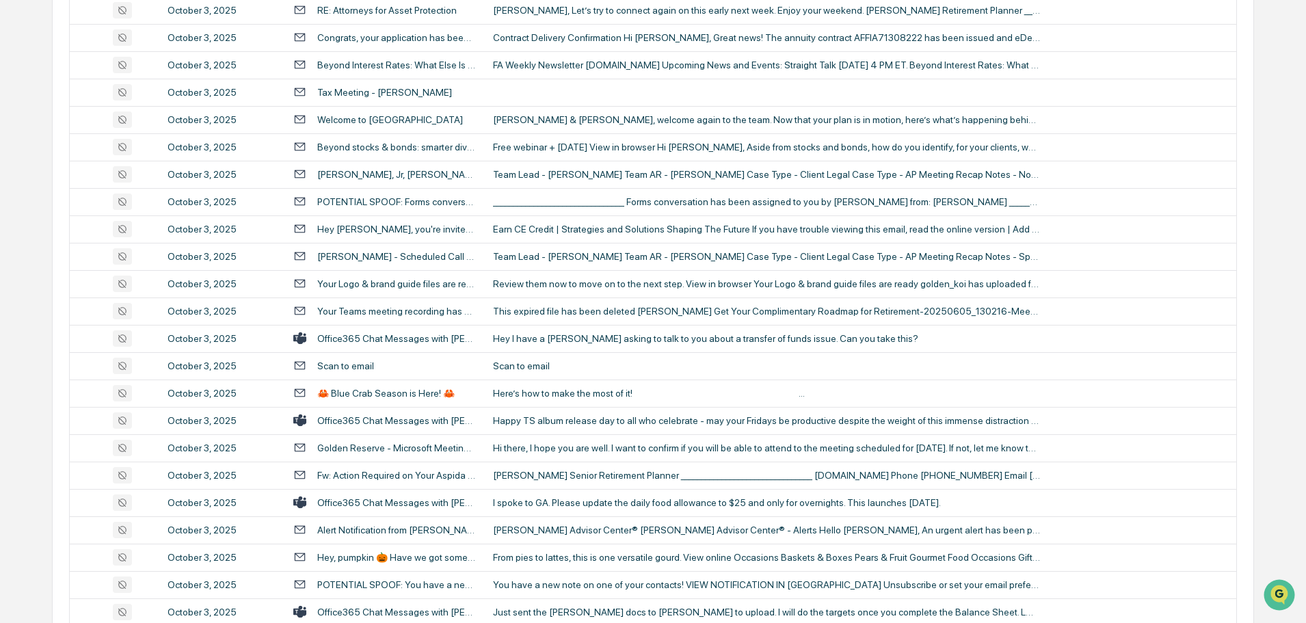
scroll to position [1573, 0]
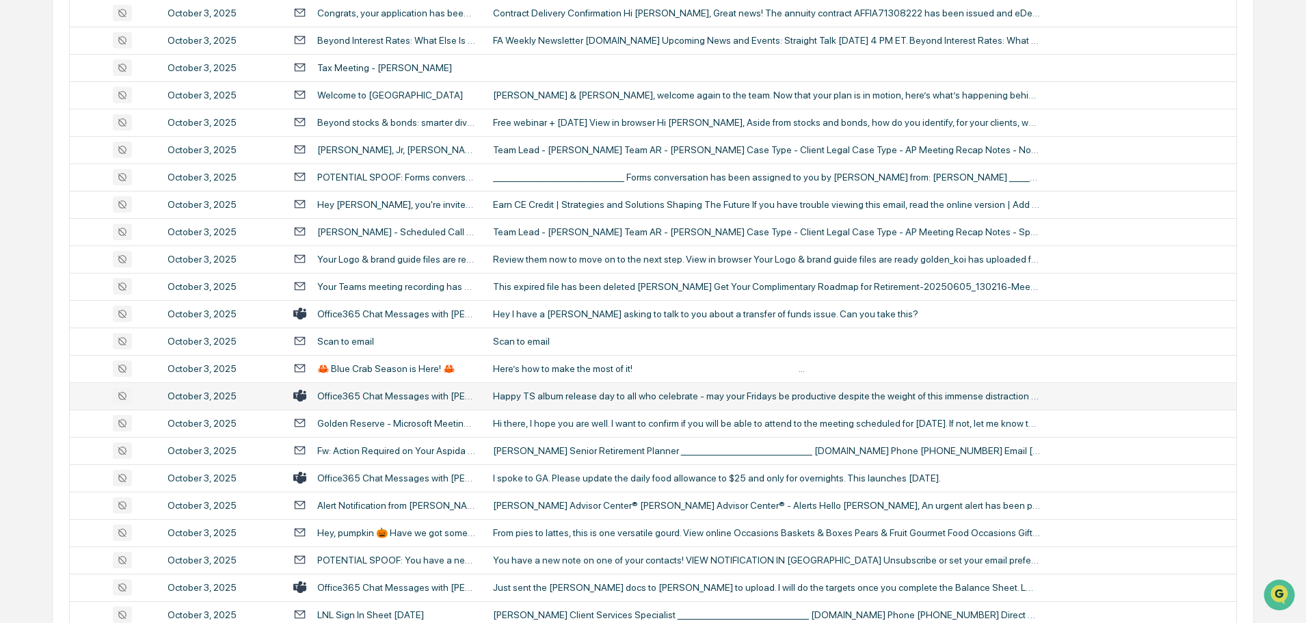
click at [614, 397] on div "Happy TS album release day to all who celebrate - may your Fridays be productiv…" at bounding box center [766, 396] width 547 height 11
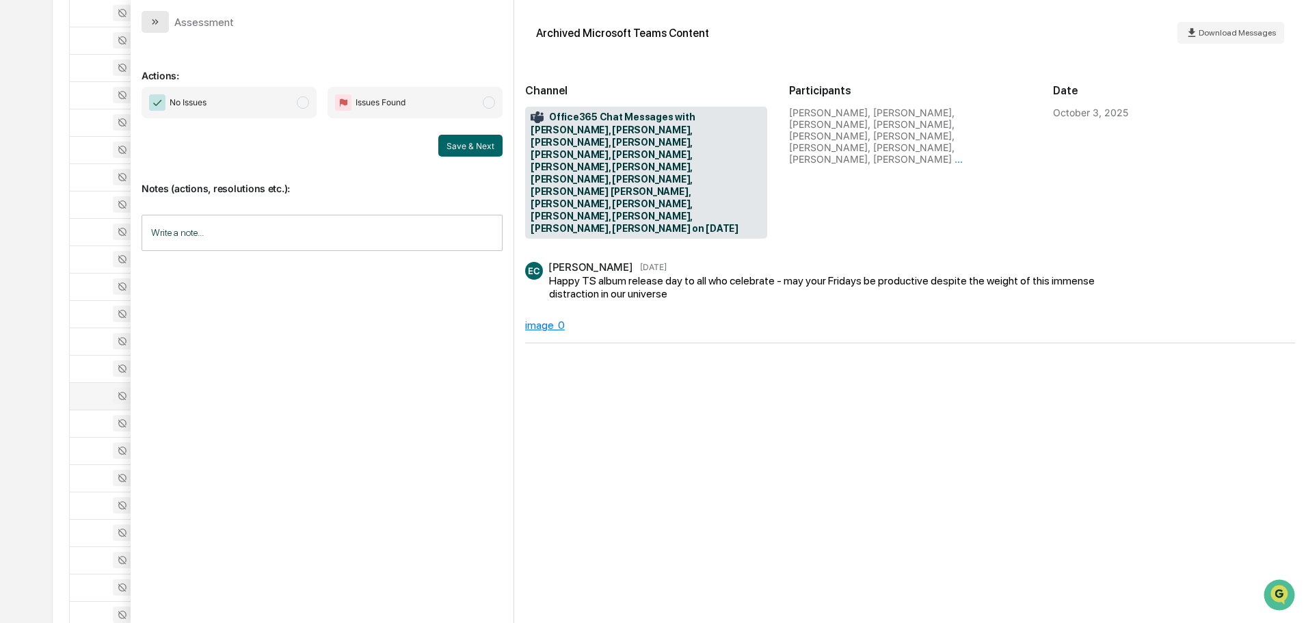
click at [156, 19] on icon "modal" at bounding box center [155, 21] width 11 height 11
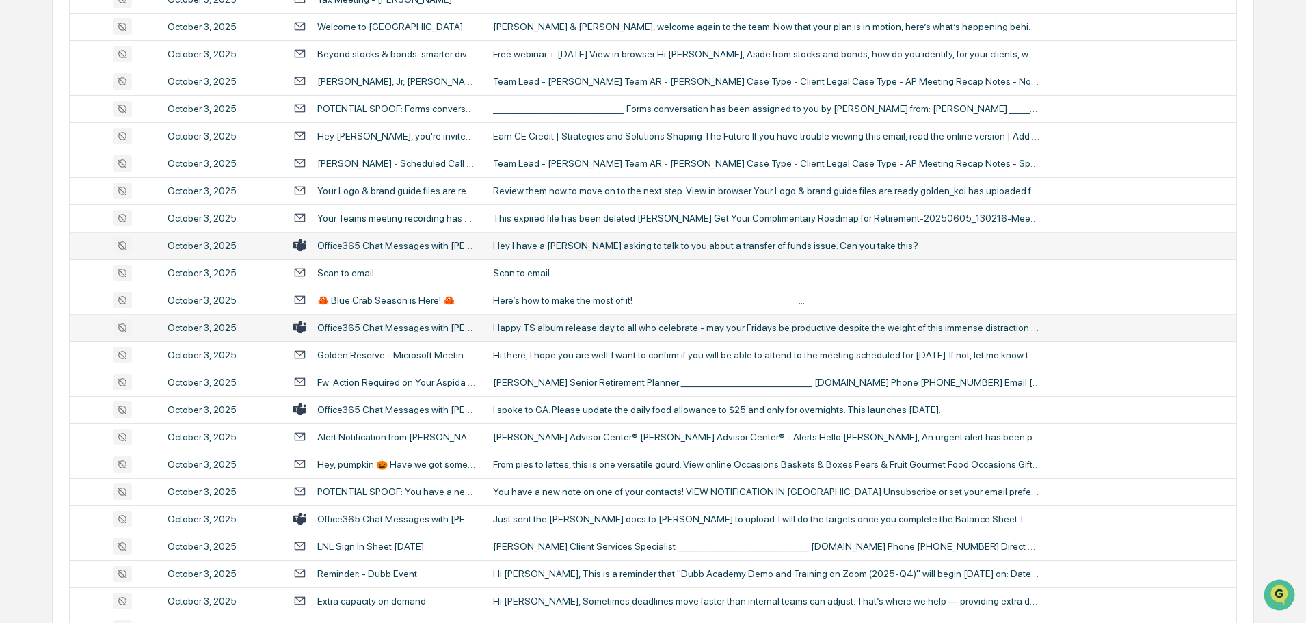
scroll to position [1710, 0]
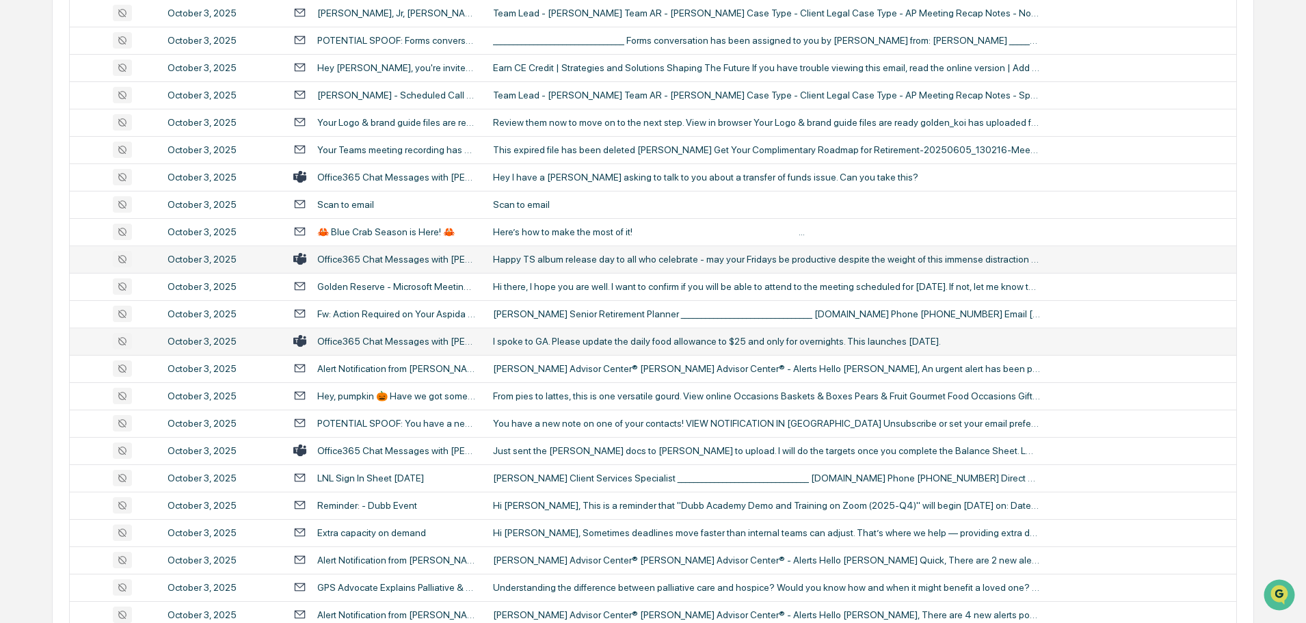
click at [568, 343] on div "I spoke to GA. Please update the daily food allowance to $25 and only for overn…" at bounding box center [766, 341] width 547 height 11
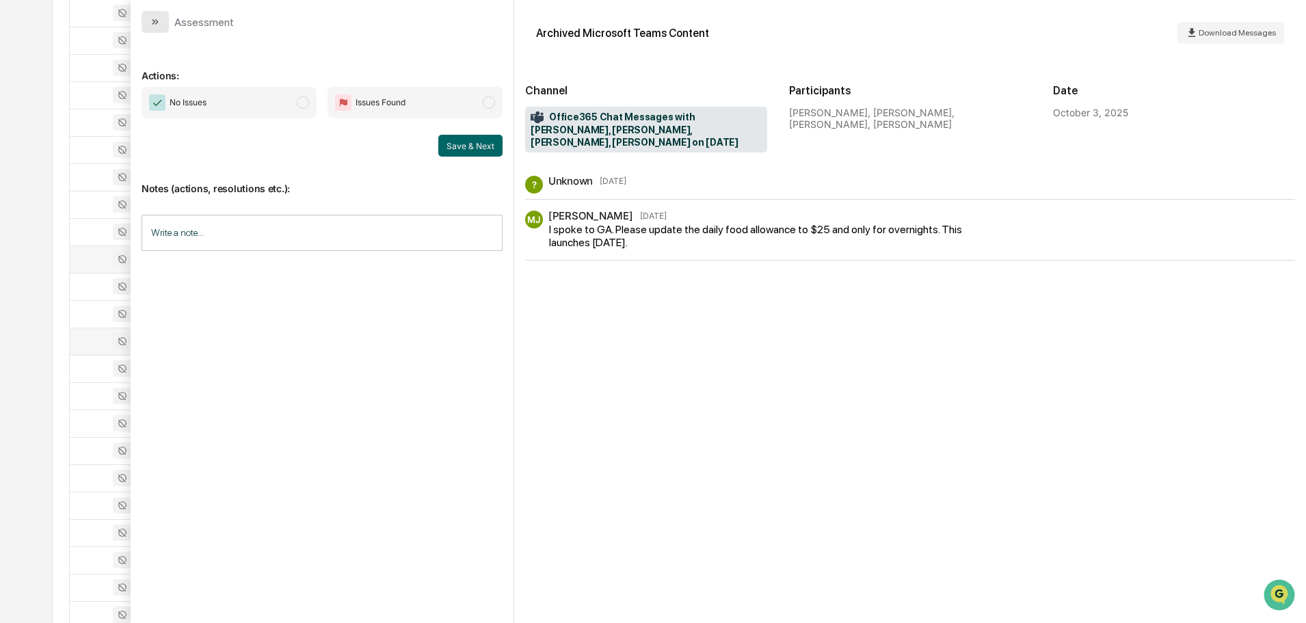
click at [160, 20] on icon "modal" at bounding box center [155, 21] width 11 height 11
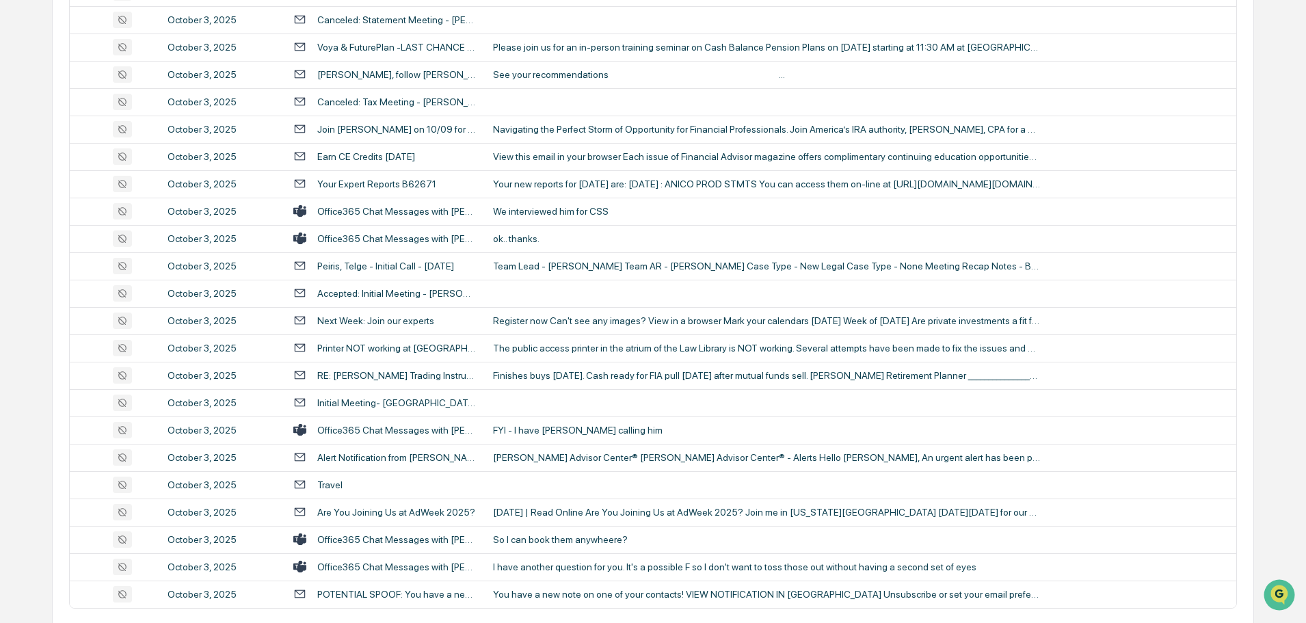
scroll to position [2505, 0]
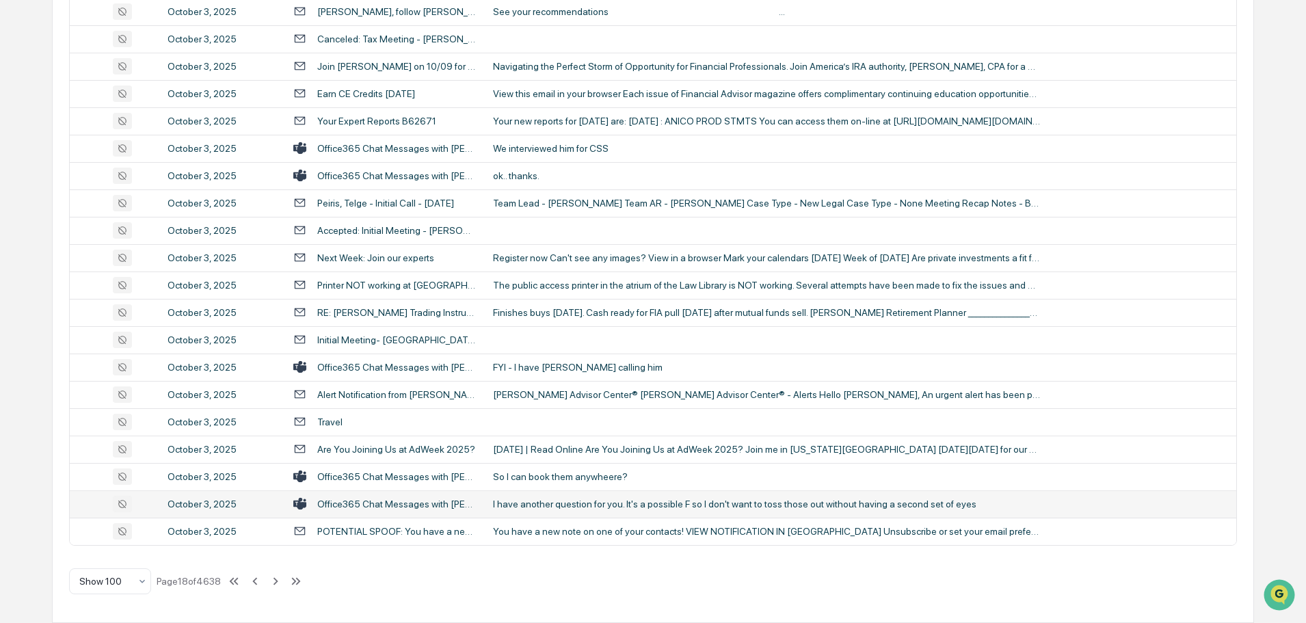
click at [581, 510] on td "I have another question for you. It's a possible F so I don't want to toss thos…" at bounding box center [861, 503] width 752 height 27
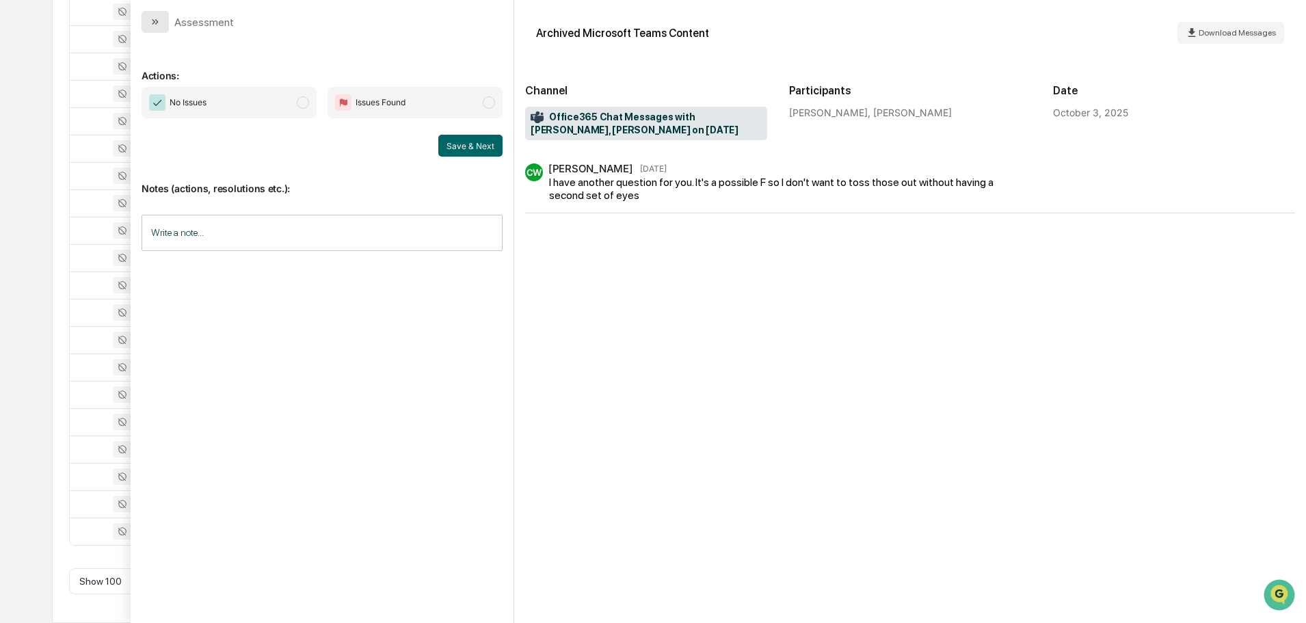
click at [164, 22] on button "modal" at bounding box center [155, 22] width 27 height 22
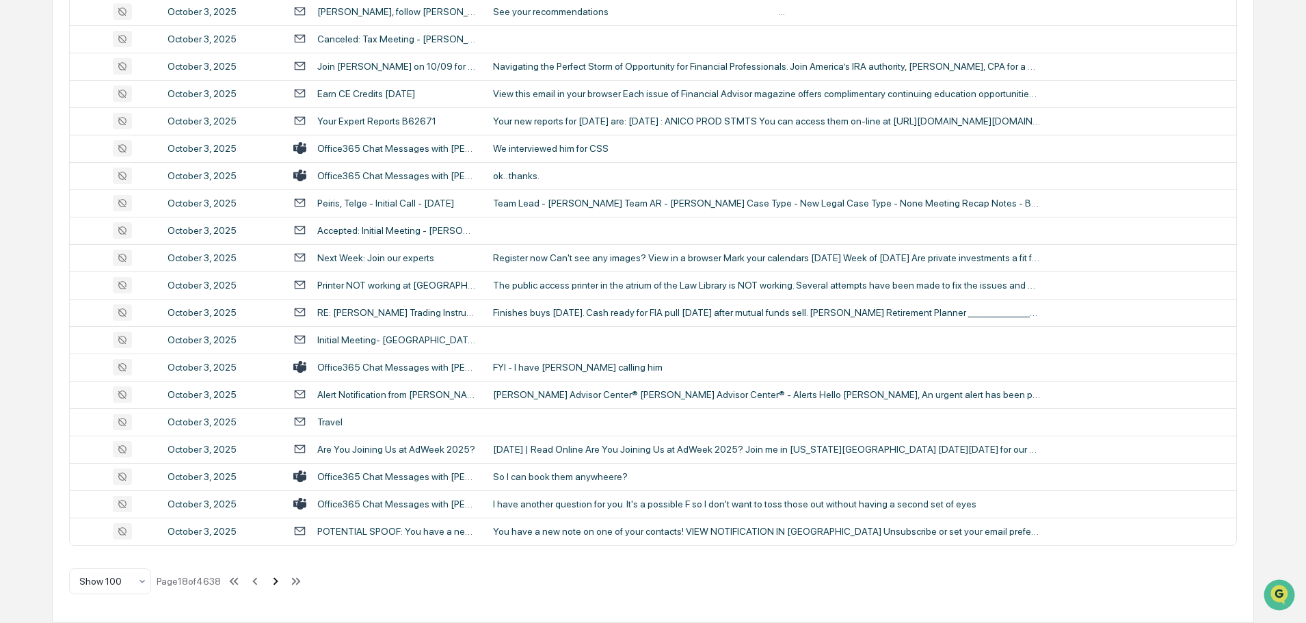
click at [276, 581] on icon at bounding box center [275, 581] width 15 height 15
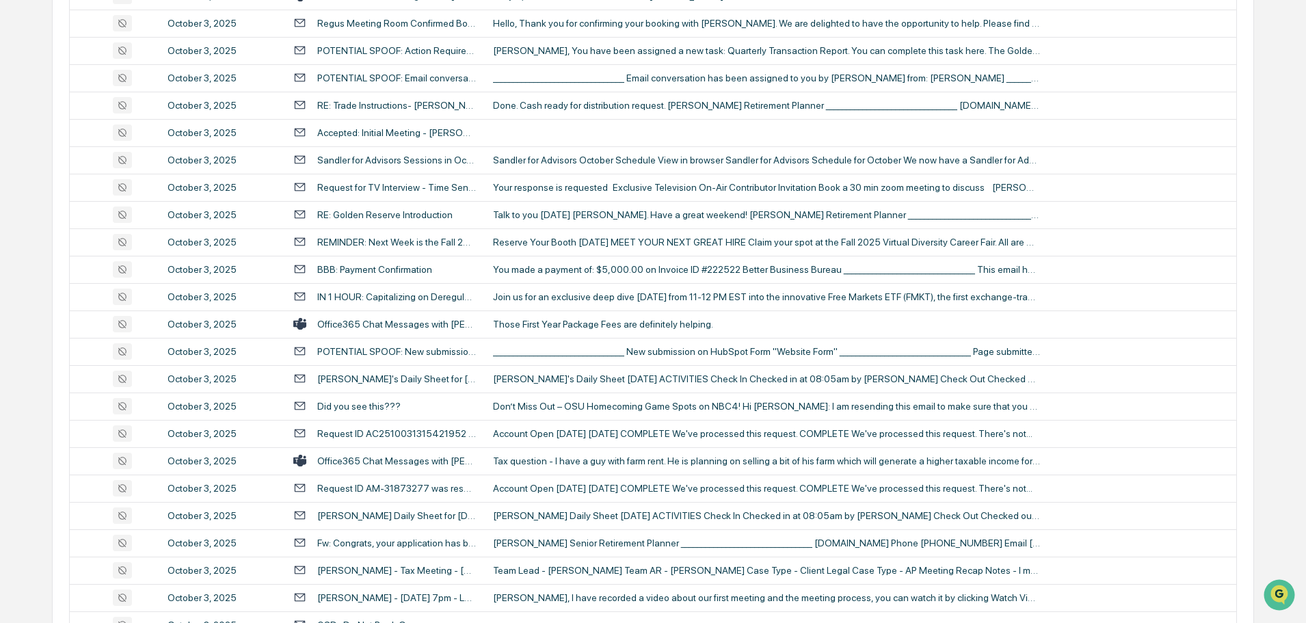
scroll to position [684, 0]
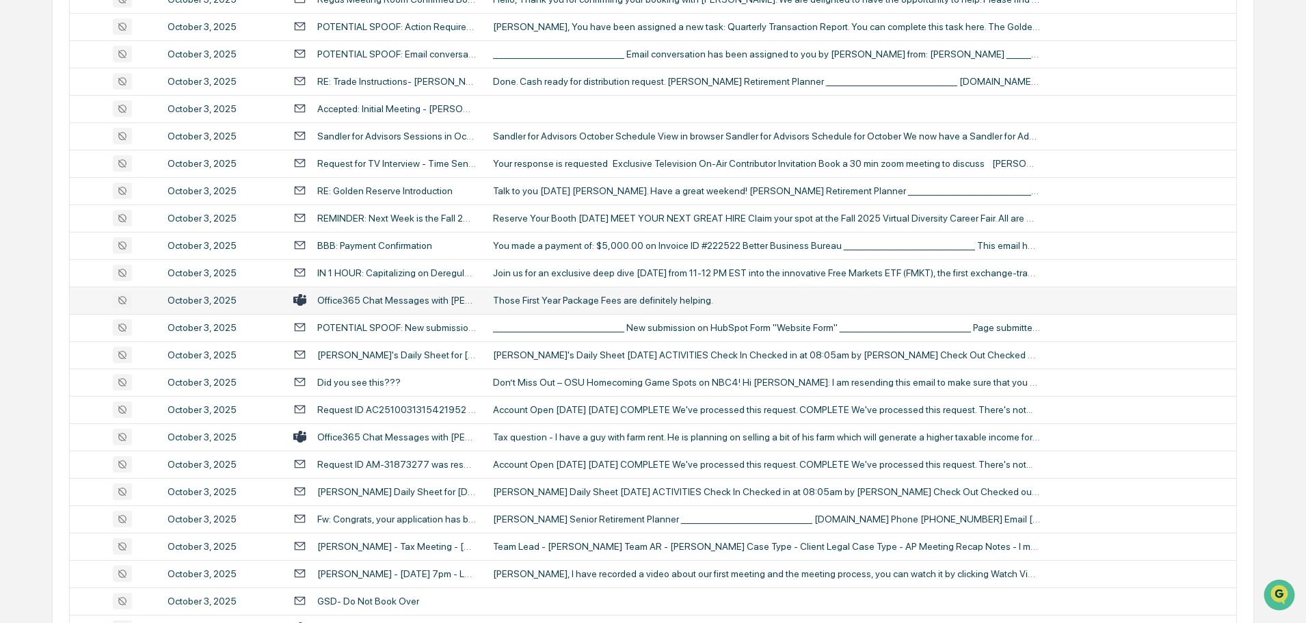
click at [559, 292] on td "Those First Year Package Fees are definitely helping." at bounding box center [861, 300] width 752 height 27
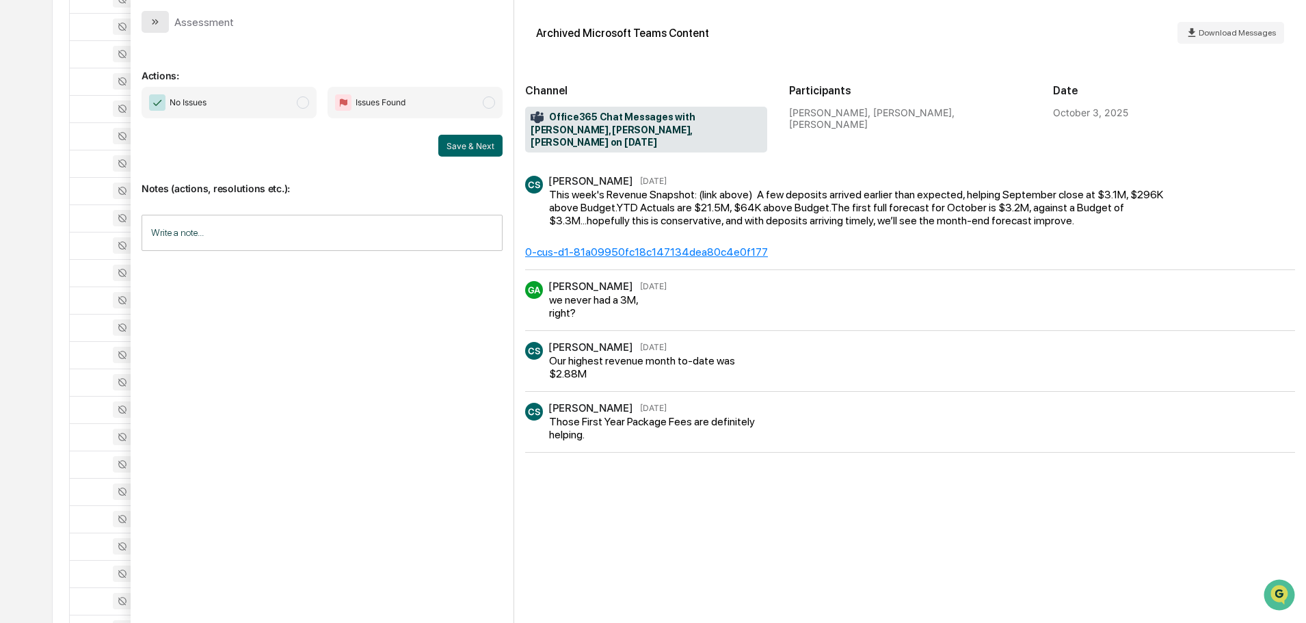
click at [163, 25] on button "modal" at bounding box center [155, 22] width 27 height 22
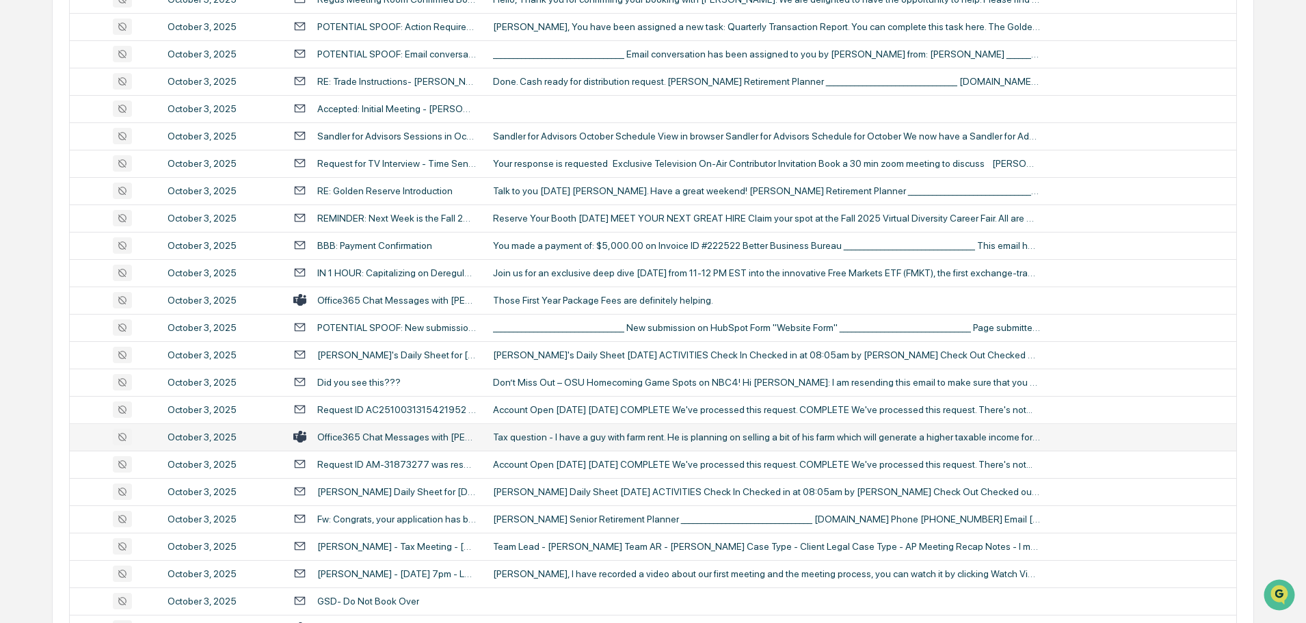
click at [541, 439] on div "Tax question - I have a guy with farm rent. He is planning on selling a bit of …" at bounding box center [766, 437] width 547 height 11
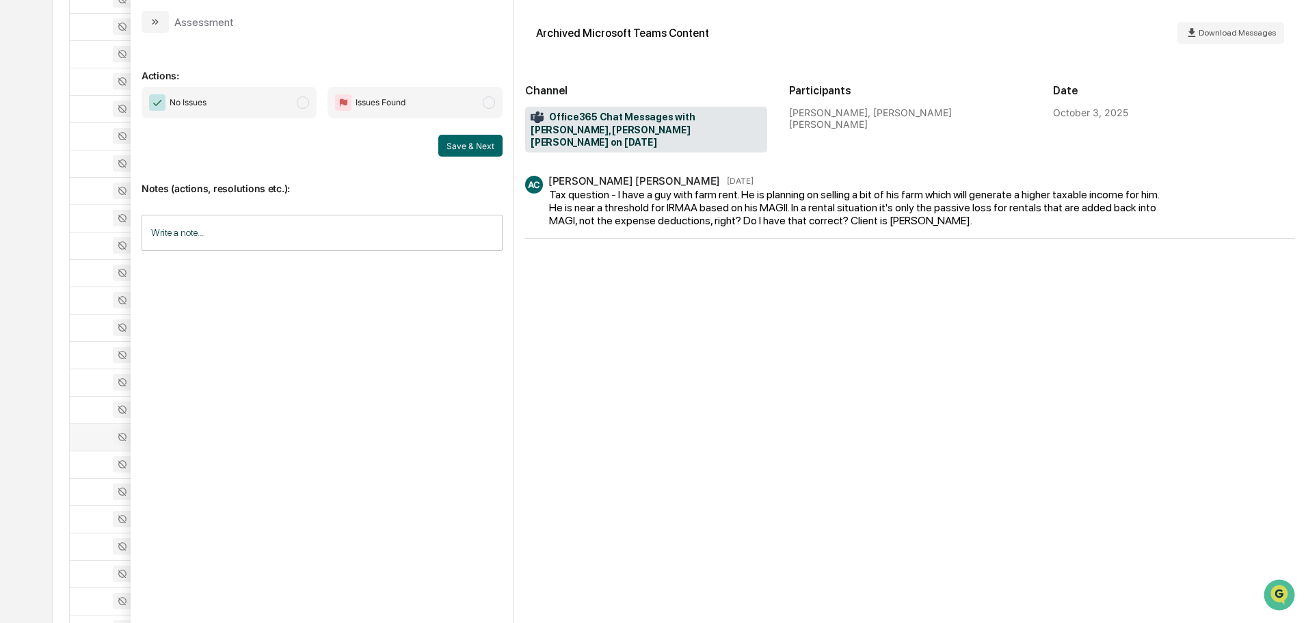
click at [154, 21] on icon "modal" at bounding box center [155, 21] width 11 height 11
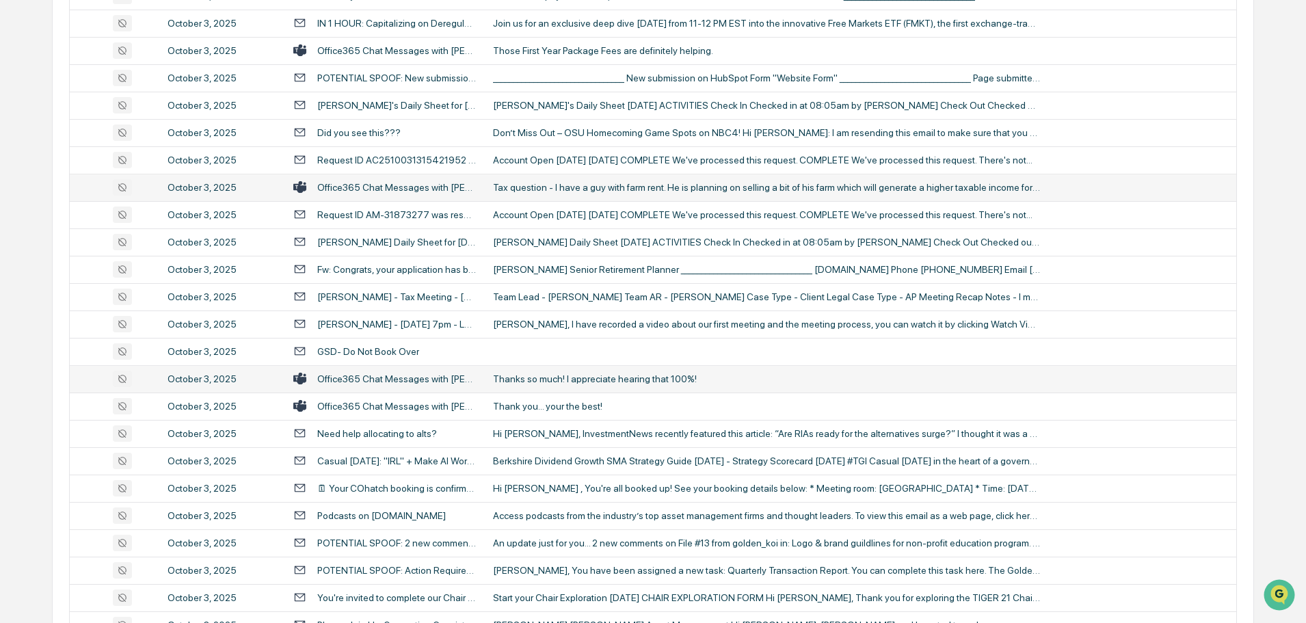
scroll to position [958, 0]
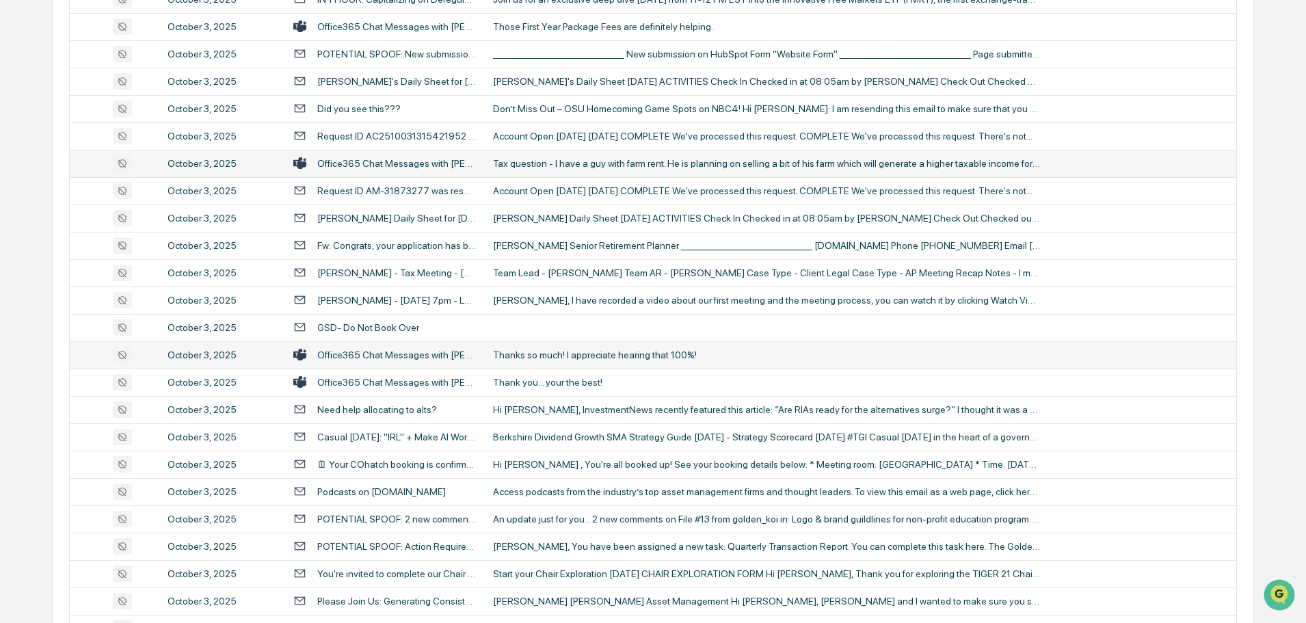
click at [580, 345] on td "Thanks so much! I appreciate hearing that 100%!" at bounding box center [861, 354] width 752 height 27
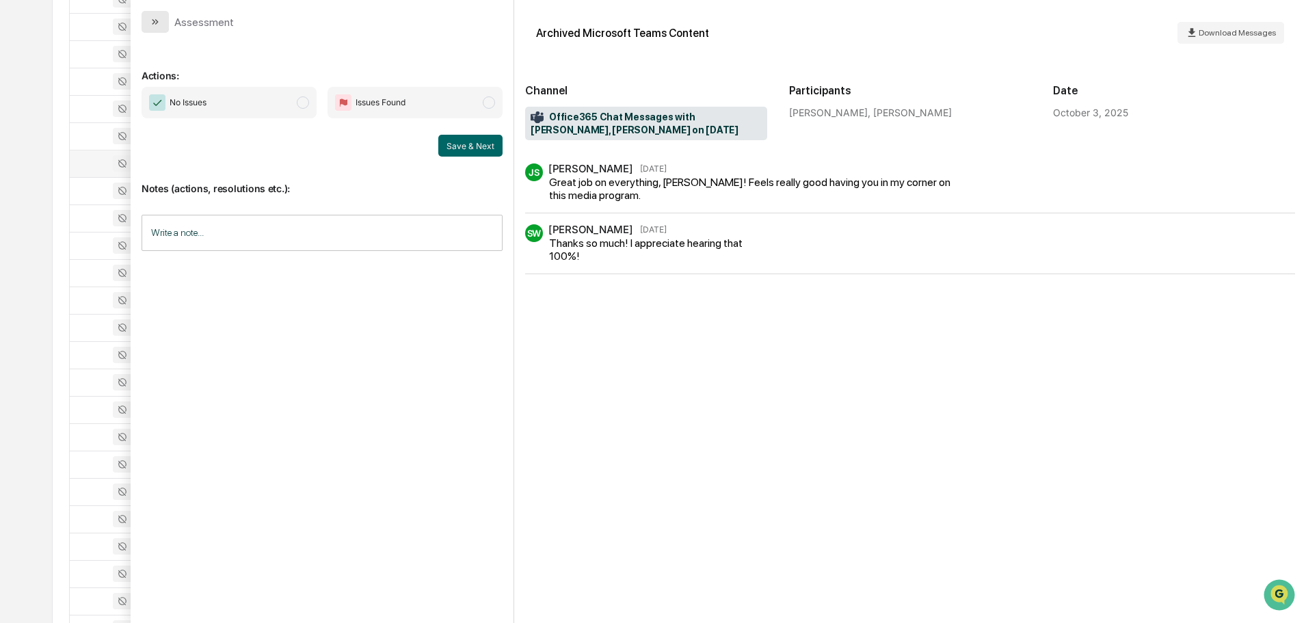
click at [159, 22] on icon "modal" at bounding box center [155, 21] width 11 height 11
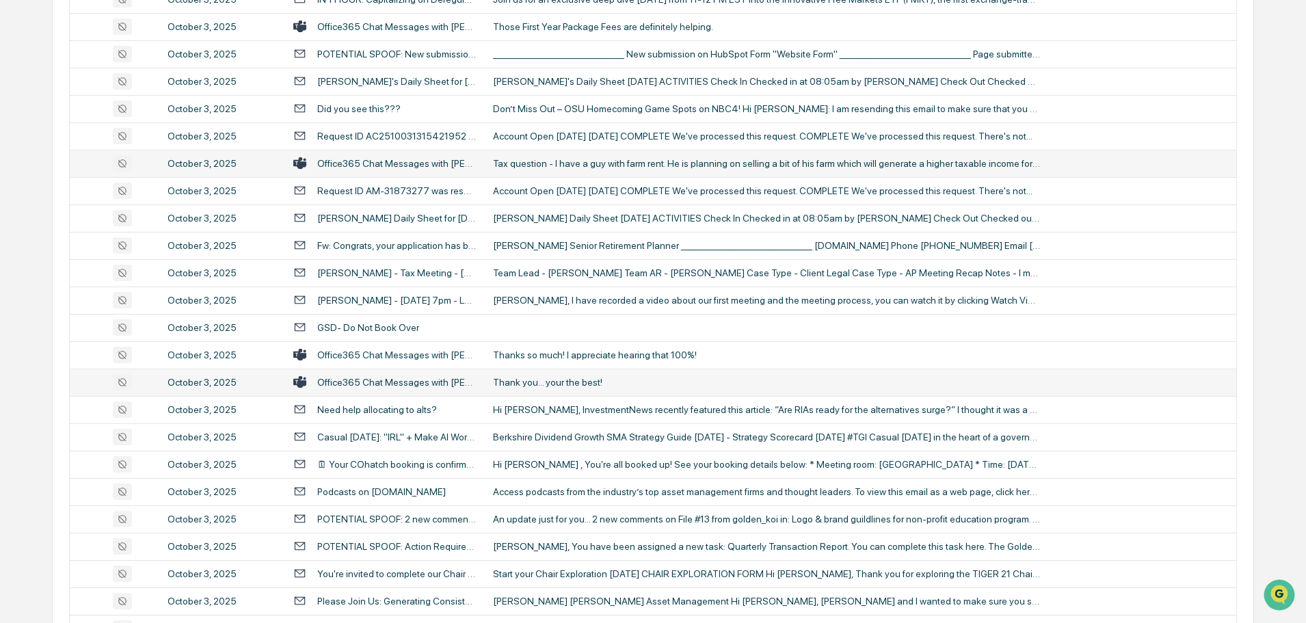
click at [563, 380] on div "Thank you... your the best!" at bounding box center [766, 382] width 547 height 11
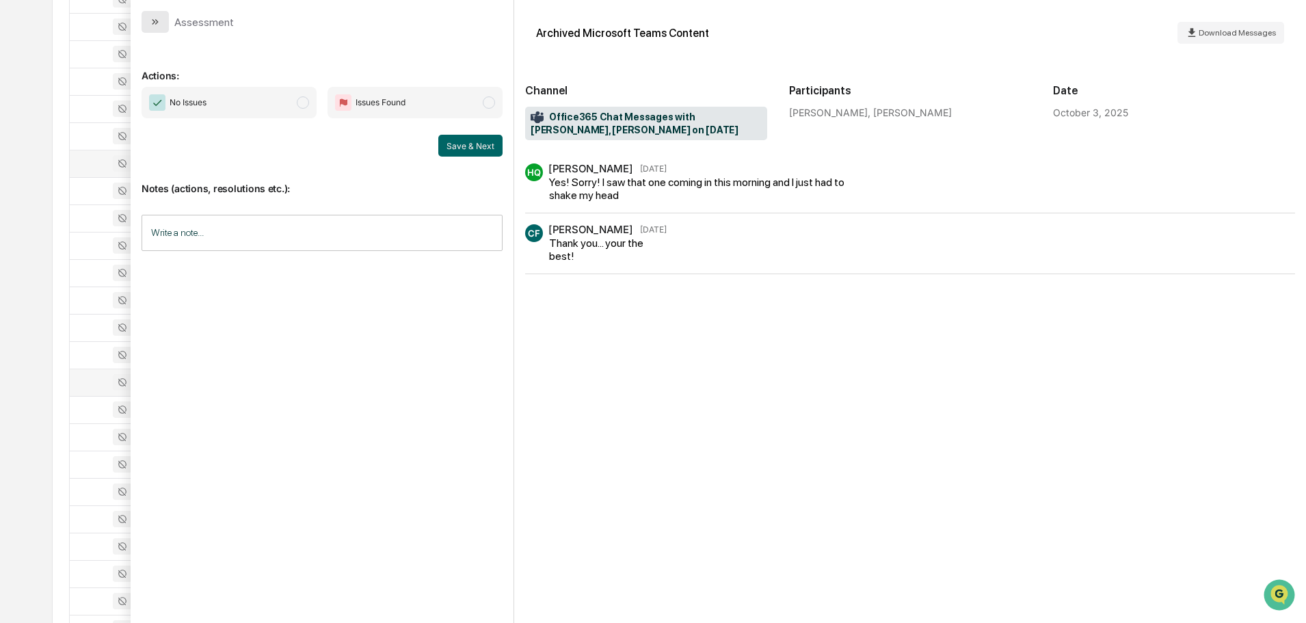
click at [152, 25] on icon "modal" at bounding box center [155, 21] width 11 height 11
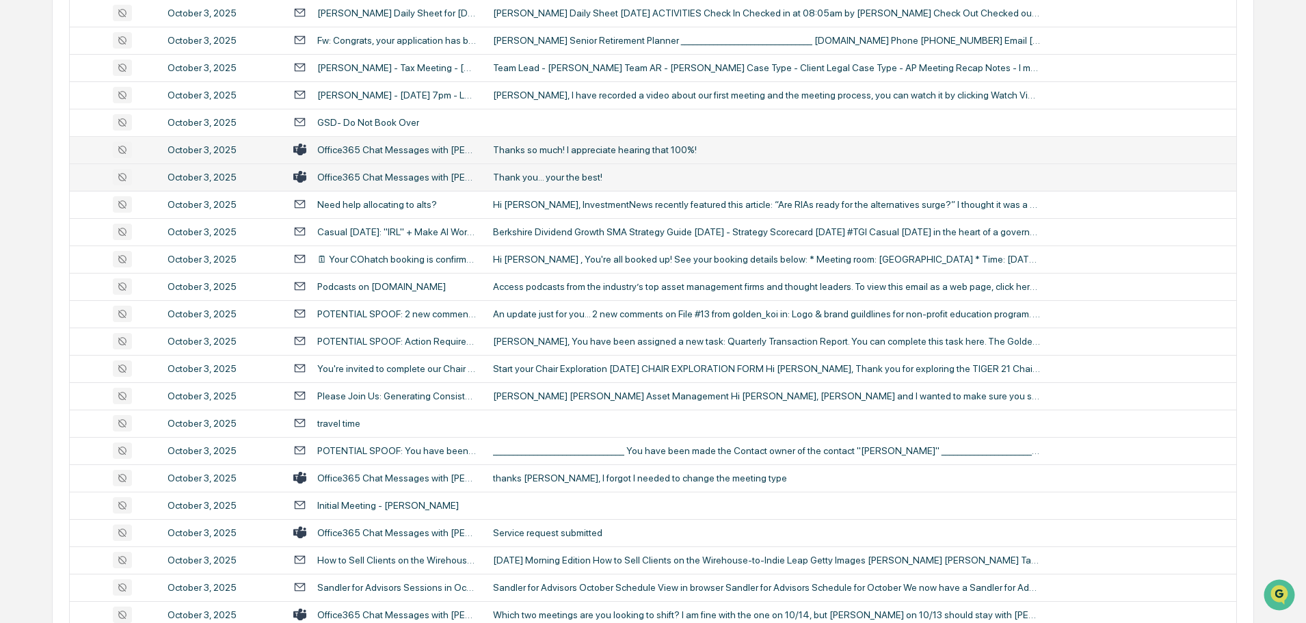
scroll to position [1231, 0]
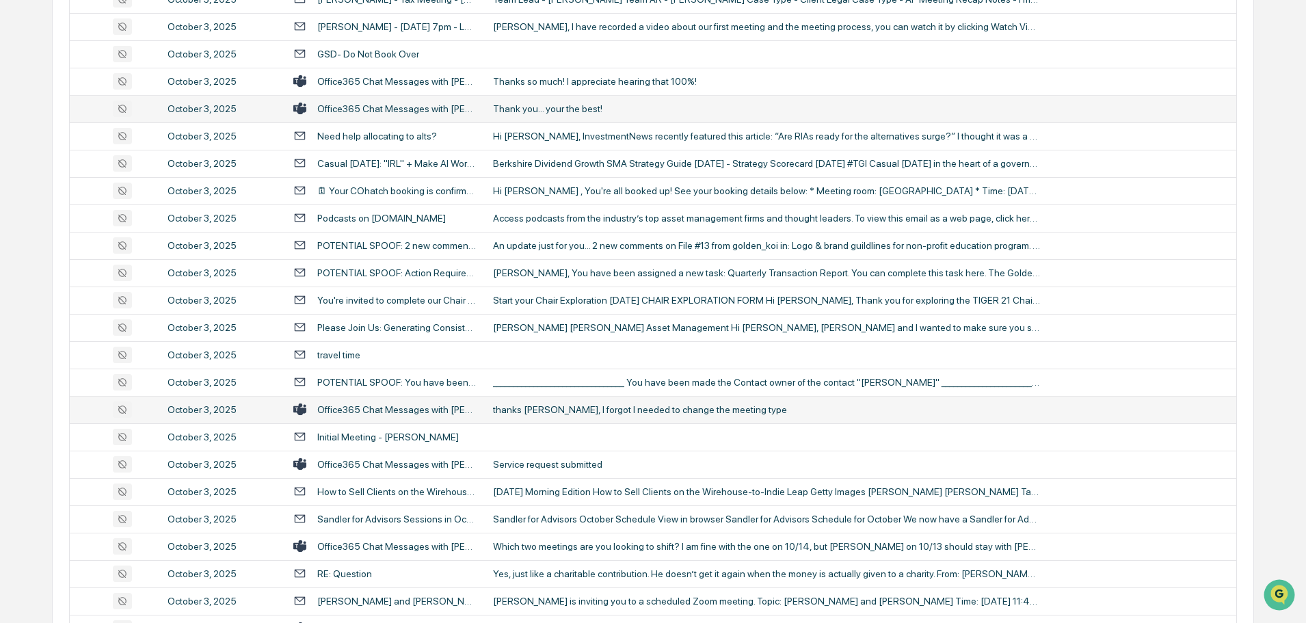
click at [581, 412] on div "thanks [PERSON_NAME], I forgot I needed to change the meeting type" at bounding box center [766, 409] width 547 height 11
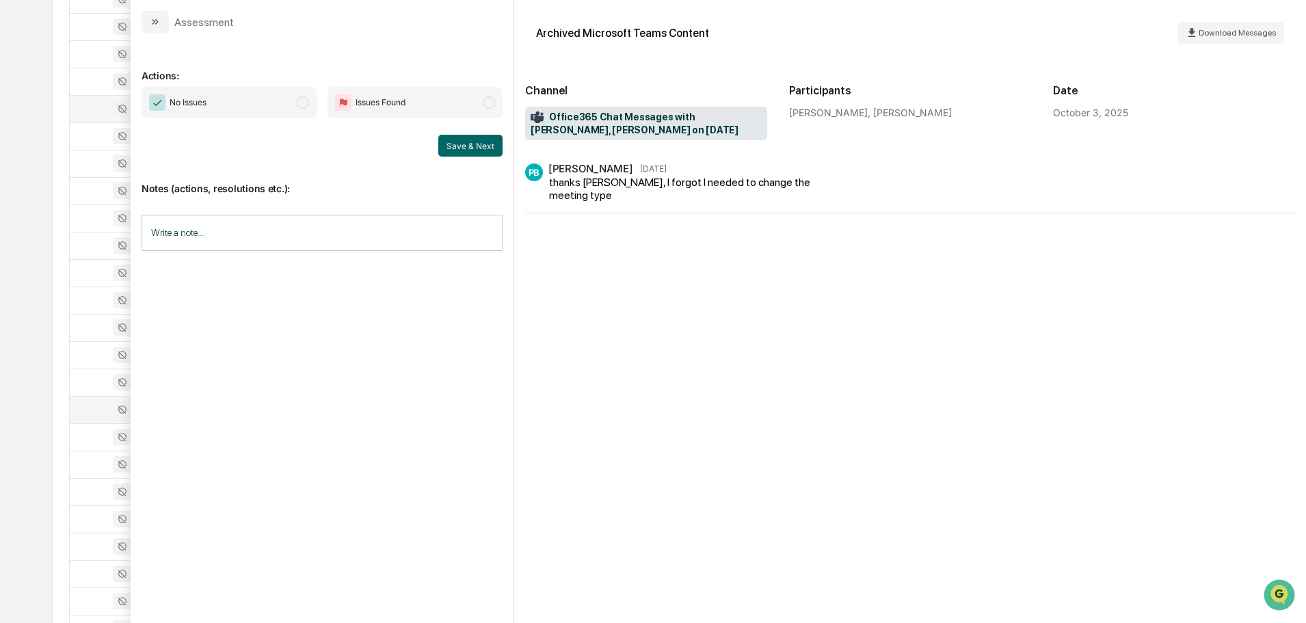
click at [161, 23] on button "modal" at bounding box center [155, 22] width 27 height 22
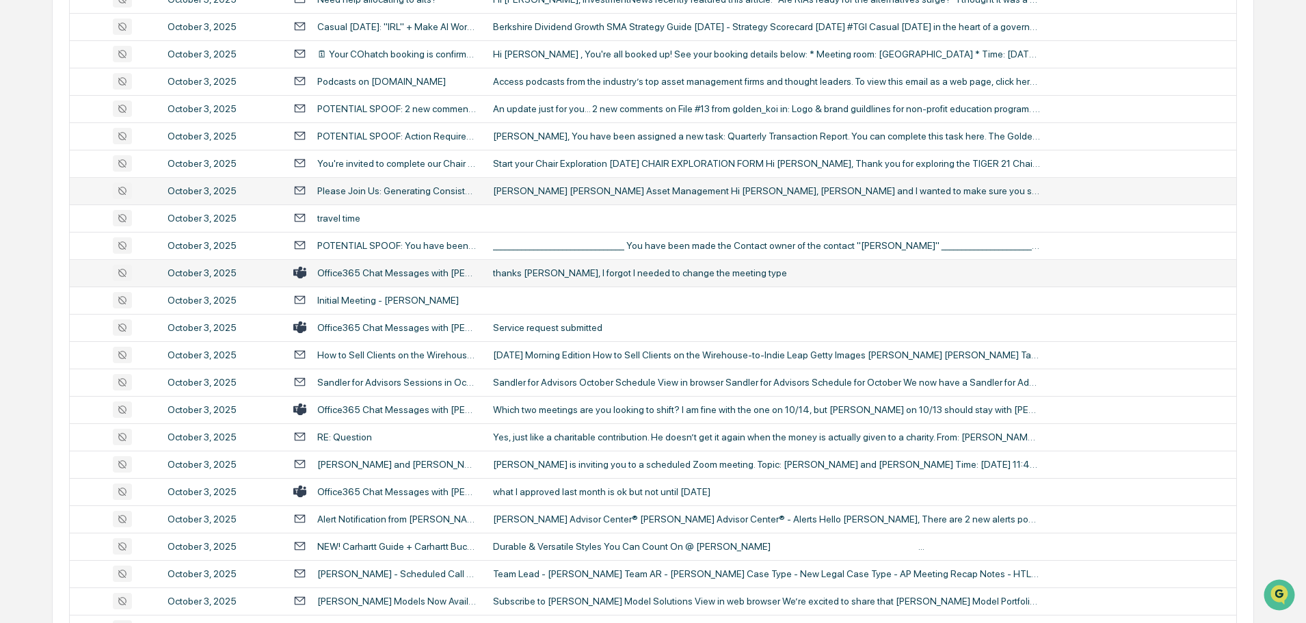
scroll to position [1436, 0]
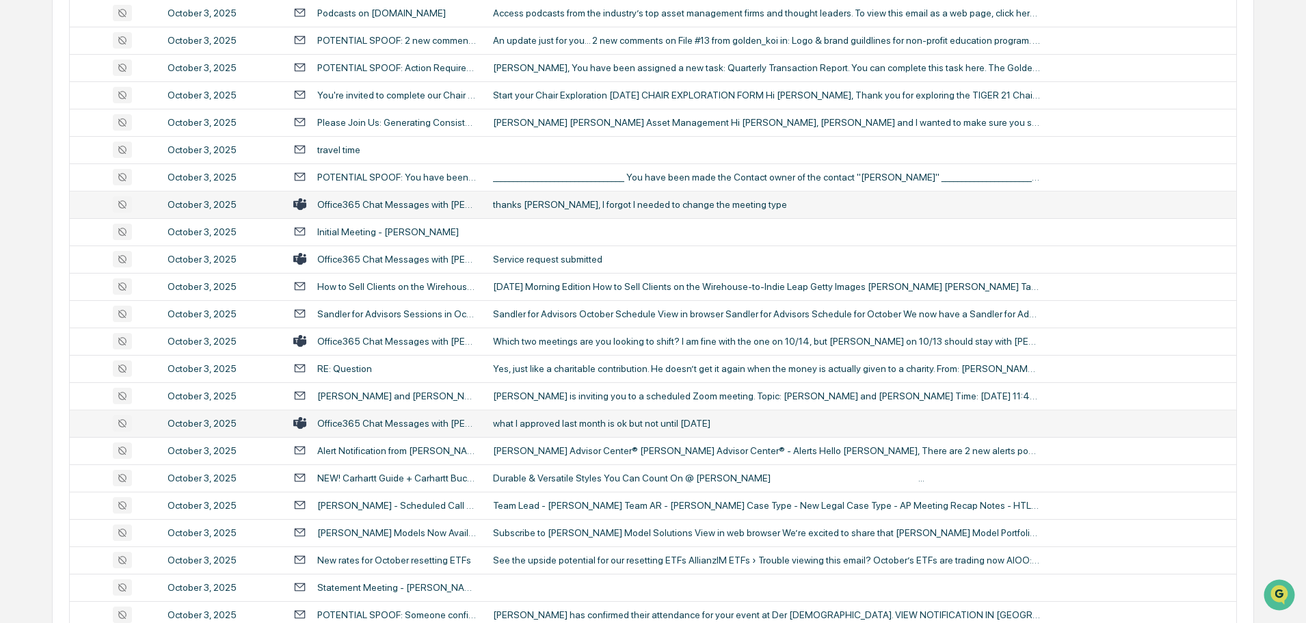
click at [580, 424] on div "what I approved last month is ok but not until [DATE]" at bounding box center [766, 423] width 547 height 11
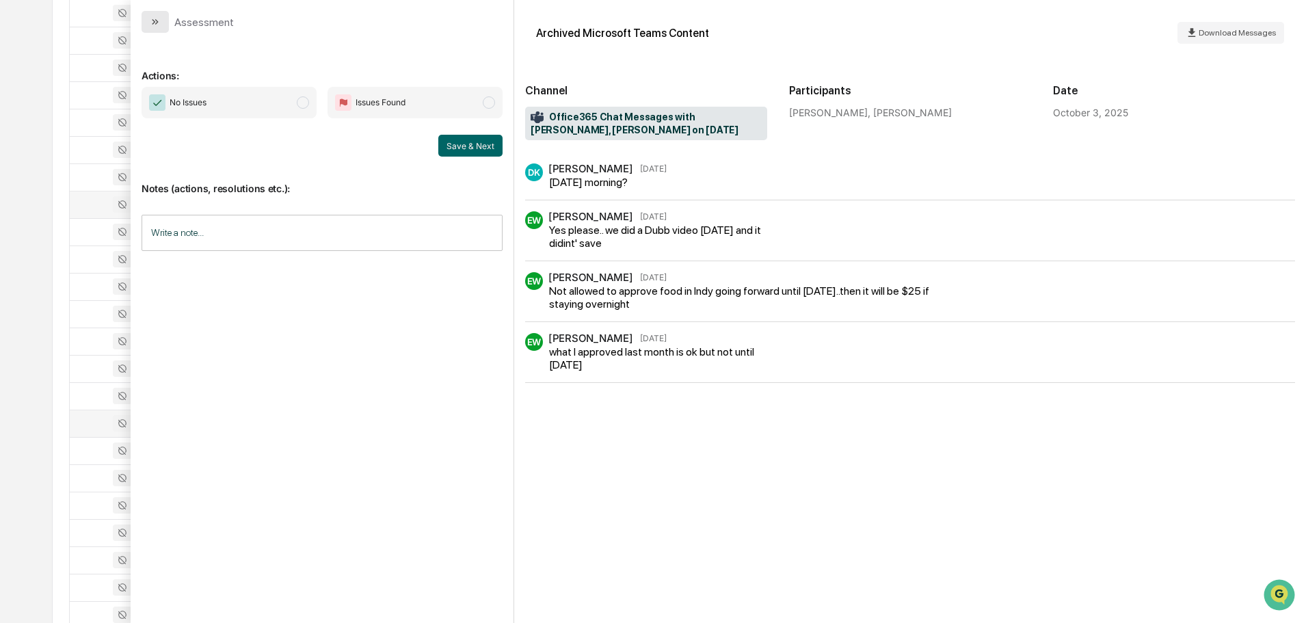
click at [161, 23] on button "modal" at bounding box center [155, 22] width 27 height 22
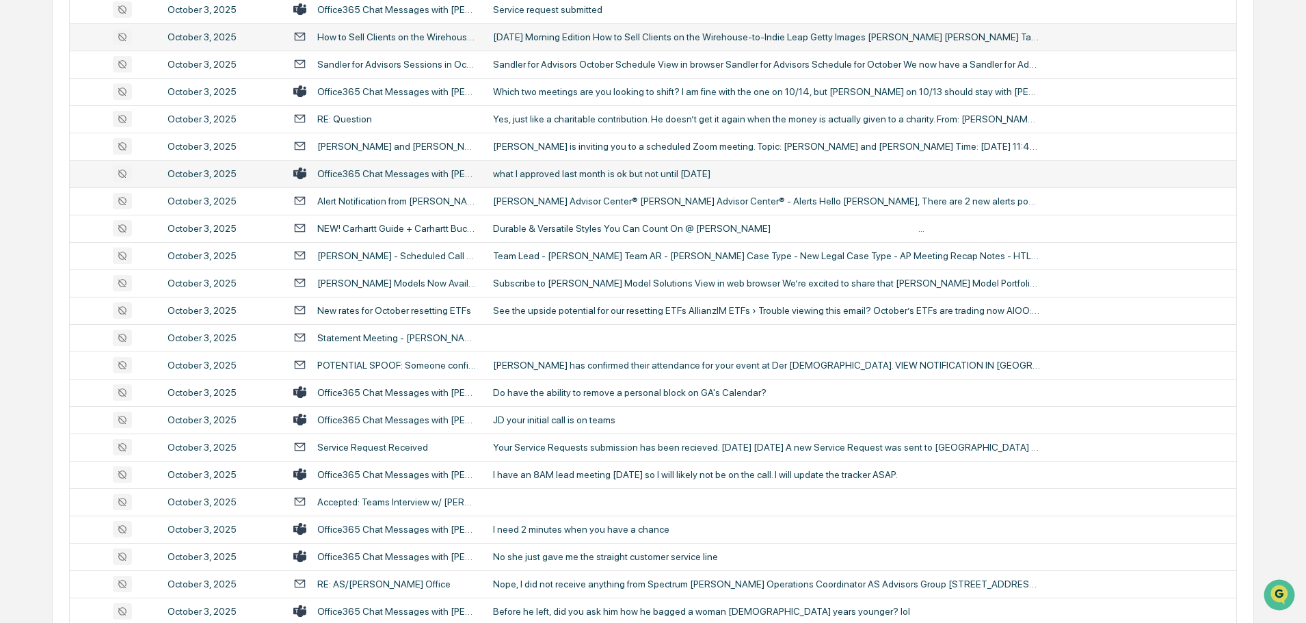
scroll to position [1710, 0]
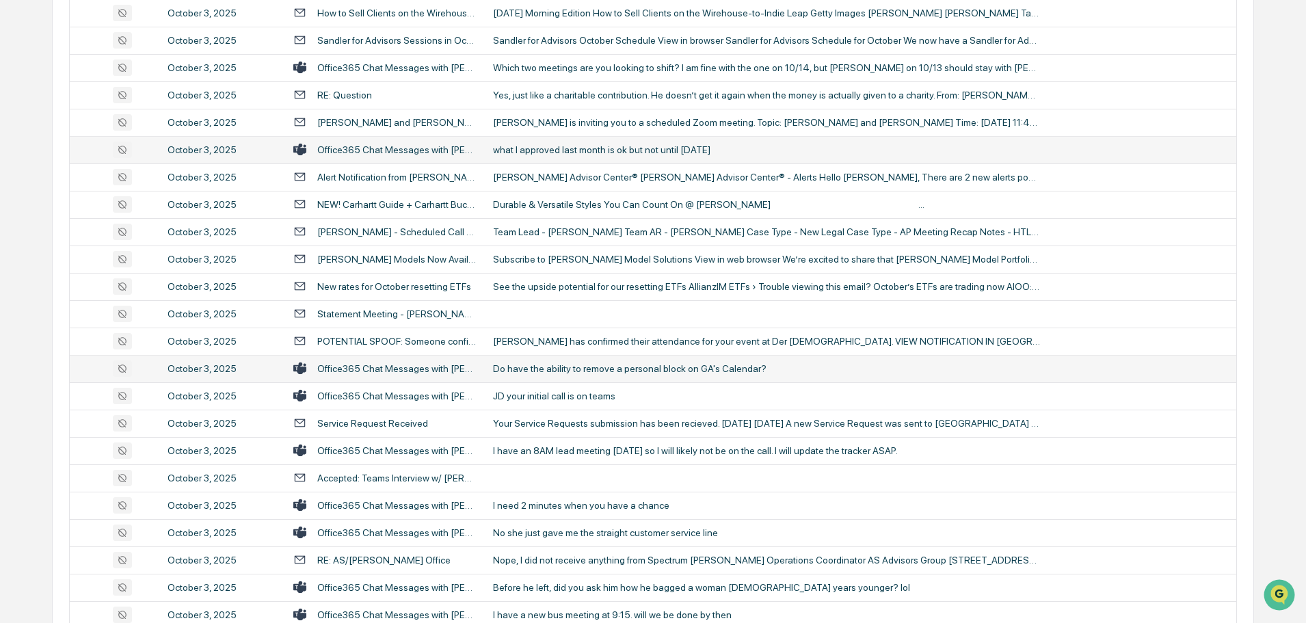
click at [571, 366] on div "Do have the ability to remove a personal block on GA's Calendar?" at bounding box center [766, 368] width 547 height 11
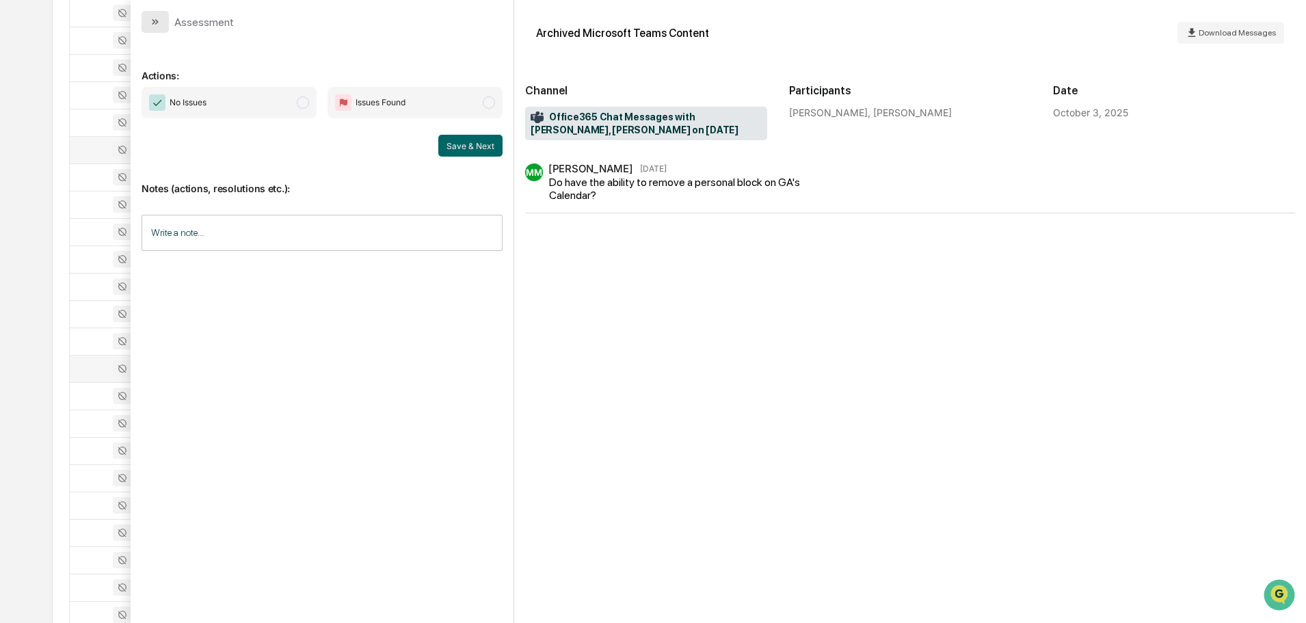
click at [158, 13] on button "modal" at bounding box center [155, 22] width 27 height 22
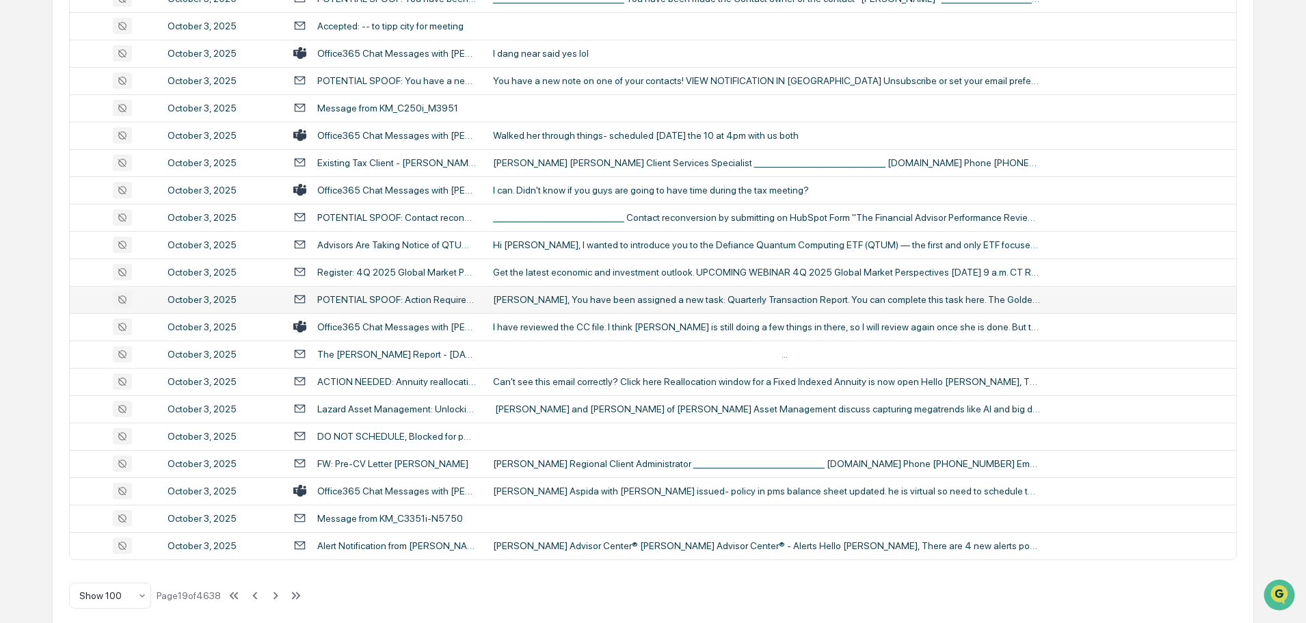
scroll to position [2505, 0]
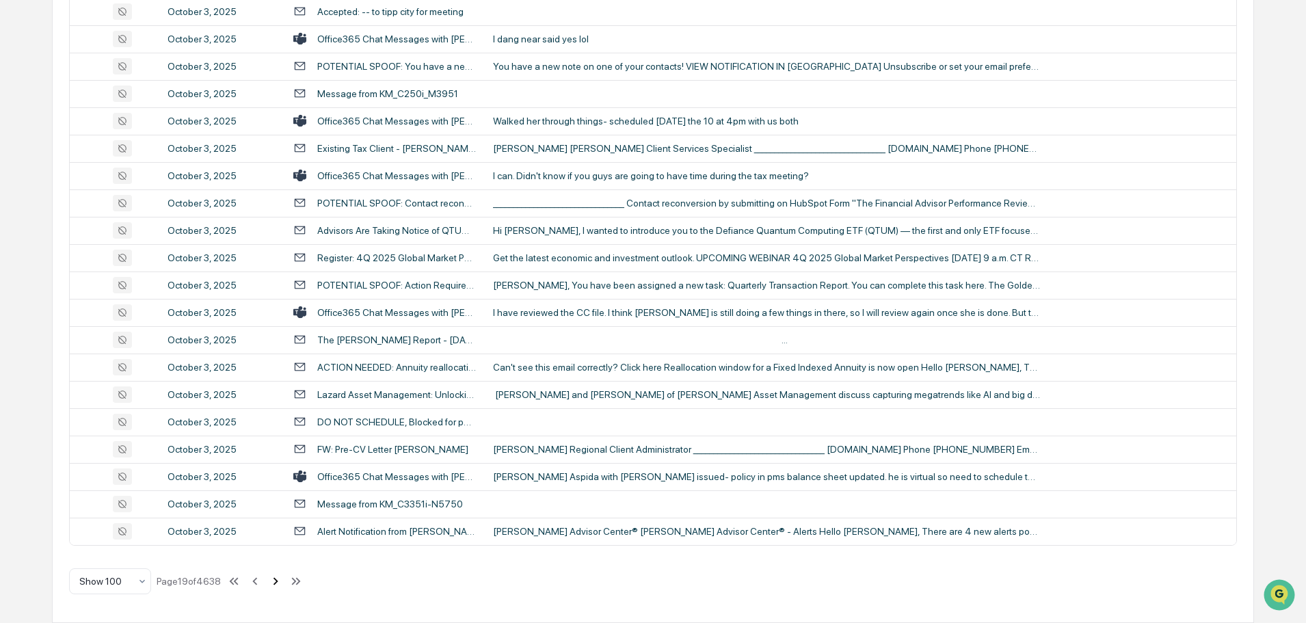
click at [278, 579] on icon at bounding box center [276, 581] width 5 height 8
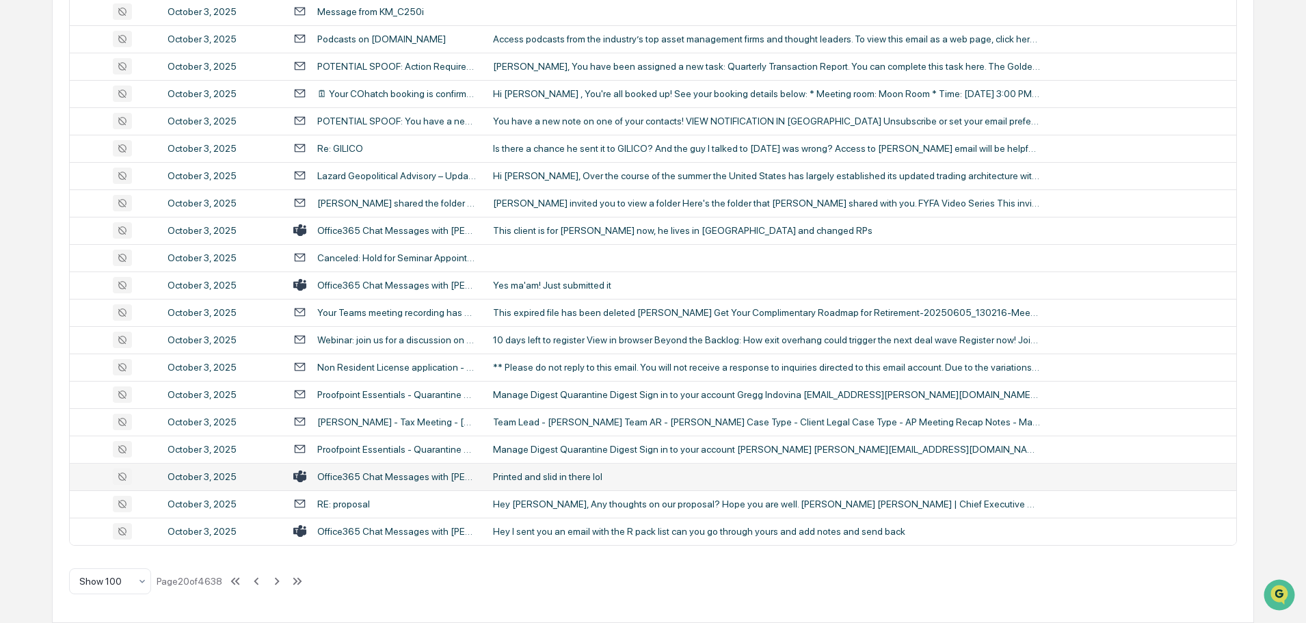
click at [555, 478] on div "Printed and slid in there lol" at bounding box center [766, 476] width 547 height 11
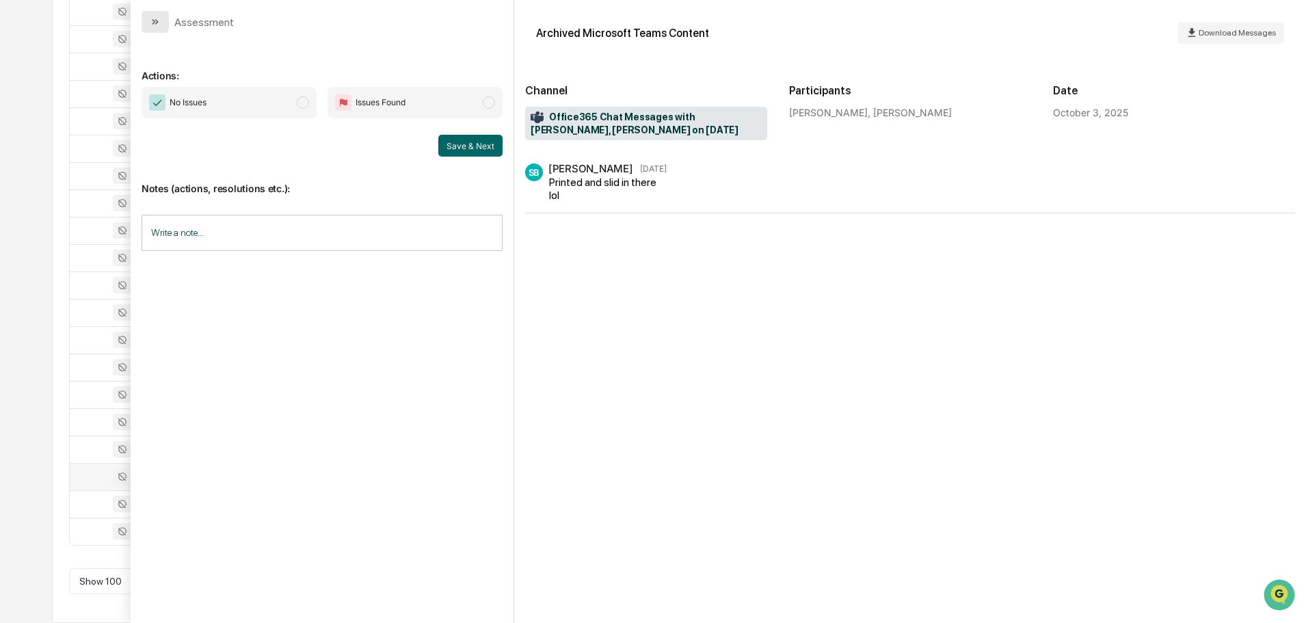
click at [161, 18] on button "modal" at bounding box center [155, 22] width 27 height 22
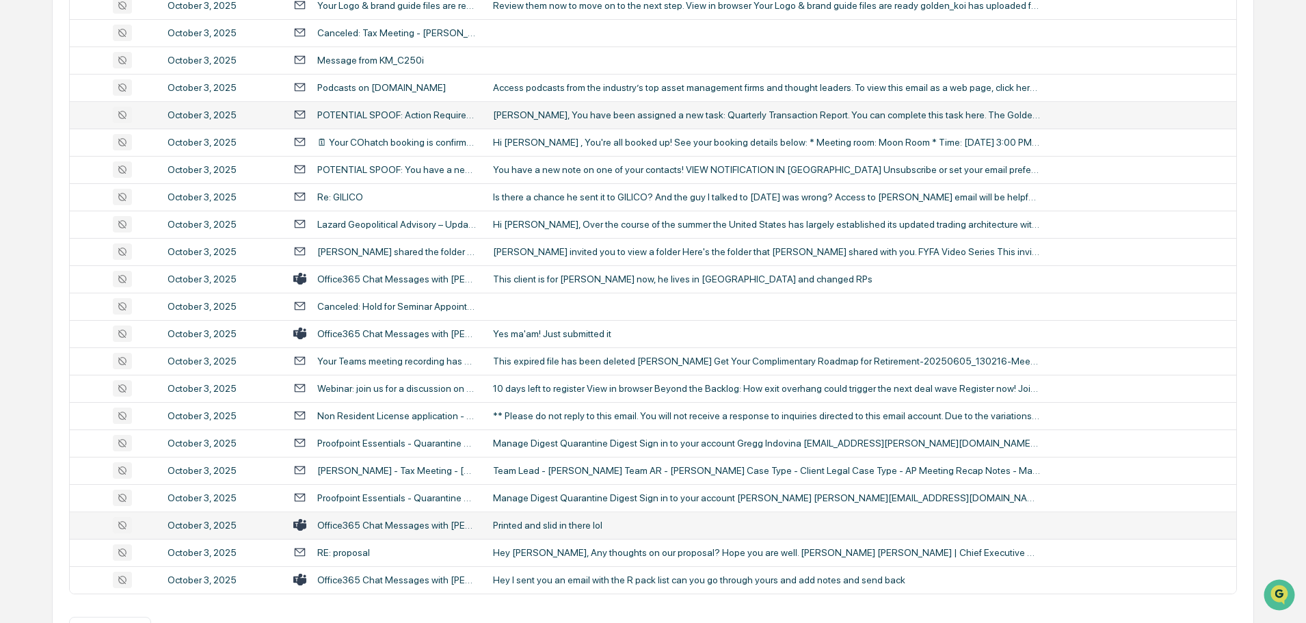
scroll to position [2462, 0]
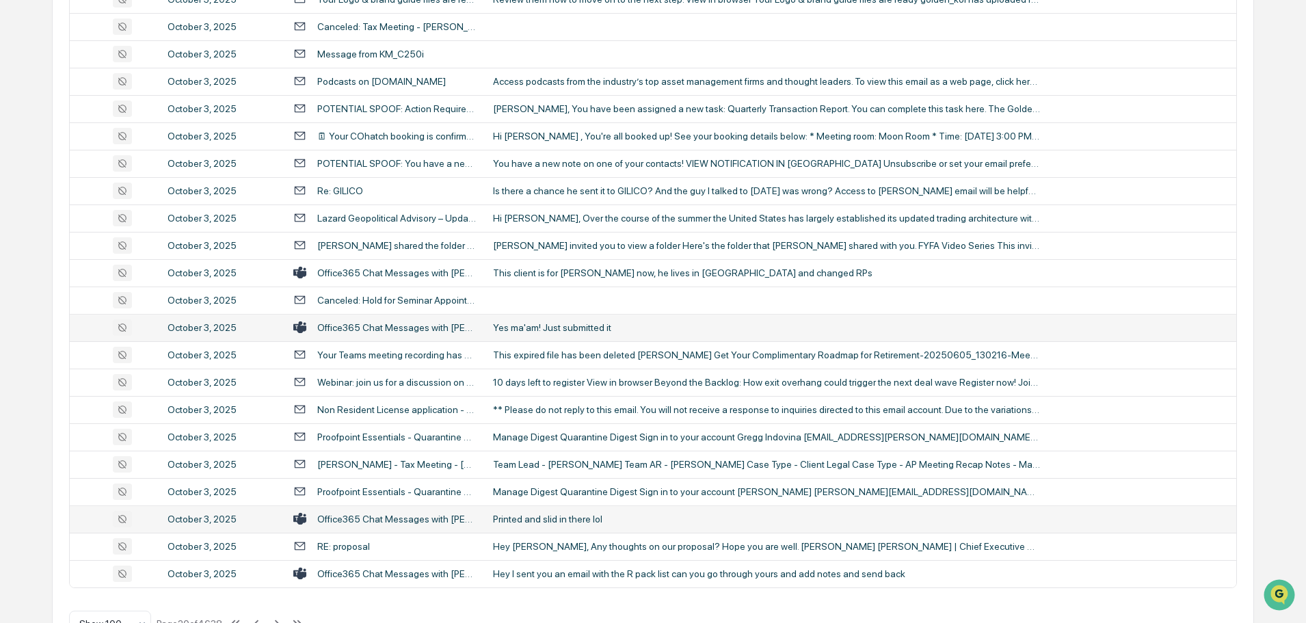
click at [592, 331] on div "Yes ma'am! Just submitted it" at bounding box center [766, 327] width 547 height 11
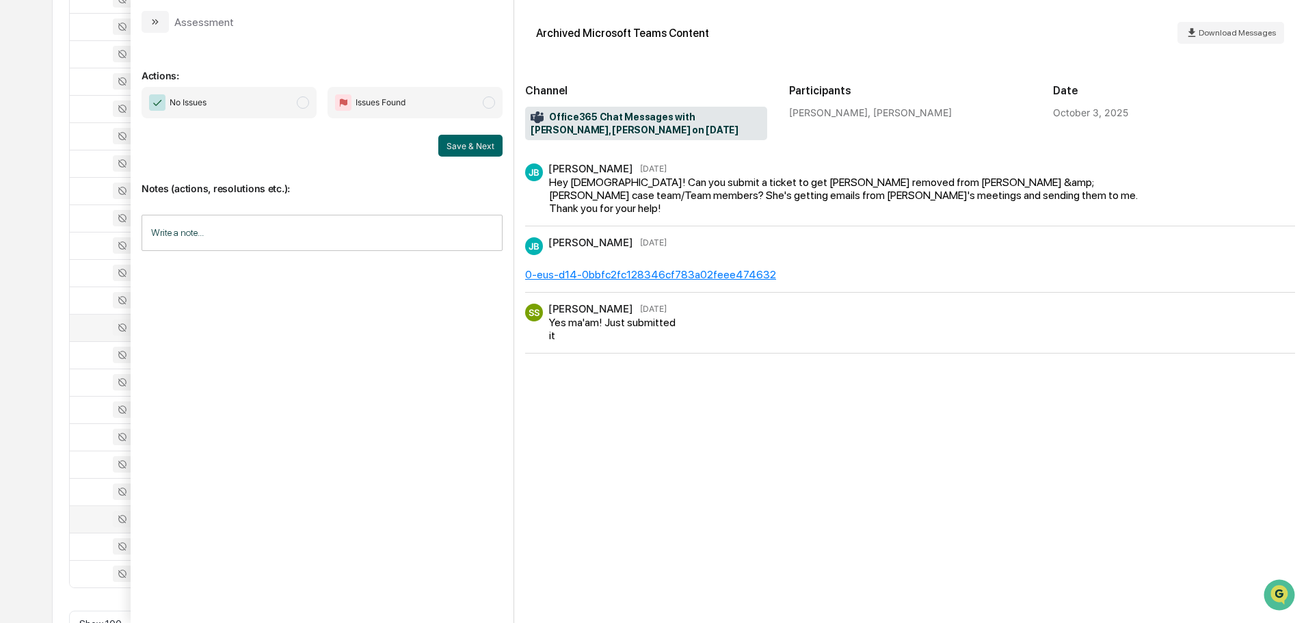
click at [157, 21] on icon "modal" at bounding box center [155, 21] width 11 height 11
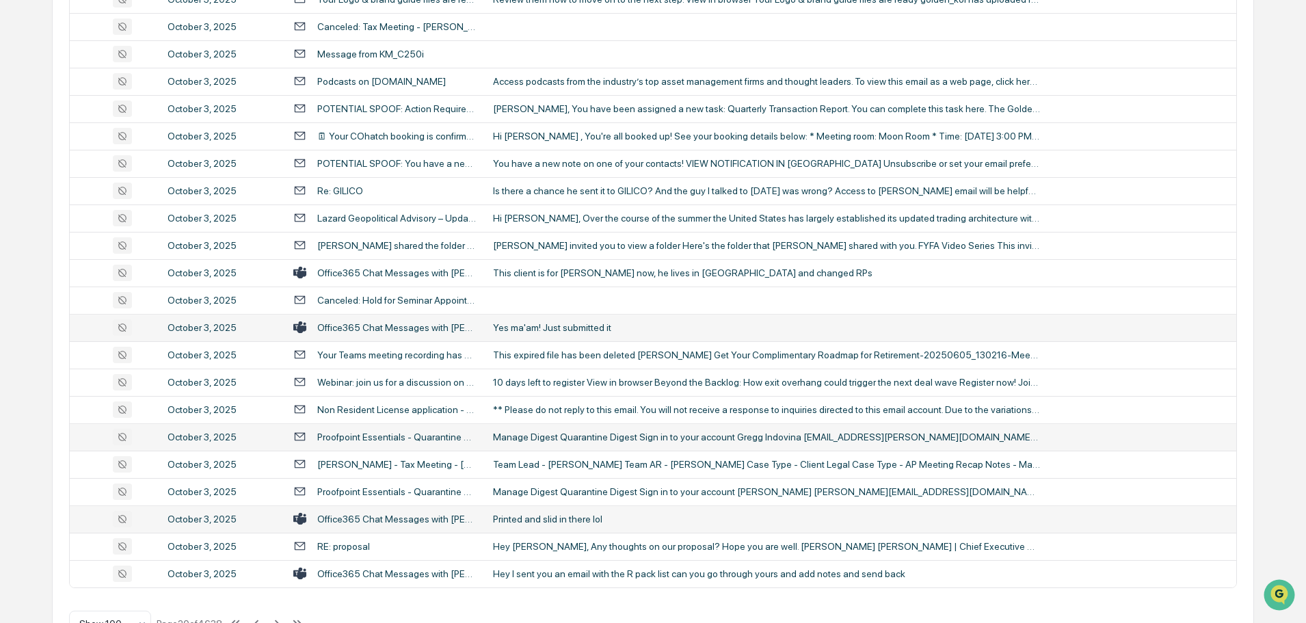
scroll to position [2505, 0]
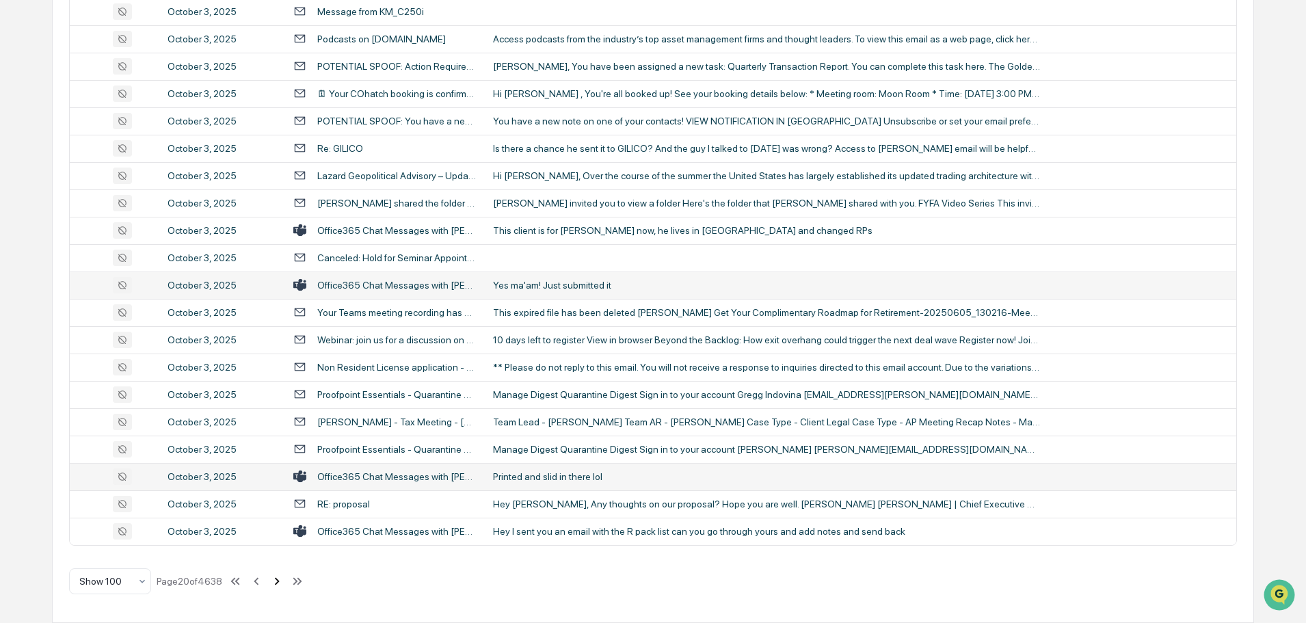
click at [278, 581] on icon at bounding box center [276, 581] width 15 height 15
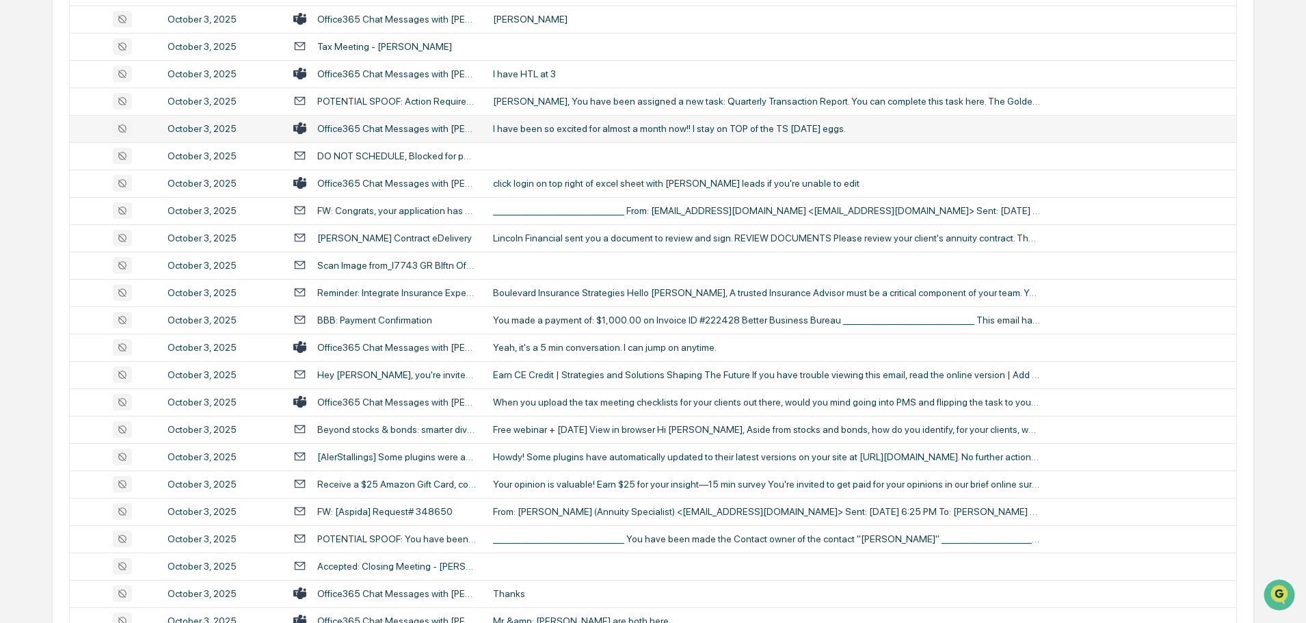
scroll to position [1026, 0]
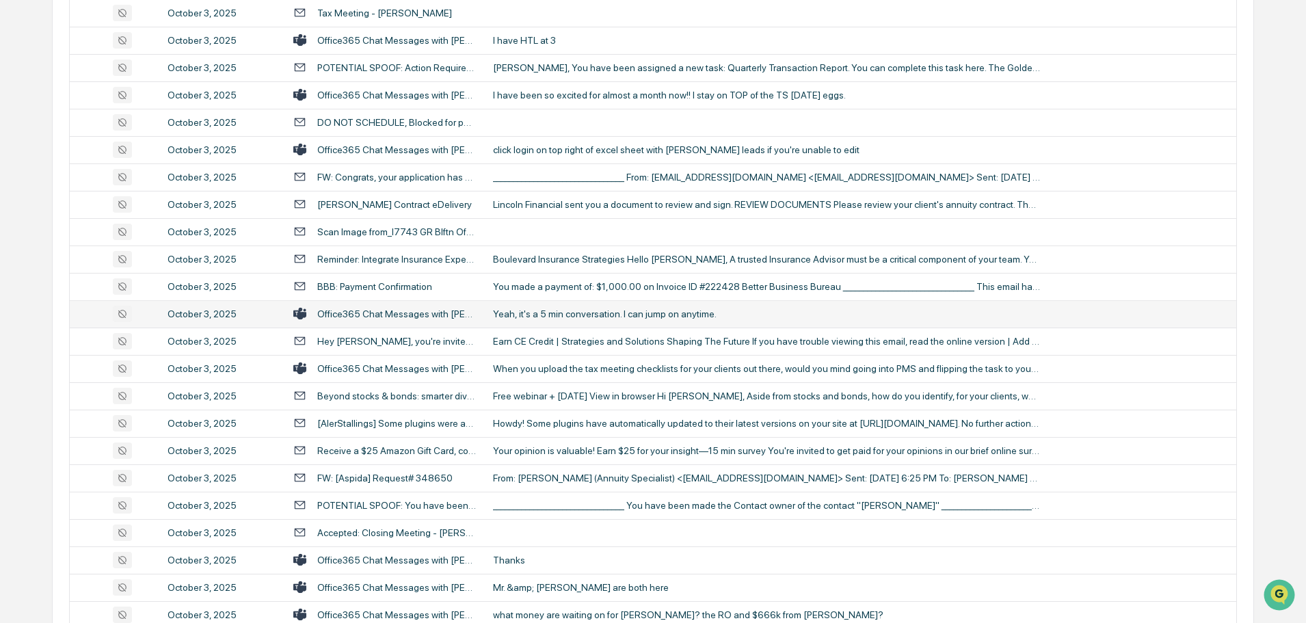
click at [566, 311] on div "Yeah, it's a 5 min conversation. I can jump on anytime." at bounding box center [766, 313] width 547 height 11
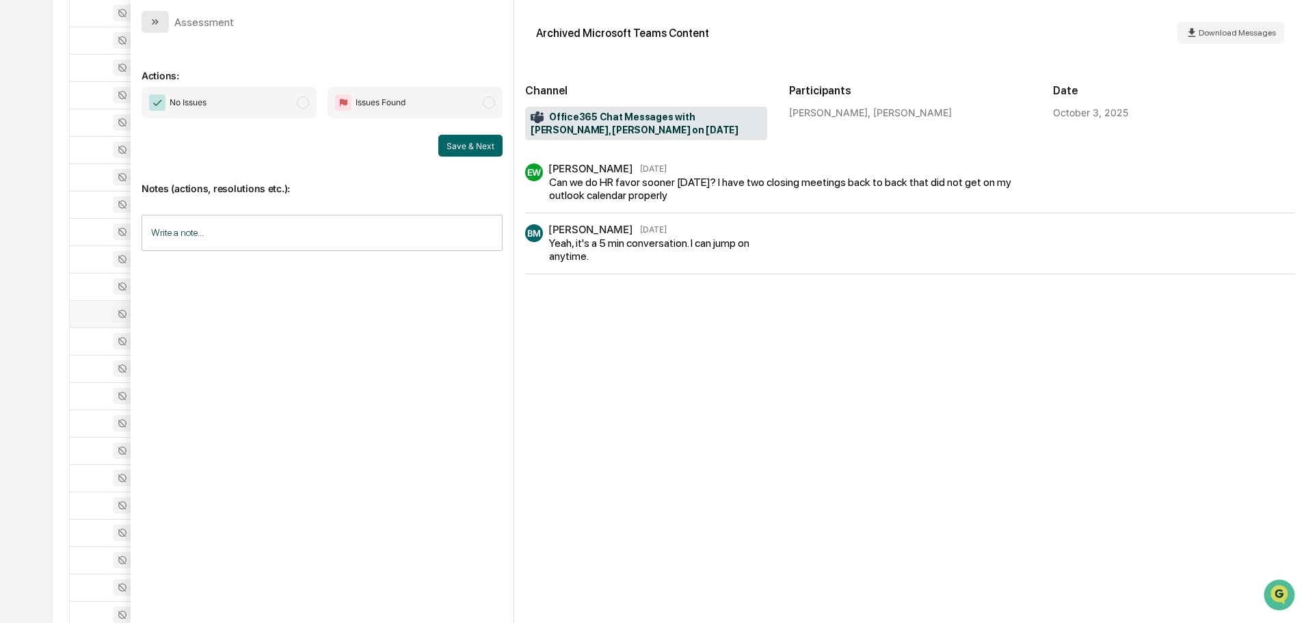
click at [151, 12] on button "modal" at bounding box center [155, 22] width 27 height 22
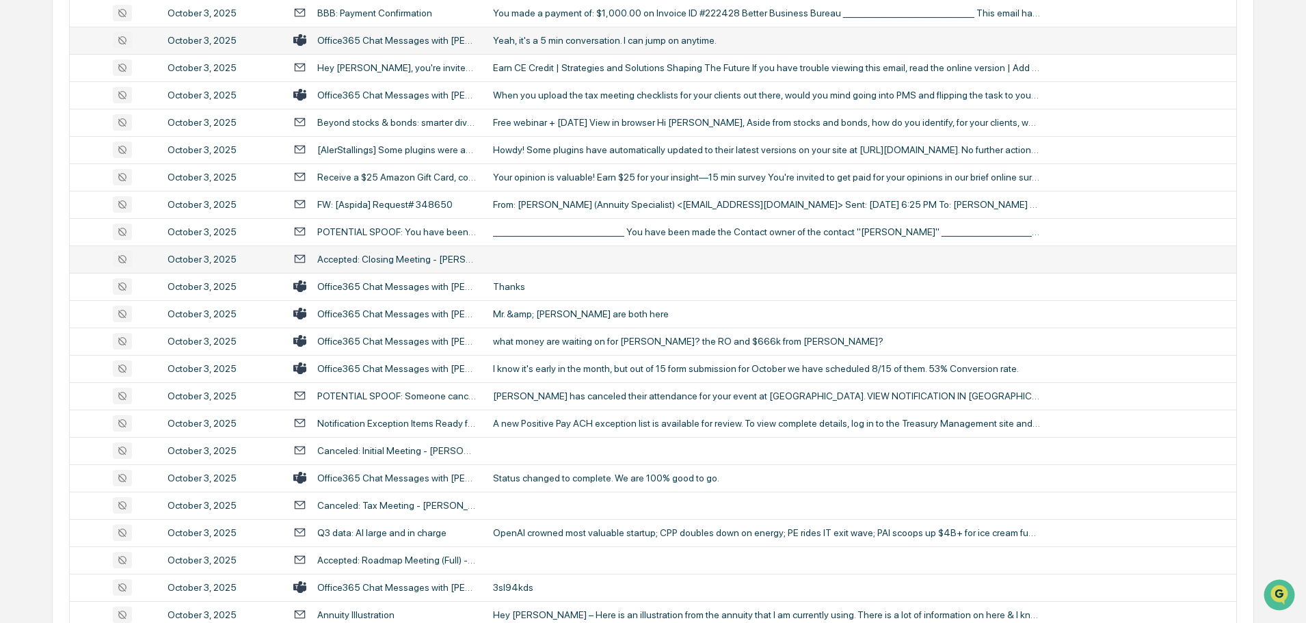
scroll to position [1368, 0]
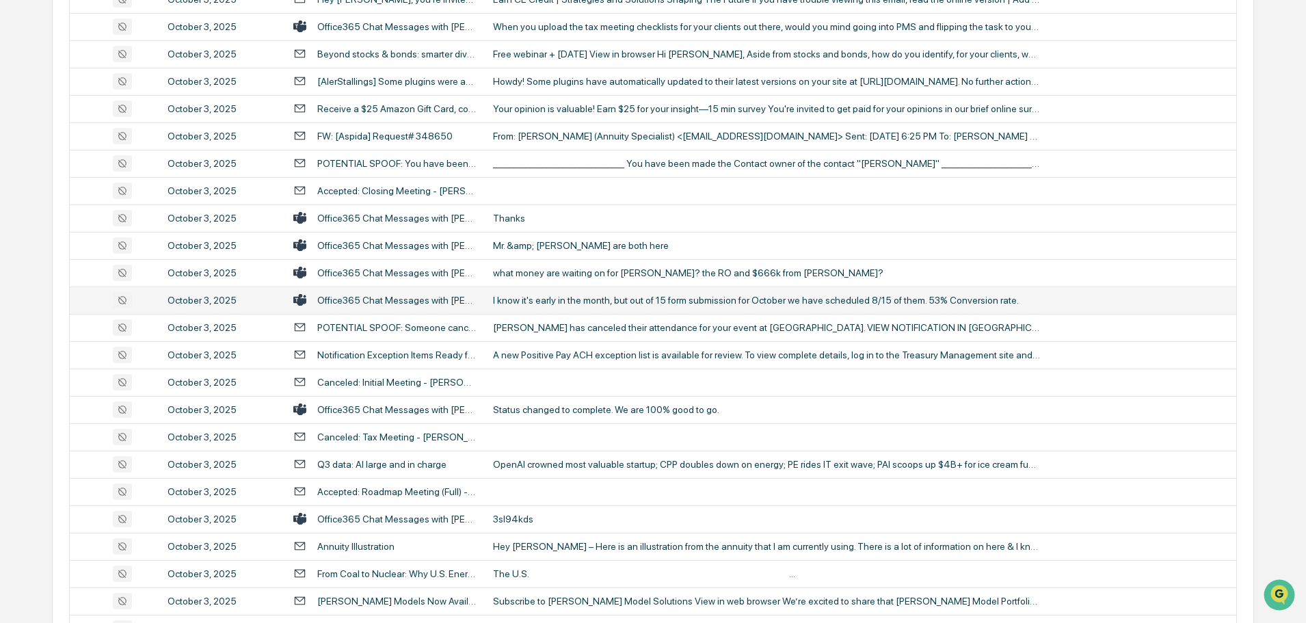
click at [555, 304] on div "I know it's early in the month, but out of 15 form submission for October we ha…" at bounding box center [766, 300] width 547 height 11
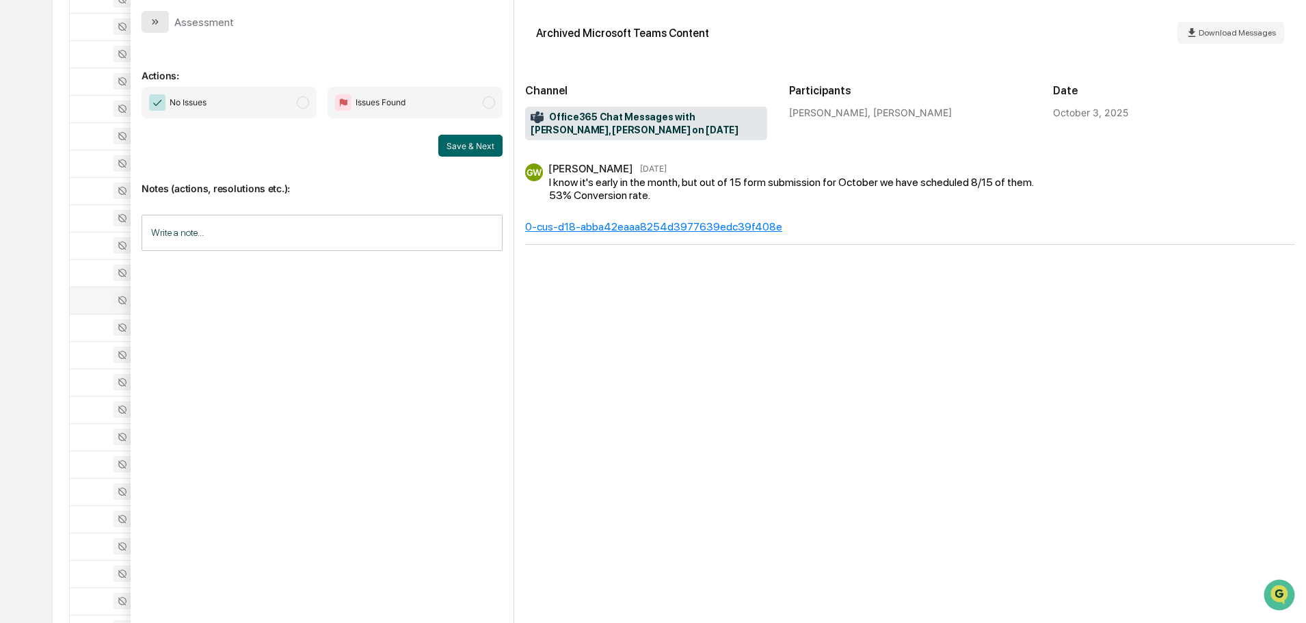
click at [150, 16] on icon "modal" at bounding box center [155, 21] width 11 height 11
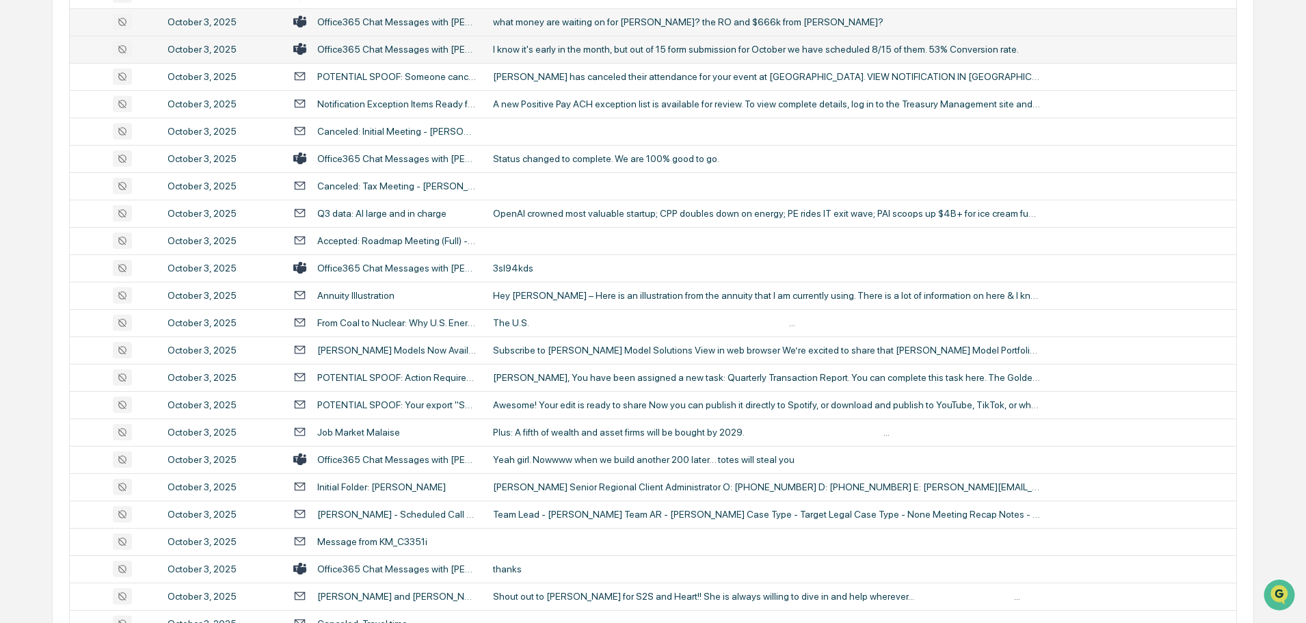
scroll to position [1642, 0]
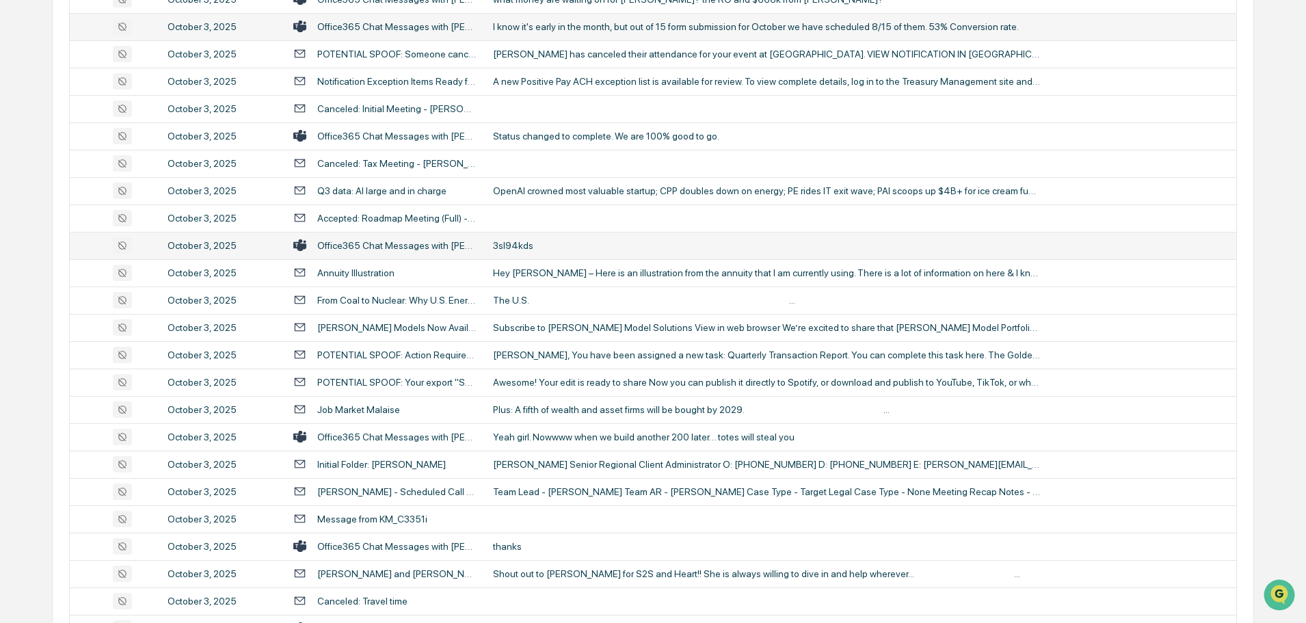
click at [583, 239] on td "3sl94kds" at bounding box center [861, 245] width 752 height 27
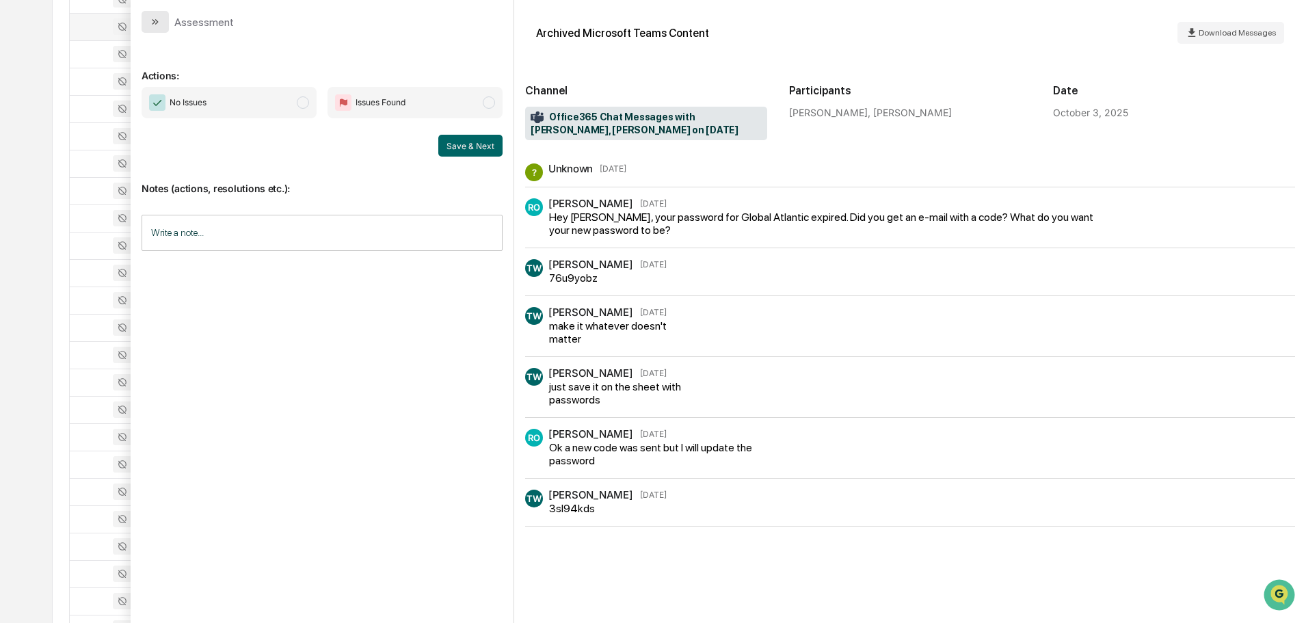
click at [149, 25] on button "modal" at bounding box center [155, 22] width 27 height 22
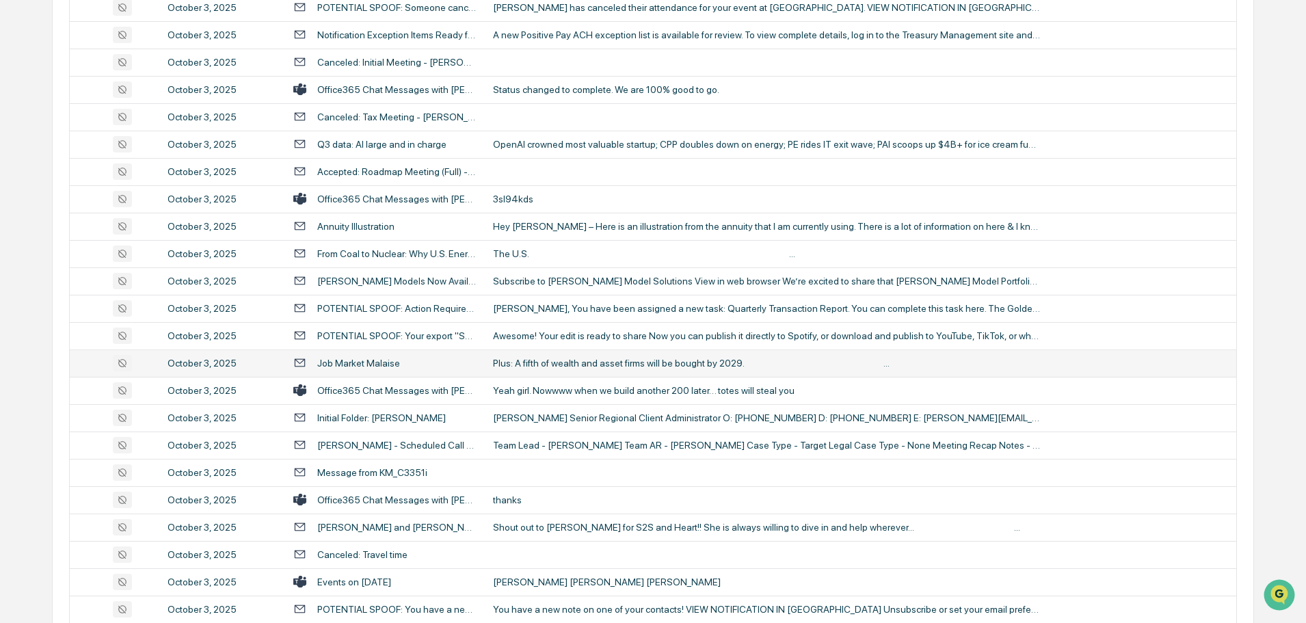
scroll to position [1710, 0]
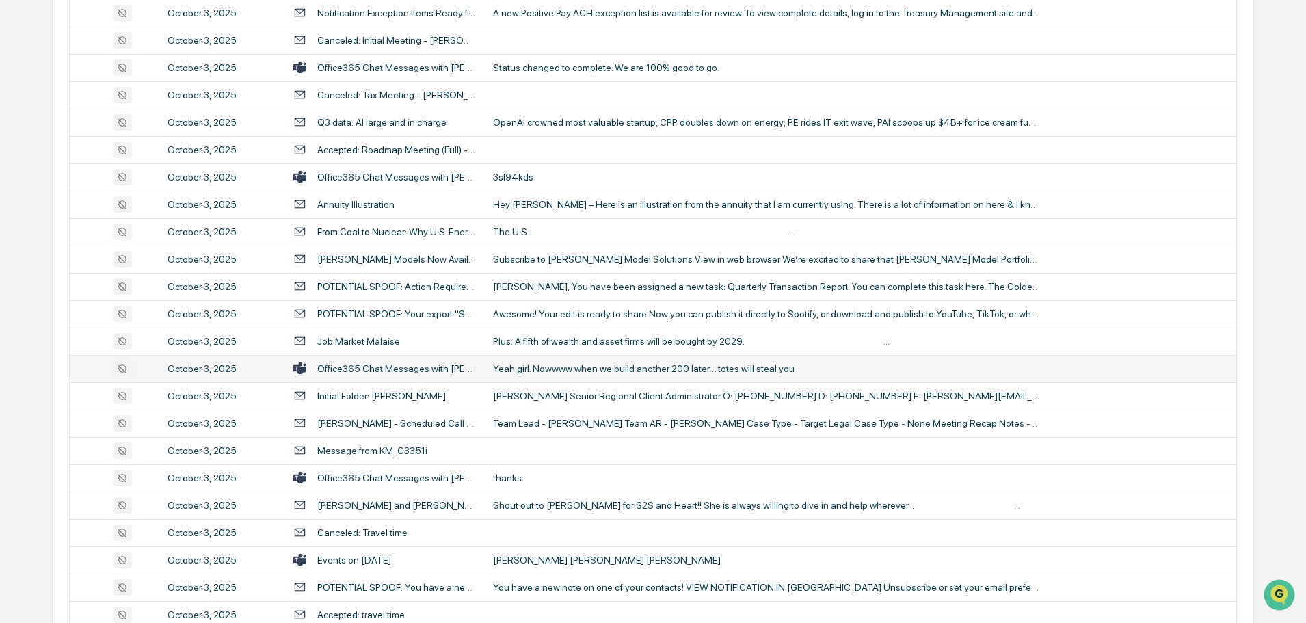
click at [589, 369] on div "Yeah girl. Nowwww when we build another 200 later… totes will steal you" at bounding box center [766, 368] width 547 height 11
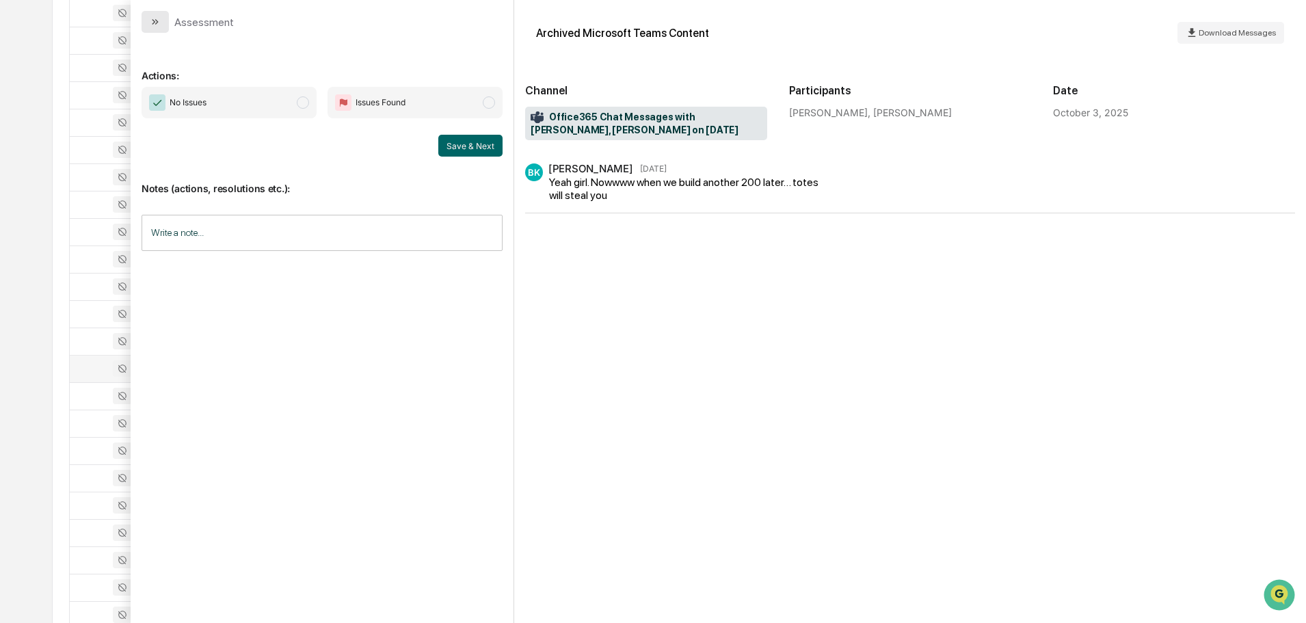
click at [153, 16] on icon "modal" at bounding box center [155, 21] width 11 height 11
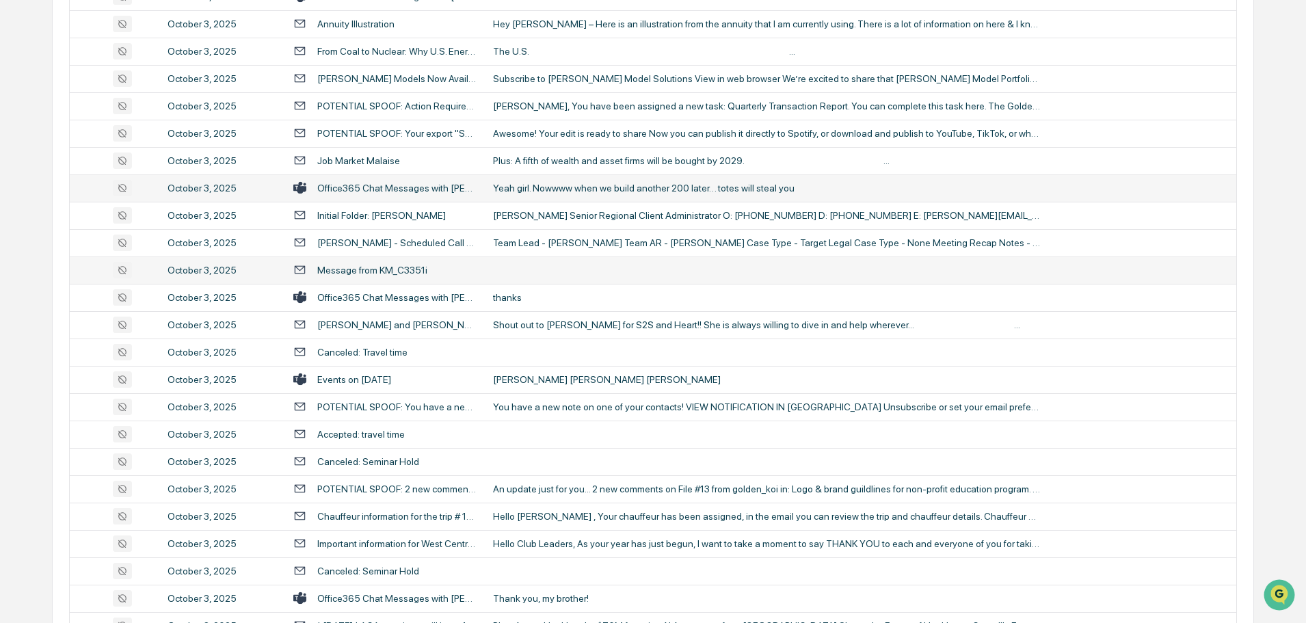
scroll to position [1915, 0]
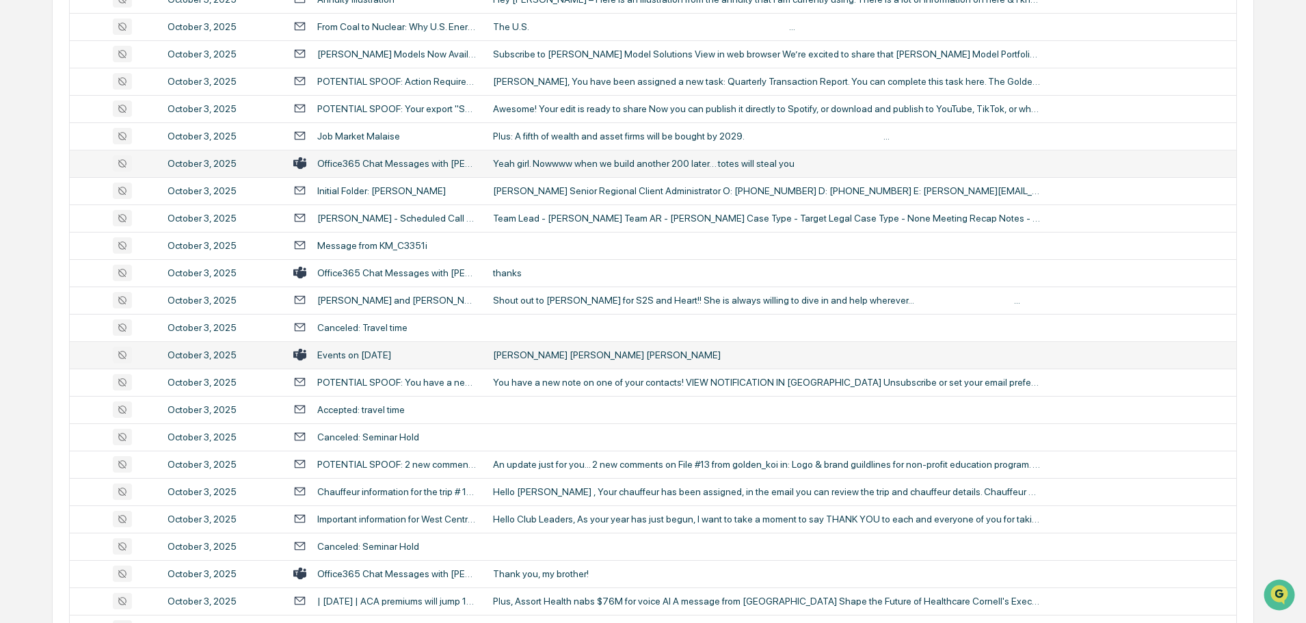
click at [587, 352] on div "[PERSON_NAME] [PERSON_NAME] [PERSON_NAME]" at bounding box center [766, 355] width 547 height 11
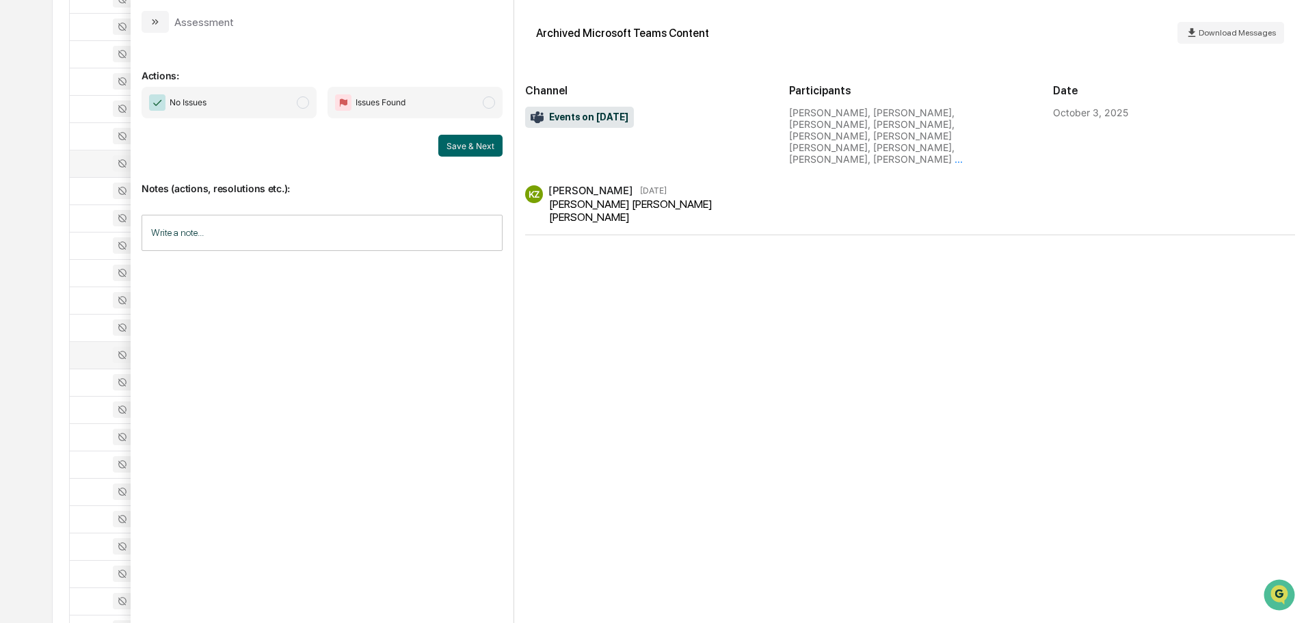
click at [163, 24] on button "modal" at bounding box center [155, 22] width 27 height 22
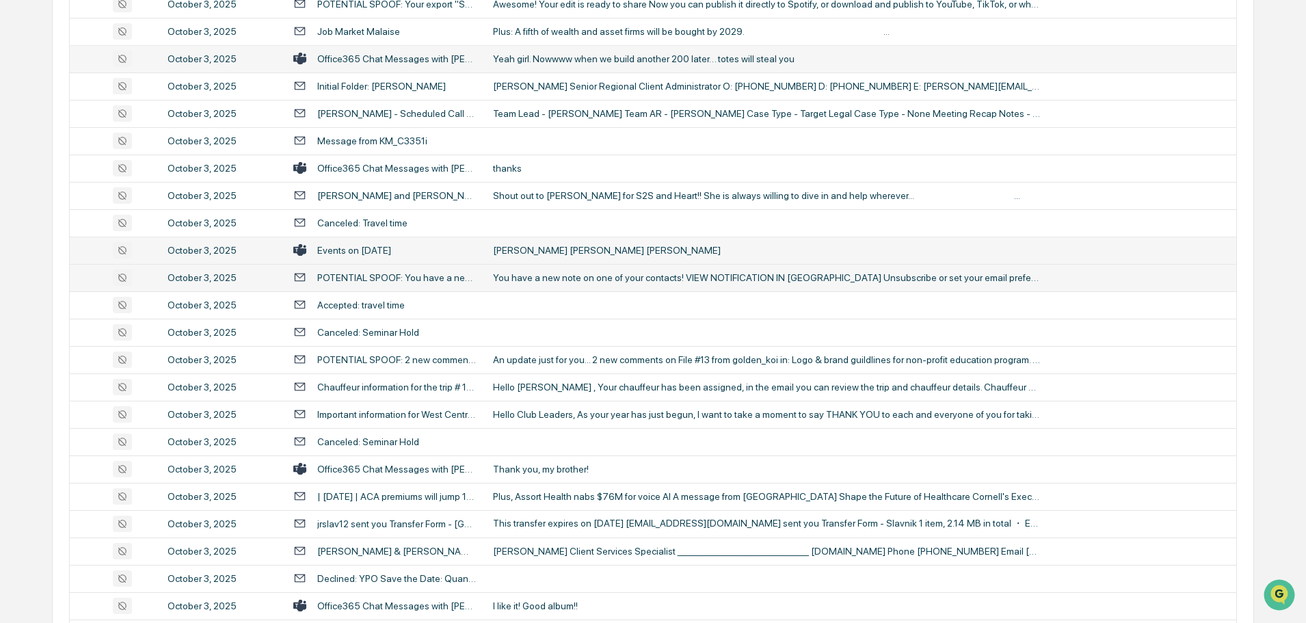
scroll to position [2052, 0]
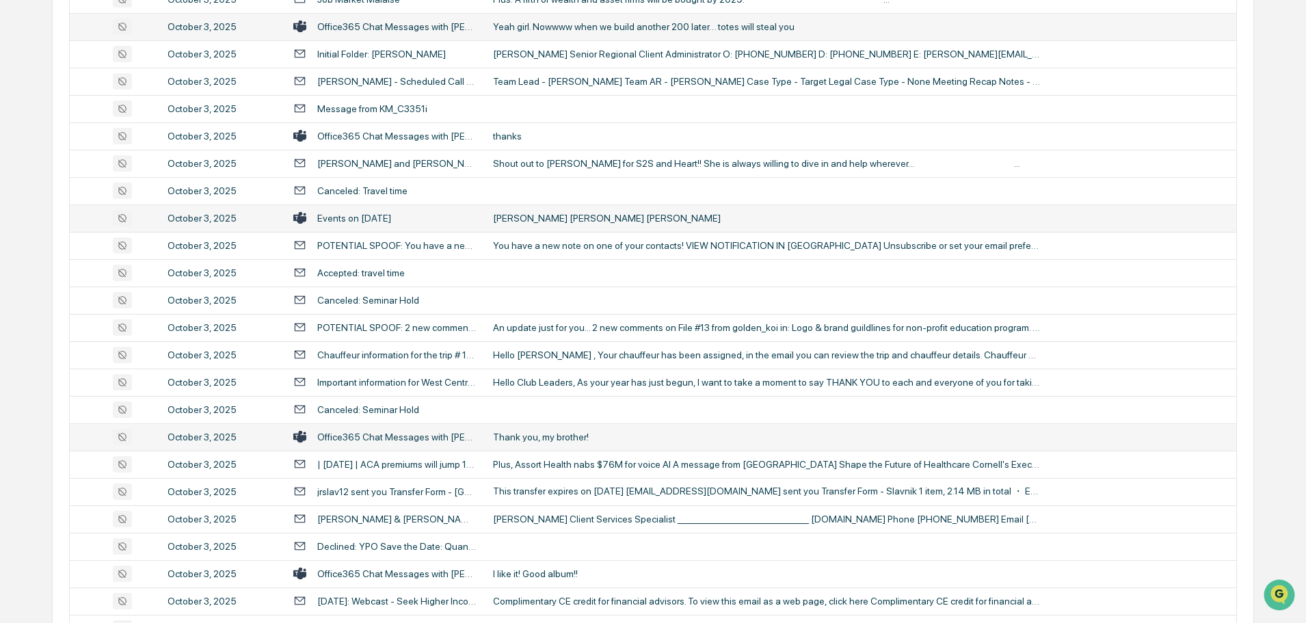
click at [588, 435] on div "Thank you, my brother!" at bounding box center [766, 437] width 547 height 11
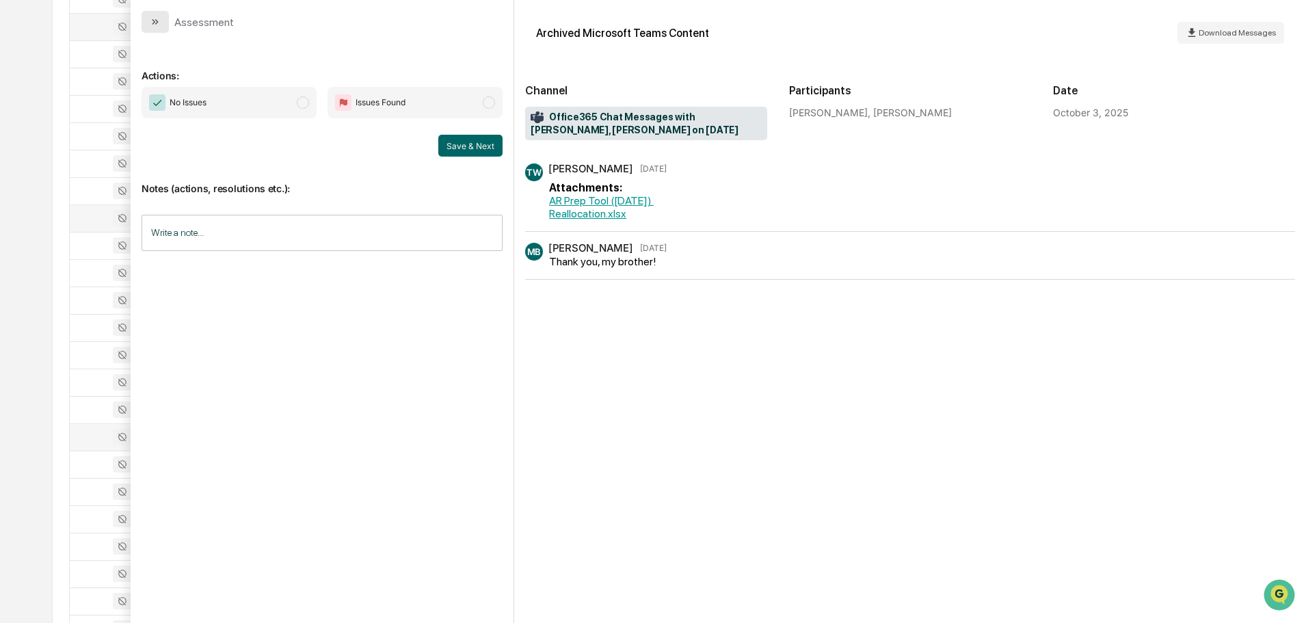
click at [154, 18] on icon "modal" at bounding box center [155, 21] width 11 height 11
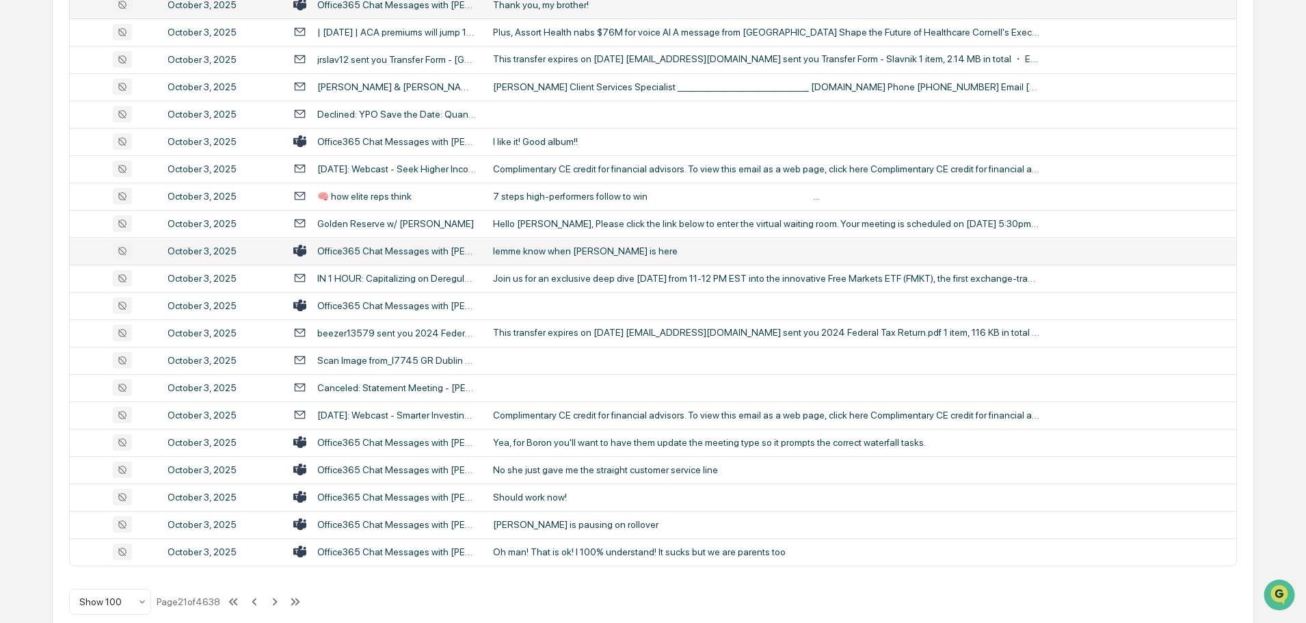
scroll to position [2505, 0]
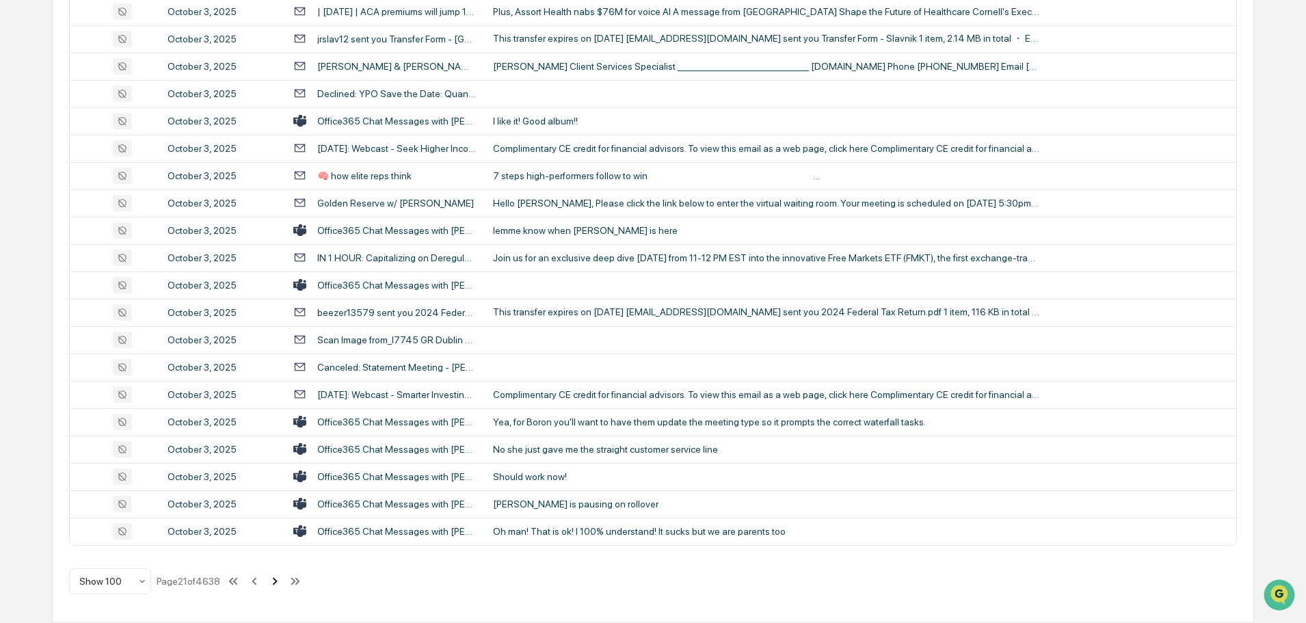
click at [277, 583] on icon at bounding box center [275, 581] width 5 height 8
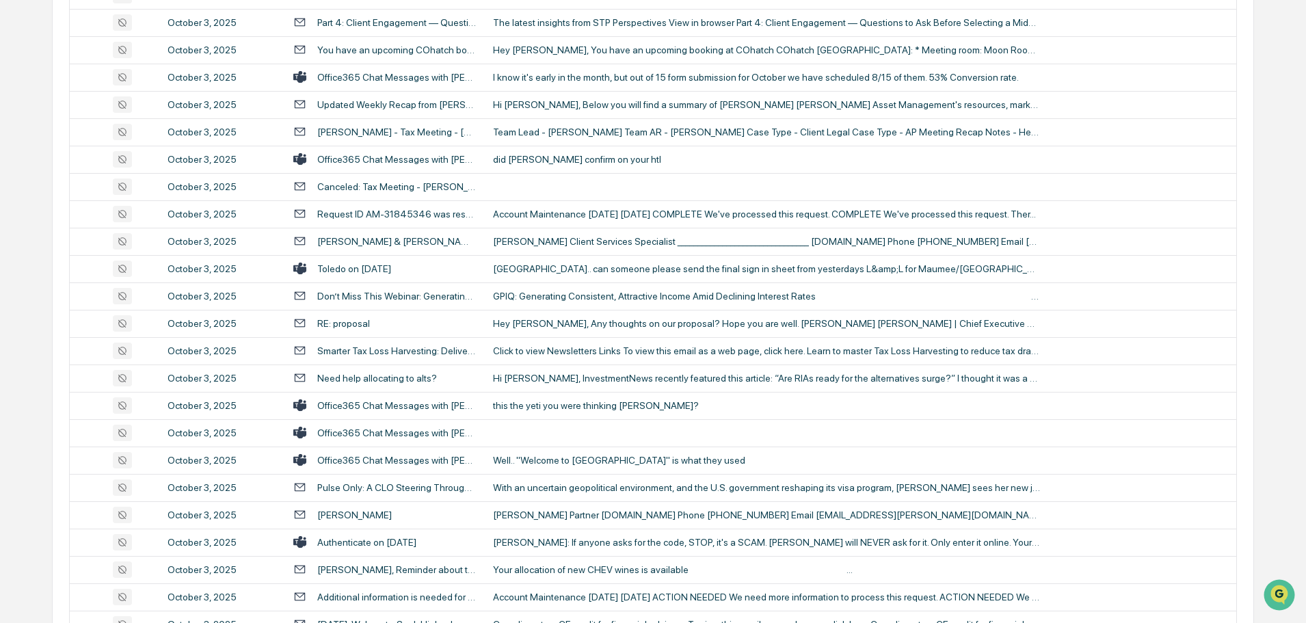
scroll to position [2189, 0]
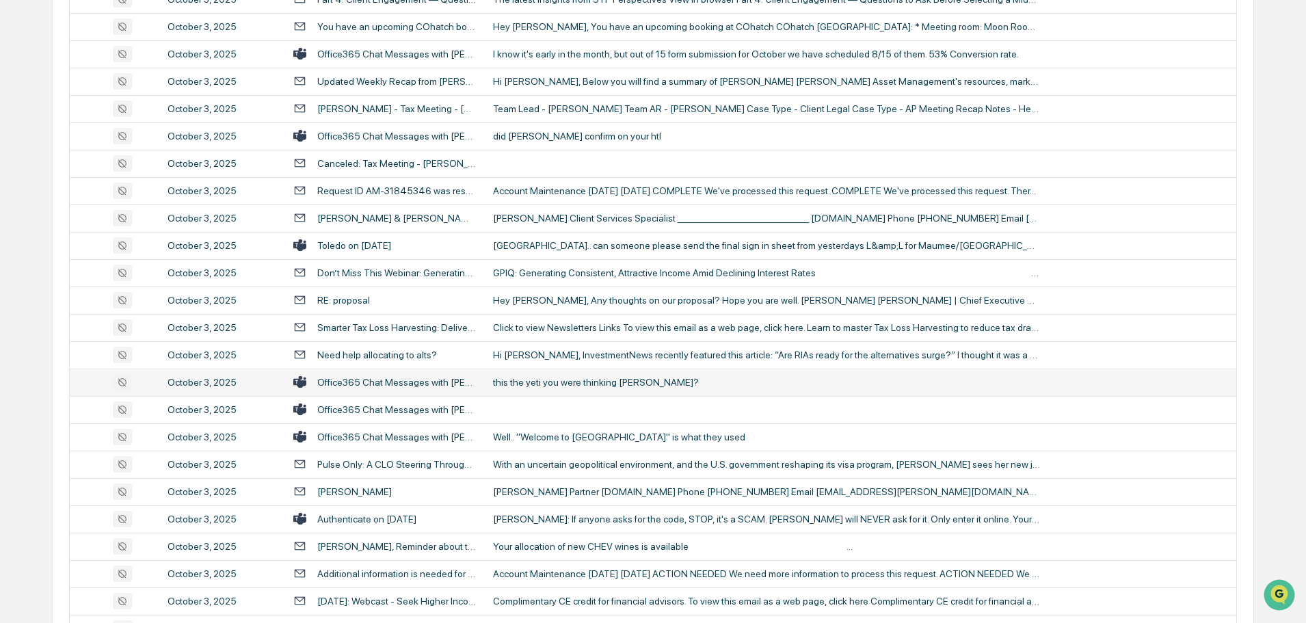
click at [568, 381] on div "this the yeti you were thinking [PERSON_NAME]?" at bounding box center [766, 382] width 547 height 11
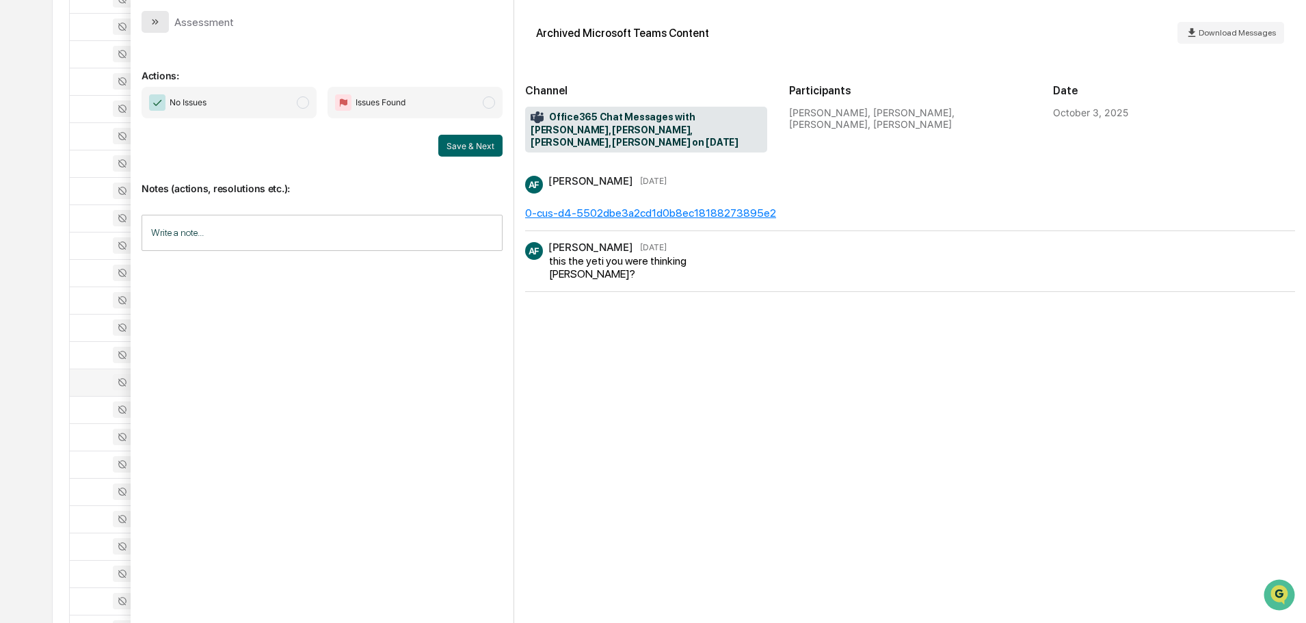
click at [164, 22] on button "modal" at bounding box center [155, 22] width 27 height 22
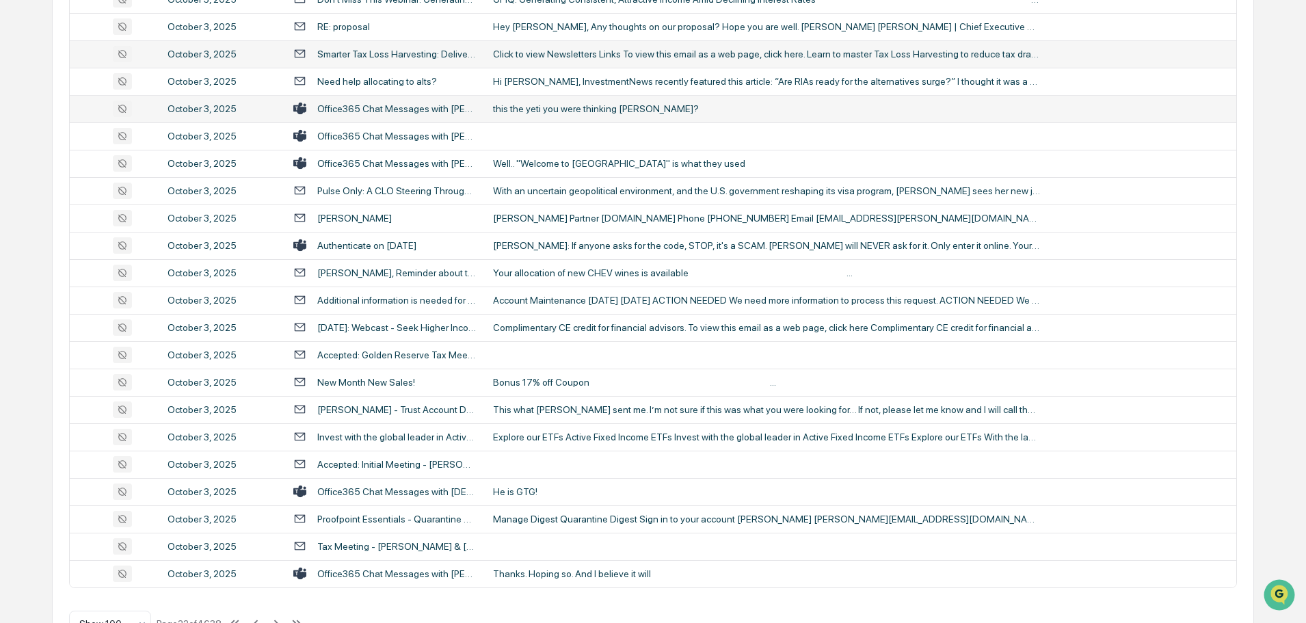
scroll to position [2505, 0]
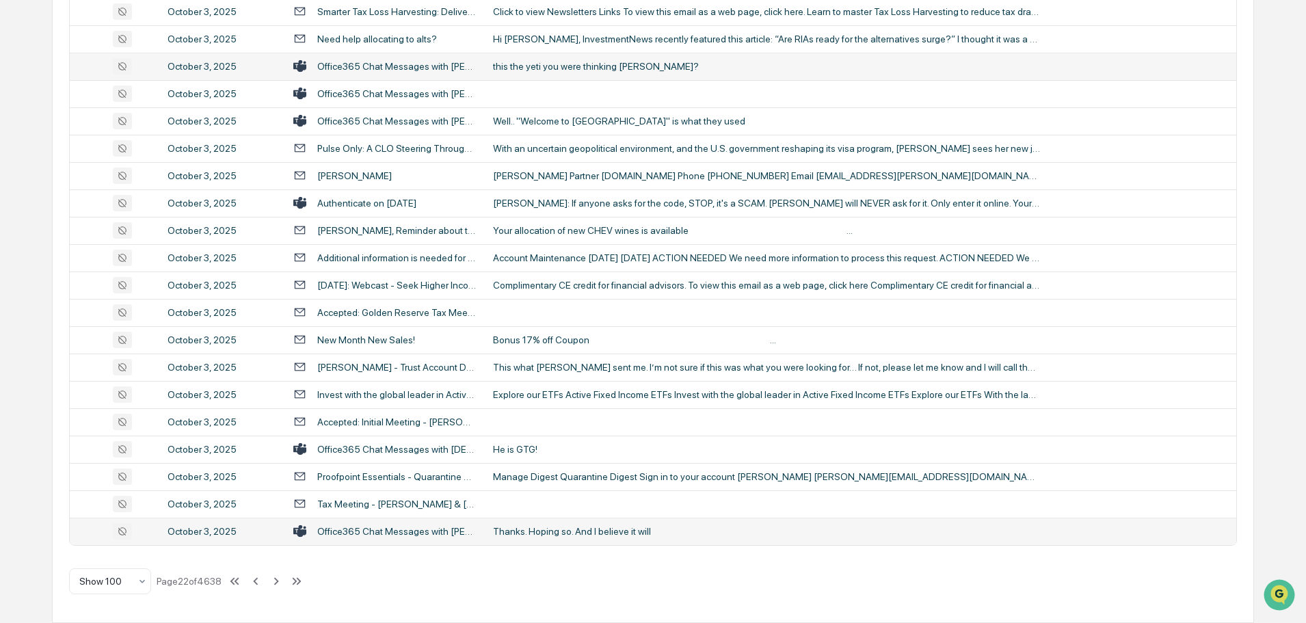
click at [577, 533] on div "Thanks. Hoping so. And I believe it will" at bounding box center [766, 531] width 547 height 11
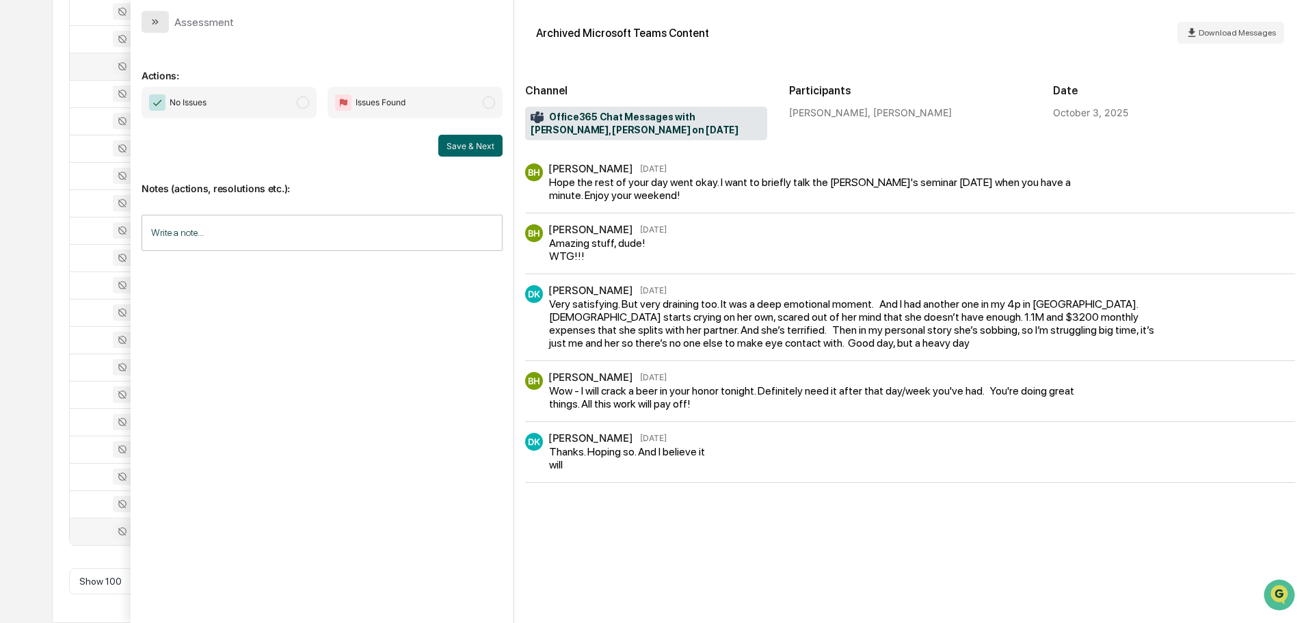
click at [157, 16] on button "modal" at bounding box center [155, 22] width 27 height 22
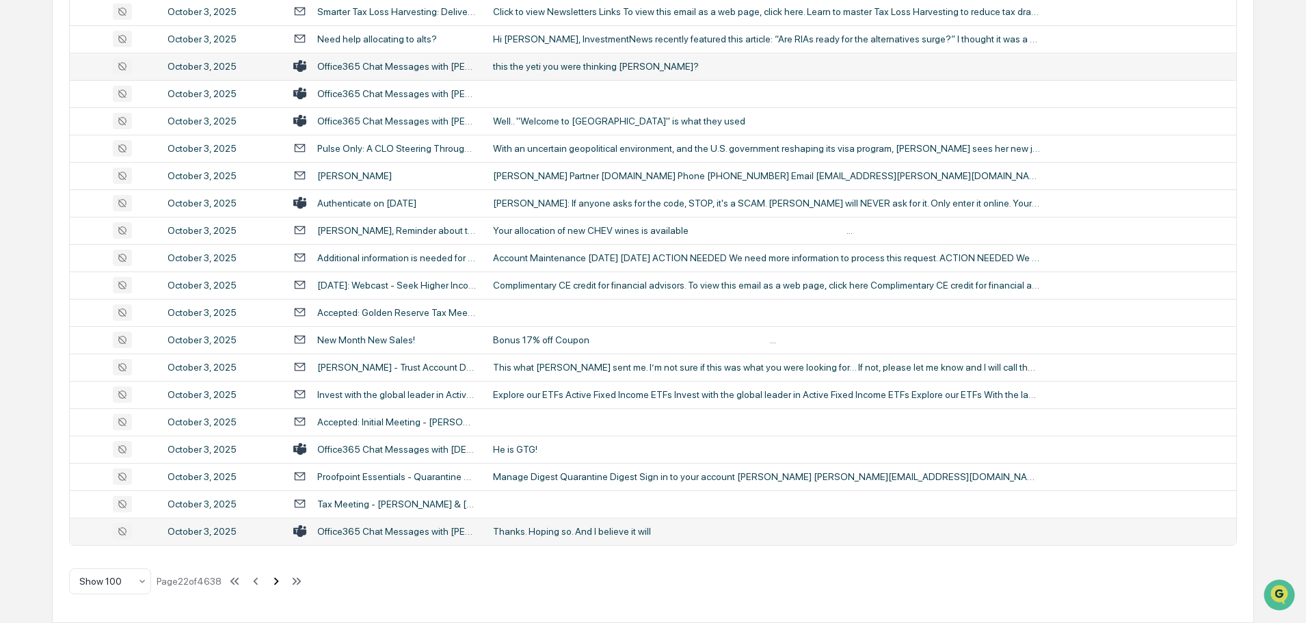
click at [276, 580] on icon at bounding box center [276, 581] width 15 height 15
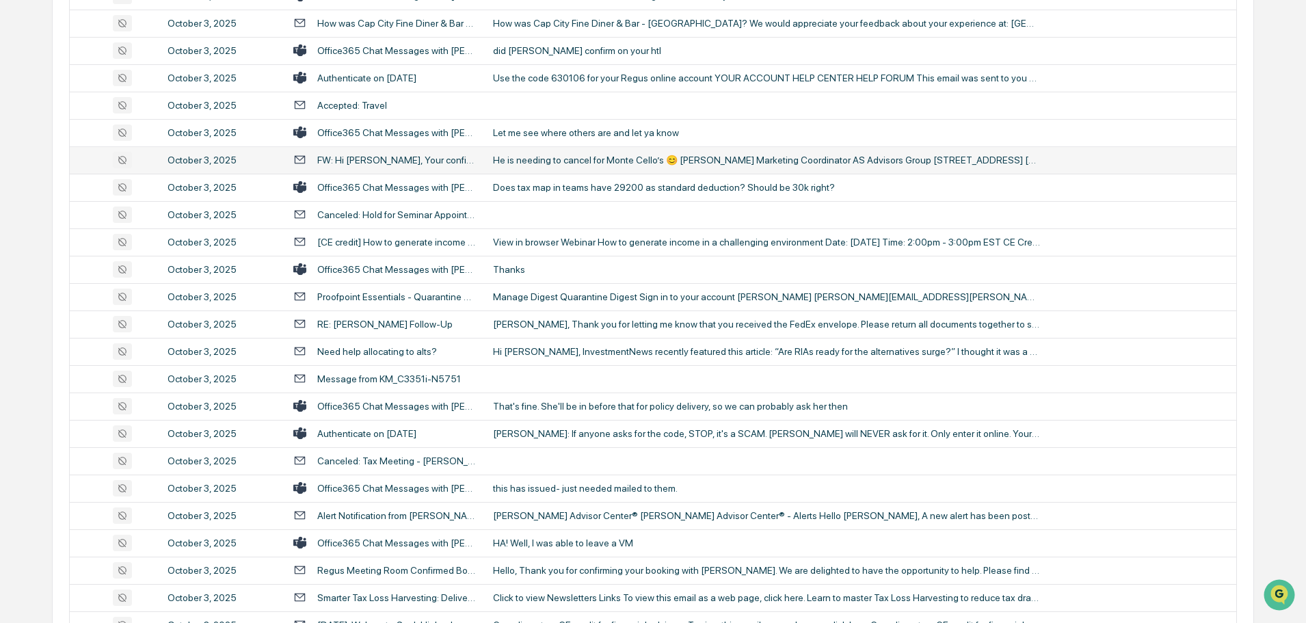
scroll to position [410, 0]
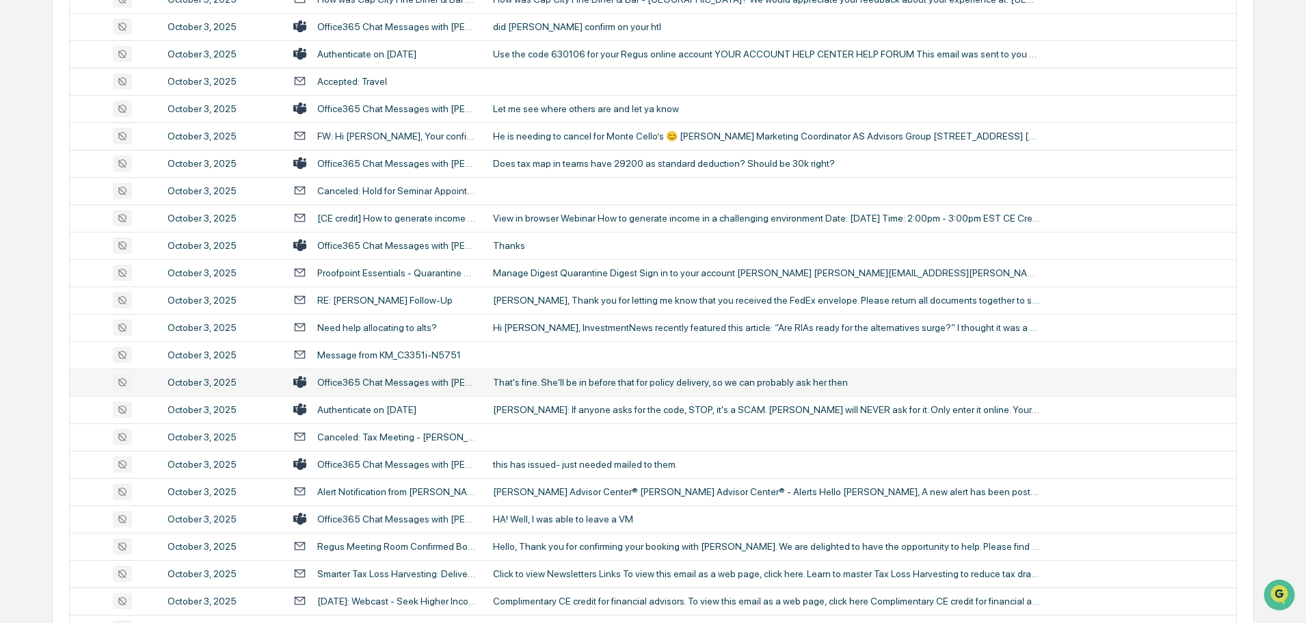
click at [574, 382] on div "That's fine. She'll be in before that for policy delivery, so we can probably a…" at bounding box center [766, 382] width 547 height 11
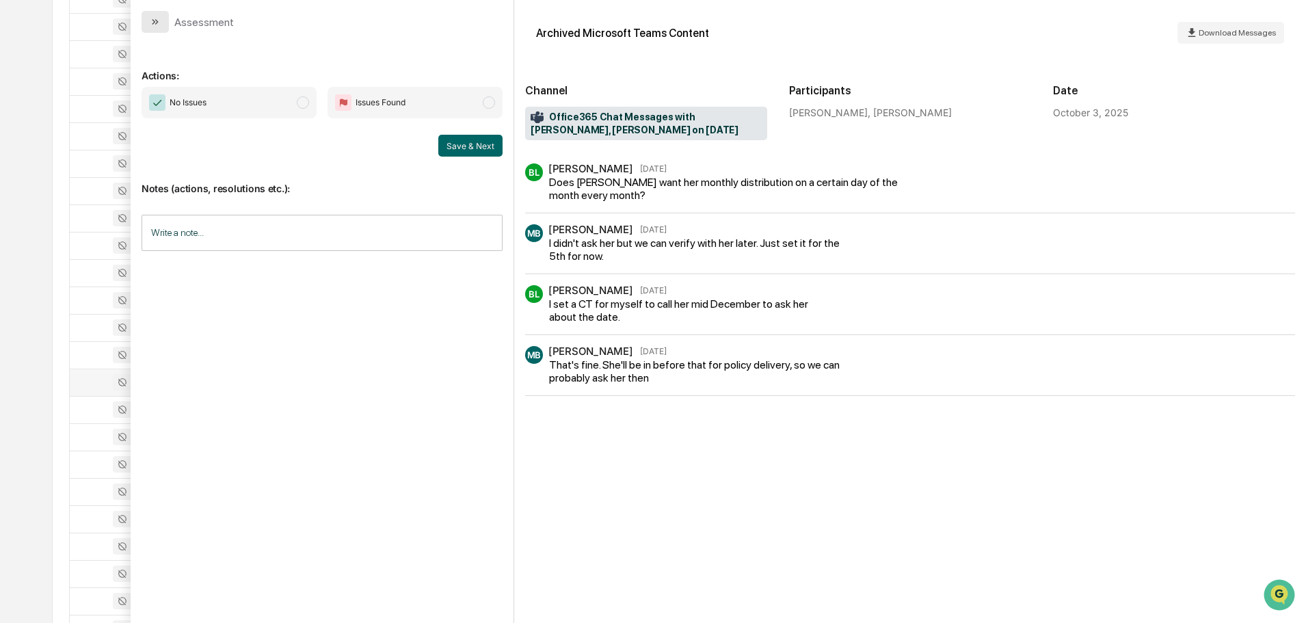
click at [151, 23] on icon "modal" at bounding box center [155, 21] width 11 height 11
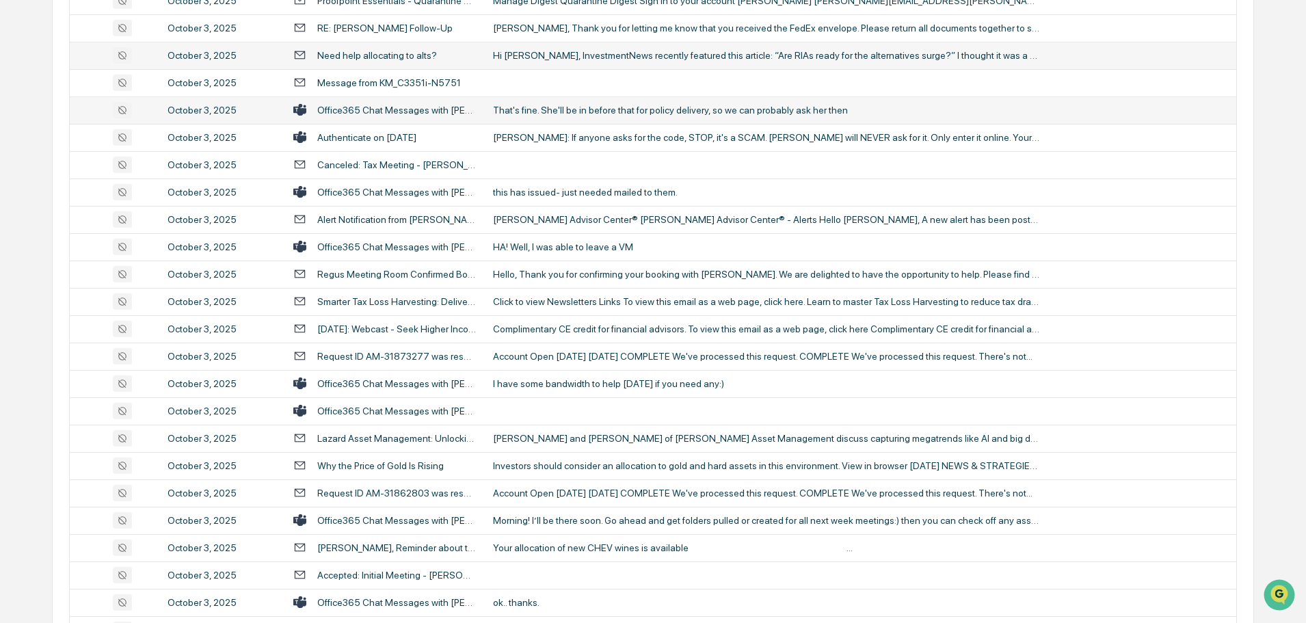
scroll to position [684, 0]
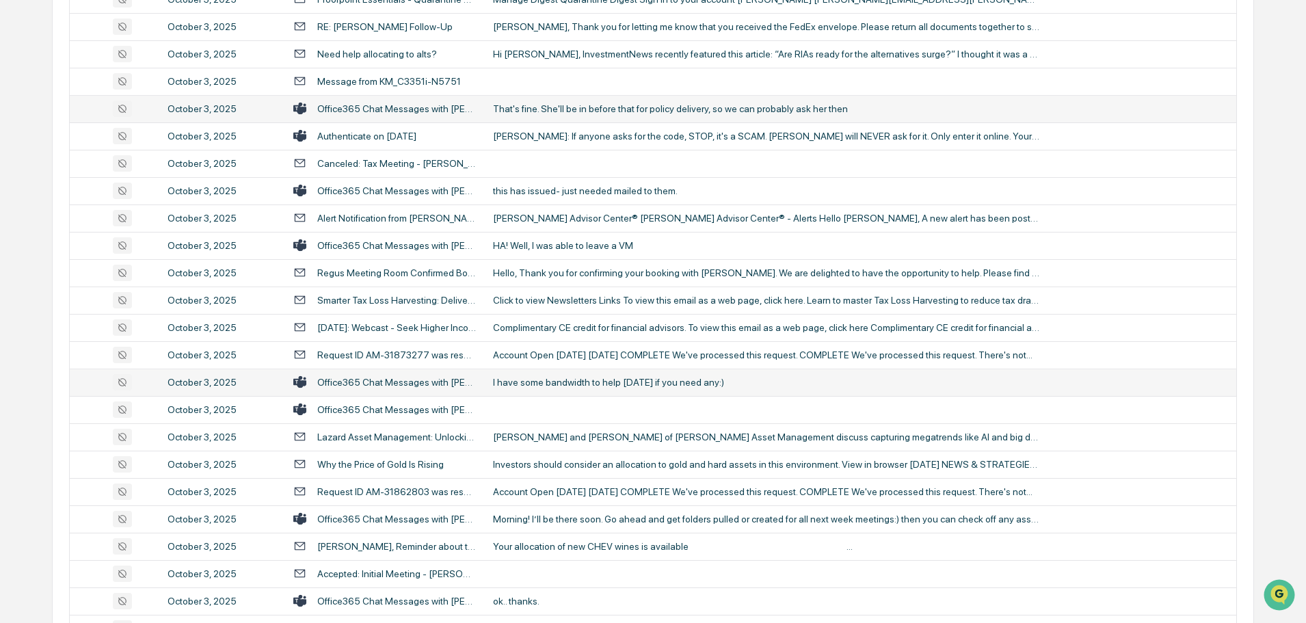
click at [560, 383] on div "I have some bandwidth to help [DATE] if you need any:)" at bounding box center [766, 382] width 547 height 11
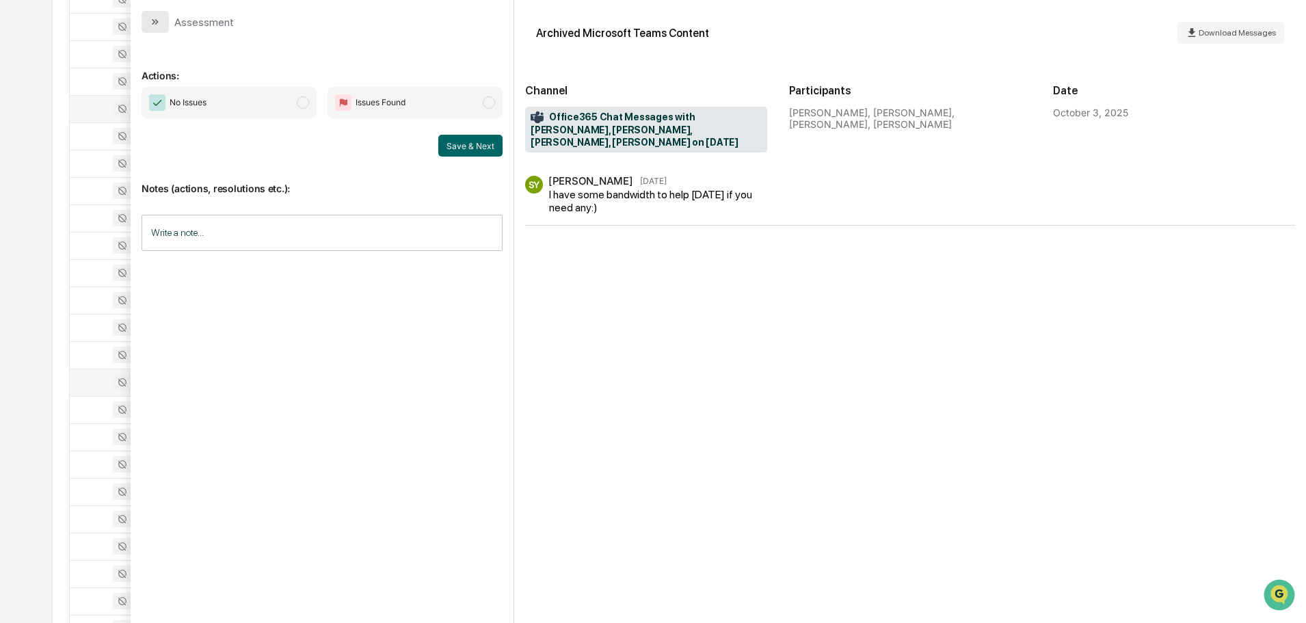
click at [155, 23] on icon "modal" at bounding box center [155, 21] width 11 height 11
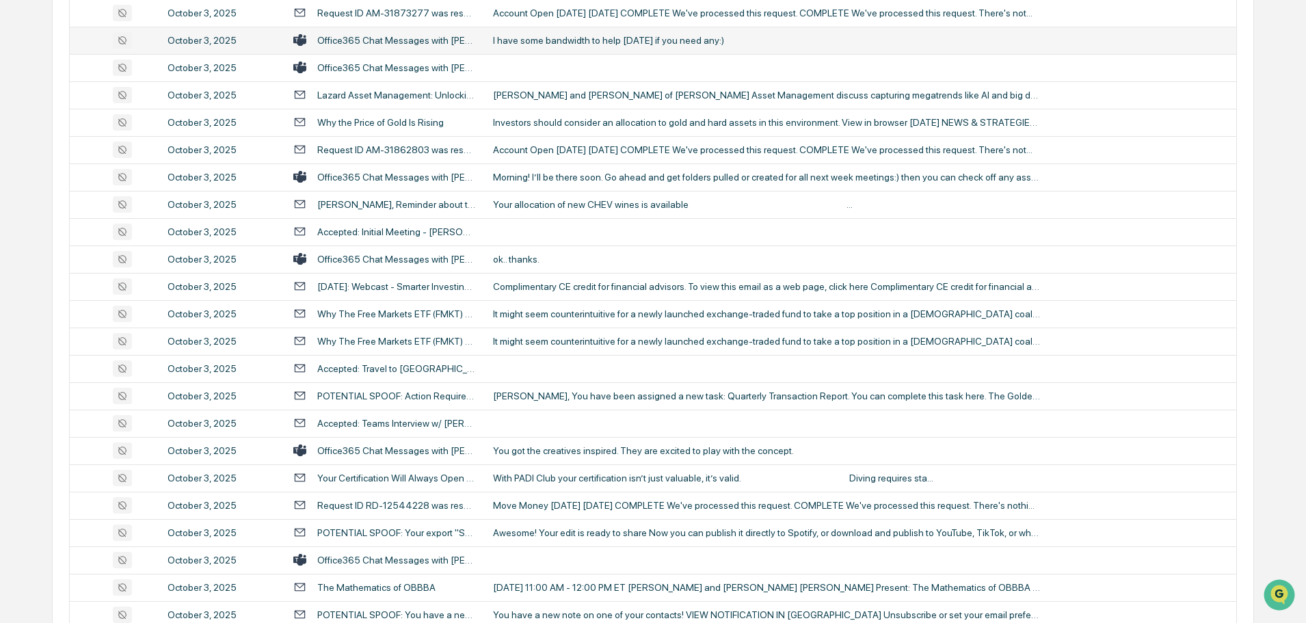
scroll to position [1094, 0]
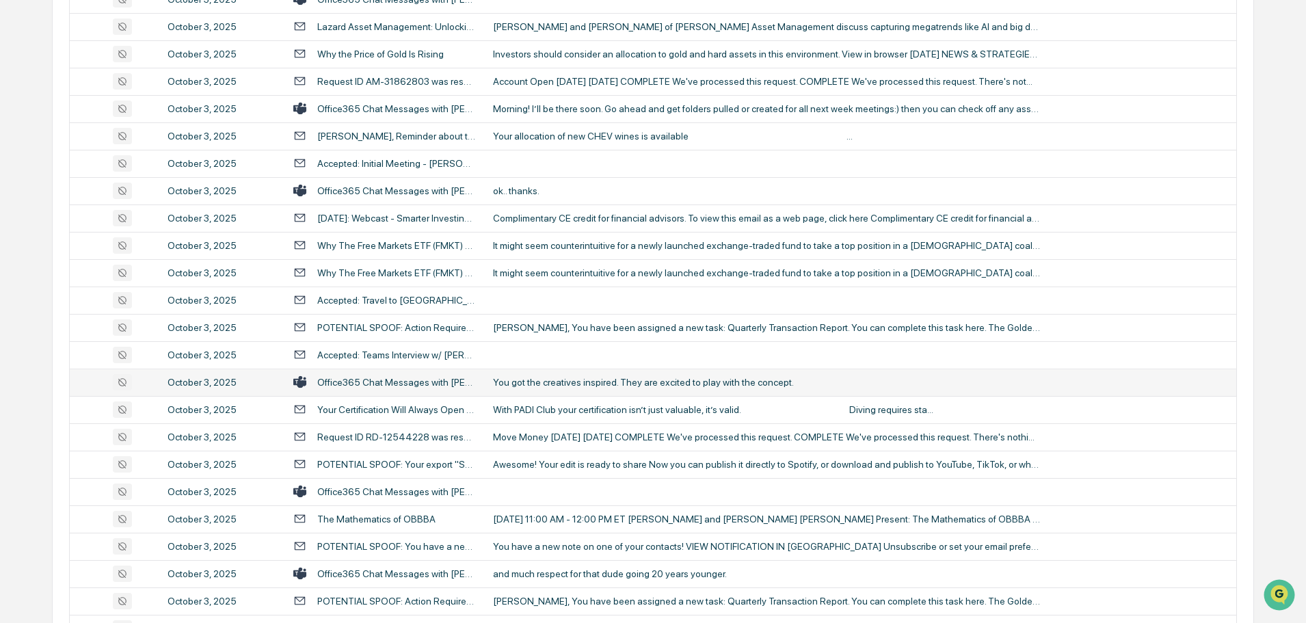
click at [583, 384] on div "You got the creatives inspired. They are excited to play with the concept." at bounding box center [766, 382] width 547 height 11
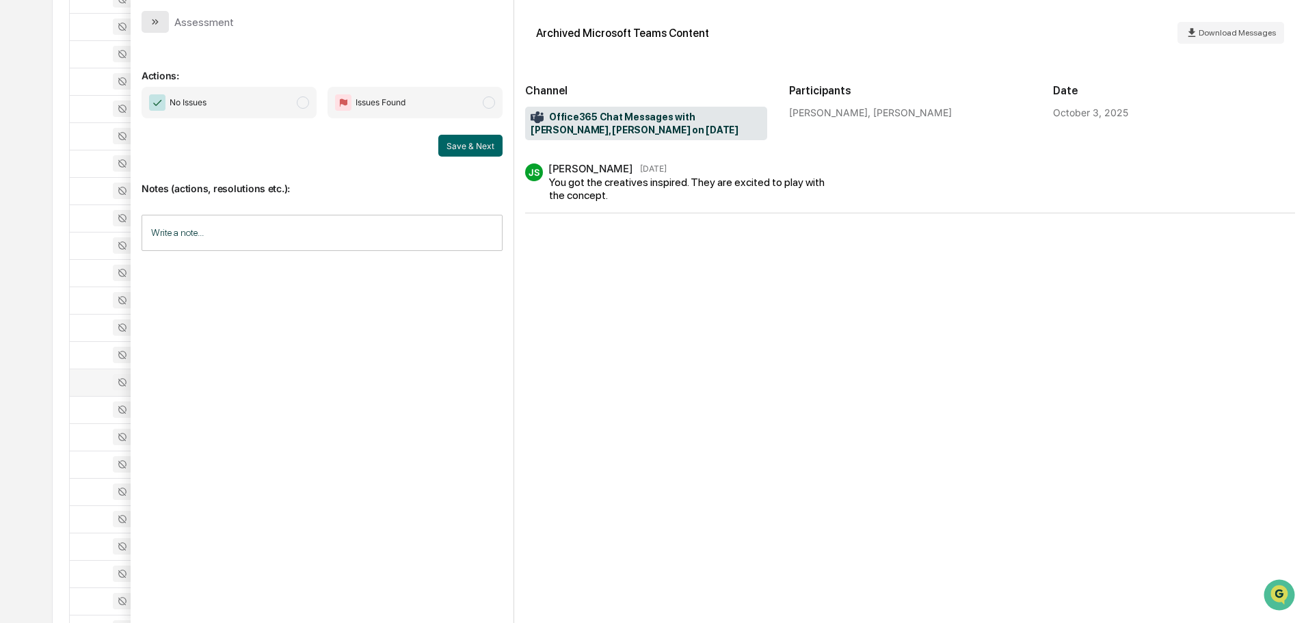
click at [152, 18] on icon "modal" at bounding box center [155, 21] width 11 height 11
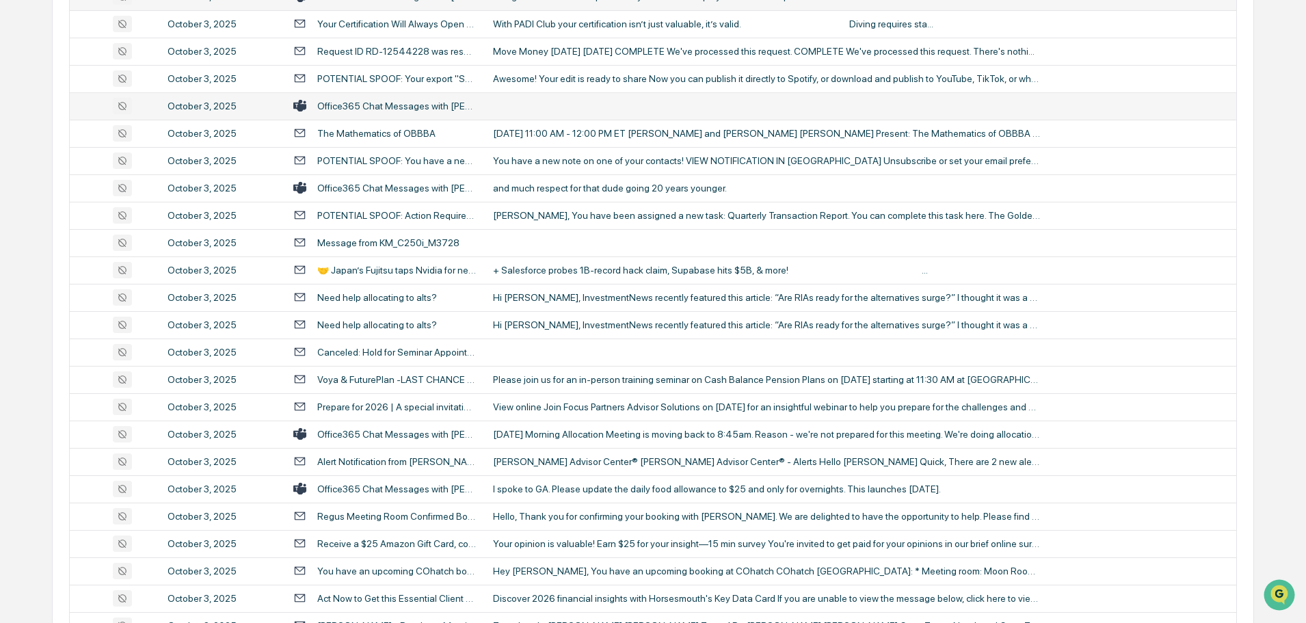
scroll to position [1505, 0]
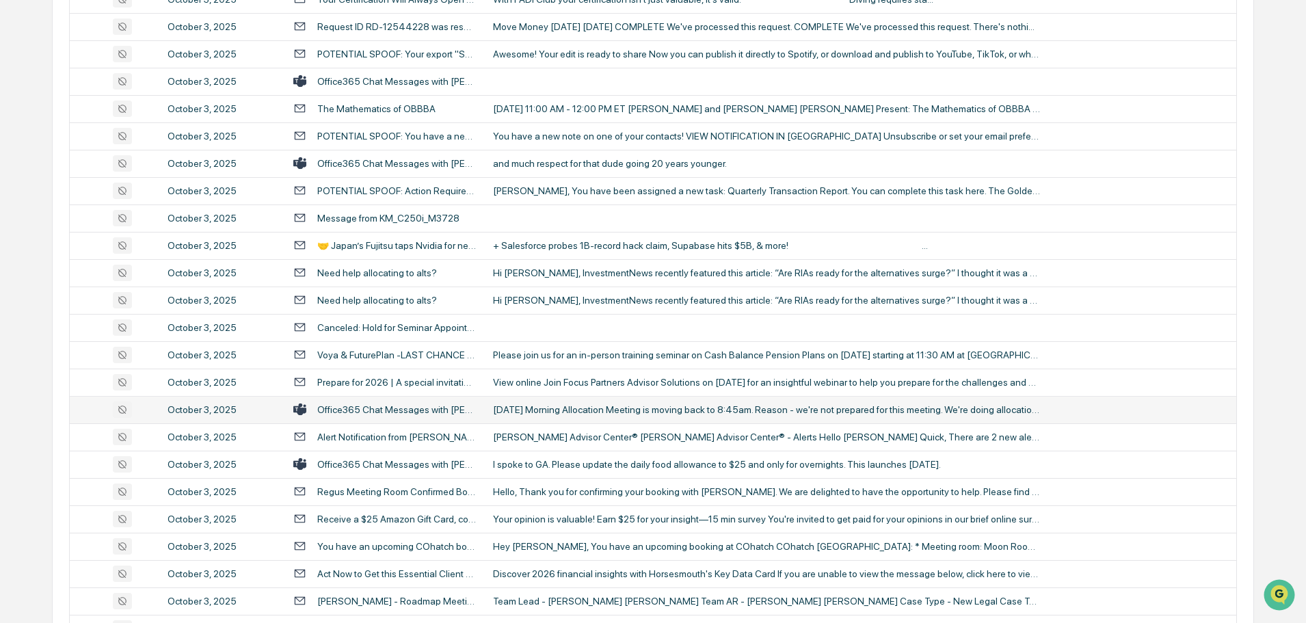
click at [559, 412] on div "[DATE] Morning Allocation Meeting is moving back to 8:45am. Reason - we're not …" at bounding box center [766, 409] width 547 height 11
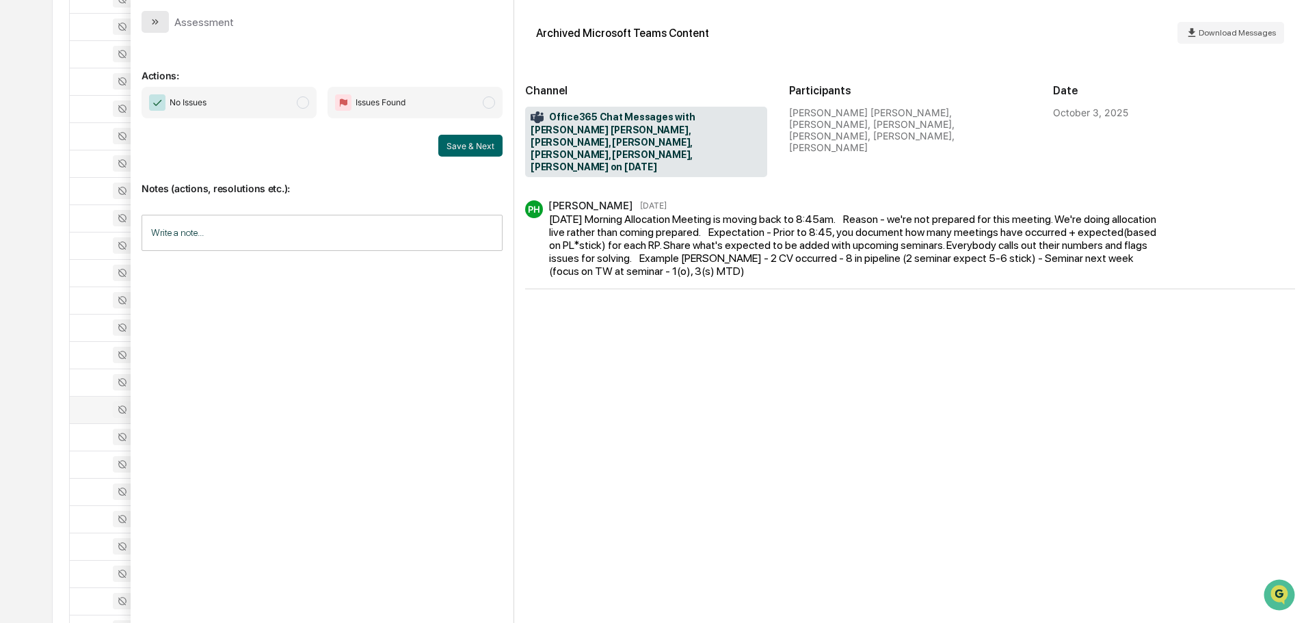
click at [159, 25] on icon "modal" at bounding box center [155, 21] width 11 height 11
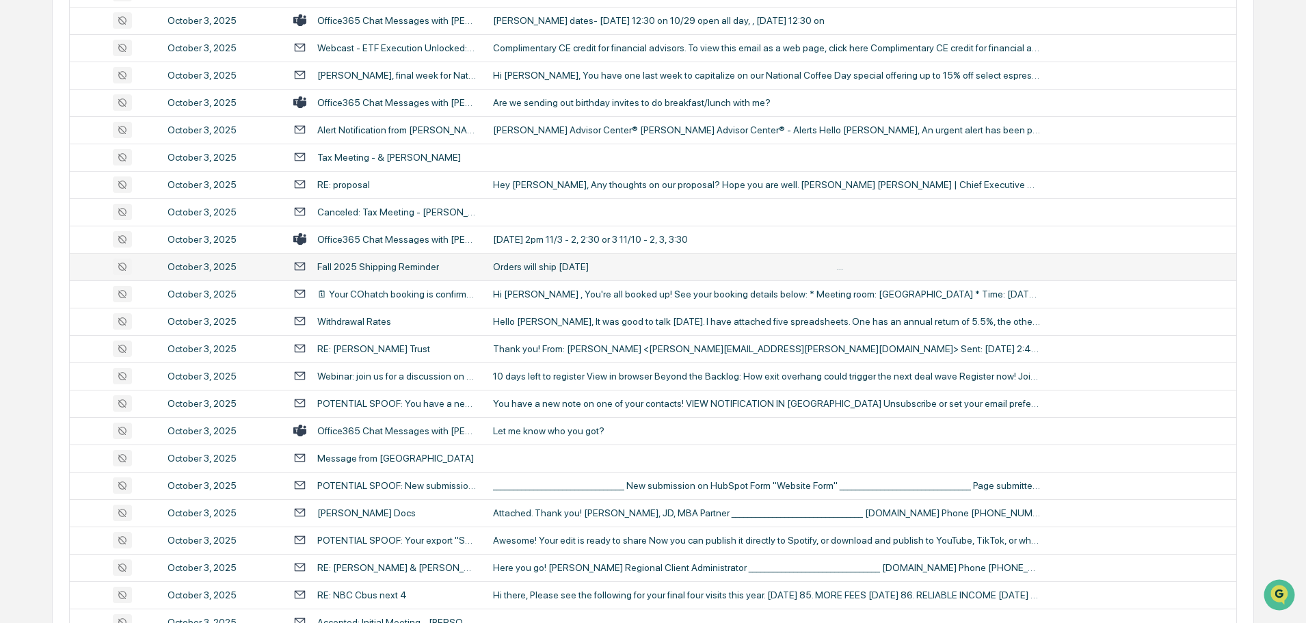
scroll to position [2189, 0]
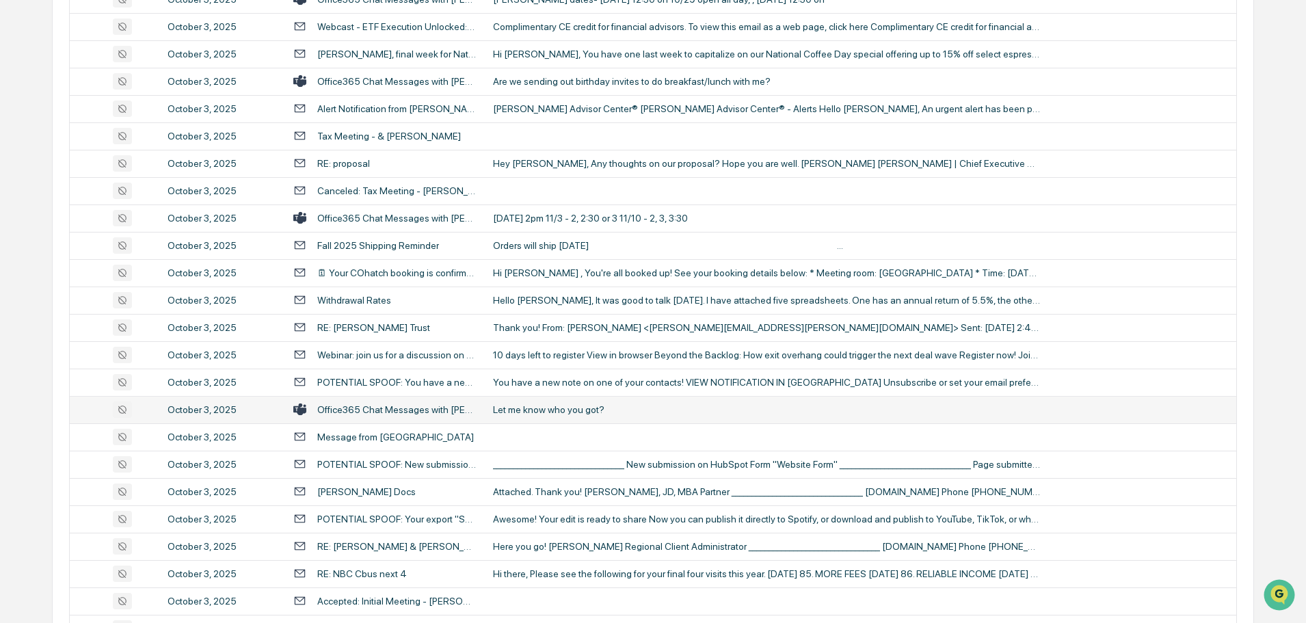
click at [596, 412] on div "Let me know who you got?" at bounding box center [766, 409] width 547 height 11
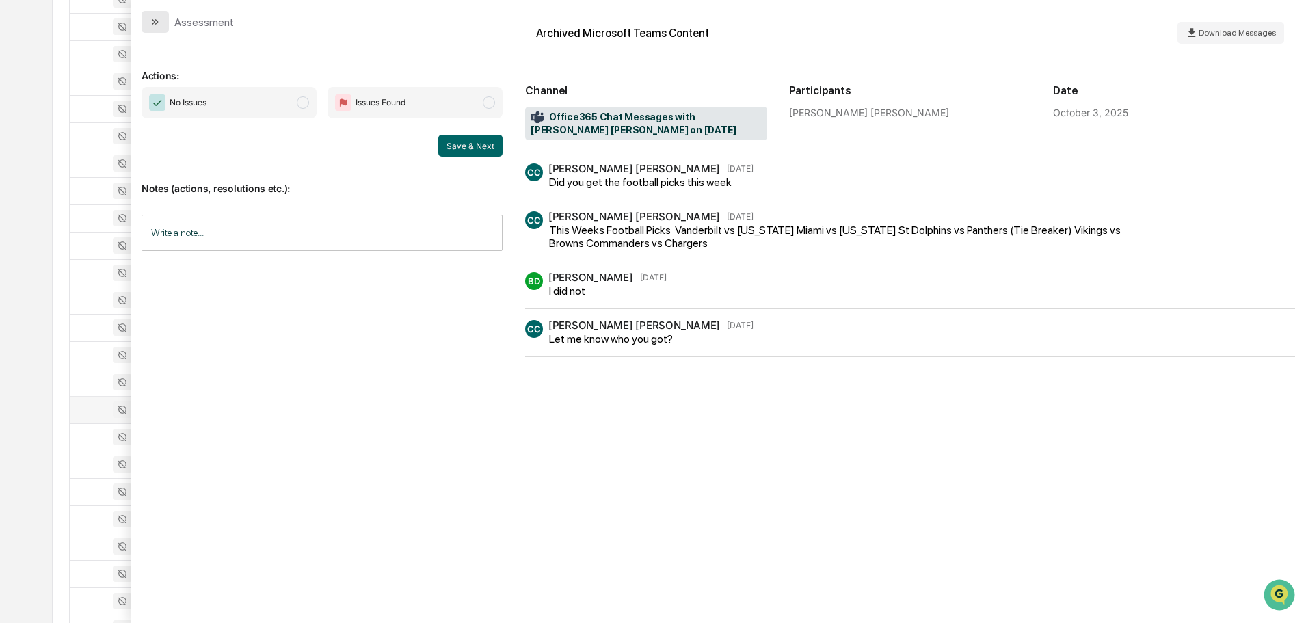
click at [155, 22] on icon "modal" at bounding box center [153, 21] width 3 height 5
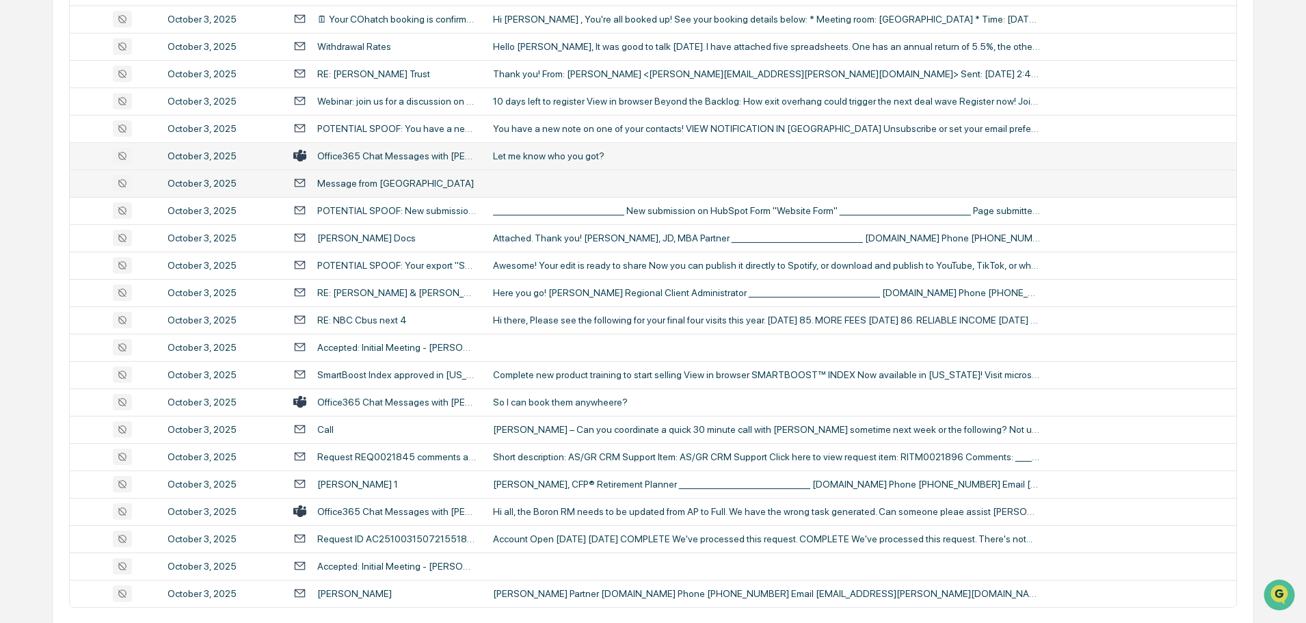
scroll to position [2505, 0]
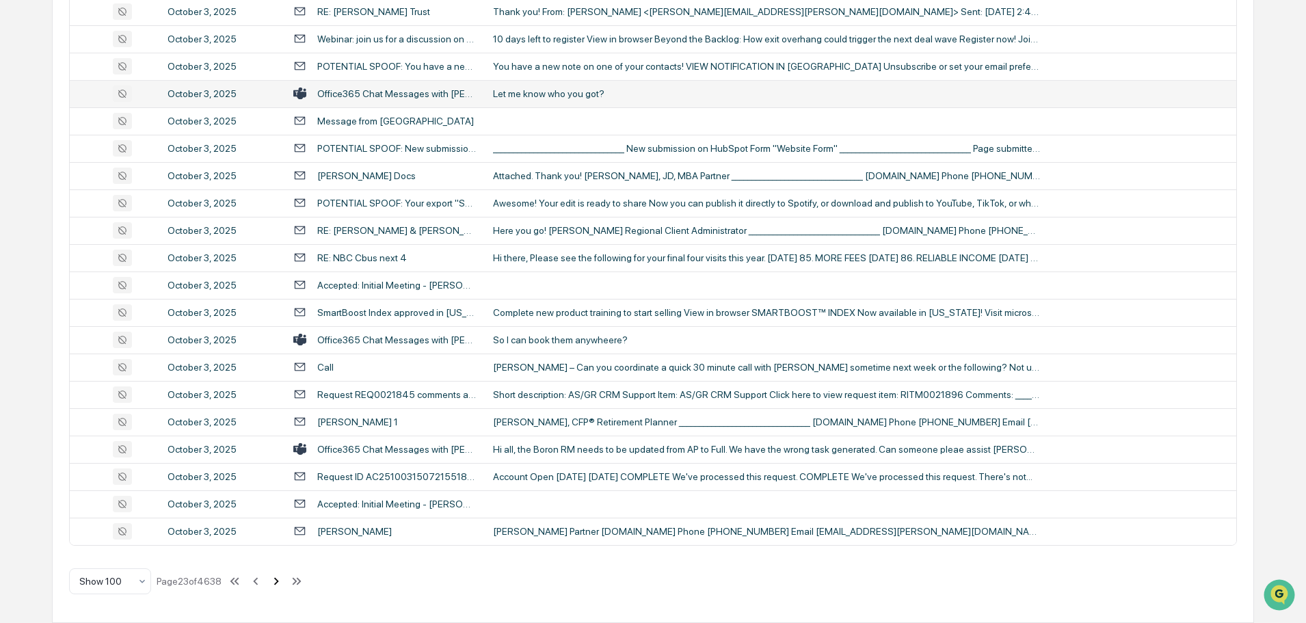
click at [280, 581] on icon at bounding box center [276, 581] width 15 height 15
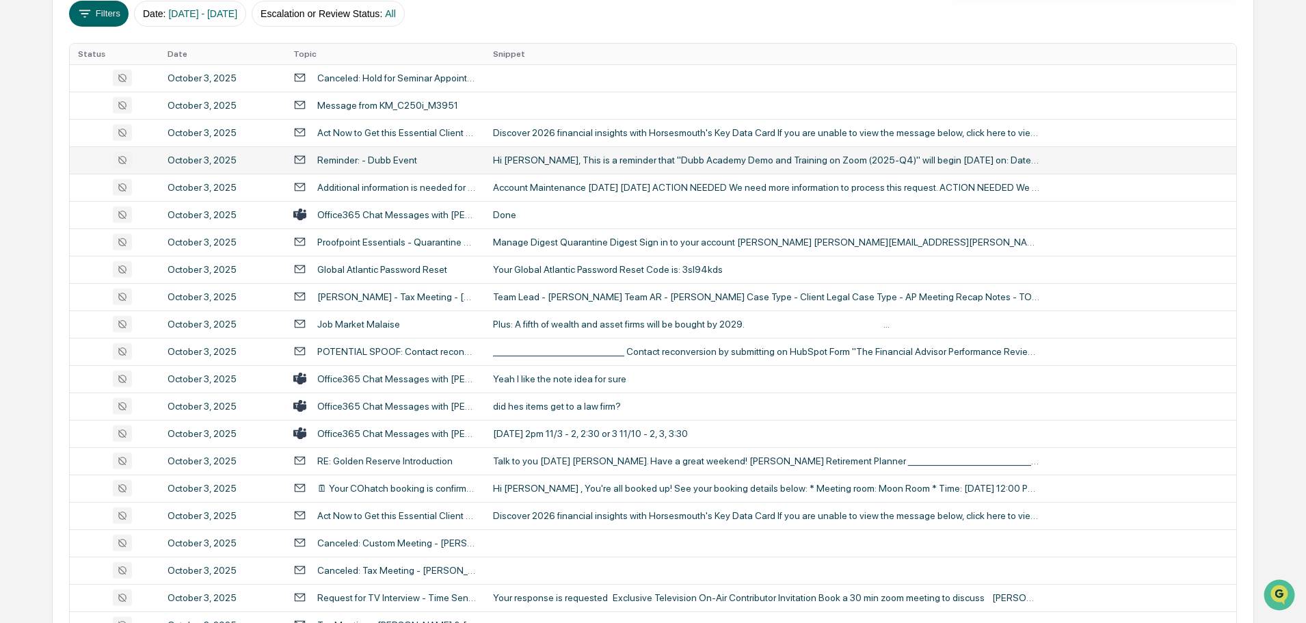
scroll to position [274, 0]
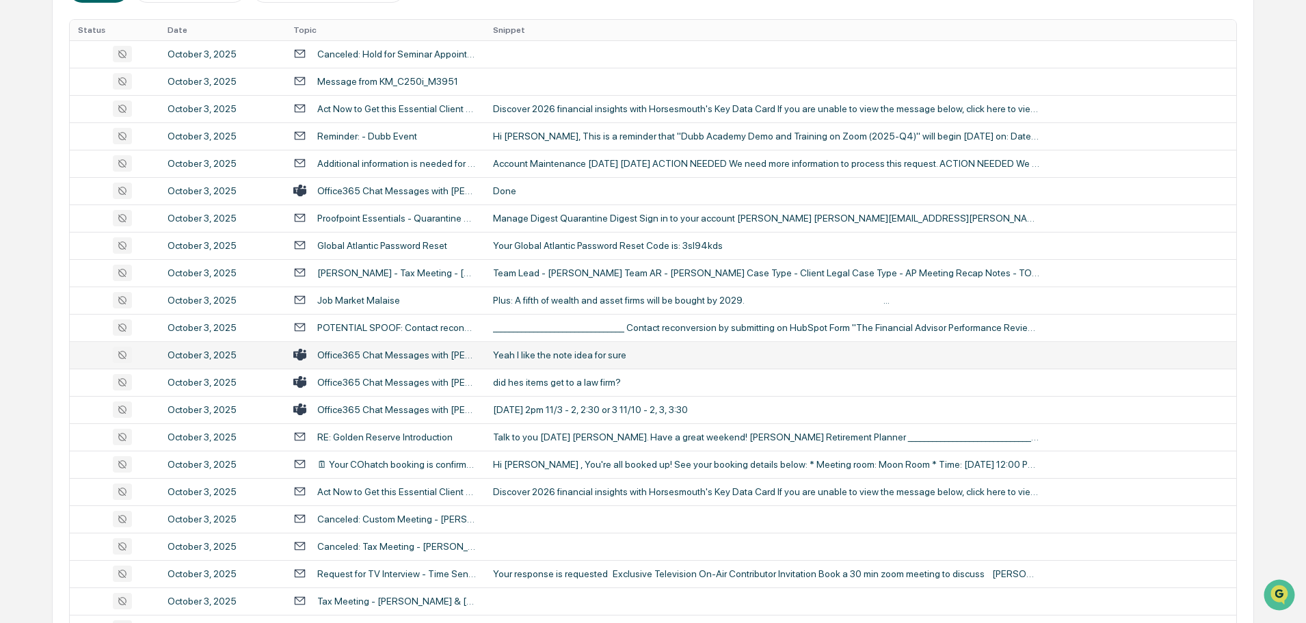
click at [581, 356] on div "Yeah I like the note idea for sure" at bounding box center [766, 355] width 547 height 11
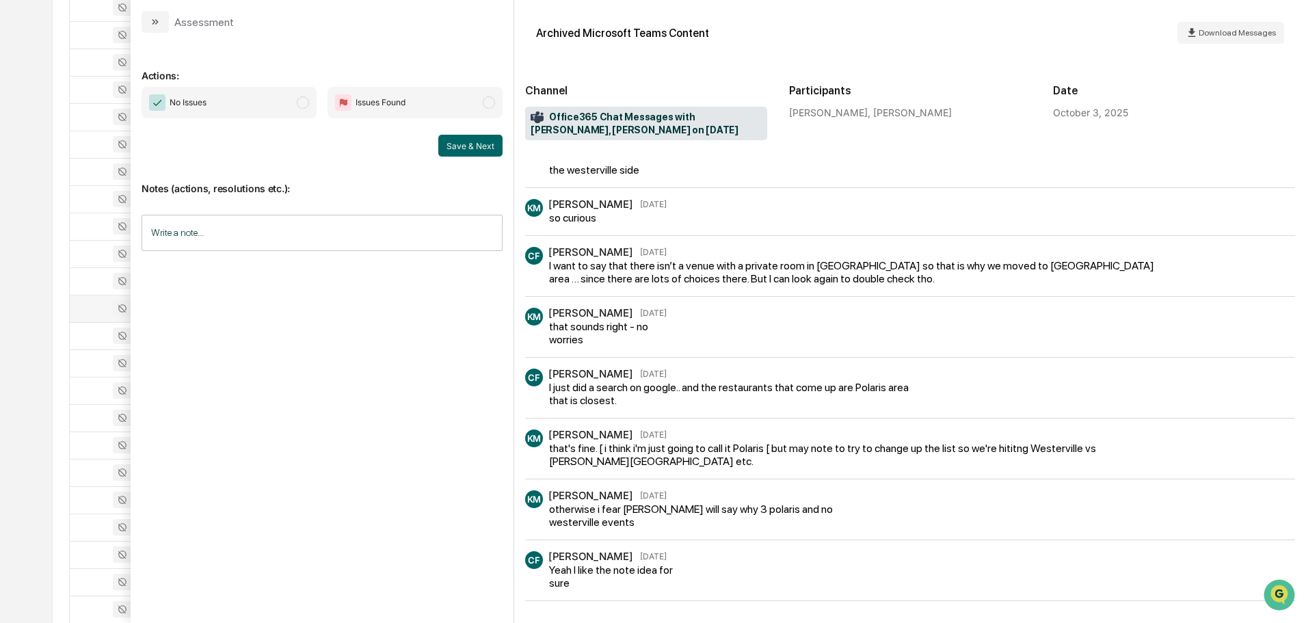
scroll to position [342, 0]
click at [147, 18] on button "modal" at bounding box center [155, 22] width 27 height 22
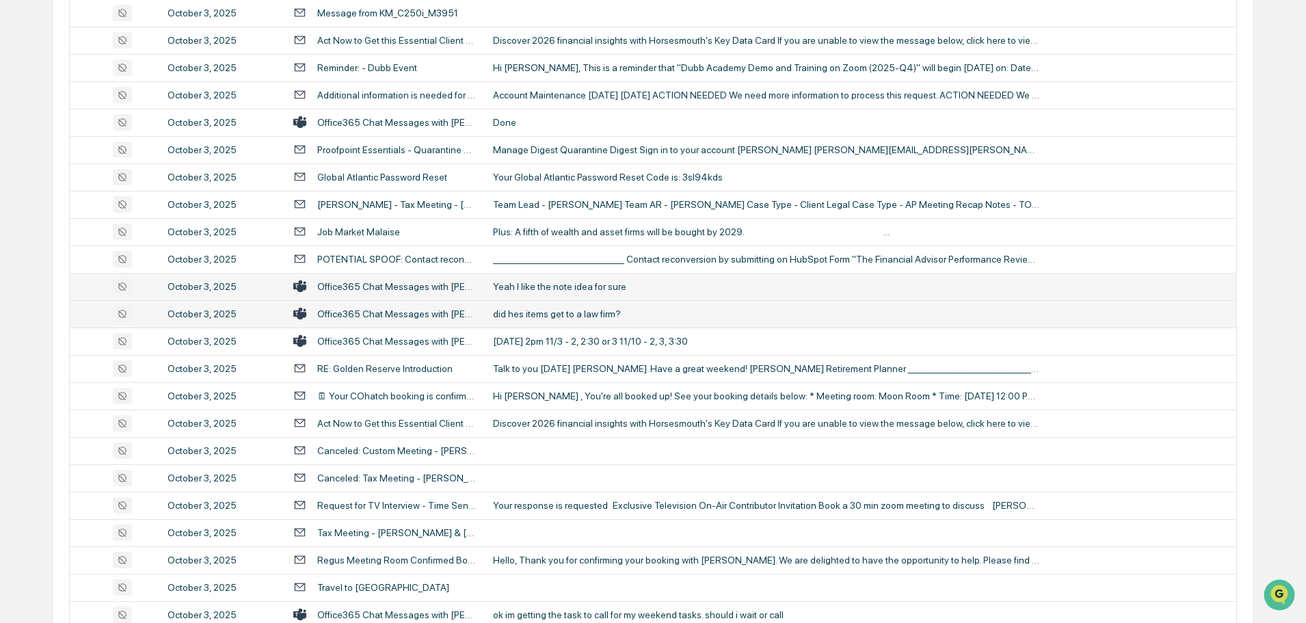
click at [568, 308] on div "did hes items get to a law firm?" at bounding box center [766, 313] width 547 height 11
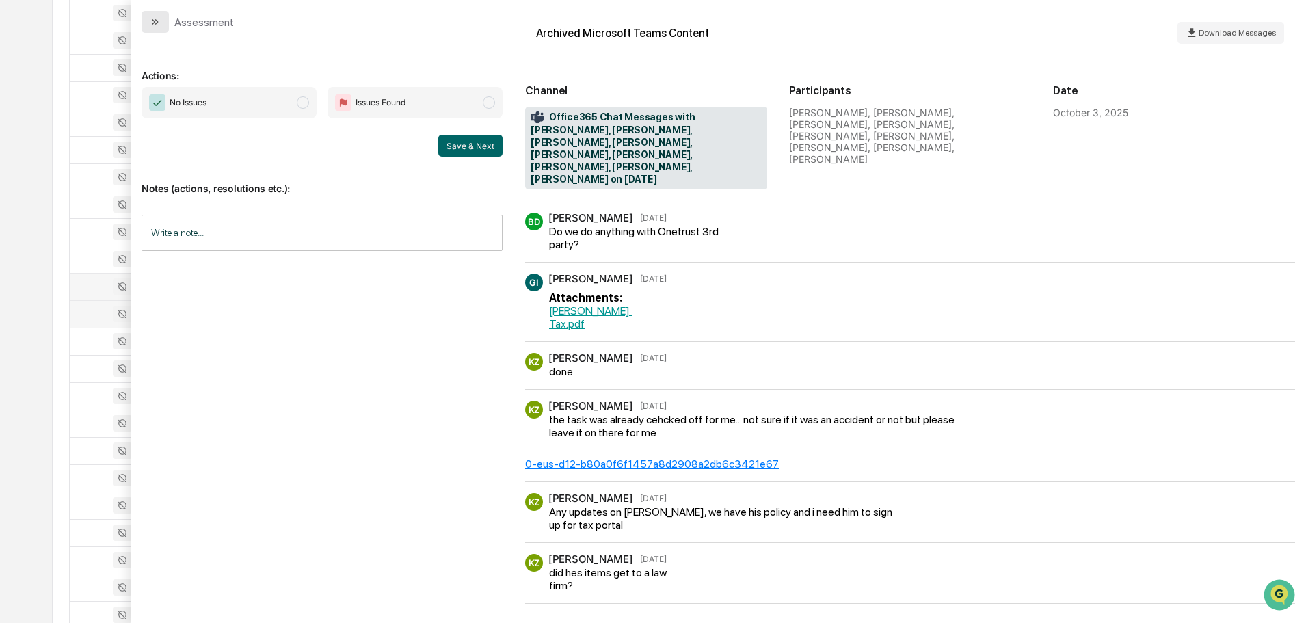
click at [155, 21] on icon "modal" at bounding box center [155, 21] width 11 height 11
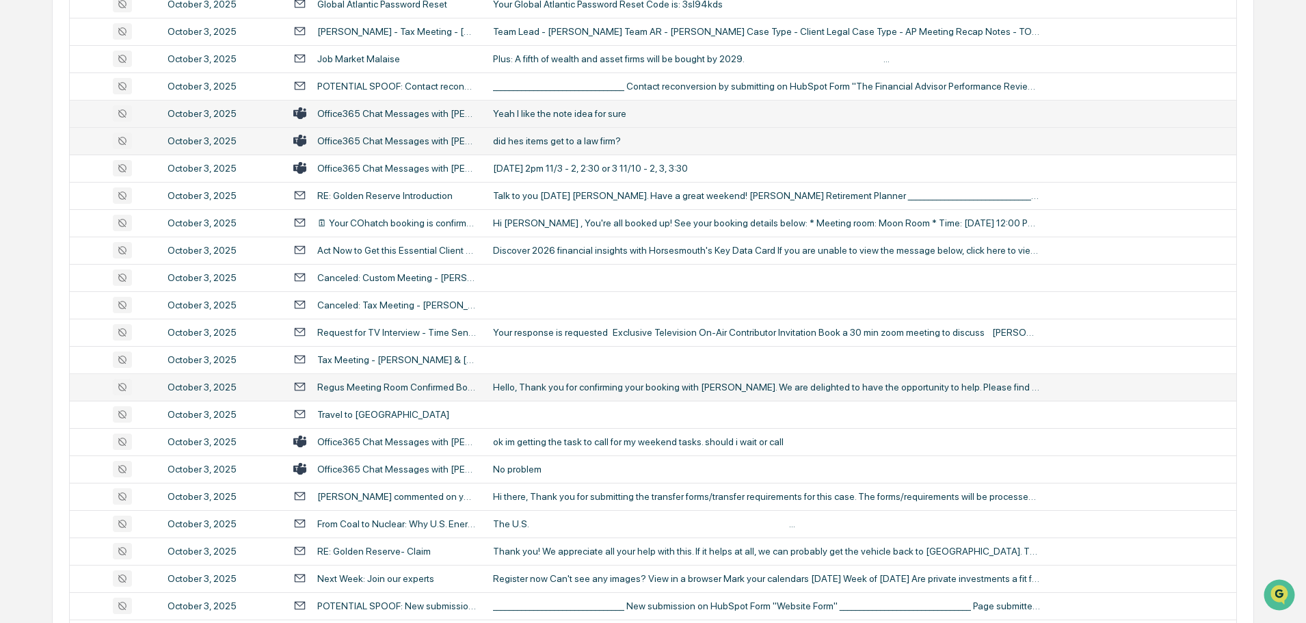
scroll to position [547, 0]
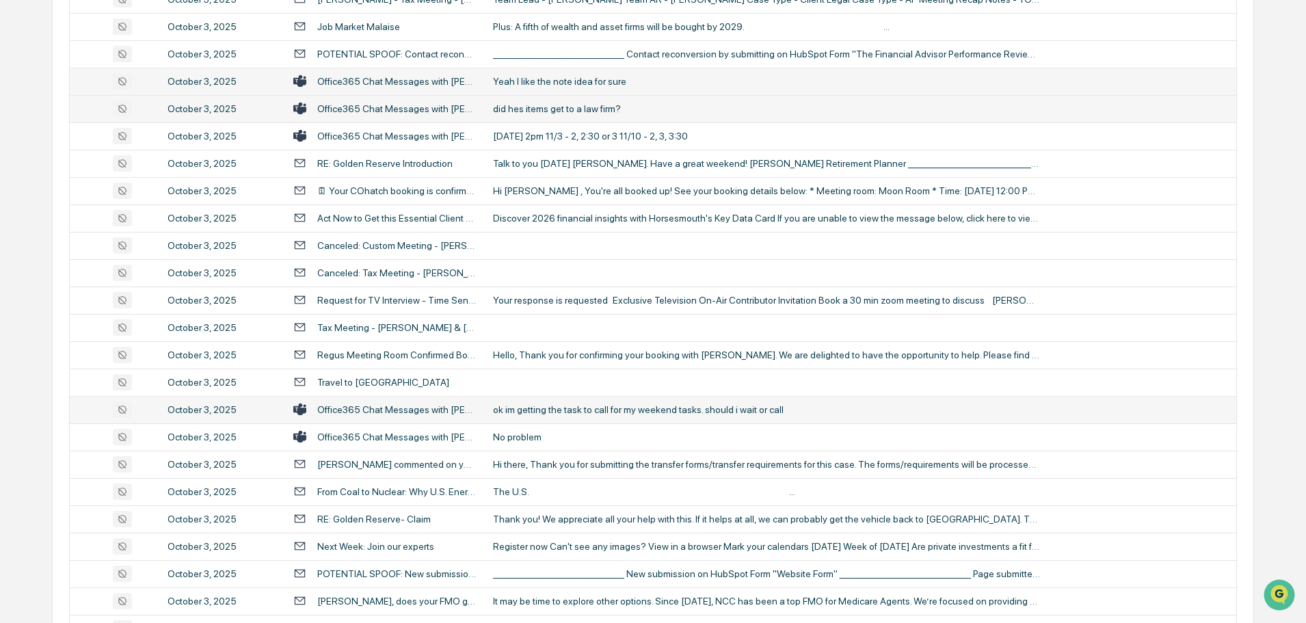
click at [607, 412] on div "ok im getting the task to call for my weekend tasks. should i wait or call" at bounding box center [766, 409] width 547 height 11
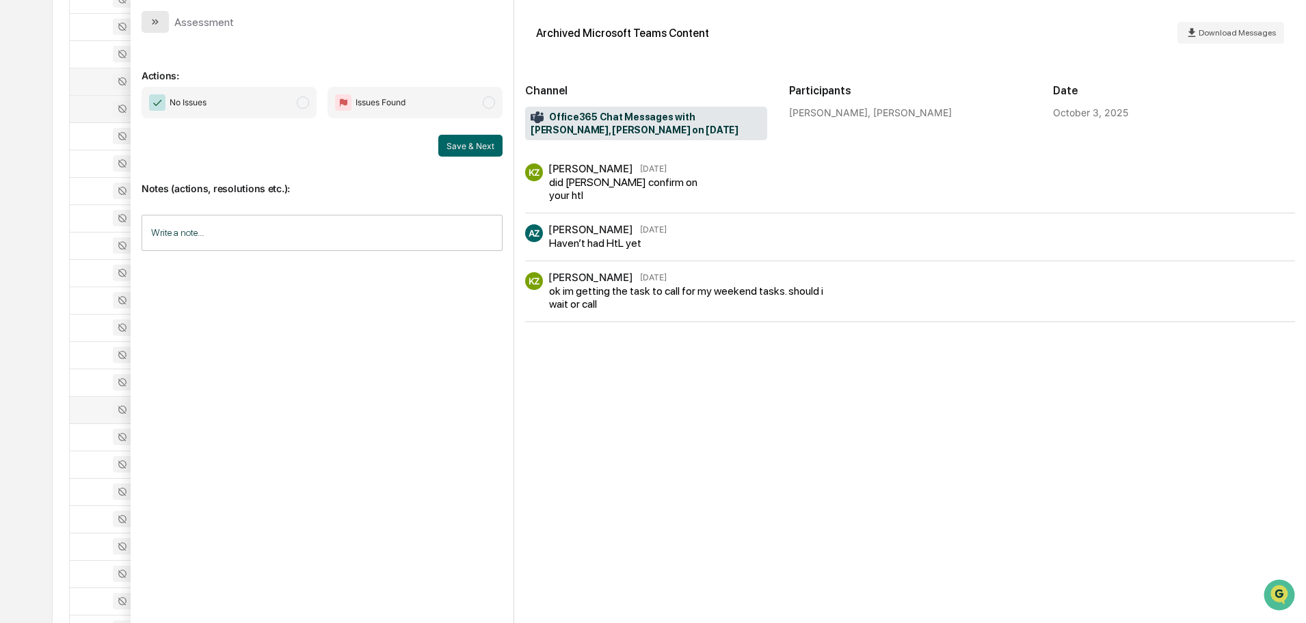
click at [160, 18] on icon "modal" at bounding box center [155, 21] width 11 height 11
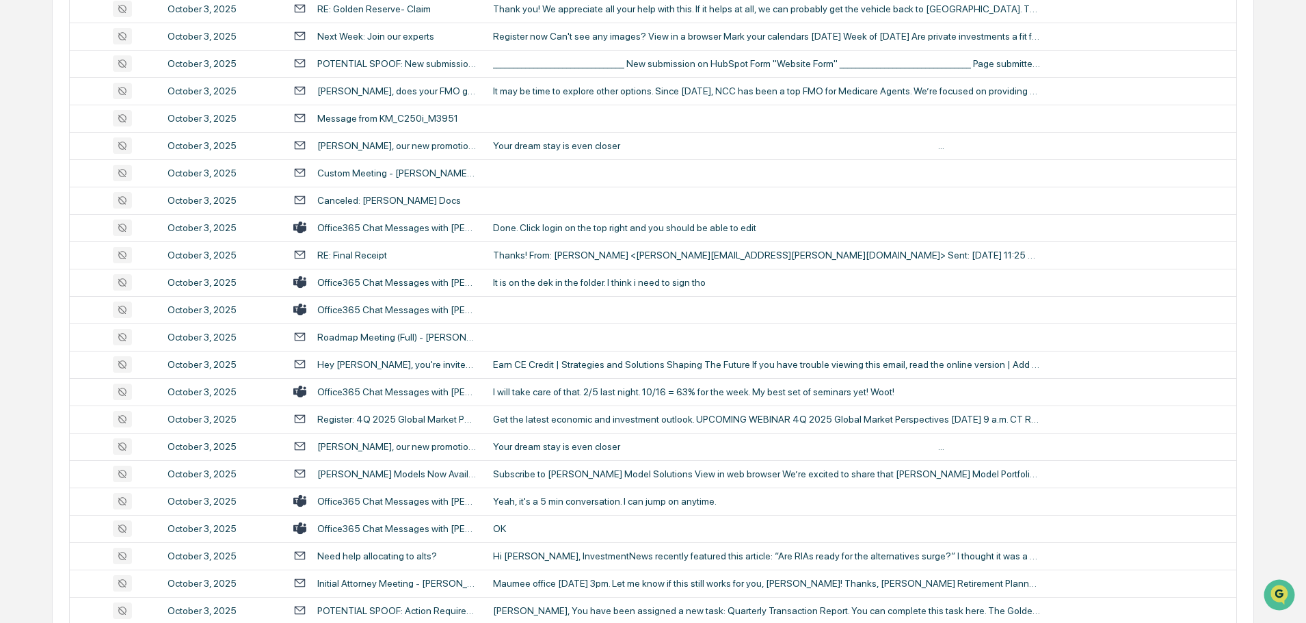
scroll to position [1094, 0]
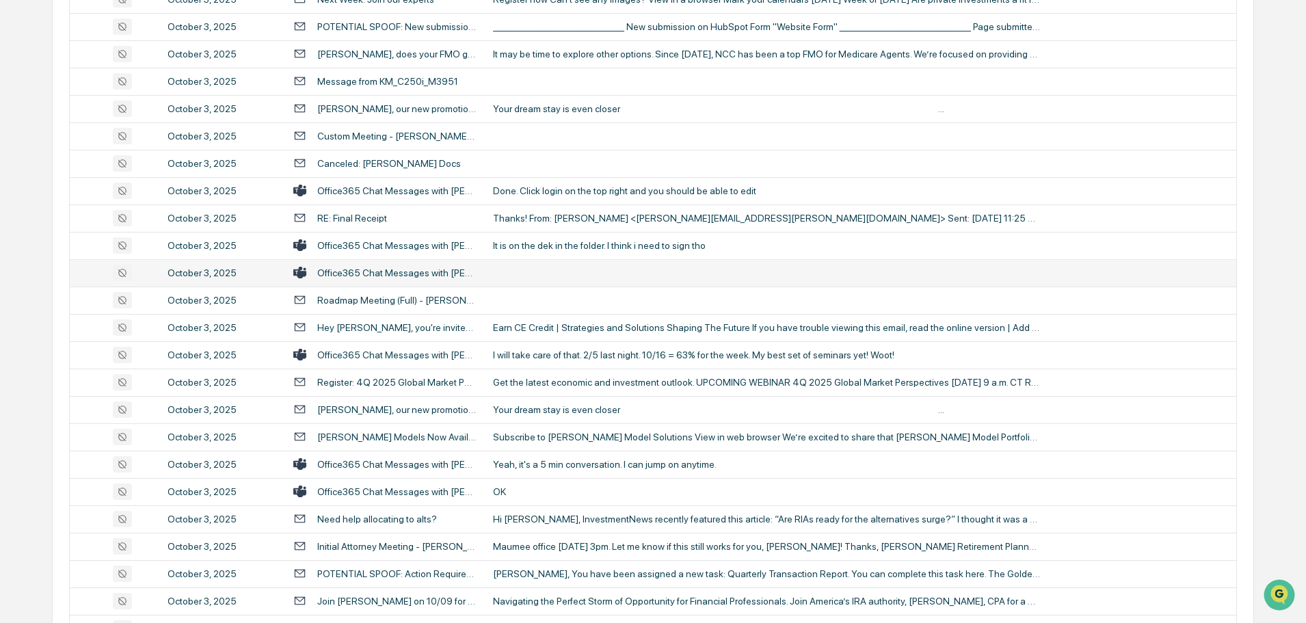
click at [562, 270] on td at bounding box center [861, 272] width 752 height 27
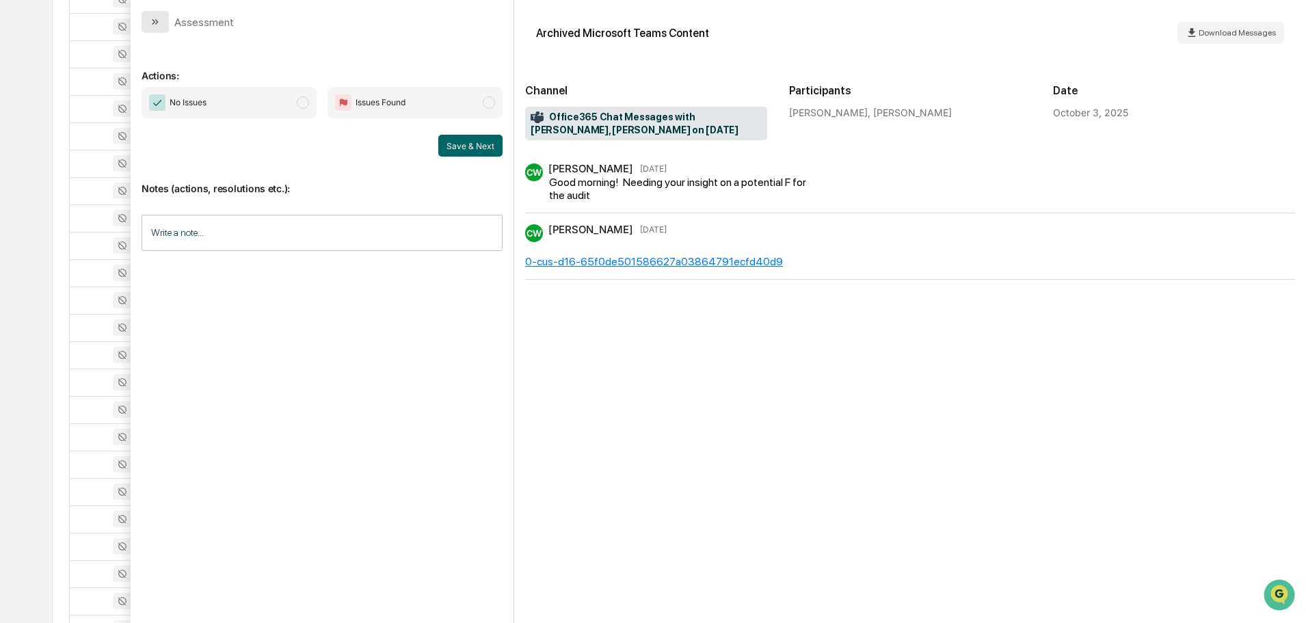
click at [159, 18] on icon "modal" at bounding box center [155, 21] width 11 height 11
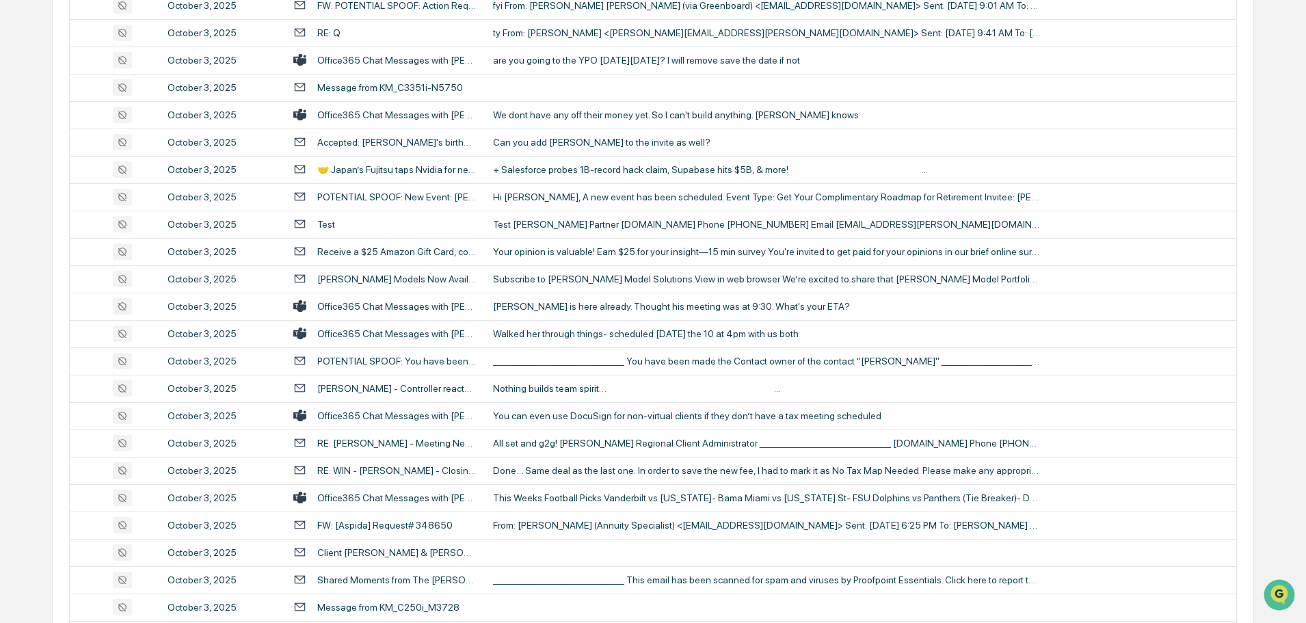
scroll to position [2052, 0]
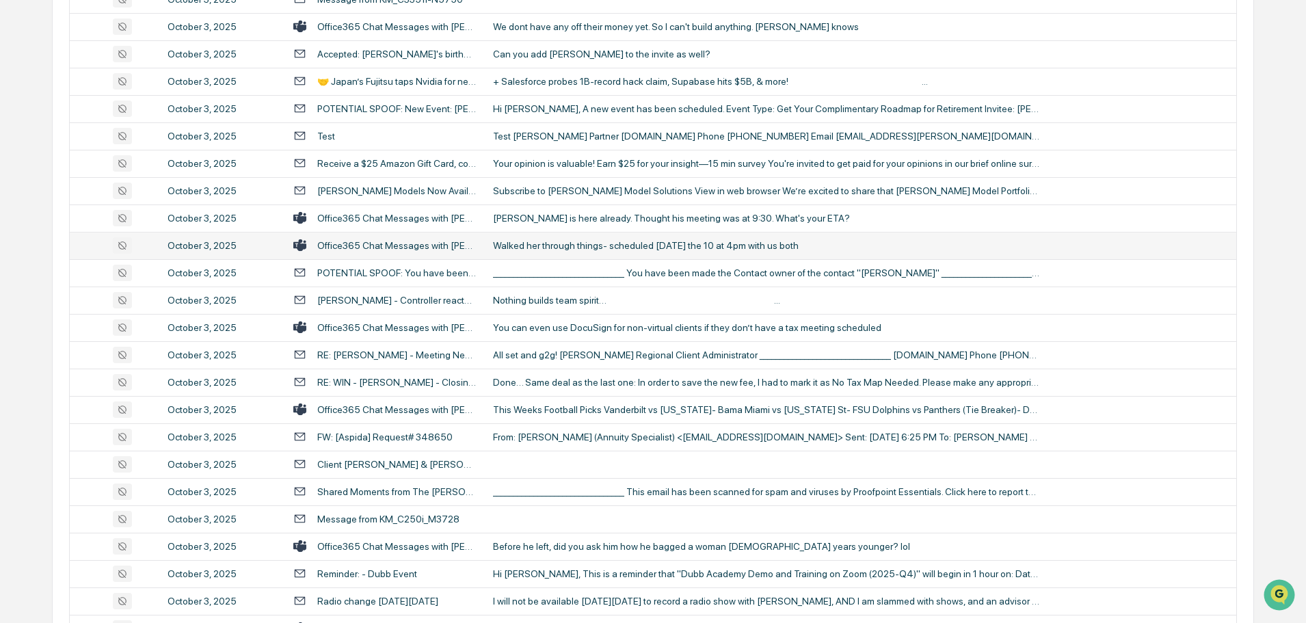
click at [598, 250] on div "Walked her through things- scheduled [DATE] the 10 at 4pm with us both" at bounding box center [766, 245] width 547 height 11
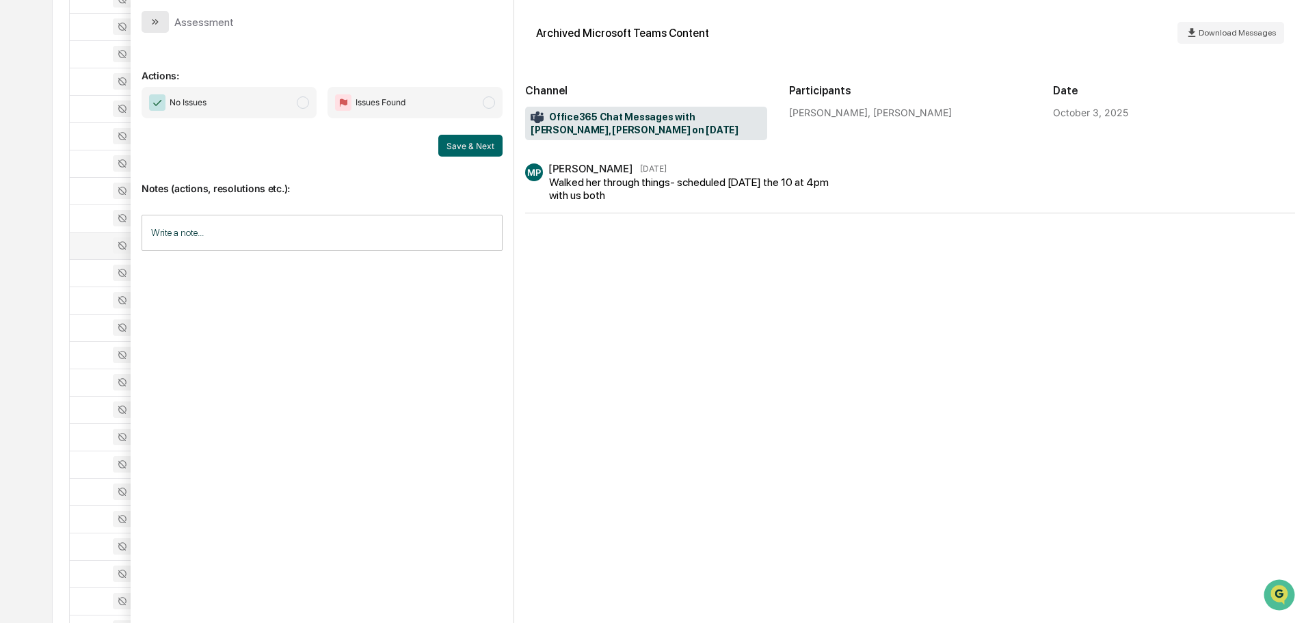
click at [150, 17] on icon "modal" at bounding box center [155, 21] width 11 height 11
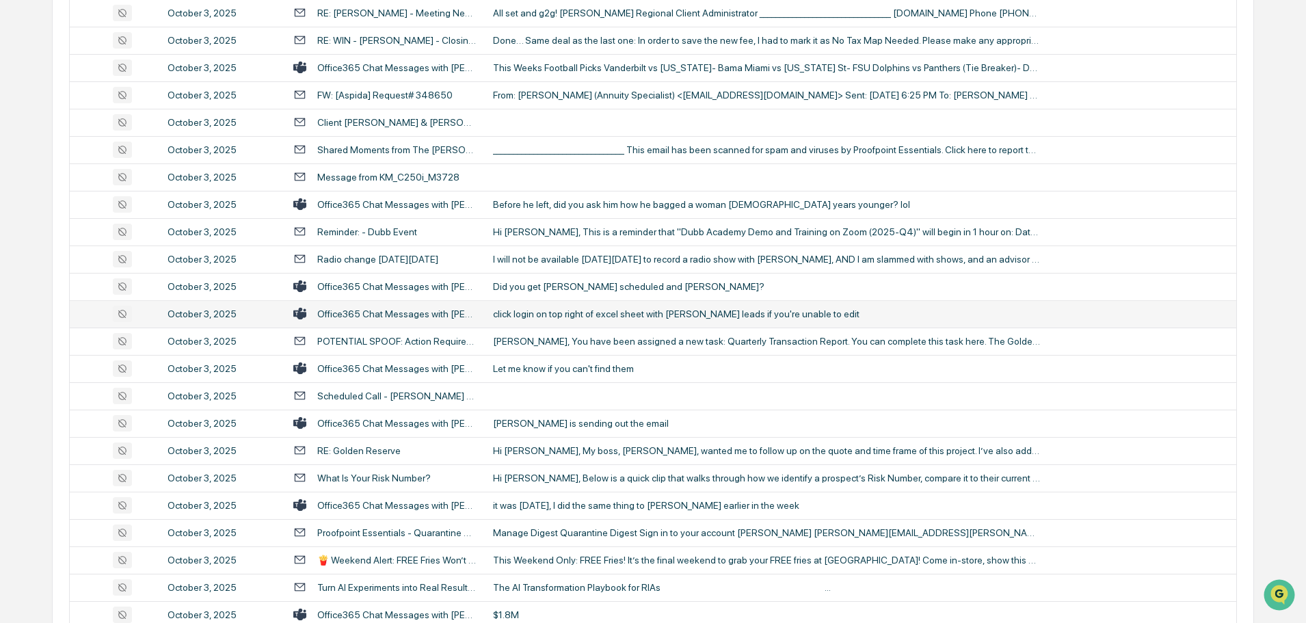
scroll to position [2462, 0]
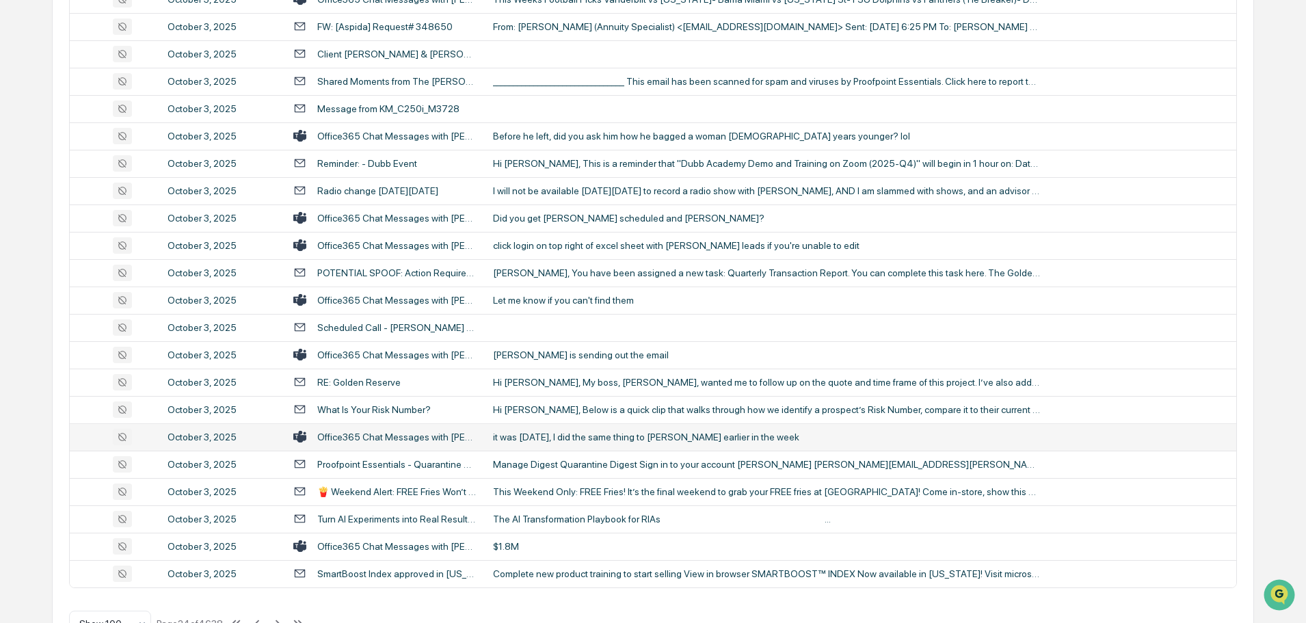
click at [582, 443] on td "it was [DATE], I did the same thing to [PERSON_NAME] earlier in the week" at bounding box center [861, 436] width 752 height 27
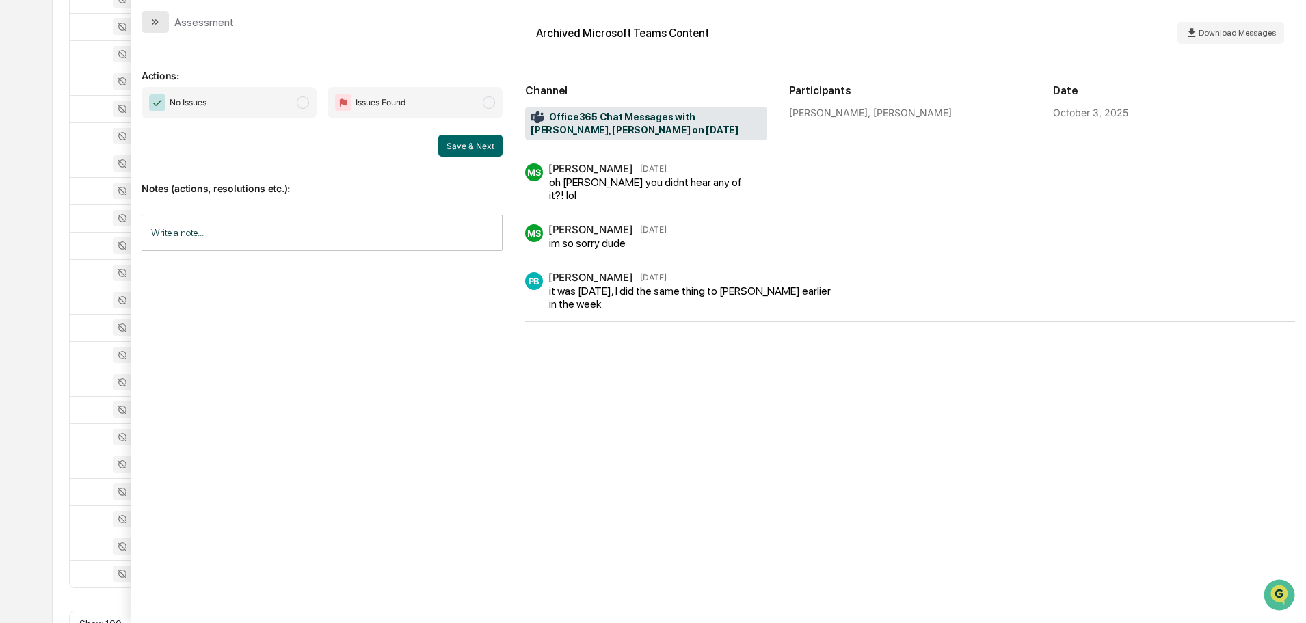
click at [165, 25] on button "modal" at bounding box center [155, 22] width 27 height 22
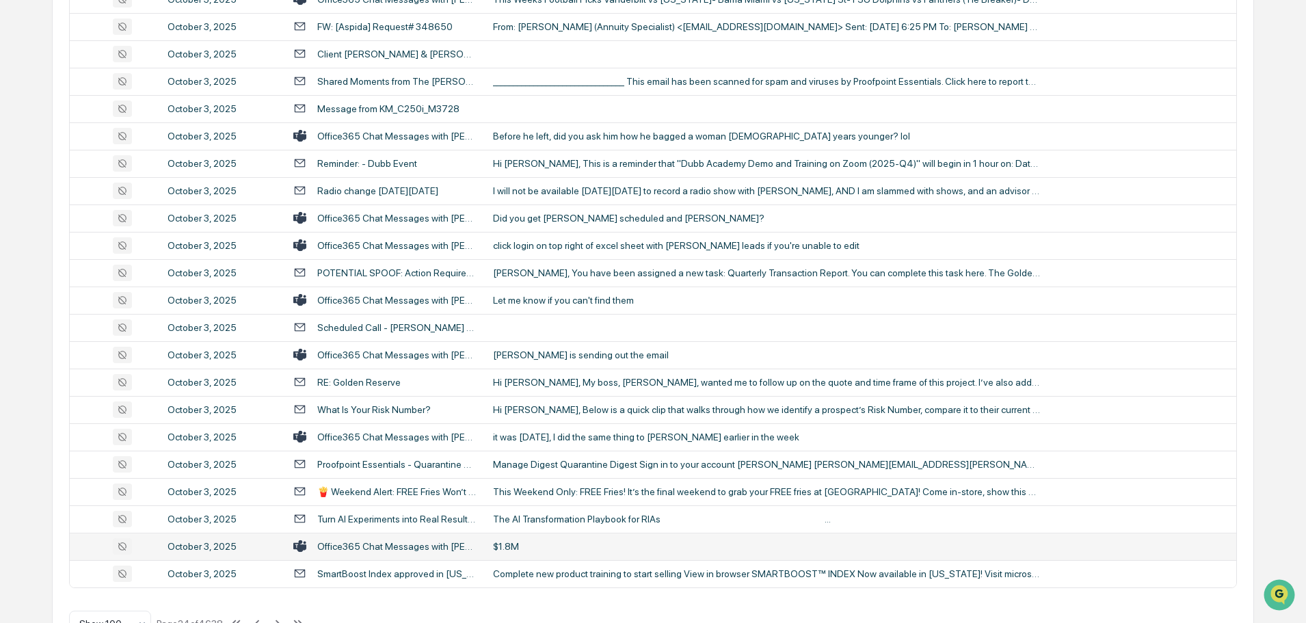
scroll to position [2505, 0]
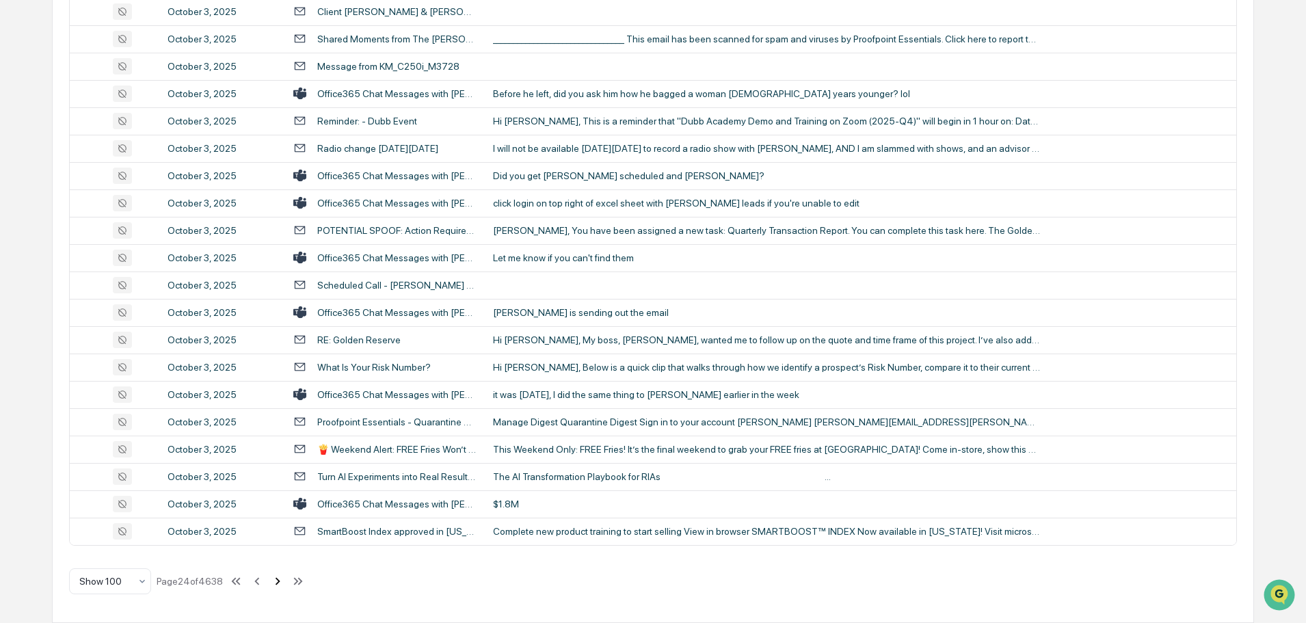
click at [280, 581] on icon at bounding box center [278, 581] width 5 height 8
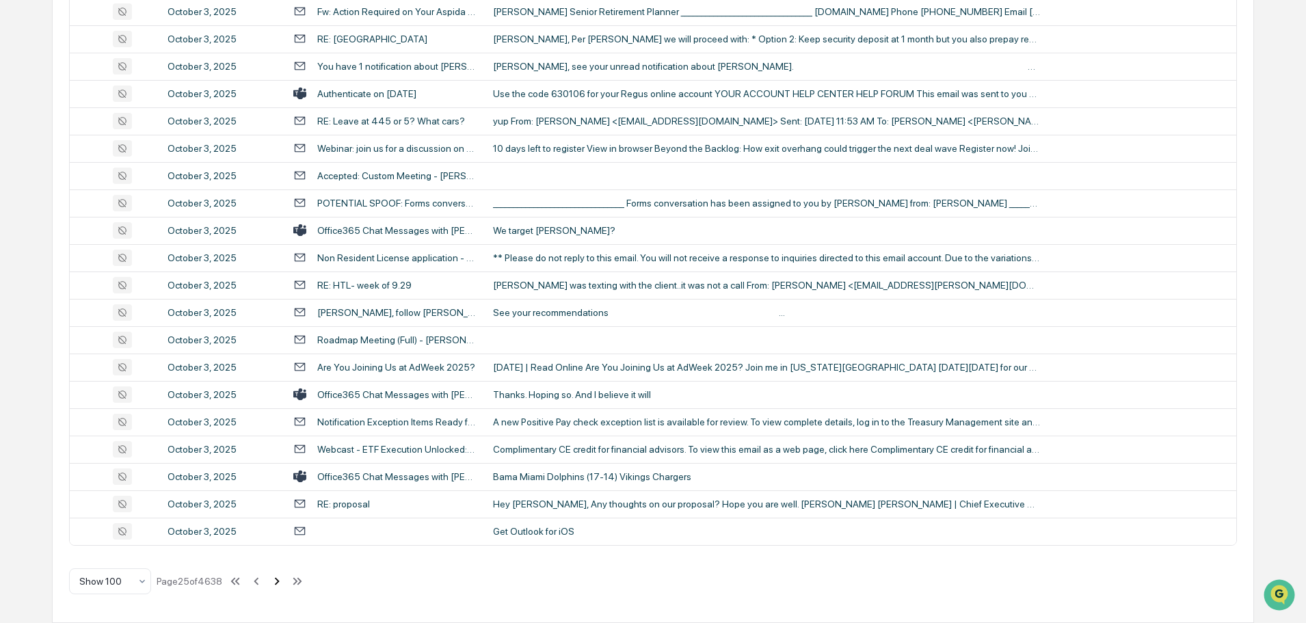
click at [282, 583] on icon at bounding box center [276, 581] width 15 height 15
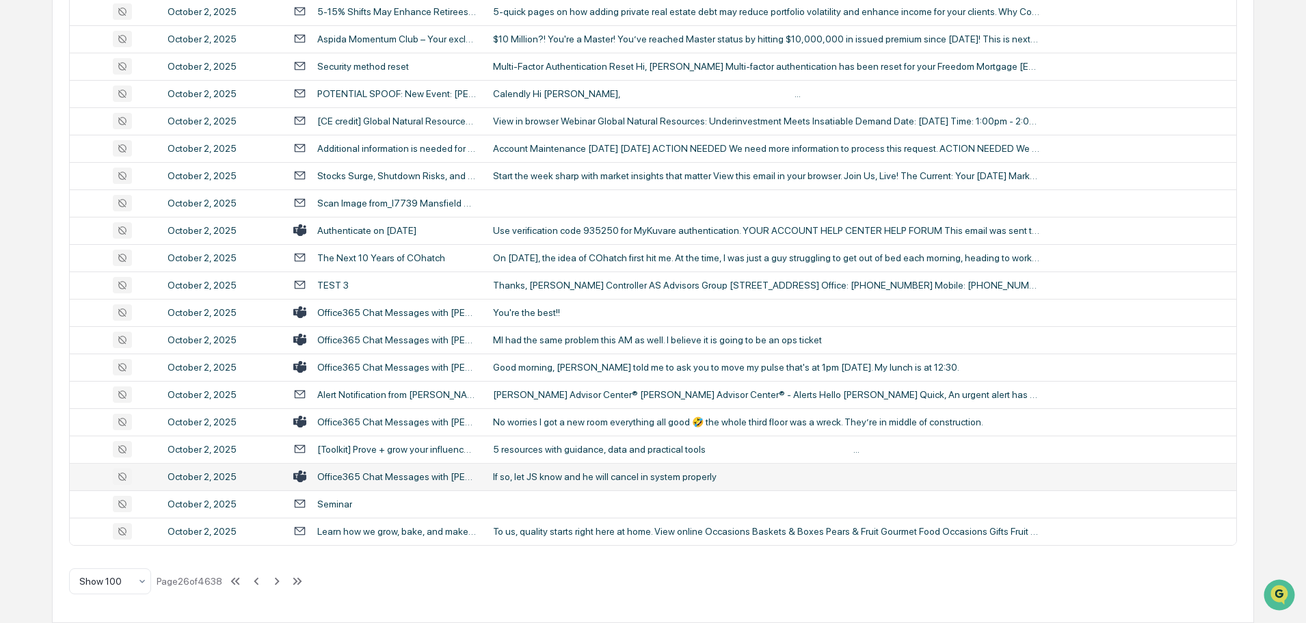
click at [595, 473] on div "If so, let JS know and he will cancel in system properly" at bounding box center [766, 476] width 547 height 11
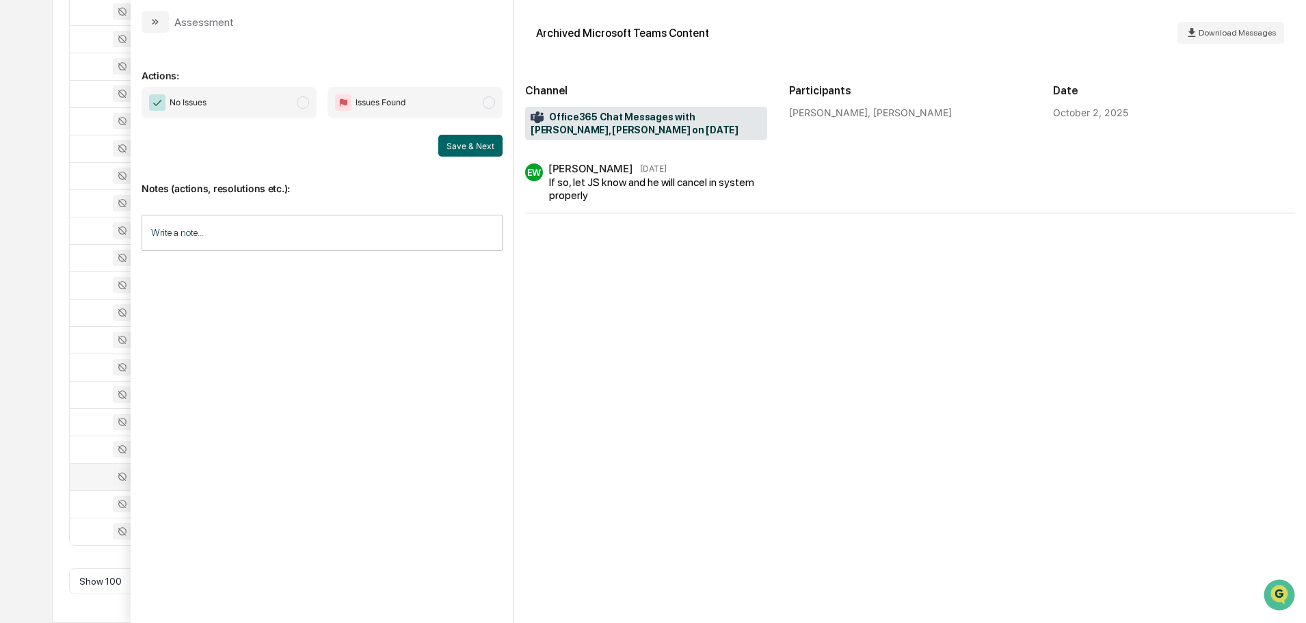
click at [157, 20] on icon "modal" at bounding box center [155, 21] width 11 height 11
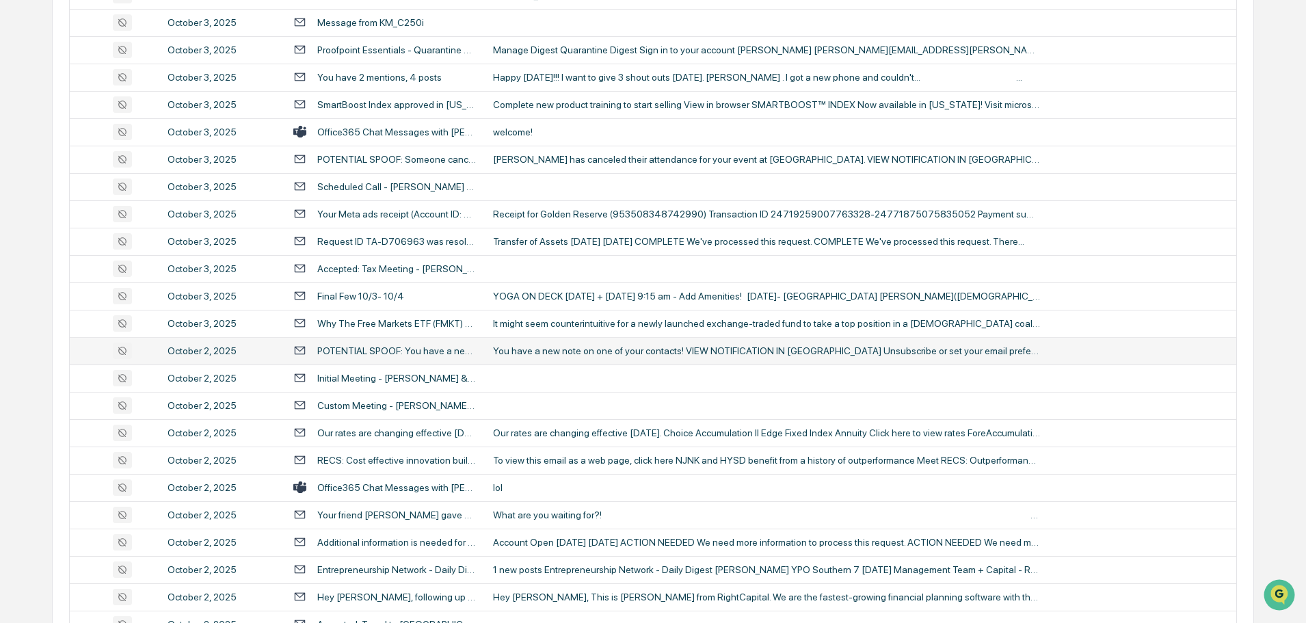
scroll to position [1368, 0]
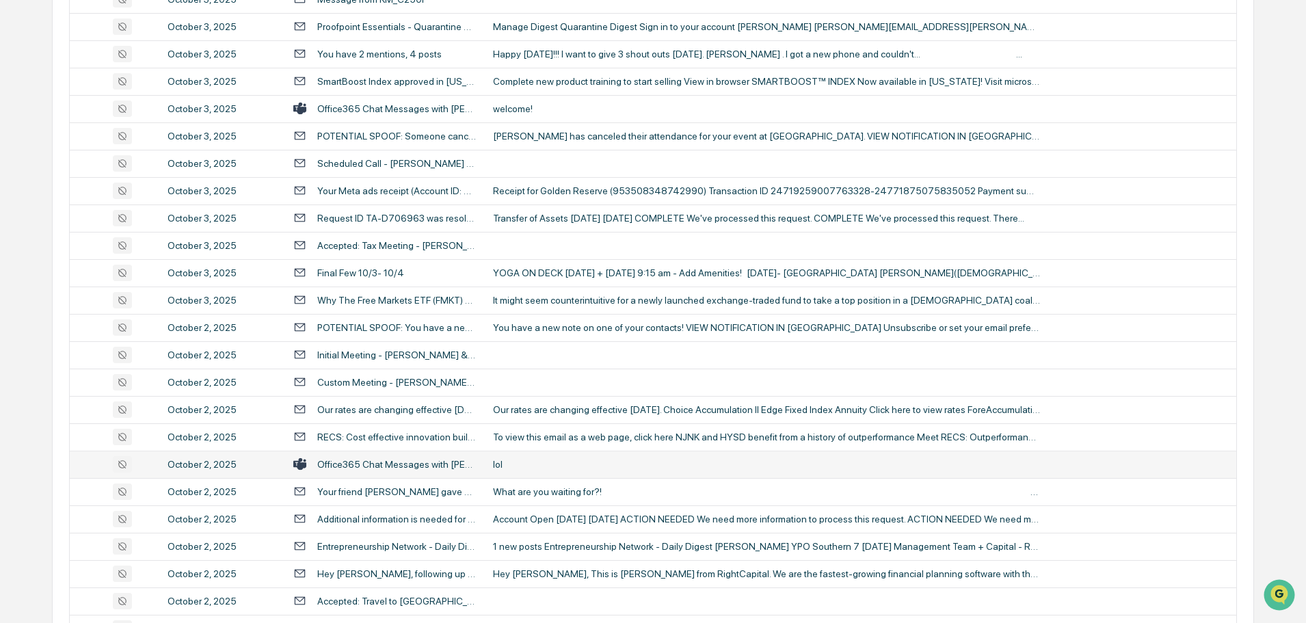
click at [597, 462] on div "lol" at bounding box center [766, 464] width 547 height 11
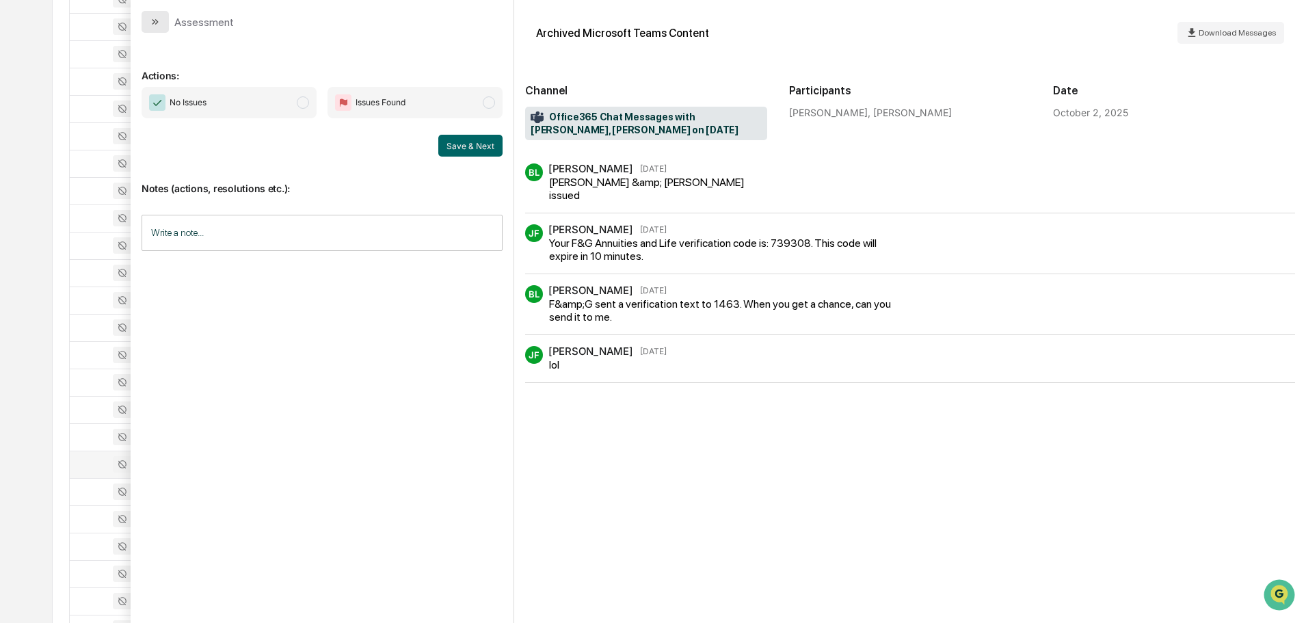
click at [159, 27] on icon "modal" at bounding box center [155, 21] width 11 height 11
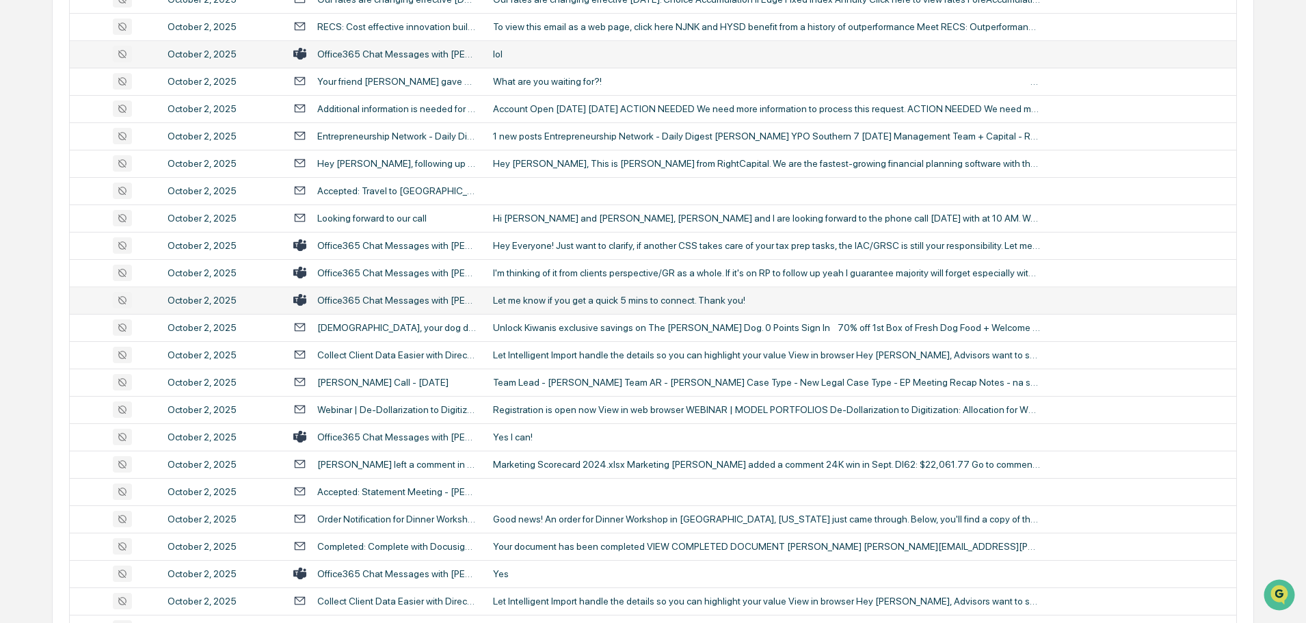
scroll to position [1847, 0]
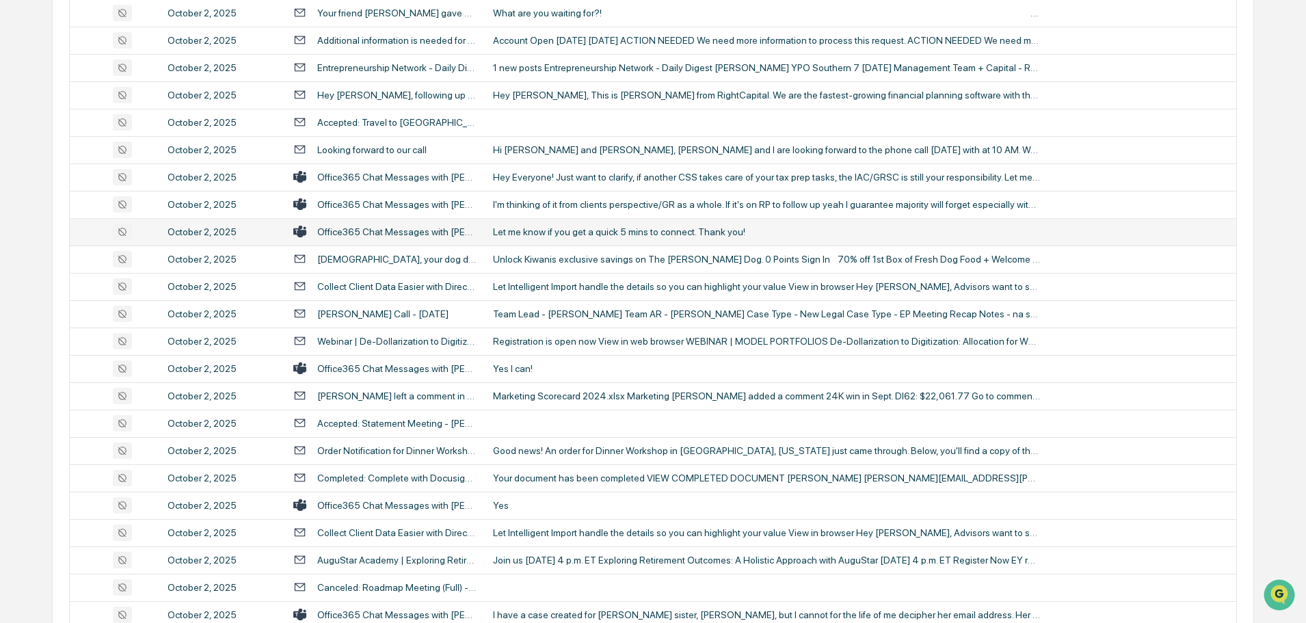
click at [558, 378] on td "Yes I can!" at bounding box center [861, 368] width 752 height 27
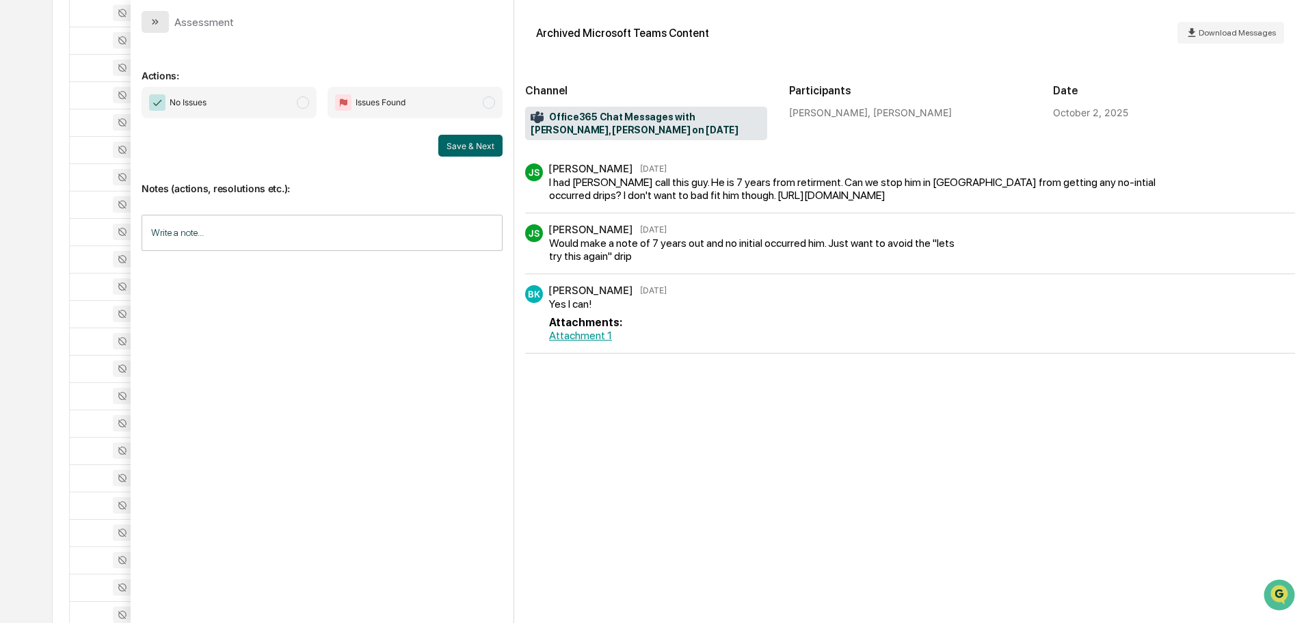
click at [161, 24] on button "modal" at bounding box center [155, 22] width 27 height 22
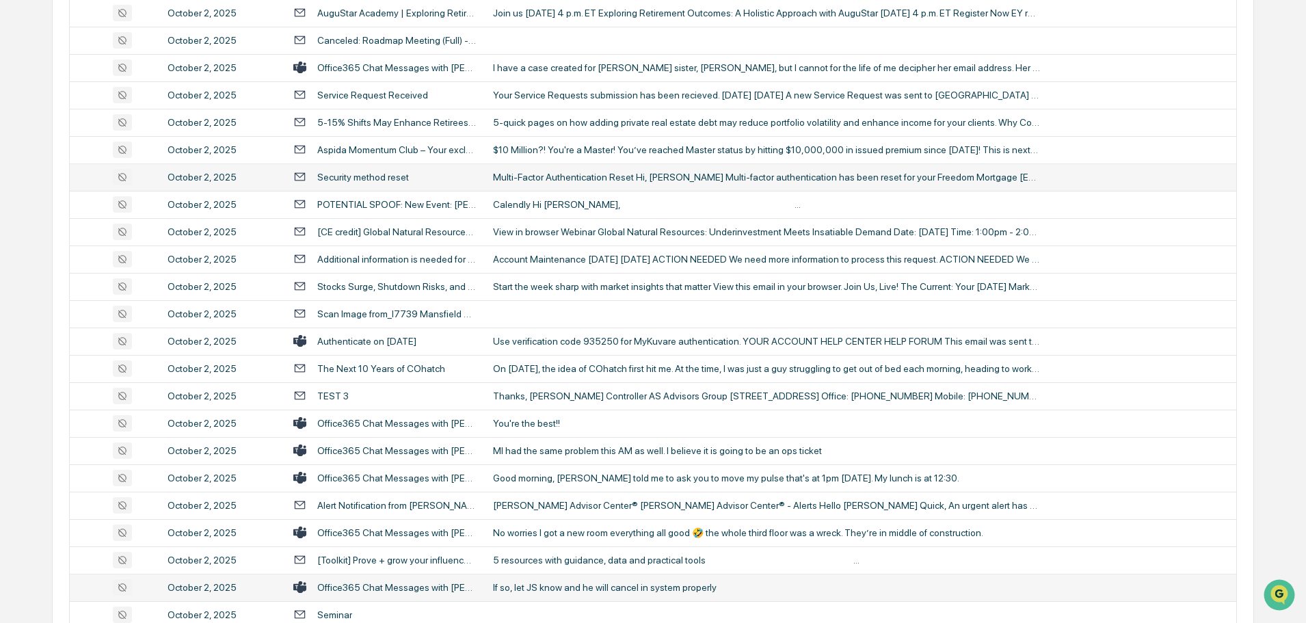
scroll to position [2462, 0]
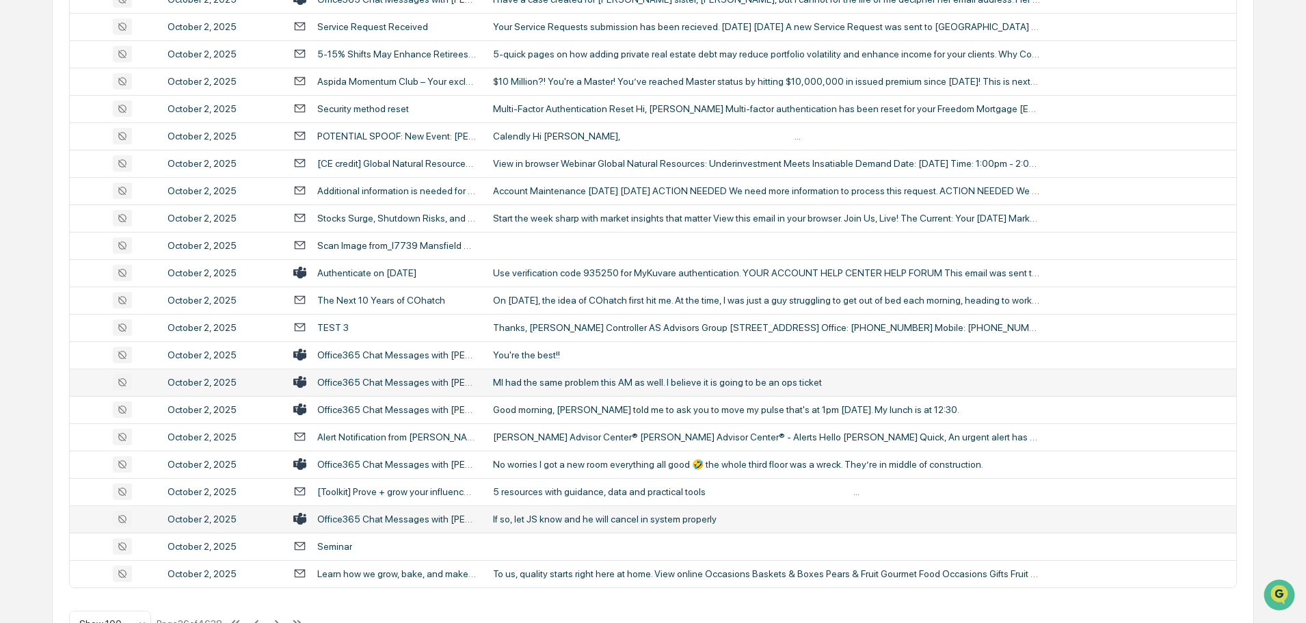
click at [588, 381] on div "MI had the same problem this AM as well. I believe it is going to be an ops tic…" at bounding box center [766, 382] width 547 height 11
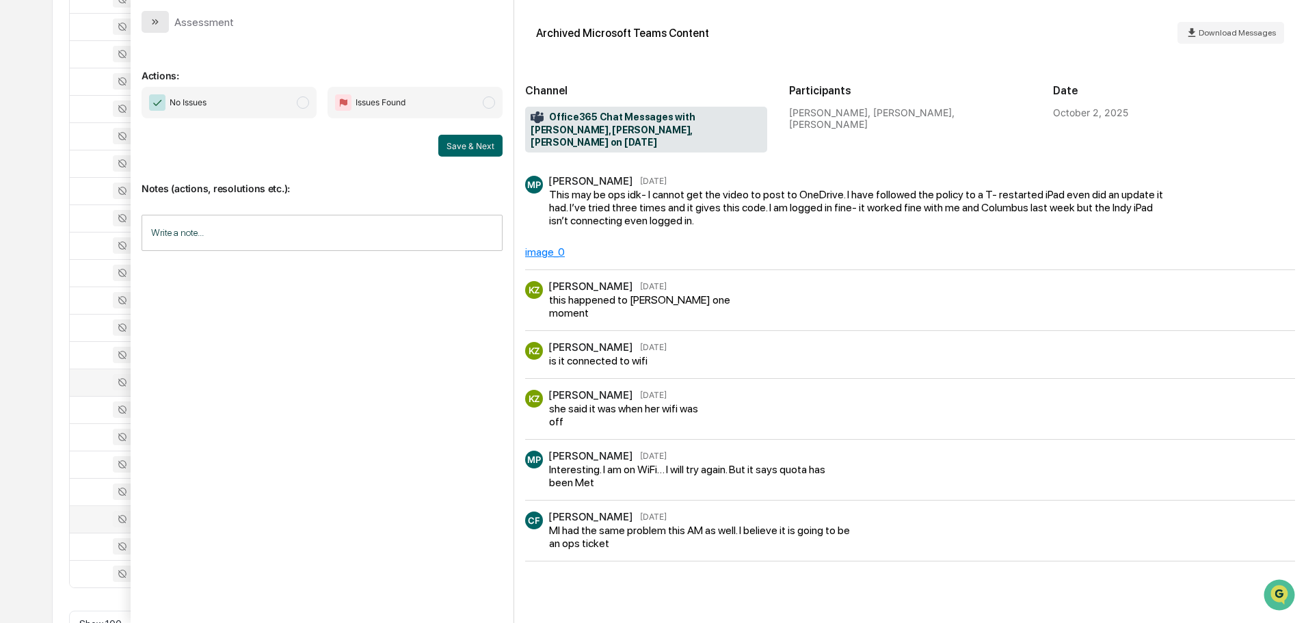
click at [166, 15] on button "modal" at bounding box center [155, 22] width 27 height 22
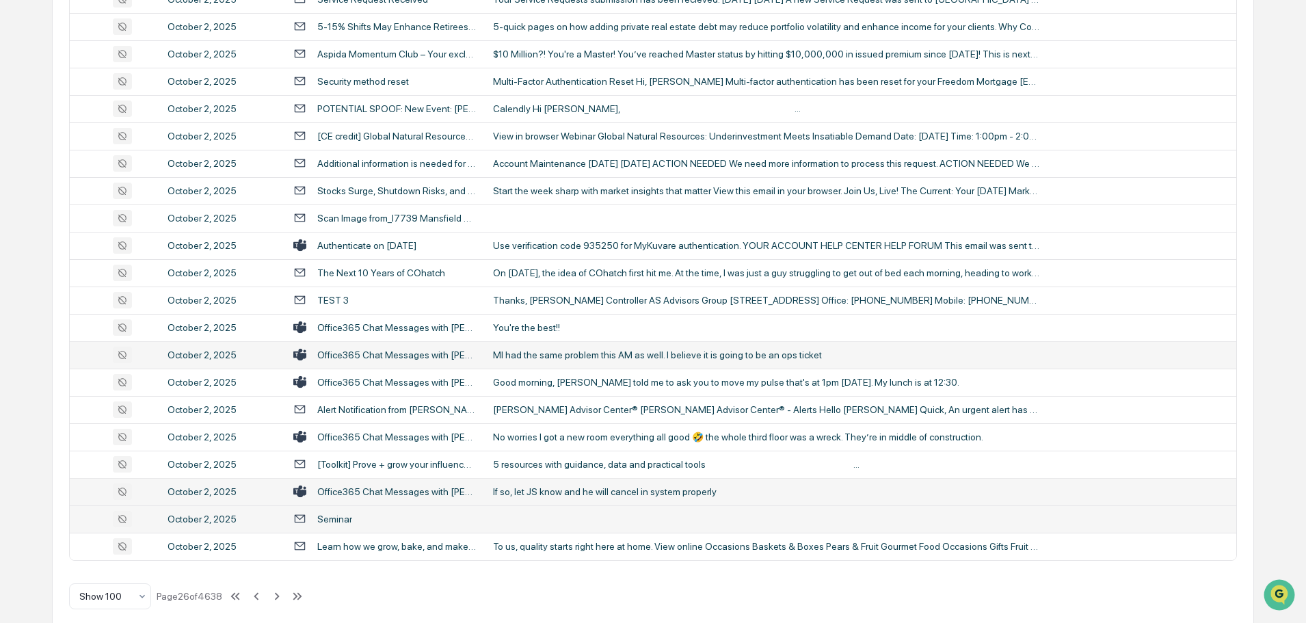
scroll to position [2505, 0]
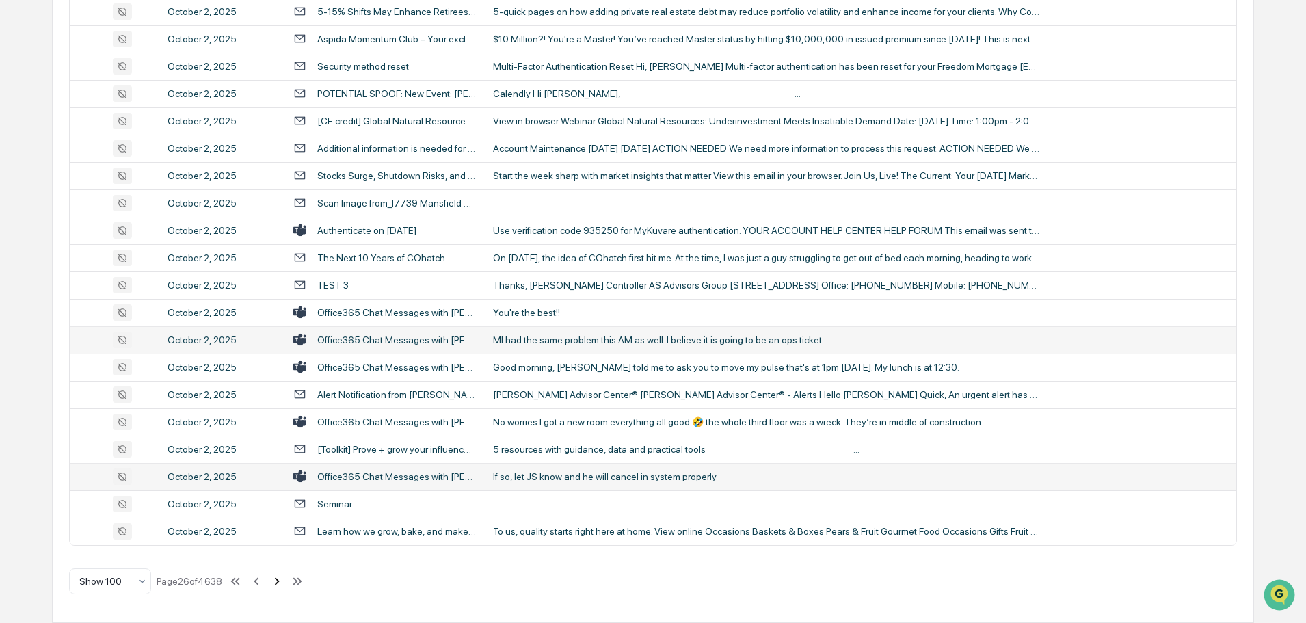
click at [278, 578] on icon at bounding box center [277, 581] width 5 height 8
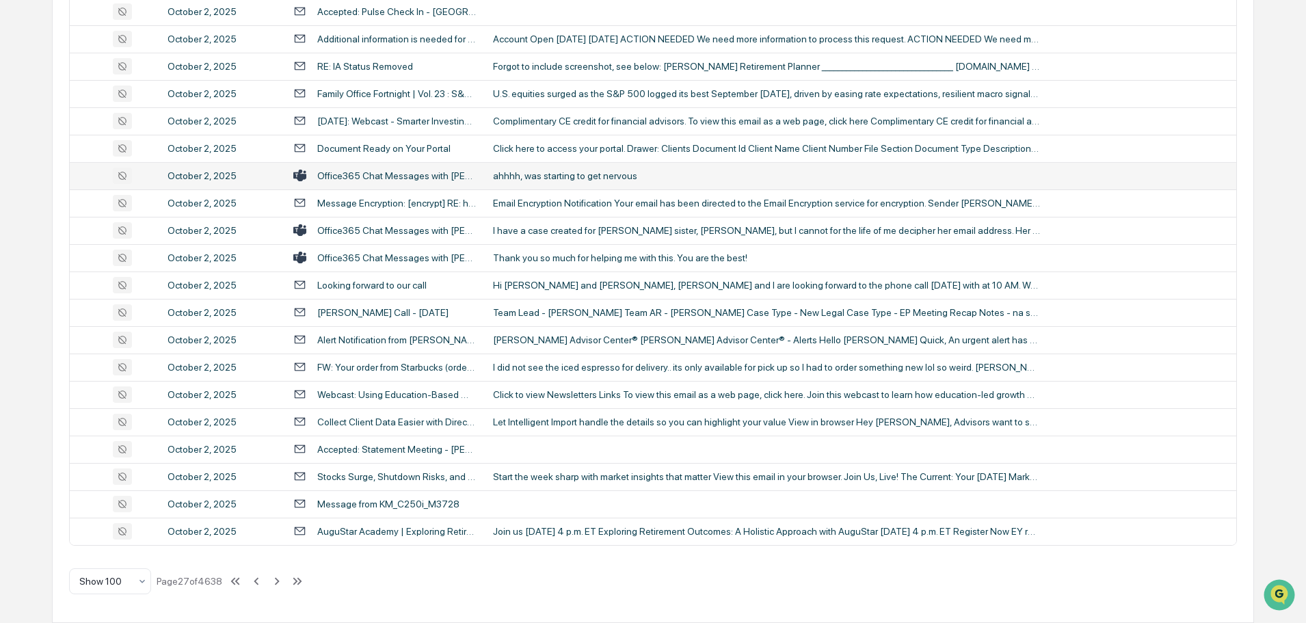
click at [596, 170] on div "ahhhh, was starting to get nervous" at bounding box center [766, 175] width 547 height 11
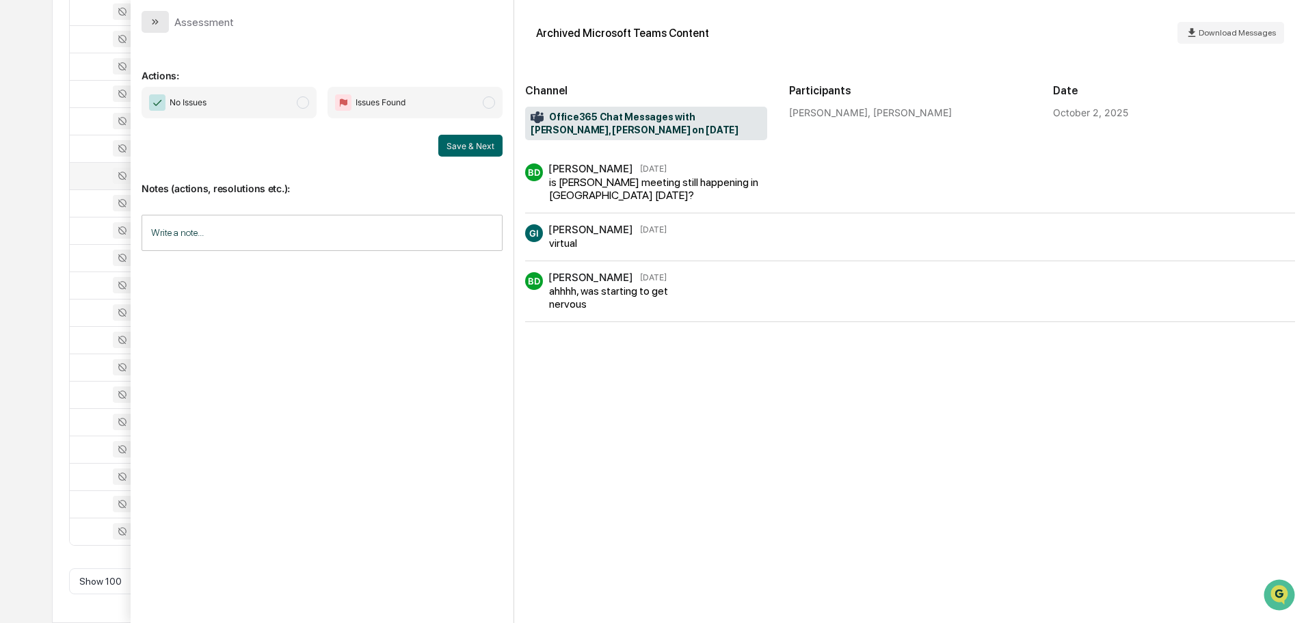
click at [160, 16] on icon "modal" at bounding box center [155, 21] width 11 height 11
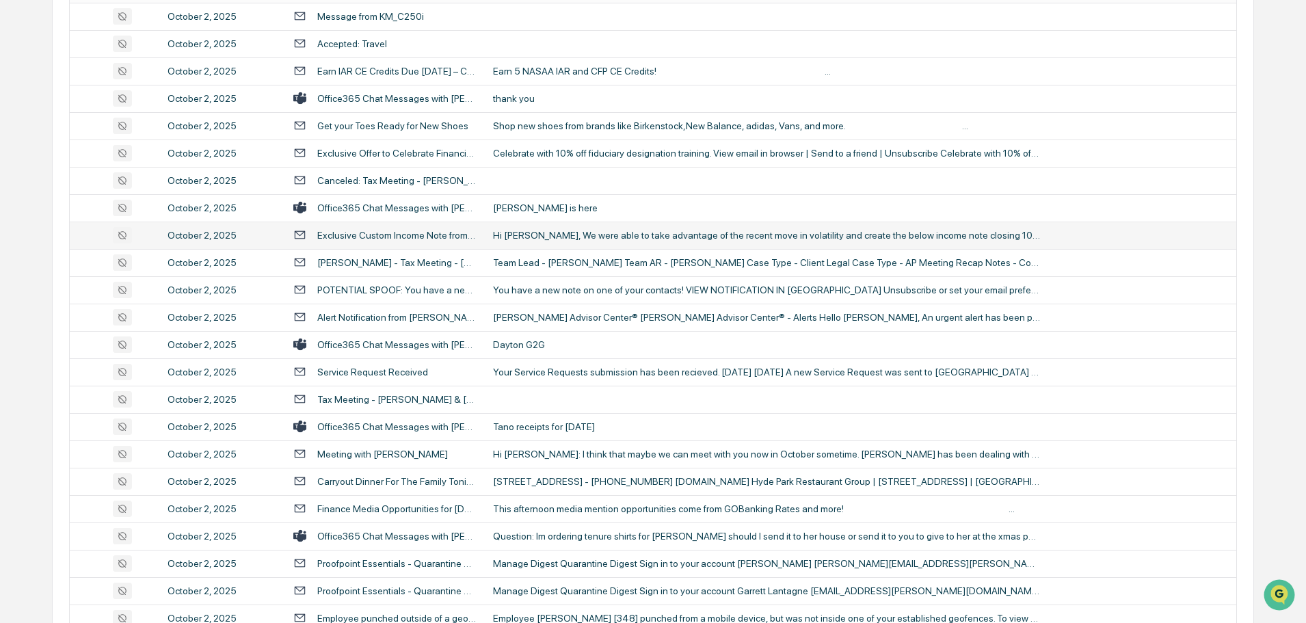
scroll to position [453, 0]
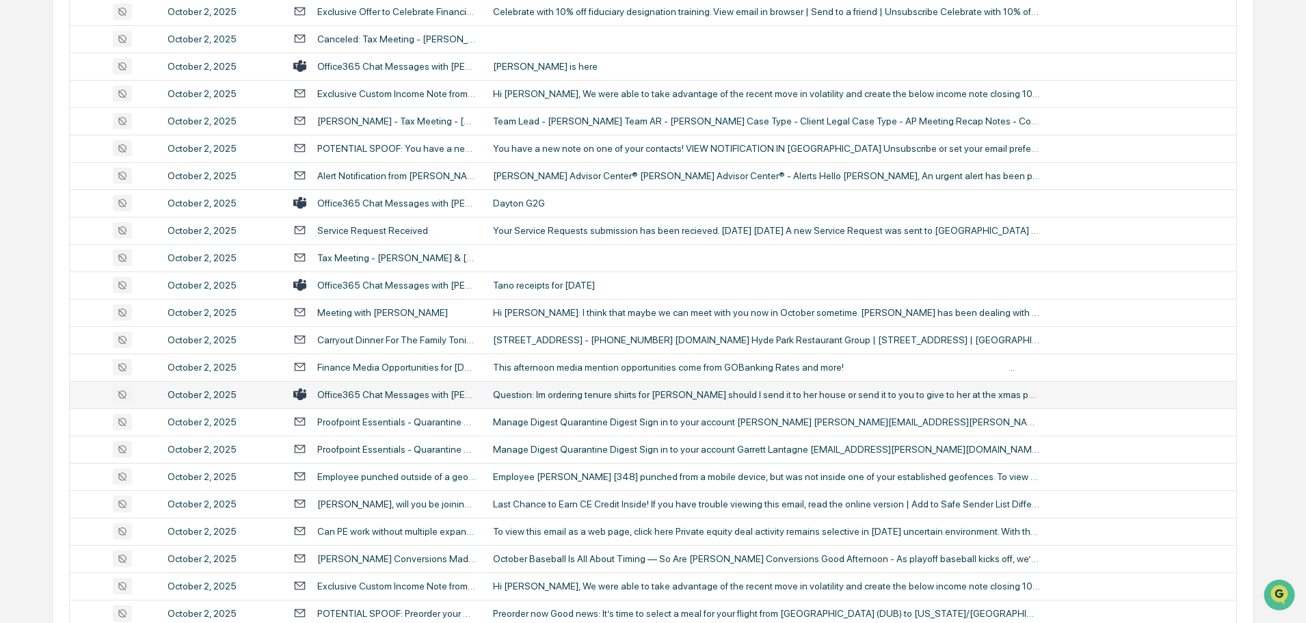
click at [590, 393] on div "Question: Im ordering tenure shirts for [PERSON_NAME] should I send it to her h…" at bounding box center [766, 394] width 547 height 11
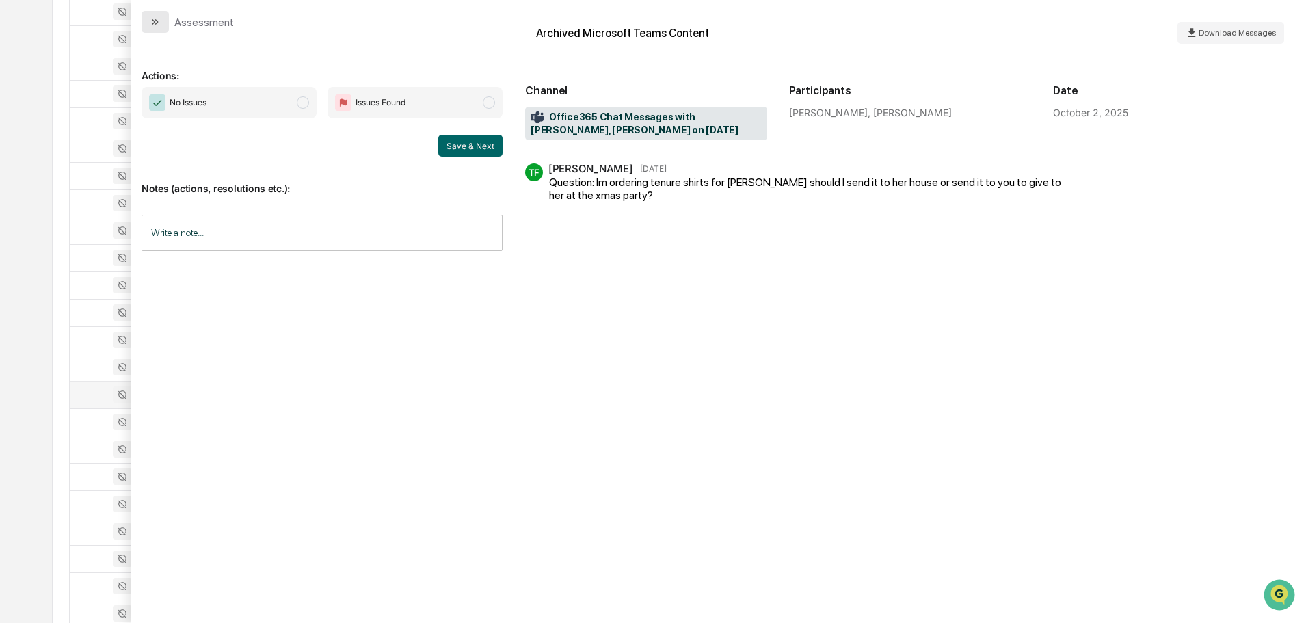
click at [154, 23] on icon "modal" at bounding box center [153, 21] width 3 height 5
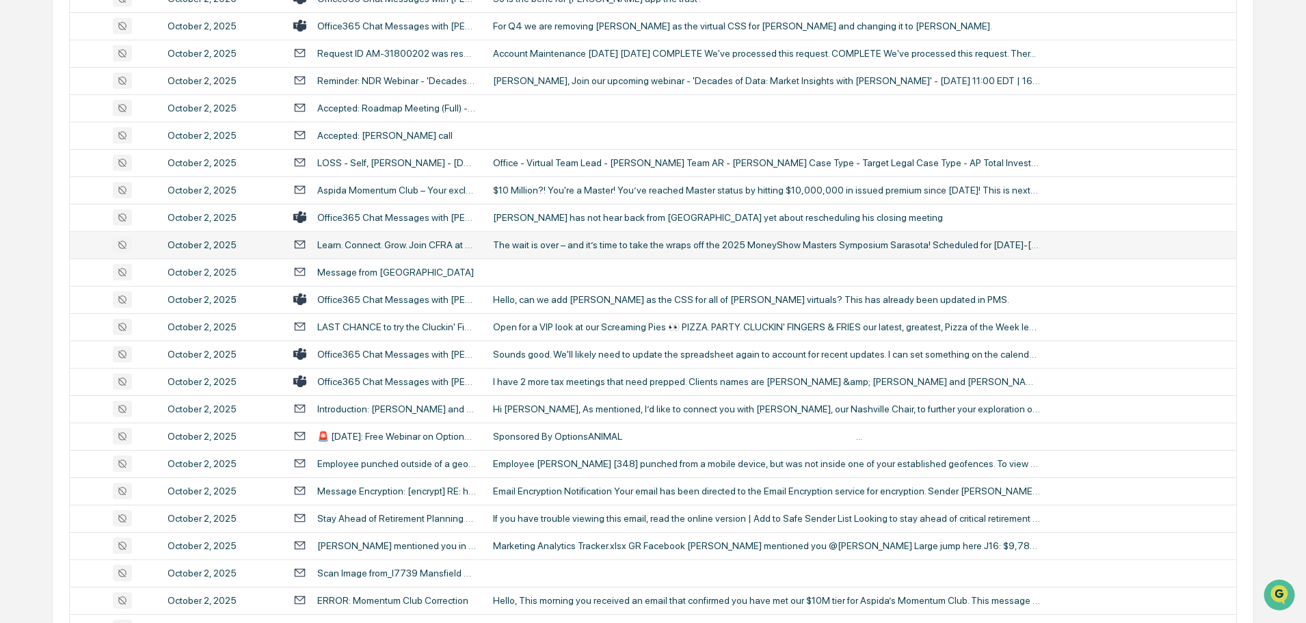
scroll to position [1205, 0]
click at [570, 348] on div "Sounds good. We'll likely need to update the spreadsheet again to account for r…" at bounding box center [766, 353] width 547 height 11
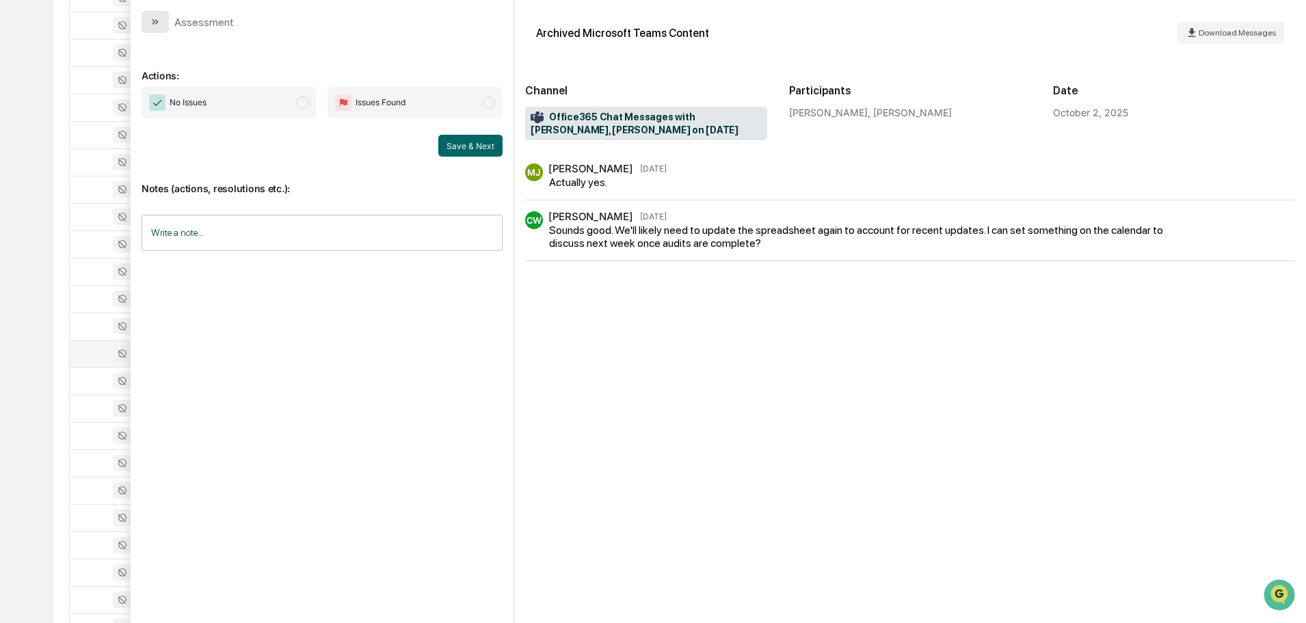
click at [168, 19] on button "modal" at bounding box center [155, 22] width 27 height 22
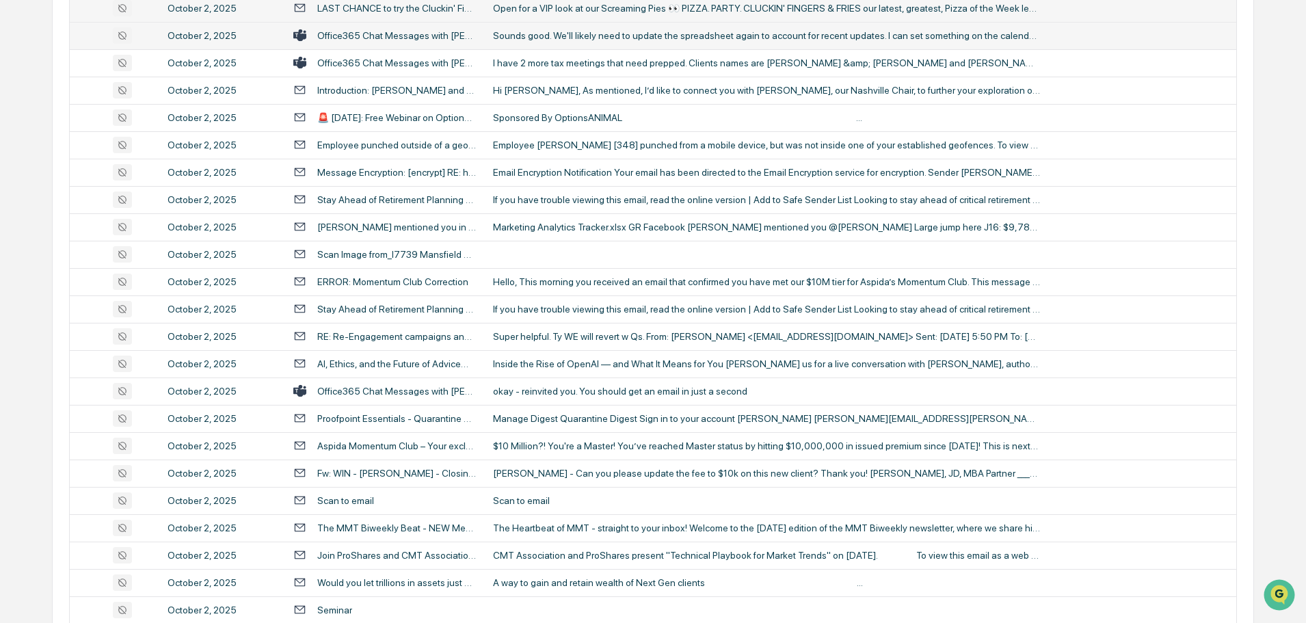
scroll to position [1547, 0]
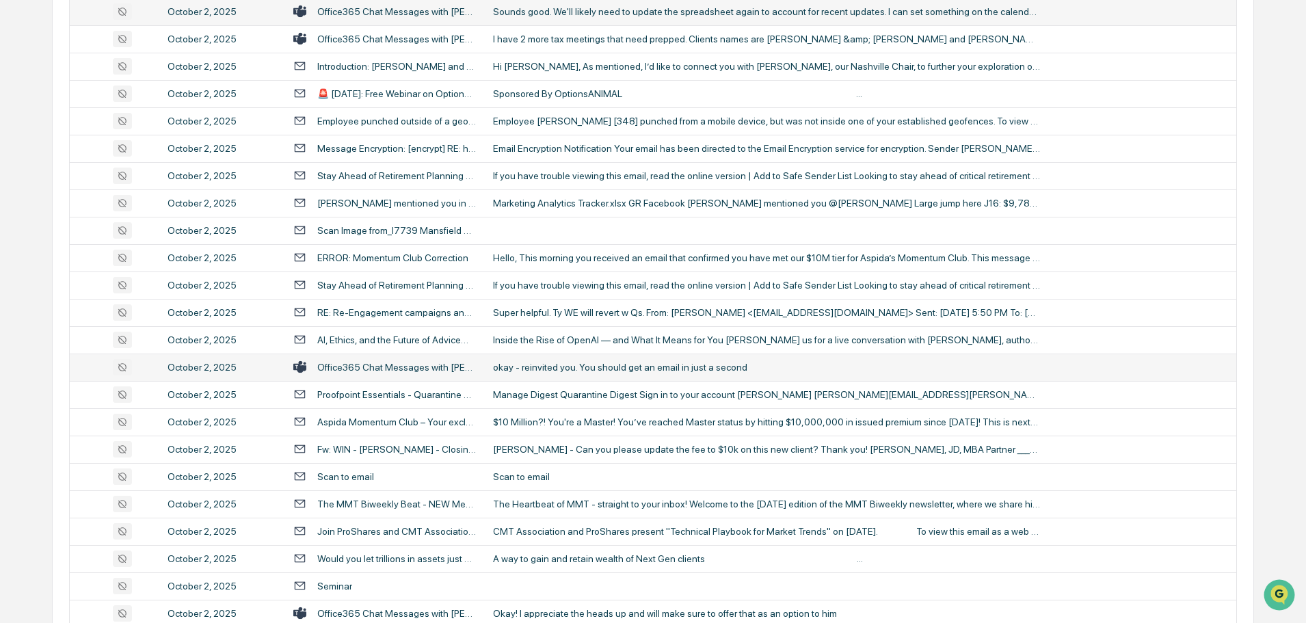
click at [553, 371] on div "okay - reinvited you. You should get an email in just a second" at bounding box center [766, 367] width 547 height 11
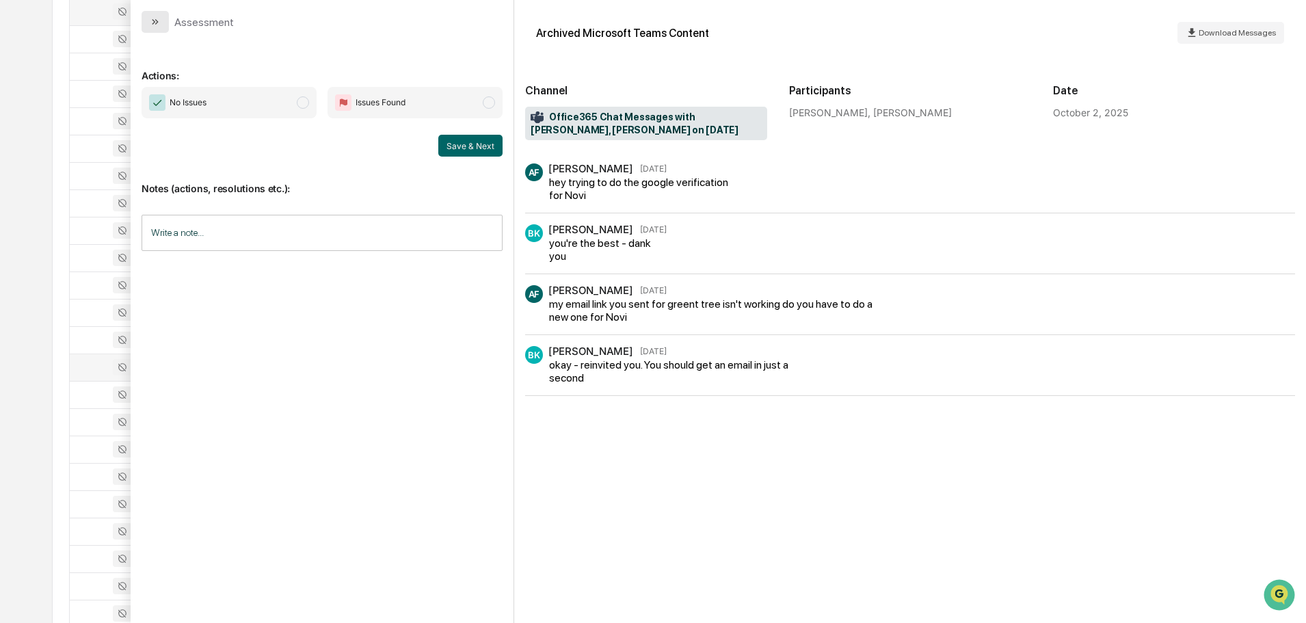
click at [163, 21] on button "modal" at bounding box center [155, 22] width 27 height 22
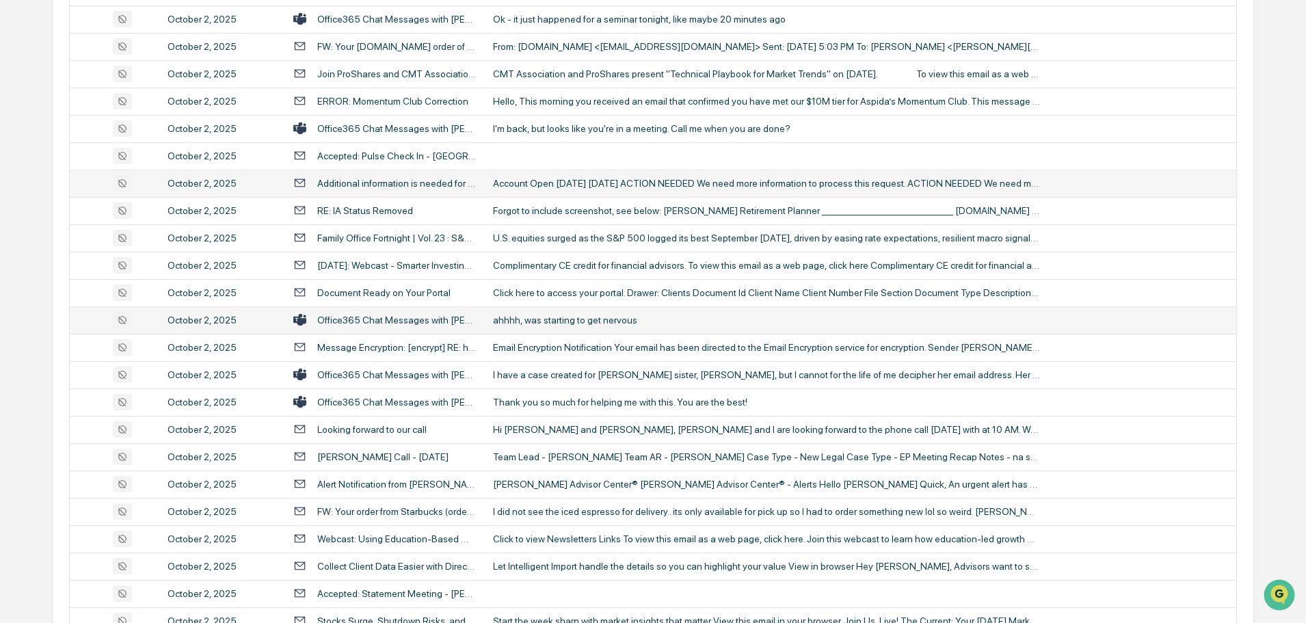
scroll to position [2368, 0]
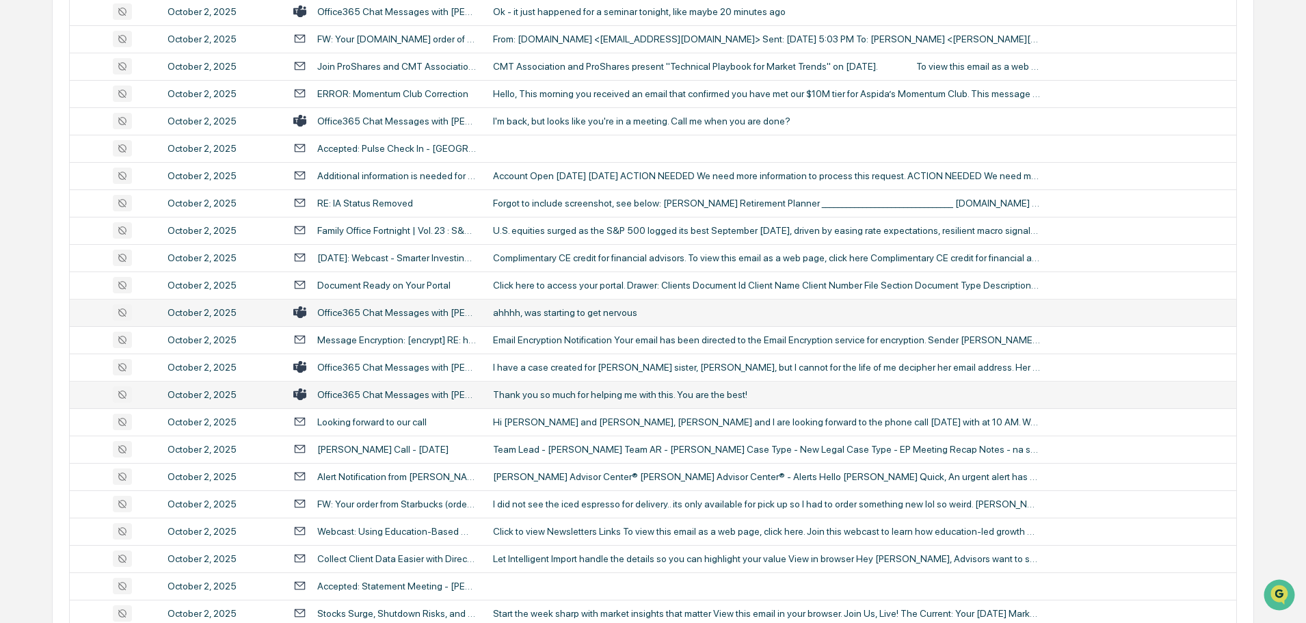
click at [588, 388] on td "Thank you so much for helping me with this. You are the best!" at bounding box center [861, 394] width 752 height 27
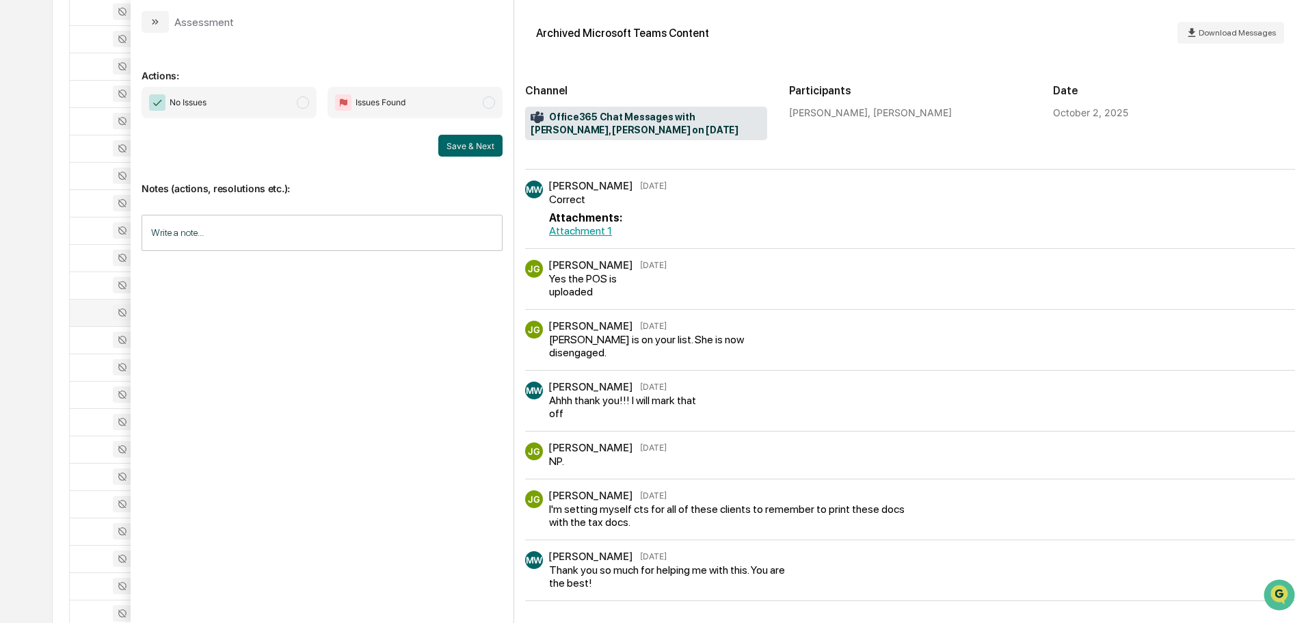
scroll to position [342, 0]
click at [155, 16] on icon "modal" at bounding box center [155, 21] width 11 height 11
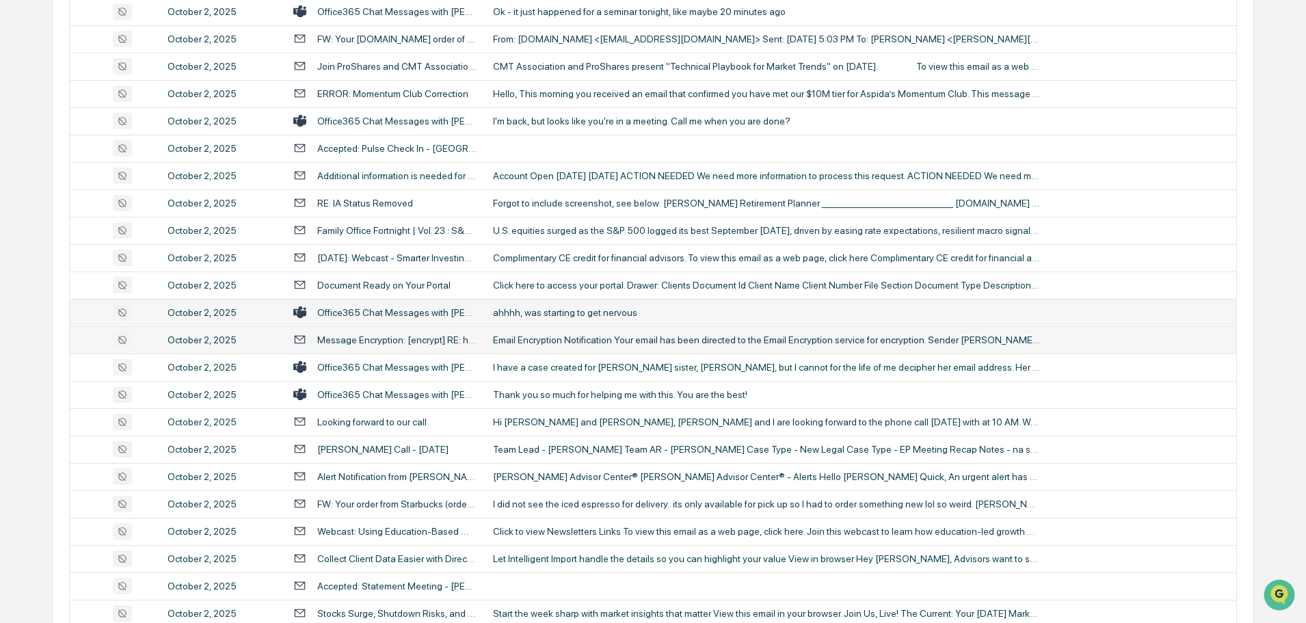
scroll to position [2505, 0]
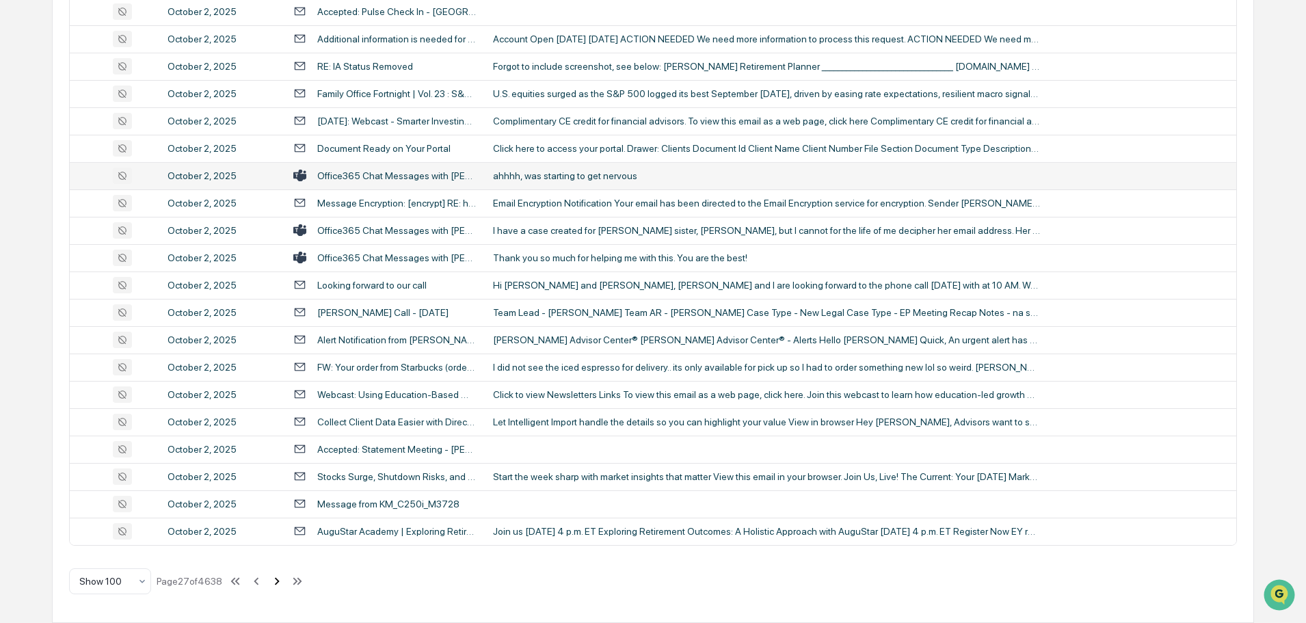
click at [282, 584] on icon at bounding box center [276, 581] width 15 height 15
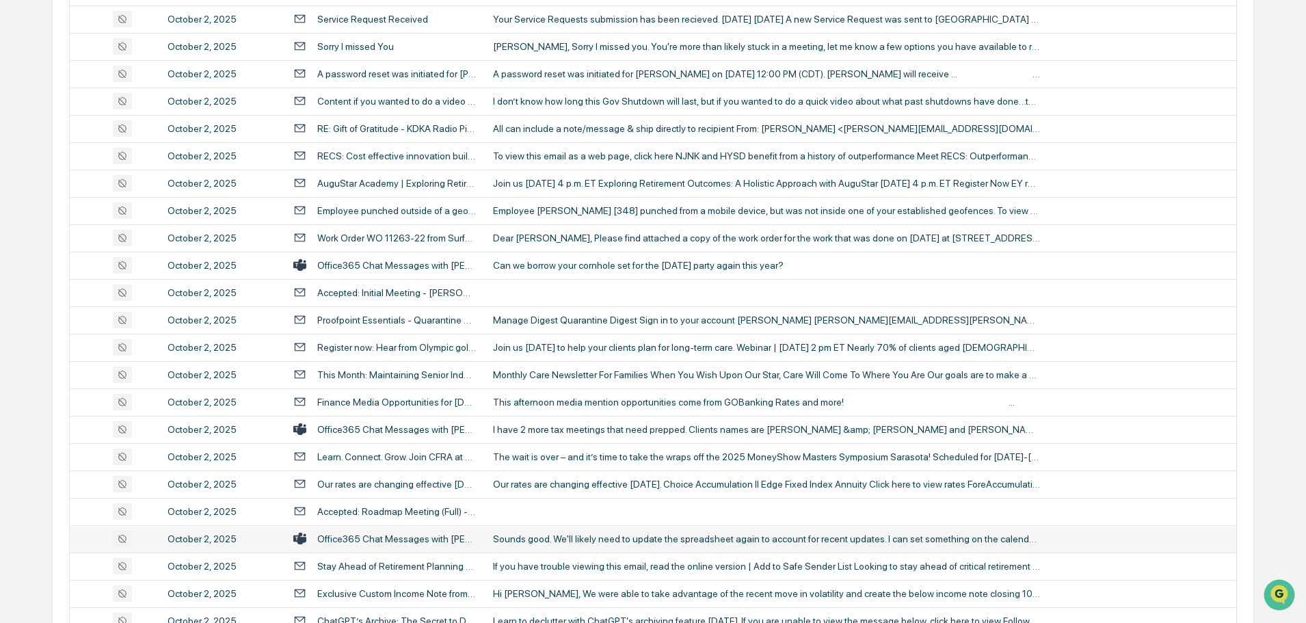
scroll to position [2163, 0]
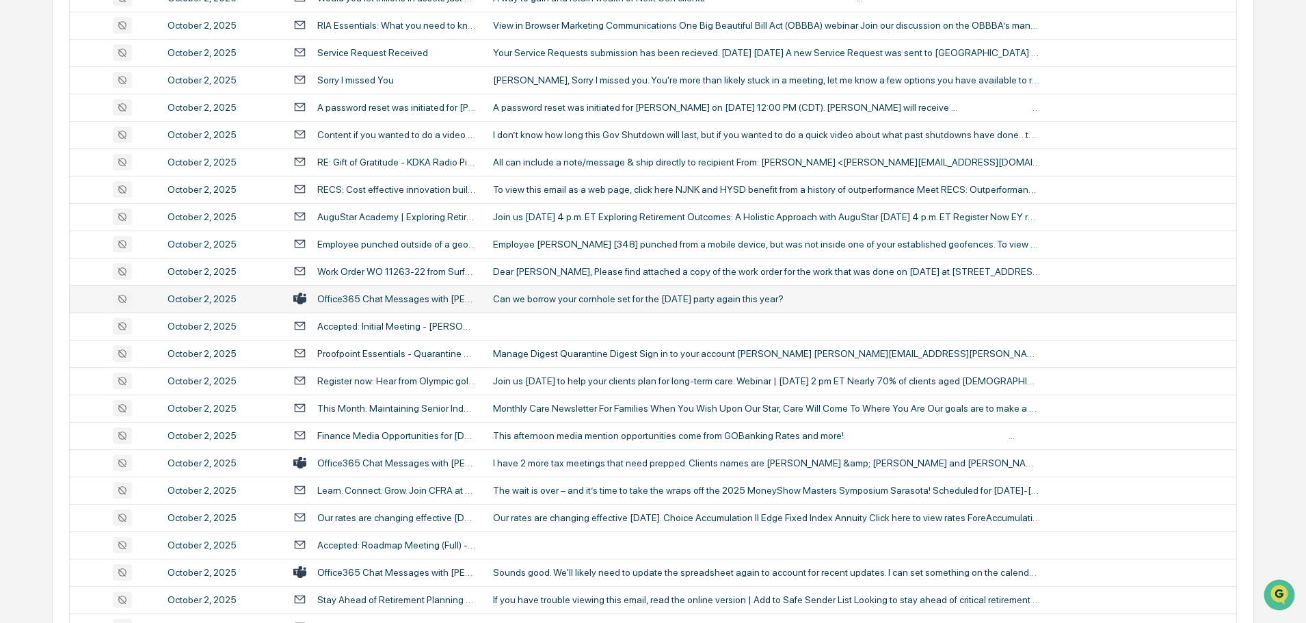
click at [626, 303] on div "Can we borrow your cornhole set for the [DATE] party again this year?" at bounding box center [766, 298] width 547 height 11
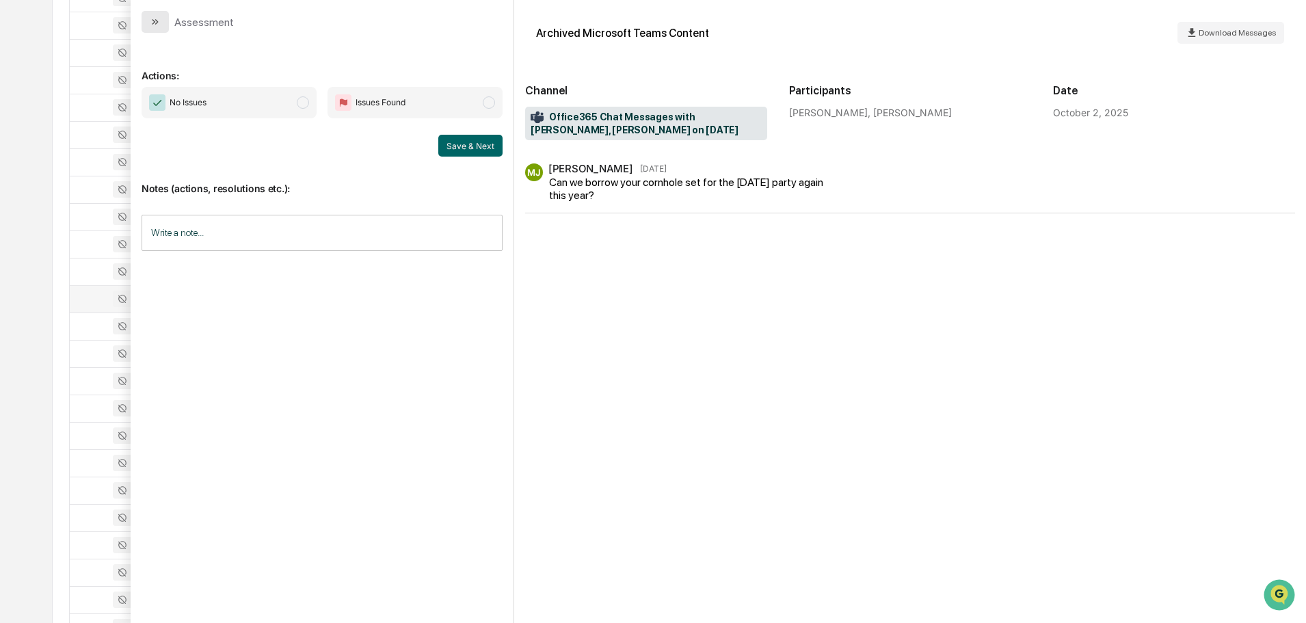
click at [161, 12] on button "modal" at bounding box center [155, 22] width 27 height 22
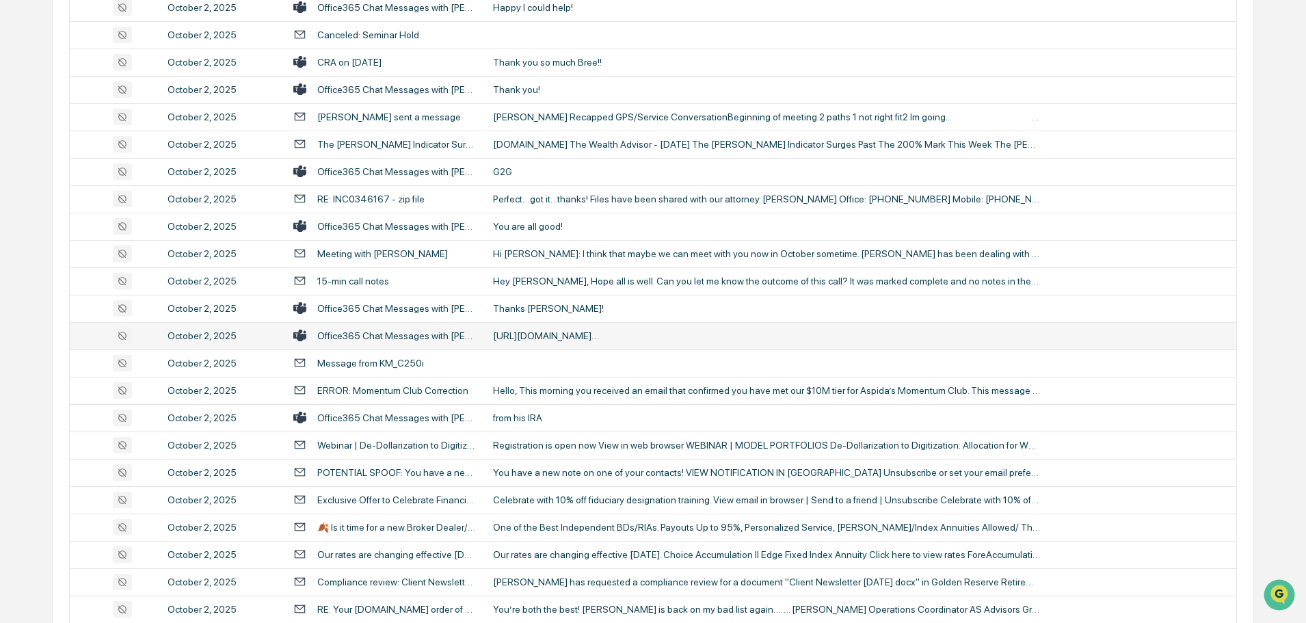
scroll to position [1410, 0]
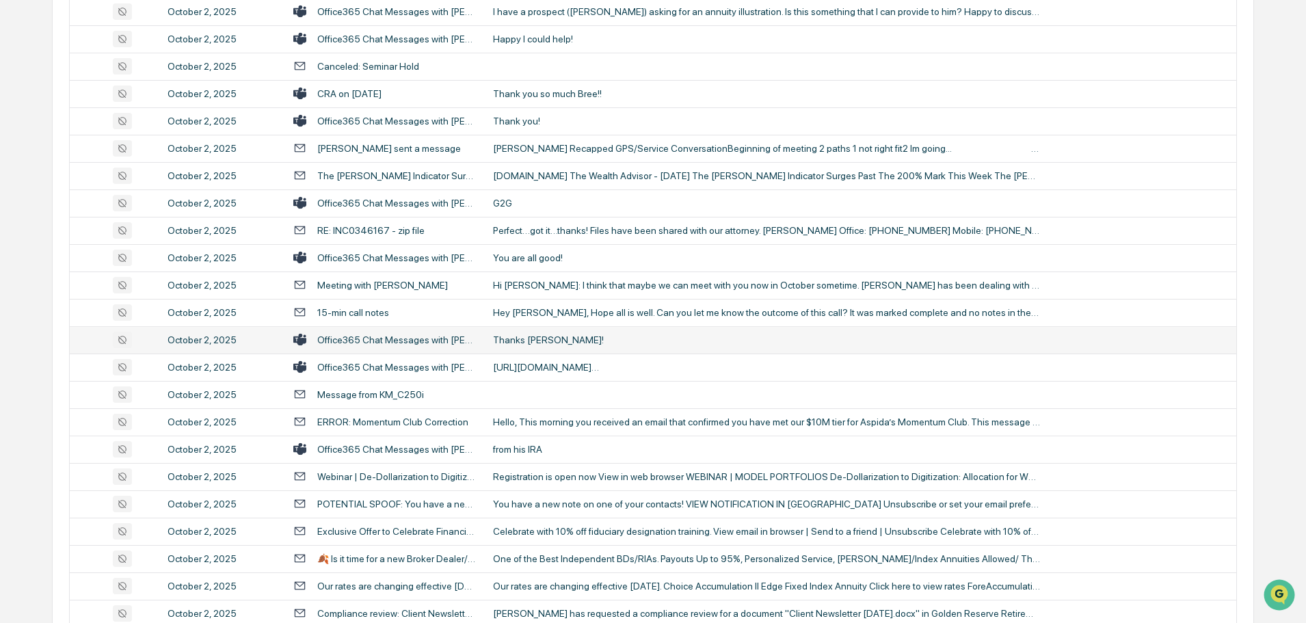
click at [563, 341] on div "Thanks [PERSON_NAME]!" at bounding box center [766, 339] width 547 height 11
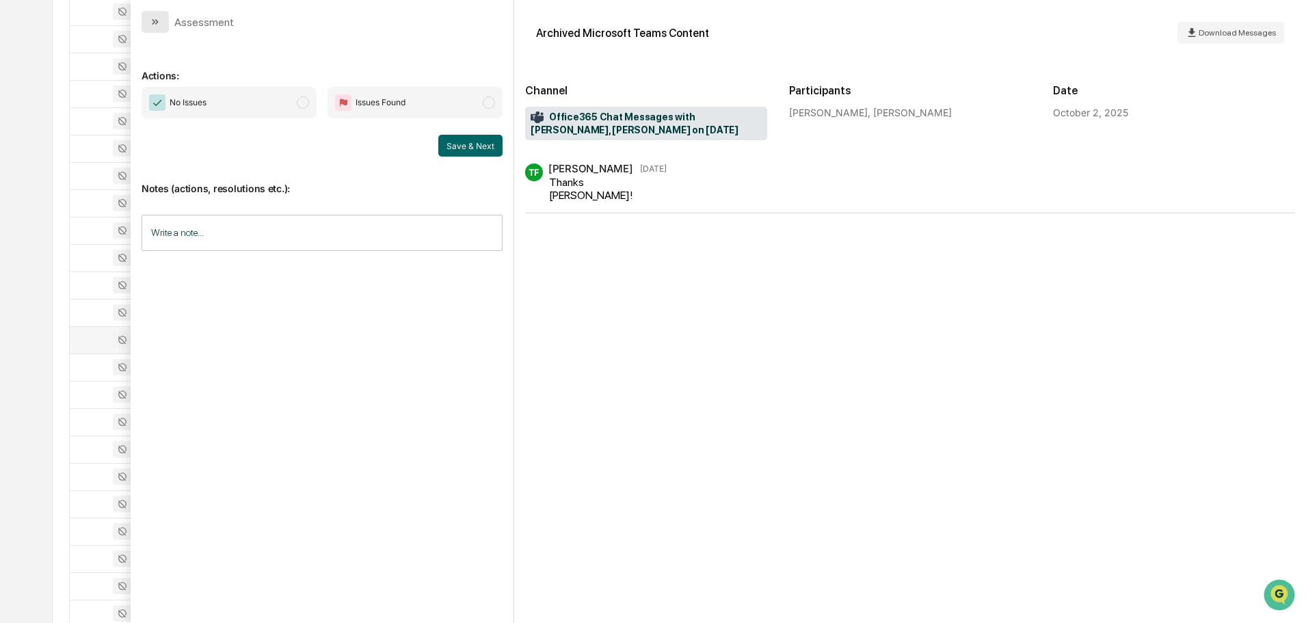
click at [164, 21] on button "modal" at bounding box center [155, 22] width 27 height 22
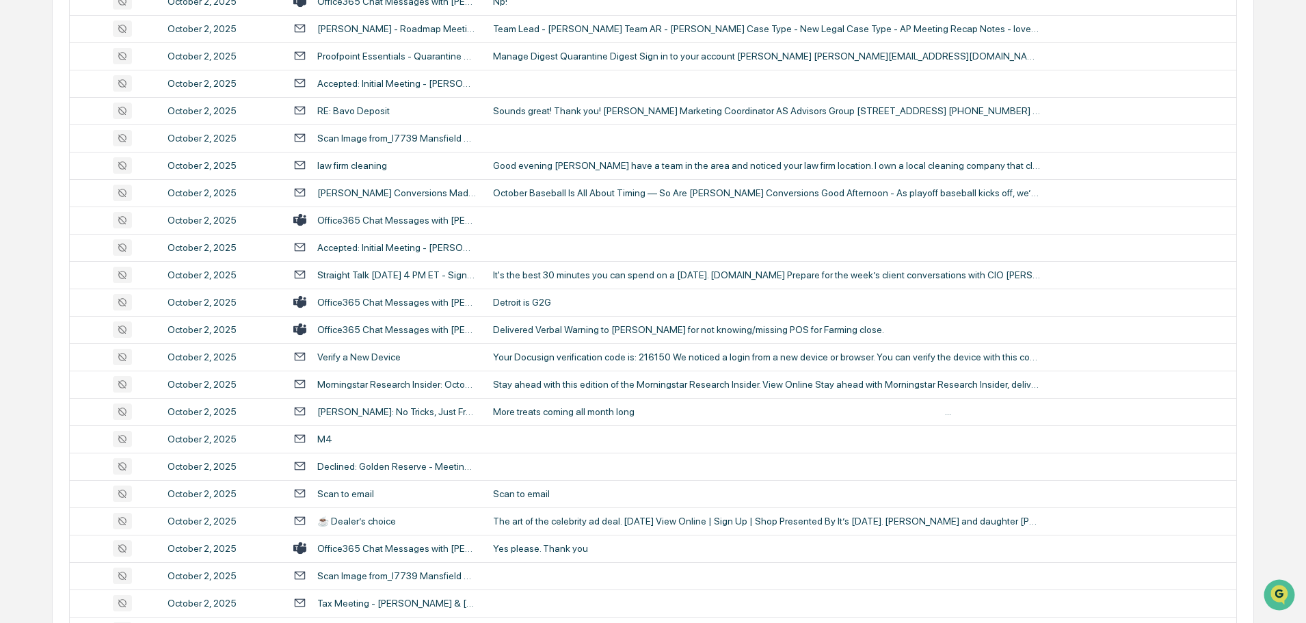
scroll to position [384, 0]
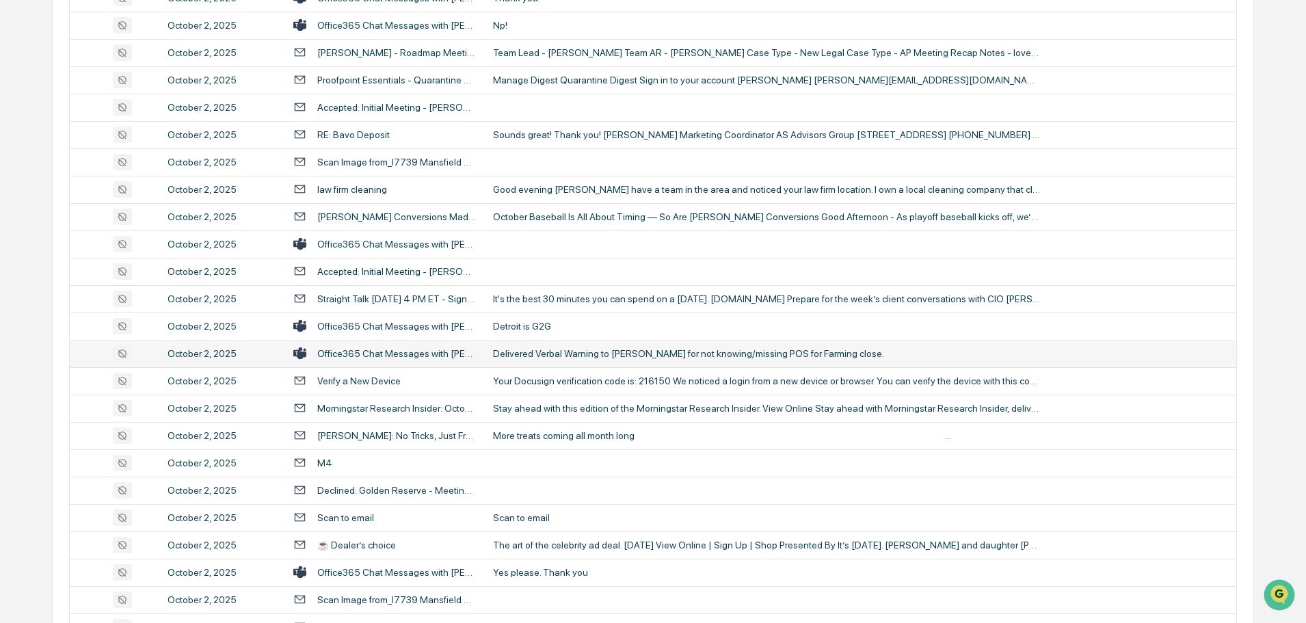
click at [525, 355] on div "Delivered Verbal Warning to [PERSON_NAME] for not knowing/missing POS for Farmi…" at bounding box center [766, 353] width 547 height 11
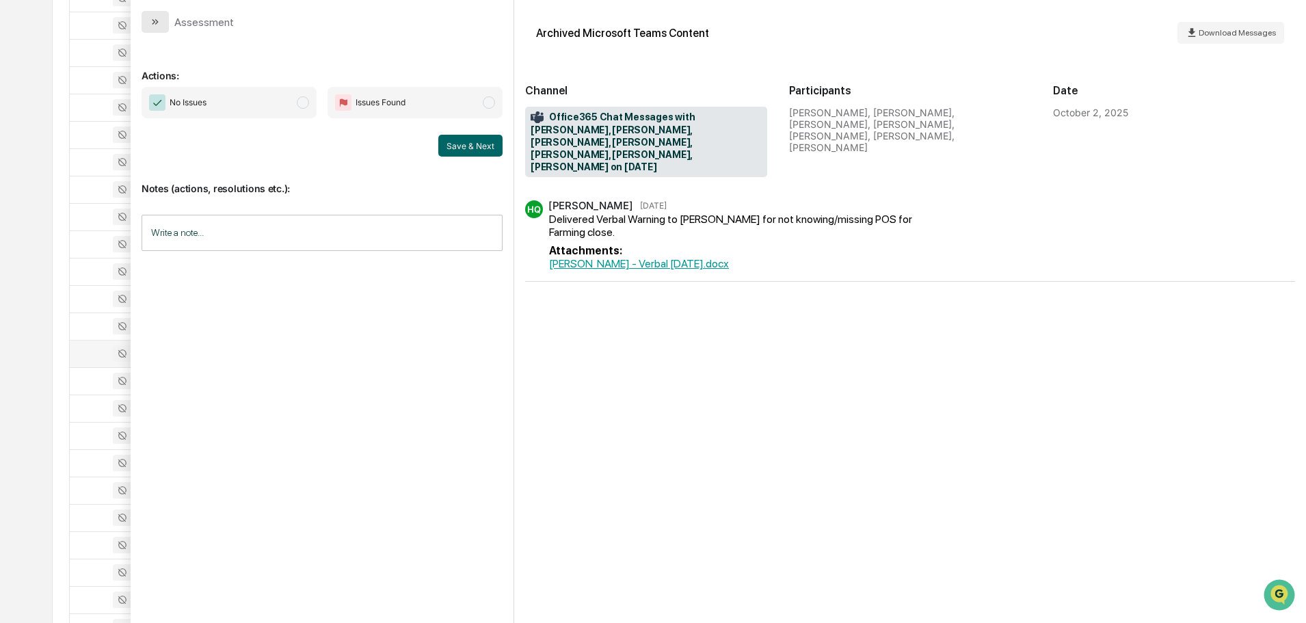
click at [160, 21] on icon "modal" at bounding box center [155, 21] width 11 height 11
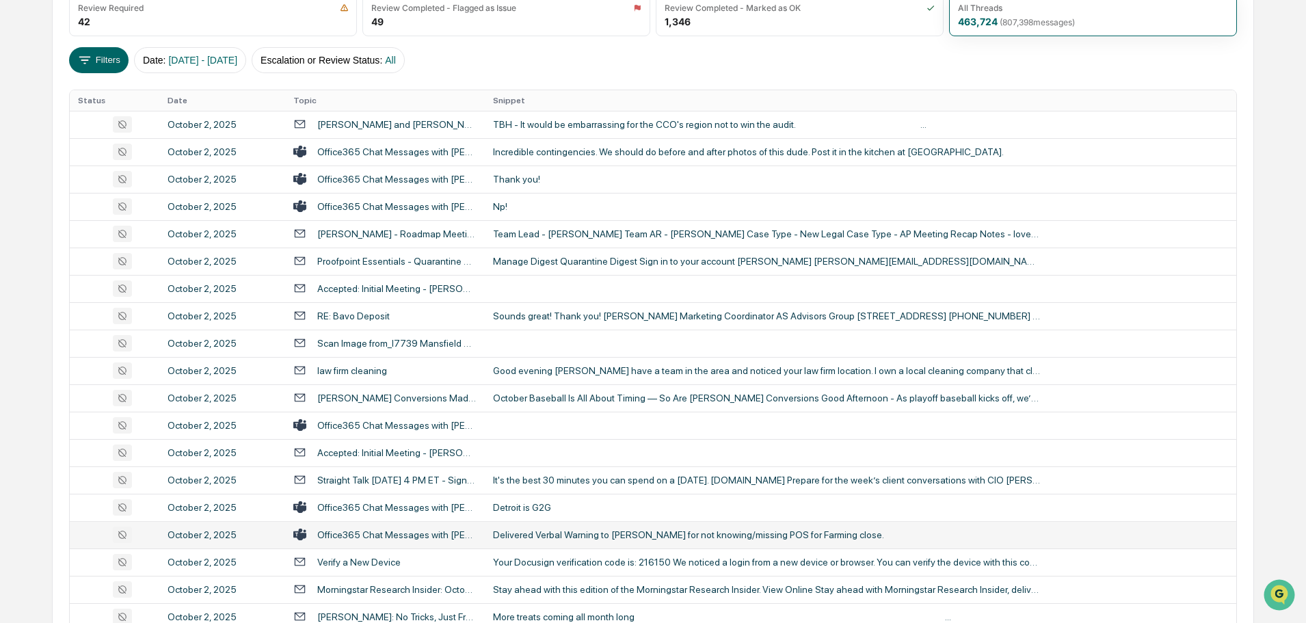
scroll to position [179, 0]
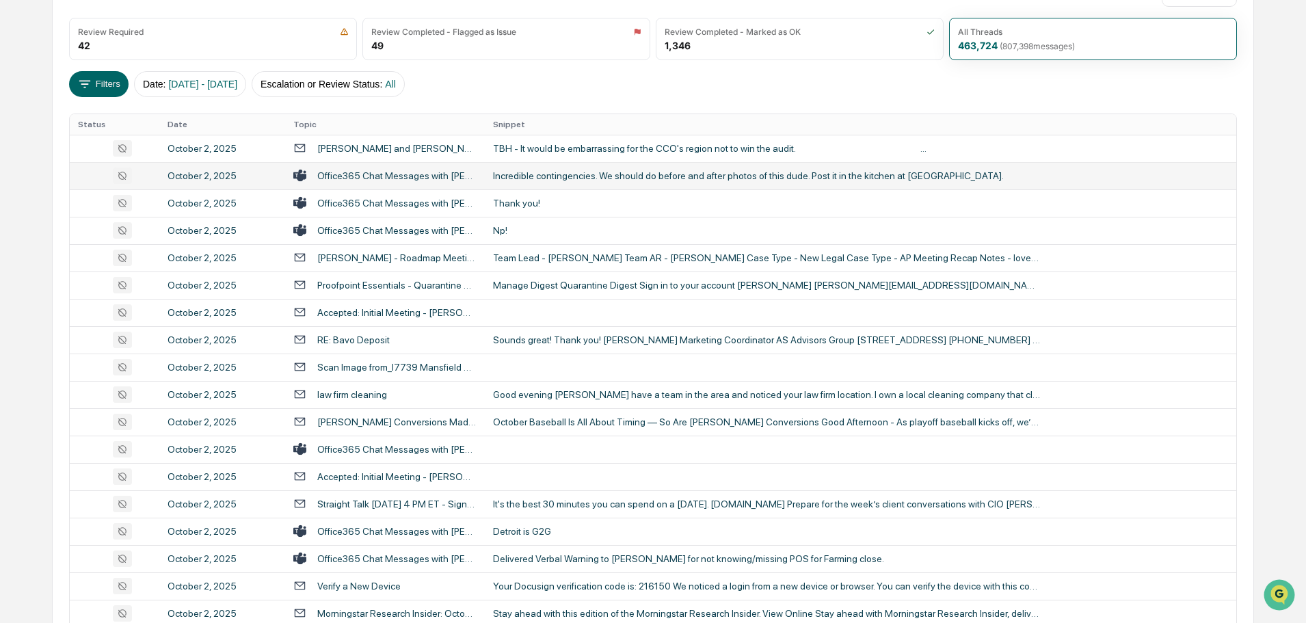
click at [596, 181] on div "Incredible contingencies. We should do before and after photos of this dude. Po…" at bounding box center [766, 175] width 547 height 11
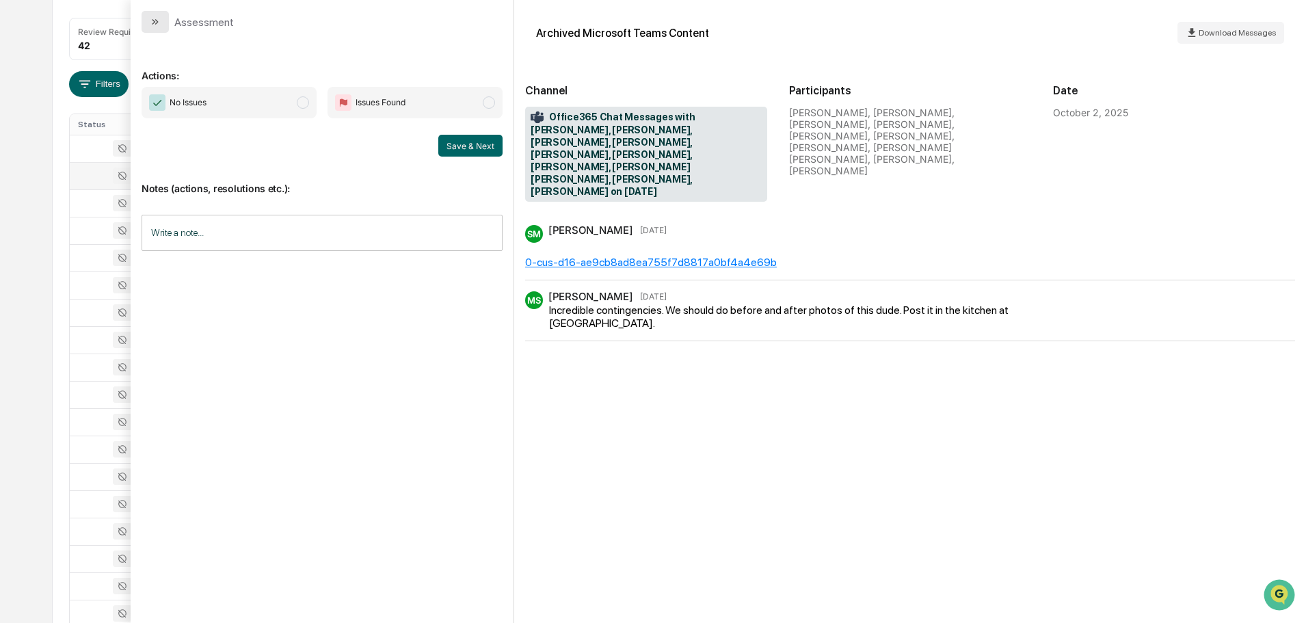
click at [158, 18] on icon "modal" at bounding box center [155, 21] width 11 height 11
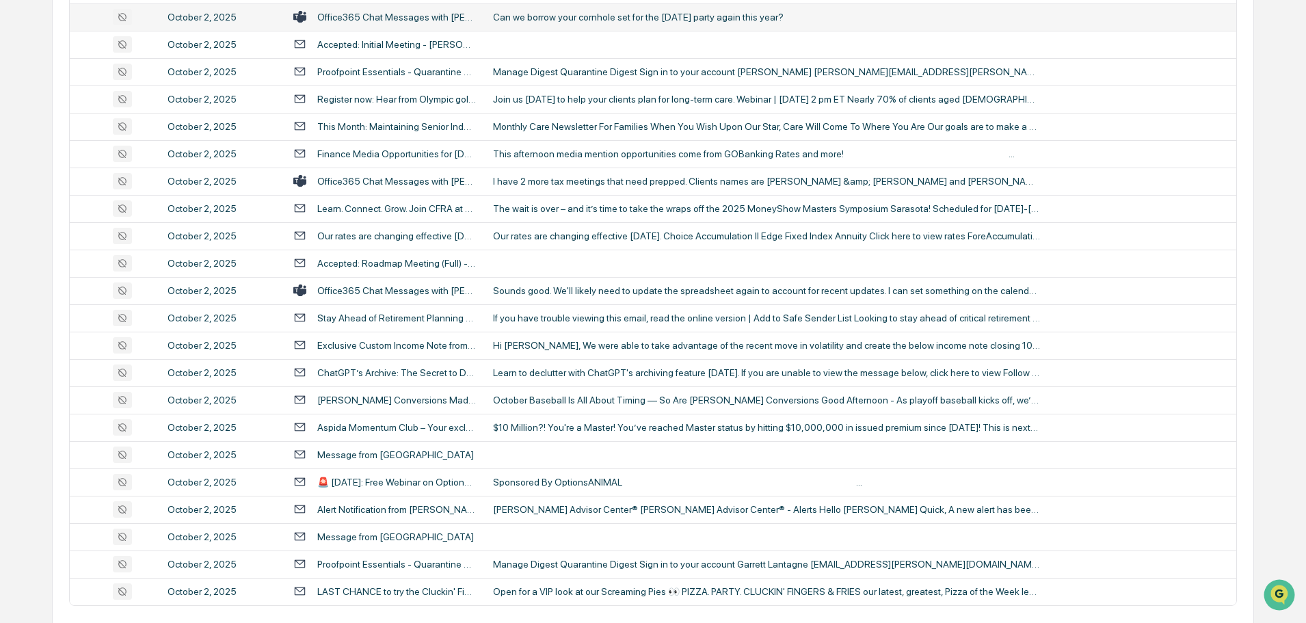
scroll to position [2505, 0]
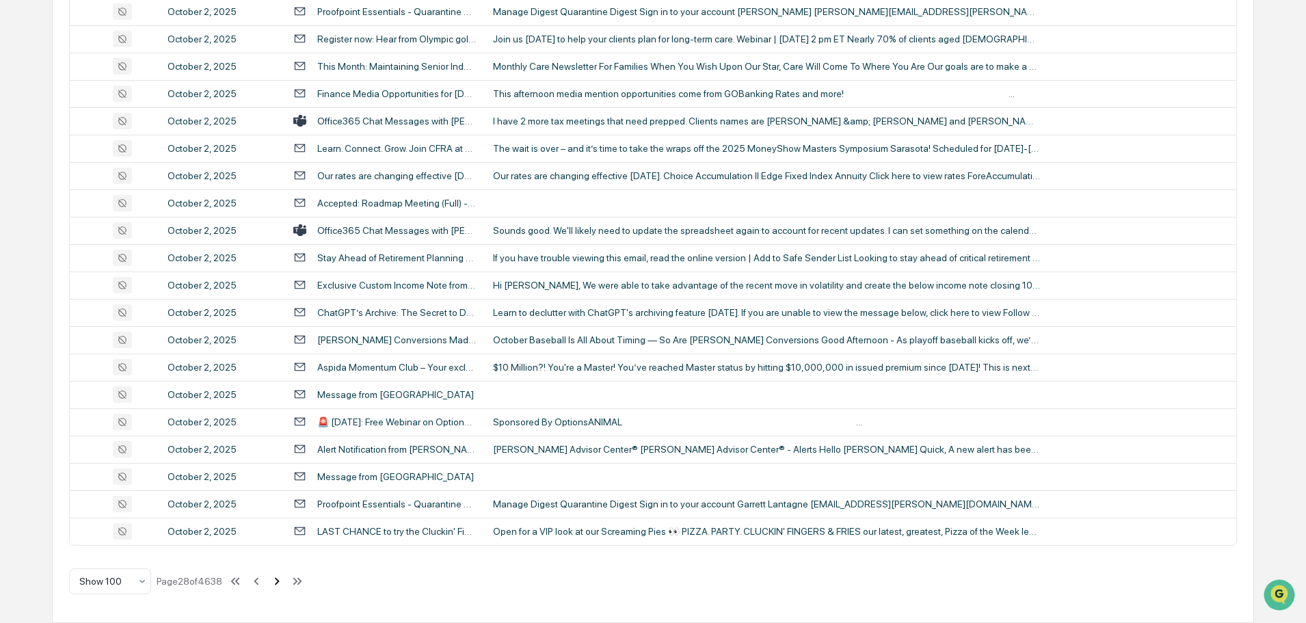
click at [279, 580] on icon at bounding box center [277, 581] width 5 height 8
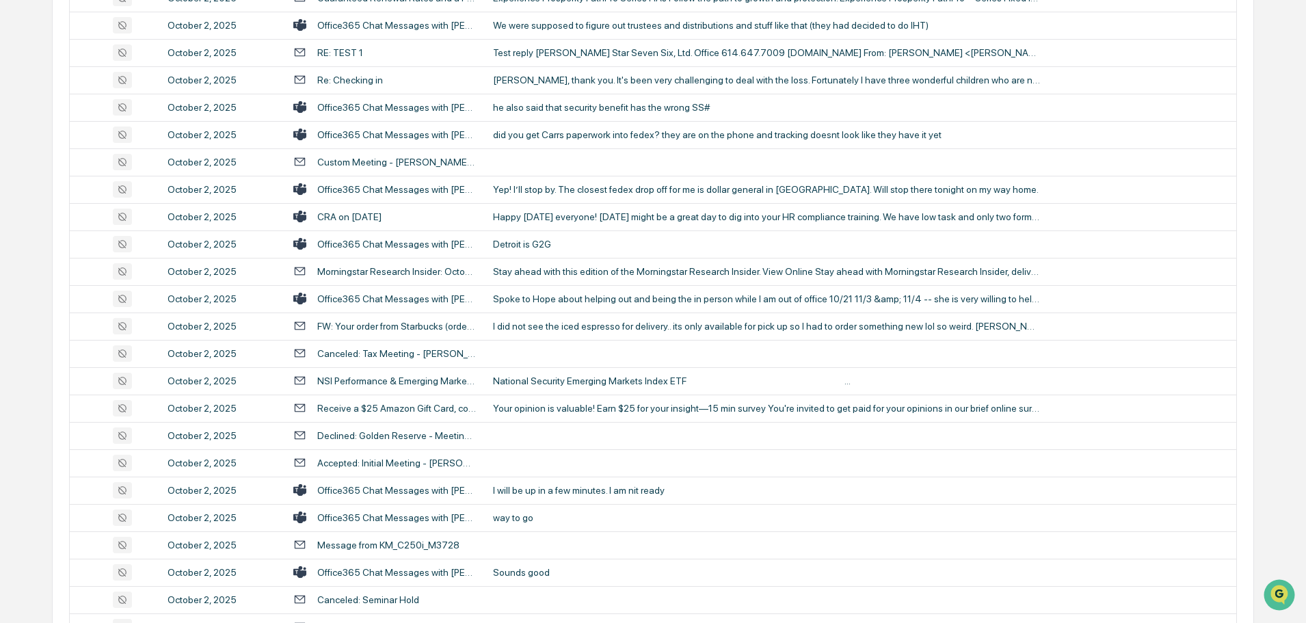
scroll to position [1137, 0]
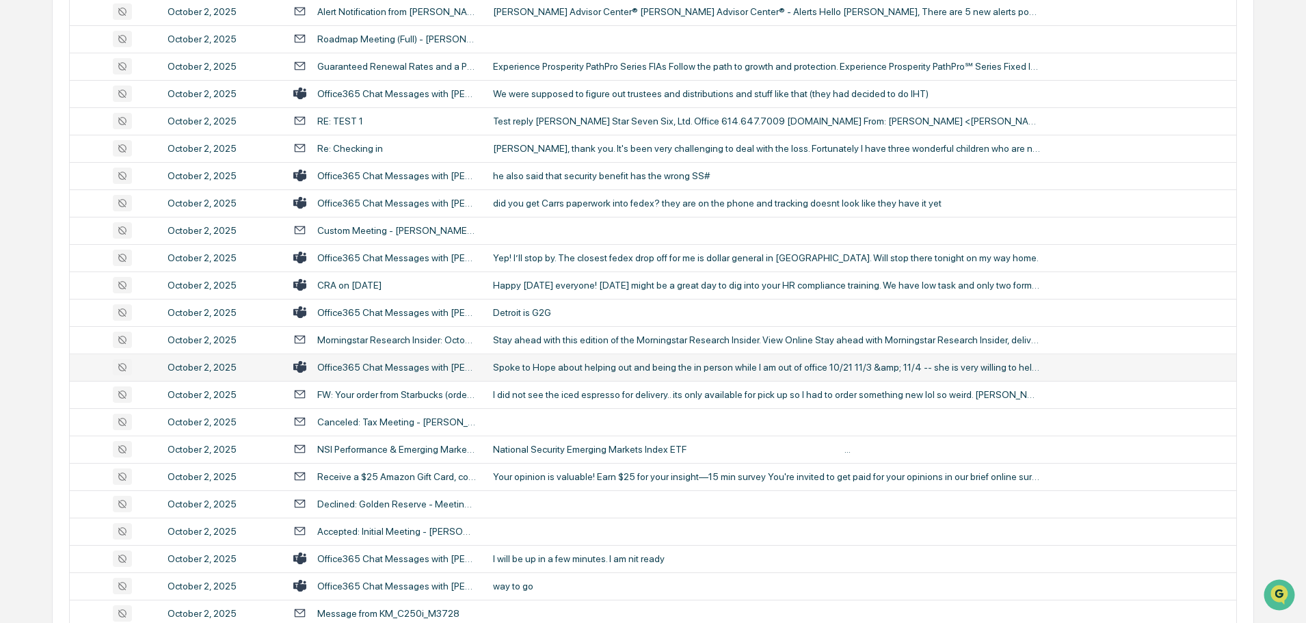
click at [598, 371] on div "Spoke to Hope about helping out and being the in person while I am out of offic…" at bounding box center [766, 367] width 547 height 11
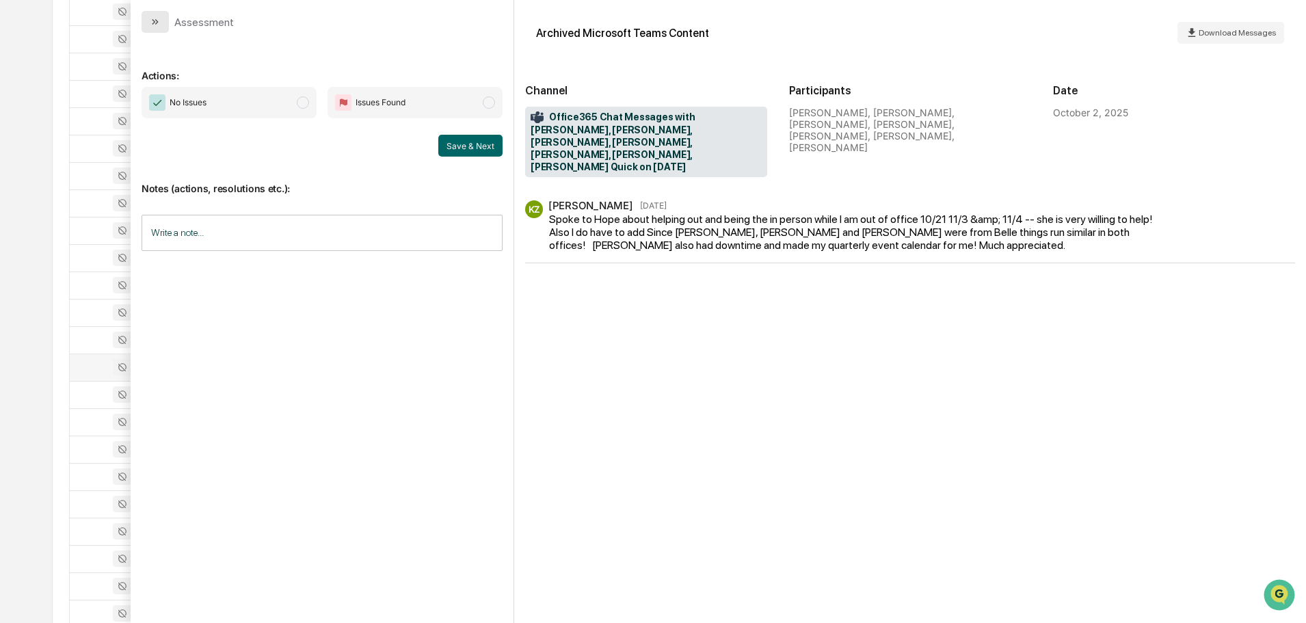
click at [161, 18] on button "modal" at bounding box center [155, 22] width 27 height 22
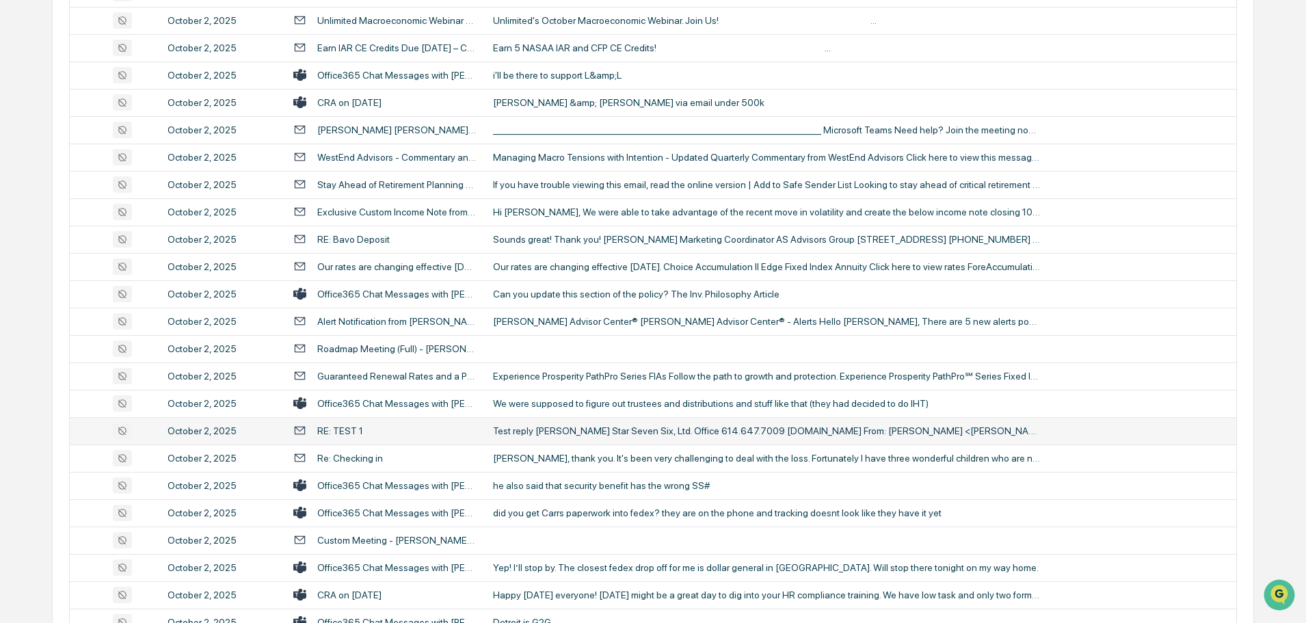
scroll to position [795, 0]
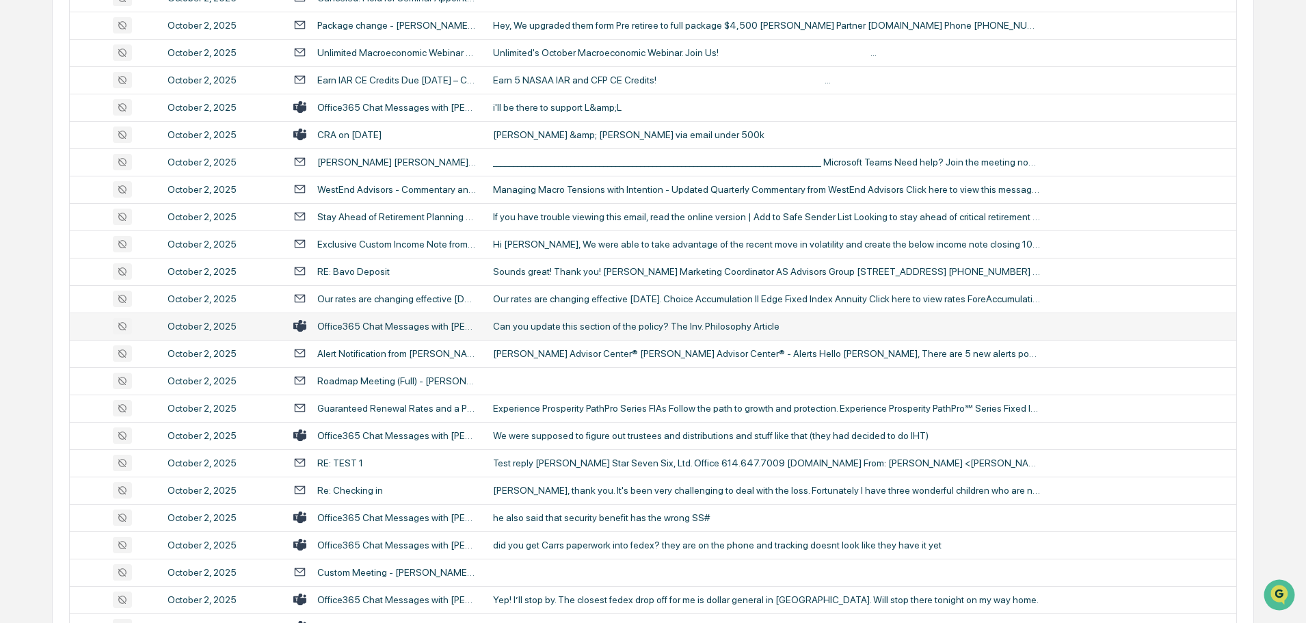
click at [578, 332] on td "Can you update this section of the policy? The Inv. Philosophy Article" at bounding box center [861, 326] width 752 height 27
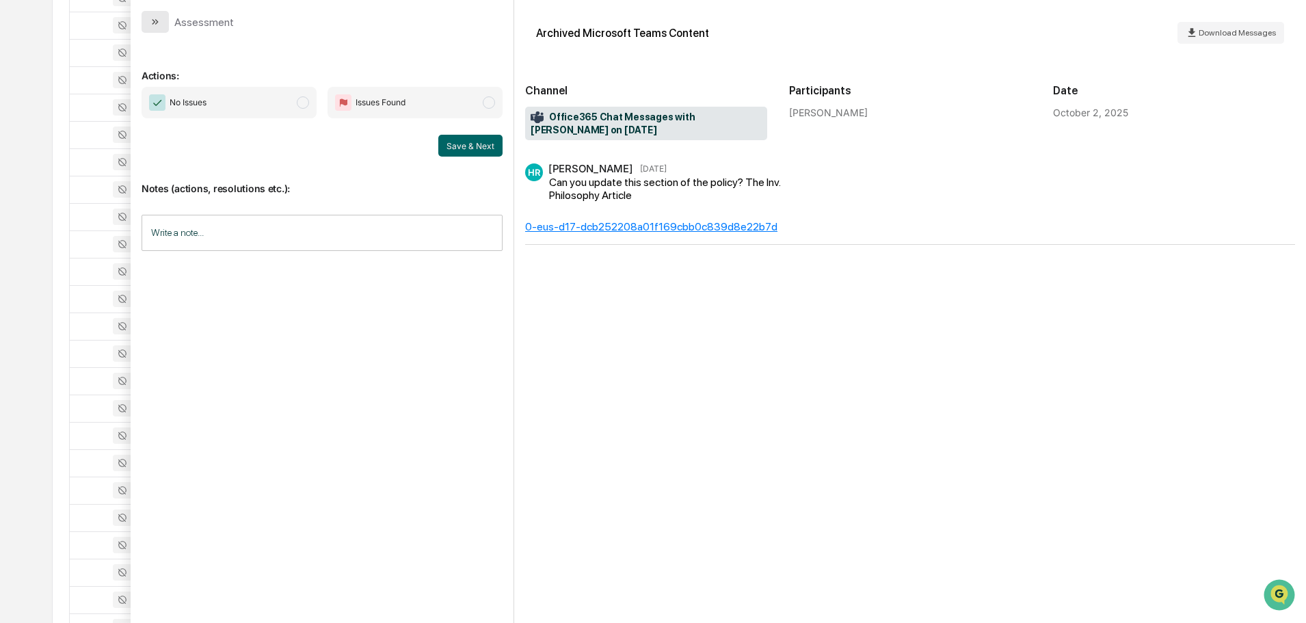
click at [163, 14] on button "modal" at bounding box center [155, 22] width 27 height 22
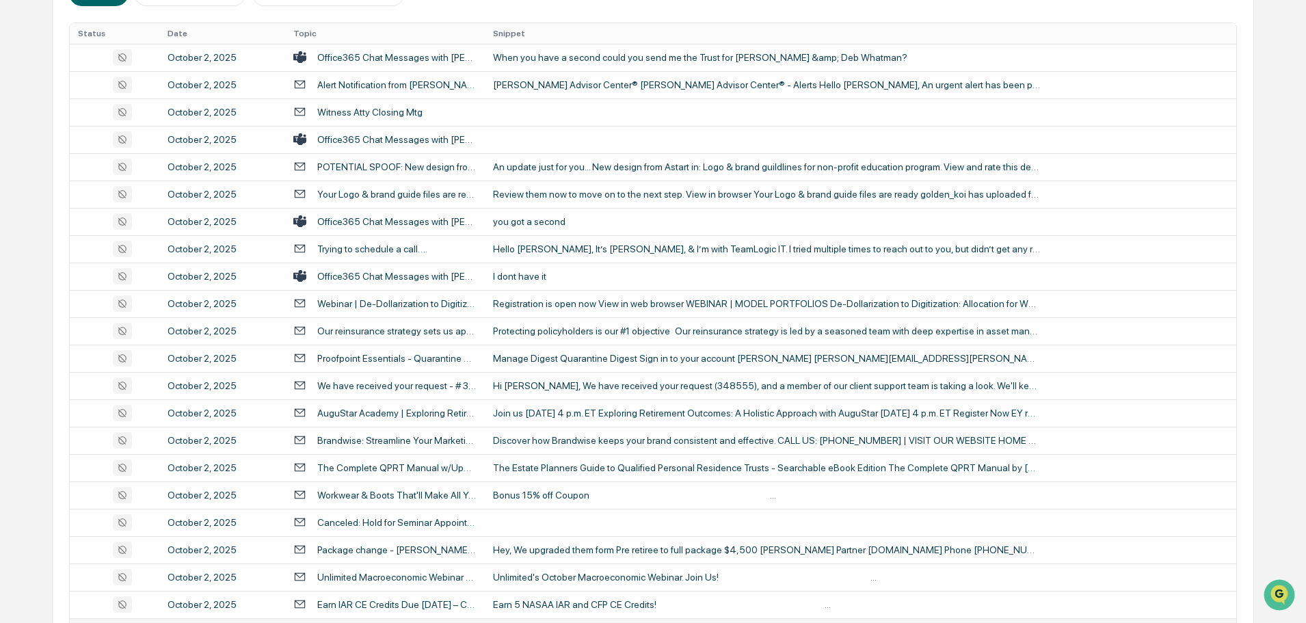
scroll to position [248, 0]
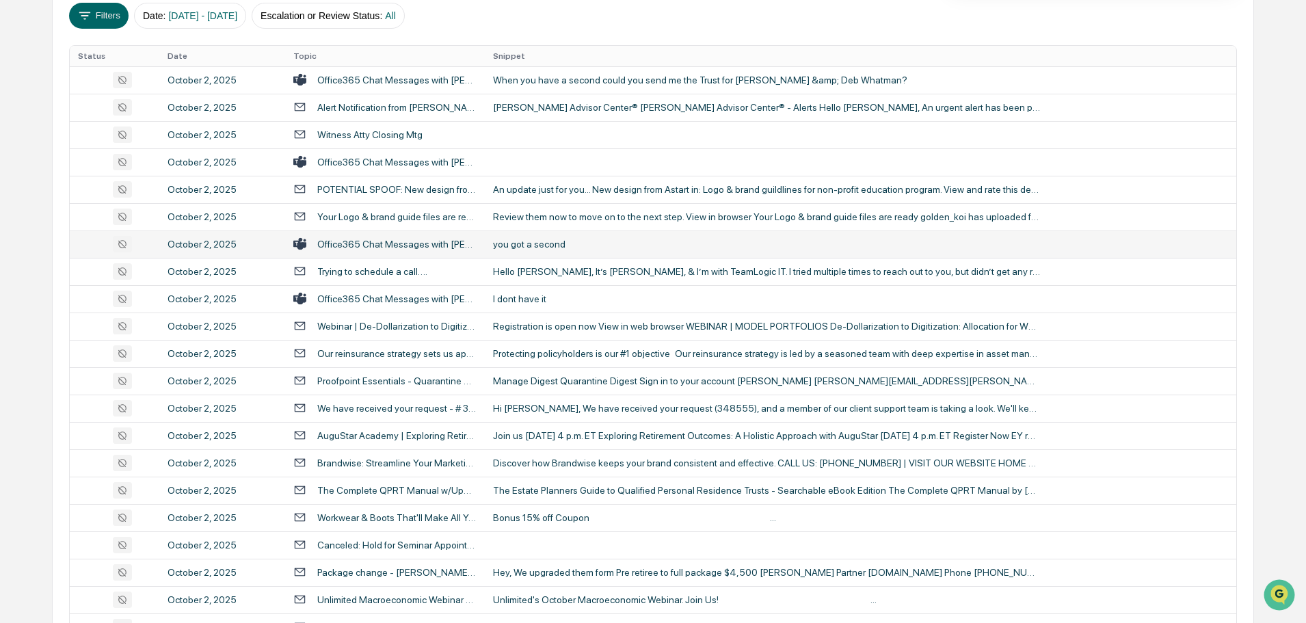
click at [547, 246] on div "you got a second" at bounding box center [766, 244] width 547 height 11
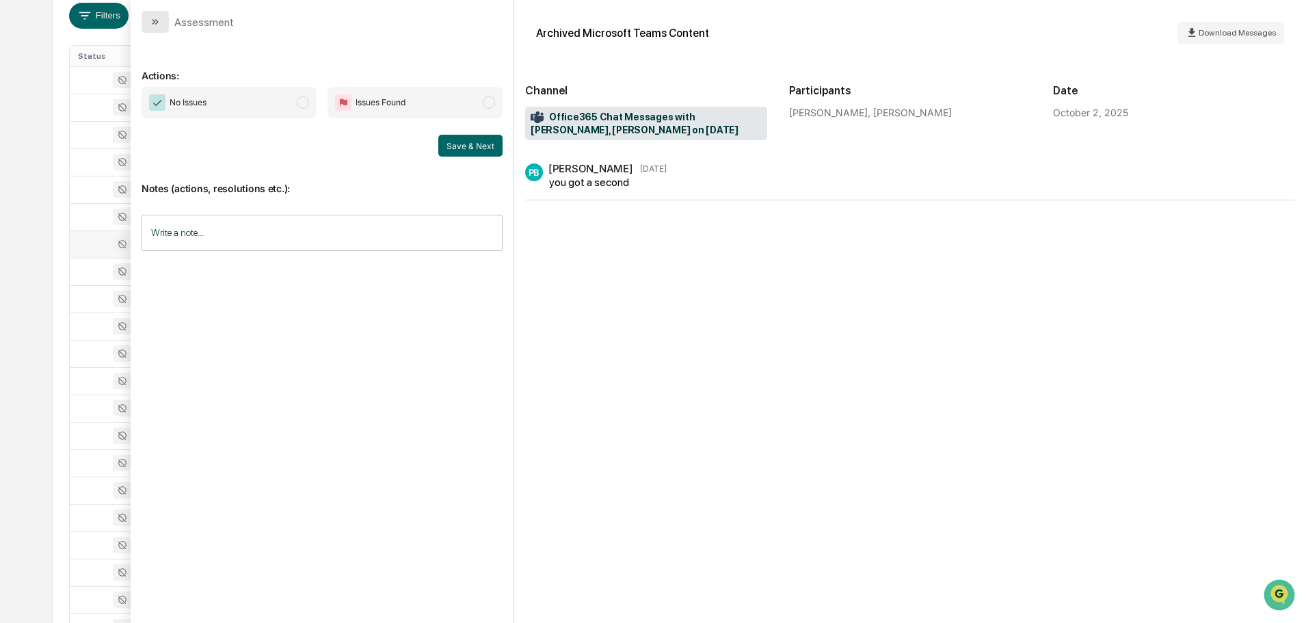
click at [152, 21] on icon "modal" at bounding box center [155, 21] width 11 height 11
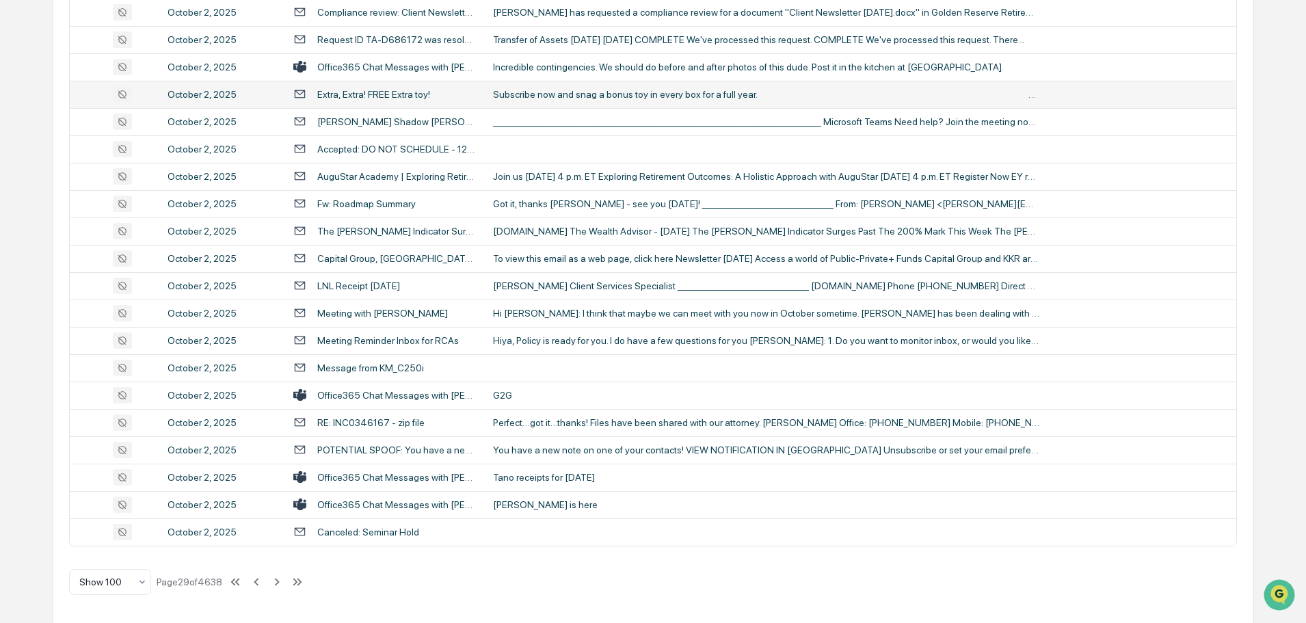
scroll to position [2505, 0]
click at [278, 582] on icon at bounding box center [276, 581] width 15 height 15
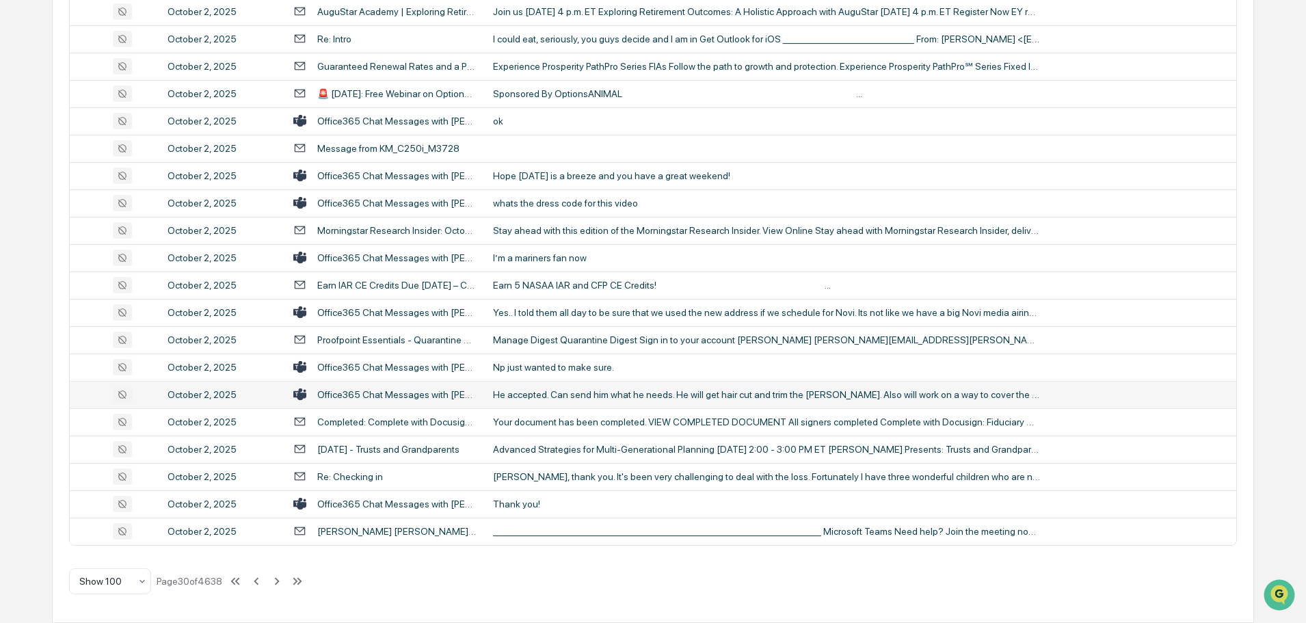
click at [600, 393] on div "He accepted. Can send him what he needs. He will get hair cut and trim the [PER…" at bounding box center [766, 394] width 547 height 11
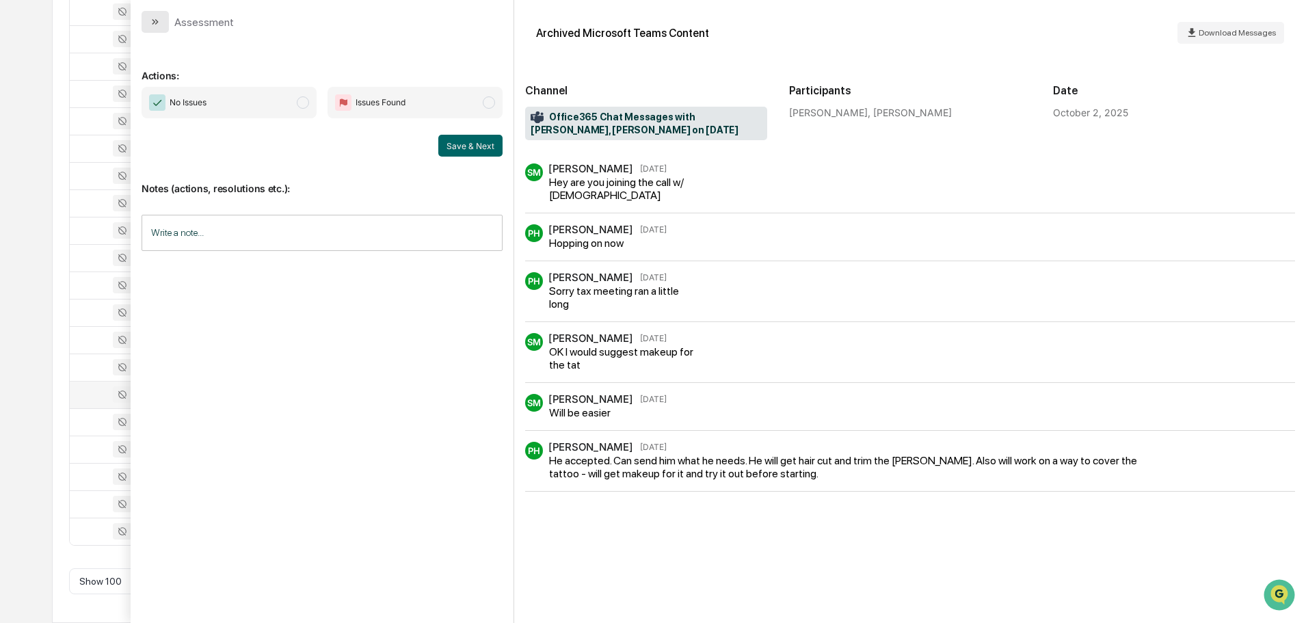
click at [159, 25] on icon "modal" at bounding box center [155, 21] width 11 height 11
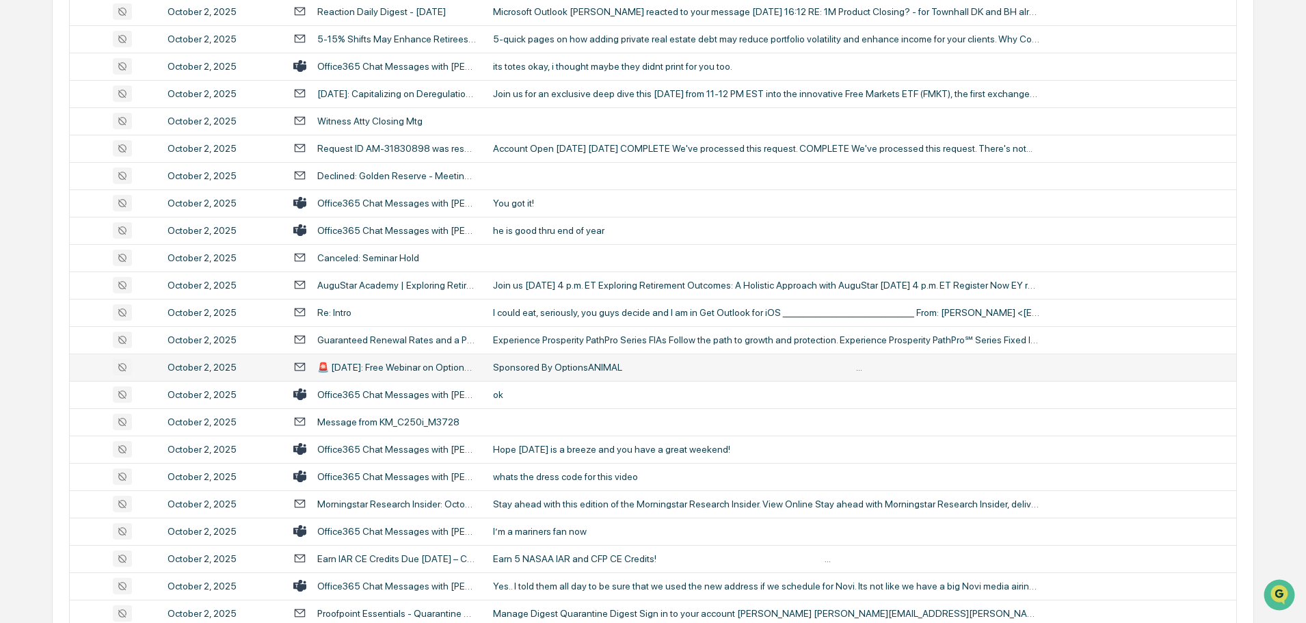
scroll to position [2163, 0]
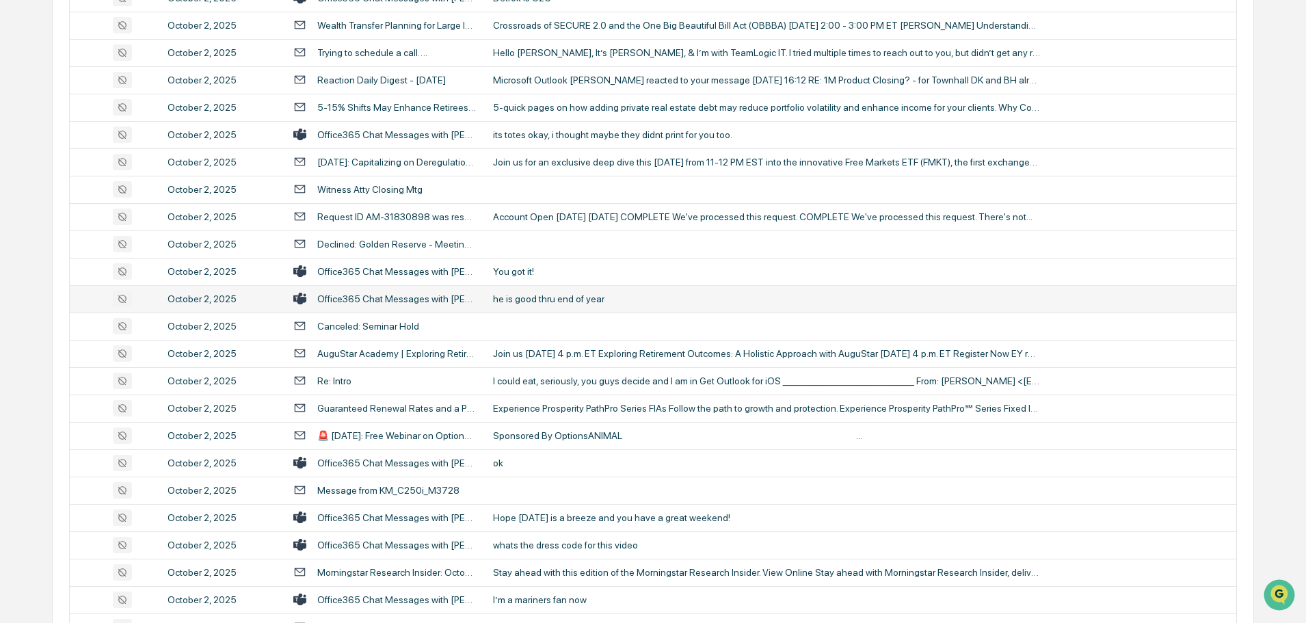
click at [570, 294] on div "he is good thru end of year" at bounding box center [766, 298] width 547 height 11
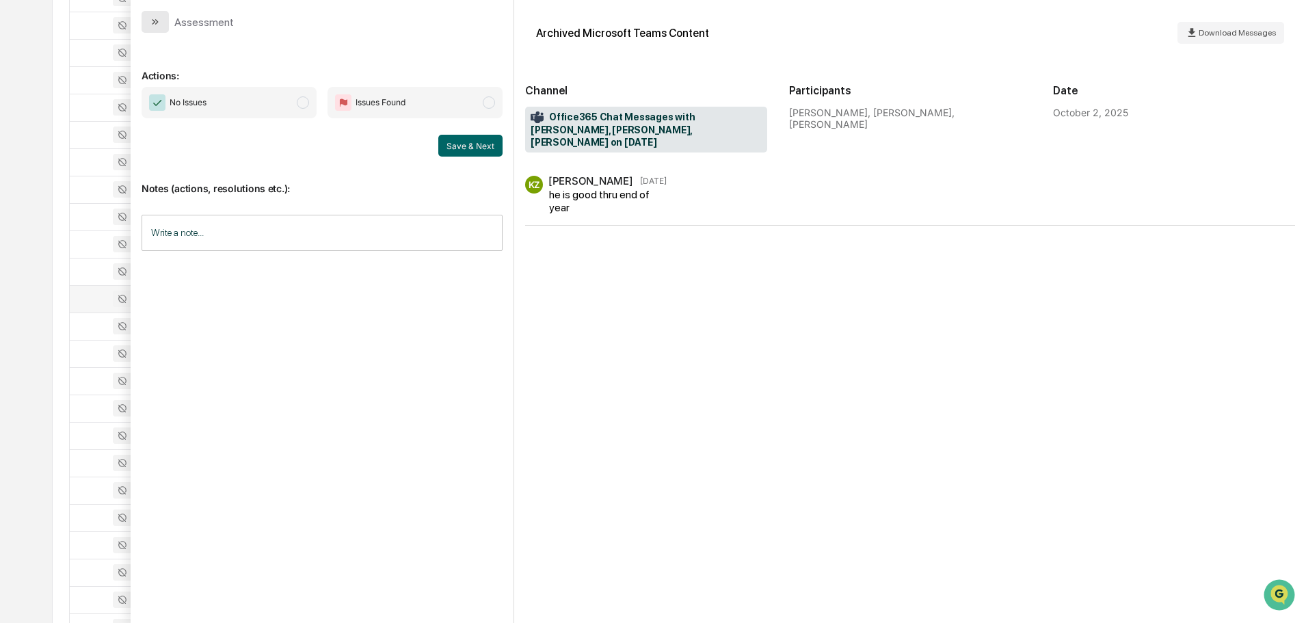
click at [163, 14] on button "modal" at bounding box center [155, 22] width 27 height 22
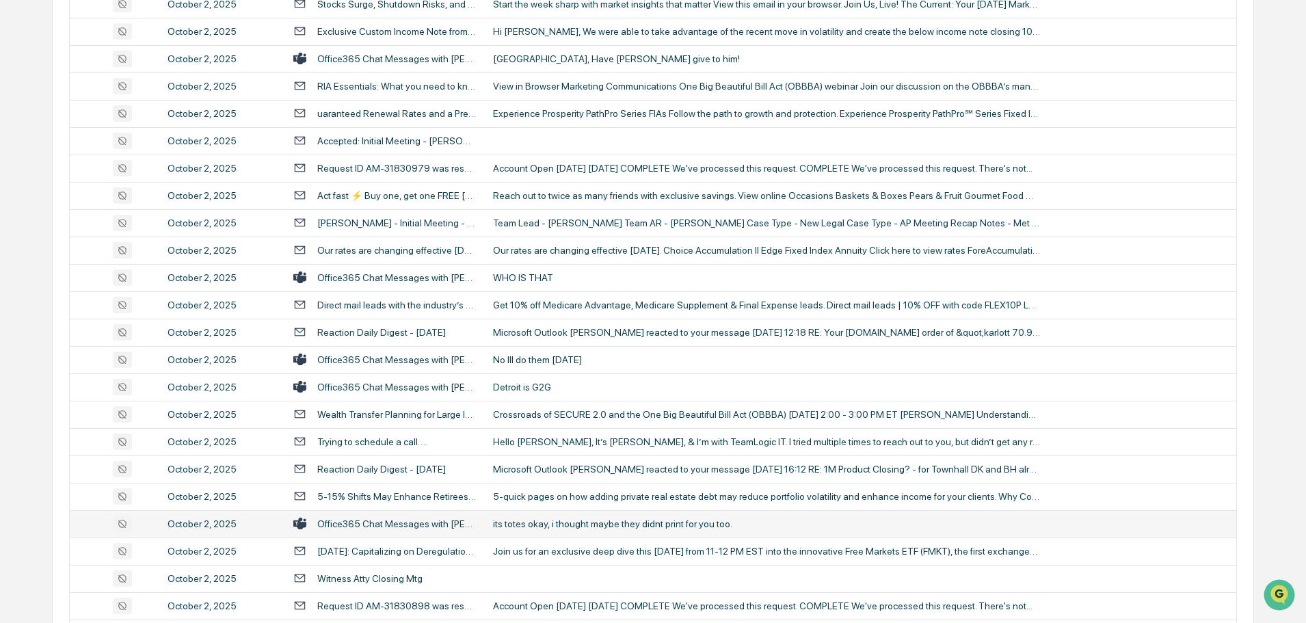
scroll to position [1752, 0]
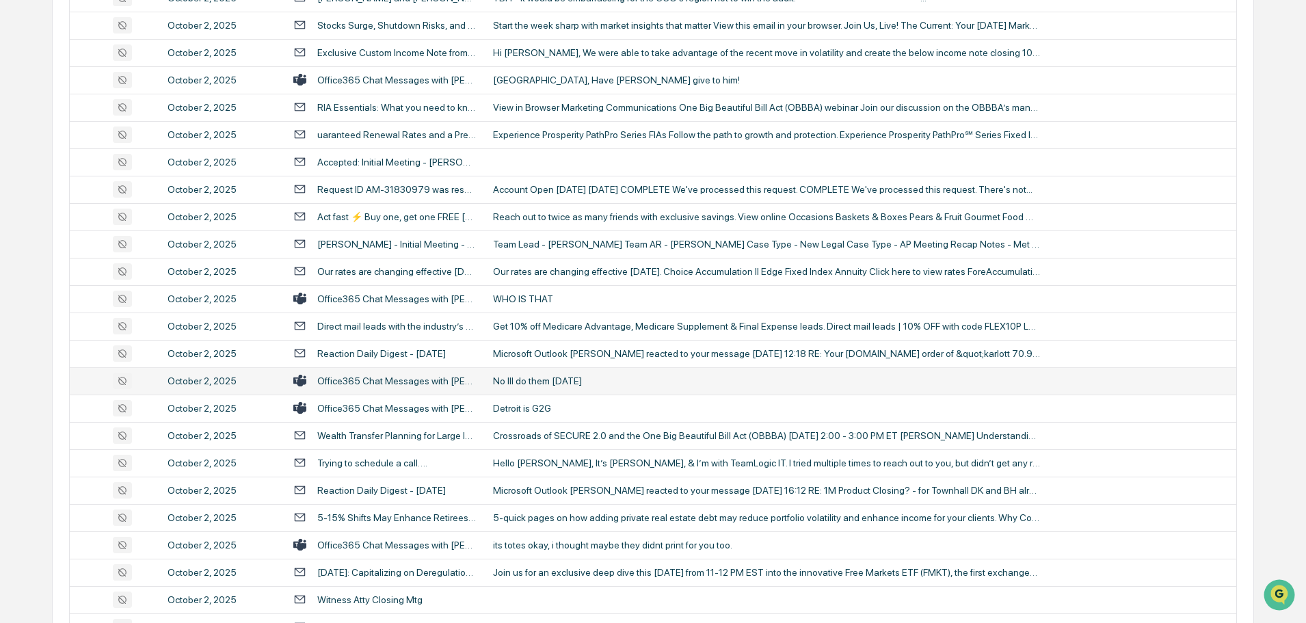
click at [569, 377] on div "No Ill do them [DATE]" at bounding box center [766, 381] width 547 height 11
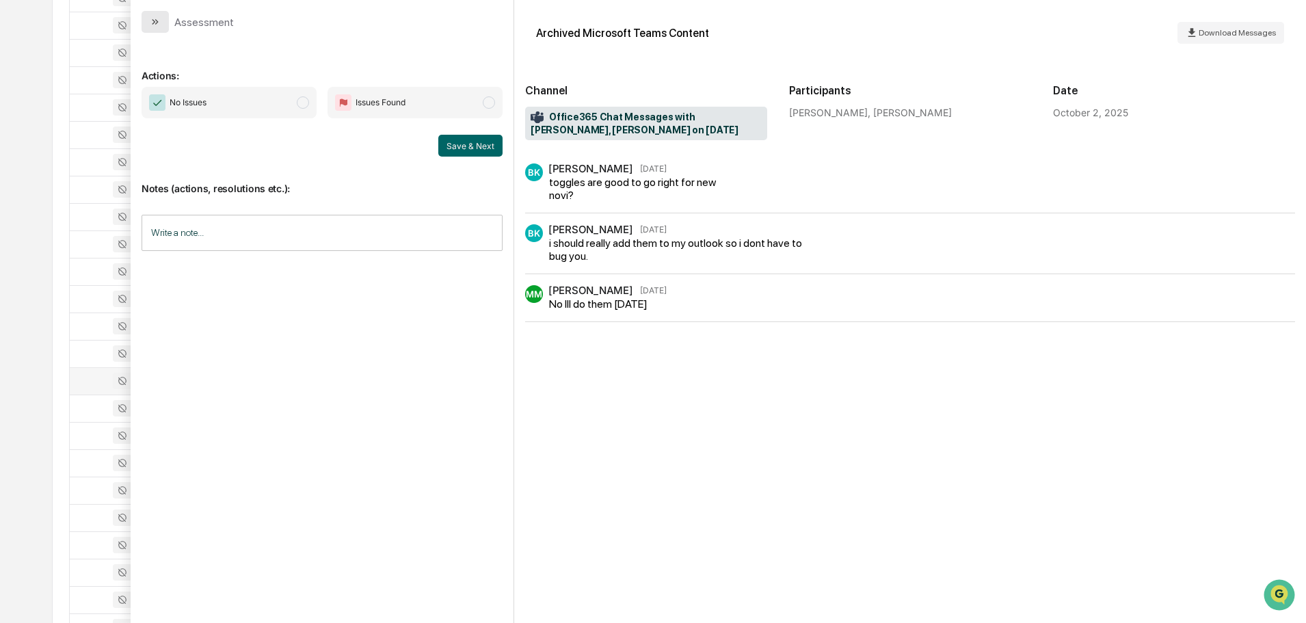
click at [145, 23] on button "modal" at bounding box center [155, 22] width 27 height 22
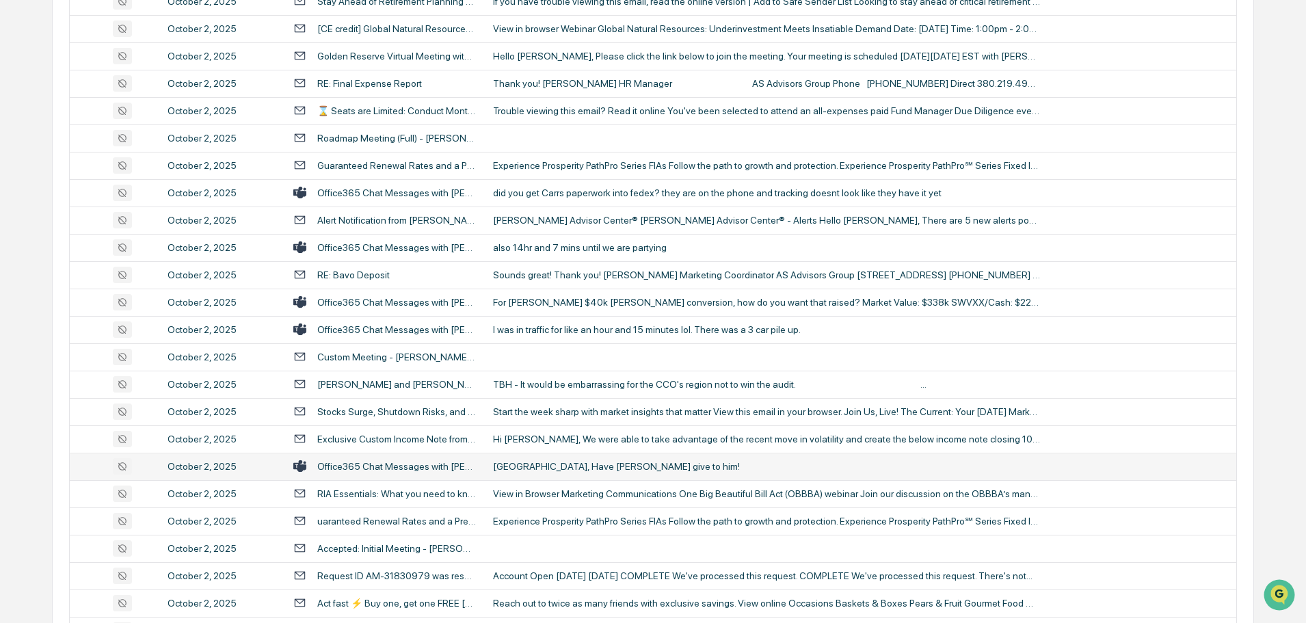
scroll to position [1342, 0]
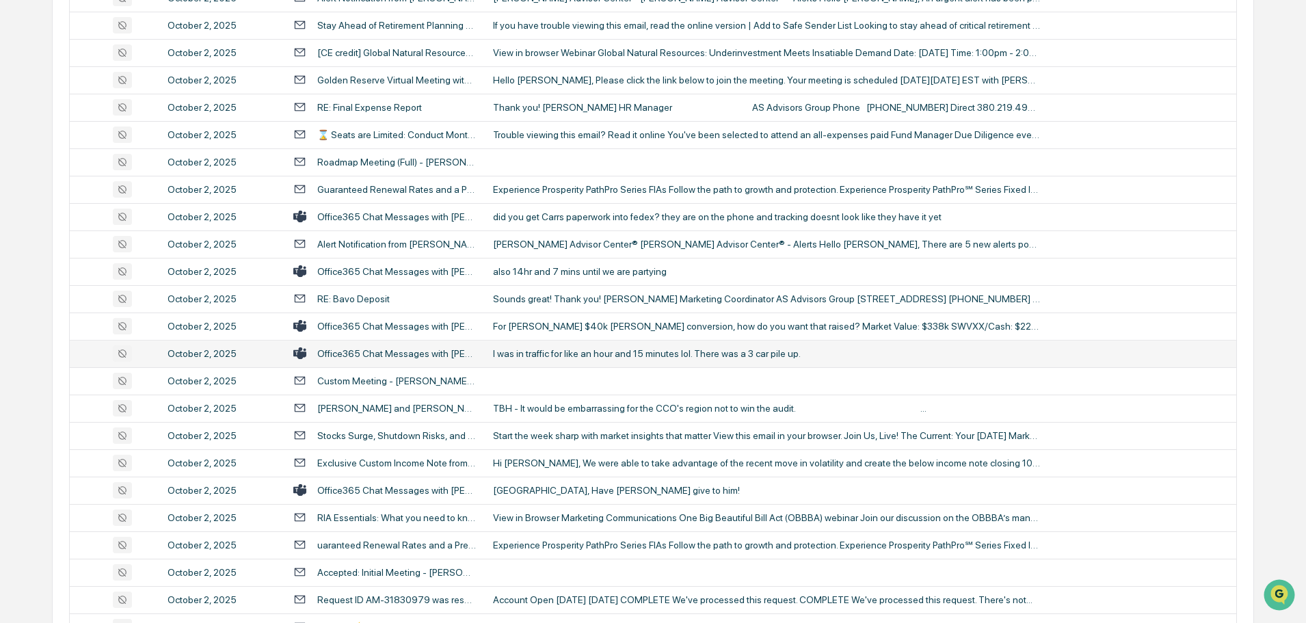
click at [570, 352] on div "I was in traffic for like an hour and 15 minutes lol. There was a 3 car pile up." at bounding box center [766, 353] width 547 height 11
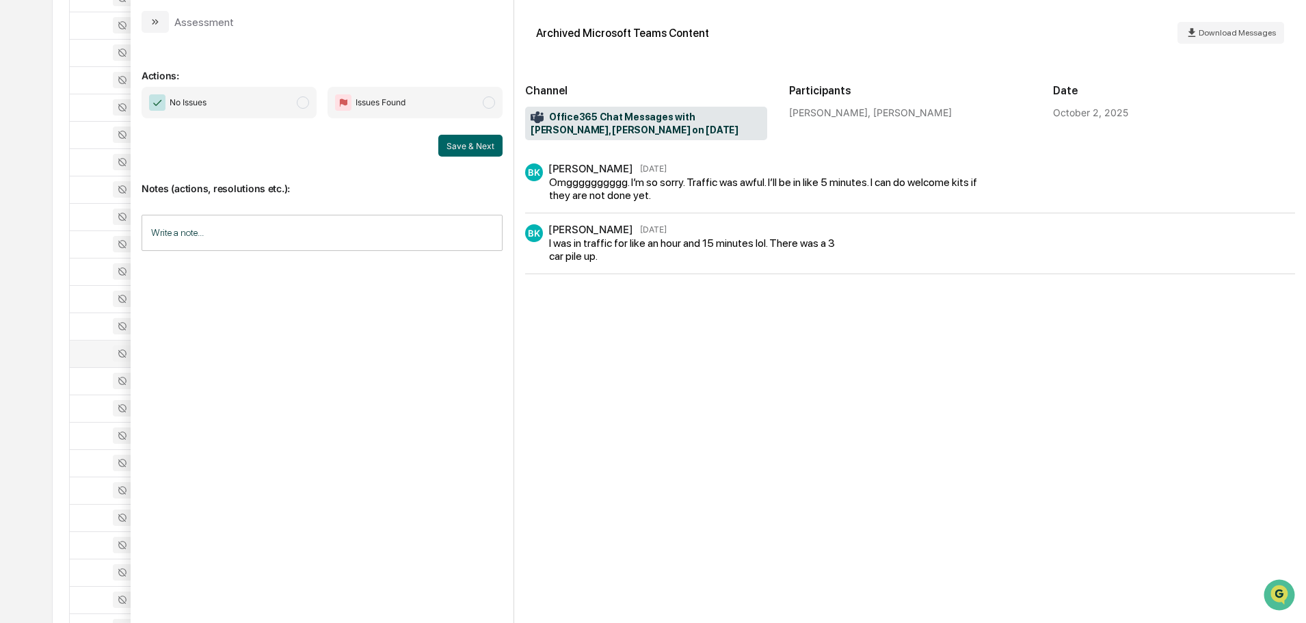
click at [161, 19] on button "modal" at bounding box center [155, 22] width 27 height 22
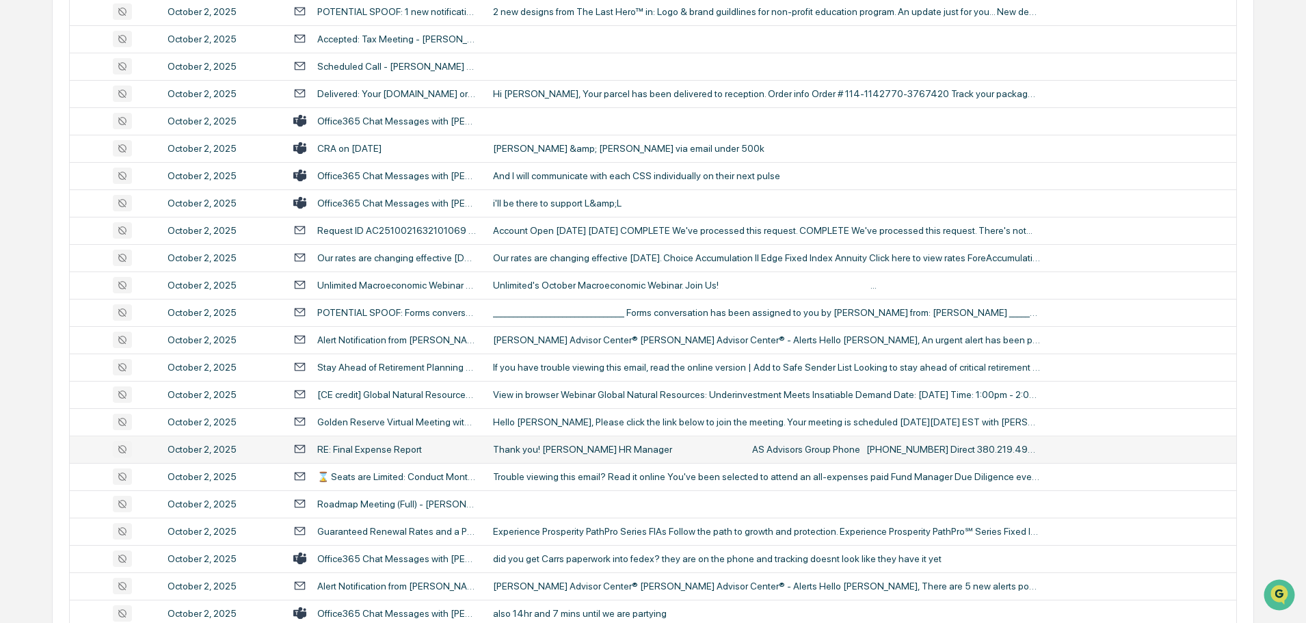
scroll to position [863, 0]
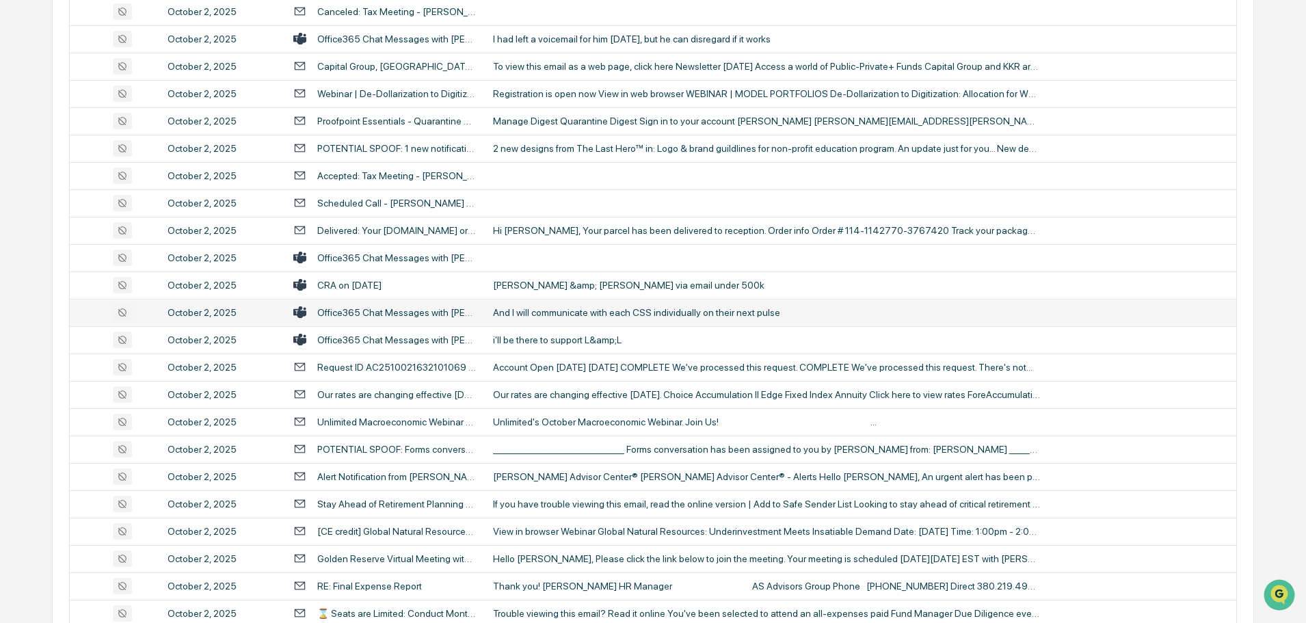
click at [544, 308] on div "And I will communicate with each CSS individually on their next pulse" at bounding box center [766, 312] width 547 height 11
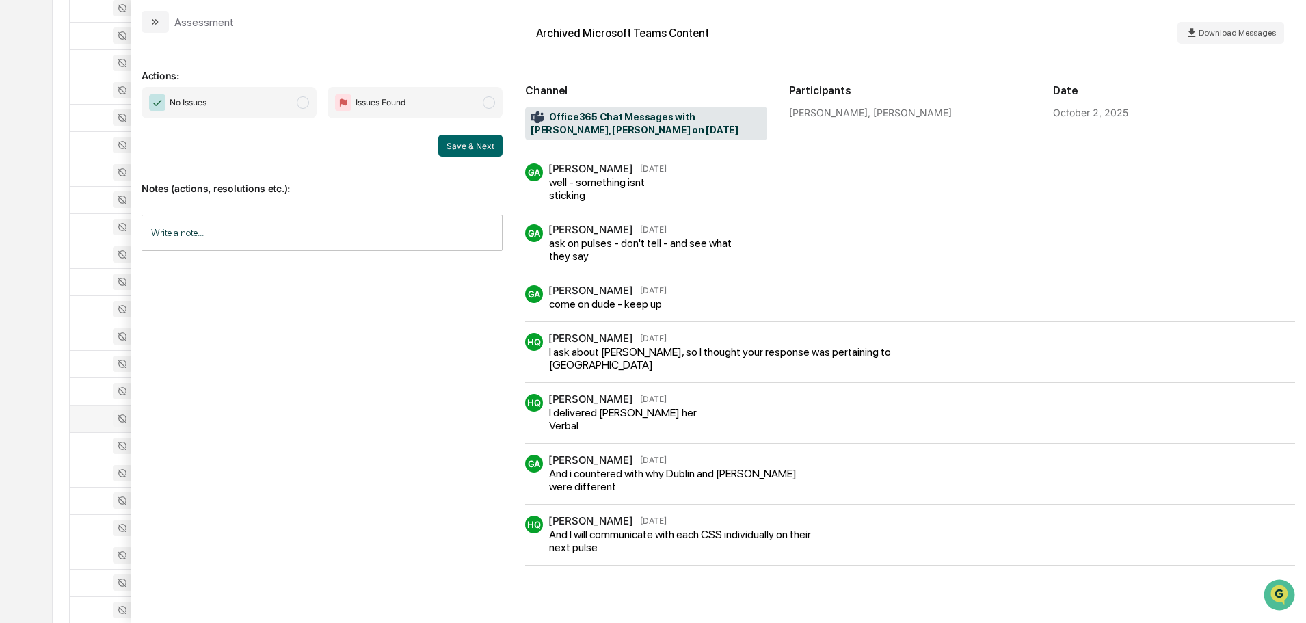
scroll to position [726, 0]
click at [154, 26] on icon "modal" at bounding box center [155, 21] width 11 height 11
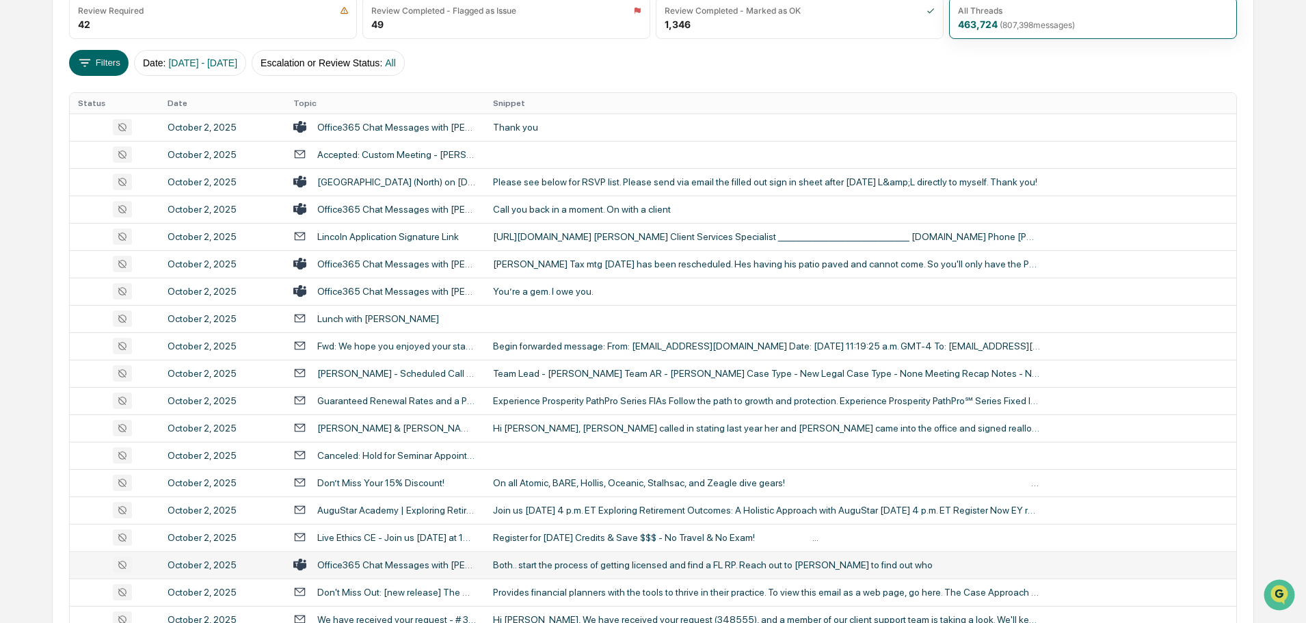
scroll to position [179, 0]
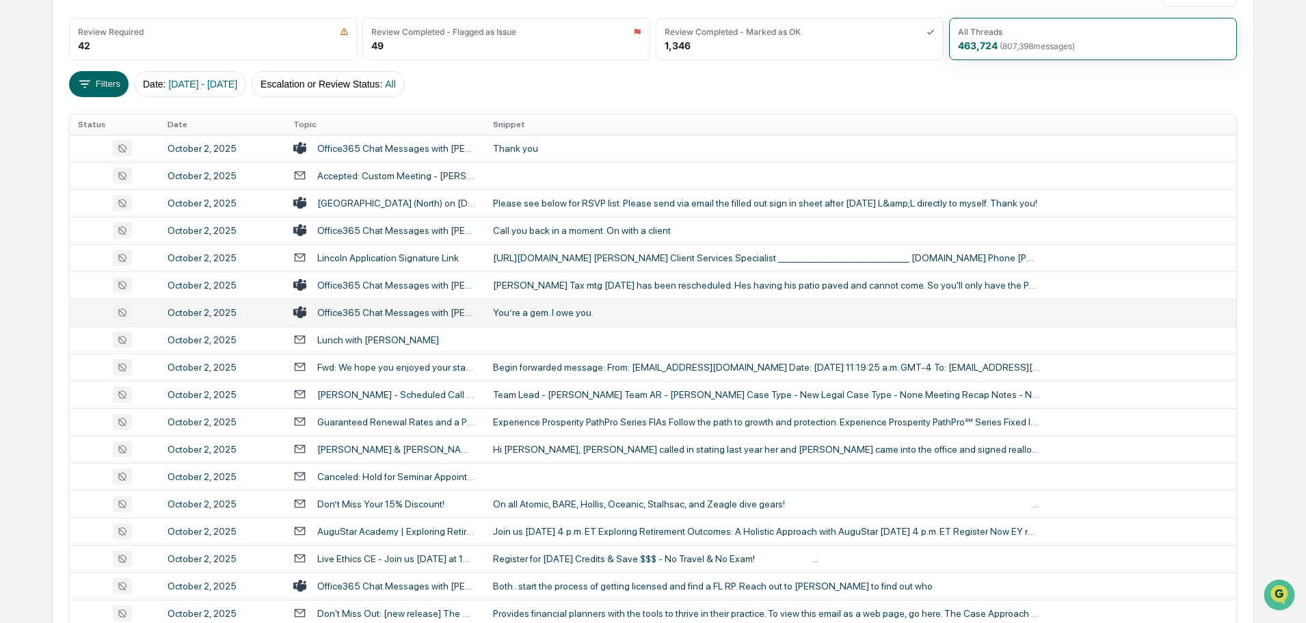
click at [536, 316] on div "You’re a gem. I owe you." at bounding box center [766, 312] width 547 height 11
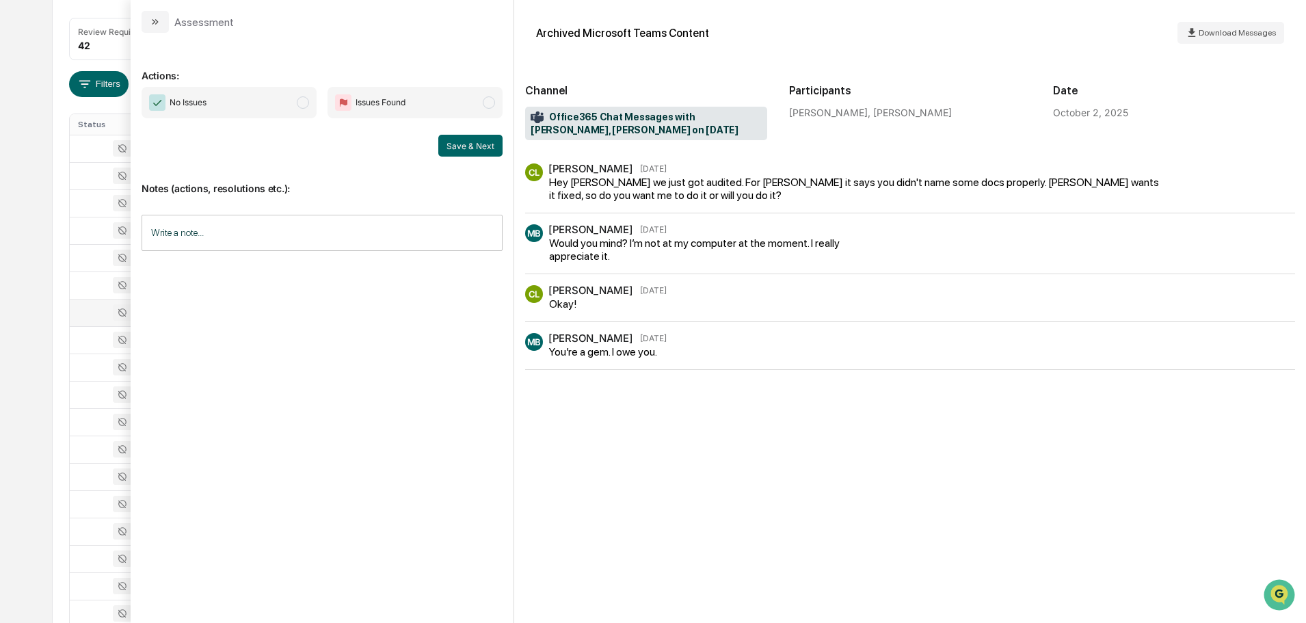
click at [161, 20] on button "modal" at bounding box center [155, 22] width 27 height 22
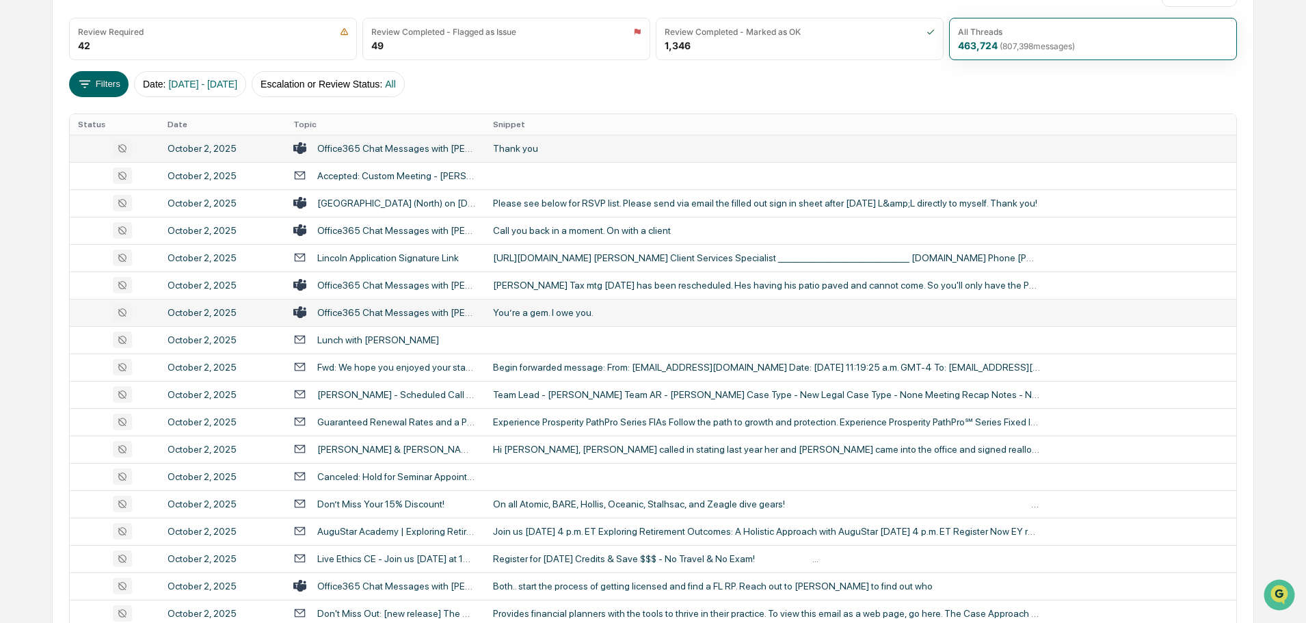
click at [509, 144] on div "Thank you" at bounding box center [766, 148] width 547 height 11
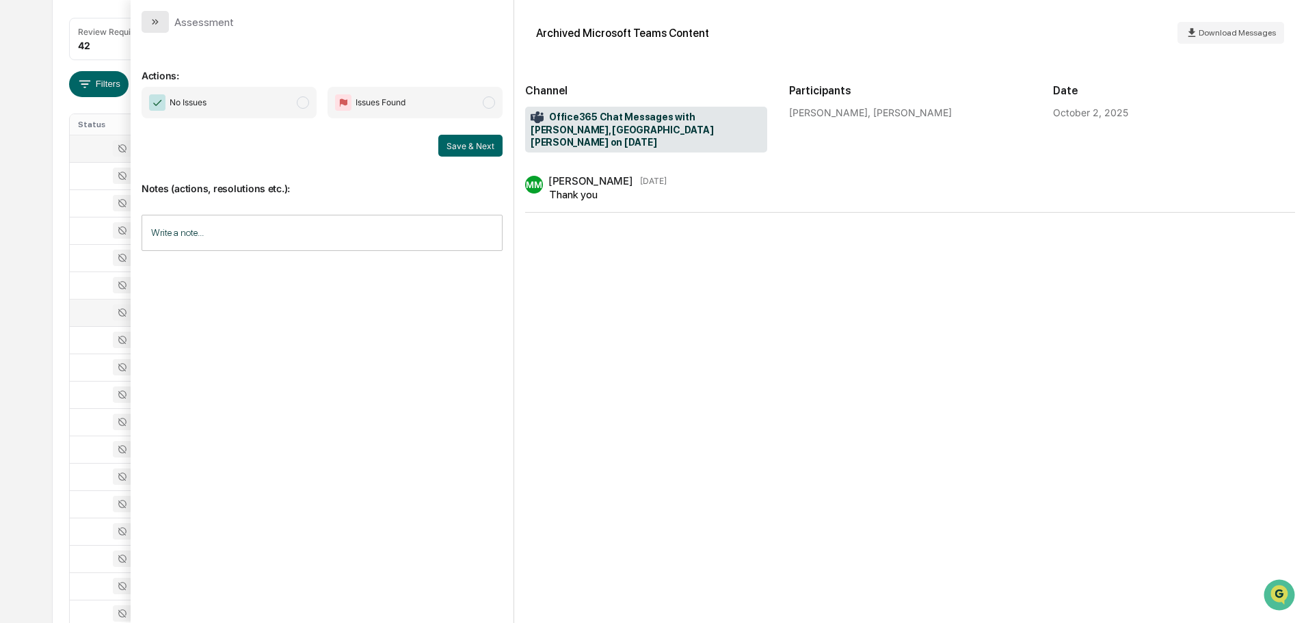
click at [153, 23] on icon "modal" at bounding box center [155, 21] width 11 height 11
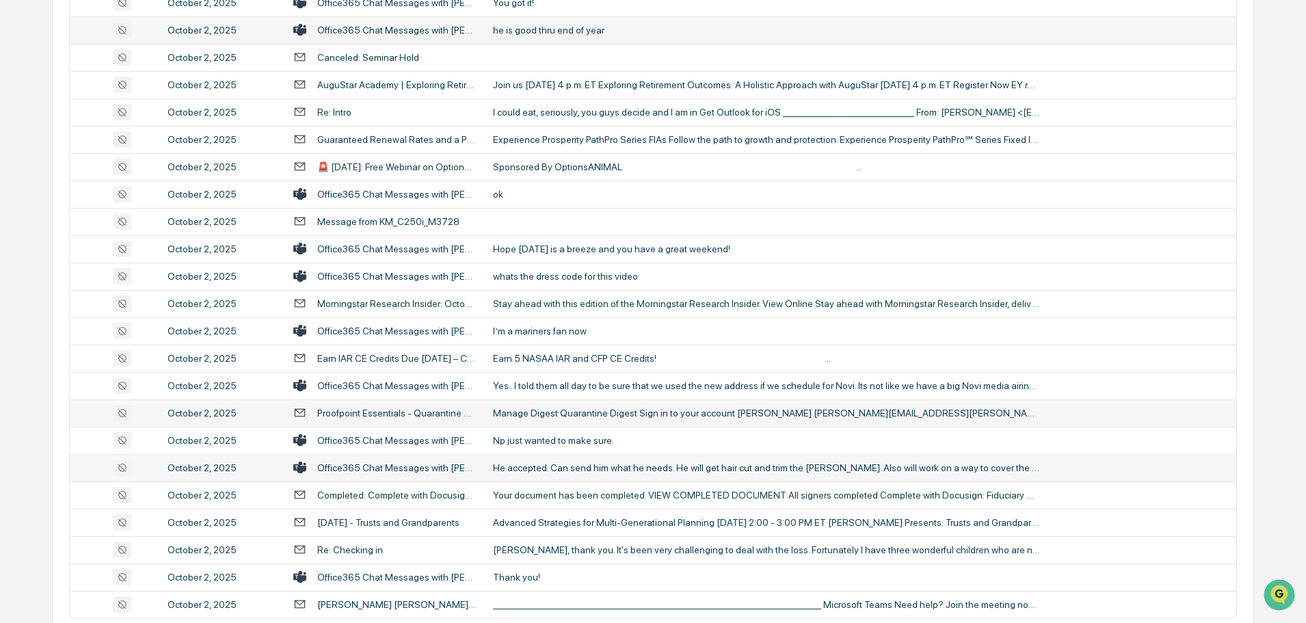
scroll to position [2505, 0]
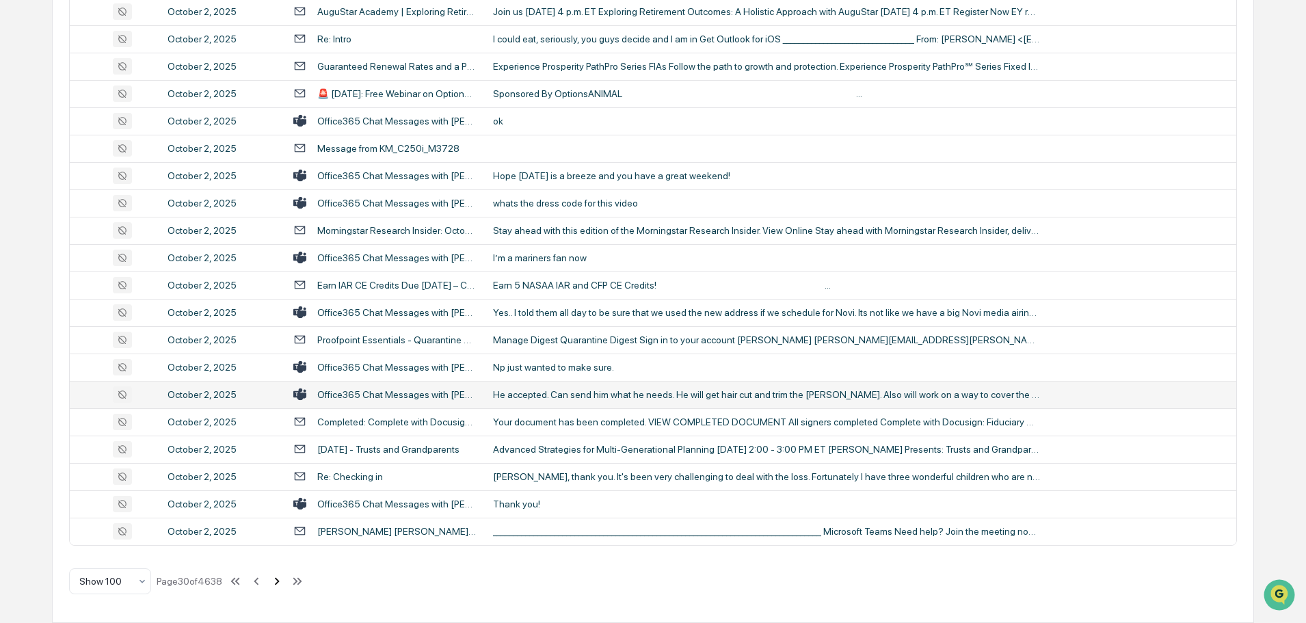
click at [282, 583] on icon at bounding box center [276, 581] width 15 height 15
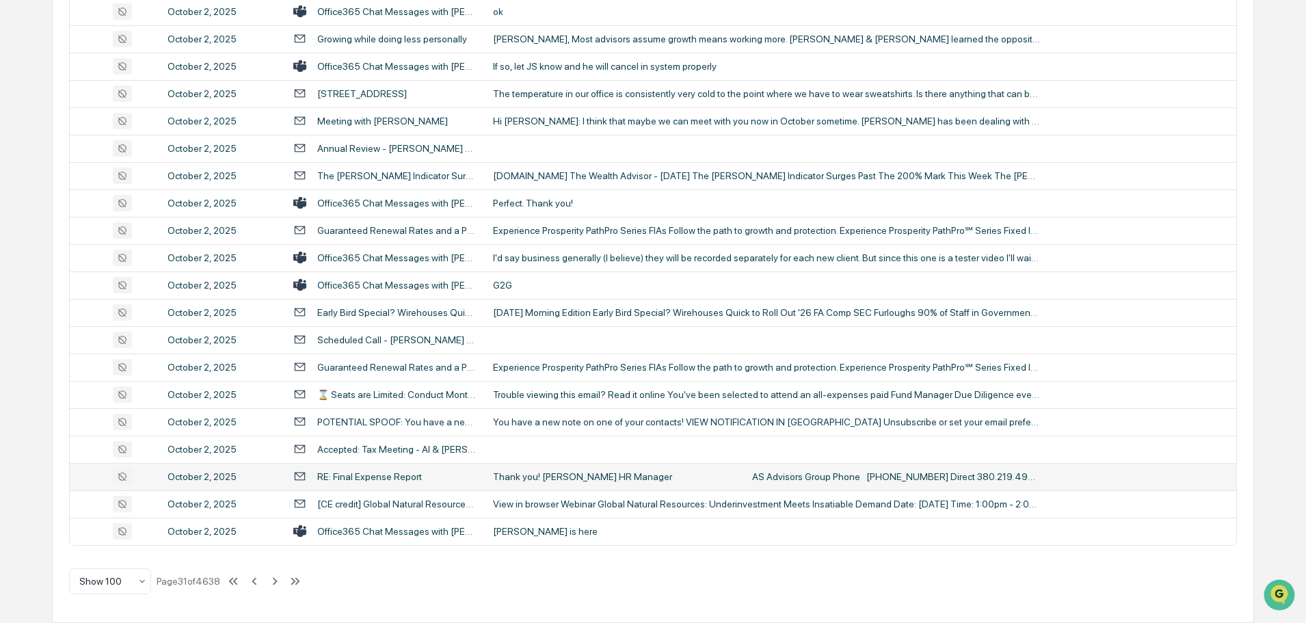
click at [583, 479] on div "Thank you! [PERSON_NAME] HR Manager AS Advisors Group Phone [PHONE_NUMBER] Dire…" at bounding box center [766, 476] width 547 height 11
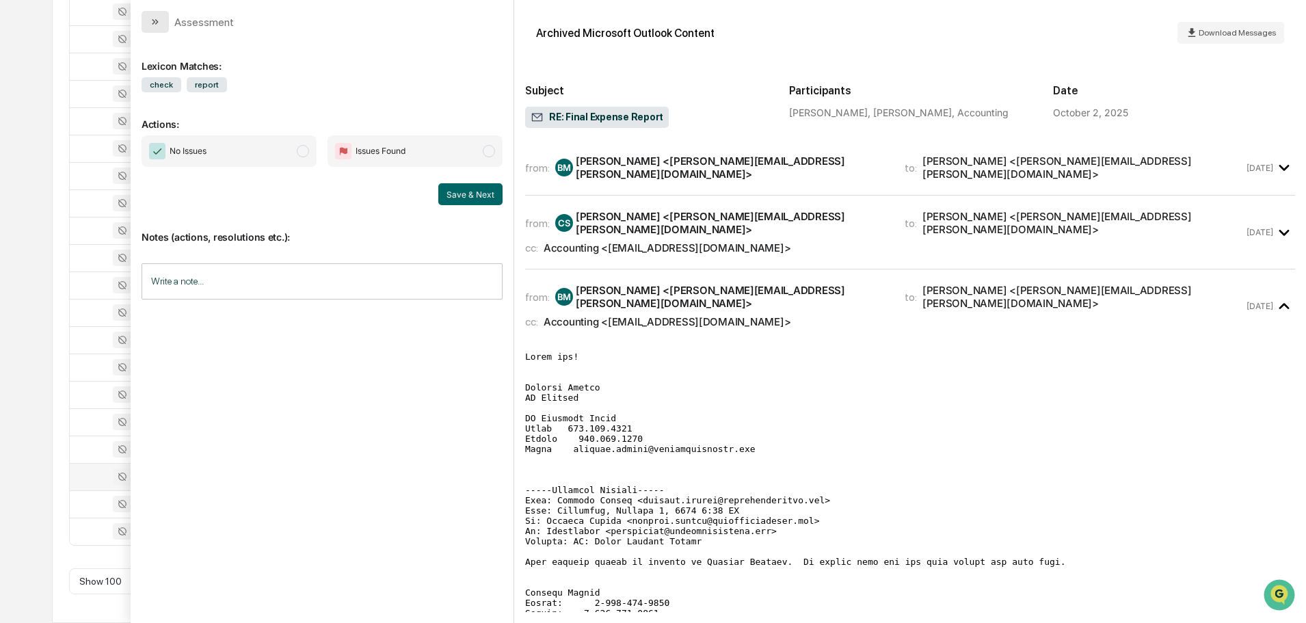
click at [150, 21] on icon "modal" at bounding box center [155, 21] width 11 height 11
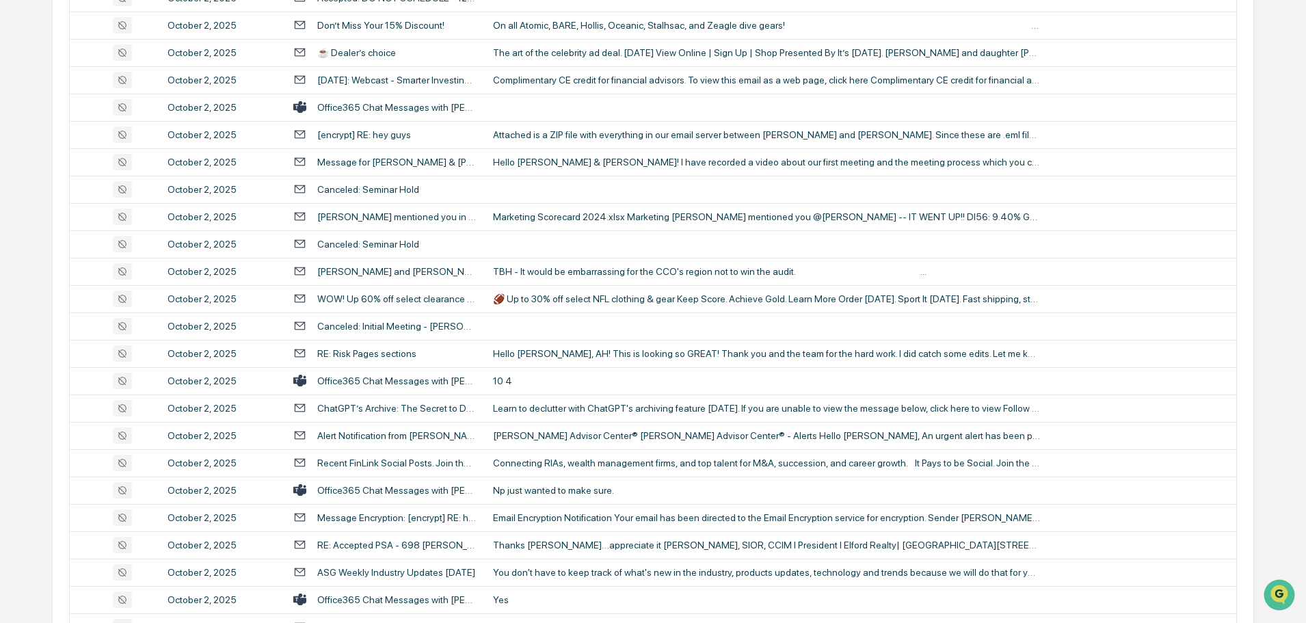
scroll to position [1684, 0]
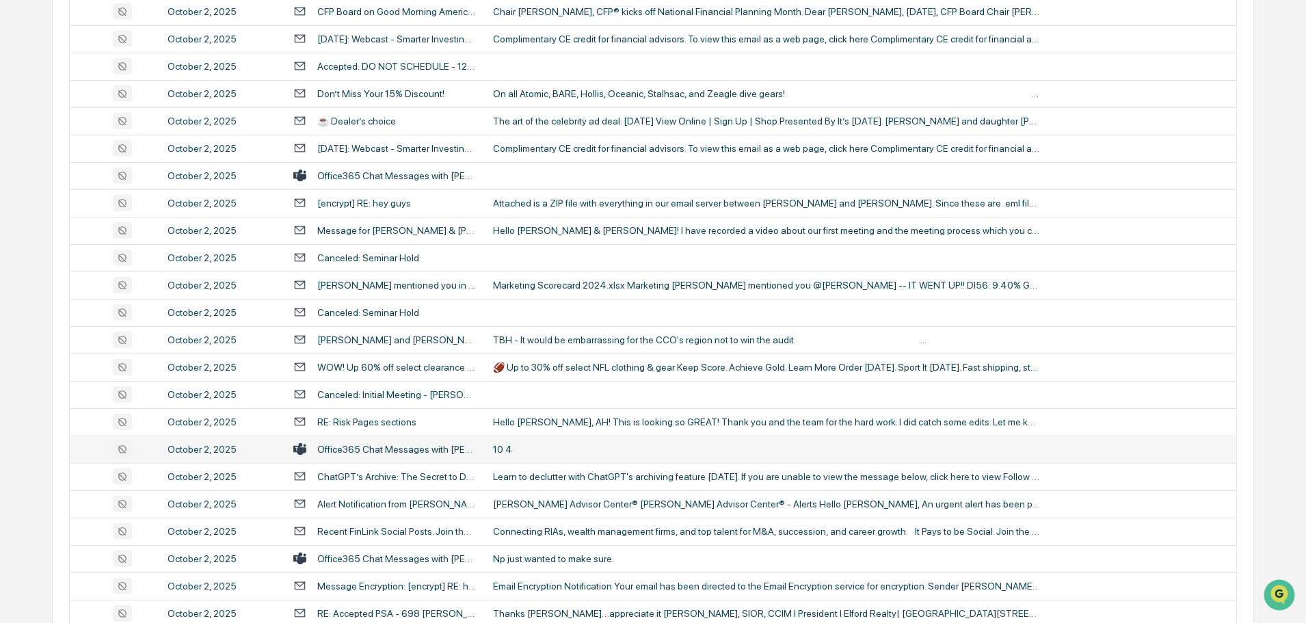
click at [547, 448] on div "10 4" at bounding box center [766, 449] width 547 height 11
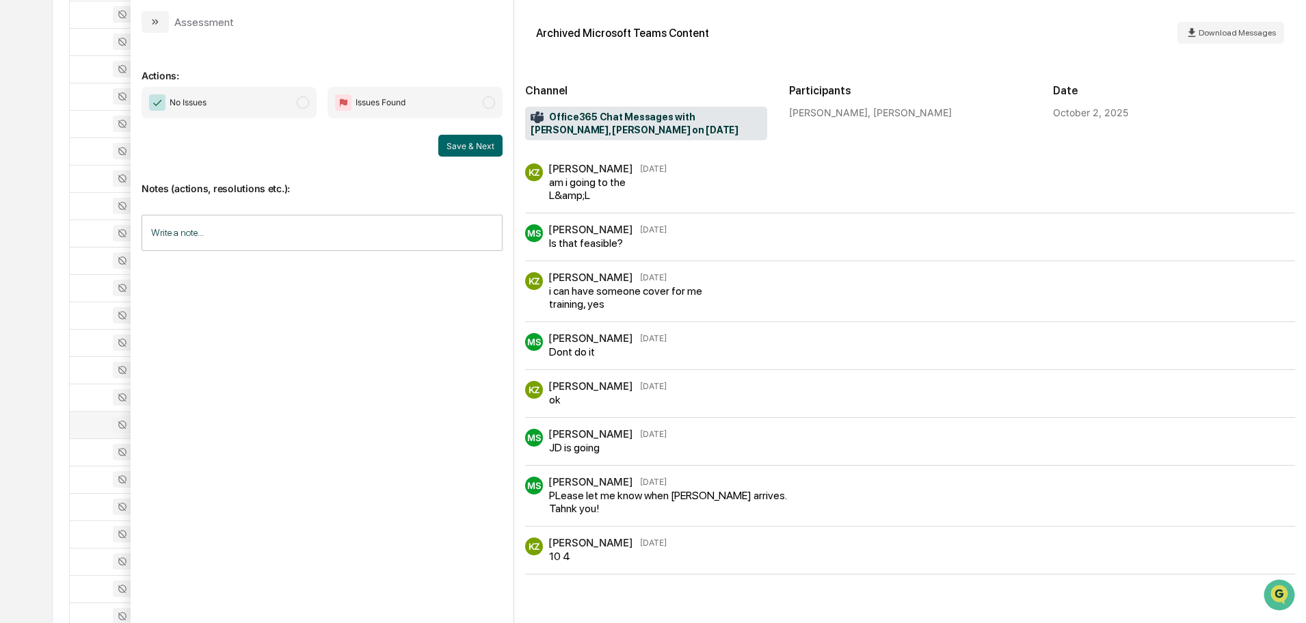
scroll to position [1684, 0]
click at [159, 26] on icon "modal" at bounding box center [155, 21] width 11 height 11
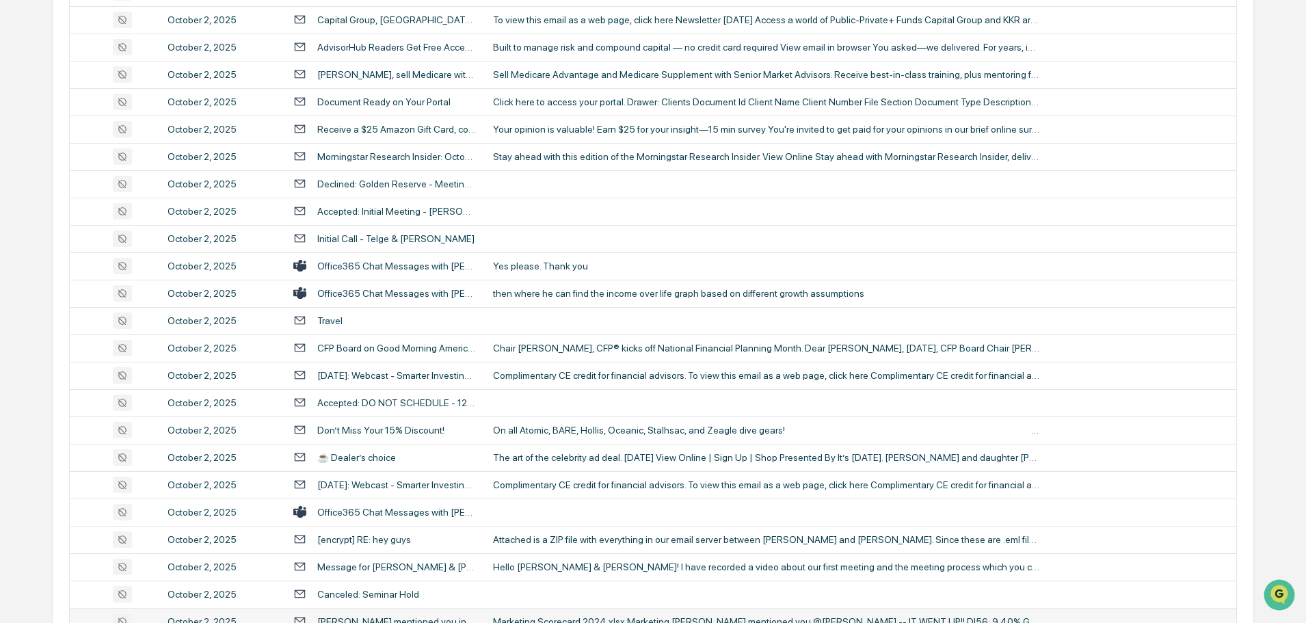
scroll to position [1342, 0]
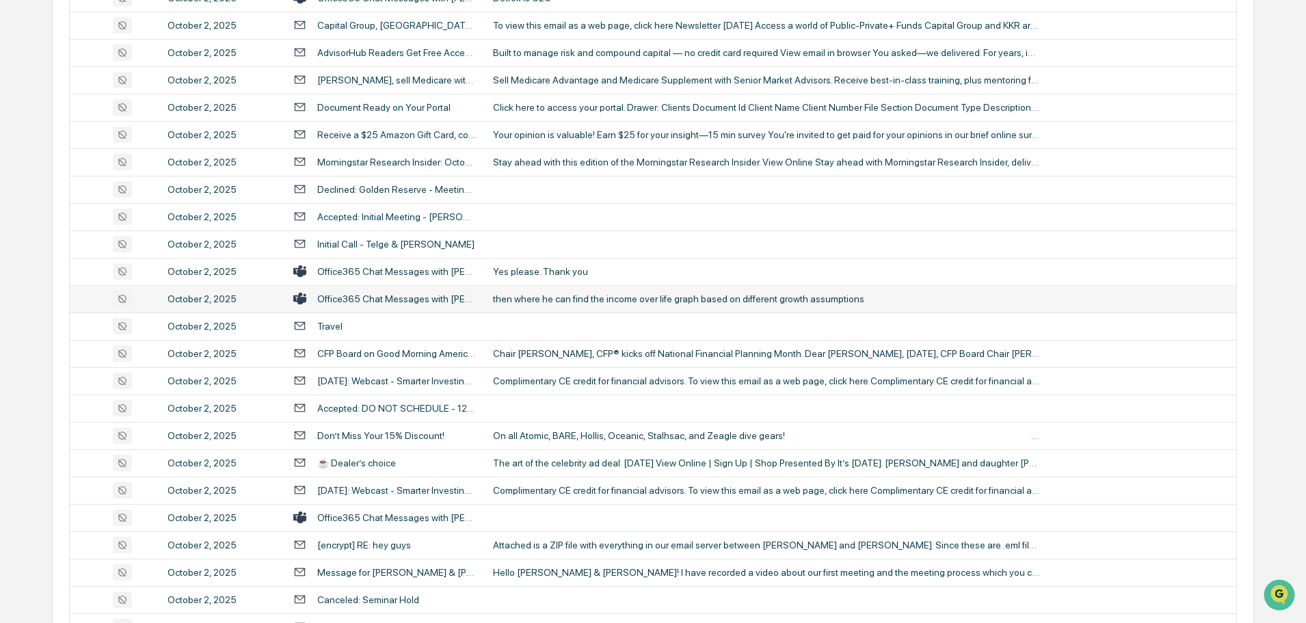
click at [550, 299] on div "then where he can find the income over life graph based on different growth ass…" at bounding box center [766, 298] width 547 height 11
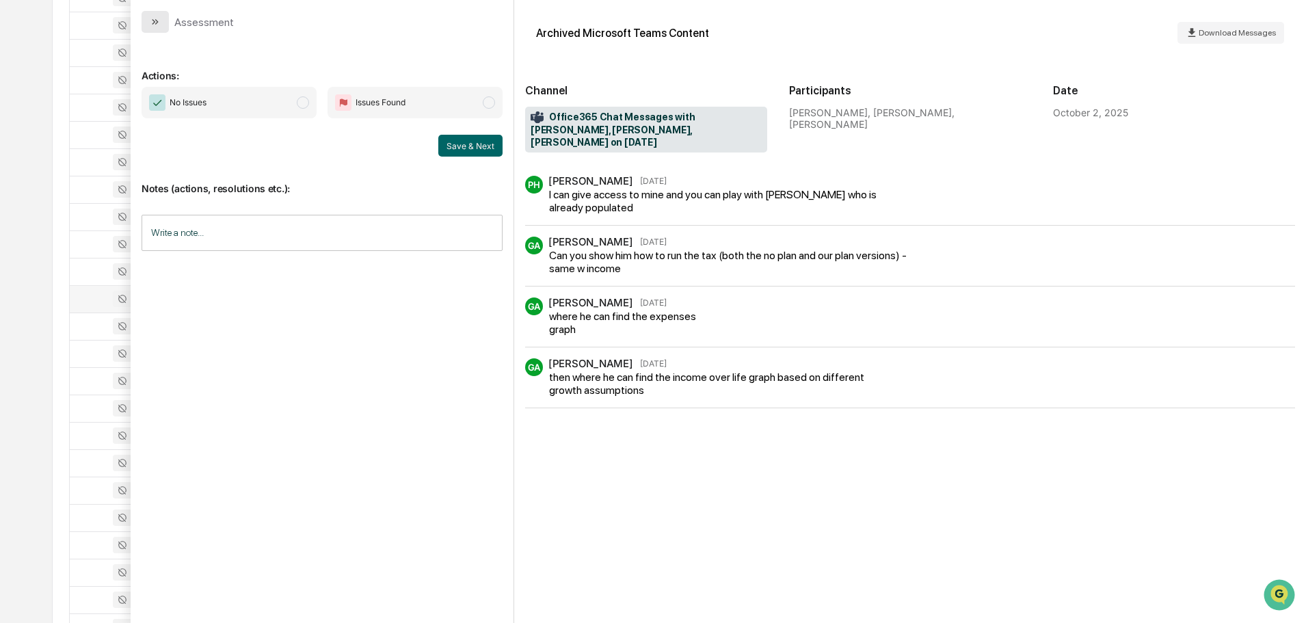
click at [161, 24] on button "modal" at bounding box center [155, 22] width 27 height 22
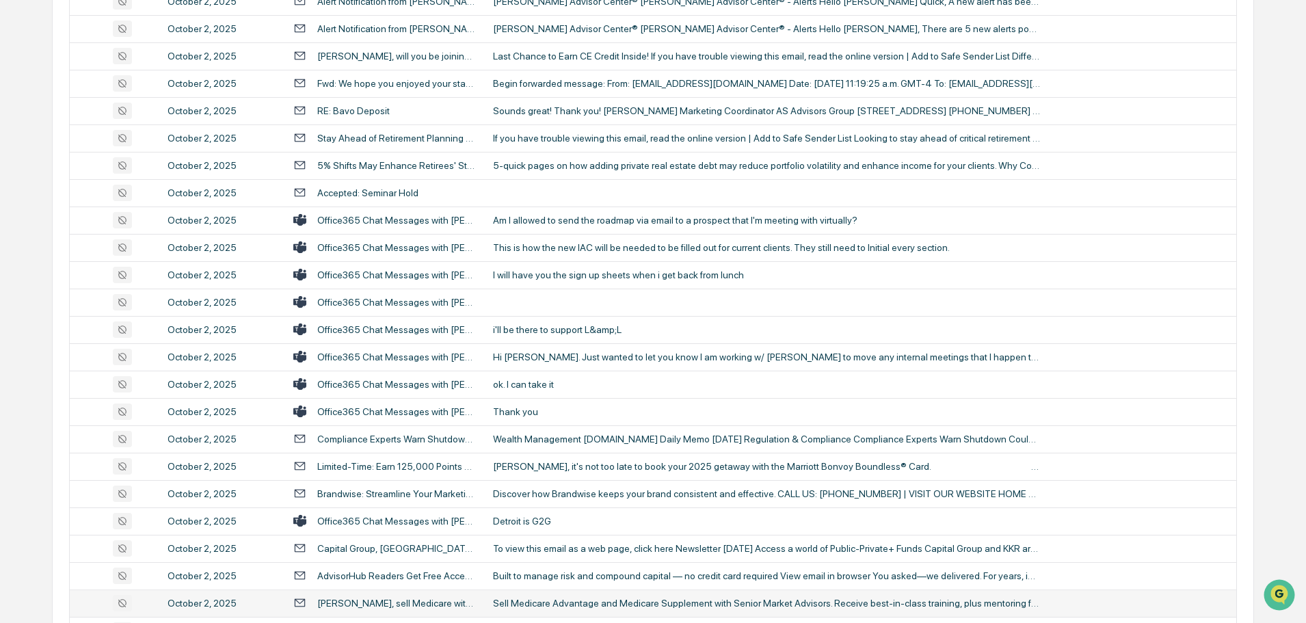
scroll to position [795, 0]
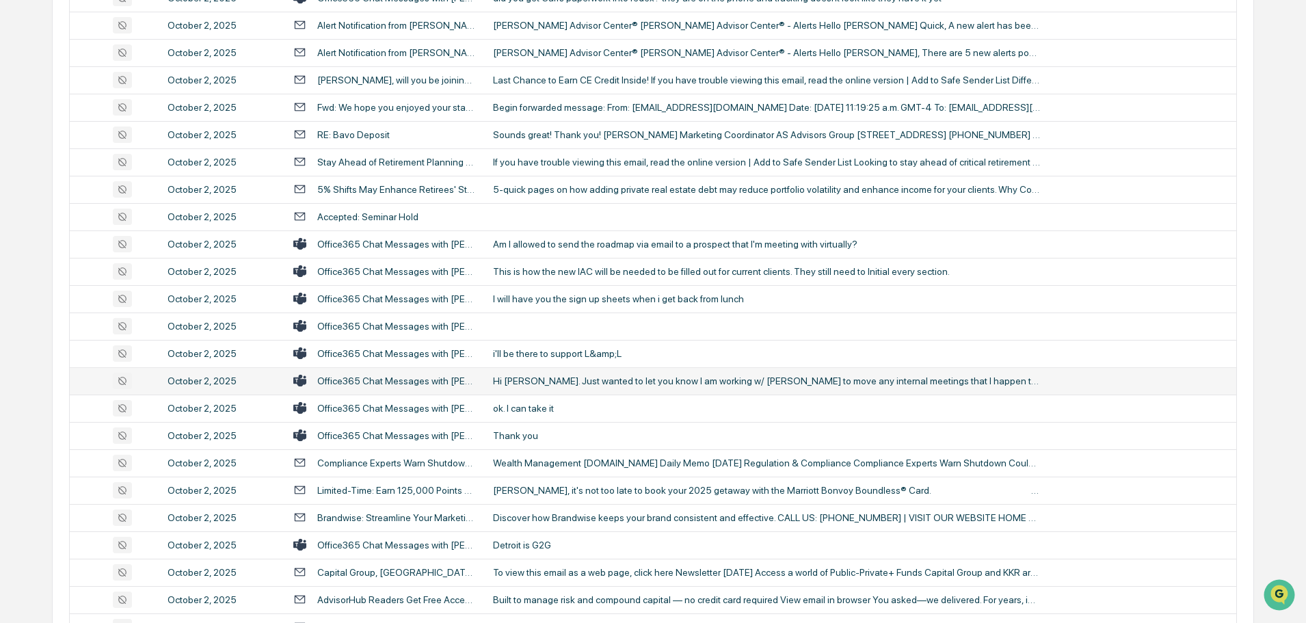
click at [604, 386] on div "Hi [PERSON_NAME]. Just wanted to let you know I am working w/ [PERSON_NAME] to …" at bounding box center [766, 381] width 547 height 11
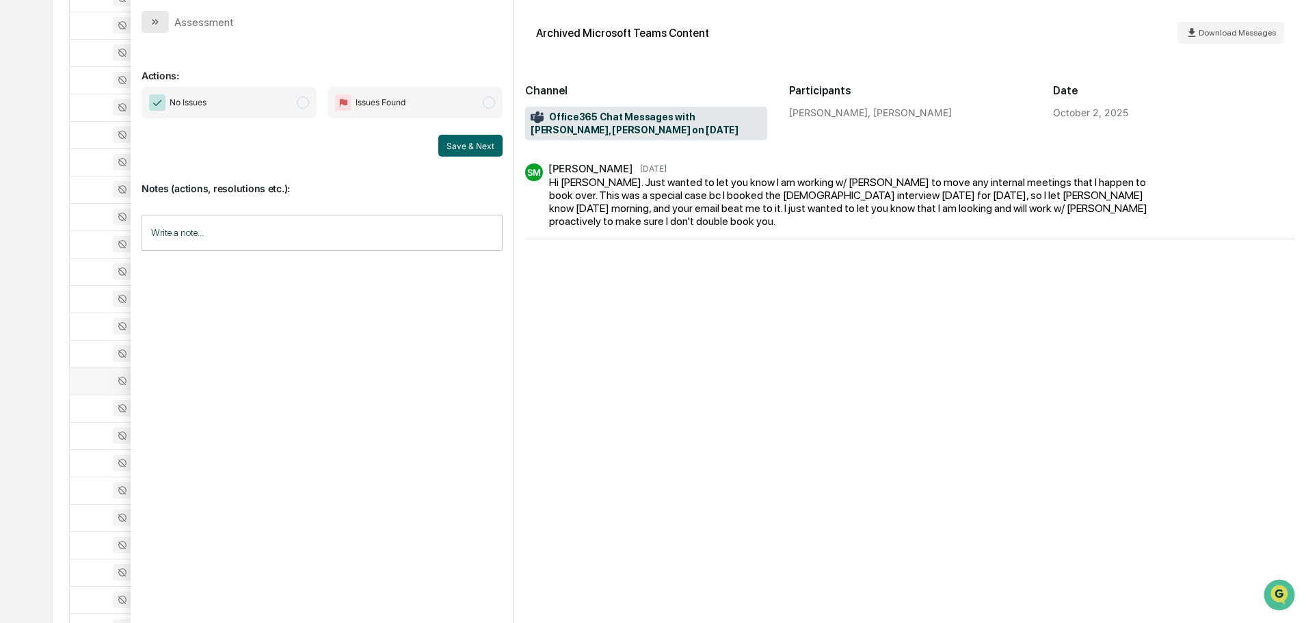
click at [161, 24] on button "modal" at bounding box center [155, 22] width 27 height 22
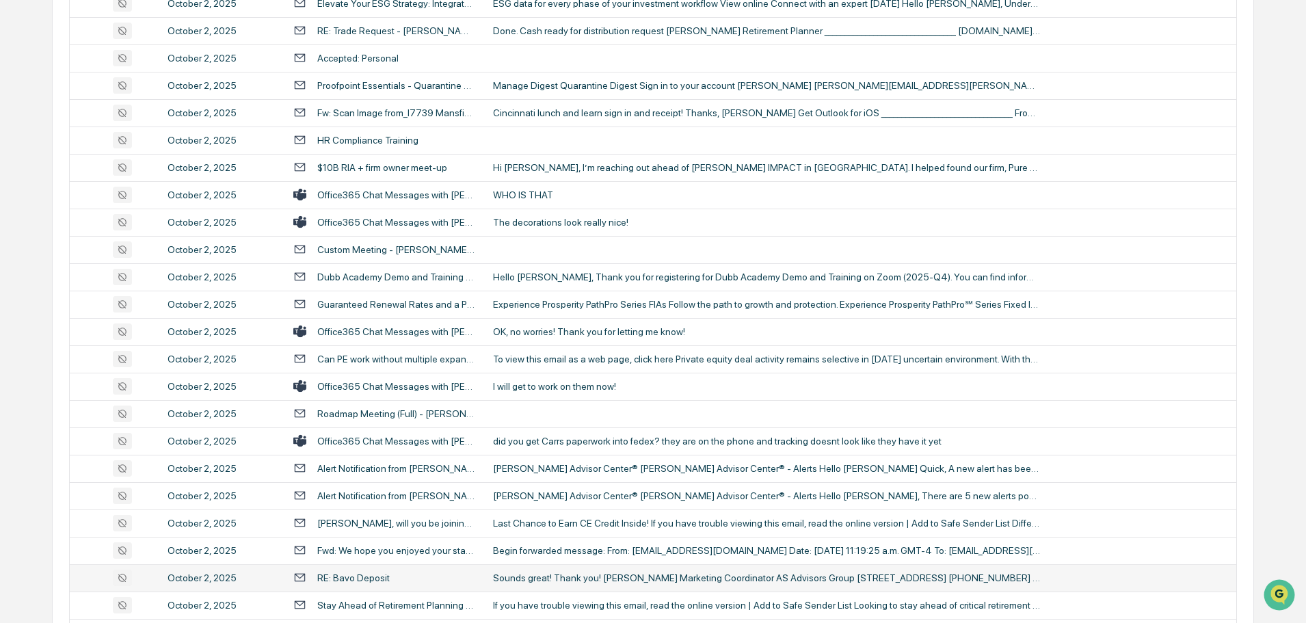
scroll to position [316, 0]
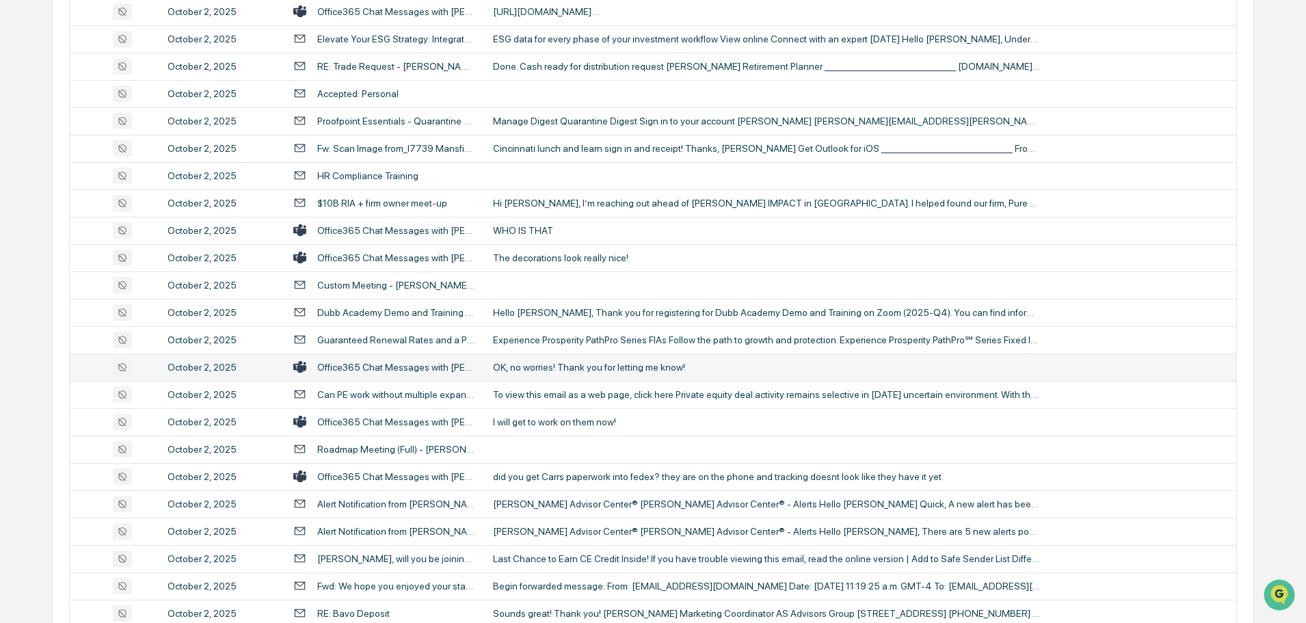
click at [583, 366] on div "OK, no worries! Thank you for letting me know!" at bounding box center [766, 367] width 547 height 11
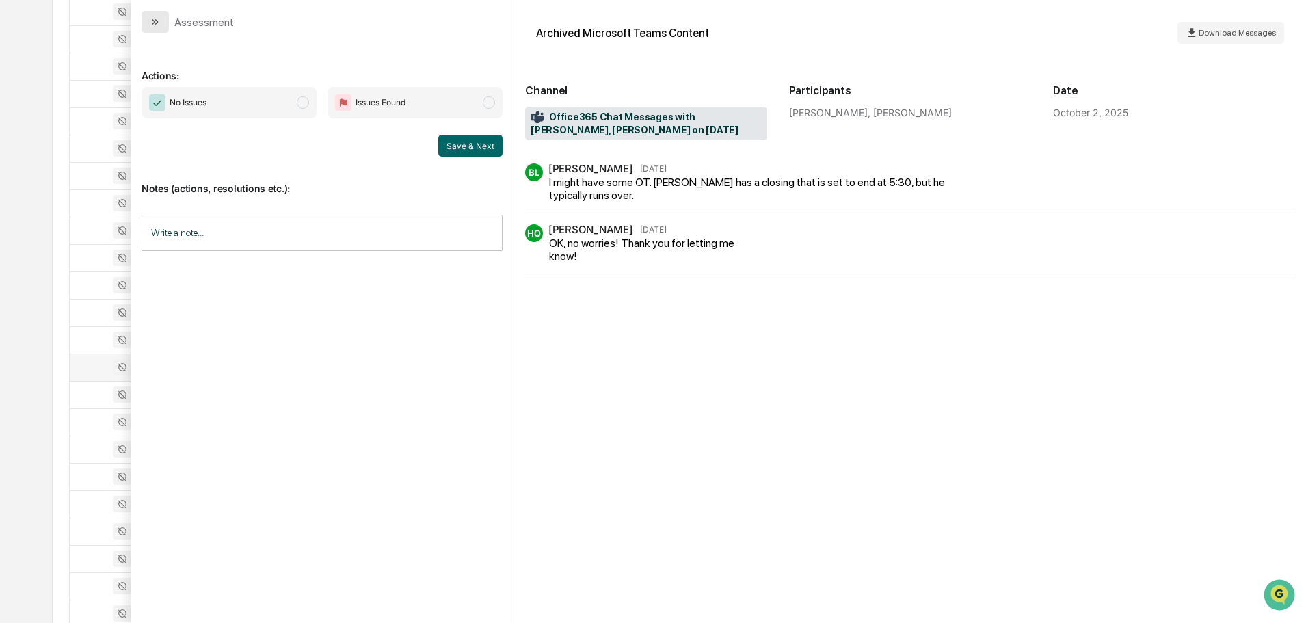
click at [153, 18] on icon "modal" at bounding box center [155, 21] width 11 height 11
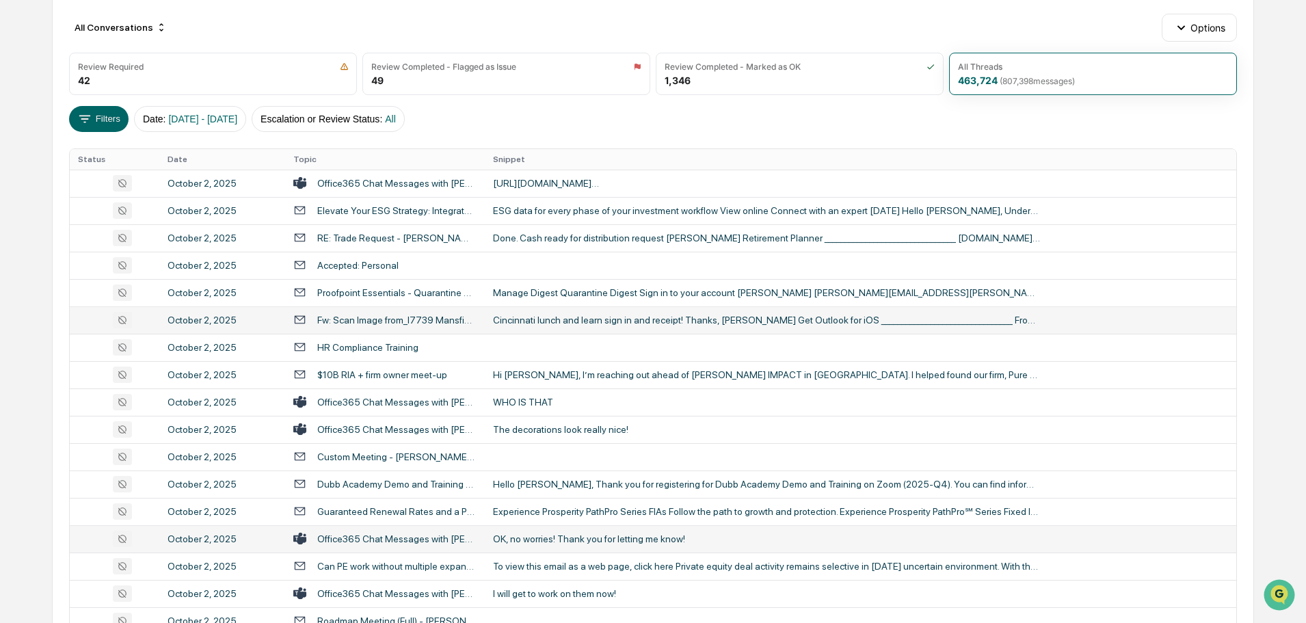
scroll to position [111, 0]
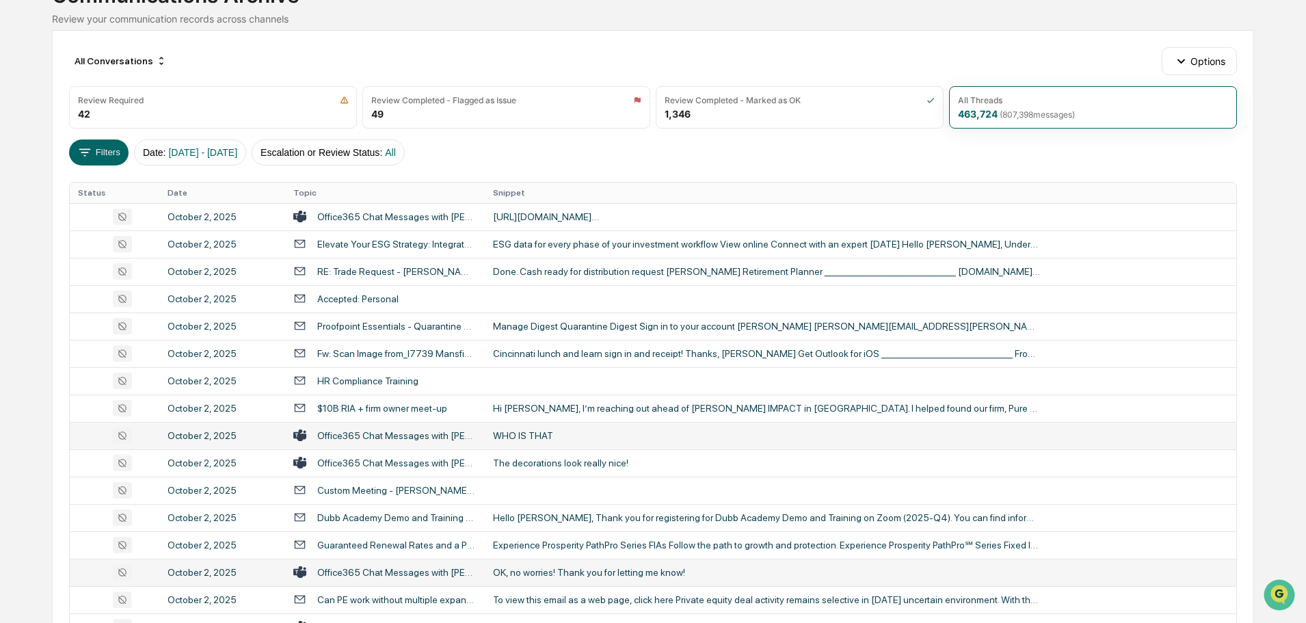
click at [555, 434] on div "WHO IS THAT" at bounding box center [766, 435] width 547 height 11
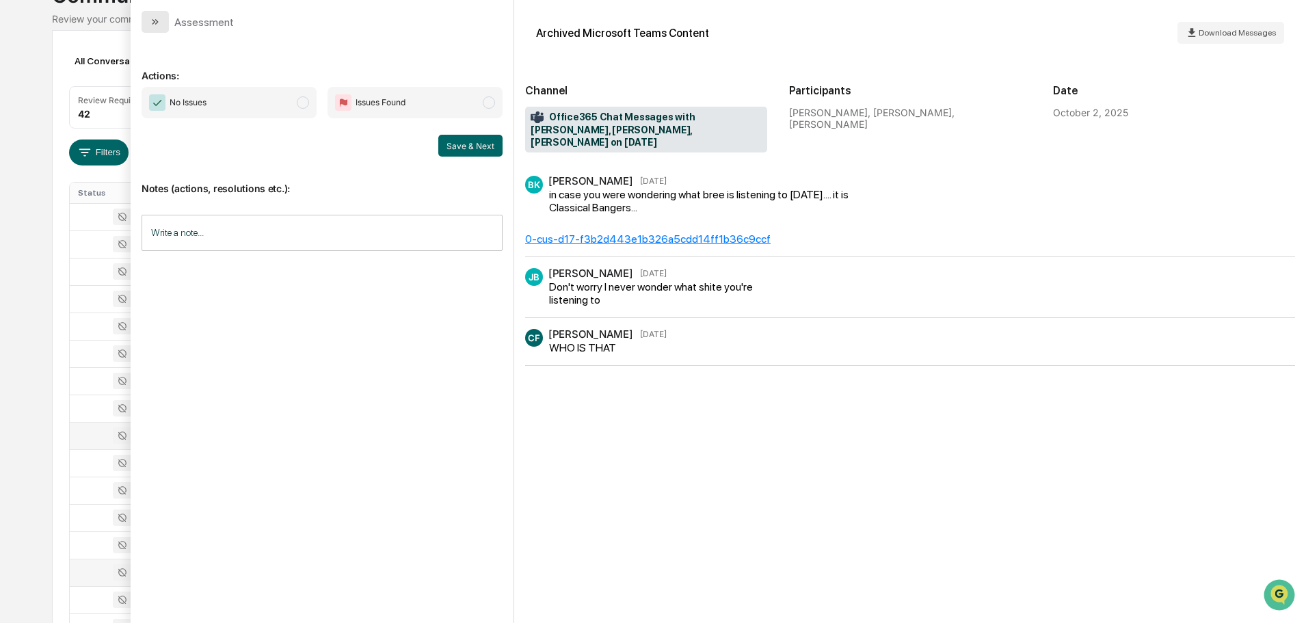
click at [162, 16] on button "modal" at bounding box center [155, 22] width 27 height 22
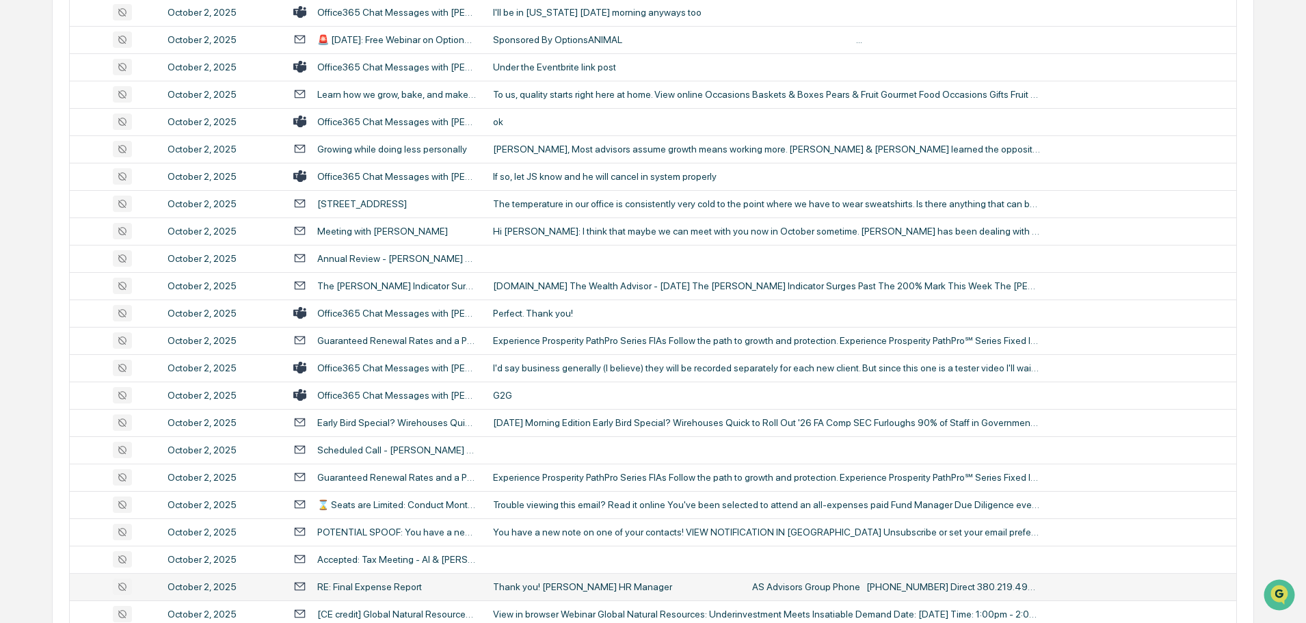
scroll to position [2505, 0]
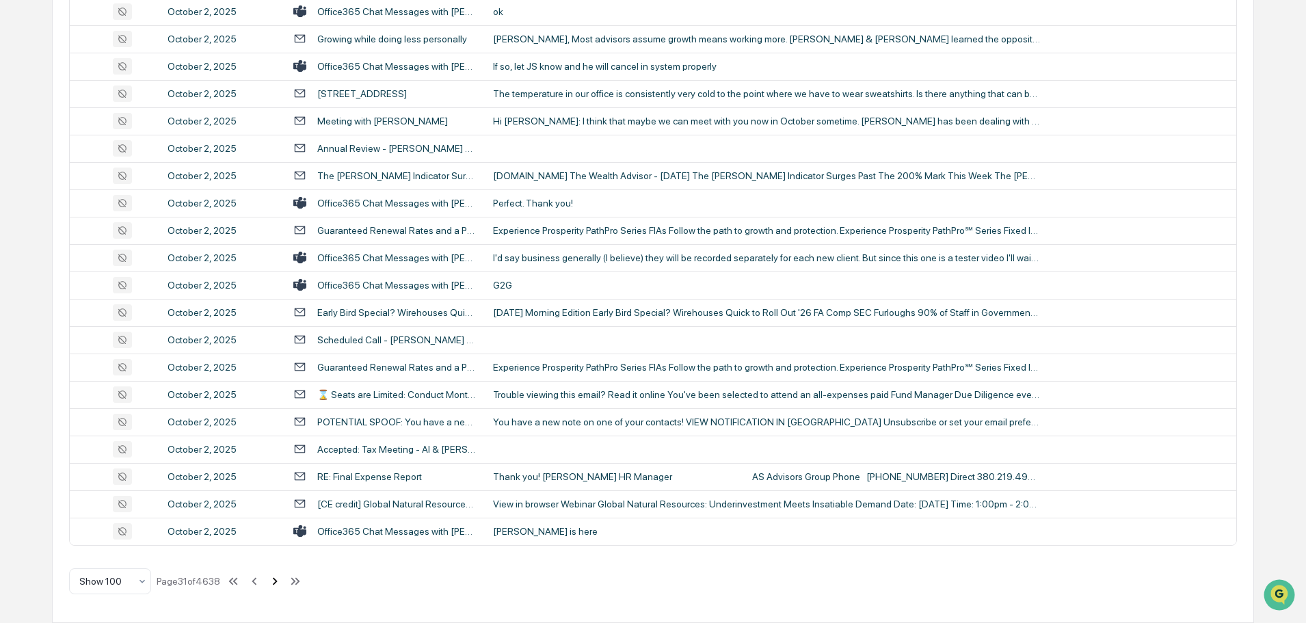
click at [278, 586] on icon at bounding box center [274, 581] width 15 height 15
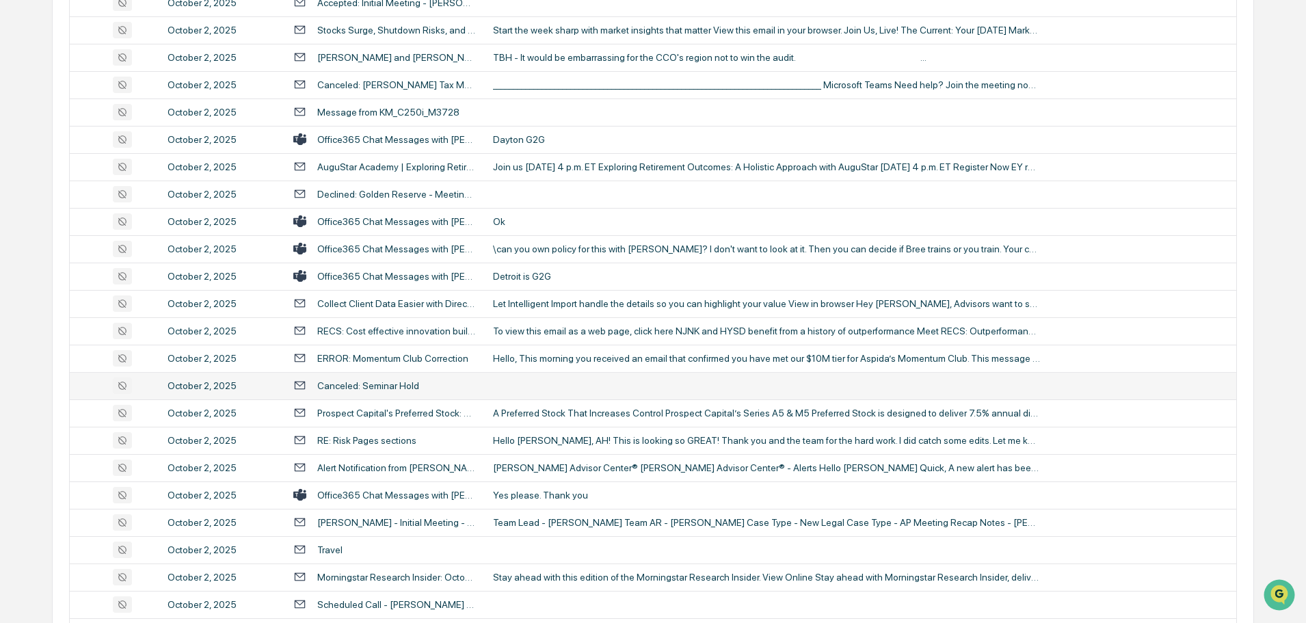
scroll to position [2368, 0]
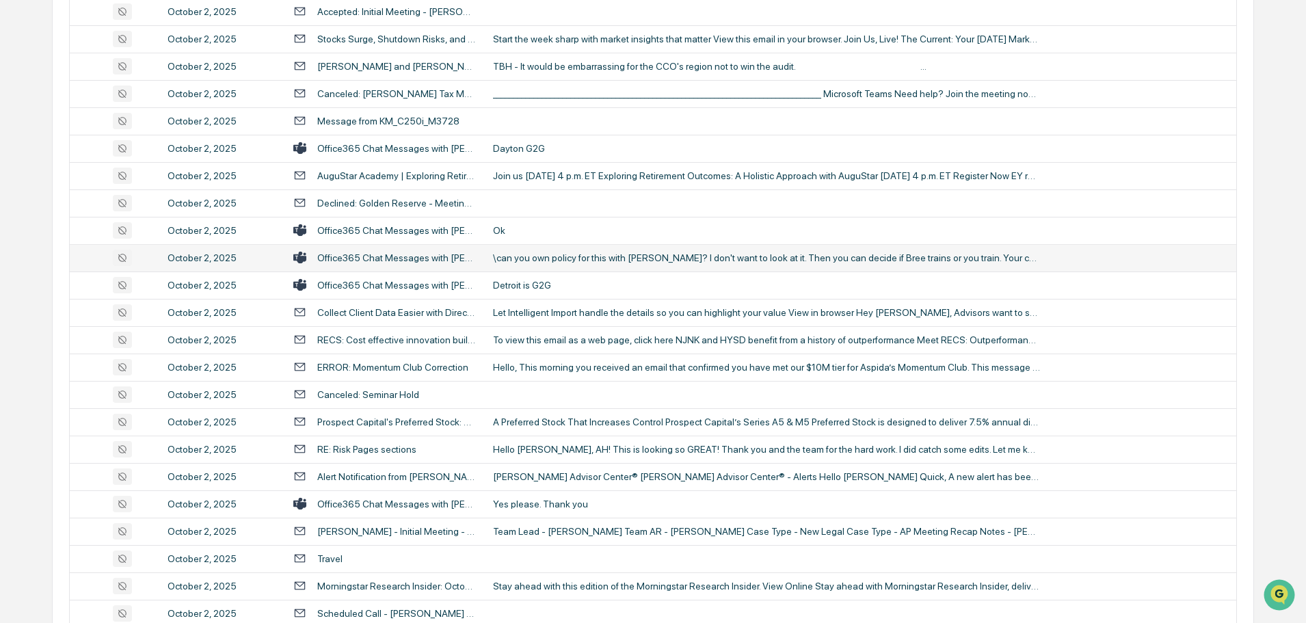
click at [601, 259] on div "\can you own policy for this with [PERSON_NAME]? I don't want to look at it. Th…" at bounding box center [766, 257] width 547 height 11
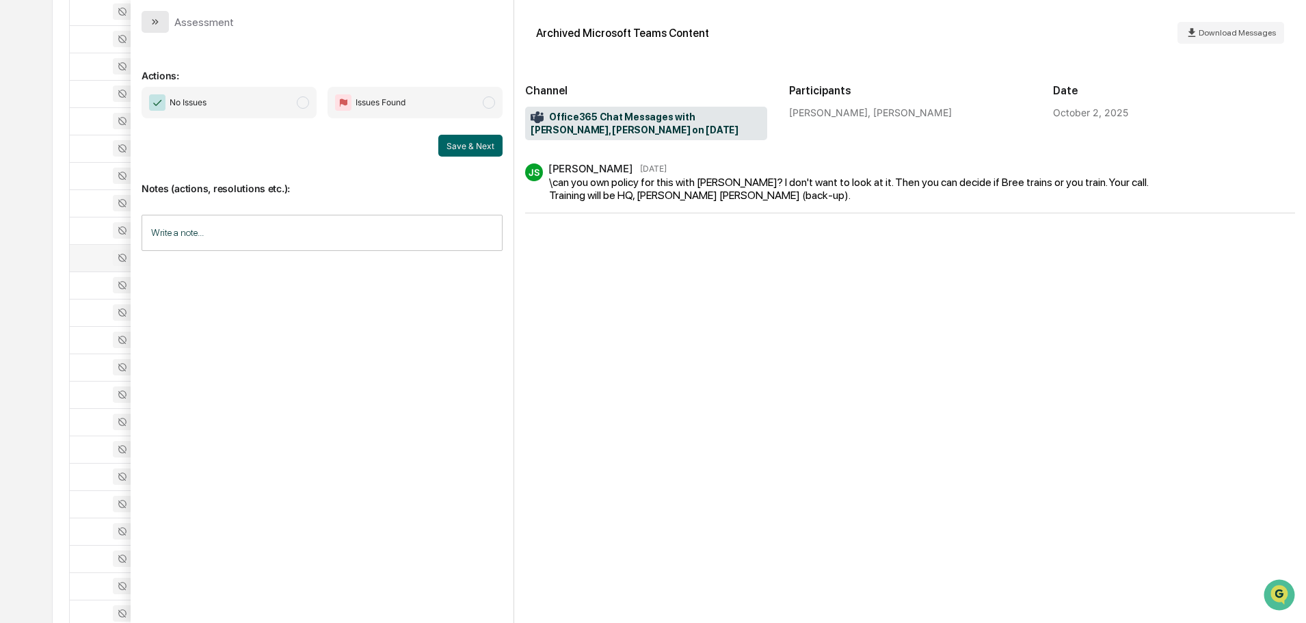
click at [160, 20] on icon "modal" at bounding box center [155, 21] width 11 height 11
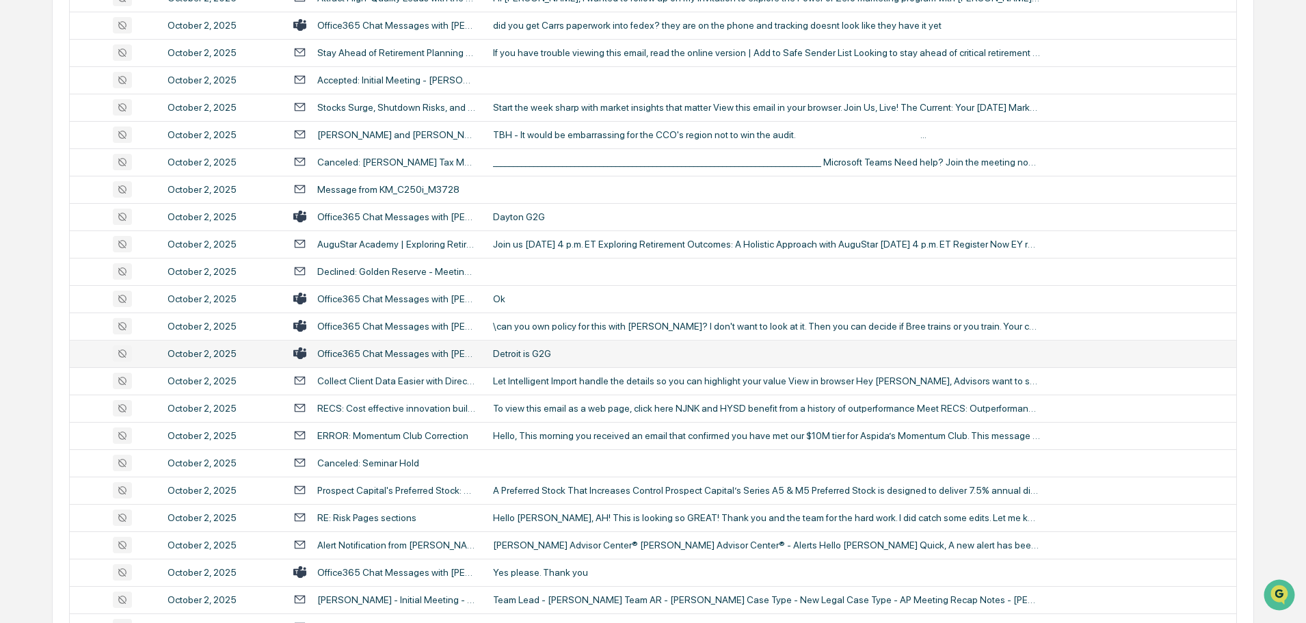
scroll to position [2163, 0]
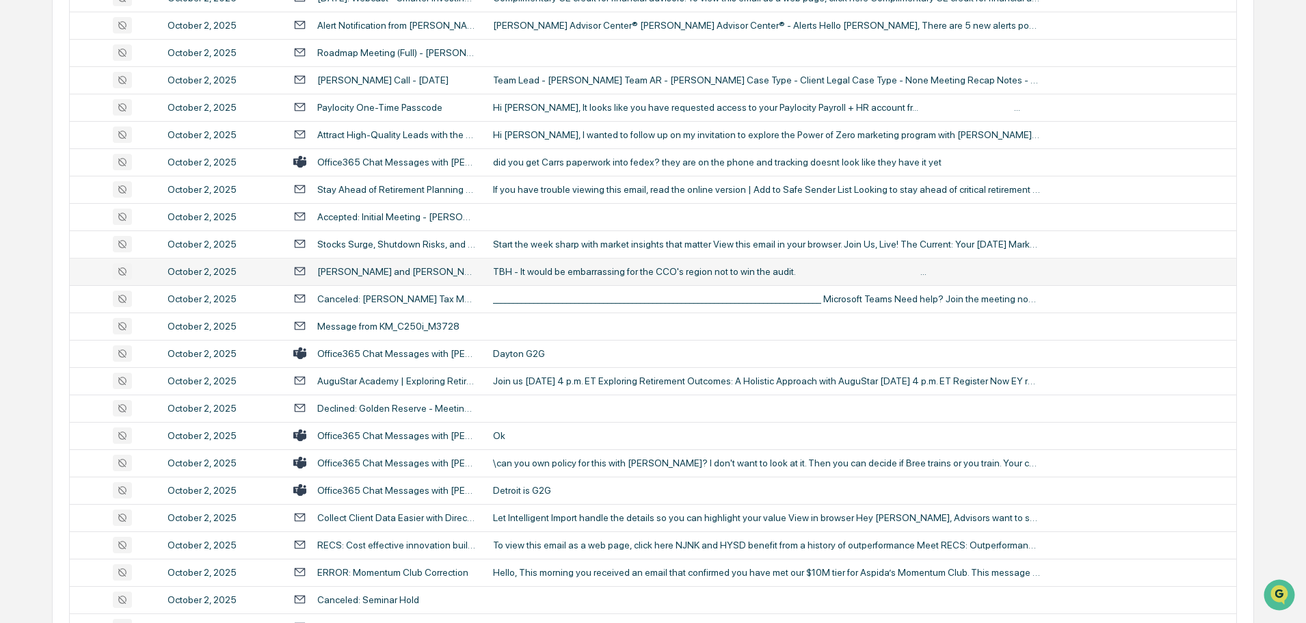
click at [606, 272] on div "TBH - It would be embarrassing for the CCO's region not to win the audit. ‌ ‌ ‌…" at bounding box center [766, 271] width 547 height 11
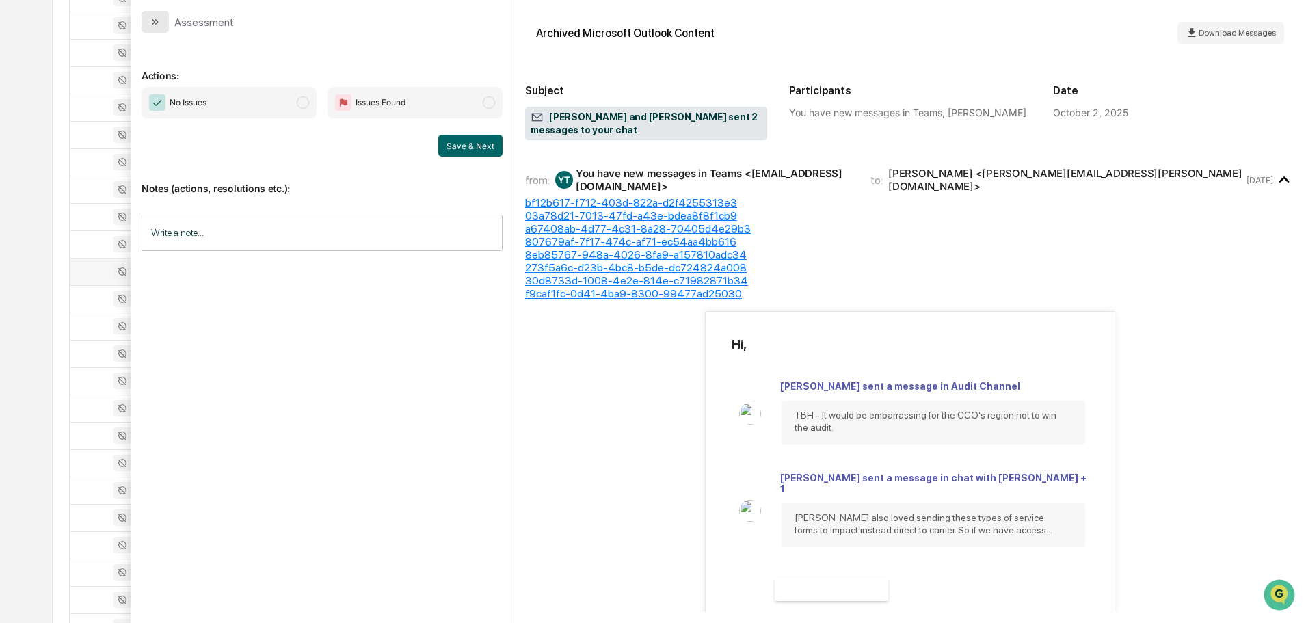
click at [159, 21] on icon "modal" at bounding box center [155, 21] width 11 height 11
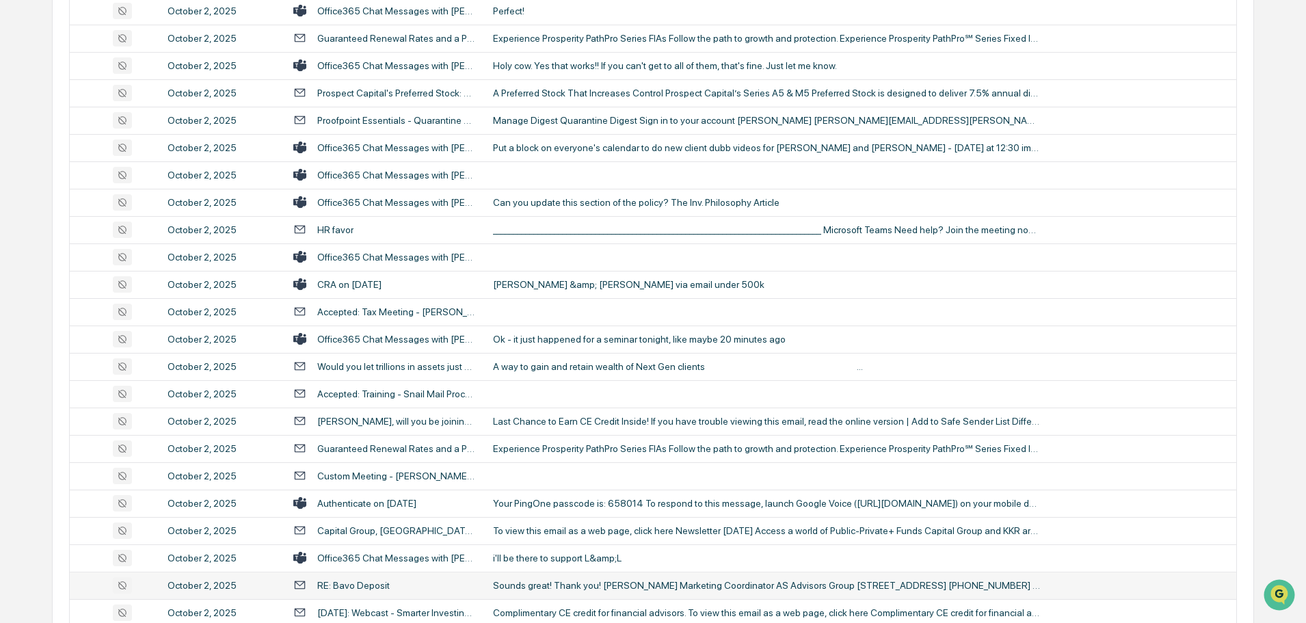
scroll to position [1547, 0]
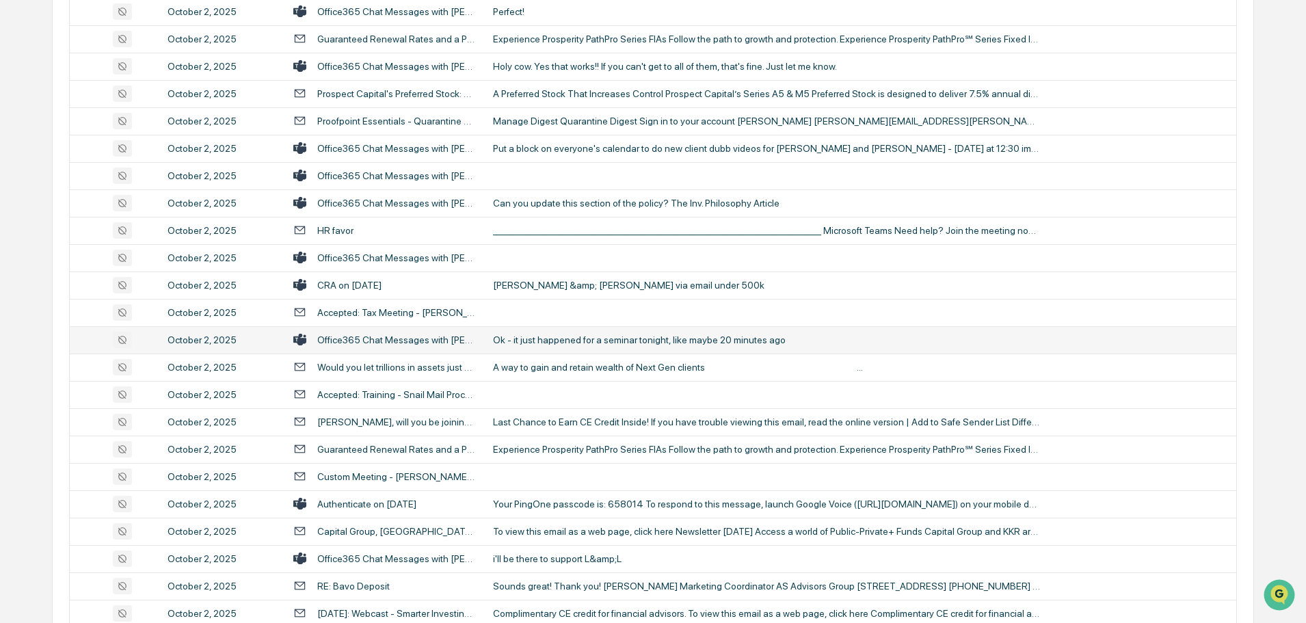
click at [592, 344] on div "Ok - it just happened for a seminar tonight, like maybe 20 minutes ago" at bounding box center [766, 339] width 547 height 11
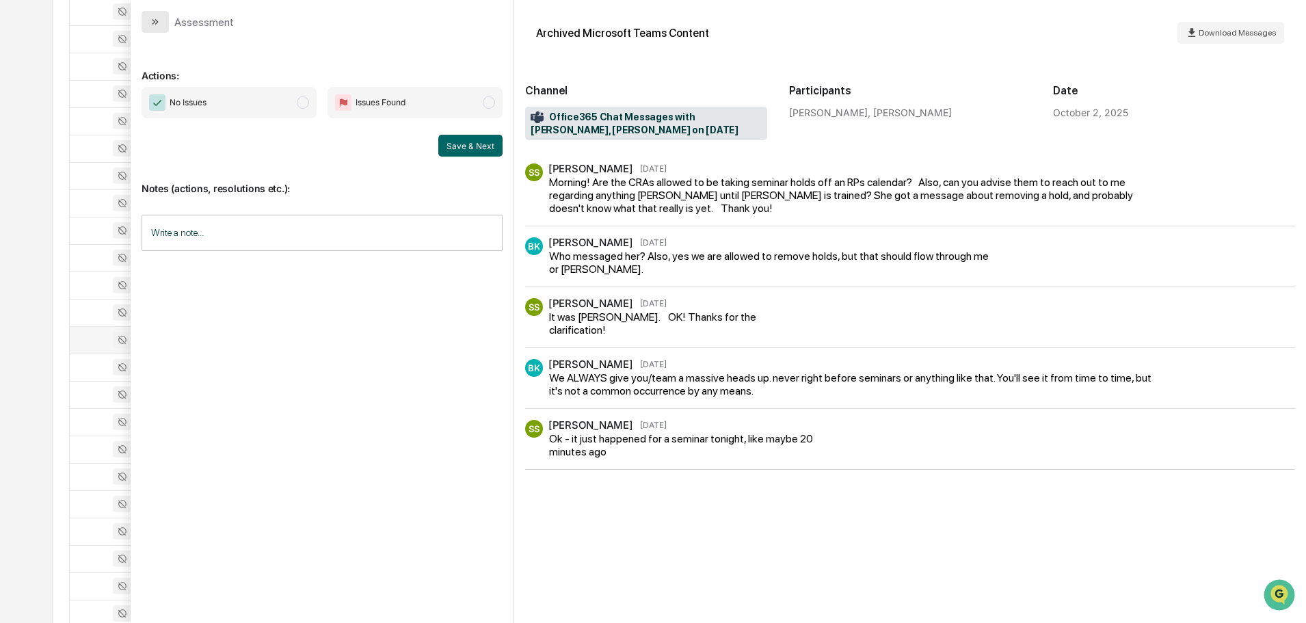
click at [155, 19] on icon "modal" at bounding box center [155, 21] width 11 height 11
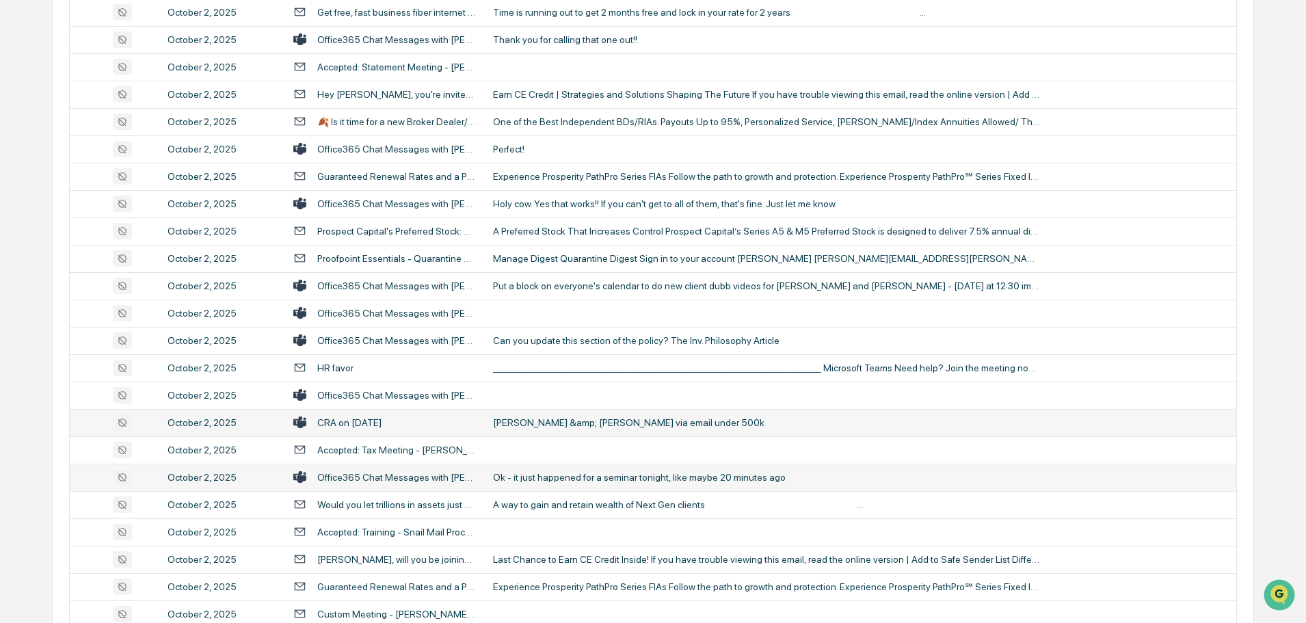
scroll to position [1342, 0]
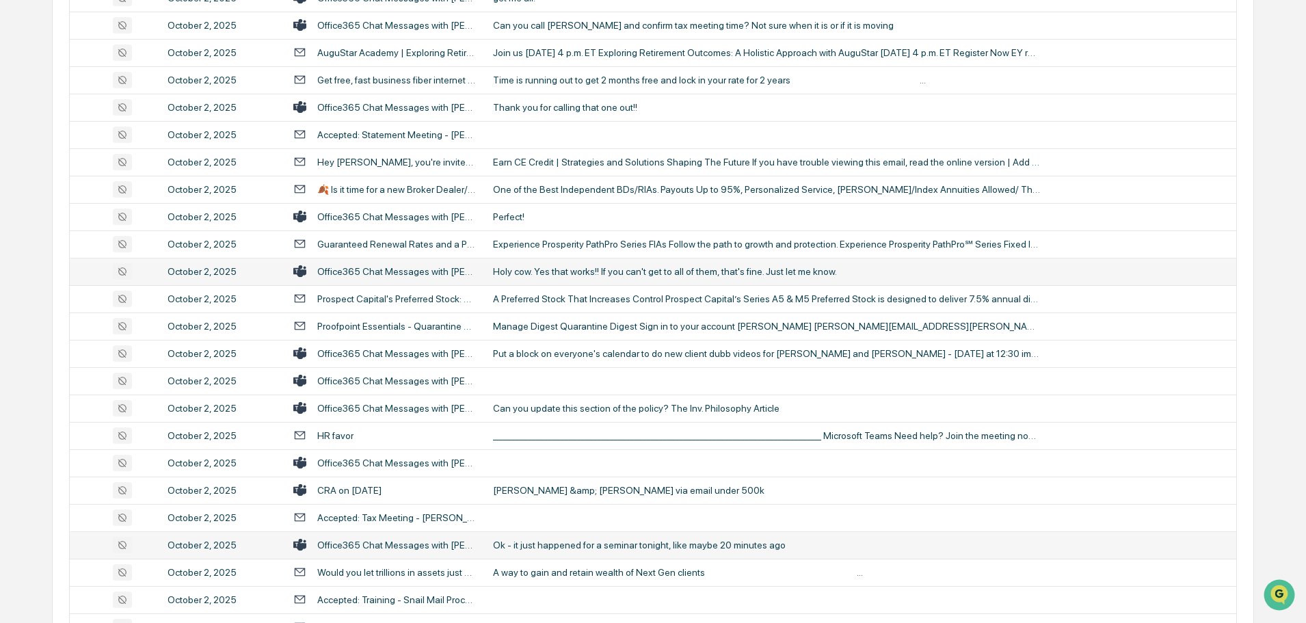
click at [603, 273] on div "Holy cow. Yes that works!! If you can't get to all of them, that's fine. Just l…" at bounding box center [766, 271] width 547 height 11
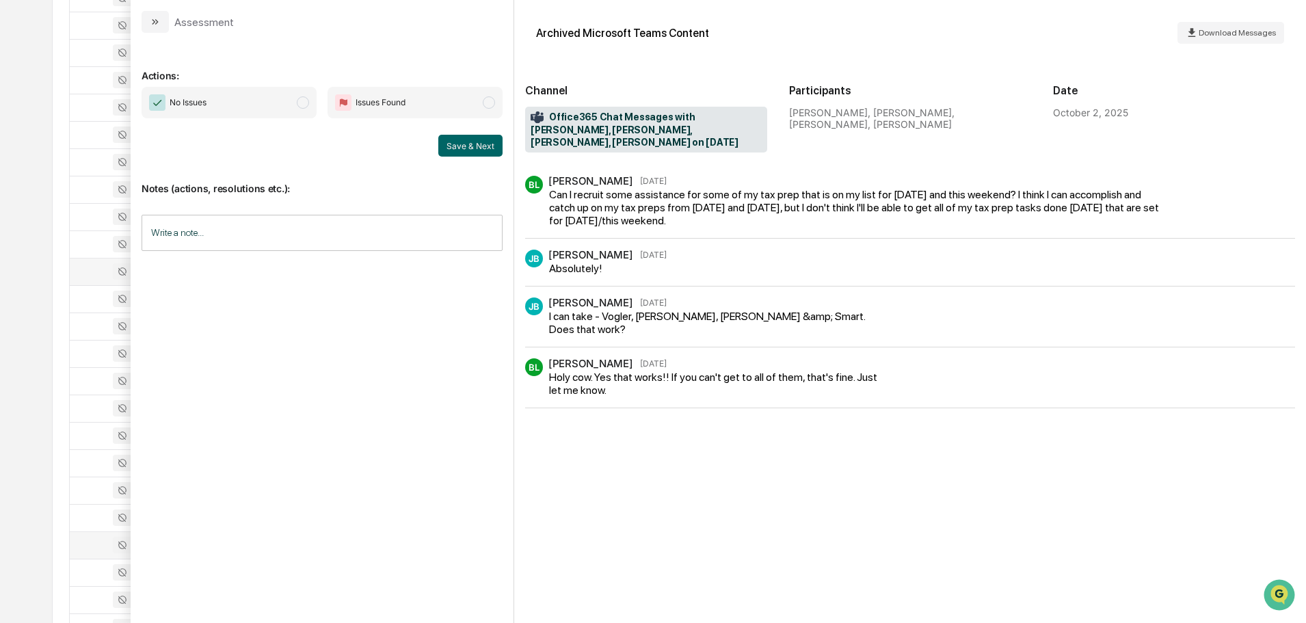
click at [149, 13] on button "modal" at bounding box center [155, 22] width 27 height 22
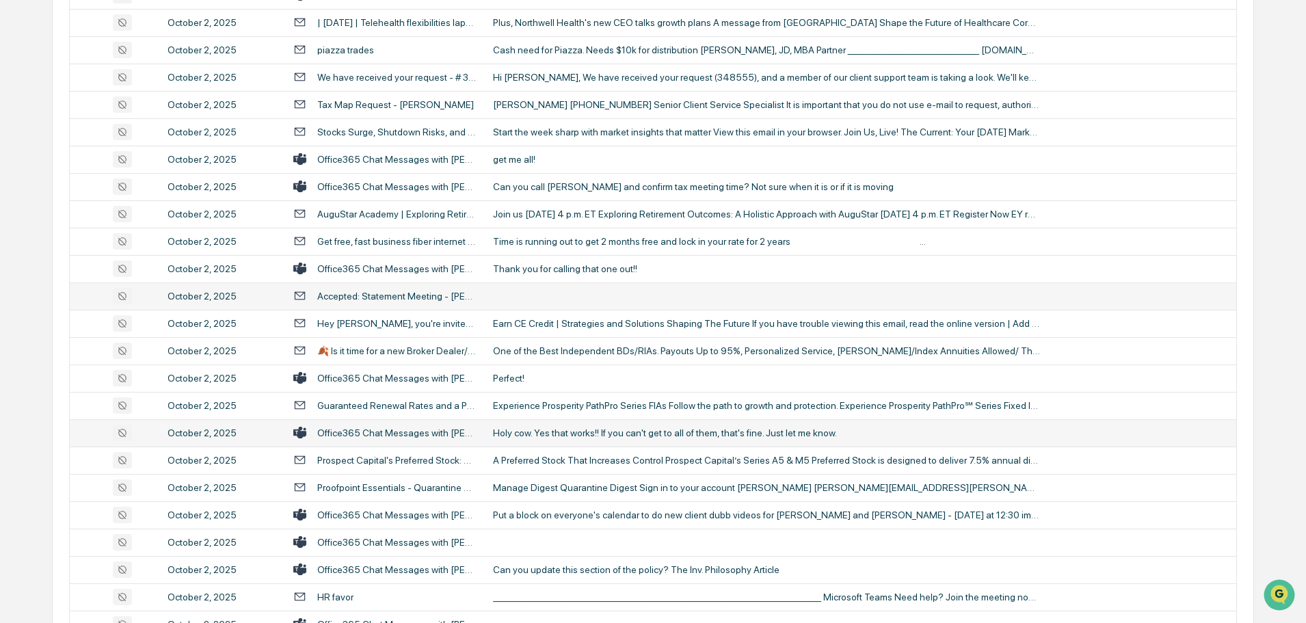
scroll to position [1137, 0]
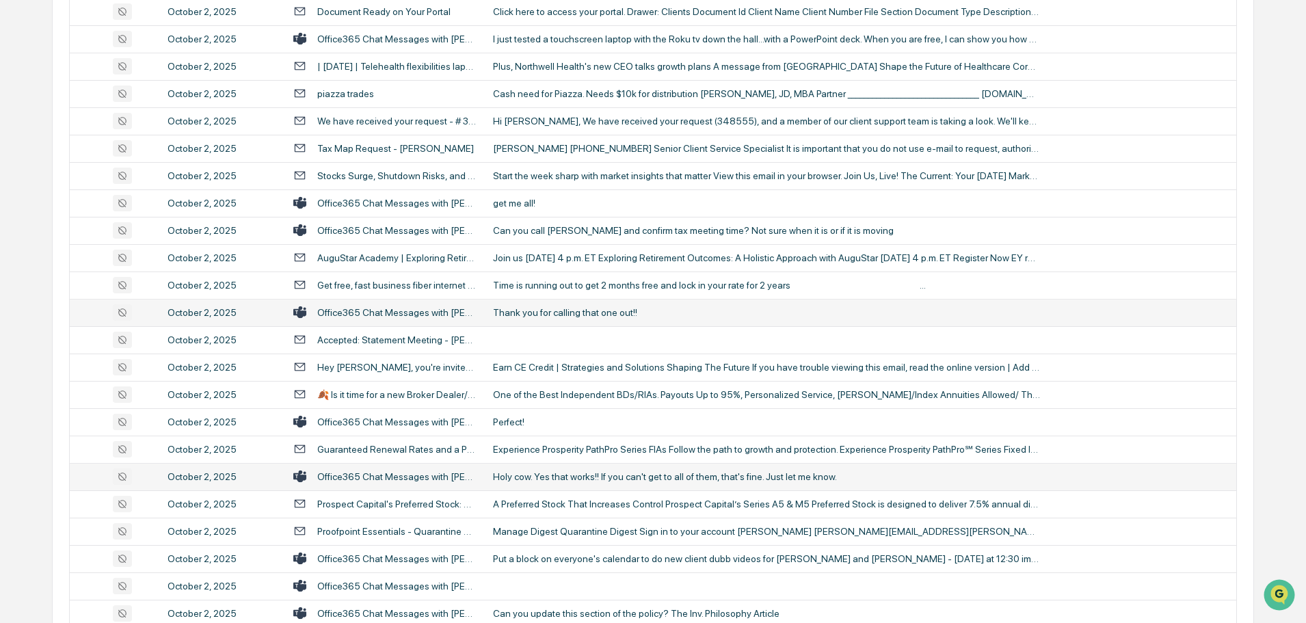
click at [594, 317] on div "Thank you for calling that one out!!" at bounding box center [766, 312] width 547 height 11
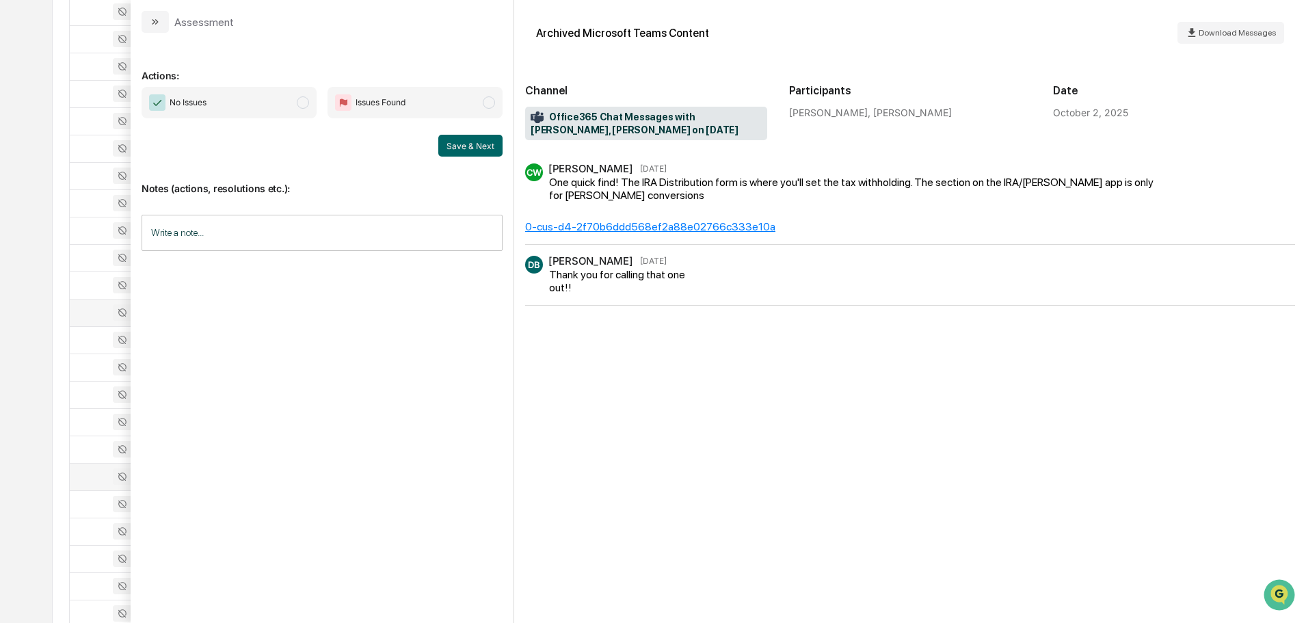
click at [151, 16] on icon "modal" at bounding box center [155, 21] width 11 height 11
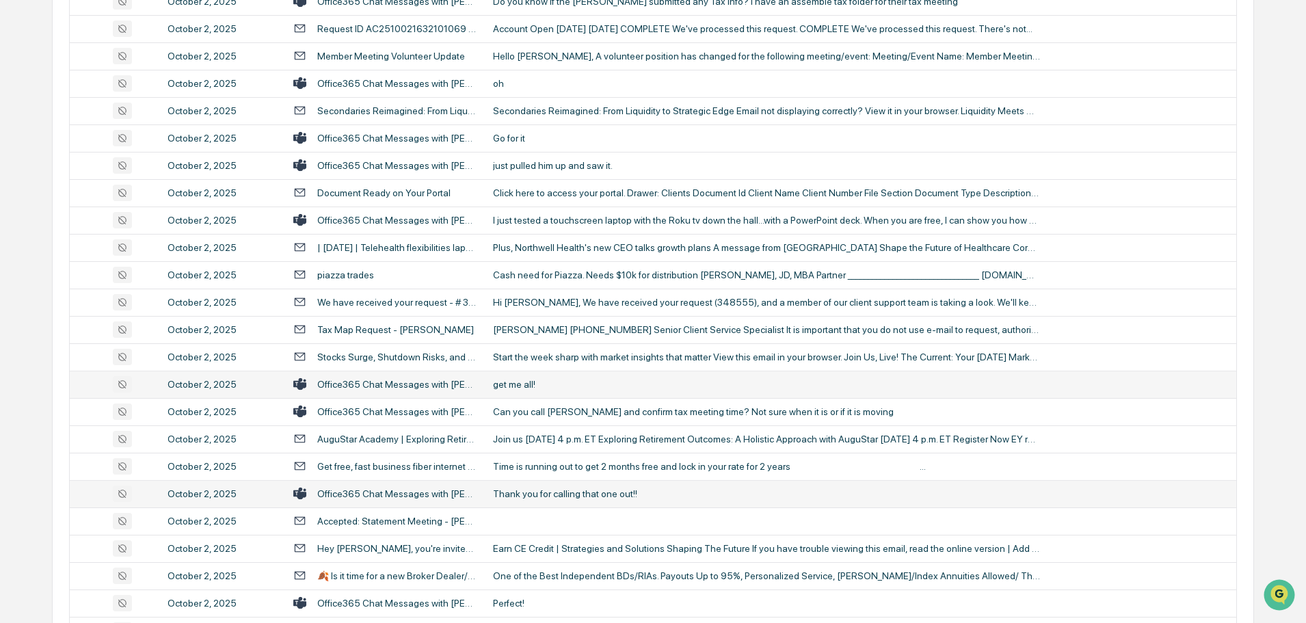
scroll to position [932, 0]
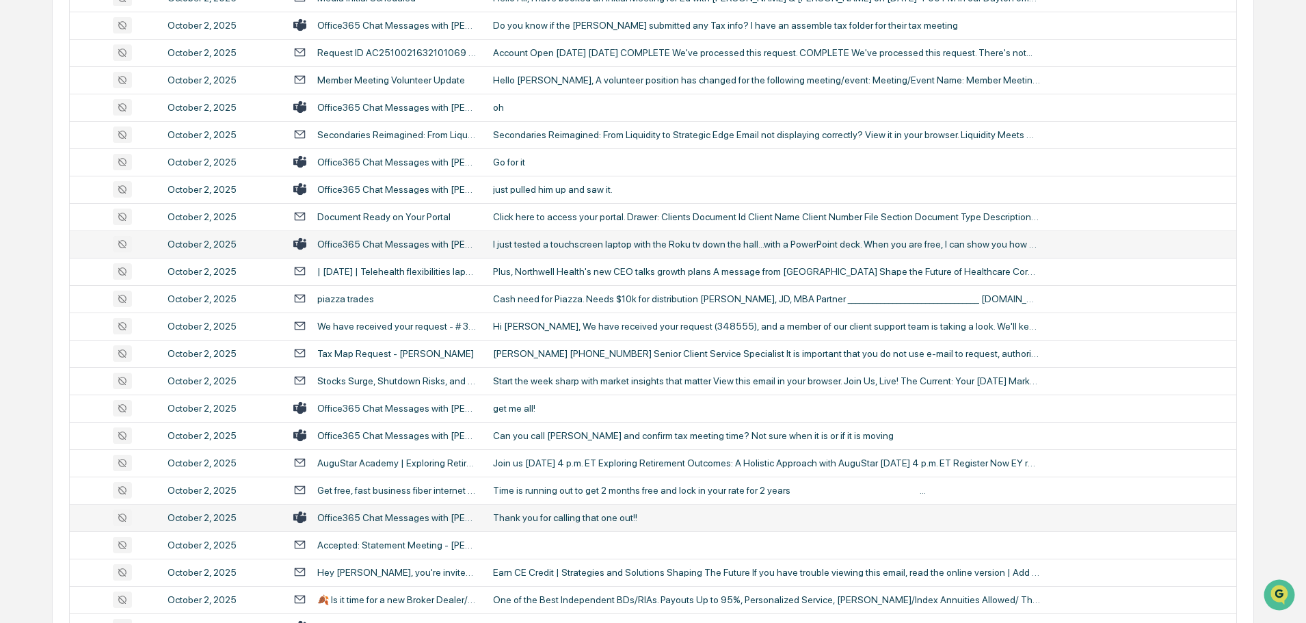
click at [571, 248] on div "I just tested a touchscreen laptop with the Roku tv down the hall...with a Powe…" at bounding box center [766, 244] width 547 height 11
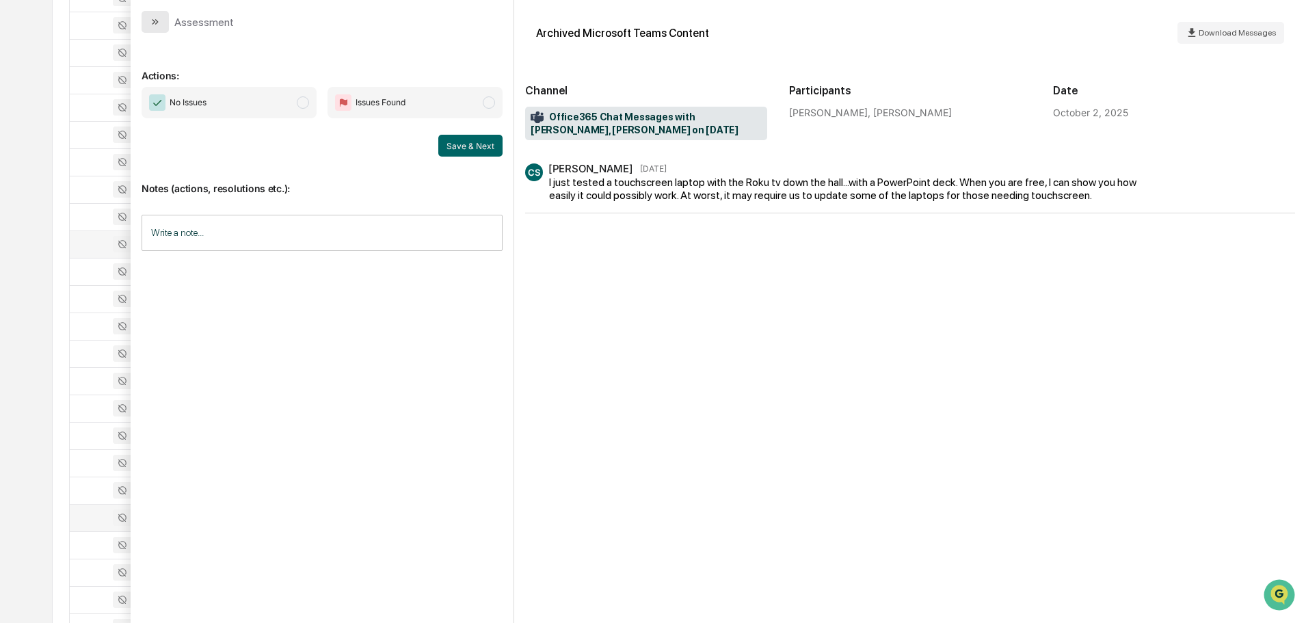
click at [157, 23] on icon "modal" at bounding box center [156, 21] width 3 height 5
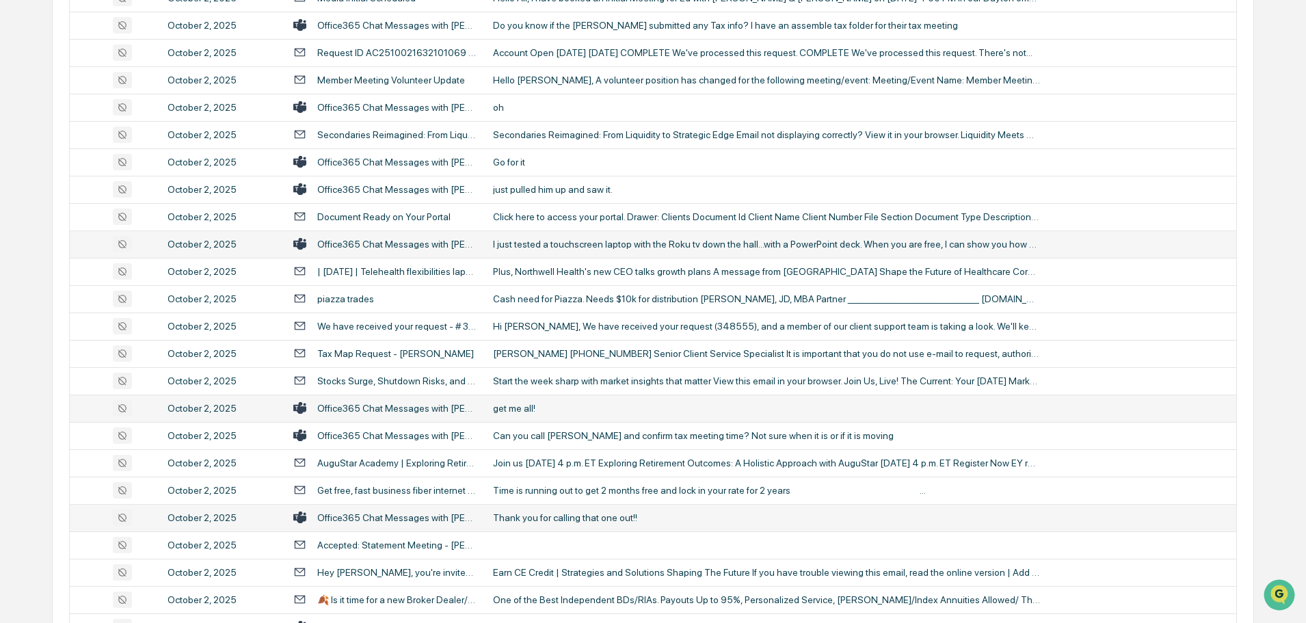
click at [514, 400] on td "get me all!" at bounding box center [861, 408] width 752 height 27
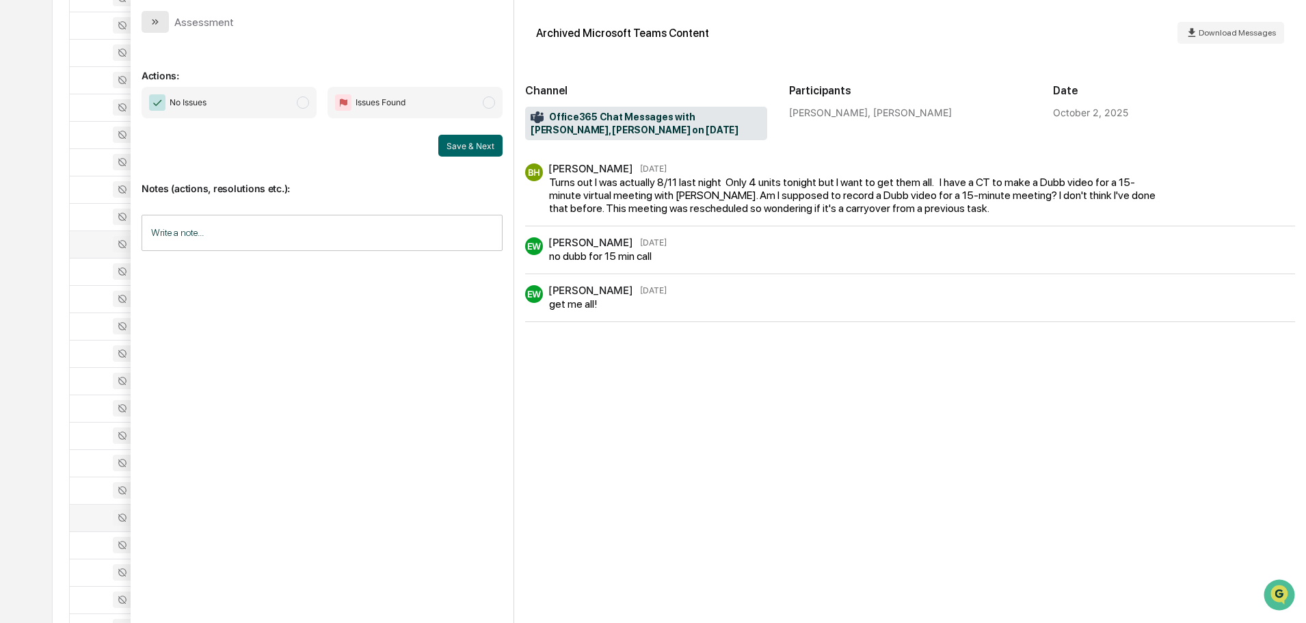
click at [159, 19] on icon "modal" at bounding box center [155, 21] width 11 height 11
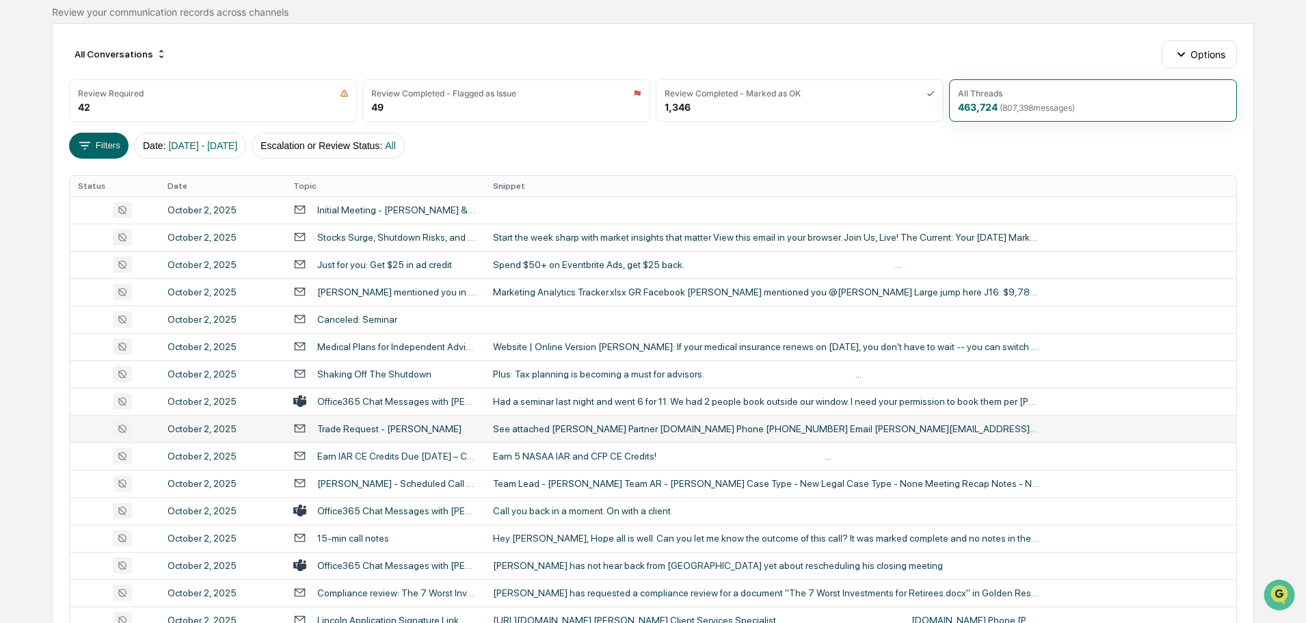
scroll to position [137, 0]
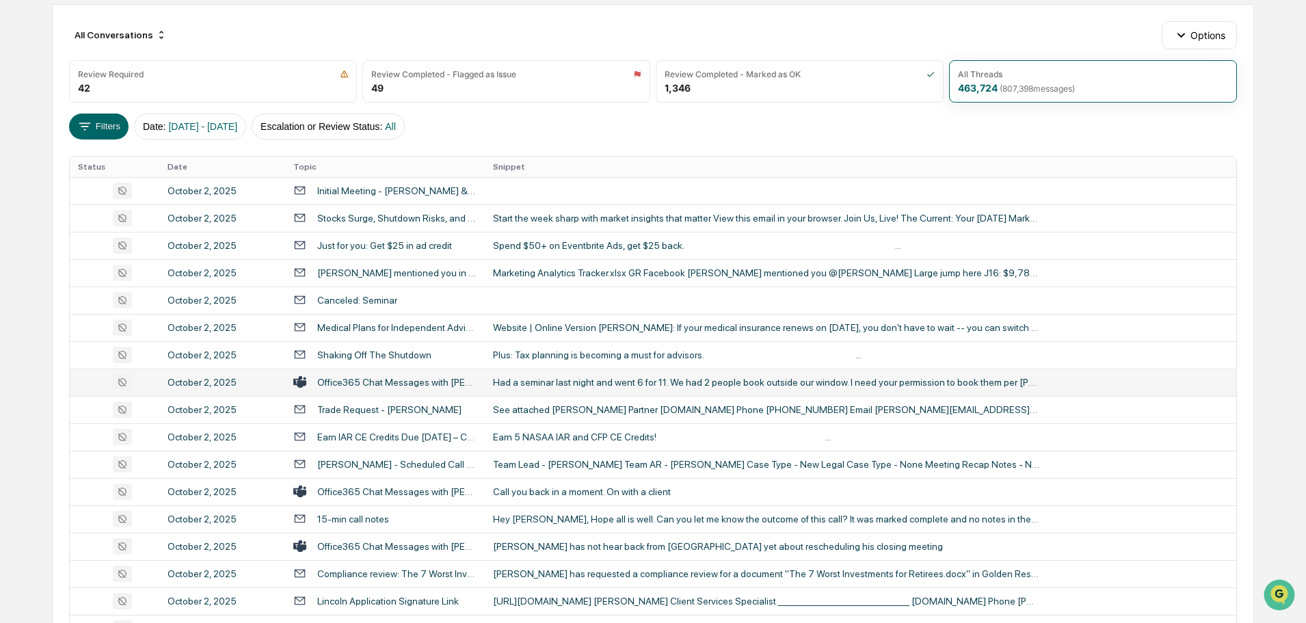
click at [601, 387] on div "Had a seminar last night and went 6 for 11. We had 2 people book outside our wi…" at bounding box center [766, 382] width 547 height 11
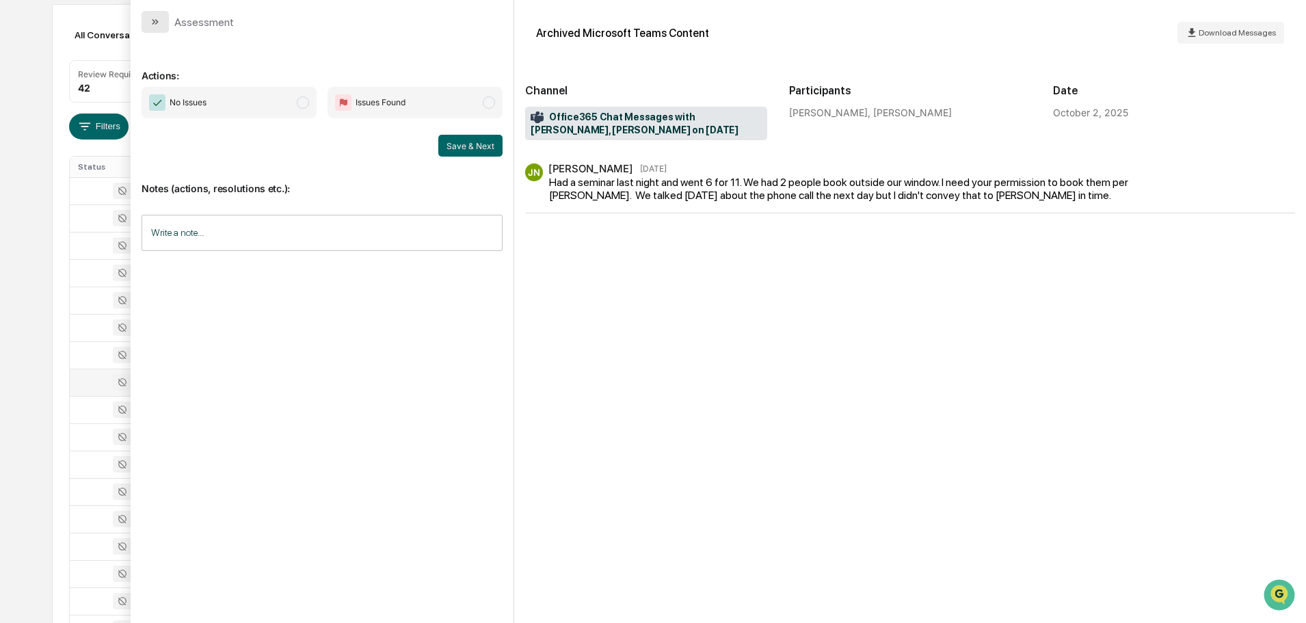
click at [163, 21] on button "modal" at bounding box center [155, 22] width 27 height 22
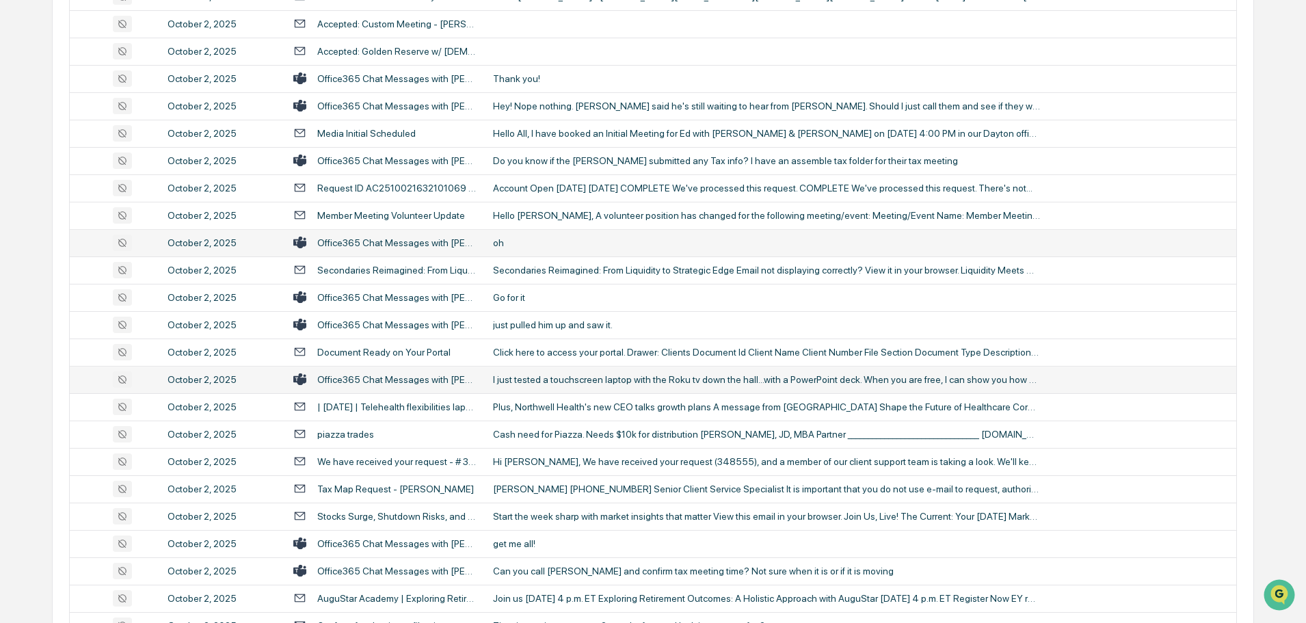
scroll to position [821, 0]
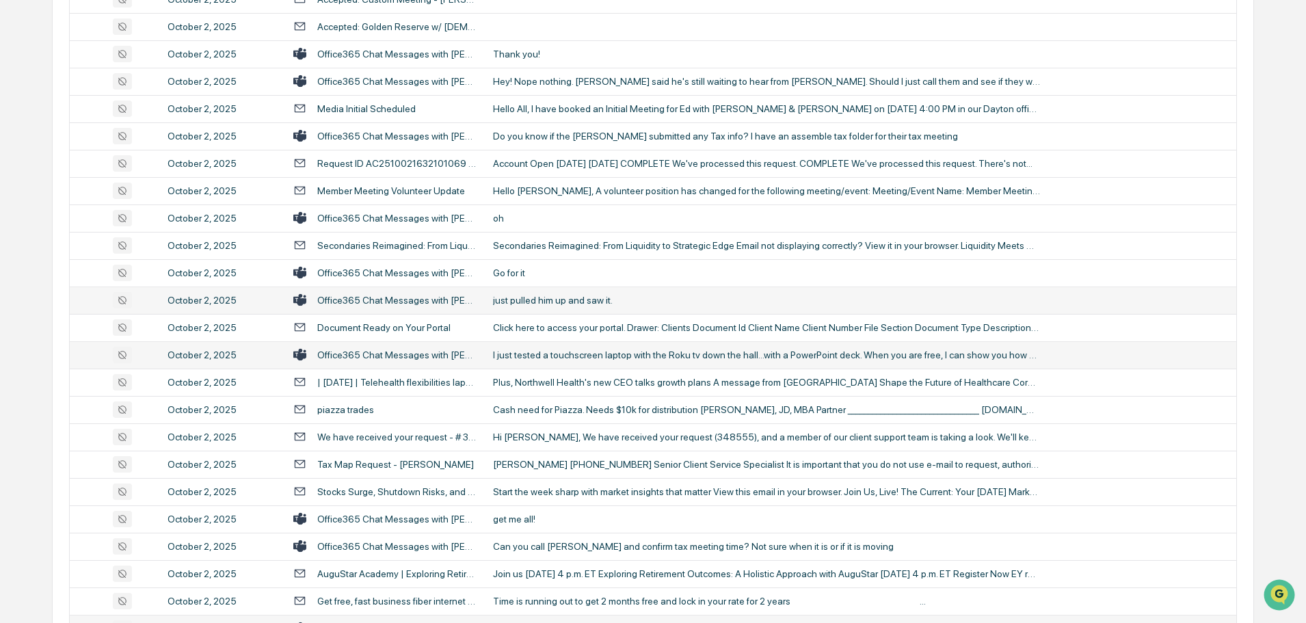
click at [556, 299] on div "just pulled him up and saw it." at bounding box center [766, 300] width 547 height 11
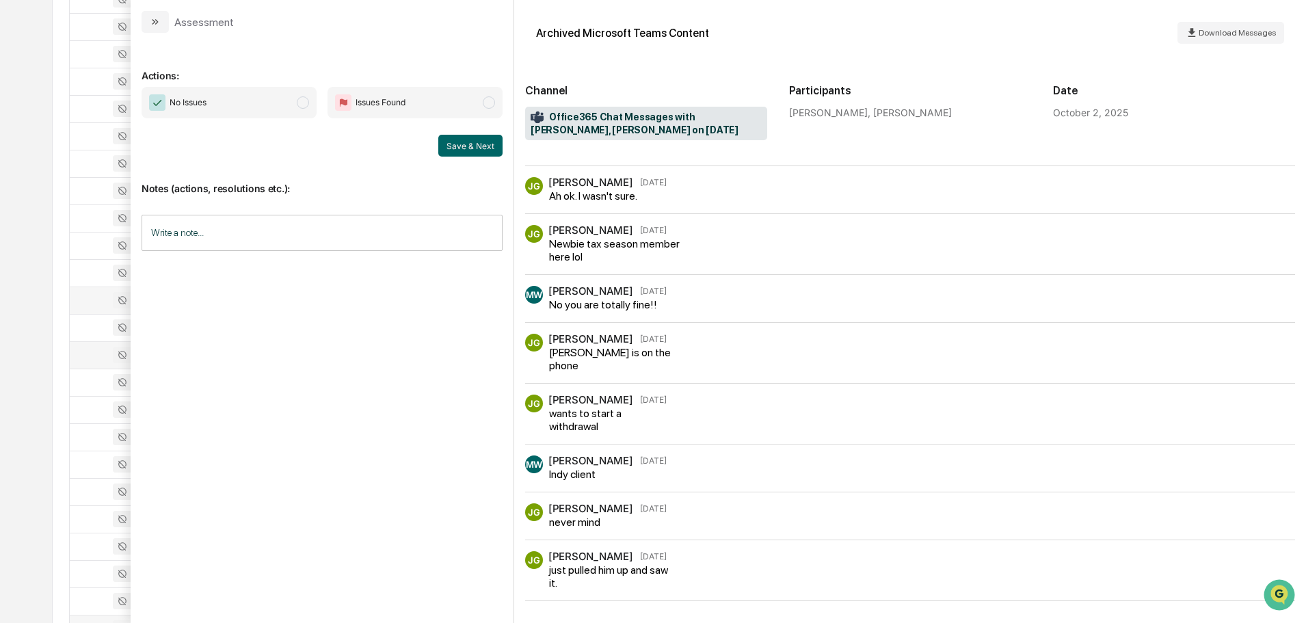
scroll to position [169, 0]
click at [154, 21] on icon "modal" at bounding box center [153, 21] width 3 height 5
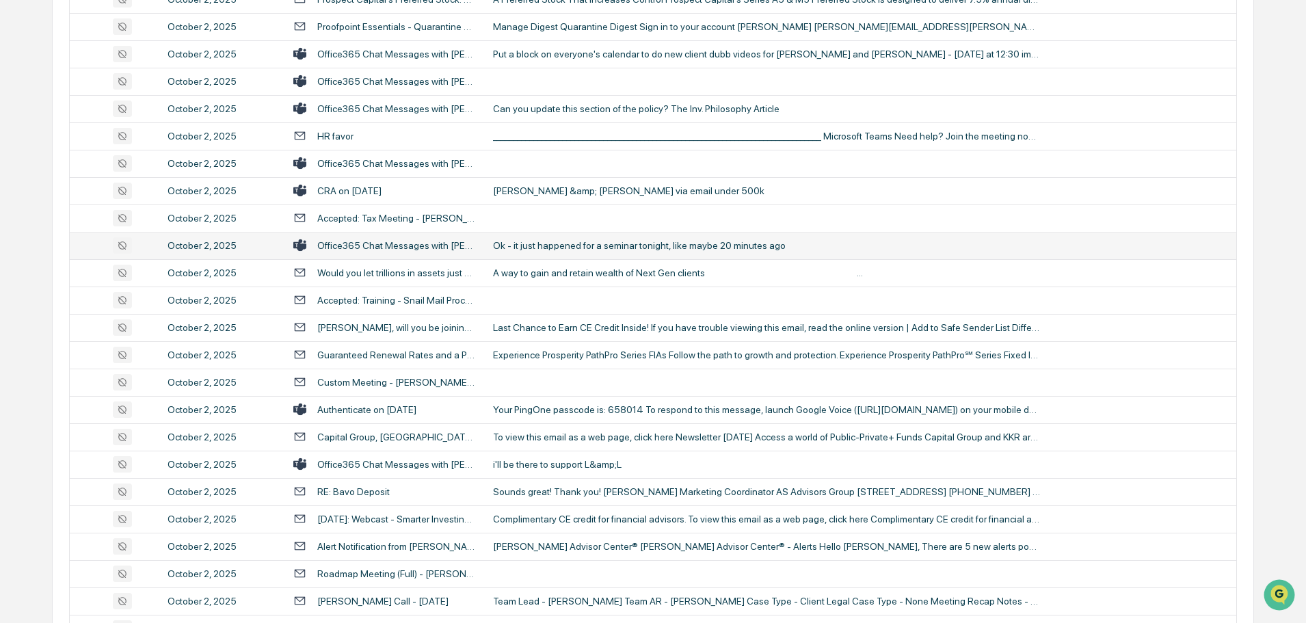
scroll to position [1915, 0]
